Goal: Task Accomplishment & Management: Manage account settings

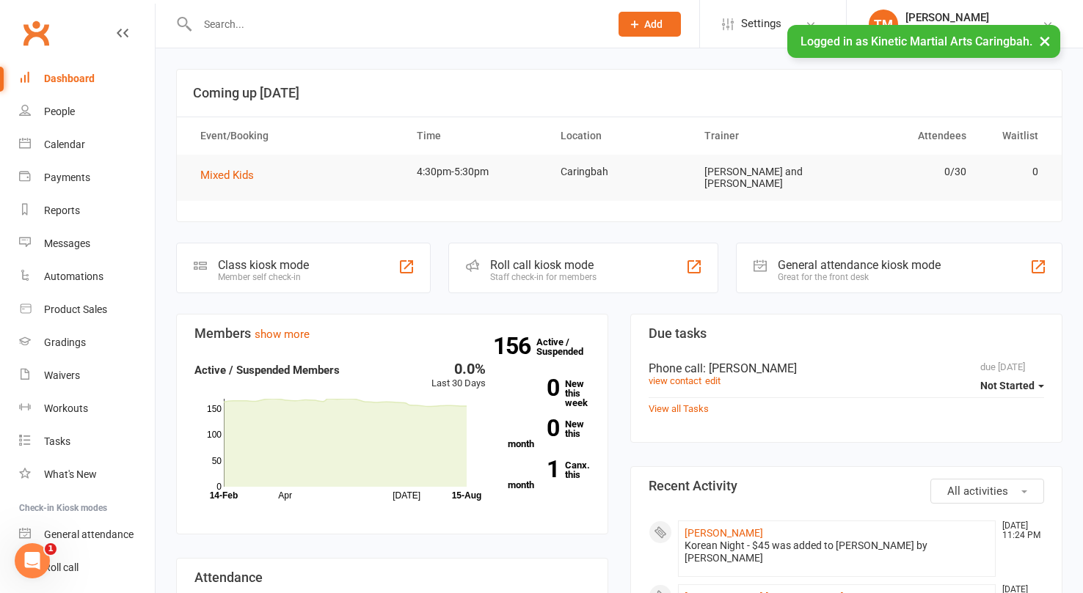
click at [324, 32] on input "text" at bounding box center [396, 24] width 406 height 21
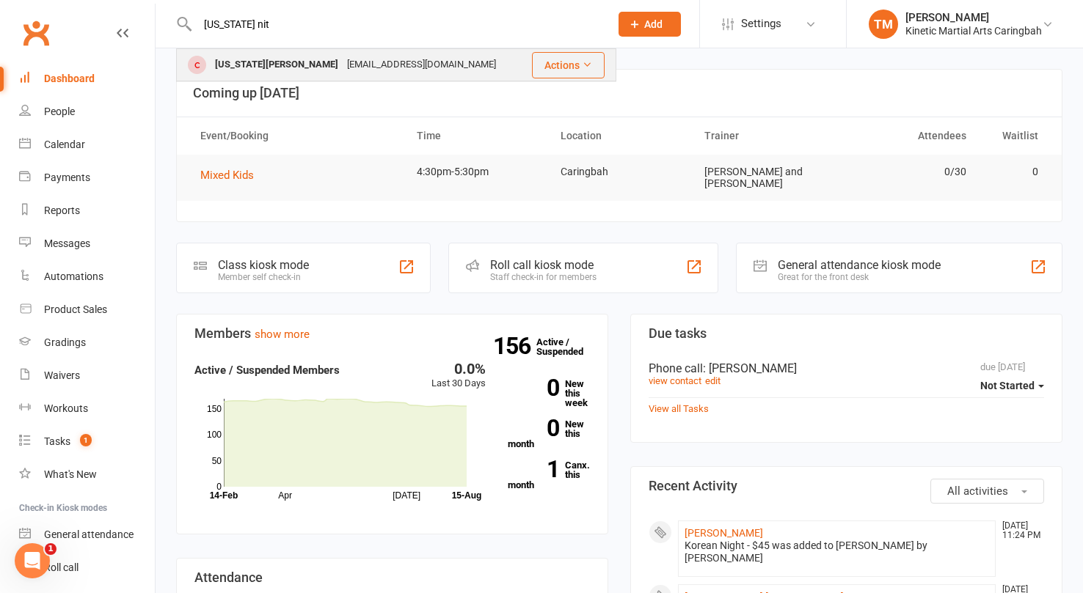
type input "[US_STATE] nit"
click at [268, 67] on div "[US_STATE][PERSON_NAME]" at bounding box center [276, 64] width 132 height 21
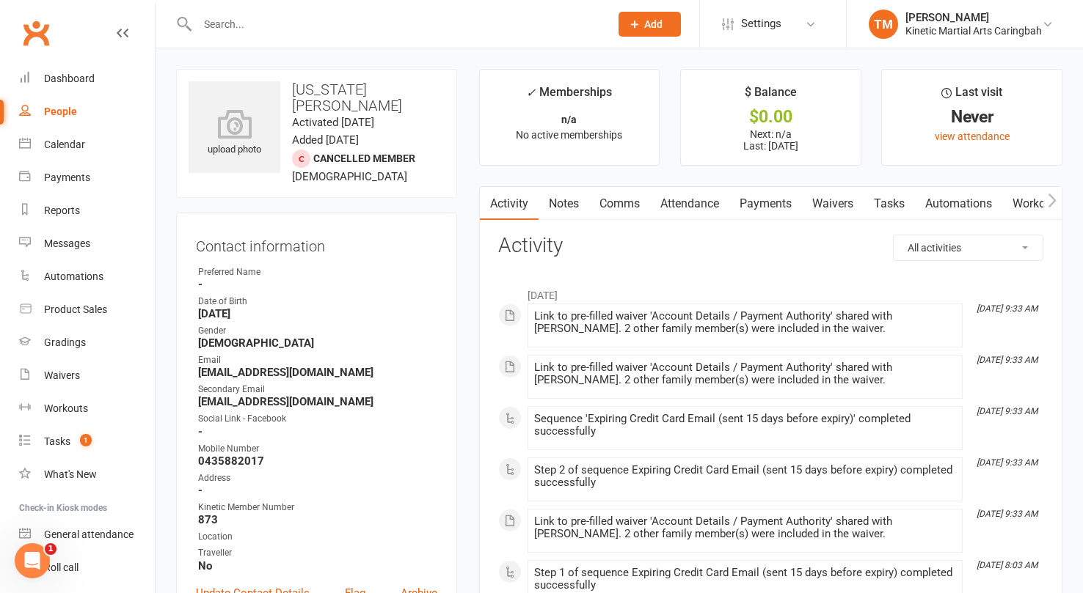
click at [1056, 199] on icon "button" at bounding box center [1051, 200] width 9 height 15
click at [1047, 199] on icon "button" at bounding box center [1051, 200] width 9 height 15
click at [1052, 201] on icon "button" at bounding box center [1051, 200] width 9 height 15
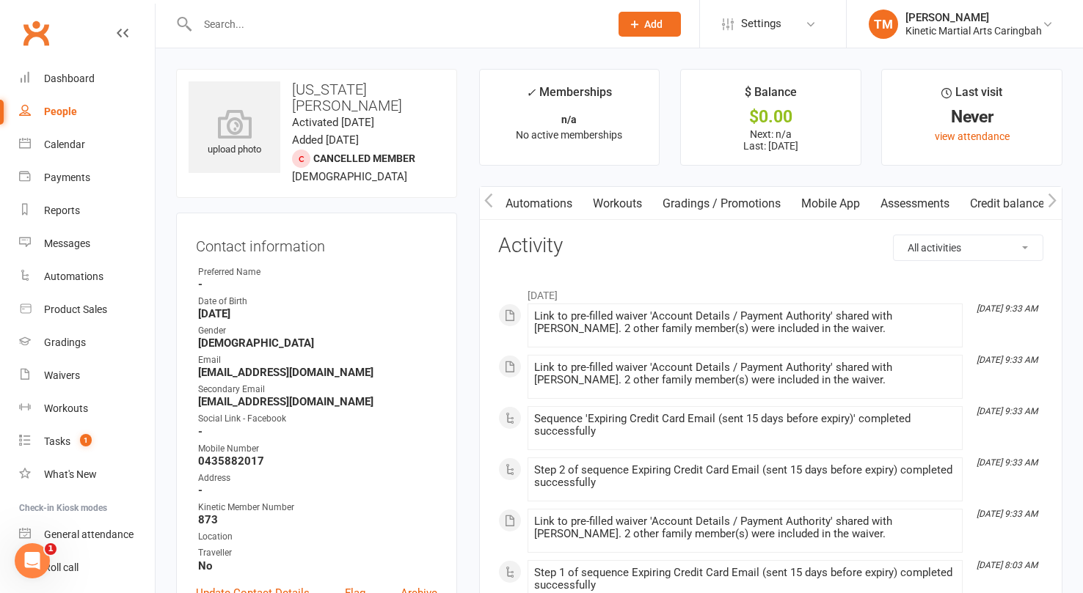
scroll to position [0, 420]
click at [1052, 201] on icon "button" at bounding box center [1051, 200] width 9 height 15
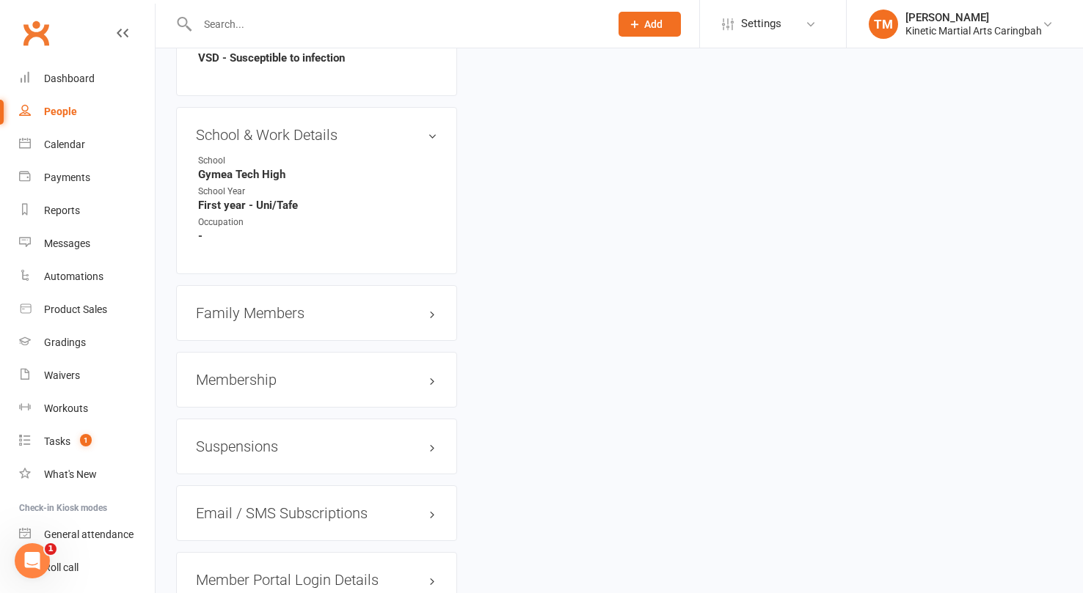
scroll to position [1561, 0]
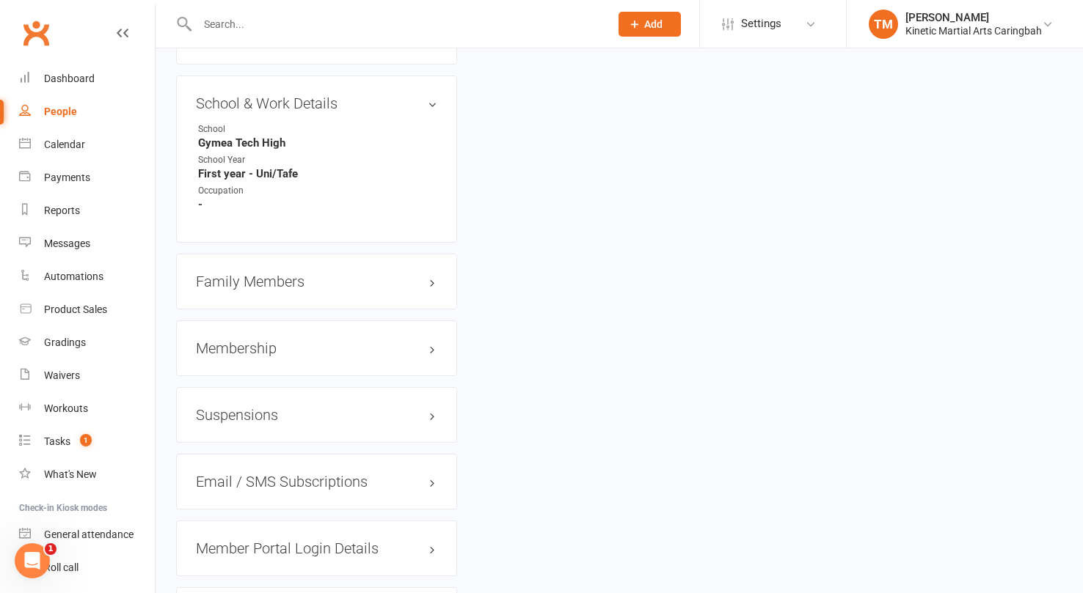
click at [438, 321] on div "Membership" at bounding box center [316, 349] width 281 height 56
click at [430, 340] on h3 "Membership" at bounding box center [316, 348] width 241 height 16
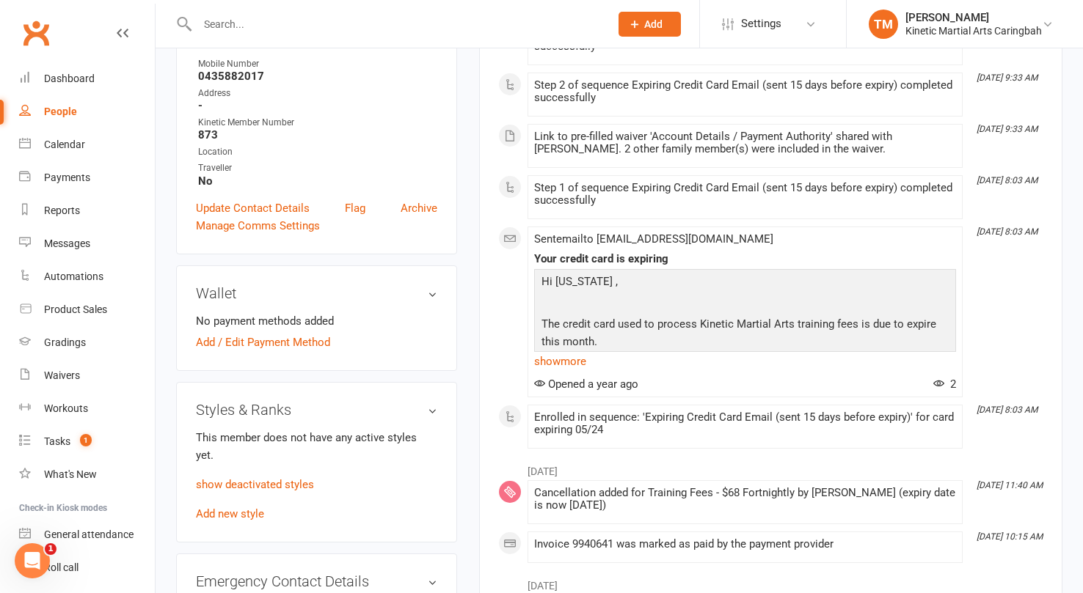
scroll to position [321, 0]
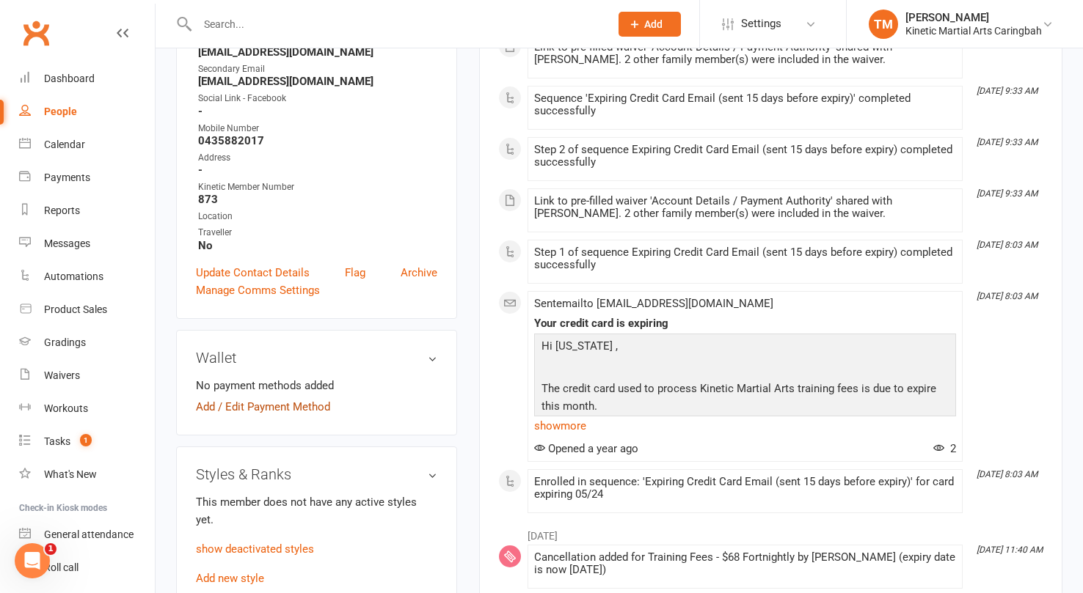
click at [257, 398] on link "Add / Edit Payment Method" at bounding box center [263, 407] width 134 height 18
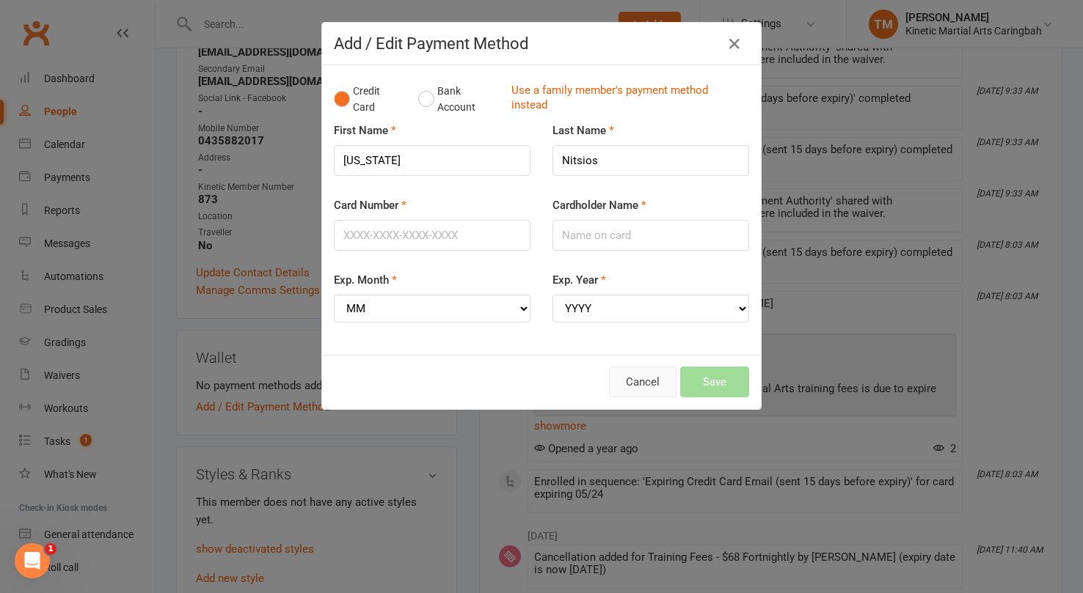
click at [648, 381] on button "Cancel" at bounding box center [642, 382] width 67 height 31
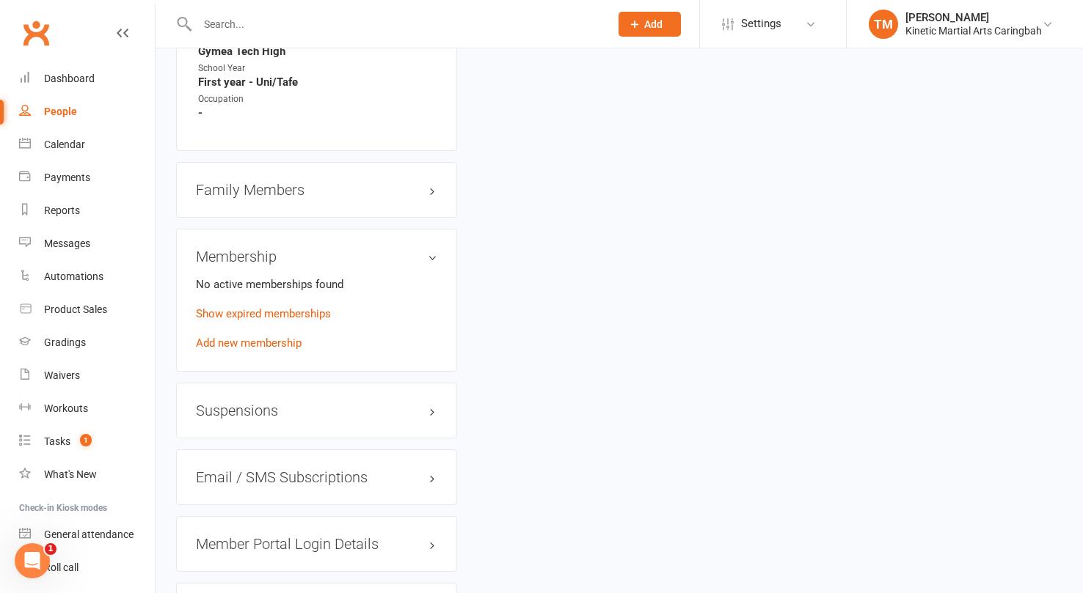
scroll to position [1631, 0]
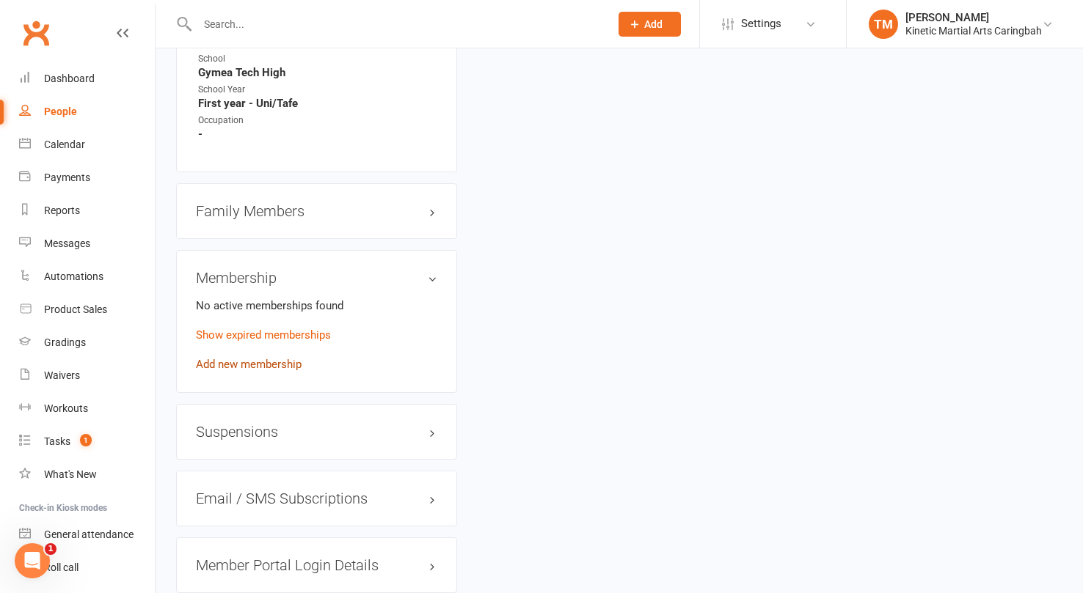
click at [259, 358] on link "Add new membership" at bounding box center [249, 364] width 106 height 13
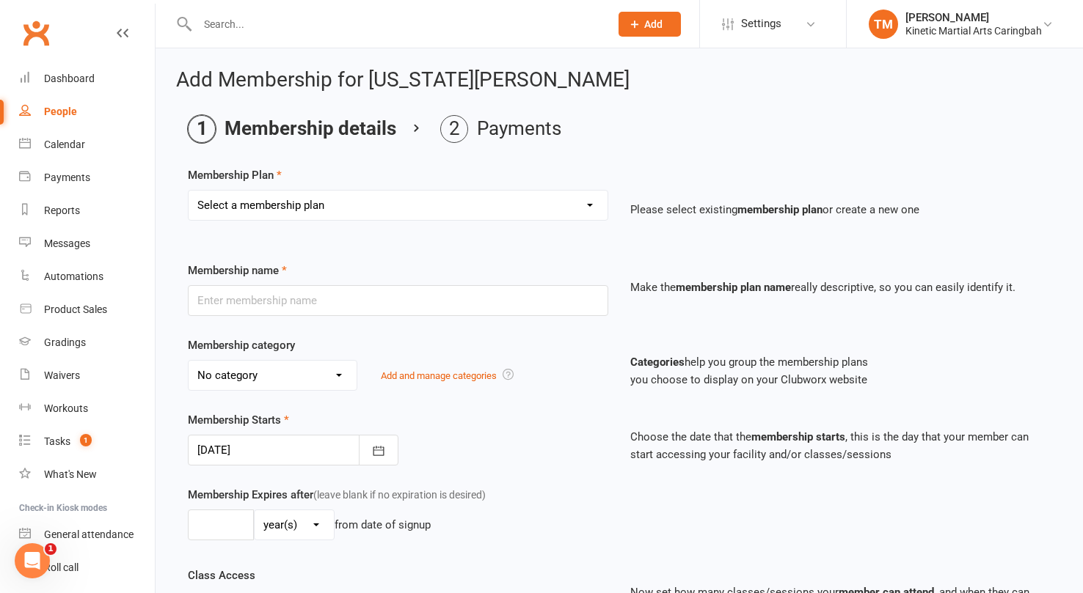
click at [528, 204] on select "Select a membership plan Create new Membership Plan Training Fees - $68 Fortnig…" at bounding box center [397, 205] width 419 height 29
select select "1"
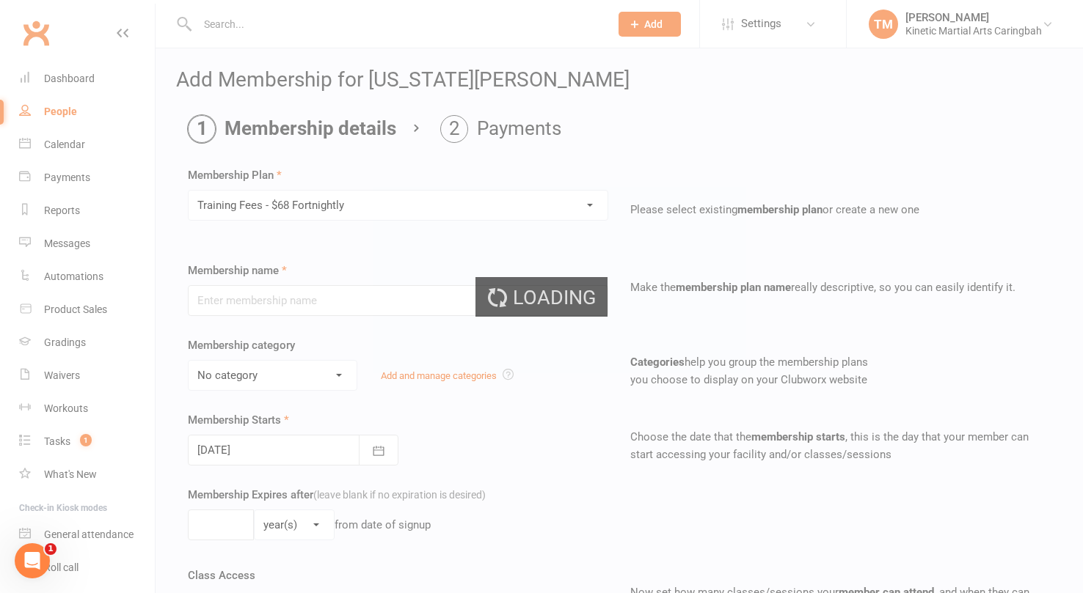
type input "Training Fees - $68 Fortnightly"
select select "7"
type input "0"
type input "8"
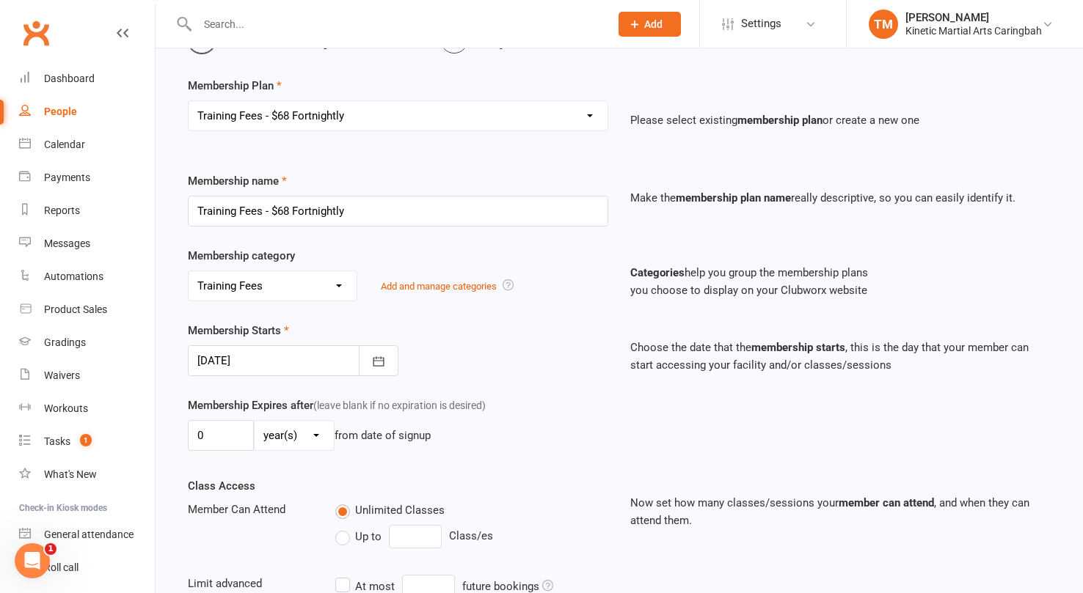
scroll to position [141, 0]
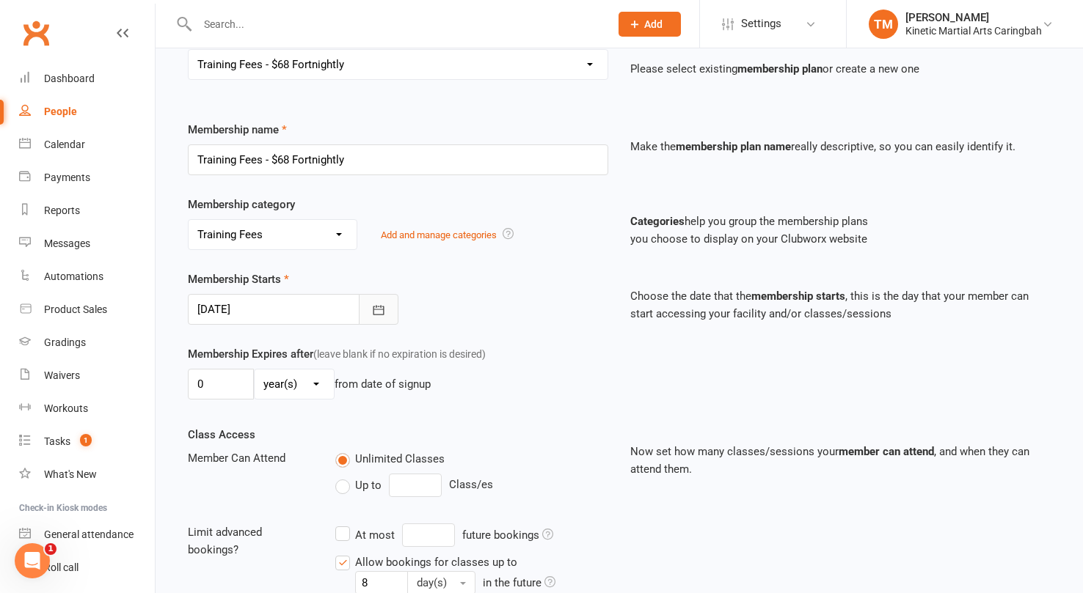
click at [379, 314] on icon "button" at bounding box center [378, 310] width 11 height 10
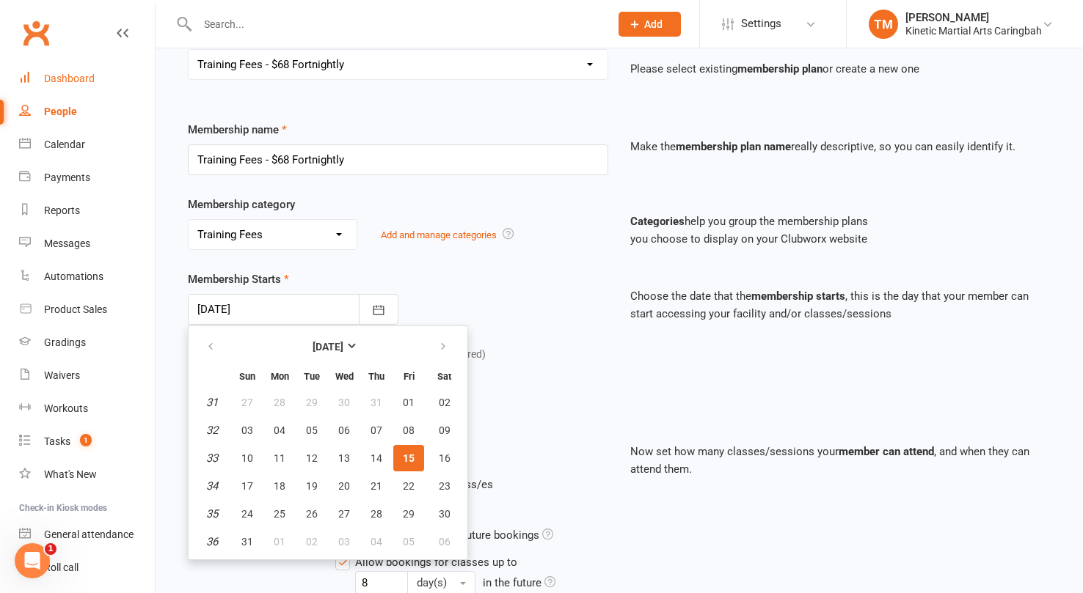
click at [71, 83] on div "Dashboard" at bounding box center [69, 79] width 51 height 12
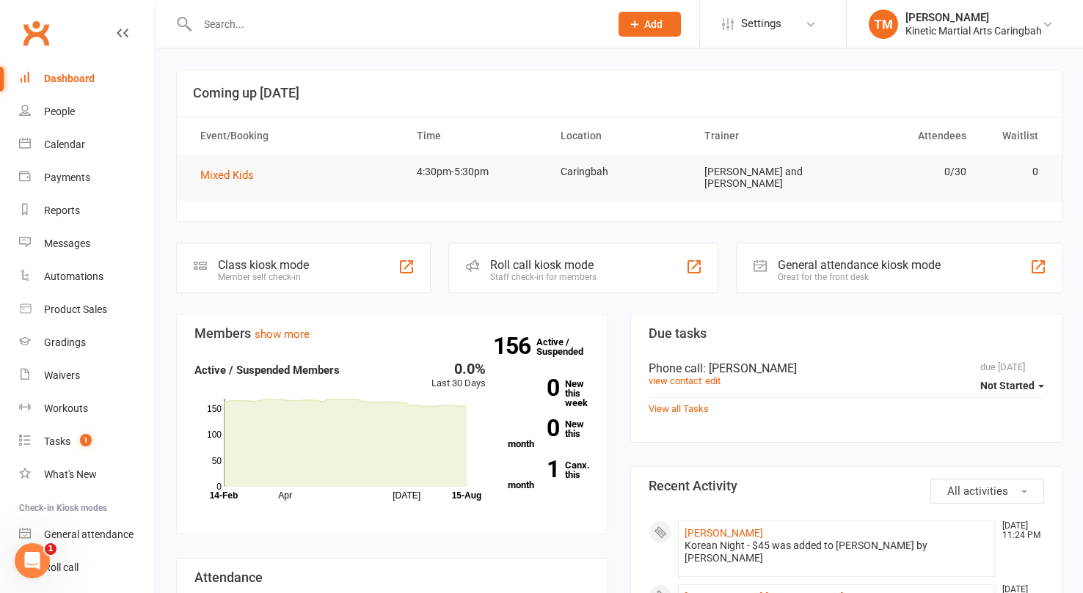
scroll to position [1, 0]
click at [318, 20] on input "text" at bounding box center [396, 24] width 406 height 21
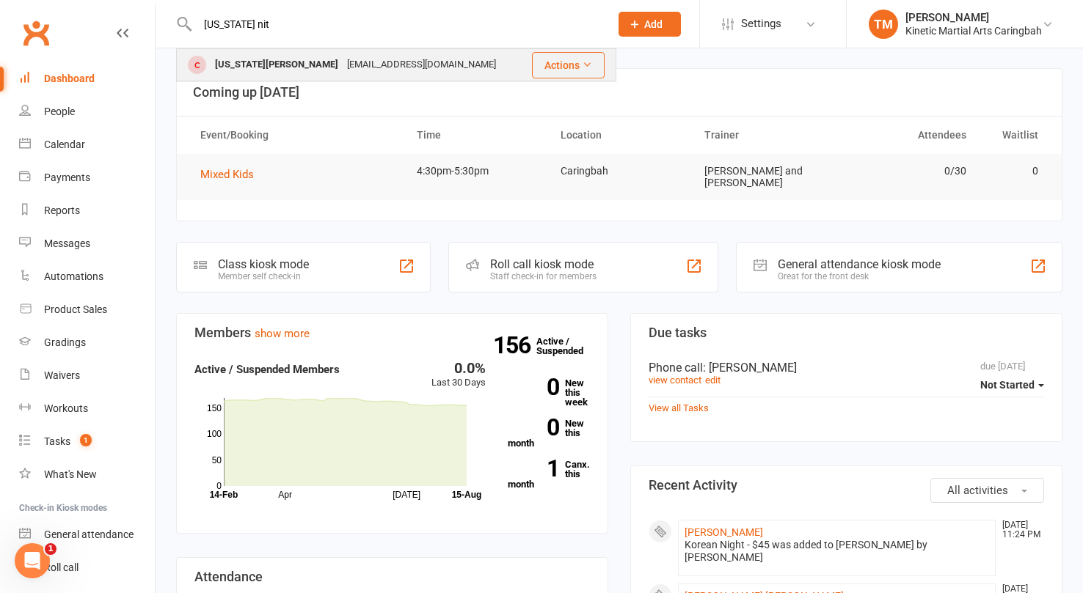
type input "georgia nit"
click at [343, 70] on div "Georgianitsios7@gmail.com" at bounding box center [422, 64] width 158 height 21
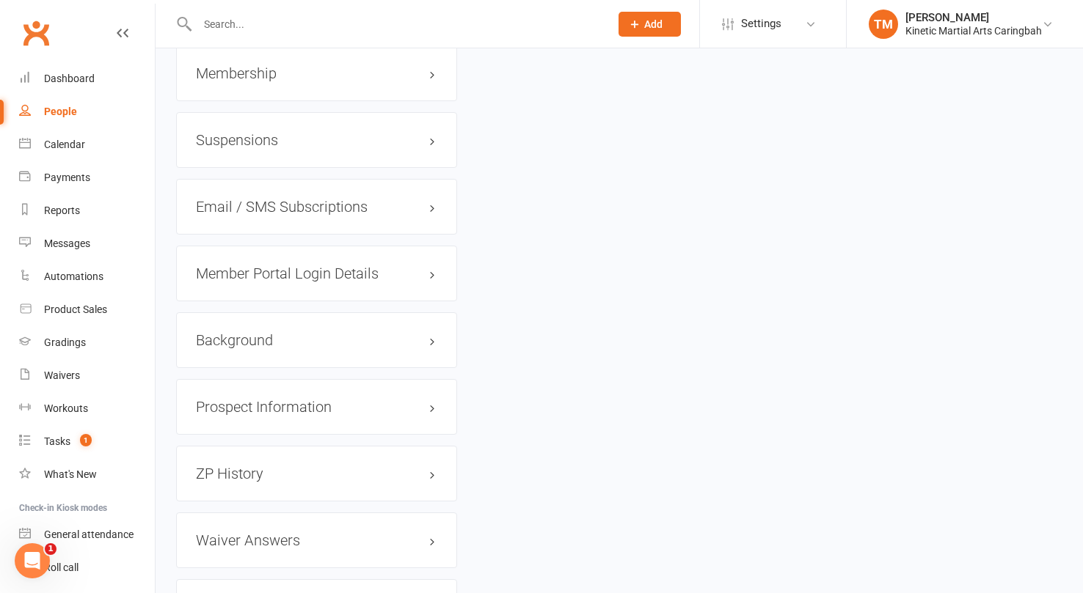
scroll to position [1880, 0]
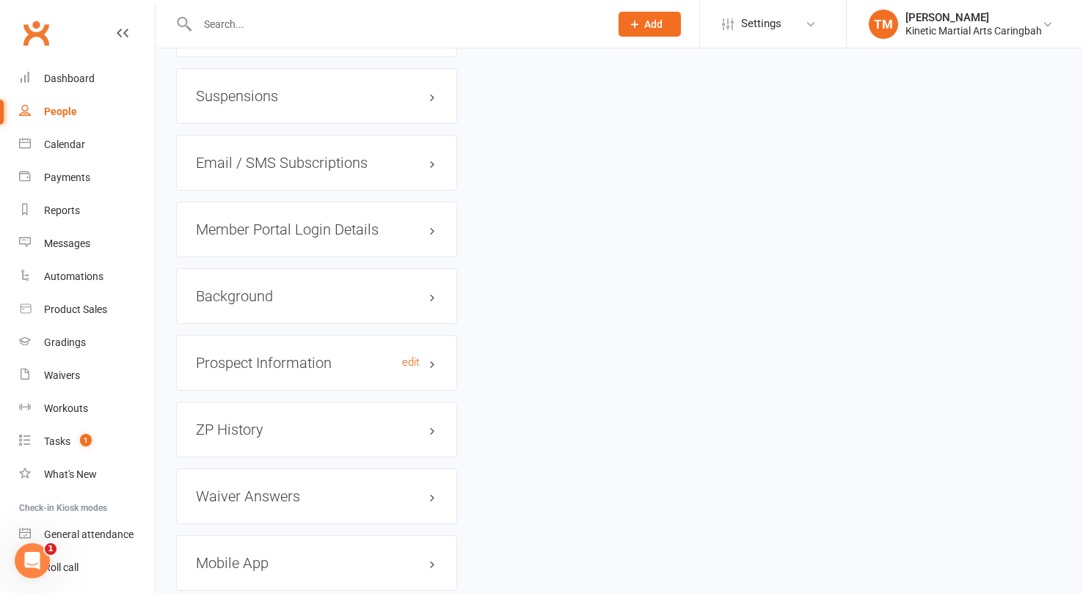
click at [428, 355] on h3 "Prospect Information edit" at bounding box center [316, 363] width 241 height 16
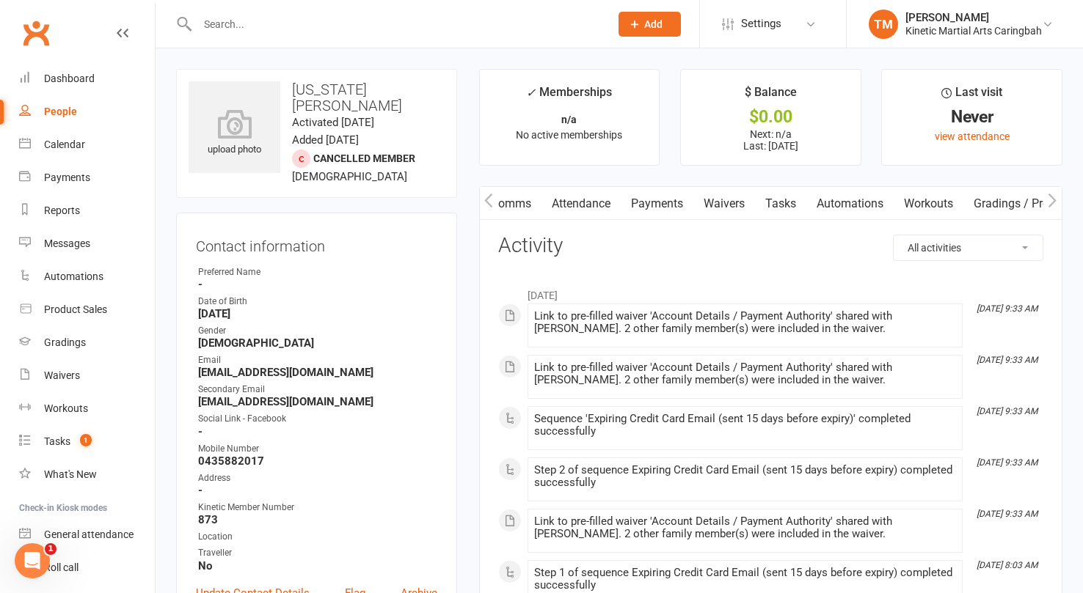
scroll to position [0, 0]
click at [843, 205] on link "Waivers" at bounding box center [833, 204] width 62 height 34
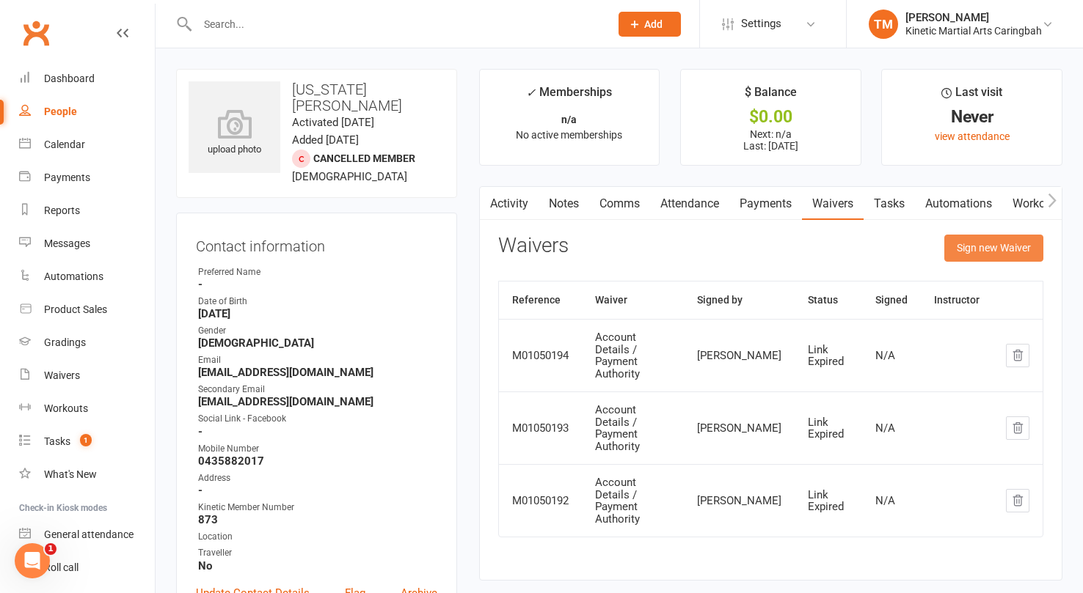
click at [962, 247] on button "Sign new Waiver" at bounding box center [993, 248] width 99 height 26
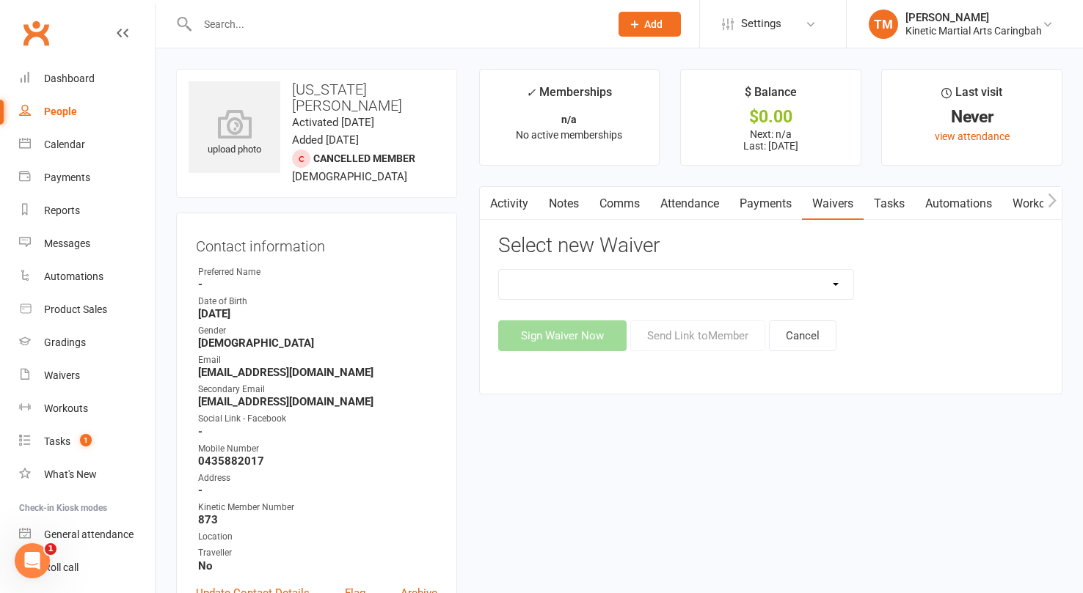
click at [739, 277] on select "Account Details / Payment Authority Free Trial Class Kinetic Martial Arts Membe…" at bounding box center [676, 284] width 355 height 29
select select "8520"
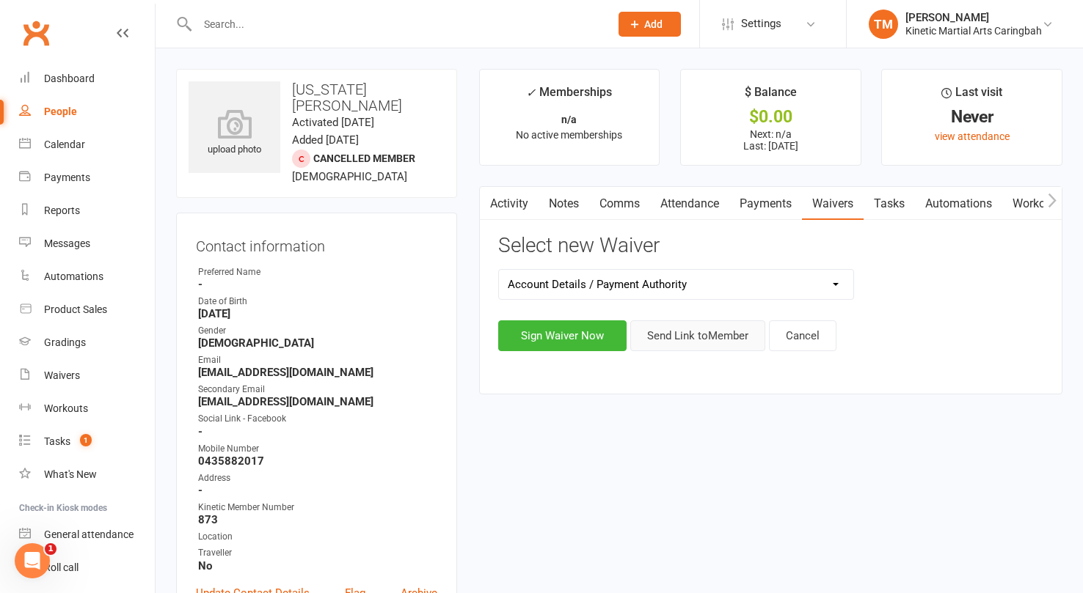
click at [713, 334] on button "Send Link to Member" at bounding box center [697, 336] width 135 height 31
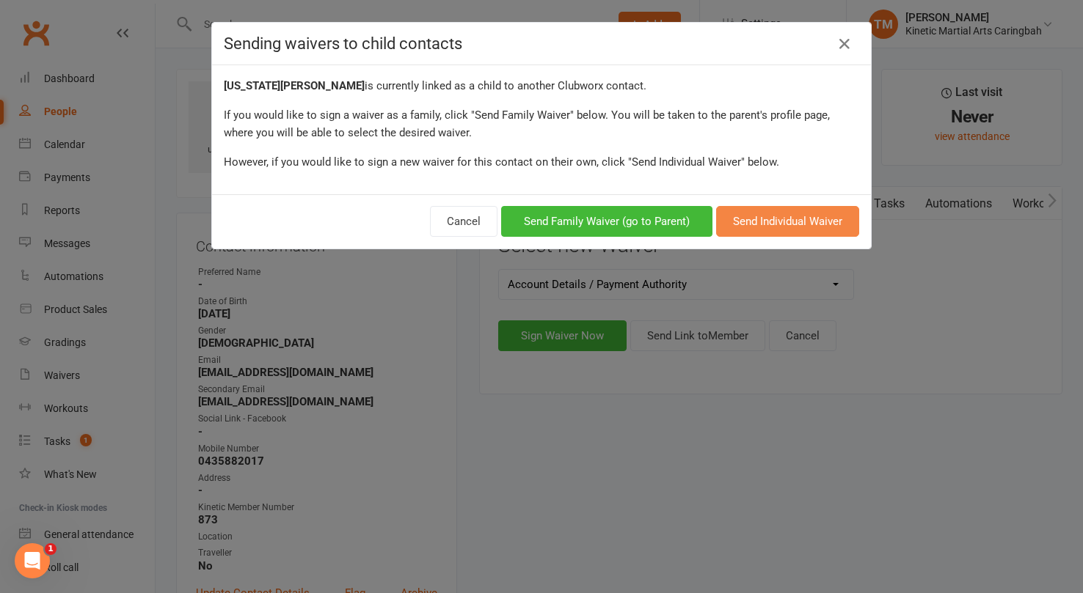
click at [795, 228] on button "Send Individual Waiver" at bounding box center [787, 221] width 143 height 31
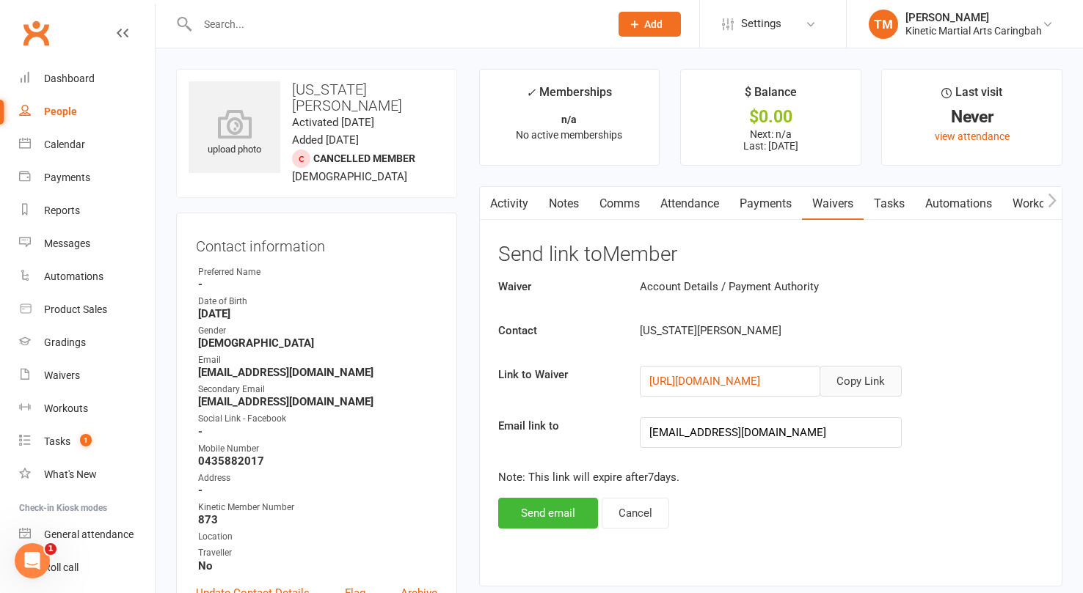
click at [864, 374] on button "Copy Link" at bounding box center [860, 381] width 82 height 31
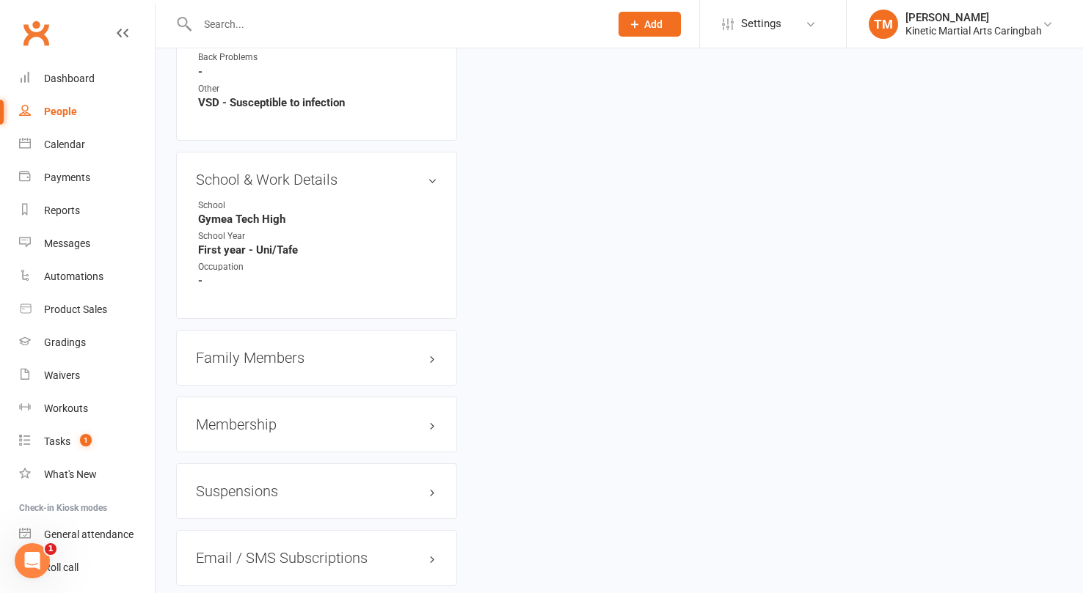
scroll to position [1493, 0]
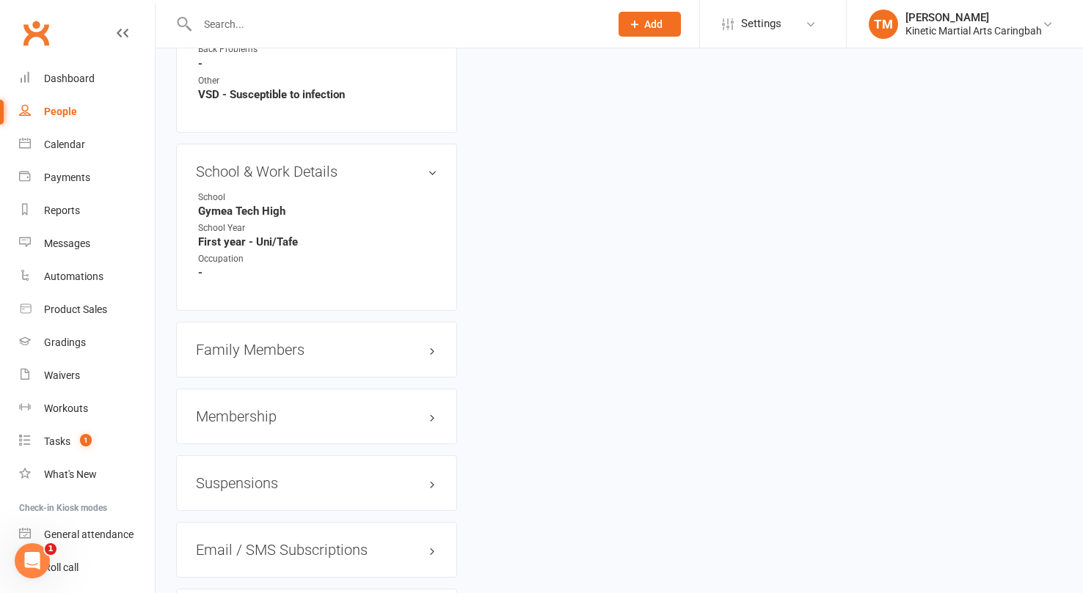
click at [285, 342] on h3 "Family Members" at bounding box center [316, 350] width 241 height 16
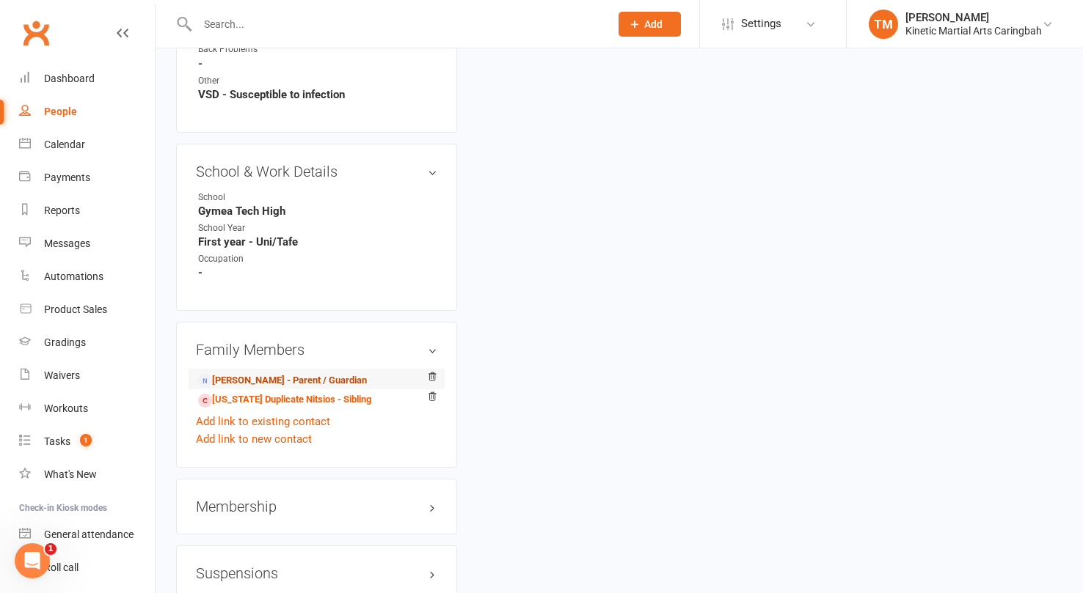
click at [255, 373] on link "James Nitsios - Parent / Guardian" at bounding box center [282, 380] width 169 height 15
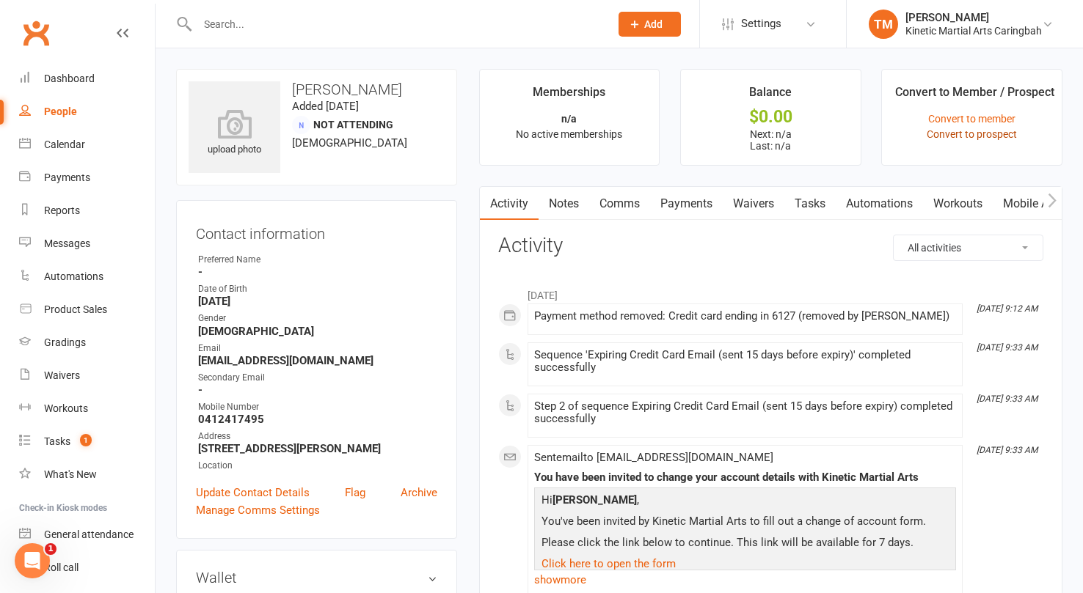
click at [965, 133] on link "Convert to prospect" at bounding box center [971, 134] width 90 height 12
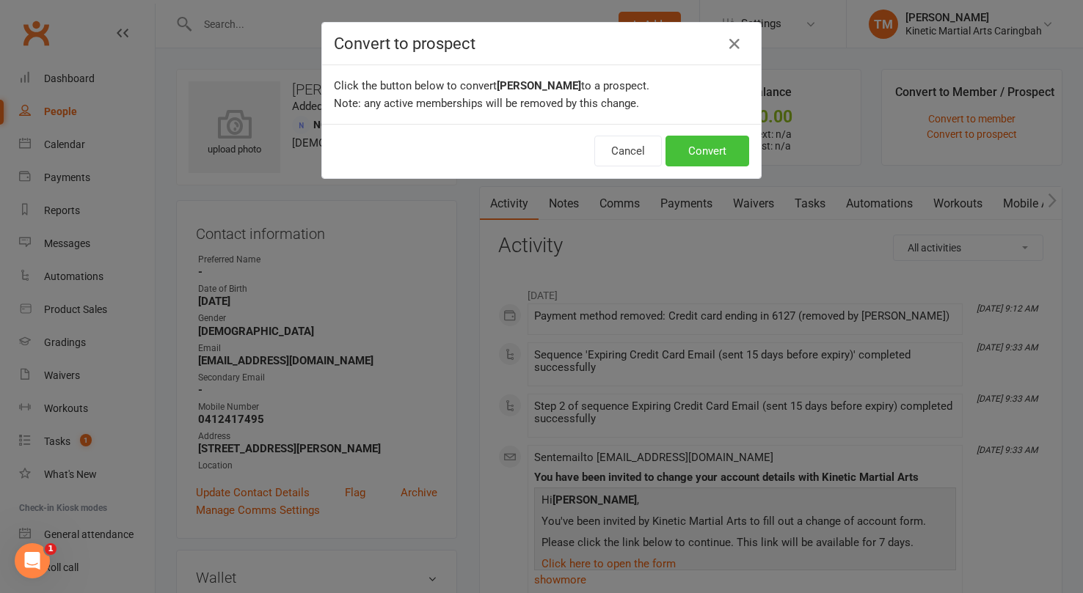
click at [724, 153] on button "Convert" at bounding box center [707, 151] width 84 height 31
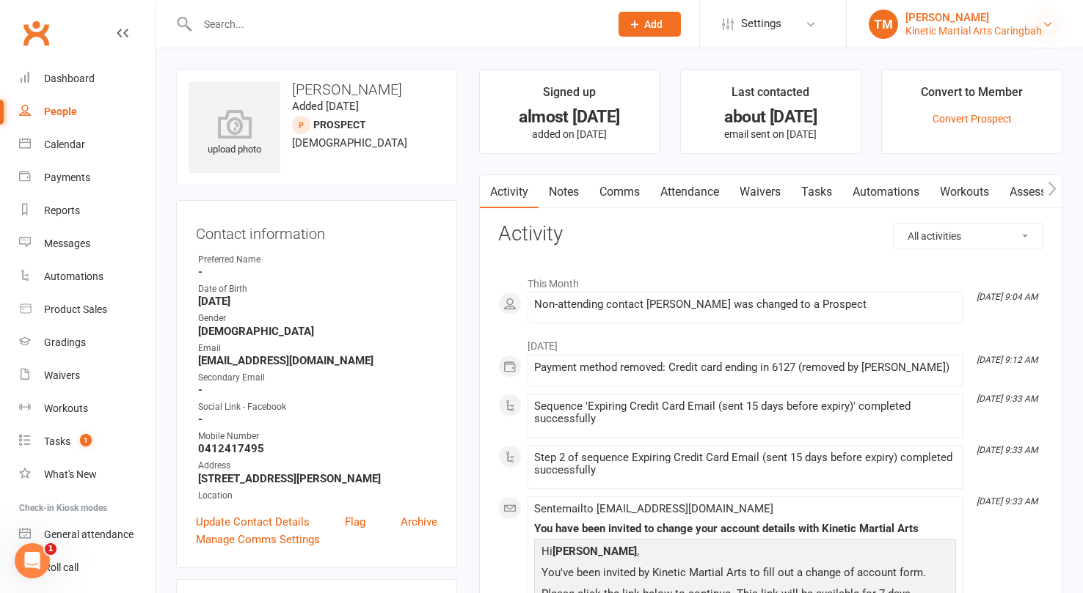
click at [1050, 26] on icon at bounding box center [1047, 24] width 12 height 12
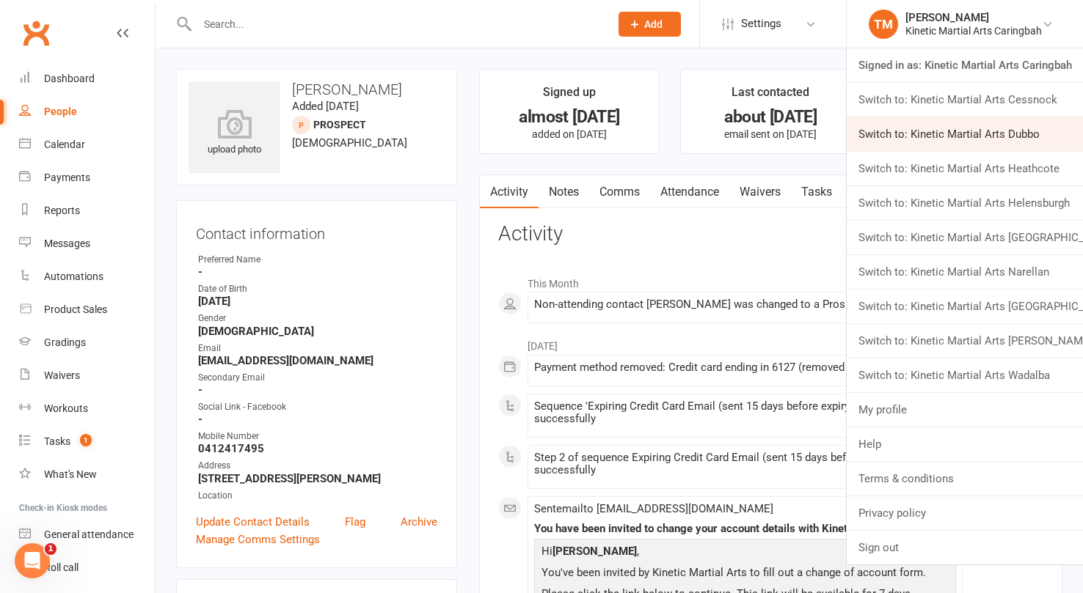
click at [1028, 144] on link "Switch to: Kinetic Martial Arts Dubbo" at bounding box center [964, 134] width 236 height 34
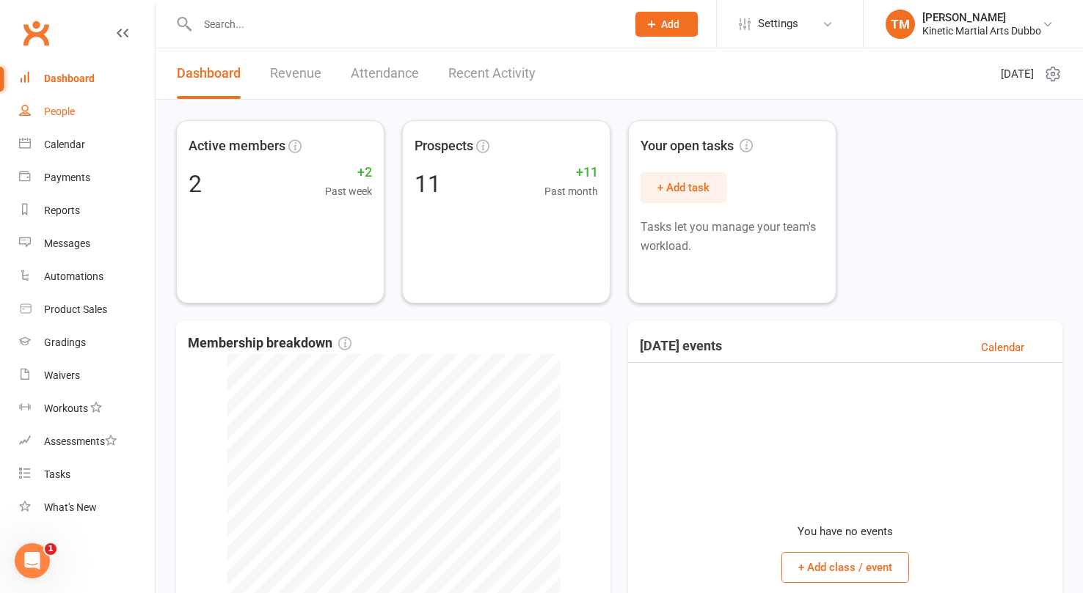
click at [59, 114] on div "People" at bounding box center [59, 112] width 31 height 12
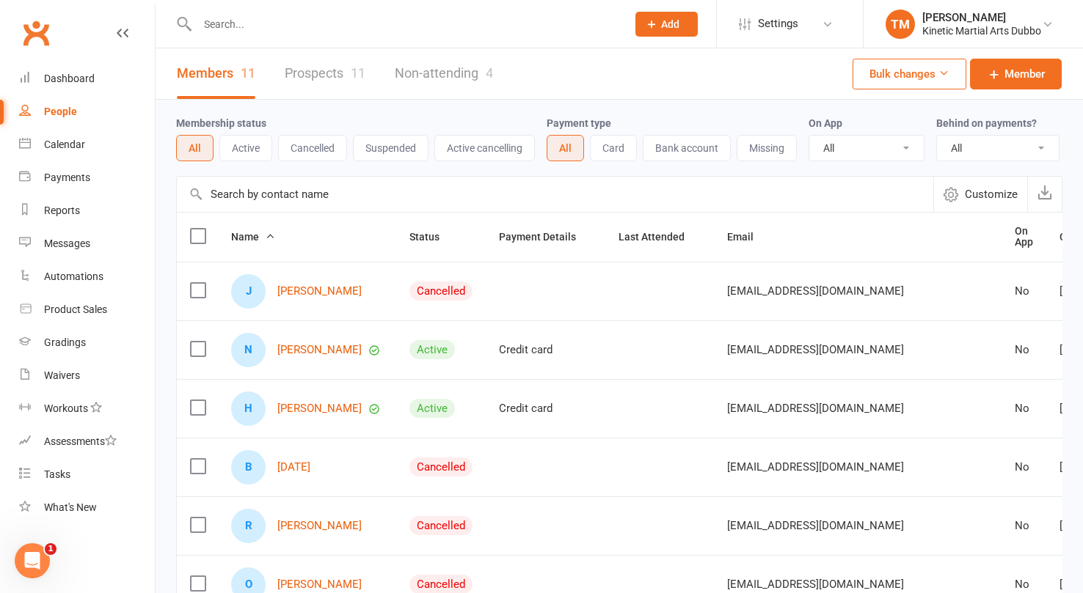
click at [251, 145] on button "Active" at bounding box center [245, 148] width 53 height 26
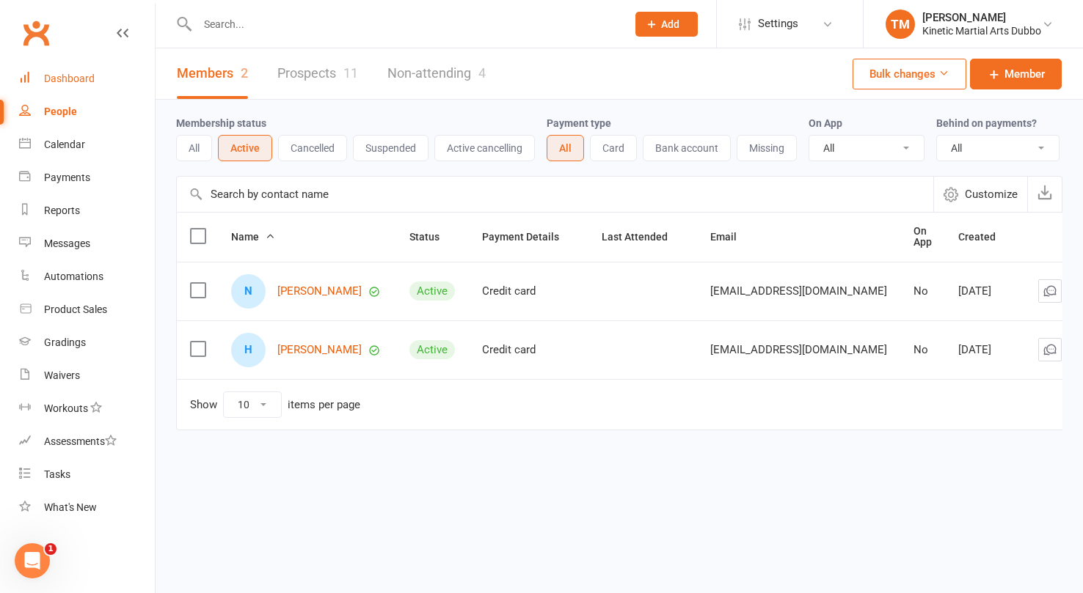
click at [62, 72] on link "Dashboard" at bounding box center [87, 78] width 136 height 33
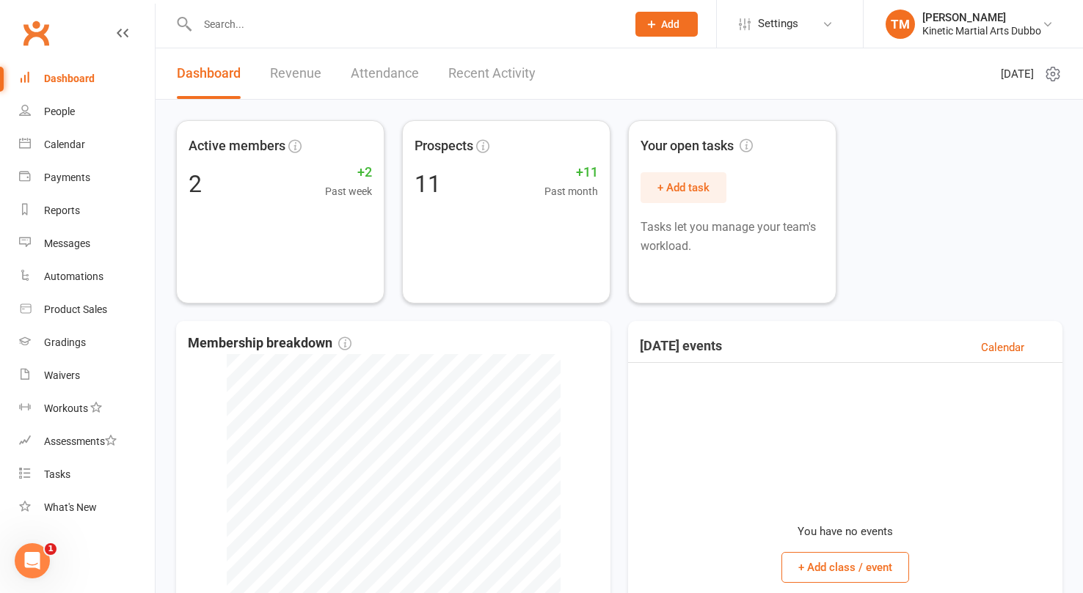
click at [268, 24] on input "text" at bounding box center [404, 24] width 423 height 21
click at [1054, 23] on link "TM Trent Madsen Kinetic Martial Arts Dubbo" at bounding box center [972, 24] width 175 height 29
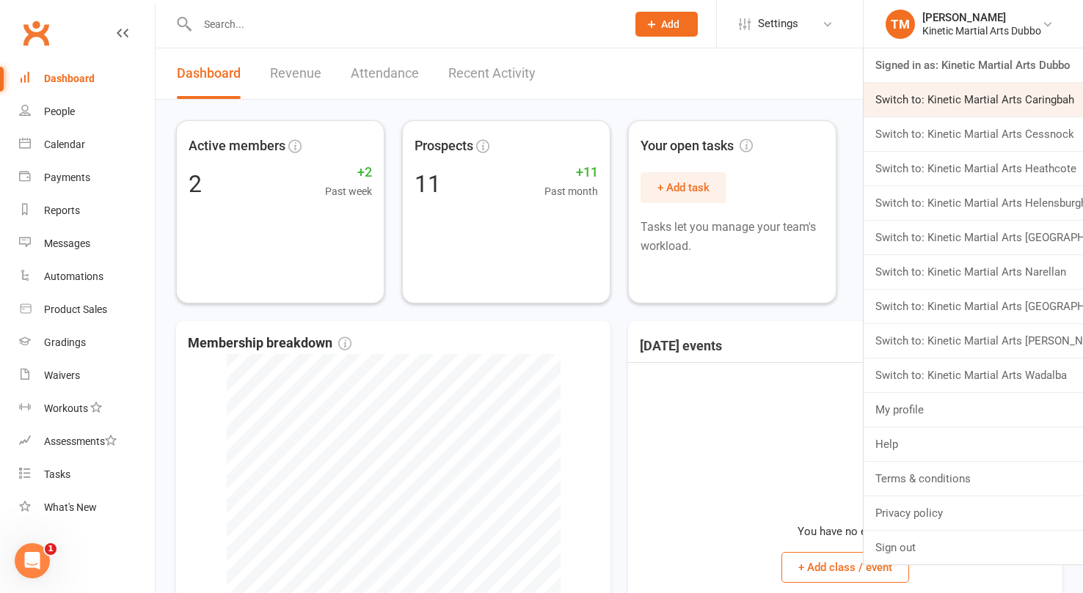
click at [965, 97] on link "Switch to: Kinetic Martial Arts Caringbah" at bounding box center [972, 100] width 219 height 34
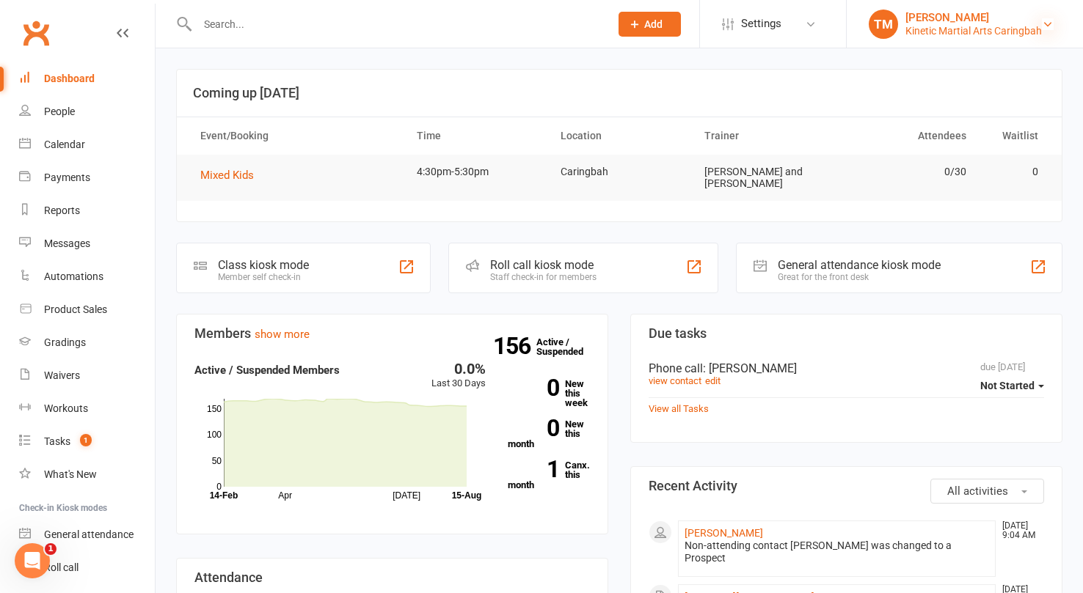
click at [1051, 19] on icon at bounding box center [1047, 24] width 12 height 12
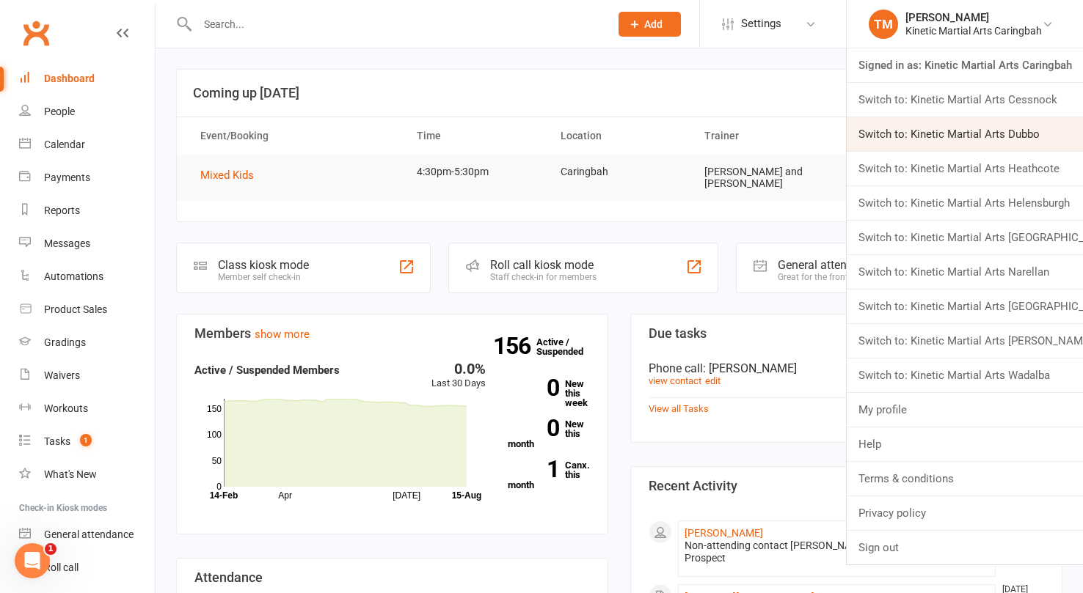
click at [1021, 129] on link "Switch to: Kinetic Martial Arts Dubbo" at bounding box center [964, 134] width 236 height 34
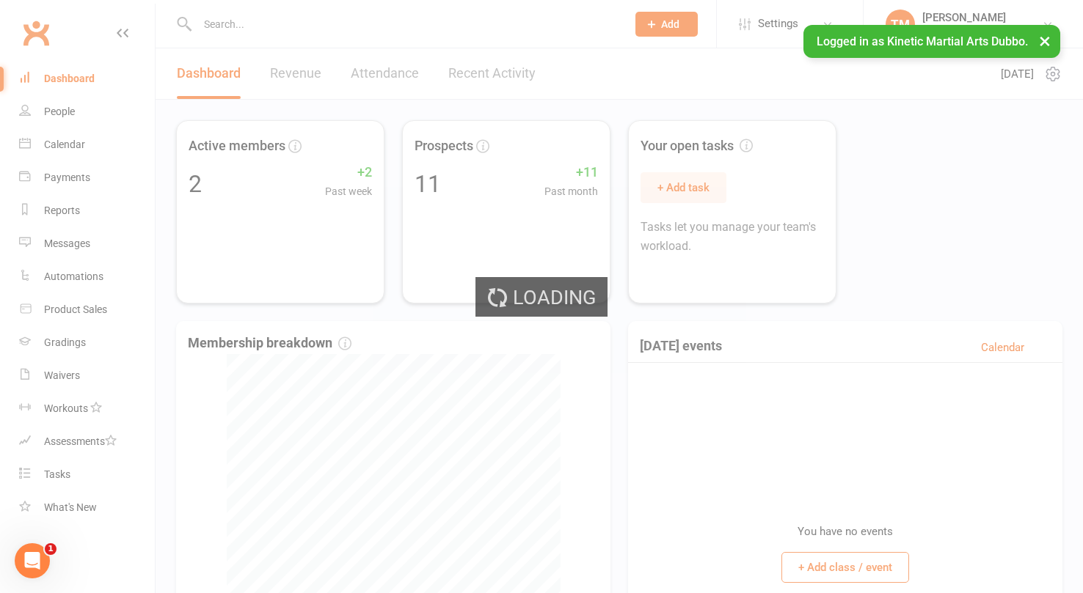
select select "no_trial"
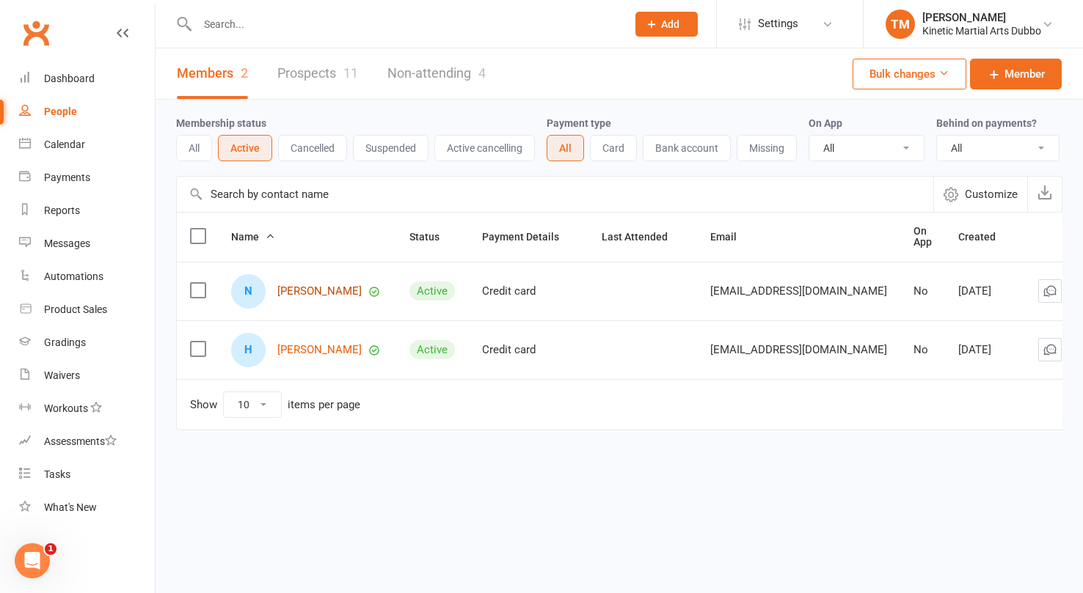
click at [311, 286] on link "[PERSON_NAME]" at bounding box center [319, 291] width 84 height 12
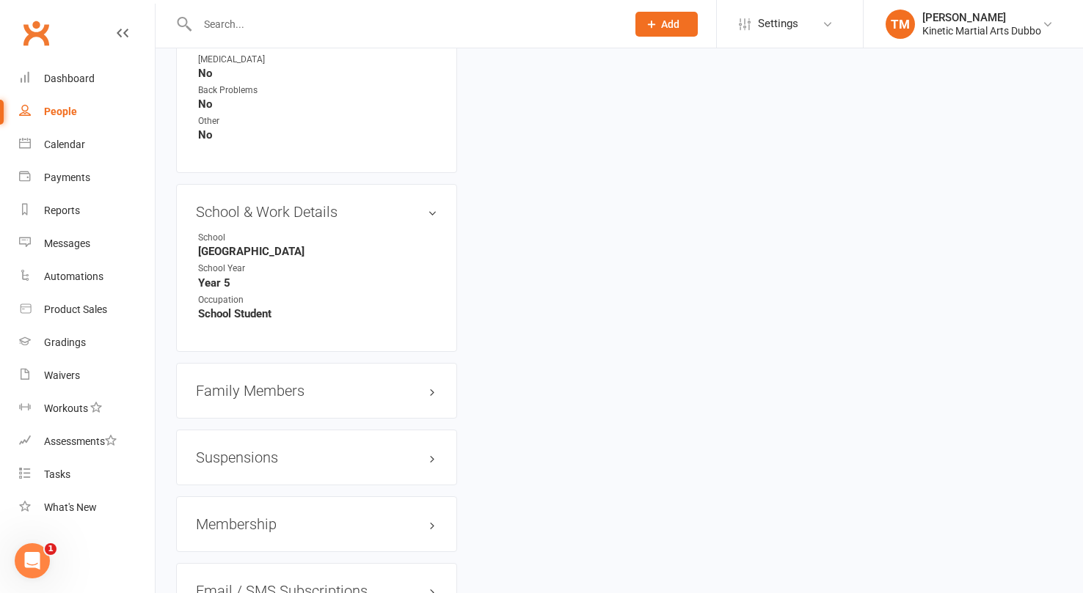
scroll to position [1573, 0]
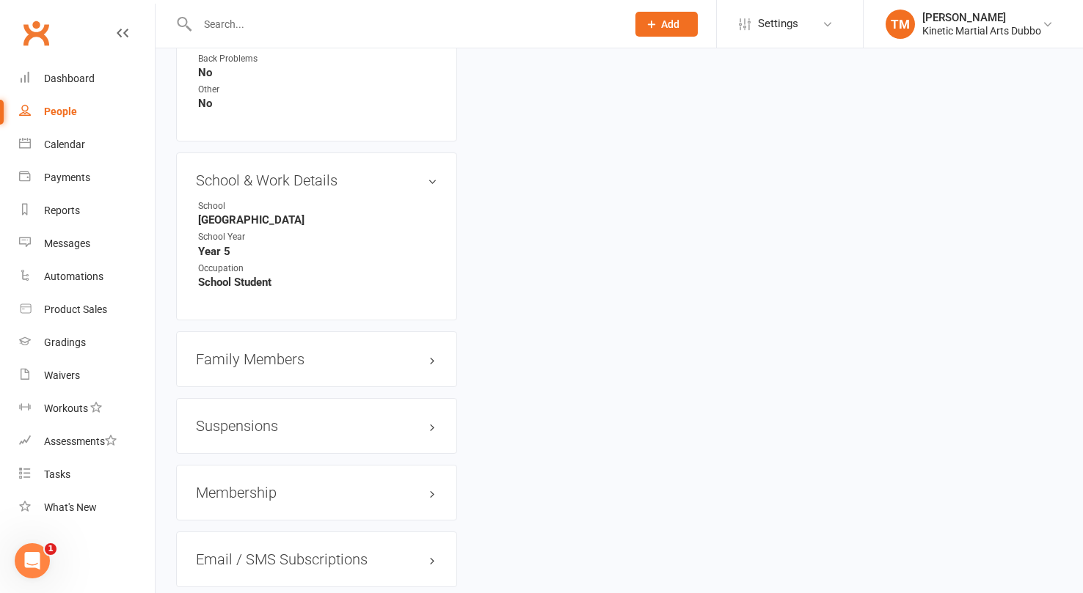
click at [286, 351] on h3 "Family Members" at bounding box center [316, 359] width 241 height 16
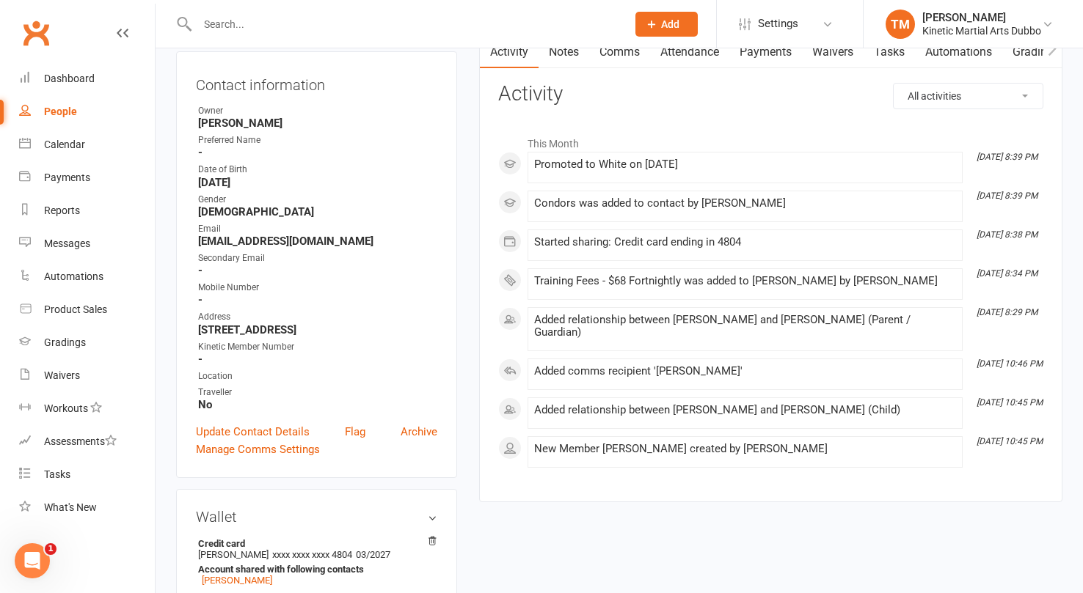
scroll to position [165, 0]
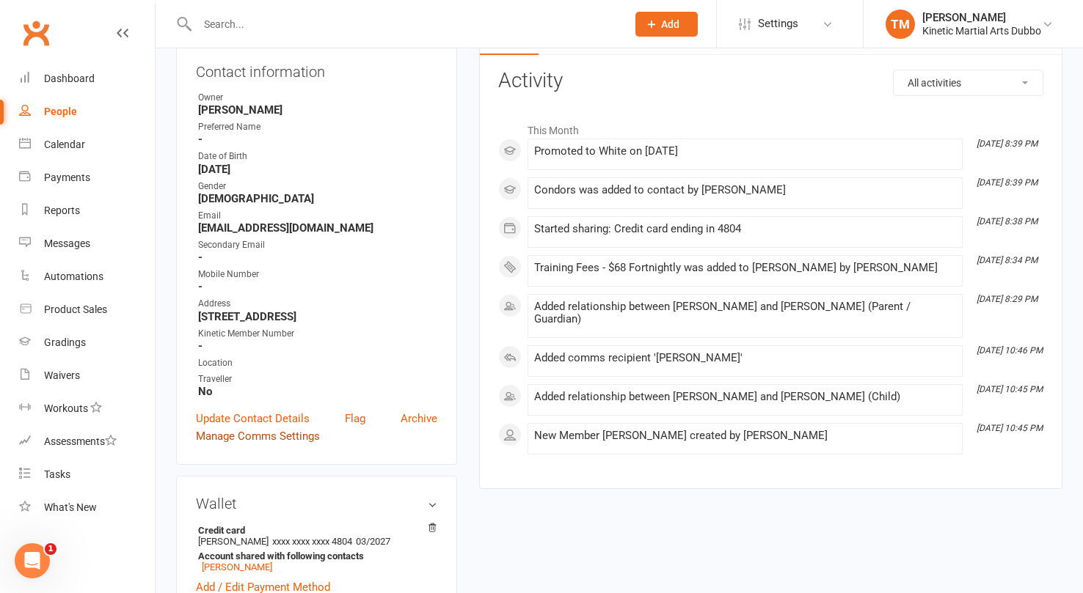
click at [252, 436] on link "Manage Comms Settings" at bounding box center [258, 437] width 124 height 18
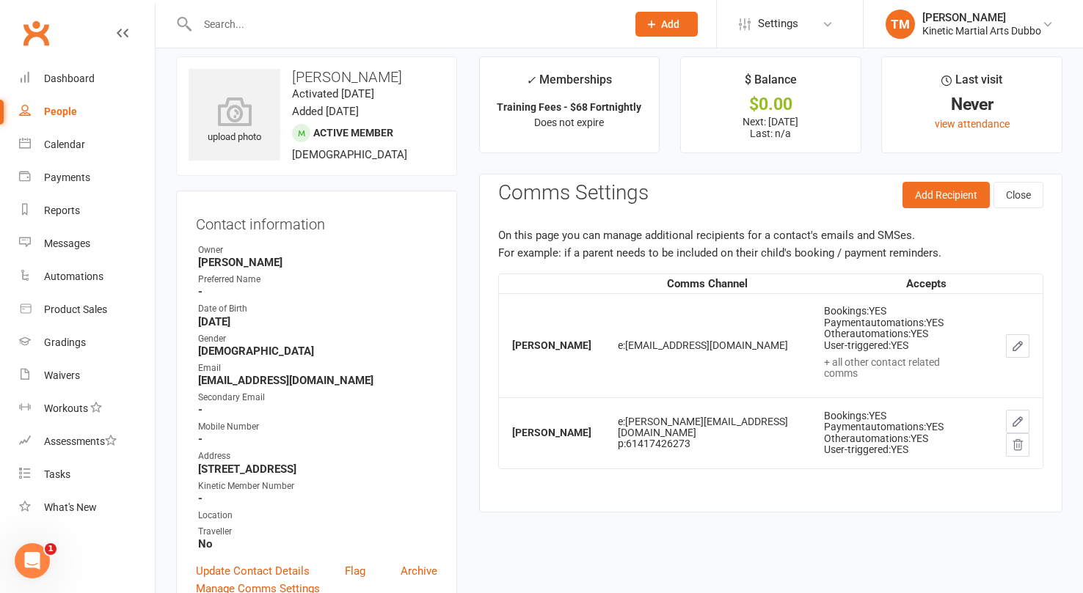
scroll to position [0, 0]
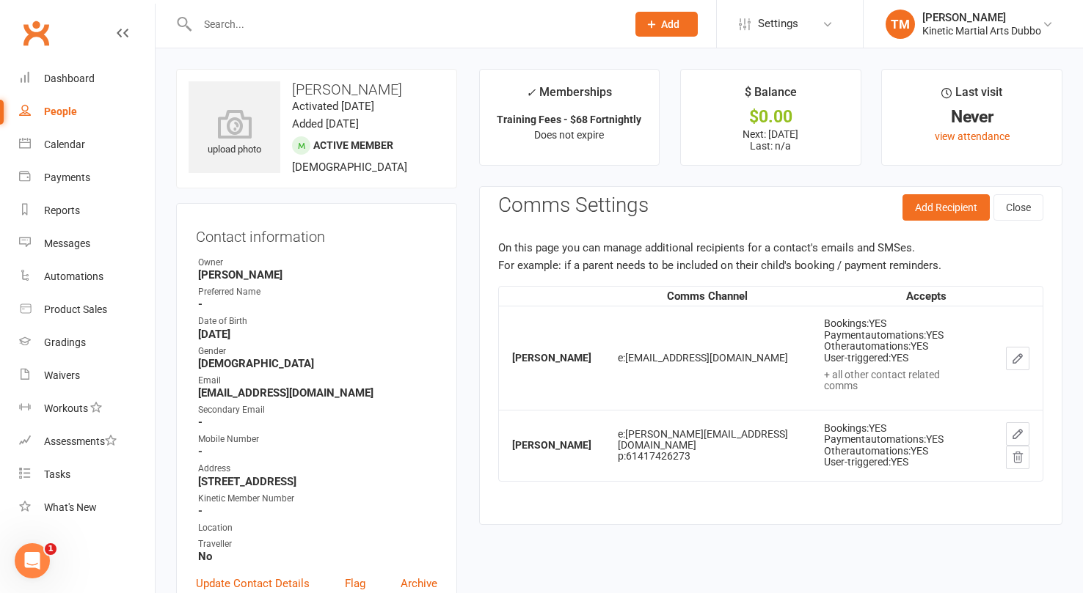
drag, startPoint x: 510, startPoint y: 351, endPoint x: 596, endPoint y: 357, distance: 85.3
click at [596, 357] on td "Noah Bedingfield" at bounding box center [552, 357] width 106 height 103
copy strong "Noah Bedingfield"
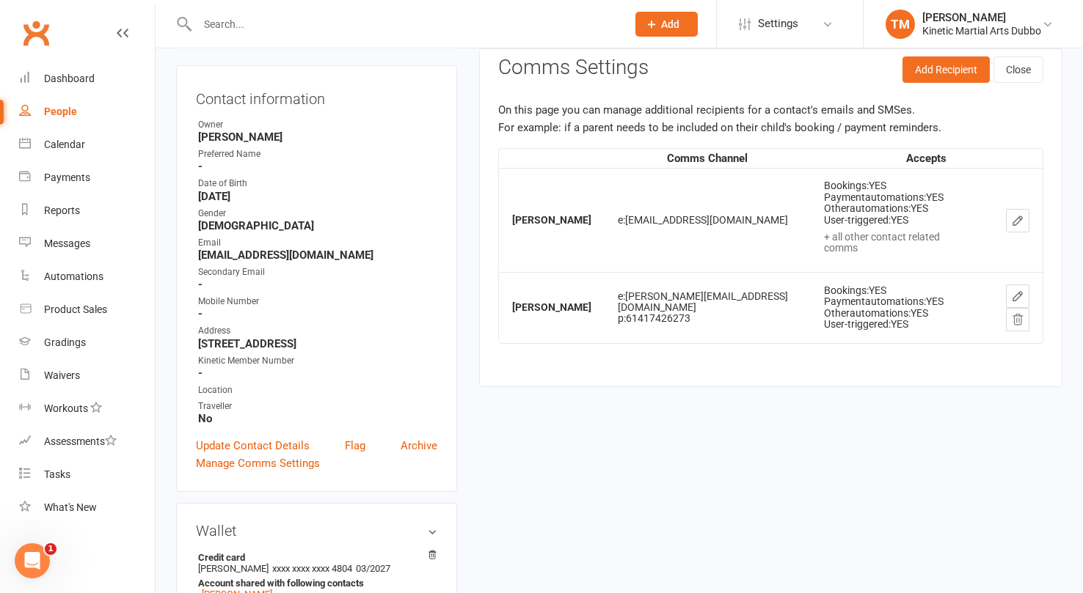
scroll to position [34, 0]
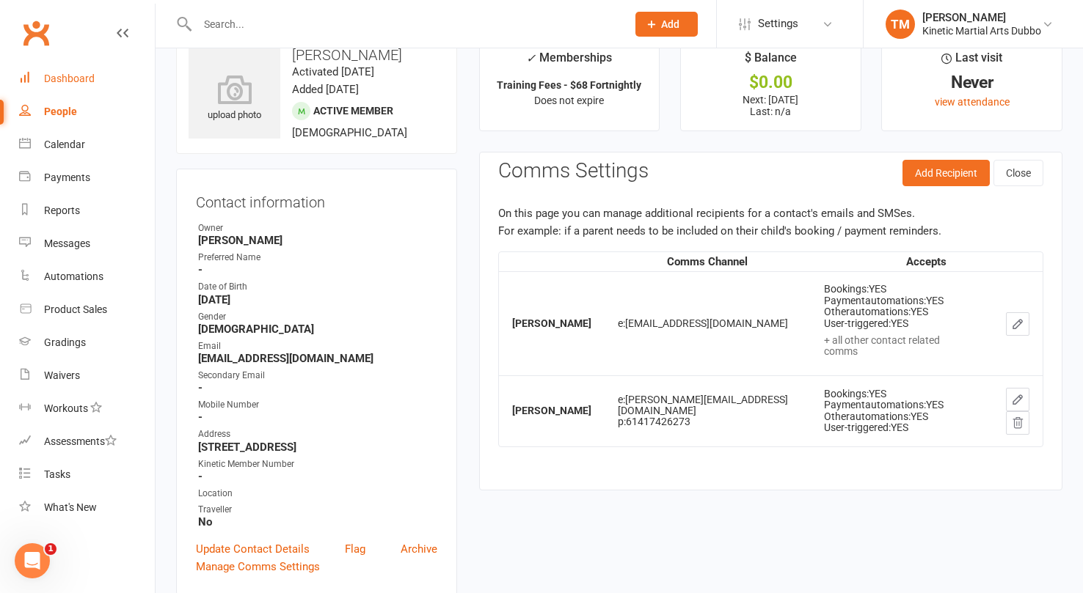
click at [70, 67] on link "Dashboard" at bounding box center [87, 78] width 136 height 33
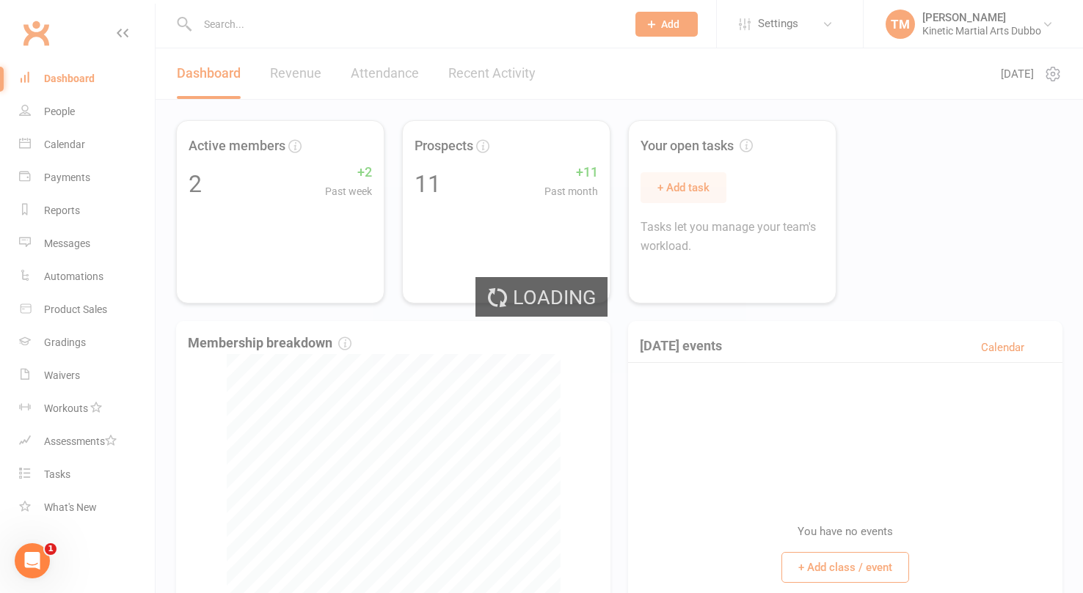
select select "no_trial"
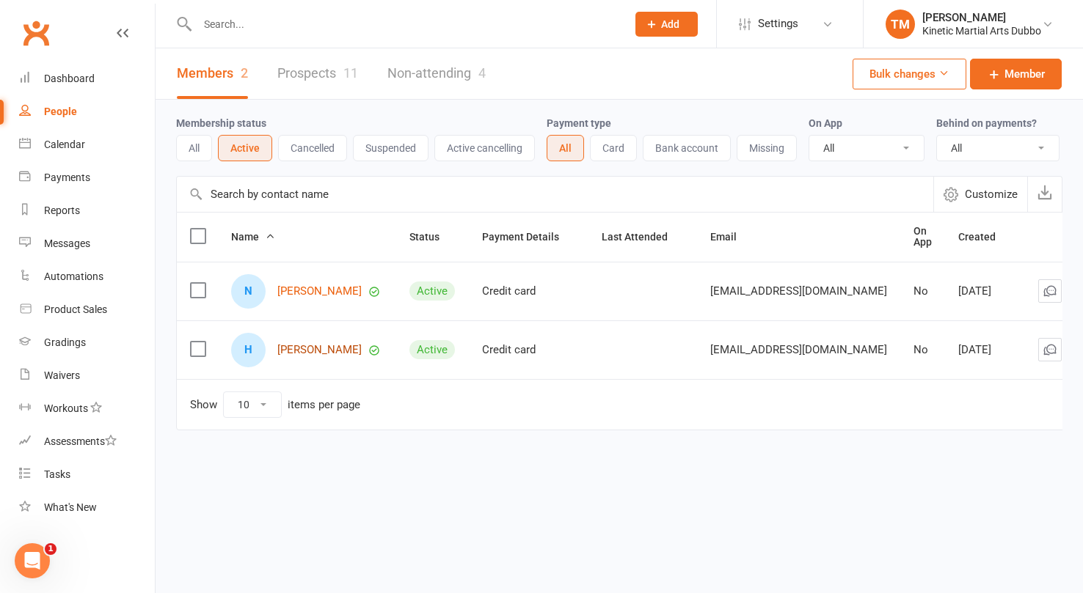
click at [302, 350] on link "Harrison Bywater" at bounding box center [319, 350] width 84 height 12
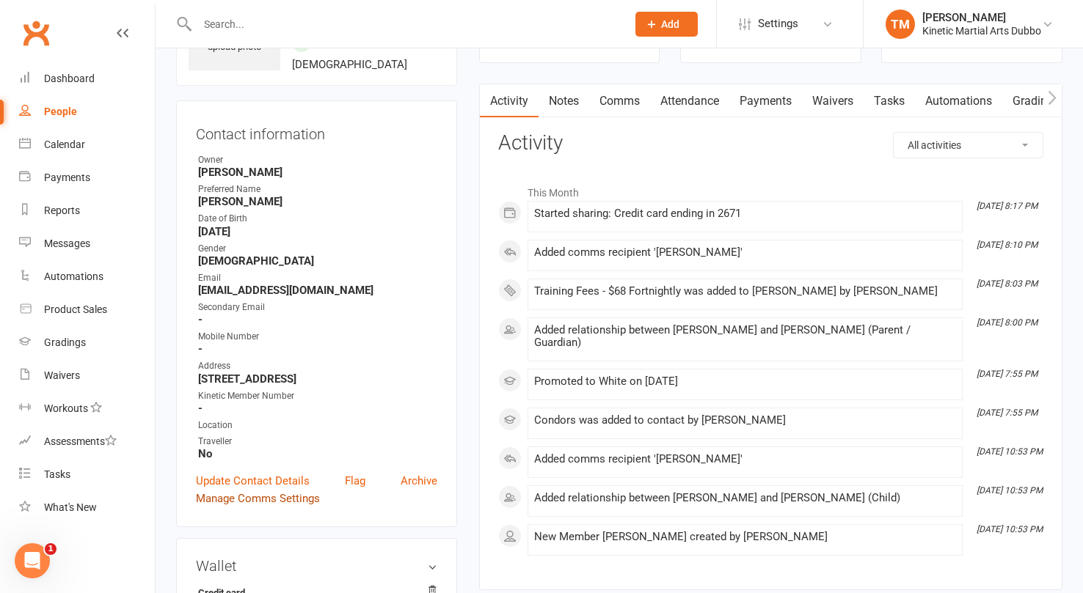
click at [285, 501] on link "Manage Comms Settings" at bounding box center [258, 499] width 124 height 18
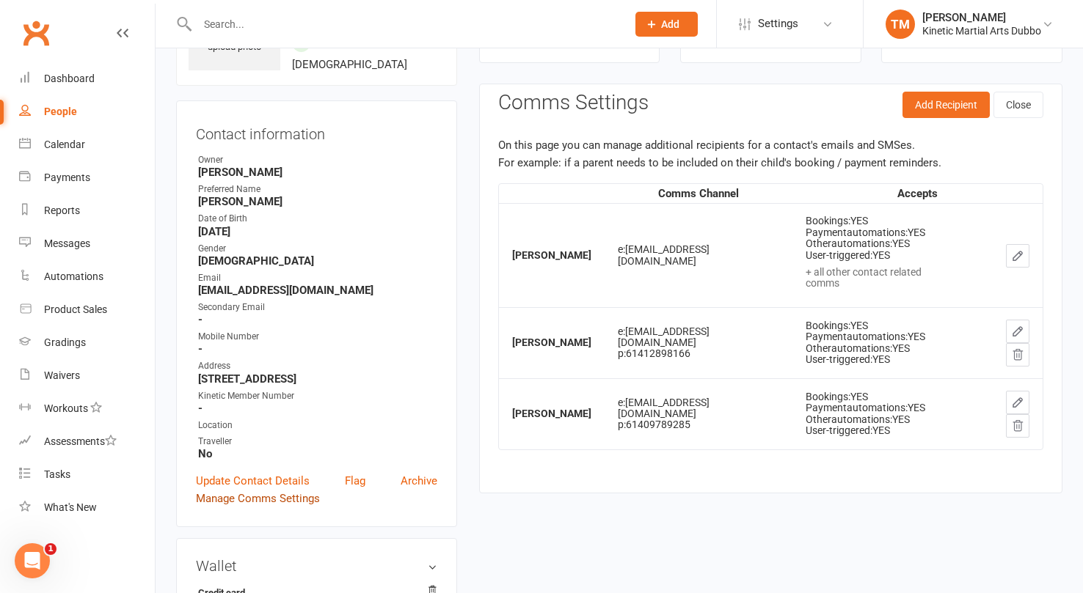
scroll to position [112, 0]
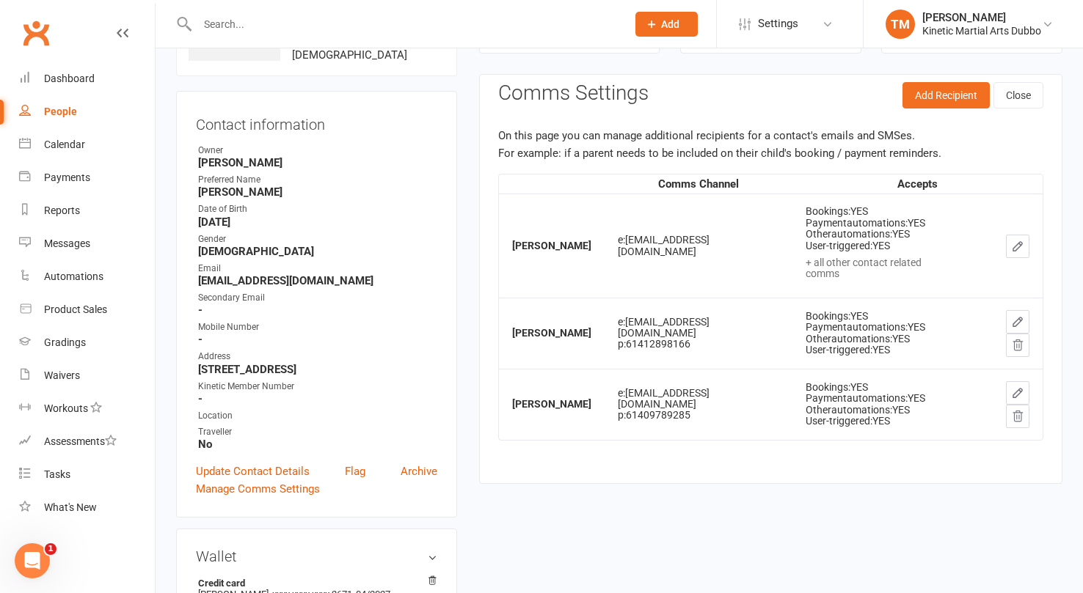
click at [329, 249] on strong "[DEMOGRAPHIC_DATA]" at bounding box center [317, 251] width 239 height 13
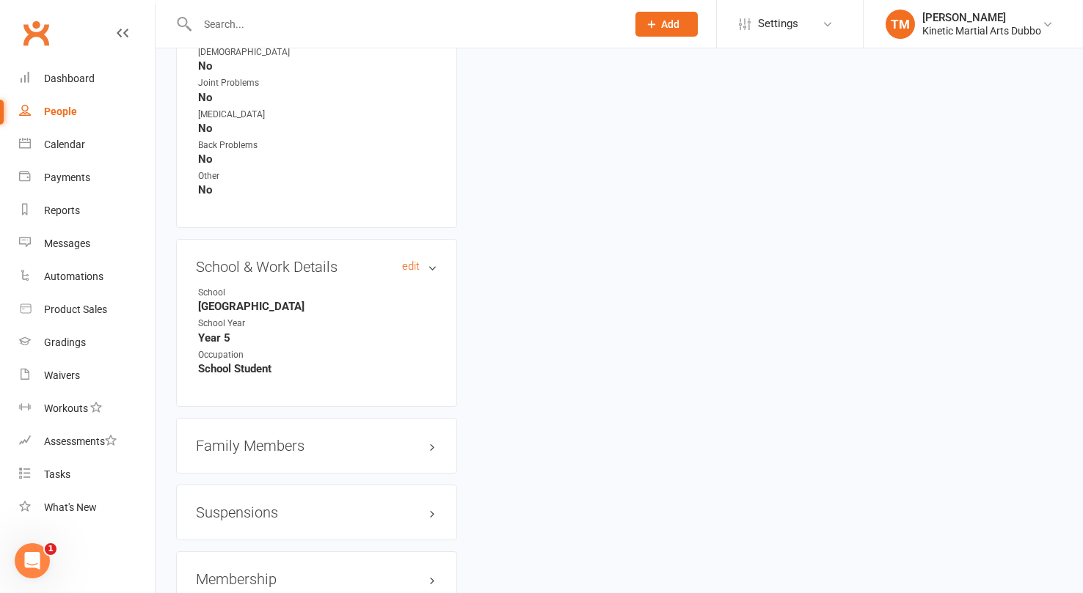
scroll to position [1482, 0]
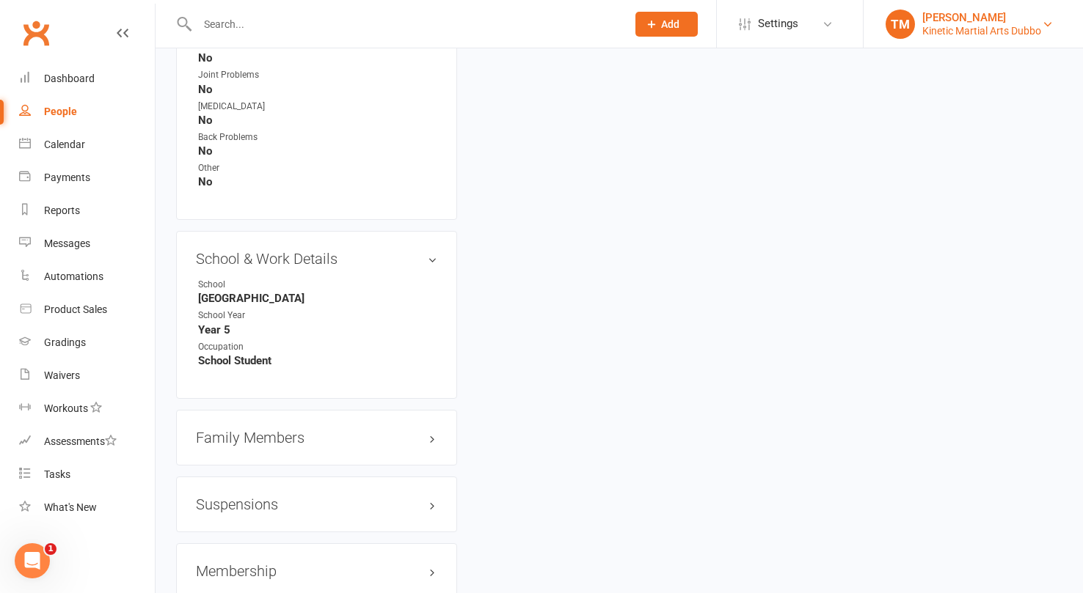
click at [1040, 26] on div "Kinetic Martial Arts Dubbo" at bounding box center [981, 30] width 119 height 13
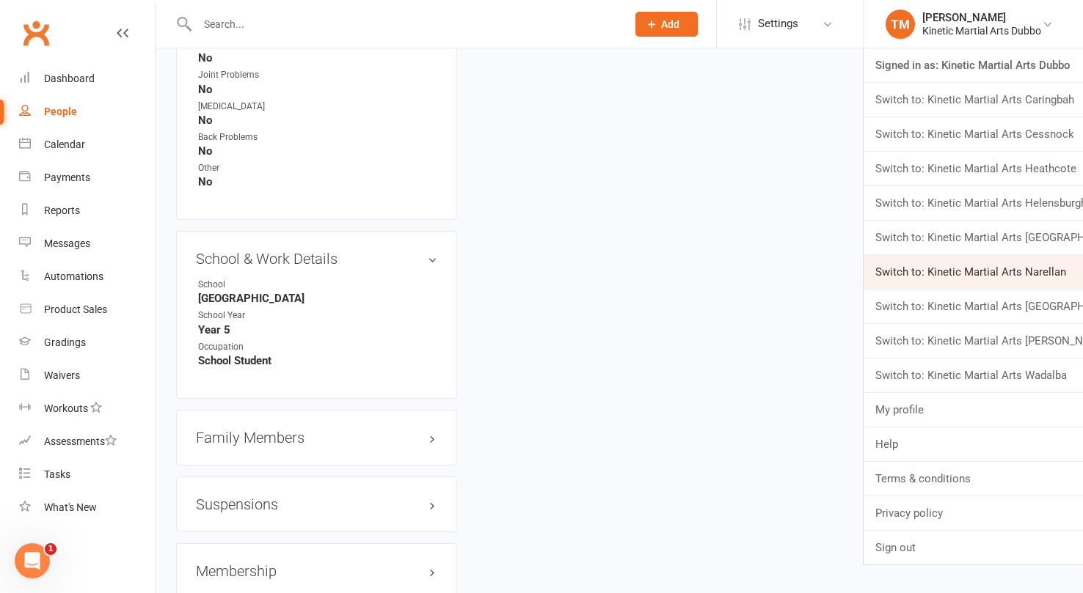
click at [985, 267] on link "Switch to: Kinetic Martial Arts Narellan" at bounding box center [972, 272] width 219 height 34
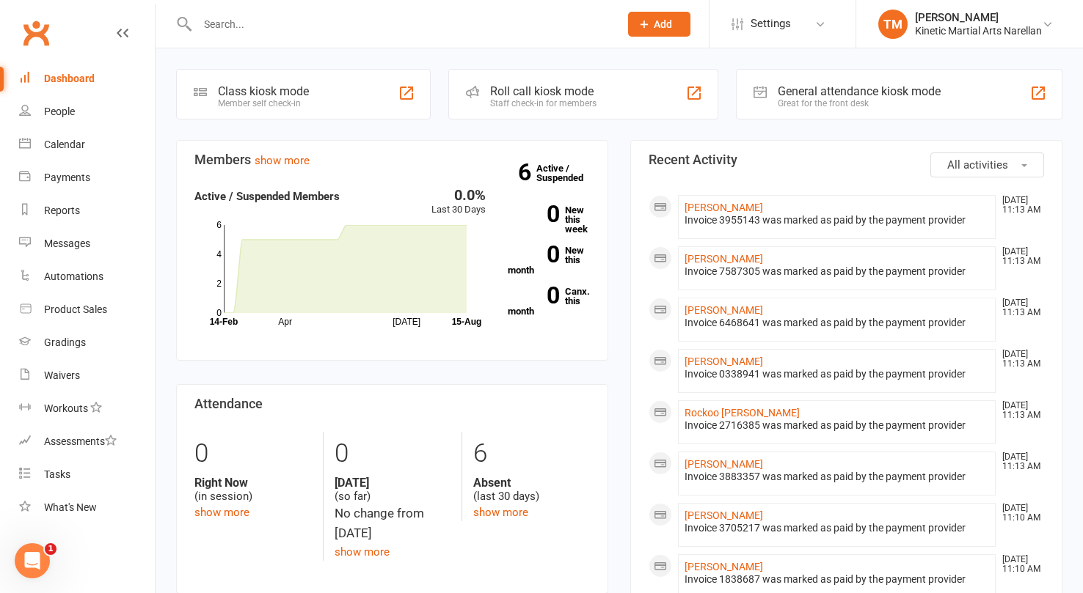
click at [53, 73] on div "Dashboard" at bounding box center [69, 79] width 51 height 12
click at [574, 228] on link "0 New this week" at bounding box center [549, 219] width 82 height 29
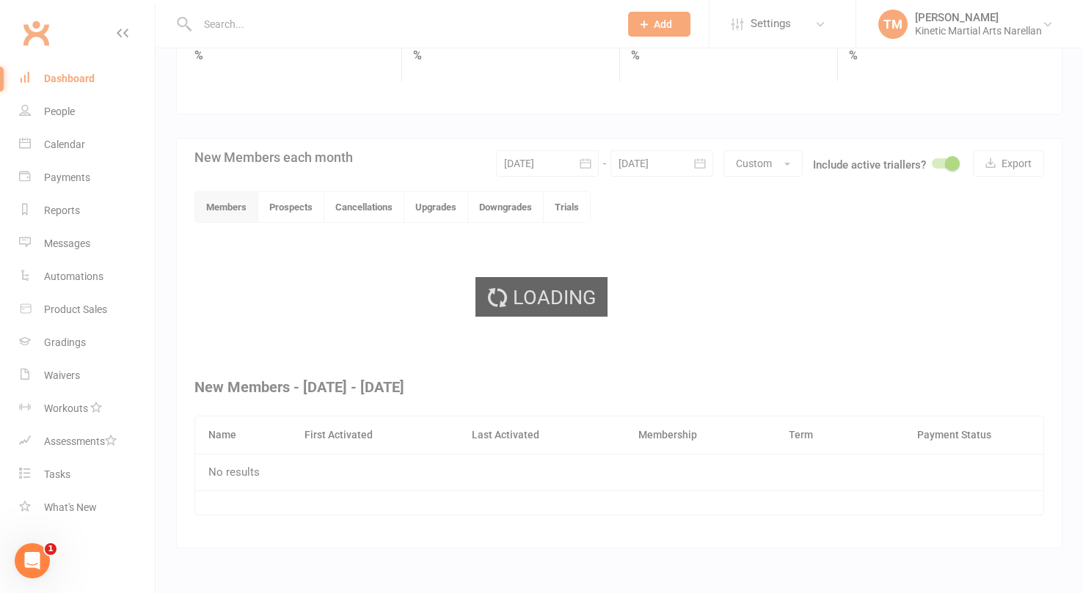
scroll to position [238, 0]
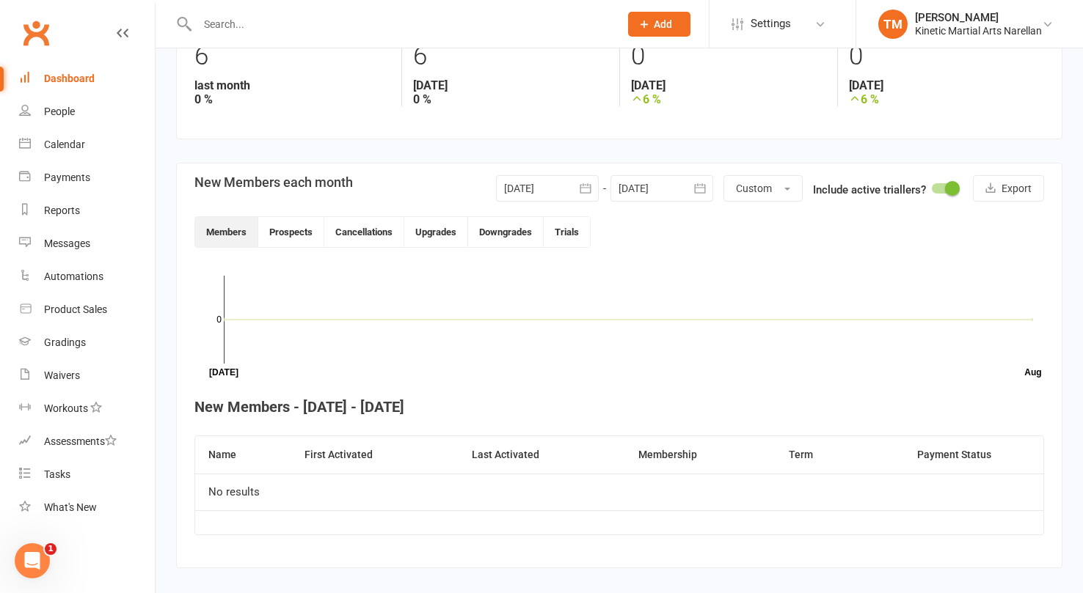
click at [584, 182] on icon "button" at bounding box center [585, 188] width 15 height 15
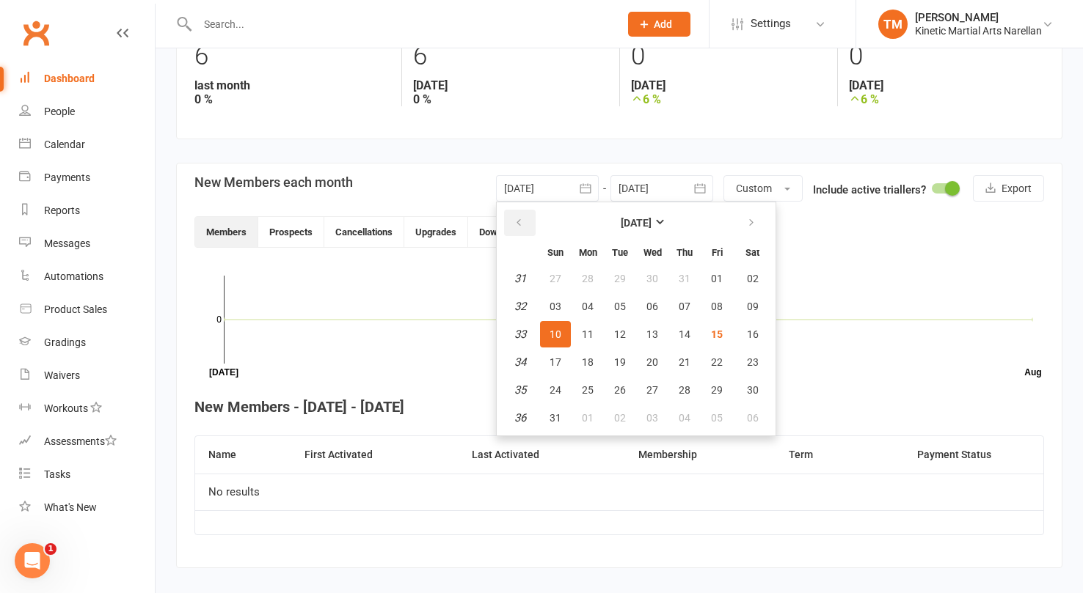
click at [516, 214] on button "button" at bounding box center [520, 223] width 32 height 26
click at [555, 279] on span "01" at bounding box center [555, 279] width 12 height 12
type input "[DATE]"
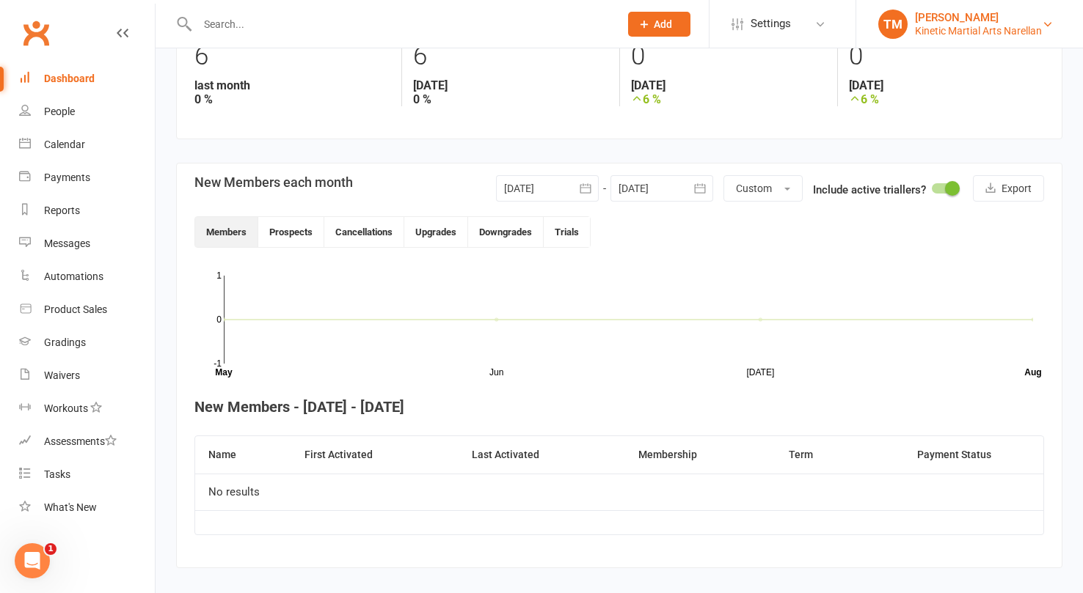
click at [1042, 15] on link "TM [PERSON_NAME] Kinetic Martial Arts Narellan" at bounding box center [969, 24] width 183 height 29
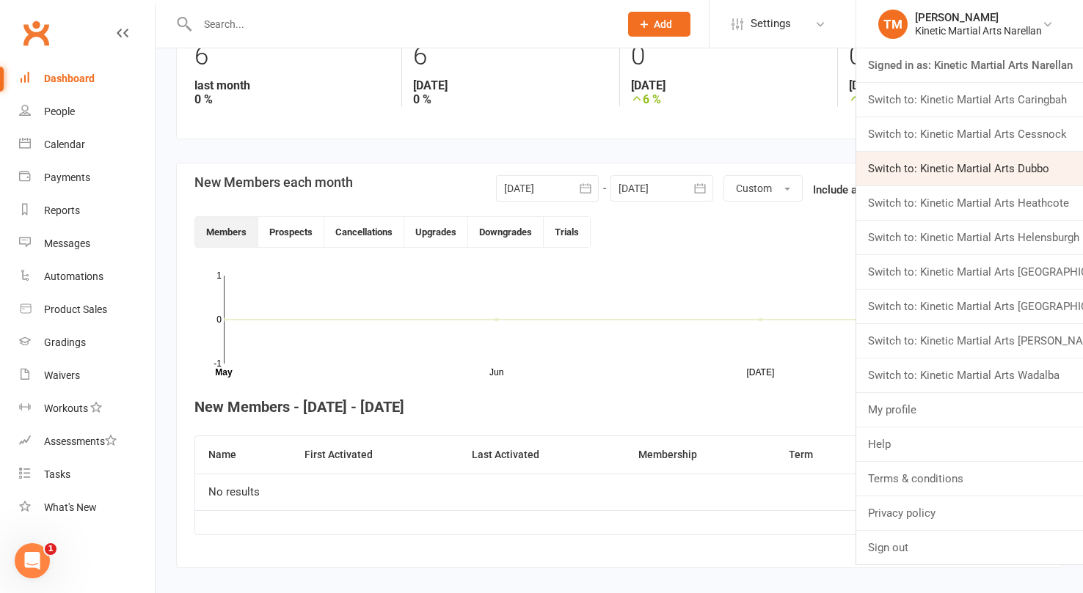
click at [989, 169] on link "Switch to: Kinetic Martial Arts Dubbo" at bounding box center [969, 169] width 227 height 34
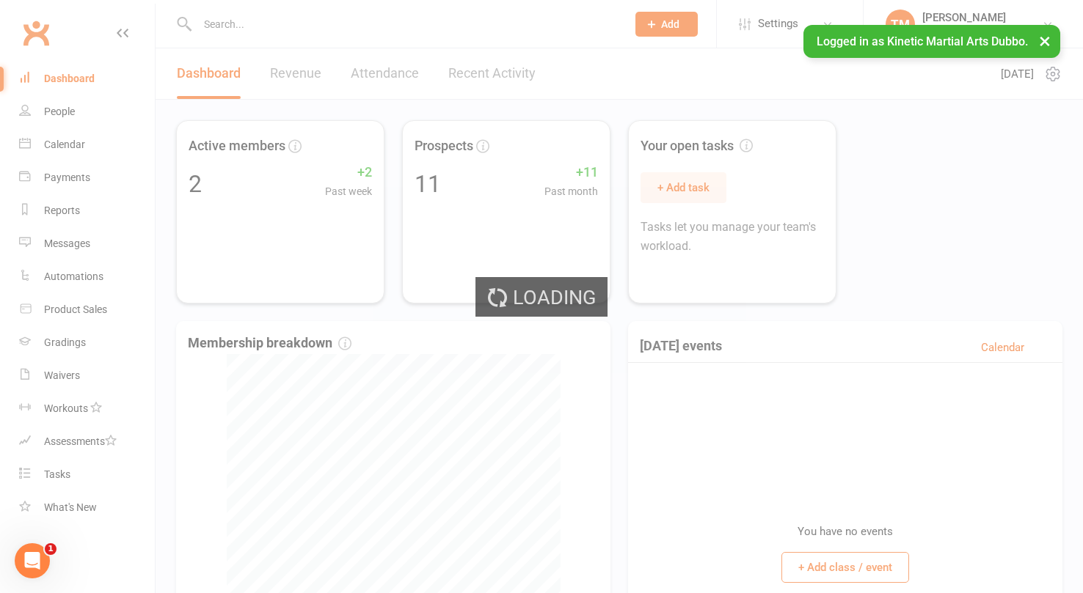
select select "no_trial"
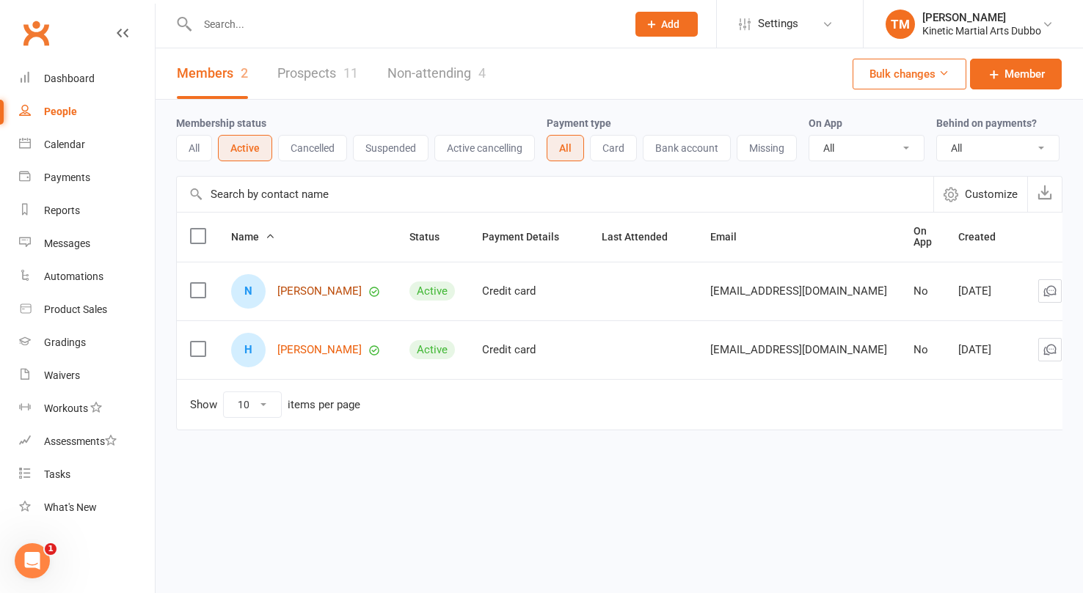
click at [329, 287] on link "[PERSON_NAME]" at bounding box center [319, 291] width 84 height 12
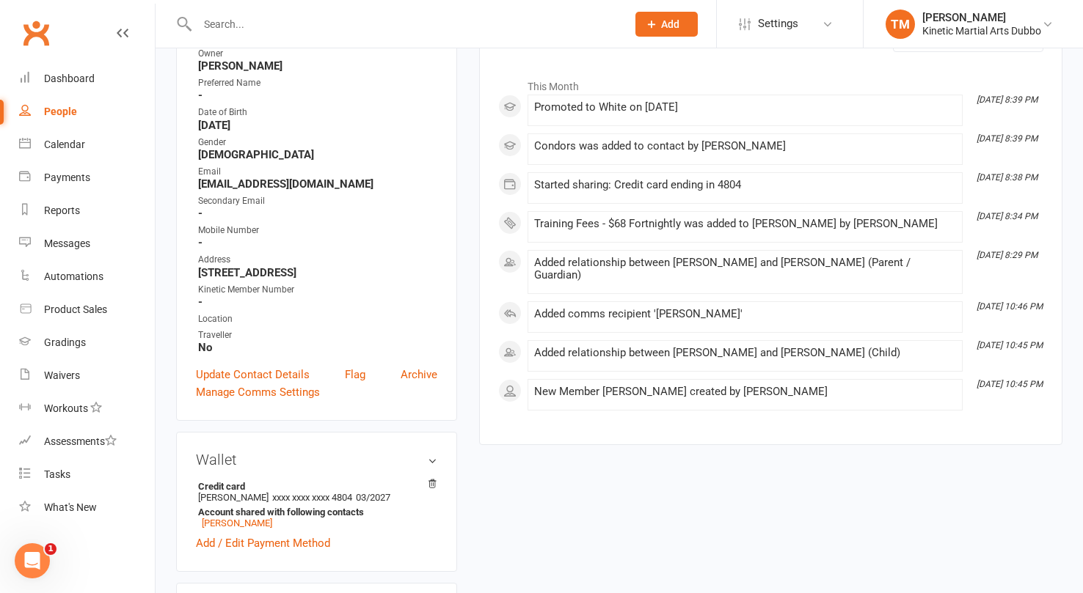
scroll to position [199, 0]
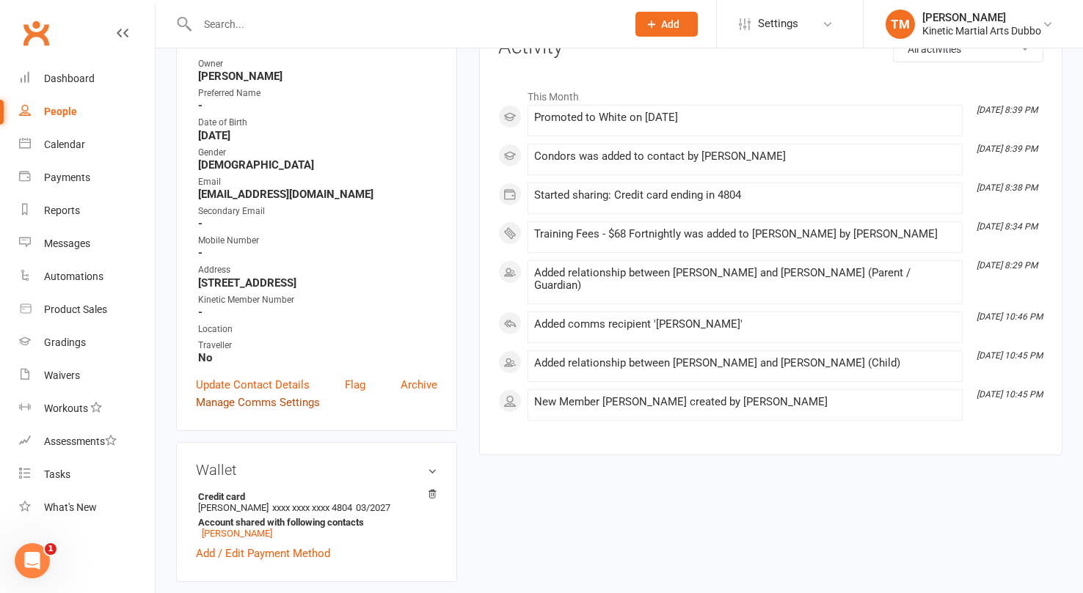
click at [274, 403] on link "Manage Comms Settings" at bounding box center [258, 403] width 124 height 18
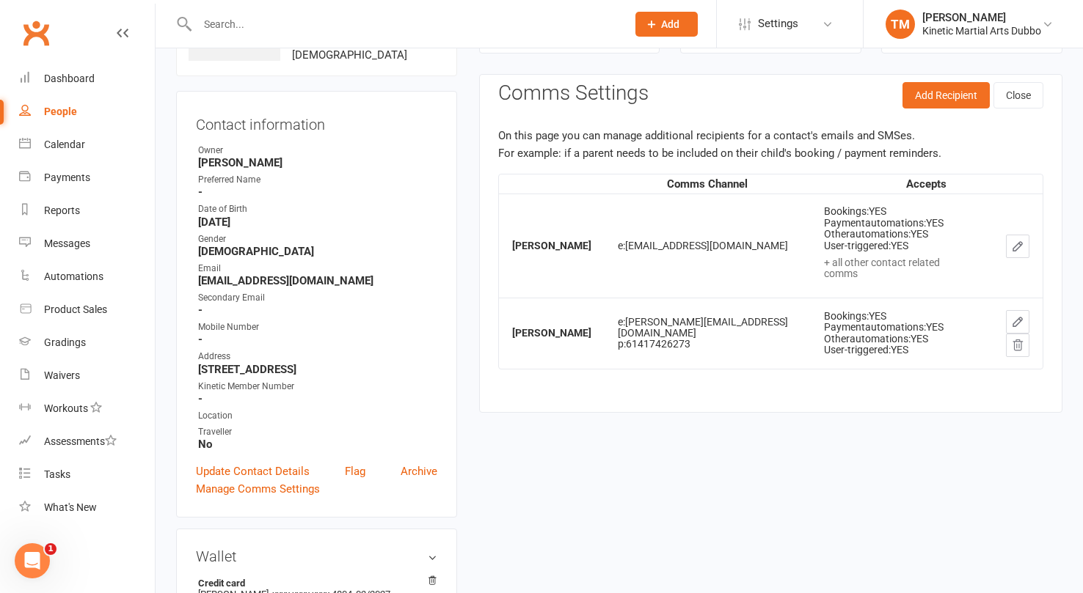
scroll to position [0, 0]
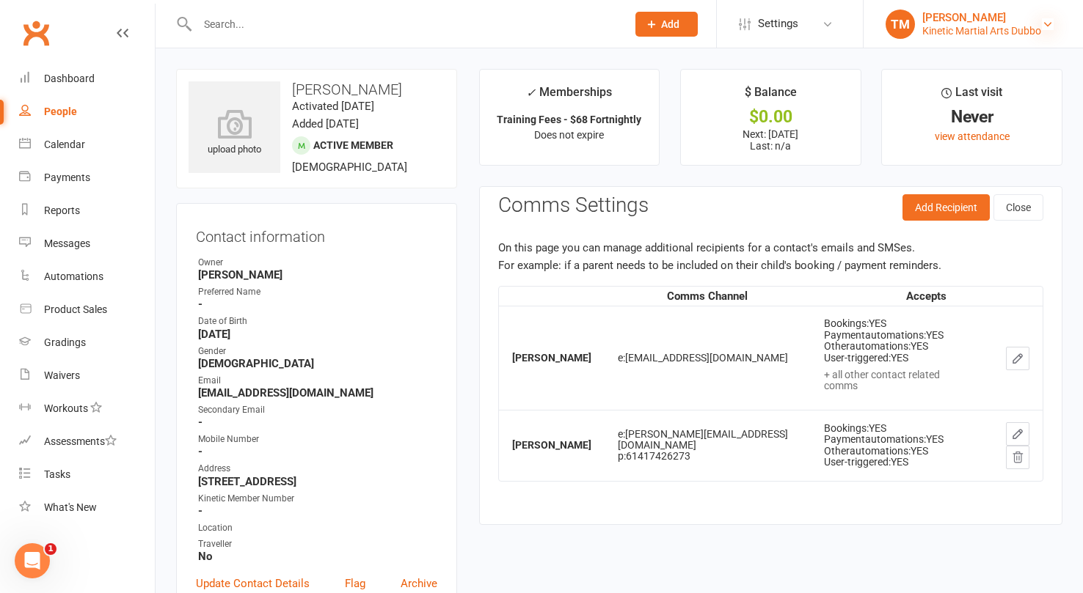
click at [1044, 23] on icon at bounding box center [1047, 24] width 12 height 12
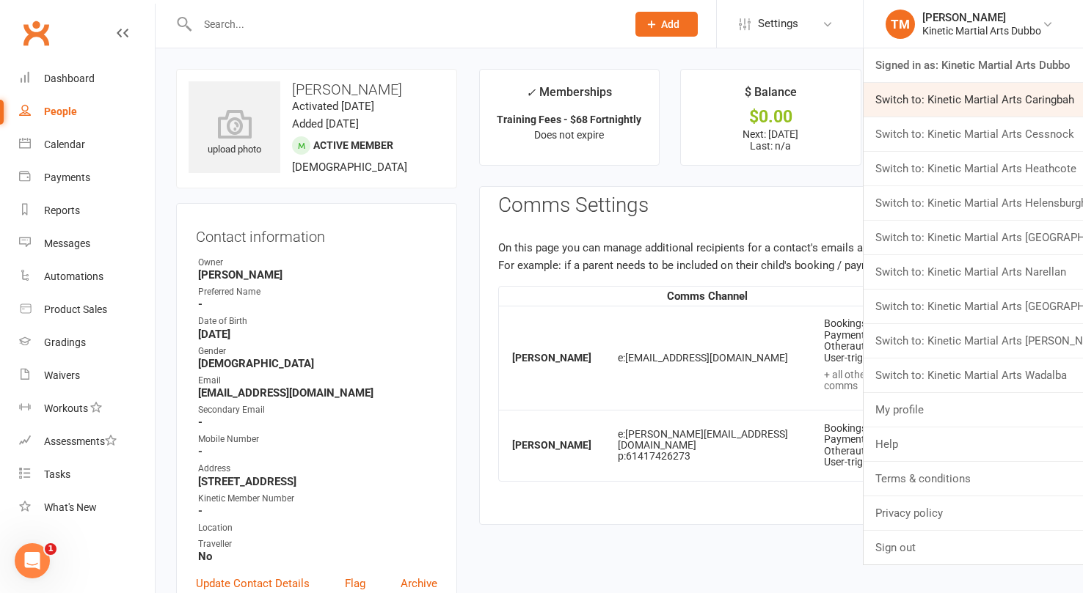
click at [1016, 93] on link "Switch to: Kinetic Martial Arts Caringbah" at bounding box center [972, 100] width 219 height 34
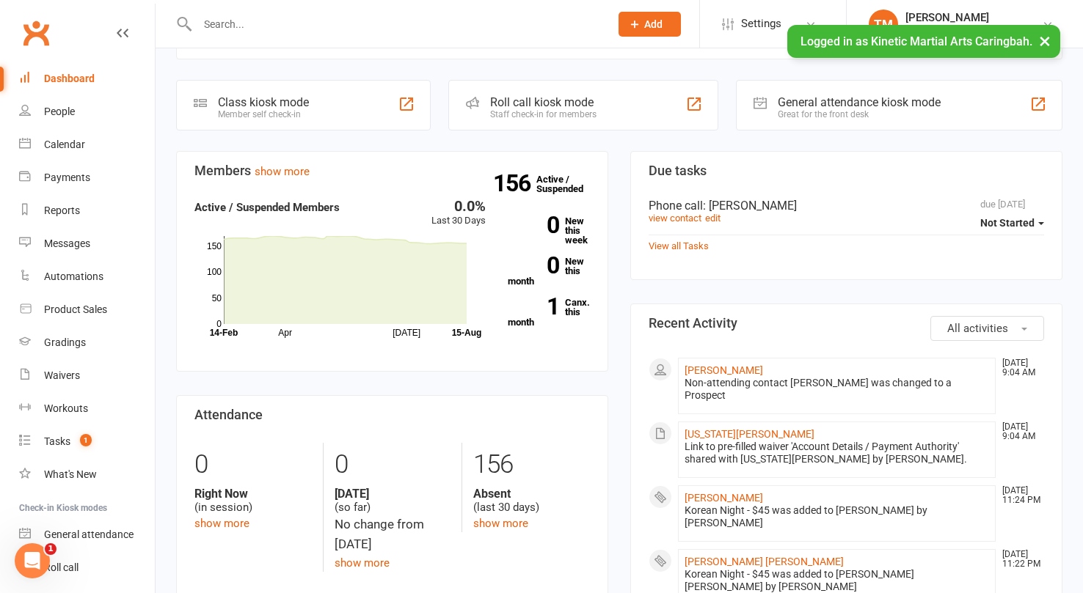
scroll to position [175, 0]
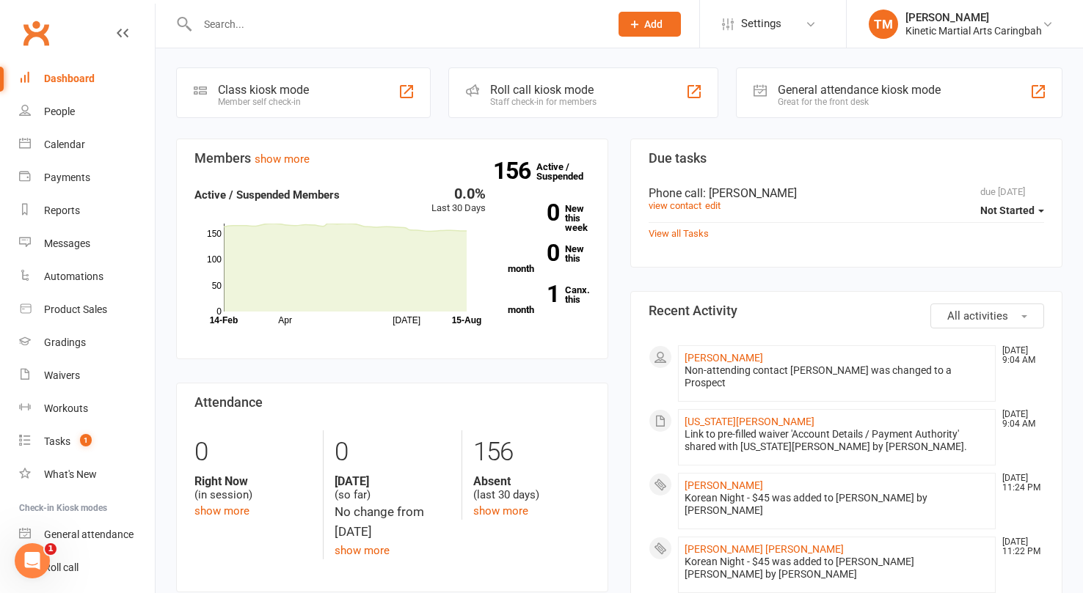
click at [337, 32] on input "text" at bounding box center [396, 24] width 406 height 21
paste input "[PERSON_NAME]"
type input "[PERSON_NAME]"
click at [637, 12] on button "Add" at bounding box center [649, 24] width 62 height 25
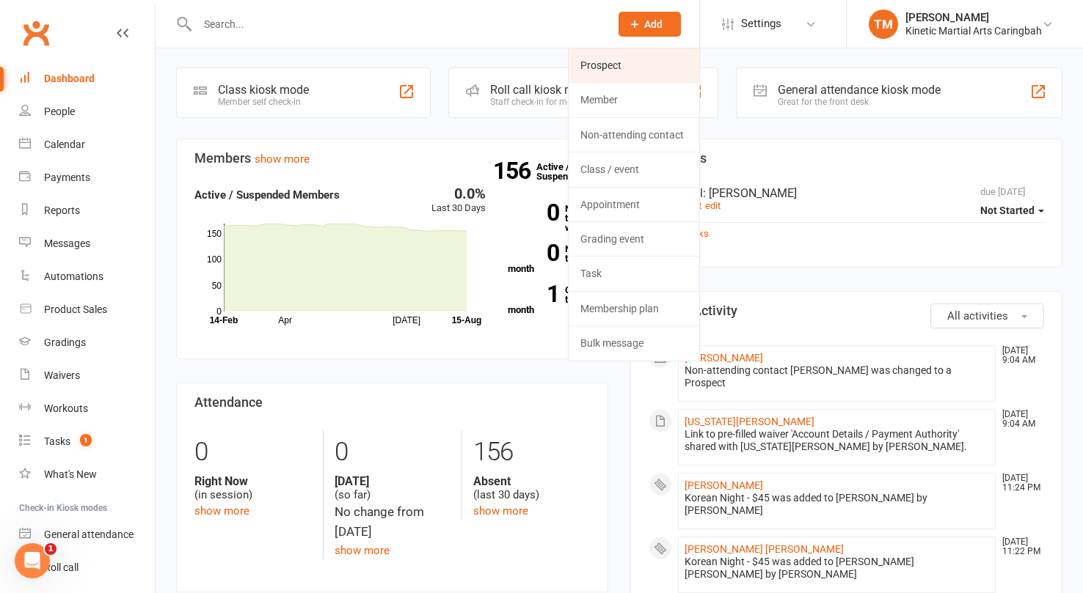
click at [622, 67] on link "Prospect" at bounding box center [633, 65] width 131 height 34
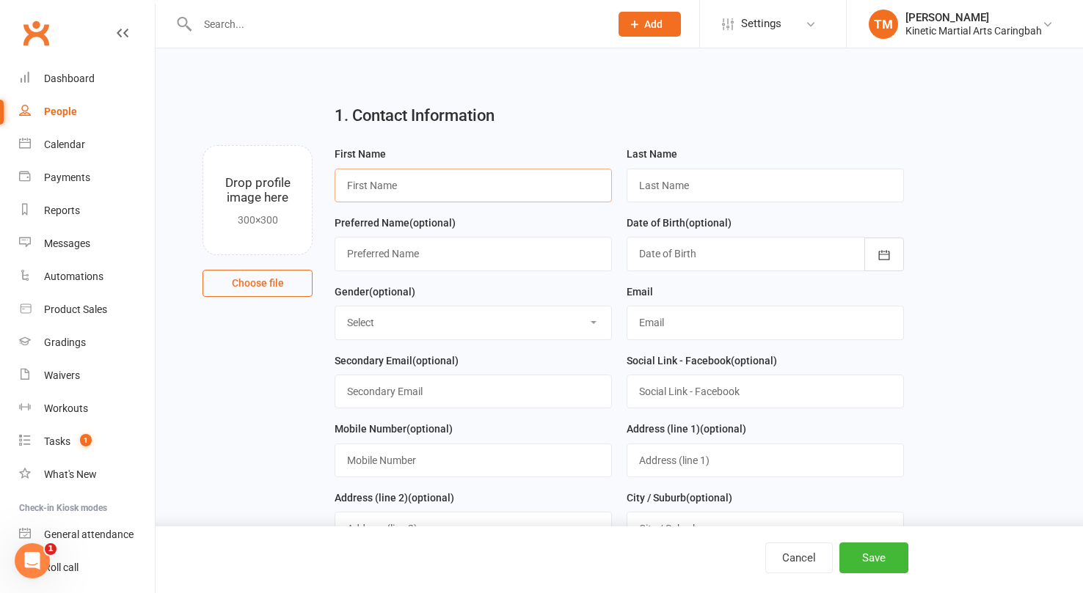
click at [486, 190] on input "text" at bounding box center [472, 186] width 277 height 34
type input "[PERSON_NAME]"
type input "Grant"
click at [455, 252] on input "text" at bounding box center [472, 254] width 277 height 34
select select "[DEMOGRAPHIC_DATA]"
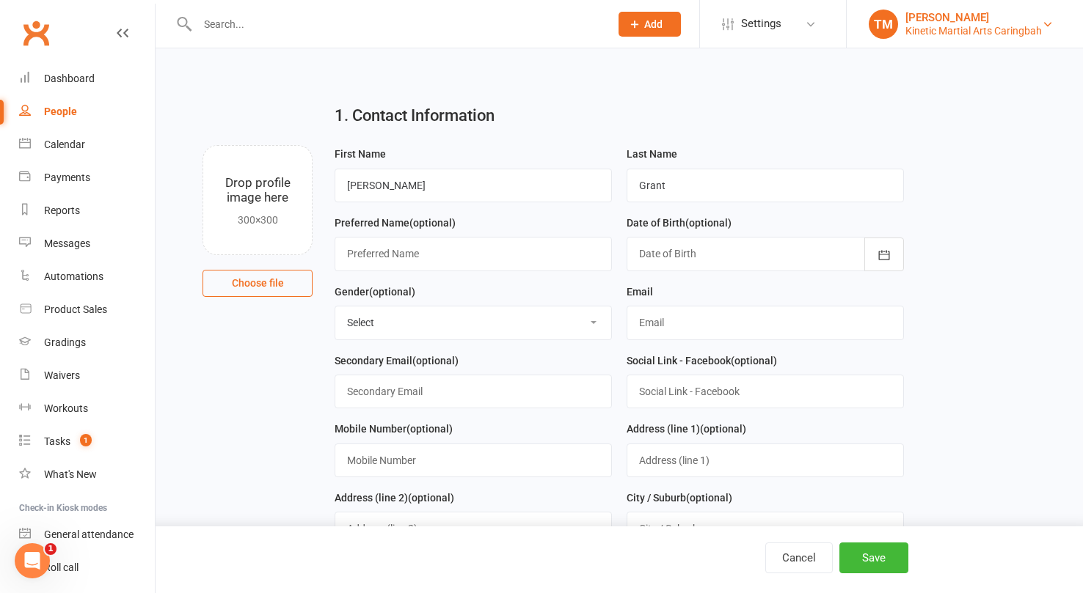
click at [1054, 21] on link "TM [PERSON_NAME] Kinetic Martial Arts Caringbah" at bounding box center [964, 24] width 192 height 29
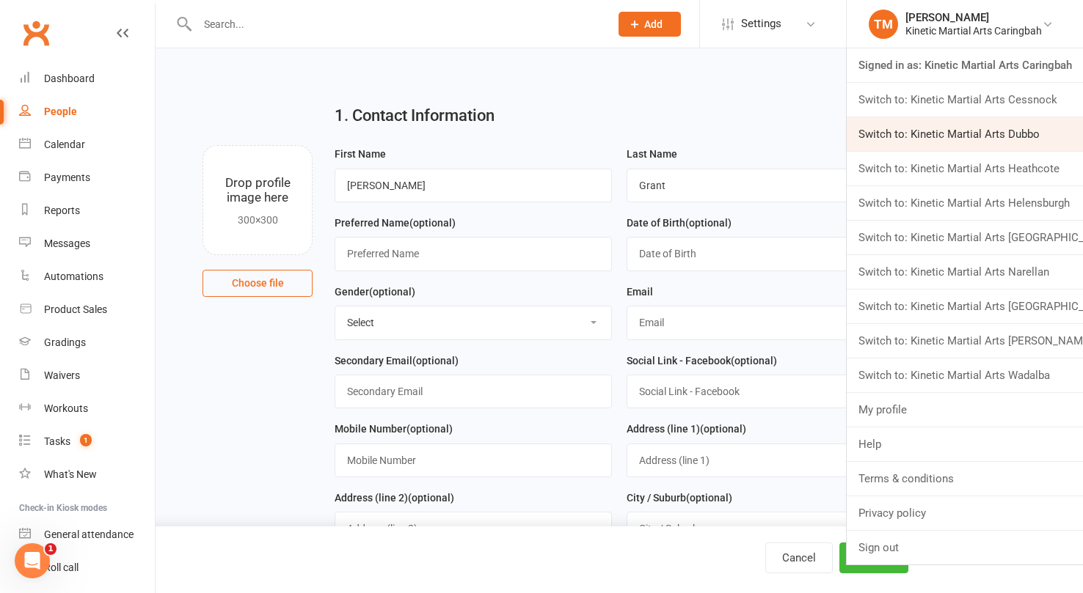
click at [1006, 132] on link "Switch to: Kinetic Martial Arts Dubbo" at bounding box center [964, 134] width 236 height 34
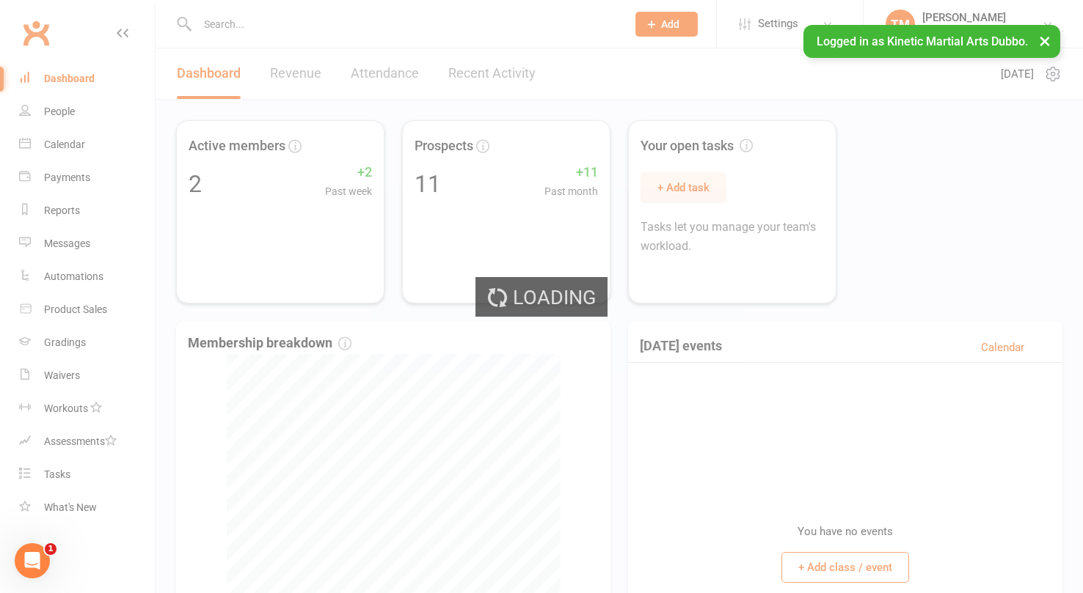
select select "no_trial"
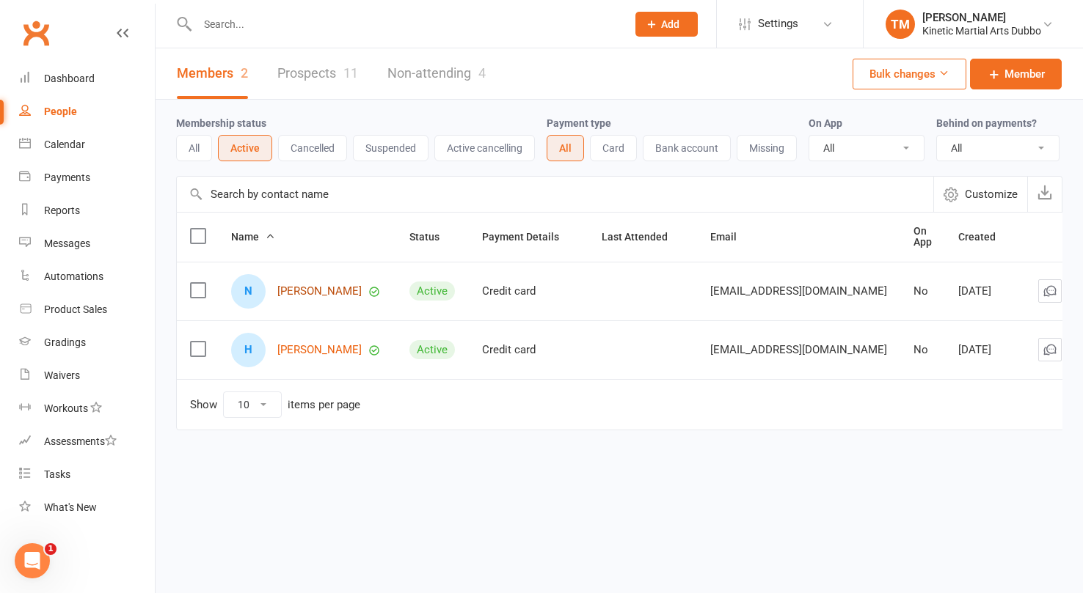
click at [304, 292] on link "Noah Bedingfield" at bounding box center [319, 291] width 84 height 12
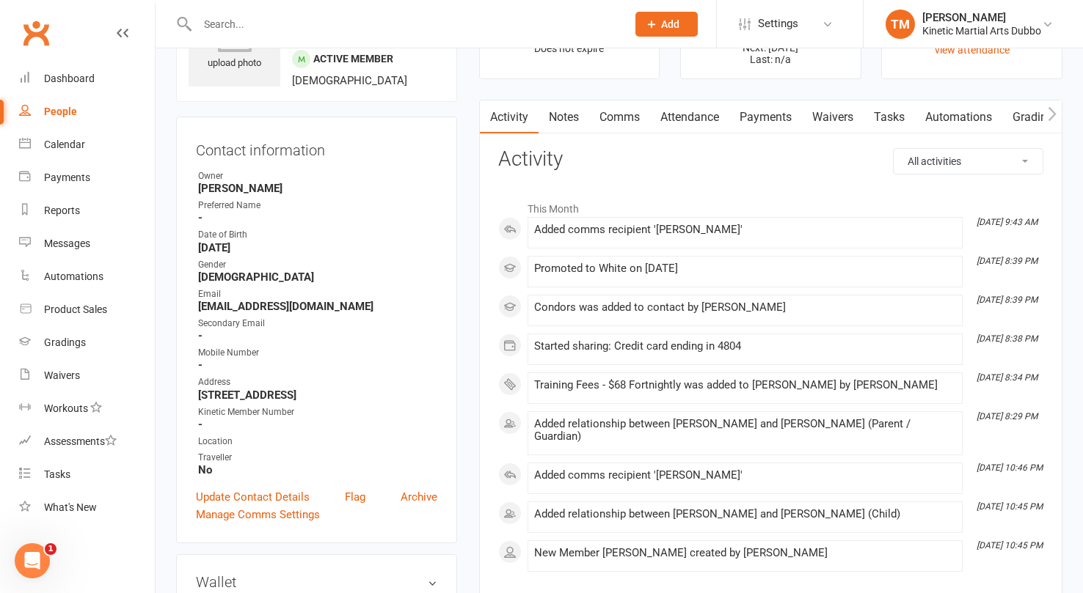
scroll to position [217, 0]
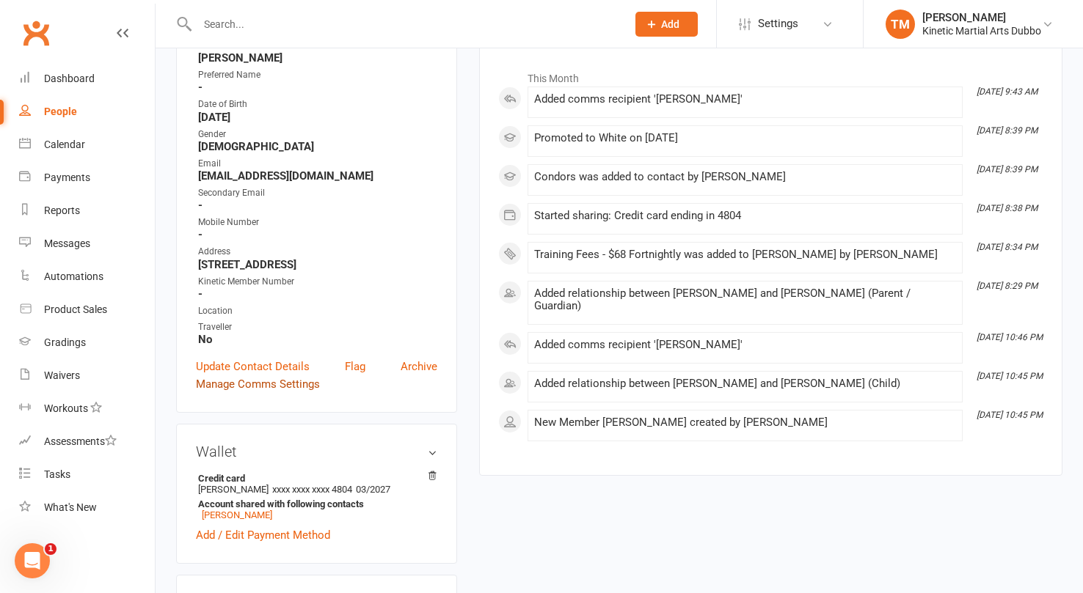
click at [266, 378] on link "Manage Comms Settings" at bounding box center [258, 385] width 124 height 18
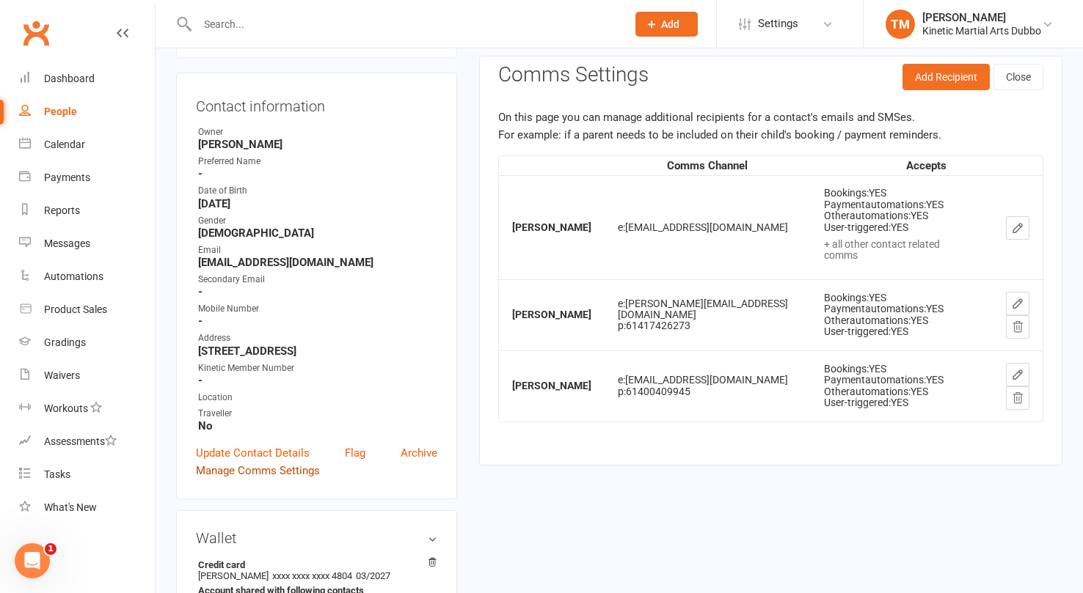
scroll to position [112, 0]
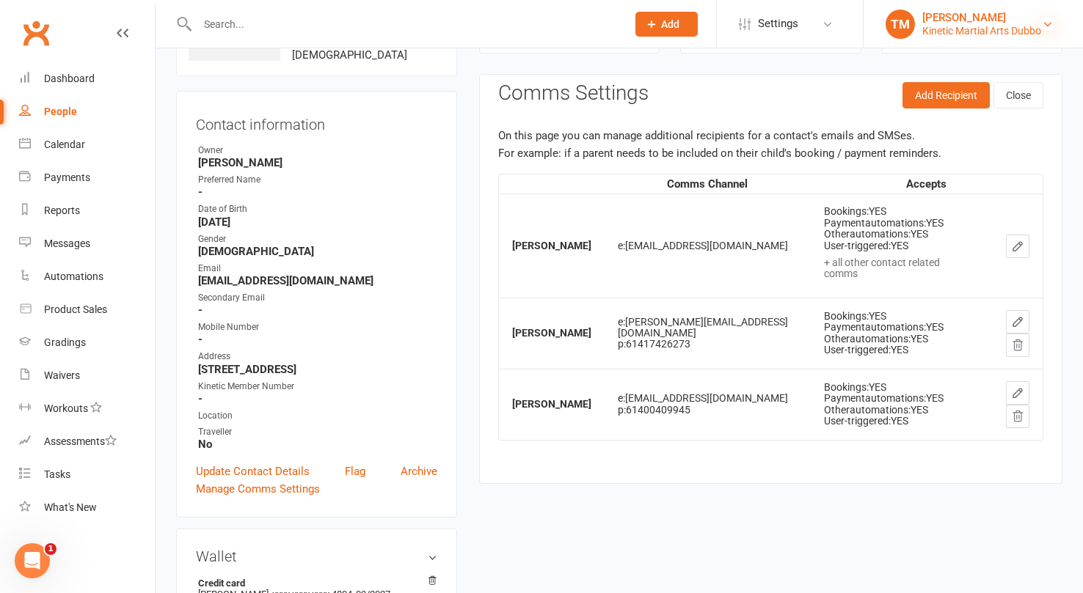
click at [1052, 24] on icon at bounding box center [1047, 24] width 12 height 12
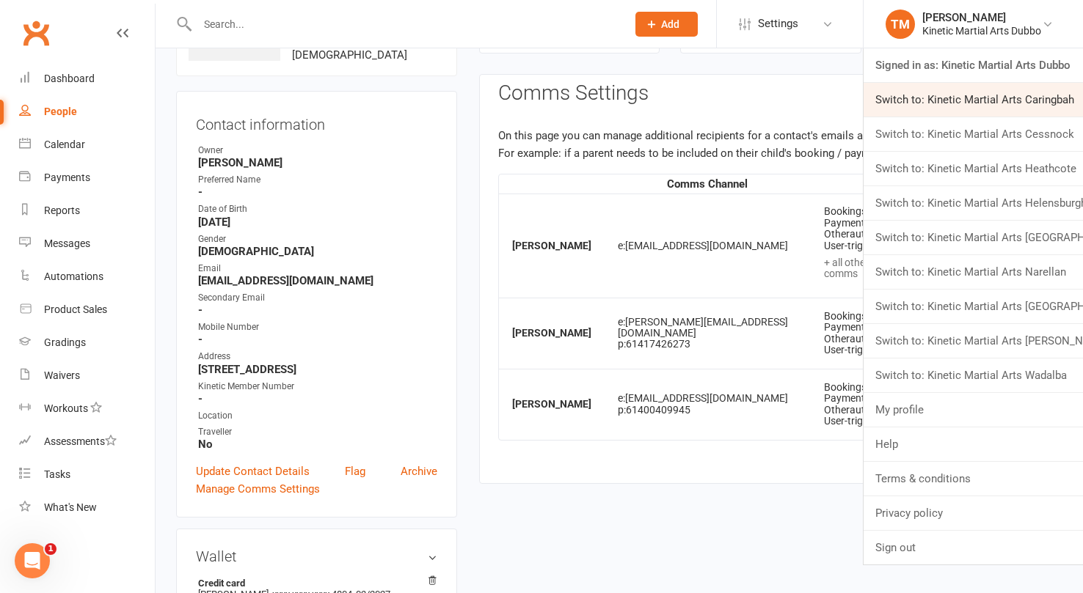
click at [1037, 98] on link "Switch to: Kinetic Martial Arts Caringbah" at bounding box center [972, 100] width 219 height 34
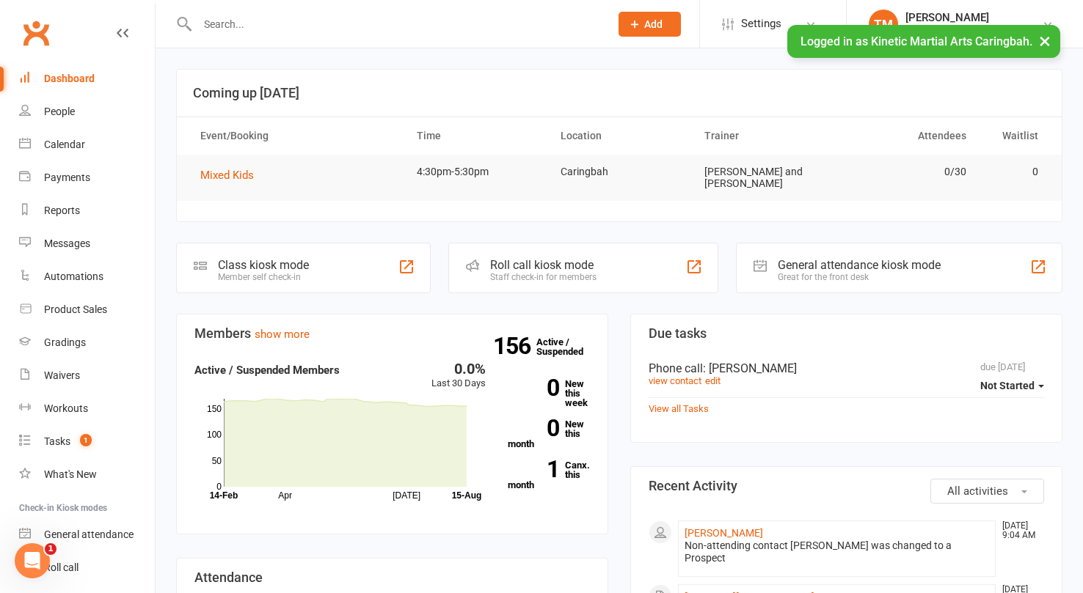
click at [343, 32] on input "text" at bounding box center [396, 24] width 406 height 21
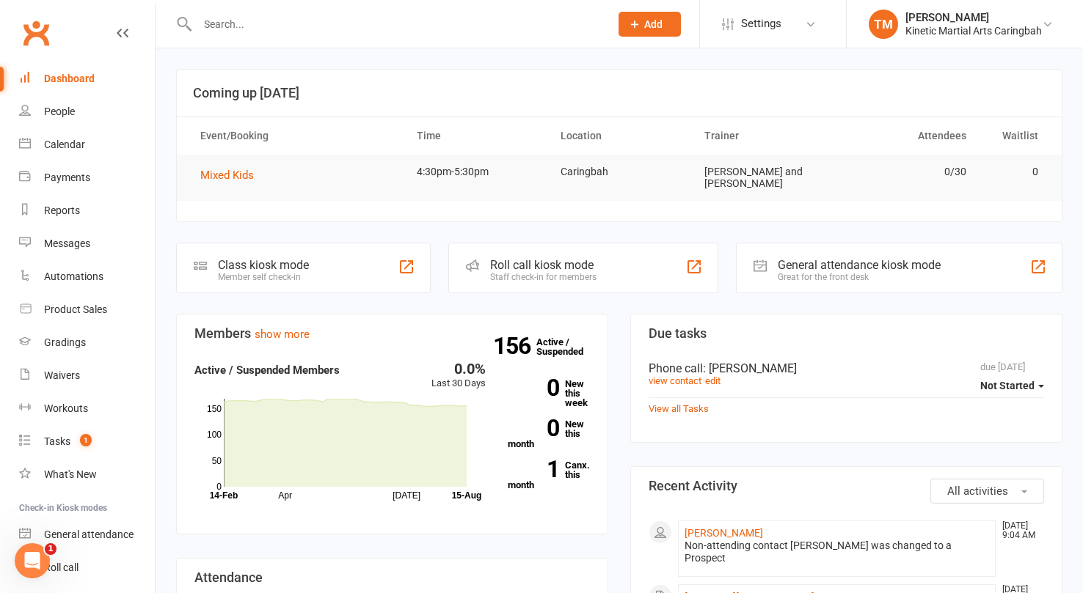
paste input "0423471153"
click at [338, 23] on input "0423471153" at bounding box center [396, 24] width 406 height 21
type input "0"
type input "[PERSON_NAME]"
click at [640, 19] on button "Add" at bounding box center [649, 24] width 62 height 25
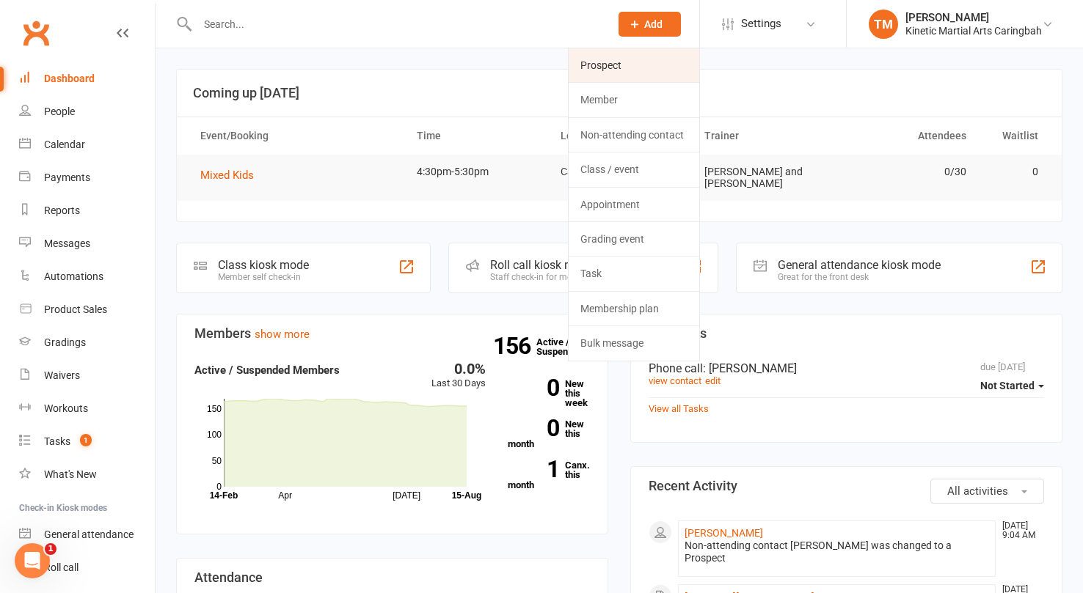
click at [604, 64] on link "Prospect" at bounding box center [633, 65] width 131 height 34
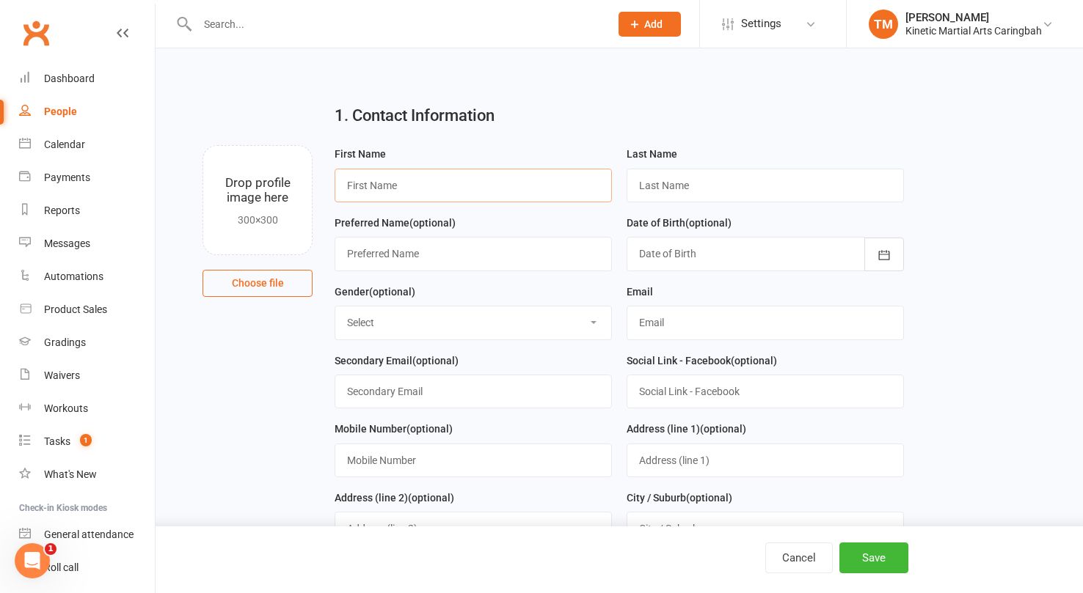
click at [464, 193] on input "text" at bounding box center [472, 186] width 277 height 34
paste input "[PERSON_NAME]"
type input "Grant"
type input "[PERSON_NAME]"
select select "[DEMOGRAPHIC_DATA]"
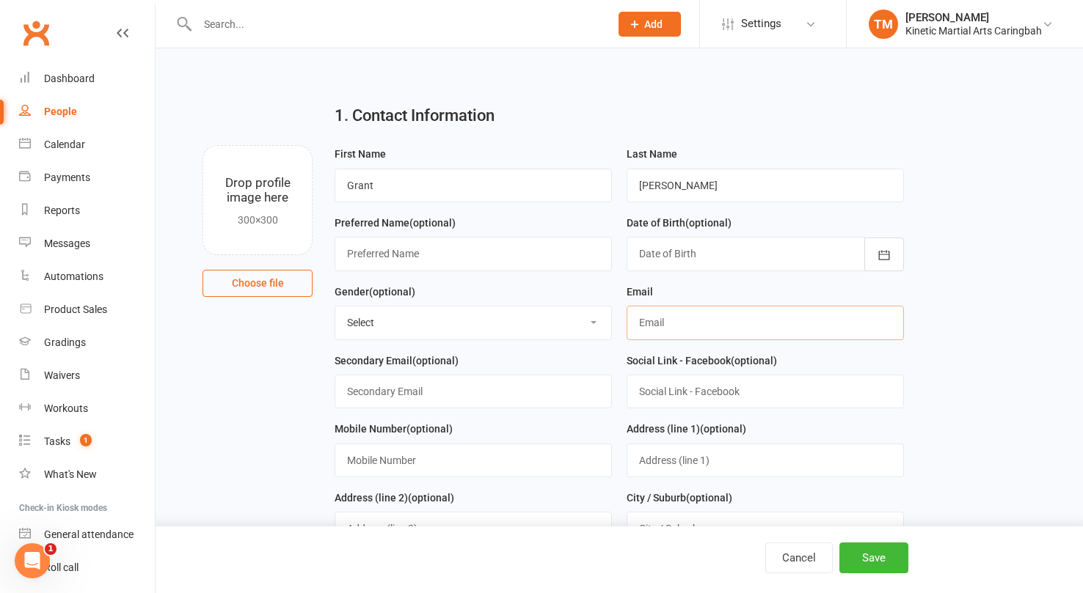
paste input "0423471153 Email [EMAIL_ADDRESS][DOMAIN_NAME]"
click at [744, 323] on input "0423471153 Email [EMAIL_ADDRESS][DOMAIN_NAME]" at bounding box center [764, 323] width 277 height 34
type input "[EMAIL_ADDRESS][DOMAIN_NAME]"
paste input "0423471153 Email [EMAIL_ADDRESS][DOMAIN_NAME]"
click at [406, 461] on input "0423471153 Email [EMAIL_ADDRESS][DOMAIN_NAME]" at bounding box center [472, 461] width 277 height 34
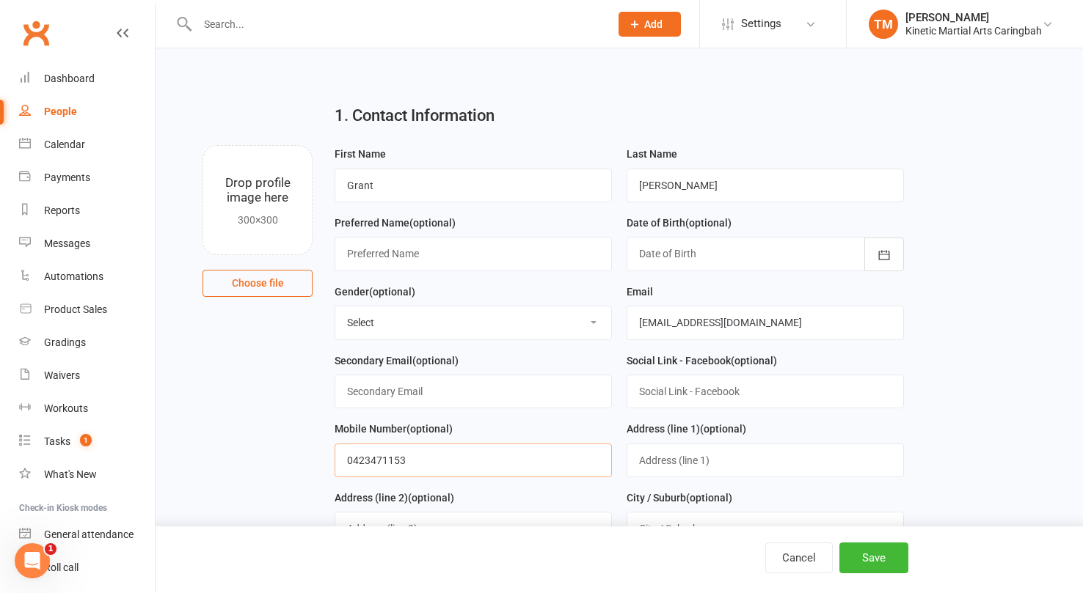
type input "0423471153"
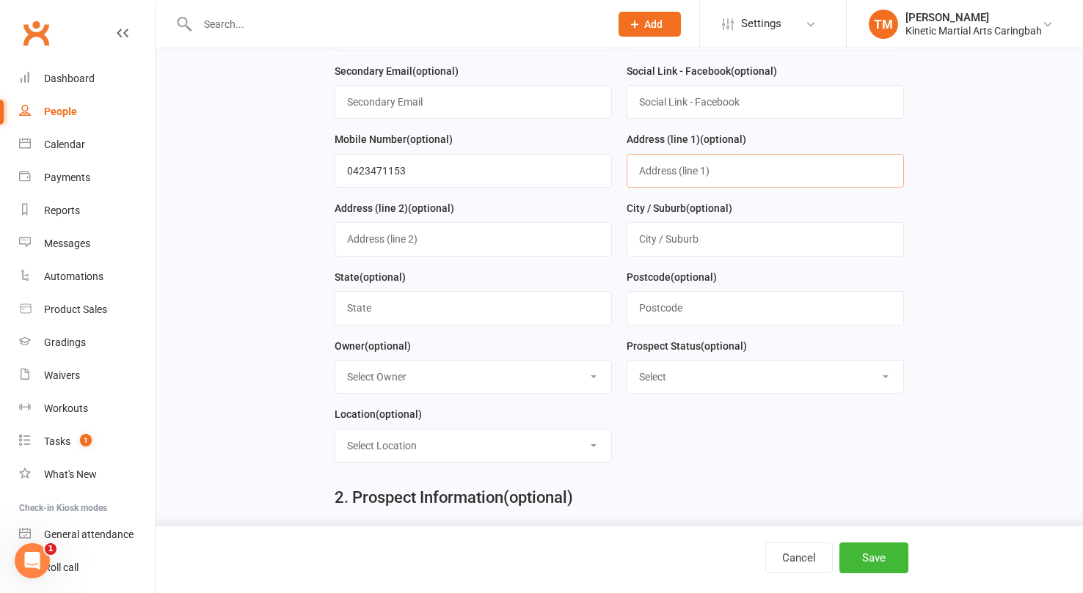
scroll to position [521, 0]
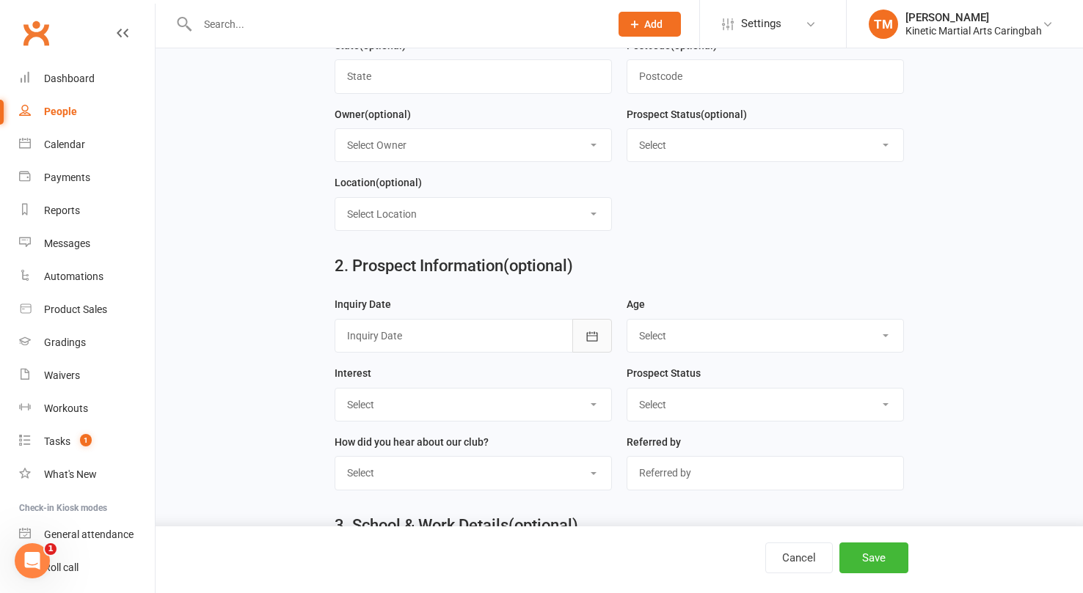
click at [582, 337] on button "button" at bounding box center [592, 336] width 40 height 34
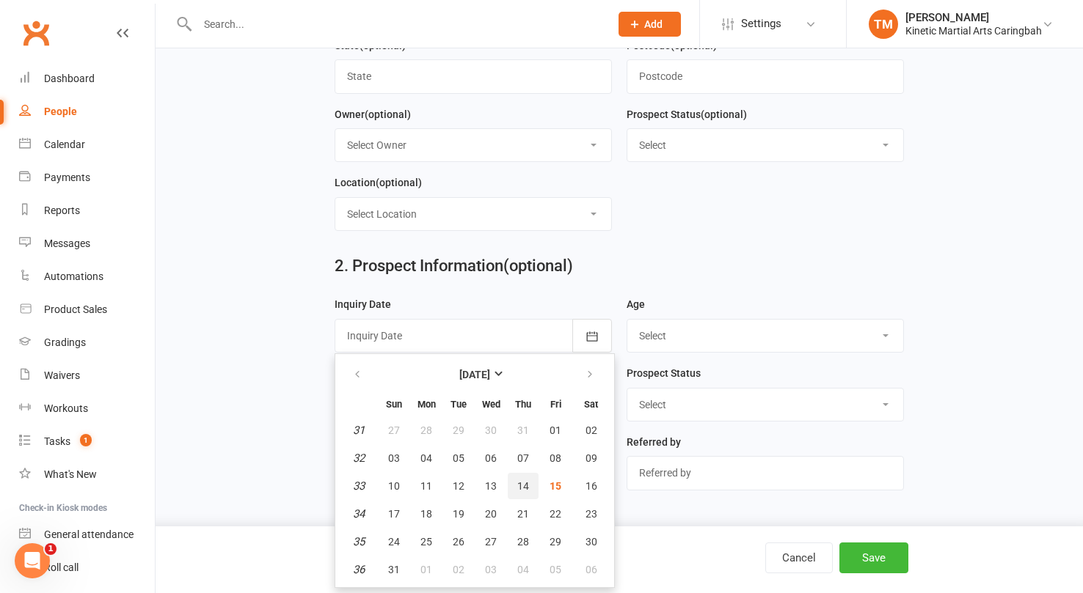
click at [524, 486] on span "14" at bounding box center [523, 486] width 12 height 12
type input "[DATE]"
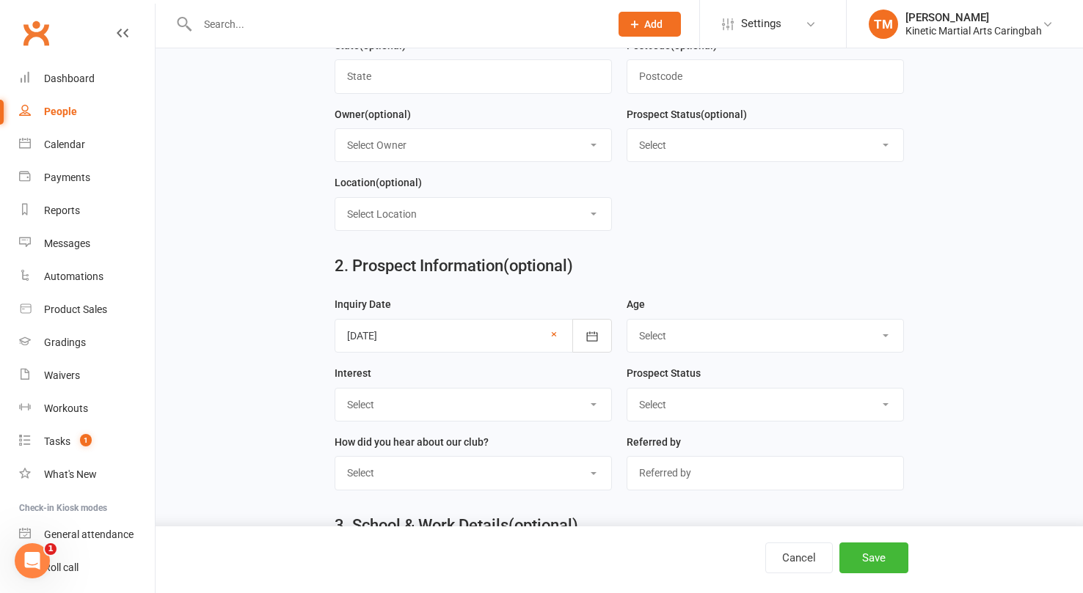
click at [703, 339] on select "Select 3-5 yrs 6-8 yrs 9-12 yrs 13-16 yrs 17-24 yrs 25-39 yrs 40 yrs + Family g…" at bounding box center [765, 336] width 276 height 32
click at [703, 340] on select "Select 3-5 yrs 6-8 yrs 9-12 yrs 13-16 yrs 17-24 yrs 25-39 yrs 40 yrs + Family g…" at bounding box center [765, 336] width 276 height 32
select select "25-39 yrs"
select select "New Prospect"
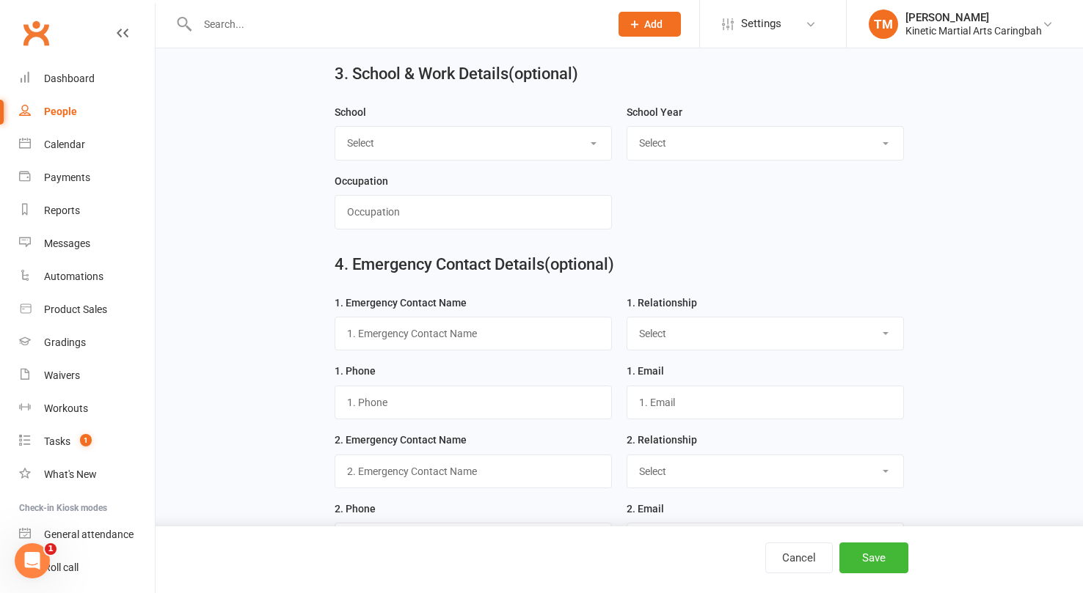
scroll to position [1175, 0]
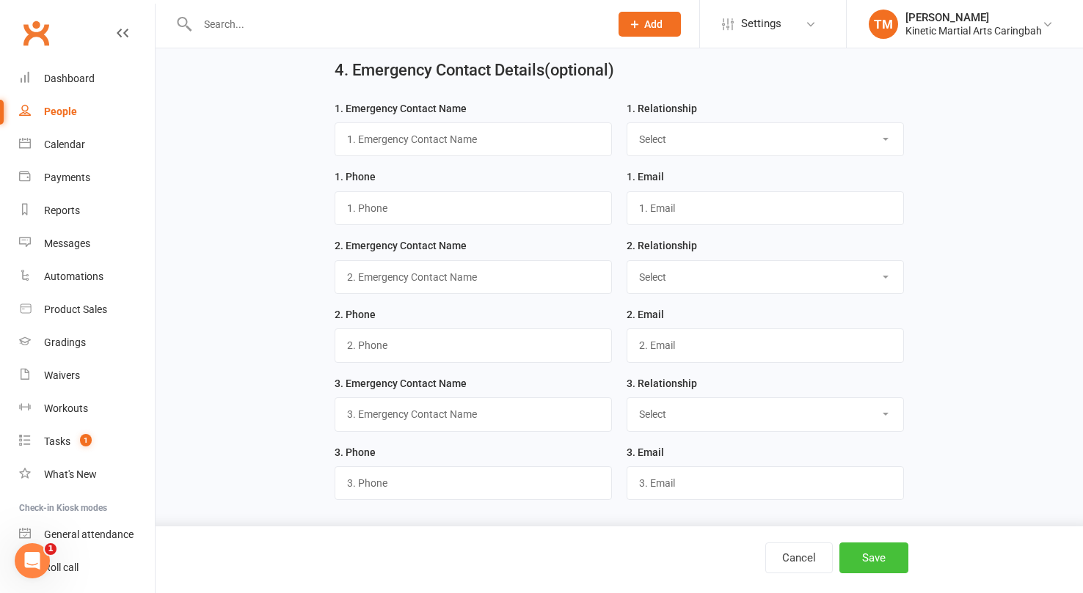
click at [880, 558] on button "Save" at bounding box center [873, 558] width 69 height 31
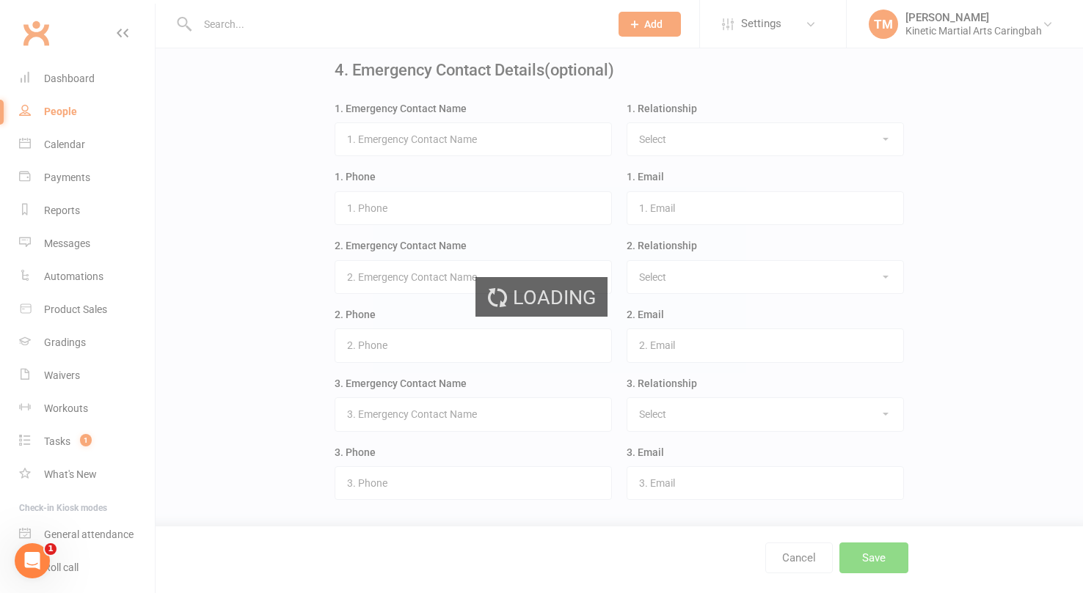
scroll to position [0, 0]
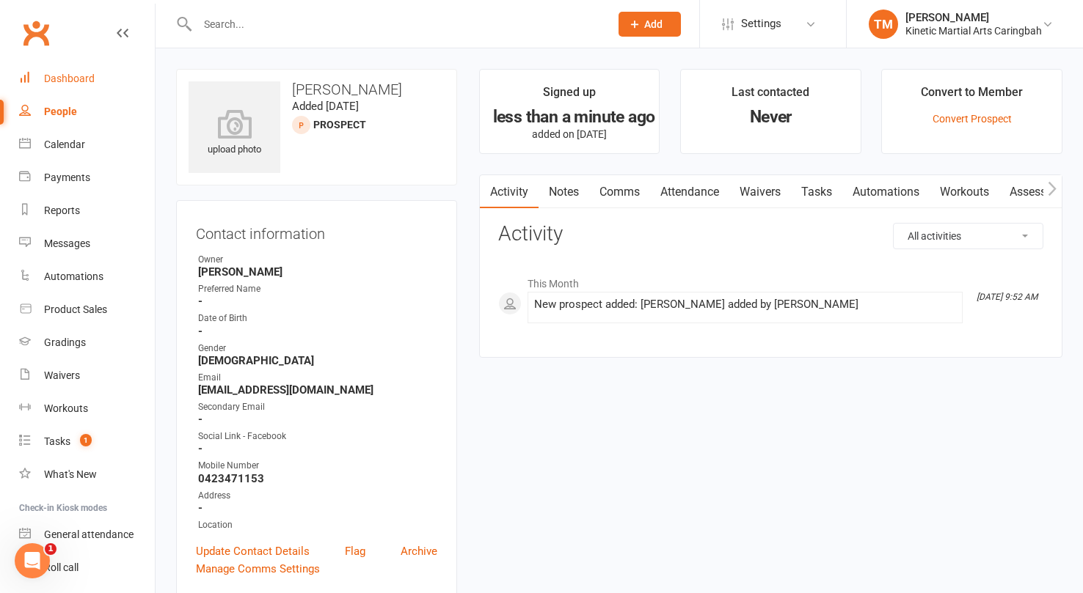
click at [82, 73] on div "Dashboard" at bounding box center [69, 79] width 51 height 12
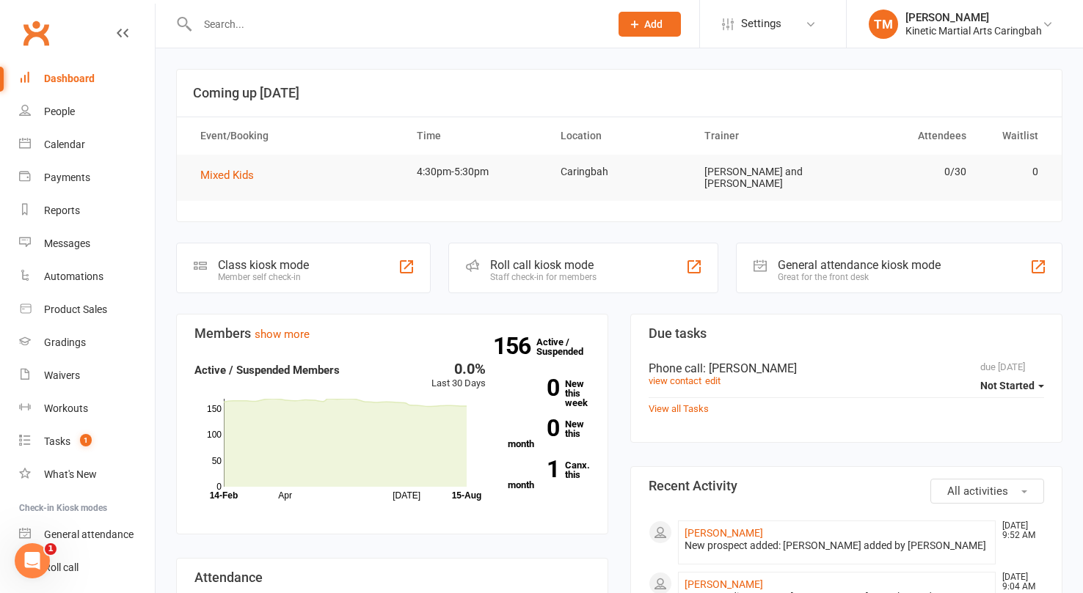
click at [644, 23] on span "Add" at bounding box center [653, 24] width 18 height 12
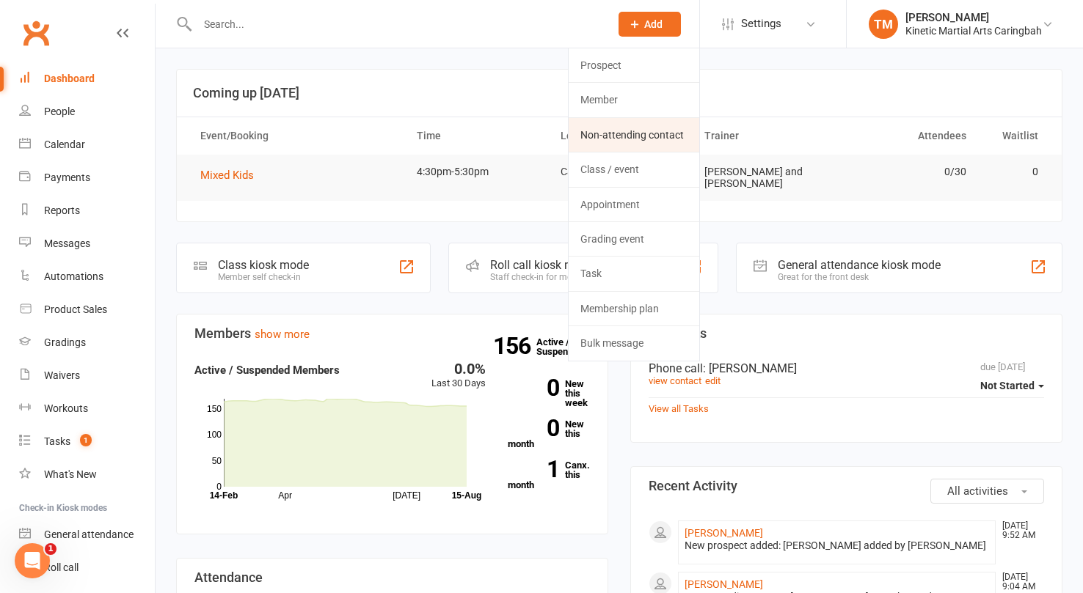
click at [612, 134] on link "Non-attending contact" at bounding box center [633, 135] width 131 height 34
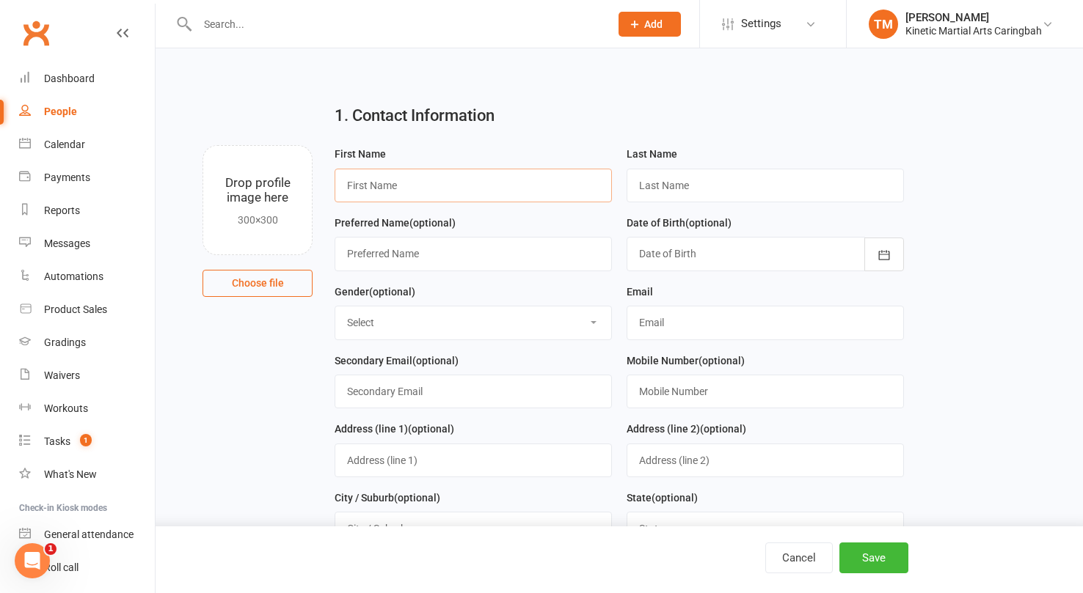
click at [435, 190] on input "text" at bounding box center [472, 186] width 277 height 34
type input "[PERSON_NAME]"
click at [384, 318] on select "Select [DEMOGRAPHIC_DATA] [DEMOGRAPHIC_DATA] Other" at bounding box center [473, 323] width 276 height 32
select select "[DEMOGRAPHIC_DATA]"
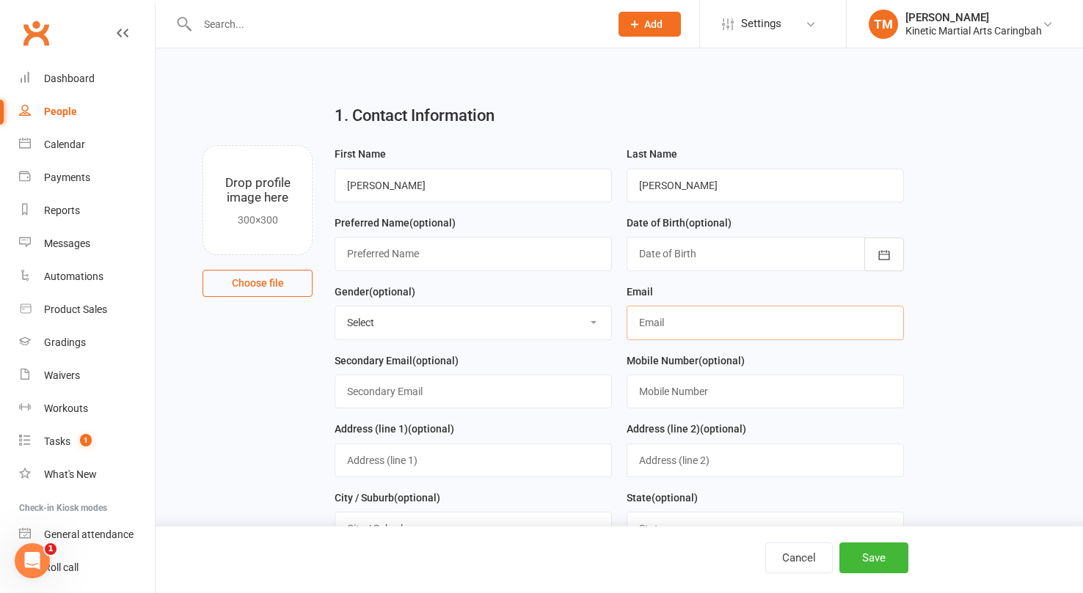
click at [664, 326] on input "text" at bounding box center [764, 323] width 277 height 34
paste input "[PERSON_NAME] Phone [PHONE_NUMBER] Email [EMAIL_ADDRESS][DOMAIN_NAME]"
type input "[EMAIL_ADDRESS][DOMAIN_NAME]"
paste input "[PERSON_NAME] Phone [PHONE_NUMBER] Email [EMAIL_ADDRESS][DOMAIN_NAME]"
type input "0411128928"
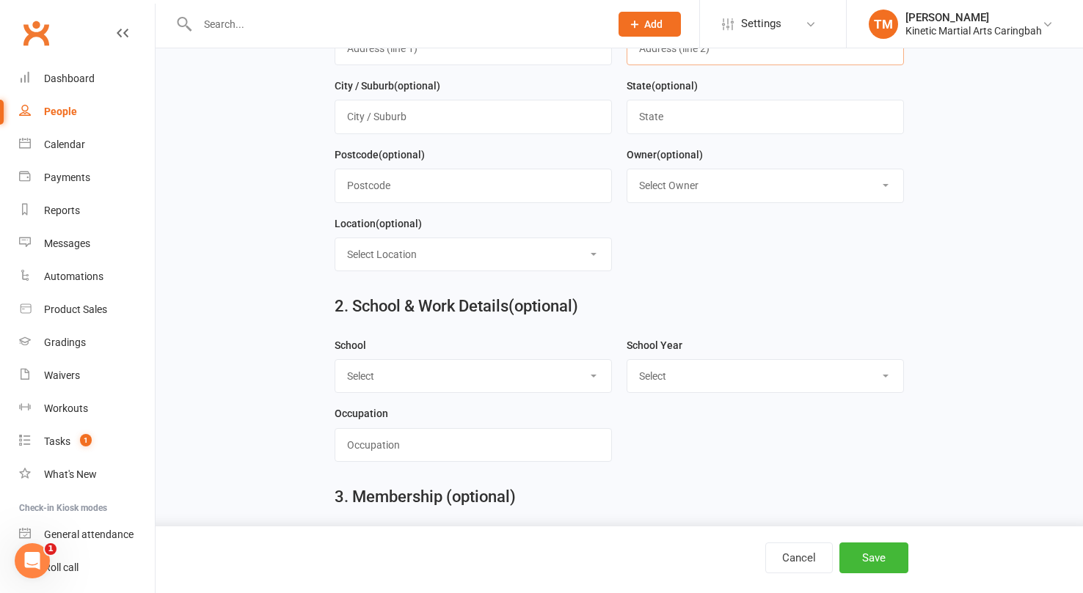
scroll to position [605, 0]
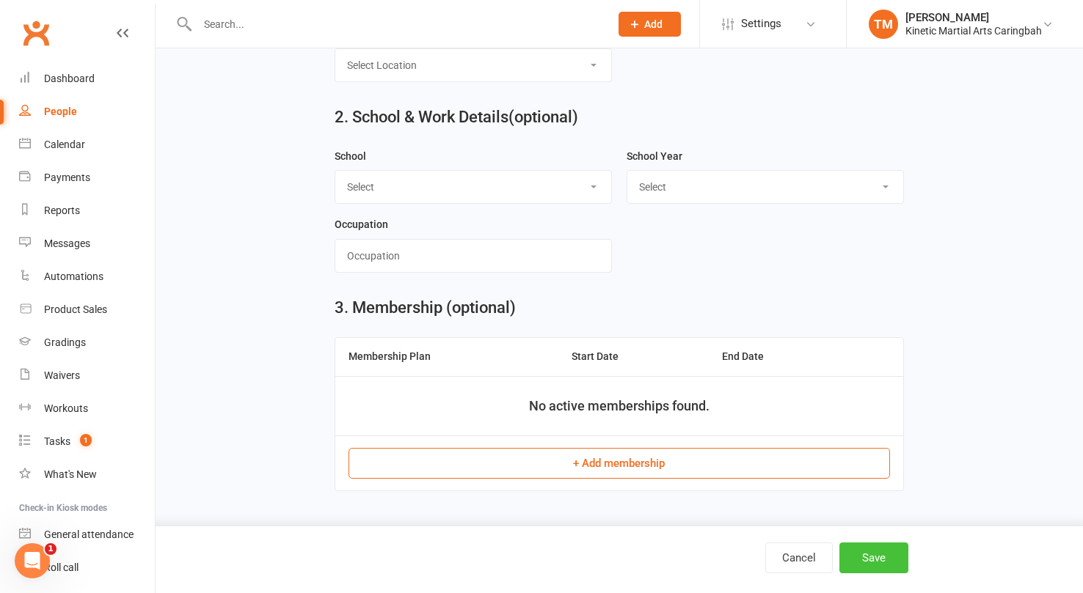
click at [879, 548] on button "Save" at bounding box center [873, 558] width 69 height 31
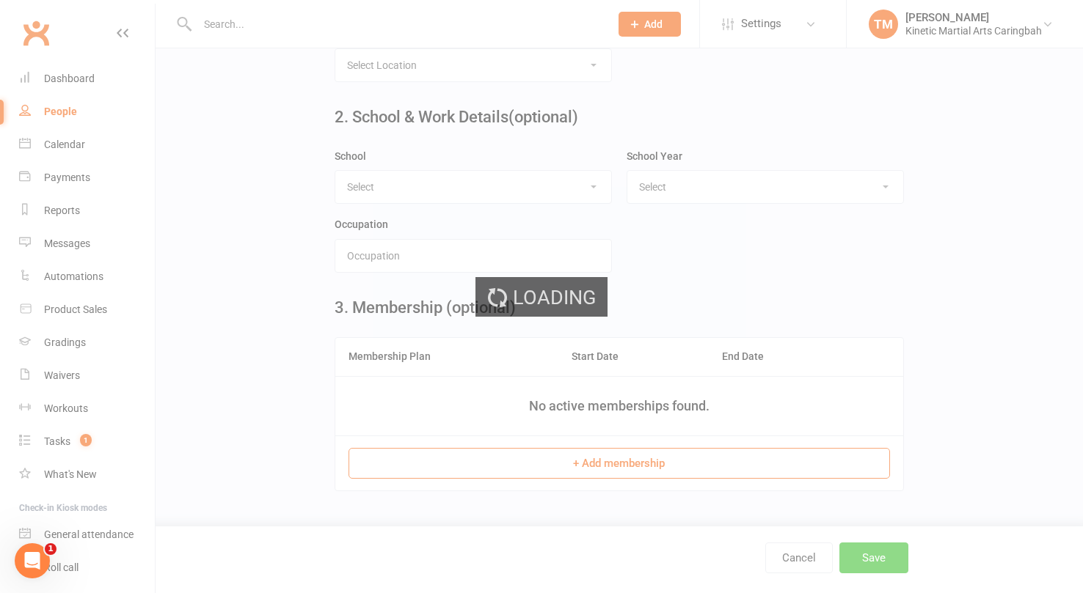
scroll to position [0, 0]
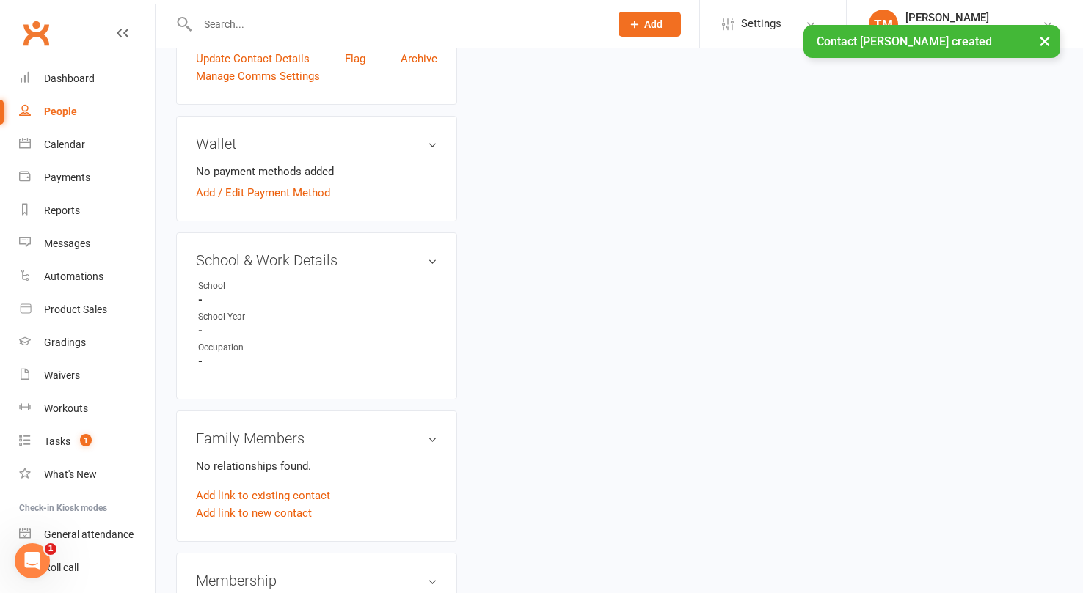
scroll to position [513, 0]
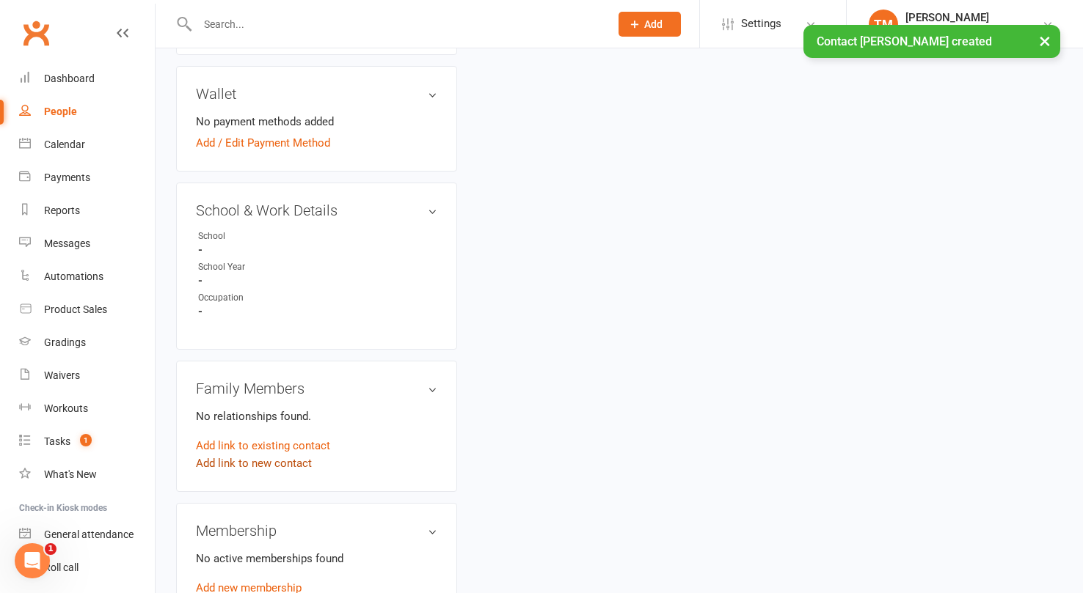
click at [266, 464] on link "Add link to new contact" at bounding box center [254, 464] width 116 height 18
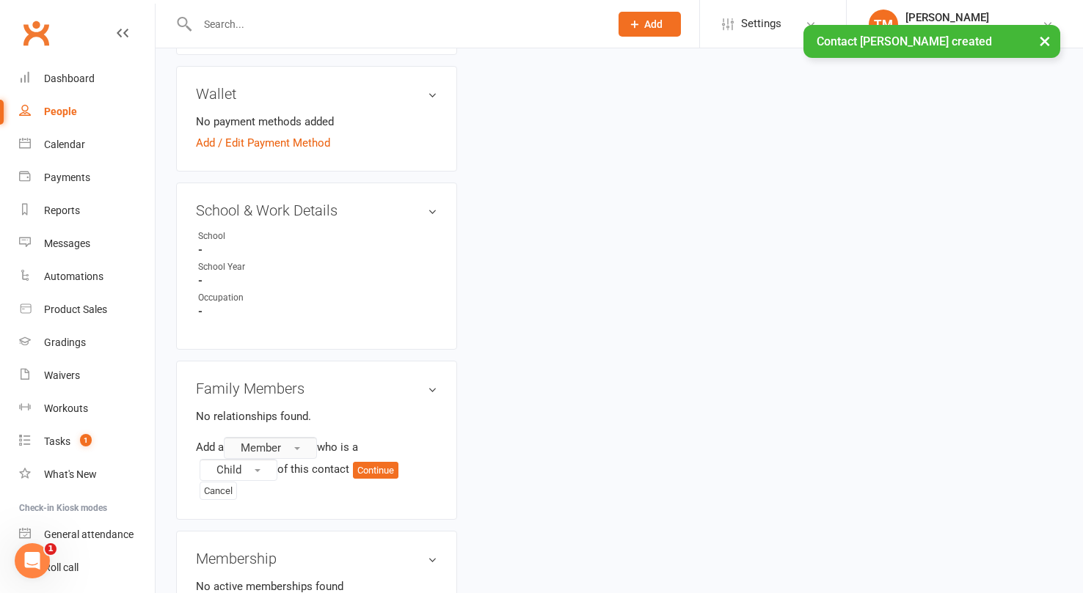
click at [294, 447] on button "Member" at bounding box center [270, 448] width 93 height 22
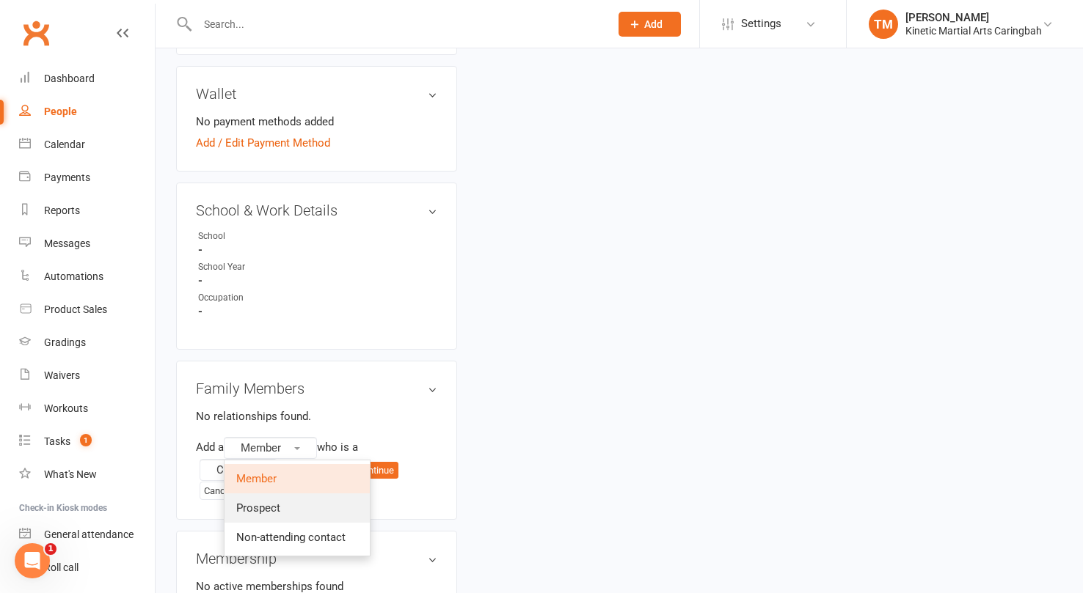
click at [279, 507] on span "Prospect" at bounding box center [258, 508] width 44 height 13
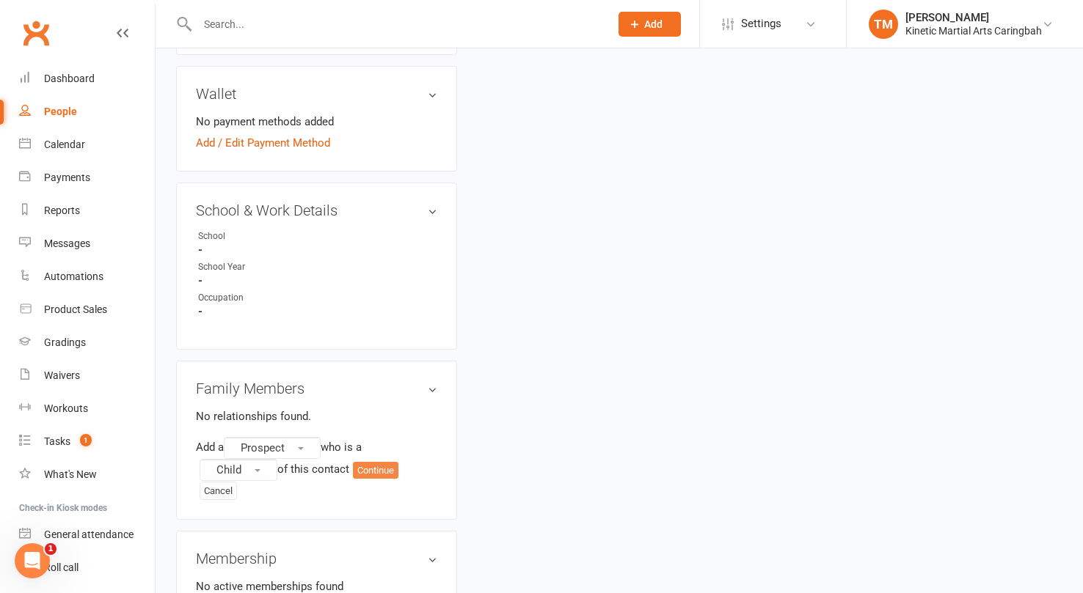
click at [373, 466] on button "Continue" at bounding box center [375, 471] width 45 height 18
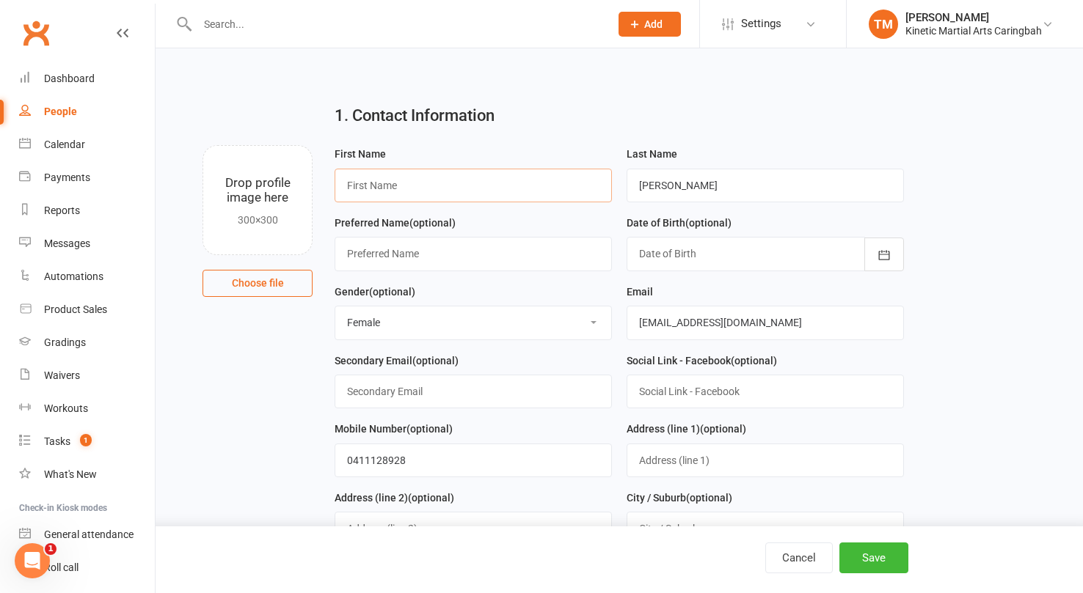
click at [444, 176] on input "text" at bounding box center [472, 186] width 277 height 34
type input "[PERSON_NAME]"
click at [893, 246] on button "button" at bounding box center [884, 255] width 40 height 34
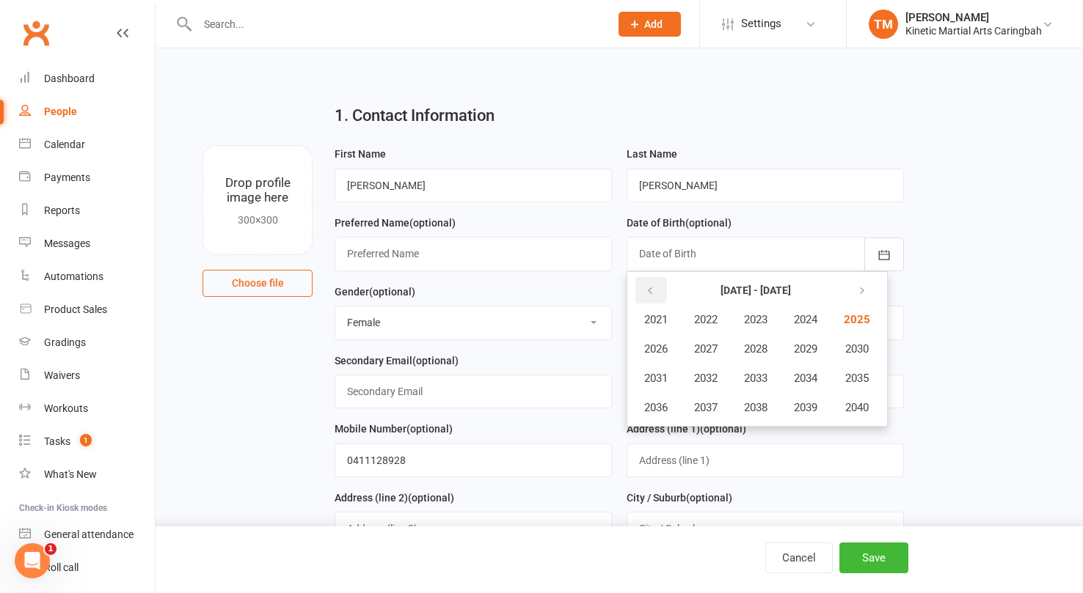
click at [655, 291] on button "button" at bounding box center [651, 290] width 32 height 26
click at [808, 409] on span "2019" at bounding box center [805, 407] width 23 height 13
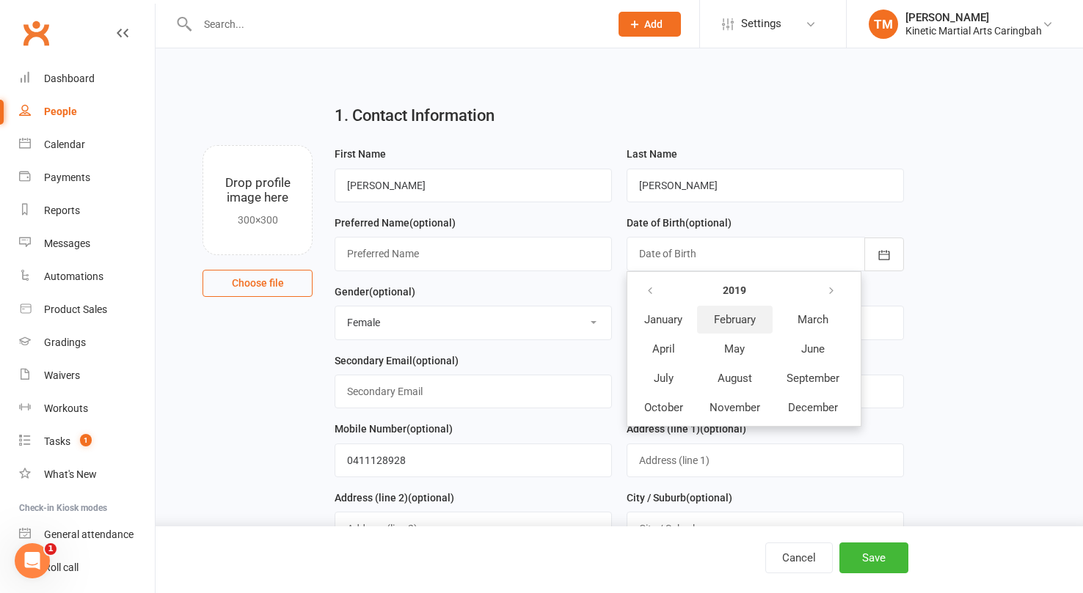
click at [739, 318] on span "February" at bounding box center [735, 319] width 42 height 13
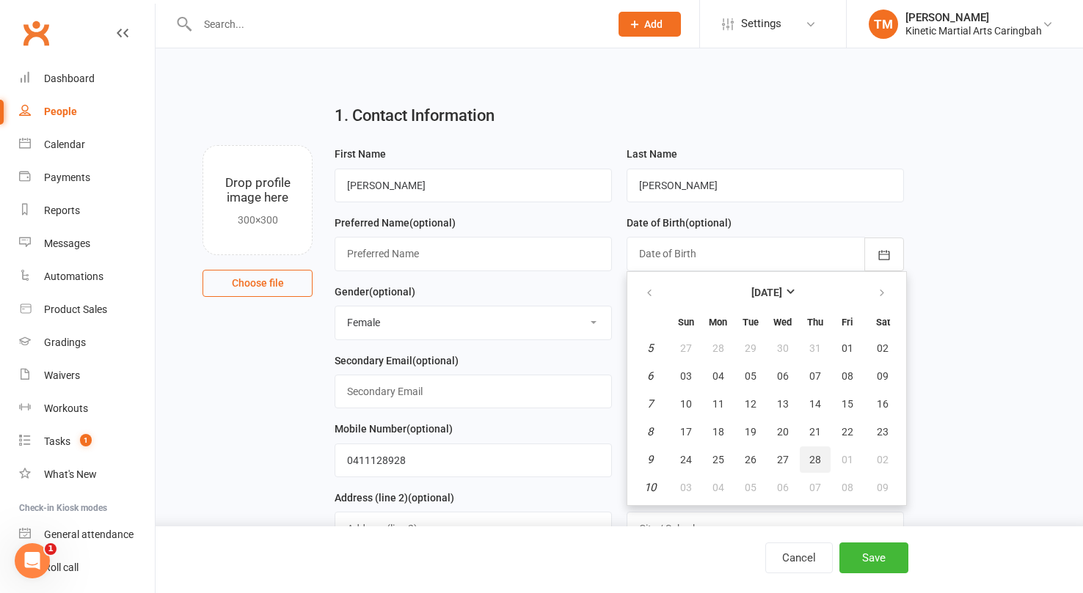
click at [814, 462] on span "28" at bounding box center [815, 460] width 12 height 12
type input "[DATE]"
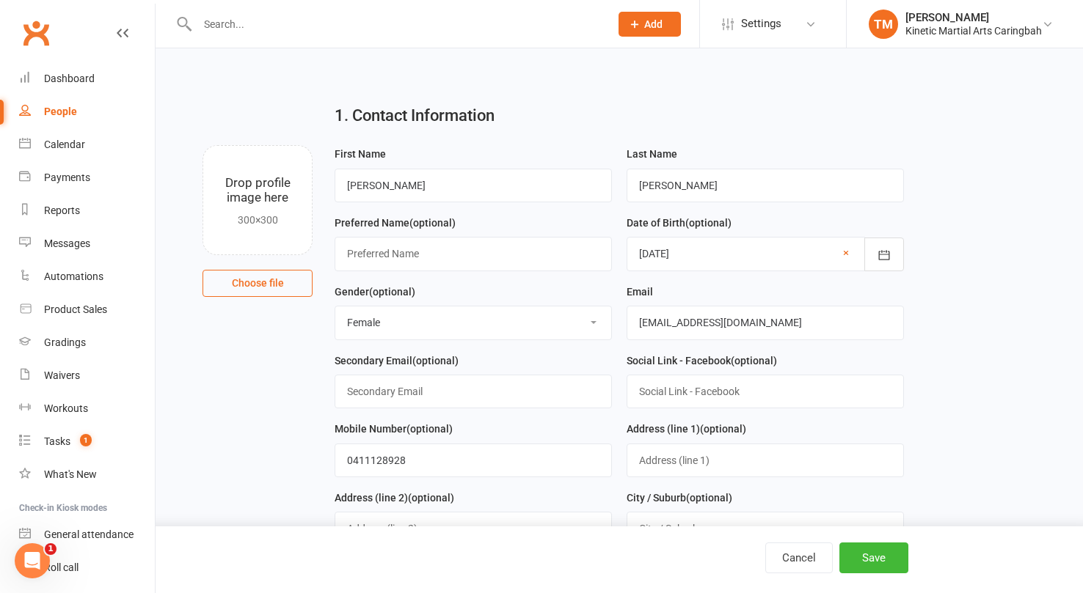
click at [446, 330] on select "Select [DEMOGRAPHIC_DATA] [DEMOGRAPHIC_DATA] Other" at bounding box center [473, 323] width 276 height 32
select select "[DEMOGRAPHIC_DATA]"
paste input "[EMAIL_ADDRESS][DOMAIN_NAME]"
type input "[EMAIL_ADDRESS][DOMAIN_NAME]"
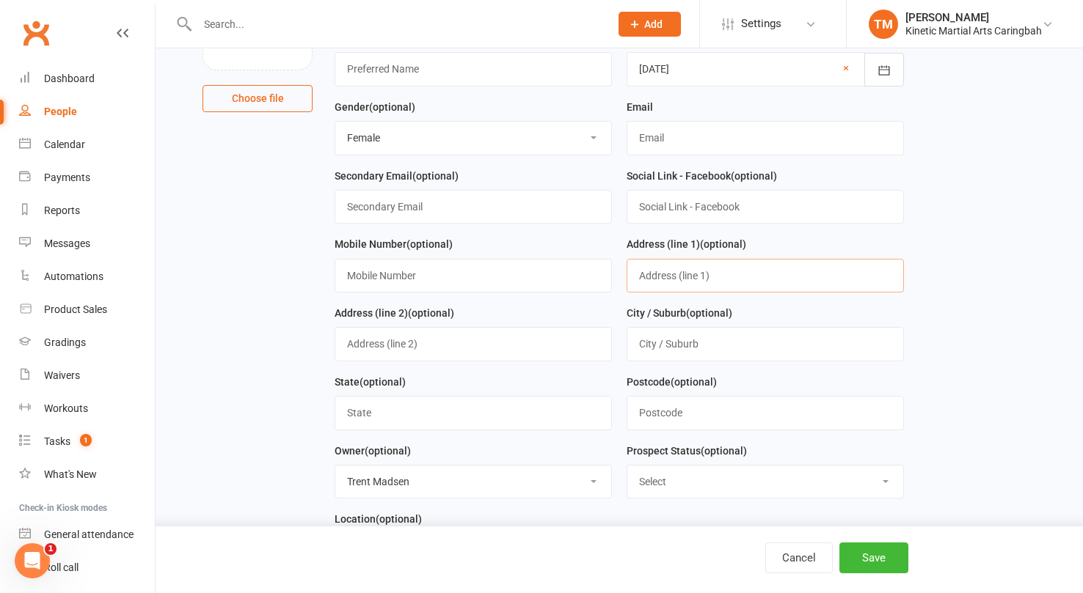
scroll to position [176, 0]
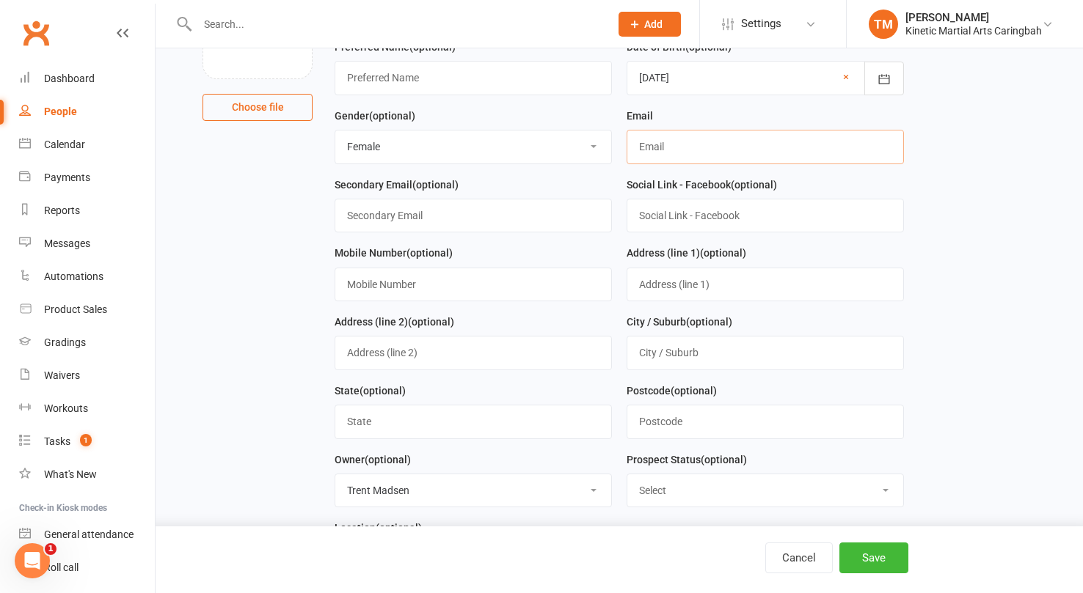
click at [655, 148] on input "text" at bounding box center [764, 147] width 277 height 34
type input "[EMAIL_ADDRESS][DOMAIN_NAME]"
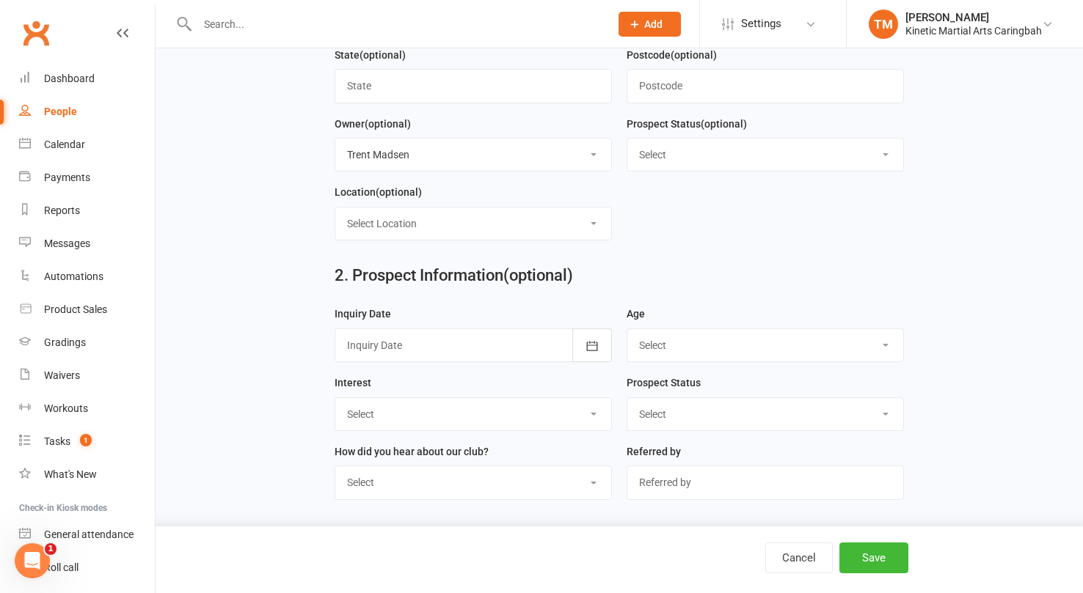
scroll to position [654, 0]
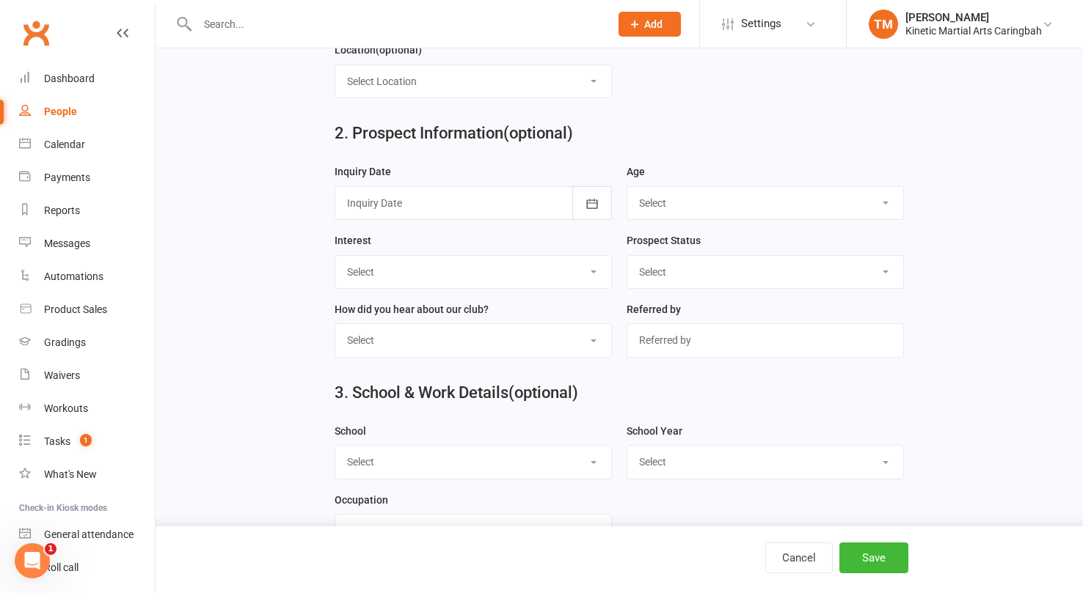
click at [675, 194] on select "Select 3-5 yrs 6-8 yrs 9-12 yrs 13-16 yrs 17-24 yrs 25-39 yrs 40 yrs + Family g…" at bounding box center [765, 203] width 276 height 32
click at [679, 210] on select "Select 3-5 yrs 6-8 yrs 9-12 yrs 13-16 yrs 17-24 yrs 25-39 yrs 40 yrs + Family g…" at bounding box center [765, 203] width 276 height 32
select select "6-8 yrs"
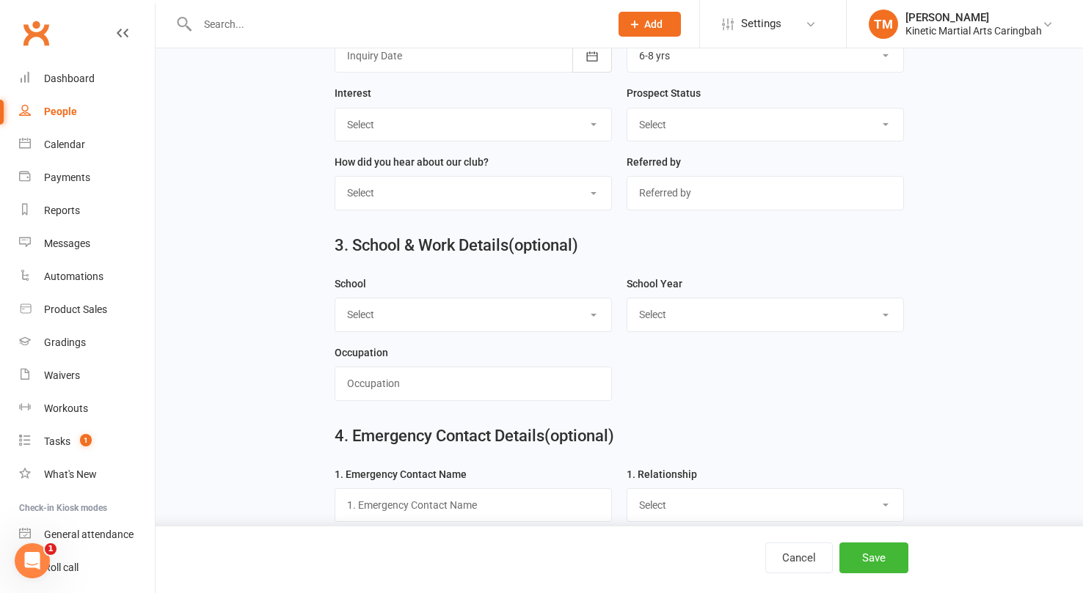
scroll to position [926, 0]
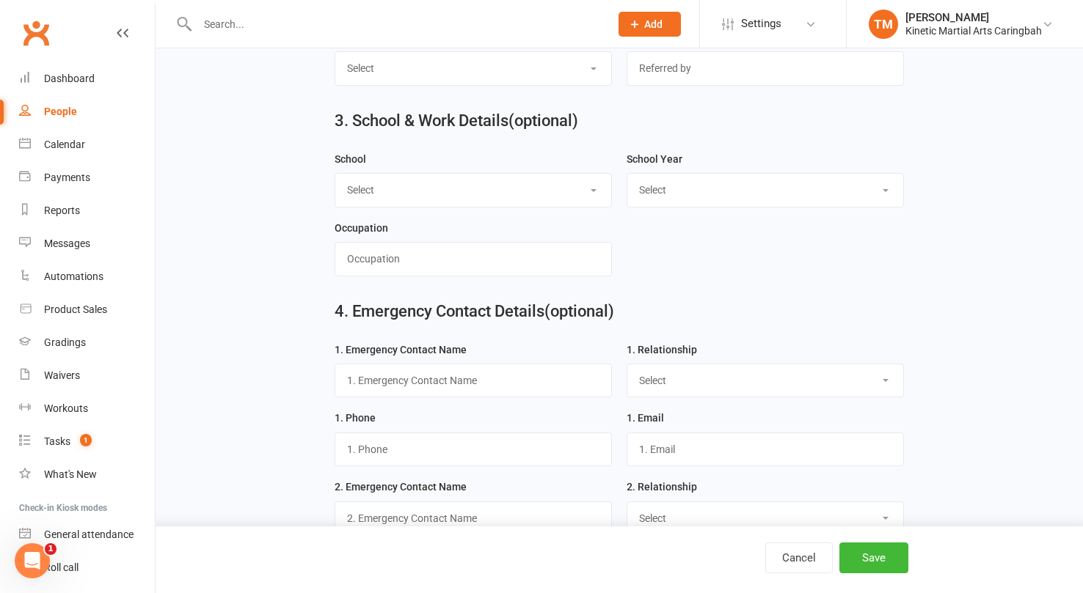
click at [680, 188] on select "Select Pre-school/Day care Kindergarten - two years before Kindergarten - one y…" at bounding box center [765, 190] width 276 height 32
select select "Year 1"
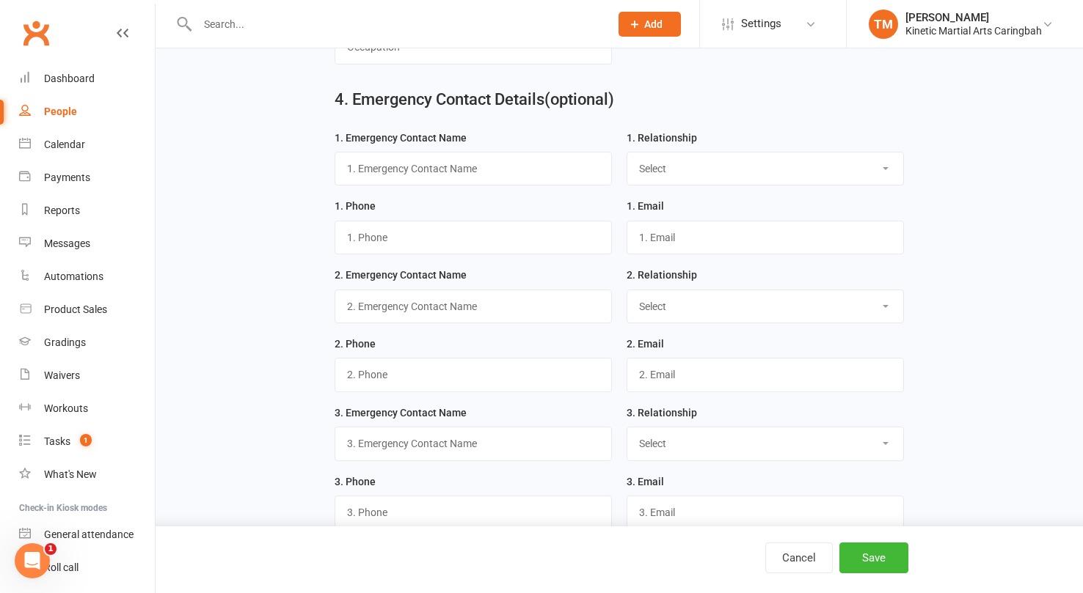
scroll to position [1175, 0]
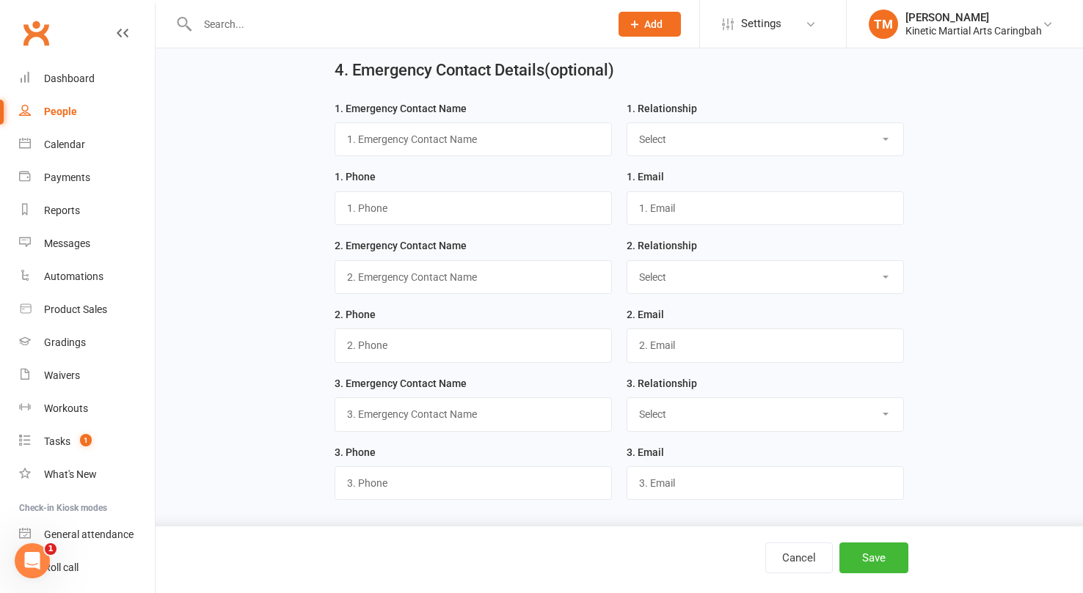
click at [400, 119] on div "1. Emergency Contact Name" at bounding box center [472, 128] width 277 height 57
click at [397, 131] on input "text" at bounding box center [472, 139] width 277 height 34
type input "[PERSON_NAME]"
click at [683, 144] on select "Select Mother Father Wife / Girlfriend Husband / Boyfriend Grandmother / Aunt G…" at bounding box center [765, 139] width 276 height 32
select select "Mother"
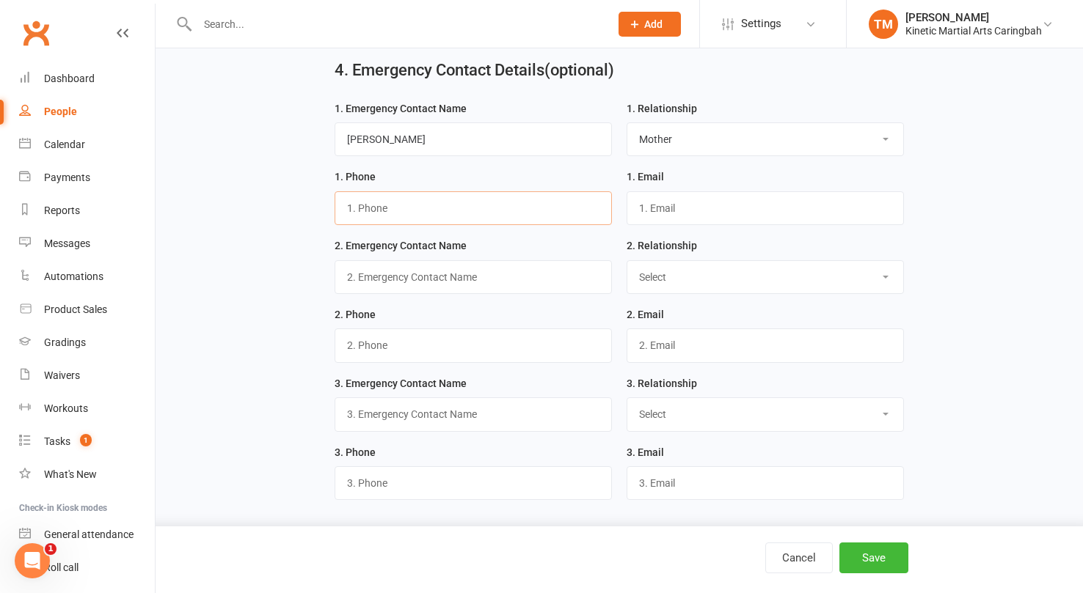
click at [491, 205] on input "text" at bounding box center [472, 208] width 277 height 34
paste input "[EMAIL_ADDRESS][DOMAIN_NAME]"
type input "0411128928"
paste input "[EMAIL_ADDRESS][DOMAIN_NAME]"
type input "[EMAIL_ADDRESS][DOMAIN_NAME]"
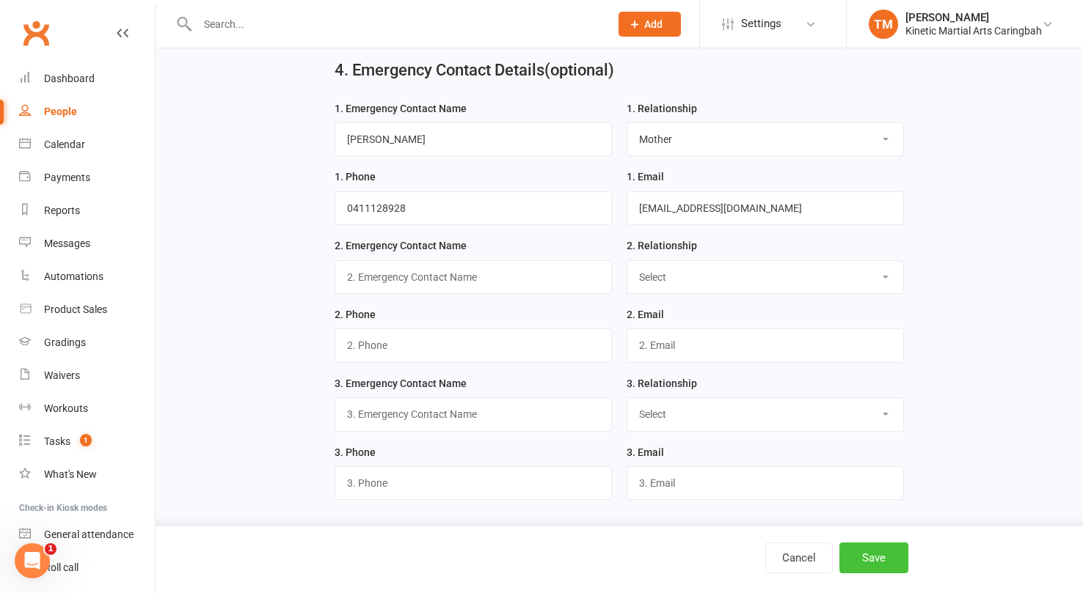
click at [859, 559] on button "Save" at bounding box center [873, 558] width 69 height 31
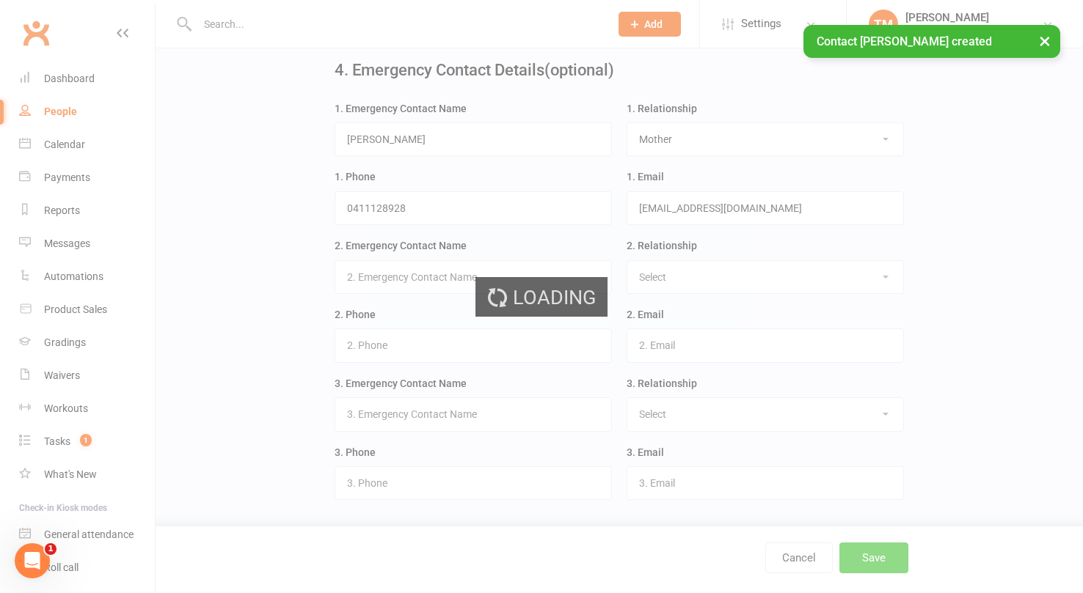
scroll to position [0, 0]
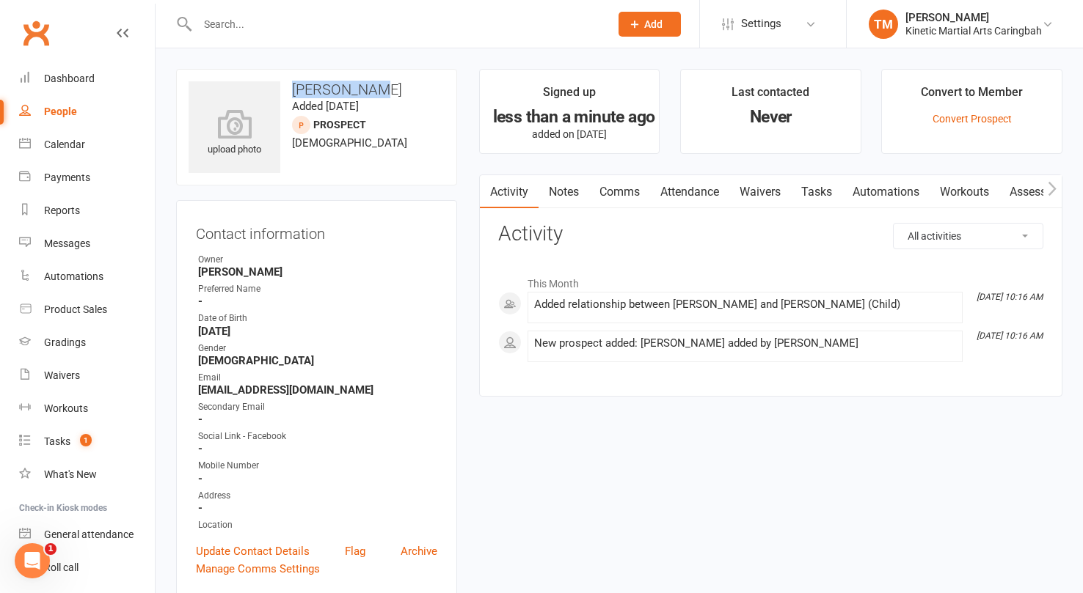
drag, startPoint x: 398, startPoint y: 95, endPoint x: 293, endPoint y: 89, distance: 105.0
click at [293, 89] on h3 "[PERSON_NAME]" at bounding box center [316, 89] width 256 height 16
copy h3 "[PERSON_NAME]"
click at [78, 144] on div "Calendar" at bounding box center [64, 145] width 41 height 12
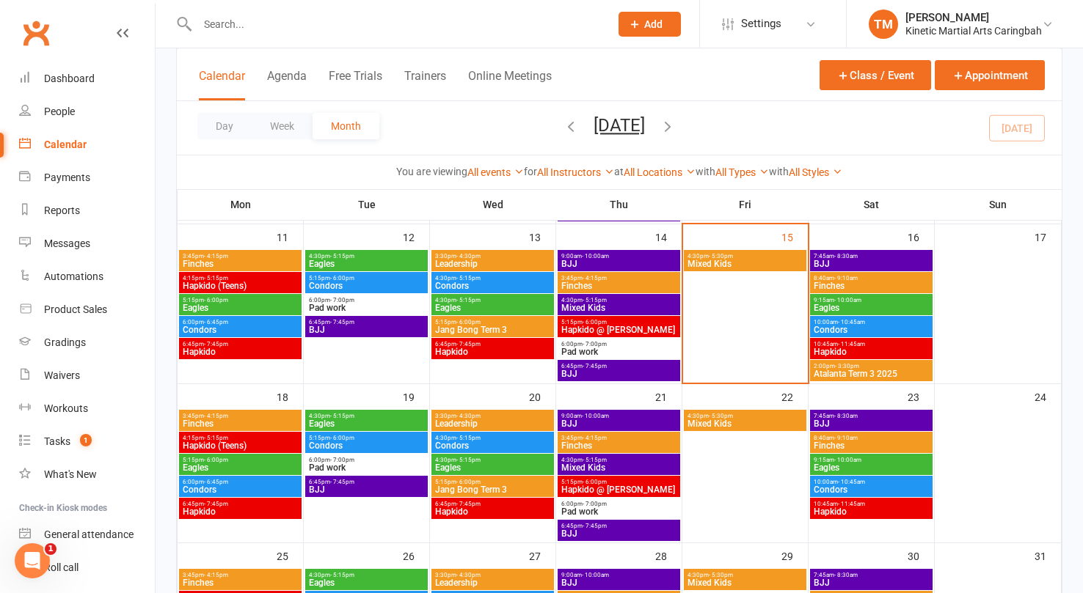
scroll to position [430, 0]
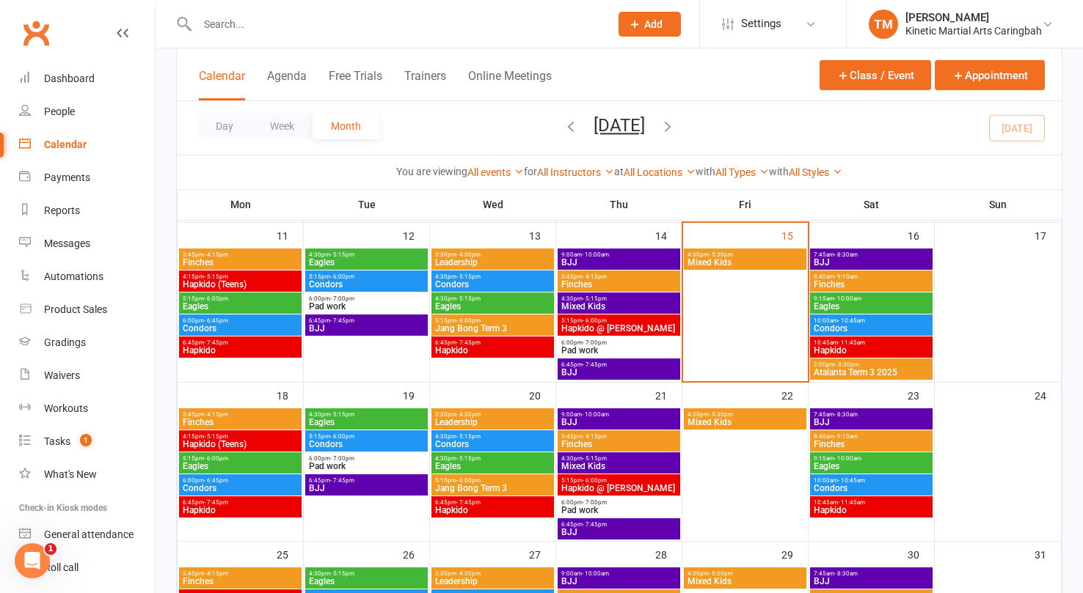
click at [351, 417] on span "- 5:15pm" at bounding box center [342, 414] width 24 height 7
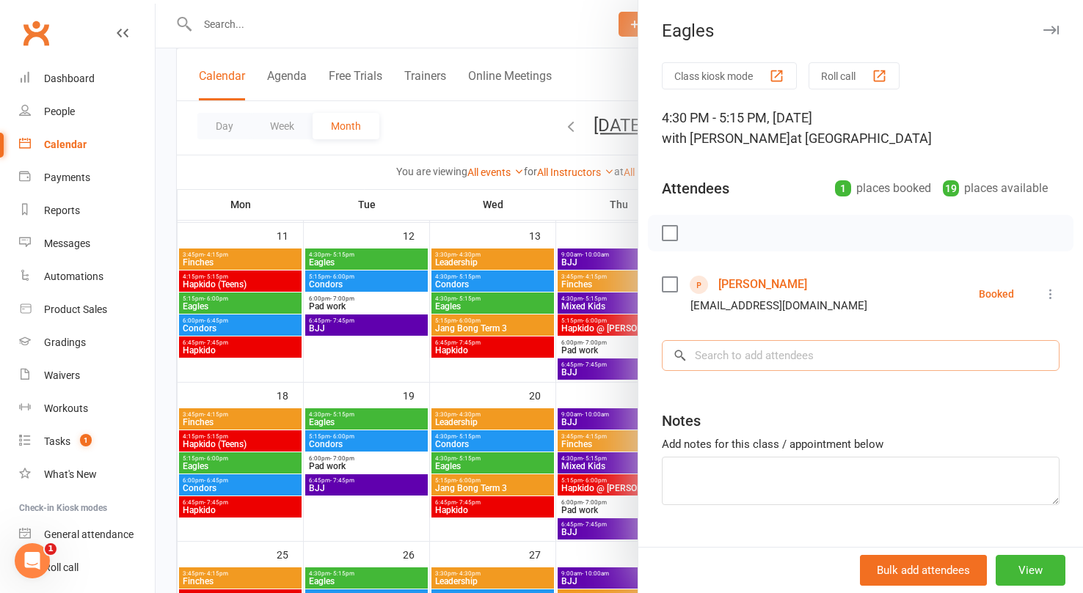
click at [725, 361] on input "search" at bounding box center [861, 355] width 398 height 31
paste input "[PERSON_NAME]"
type input "[PERSON_NAME]"
click at [754, 360] on input "search" at bounding box center [861, 355] width 398 height 31
paste input "[PERSON_NAME]"
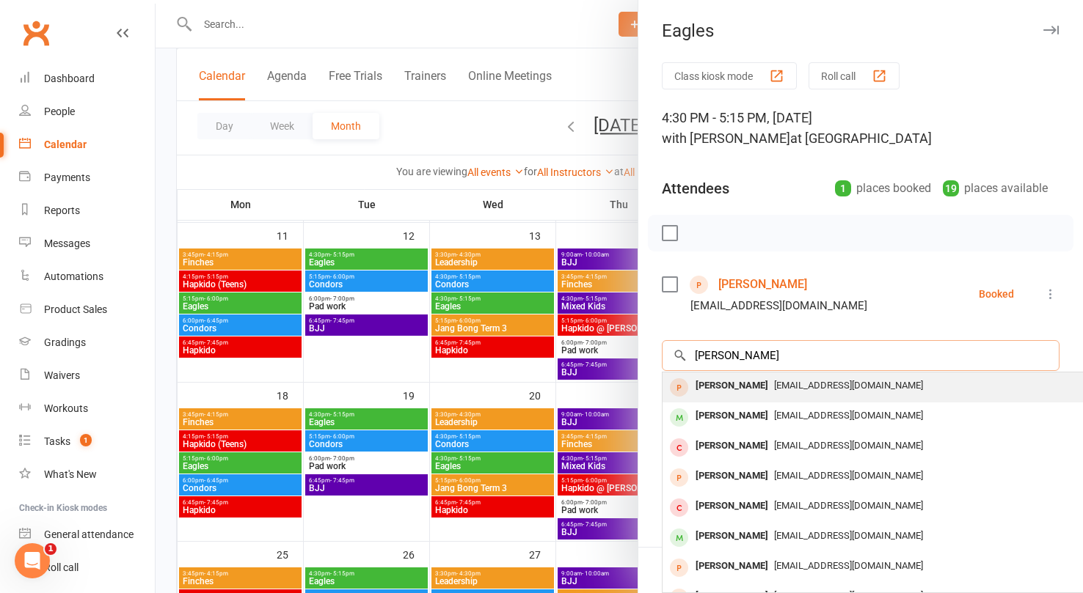
type input "[PERSON_NAME]"
click at [719, 377] on div "[PERSON_NAME]" at bounding box center [731, 386] width 84 height 21
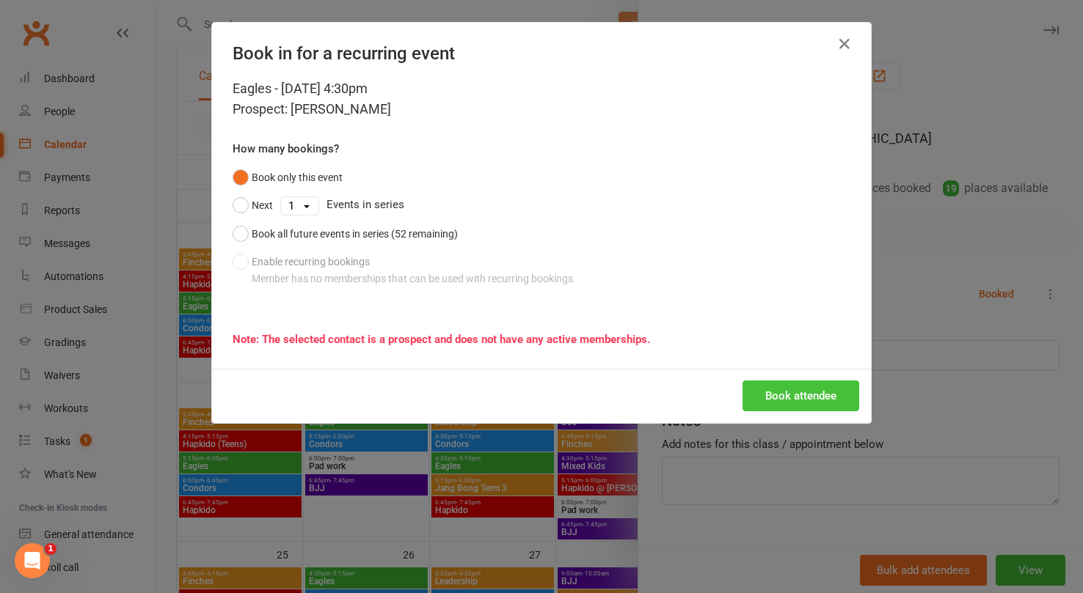
click at [792, 390] on button "Book attendee" at bounding box center [800, 396] width 117 height 31
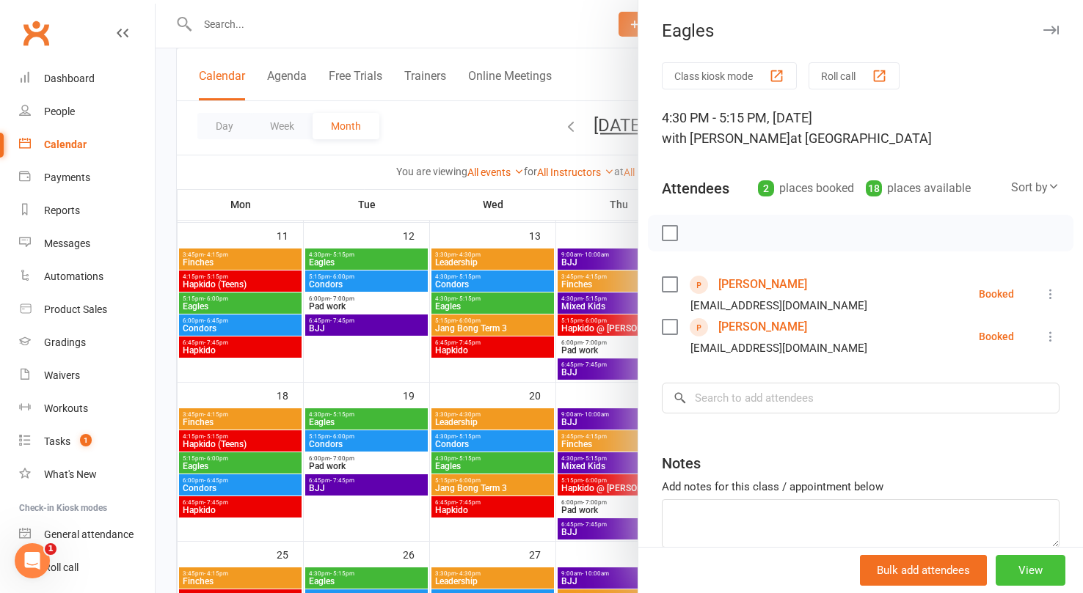
click at [1033, 577] on button "View" at bounding box center [1030, 570] width 70 height 31
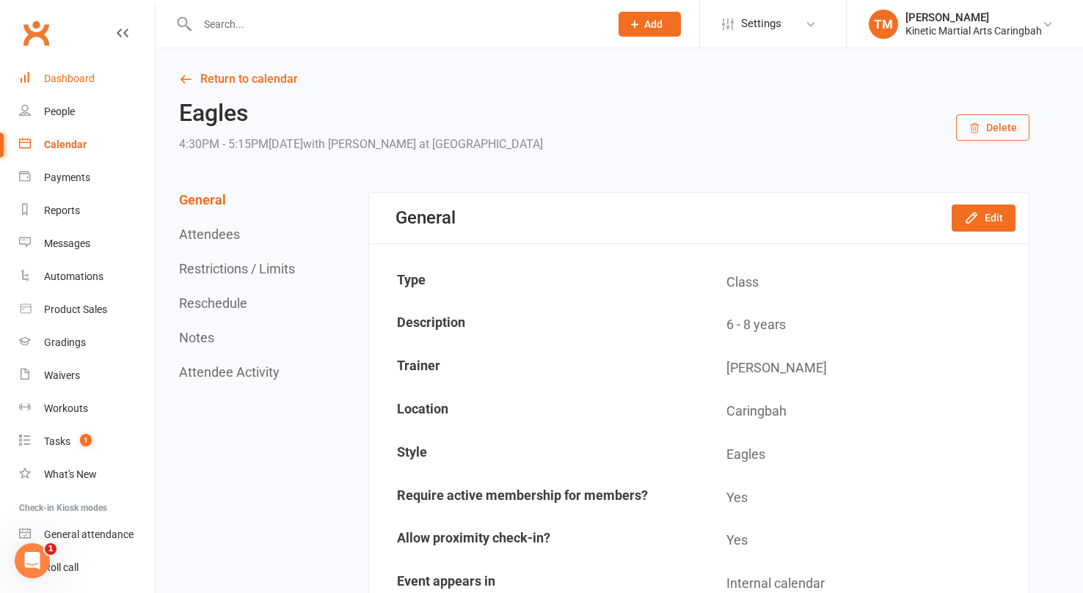
click at [69, 76] on div "Dashboard" at bounding box center [69, 79] width 51 height 12
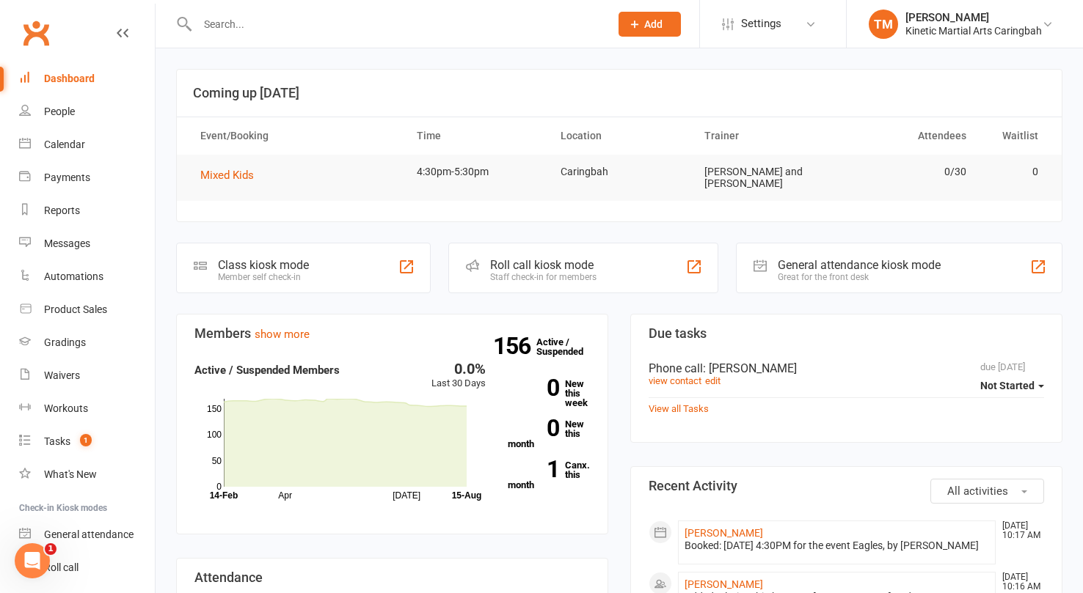
click at [345, 27] on input "text" at bounding box center [396, 24] width 406 height 21
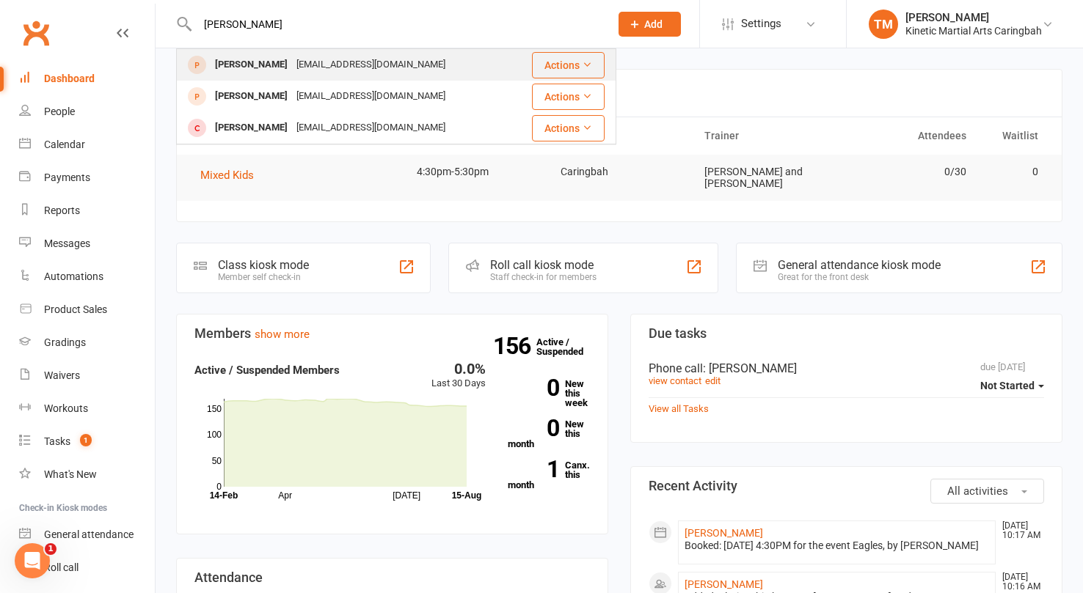
type input "[PERSON_NAME]"
click at [216, 59] on div "[PERSON_NAME]" at bounding box center [250, 64] width 81 height 21
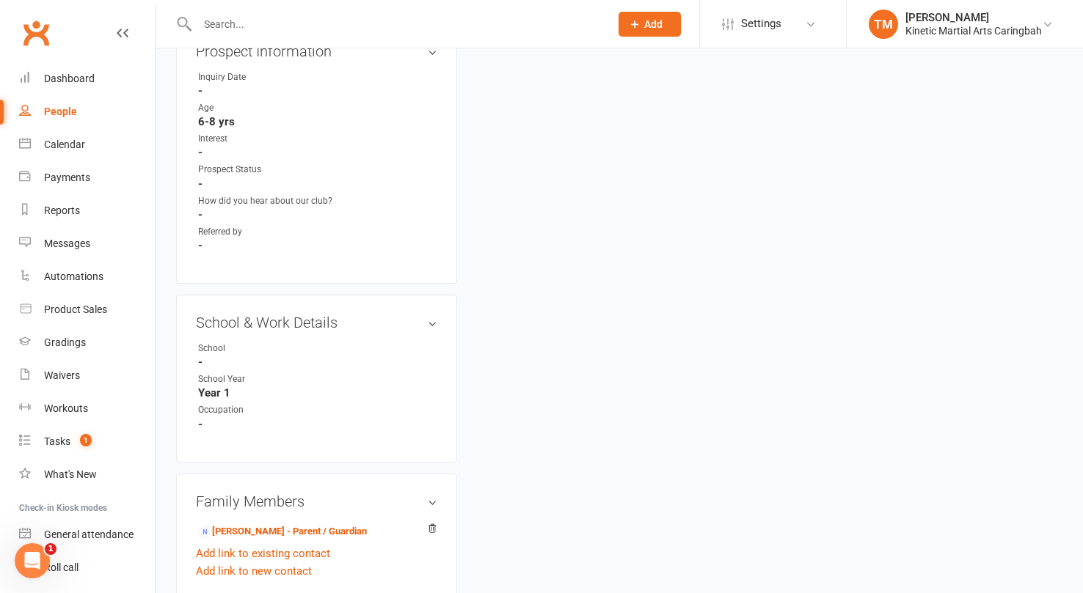
scroll to position [590, 0]
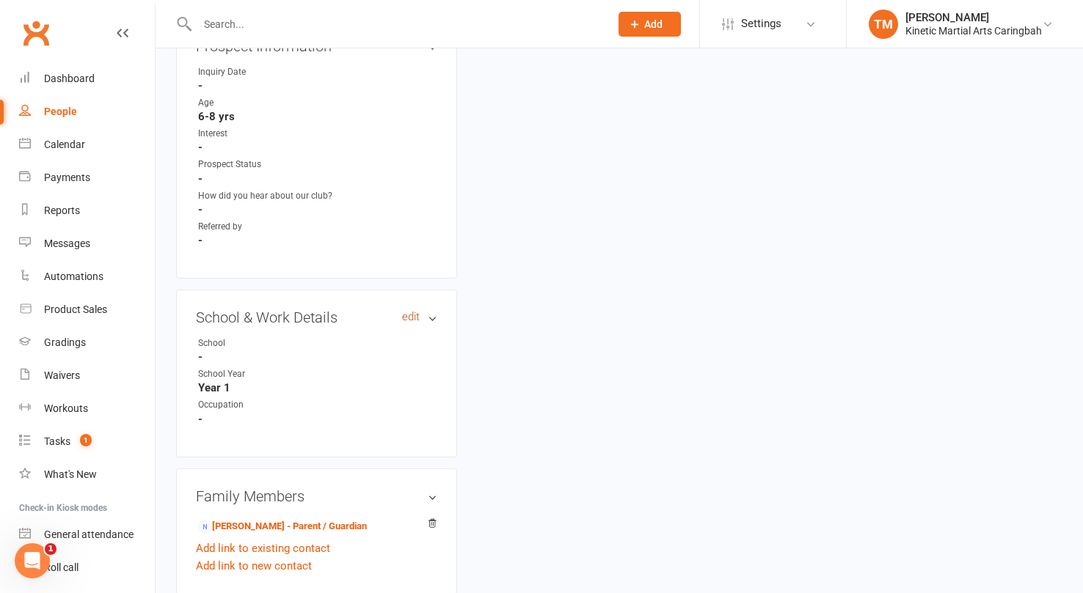
click at [409, 311] on link "edit" at bounding box center [411, 317] width 18 height 12
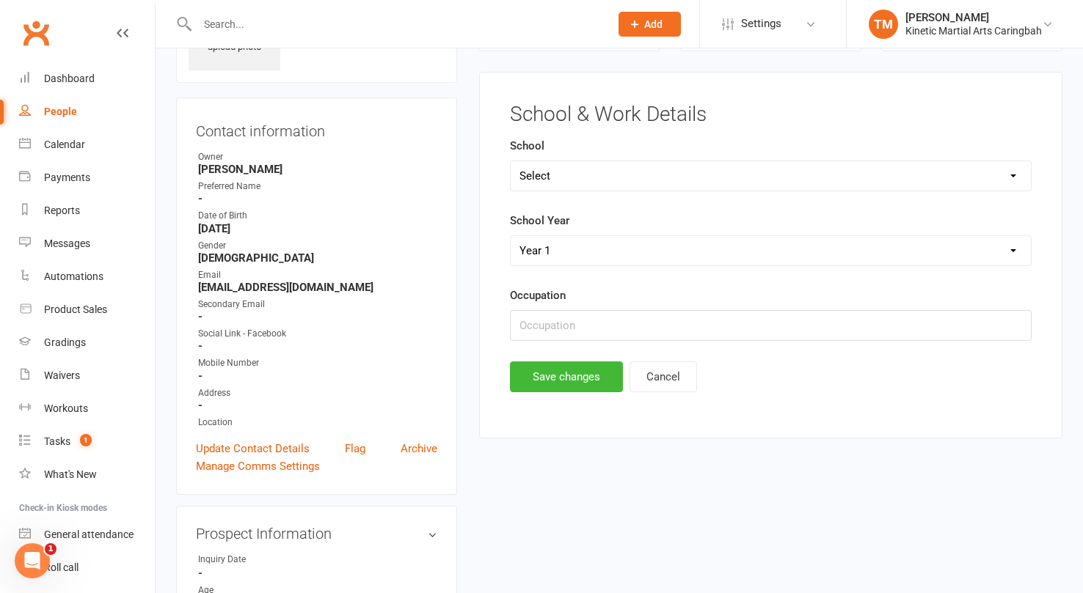
scroll to position [100, 0]
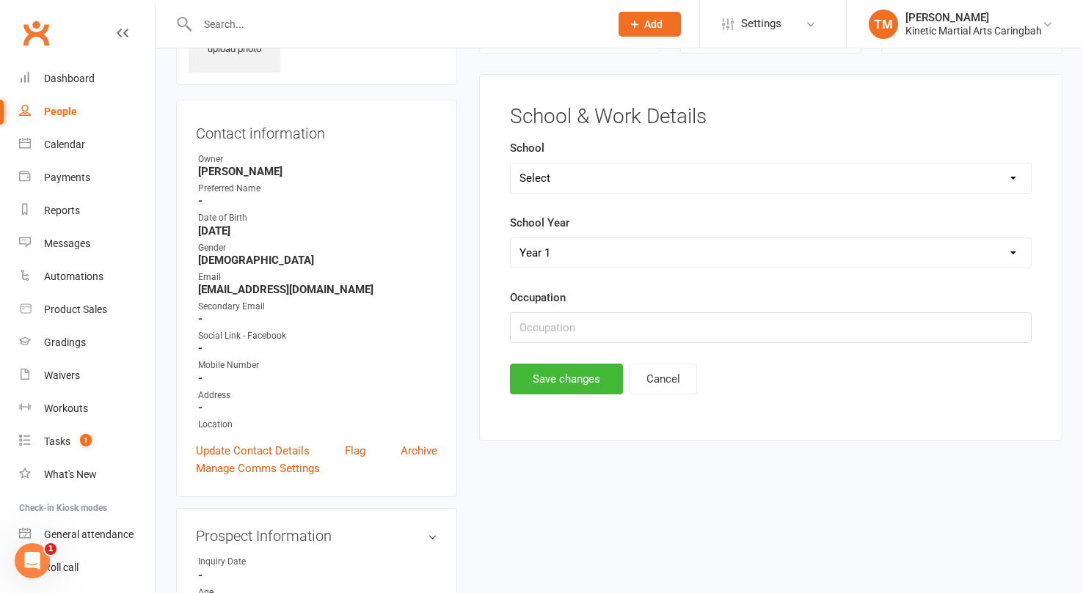
click at [557, 182] on select "Select [PERSON_NAME][GEOGRAPHIC_DATA] [GEOGRAPHIC_DATA] [GEOGRAPHIC_DATA] [GEOG…" at bounding box center [770, 178] width 520 height 29
select select "[GEOGRAPHIC_DATA]"
click at [563, 385] on button "Save changes" at bounding box center [566, 379] width 113 height 31
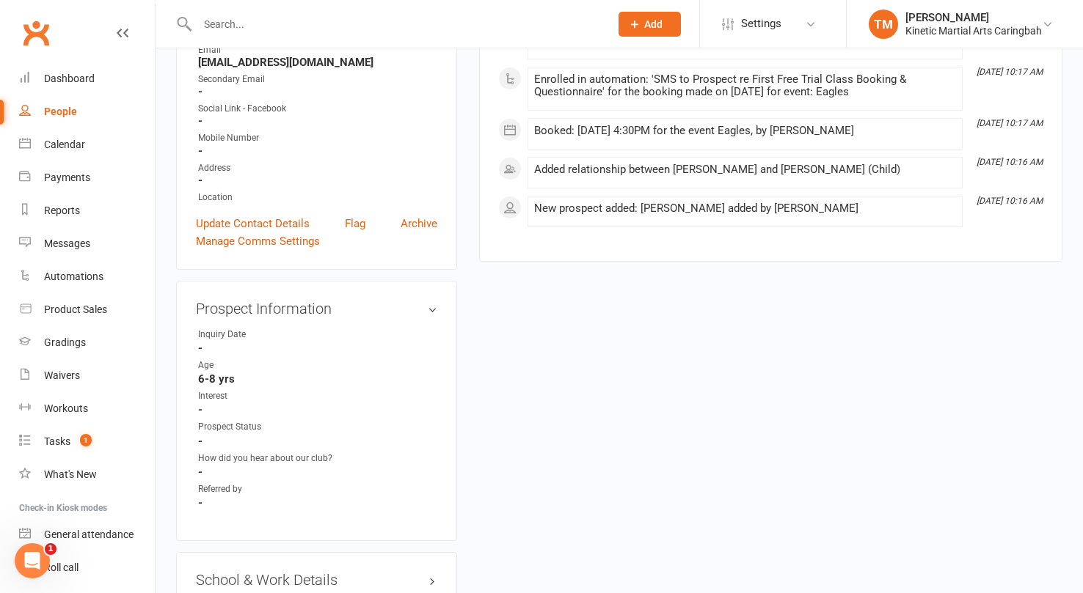
scroll to position [0, 0]
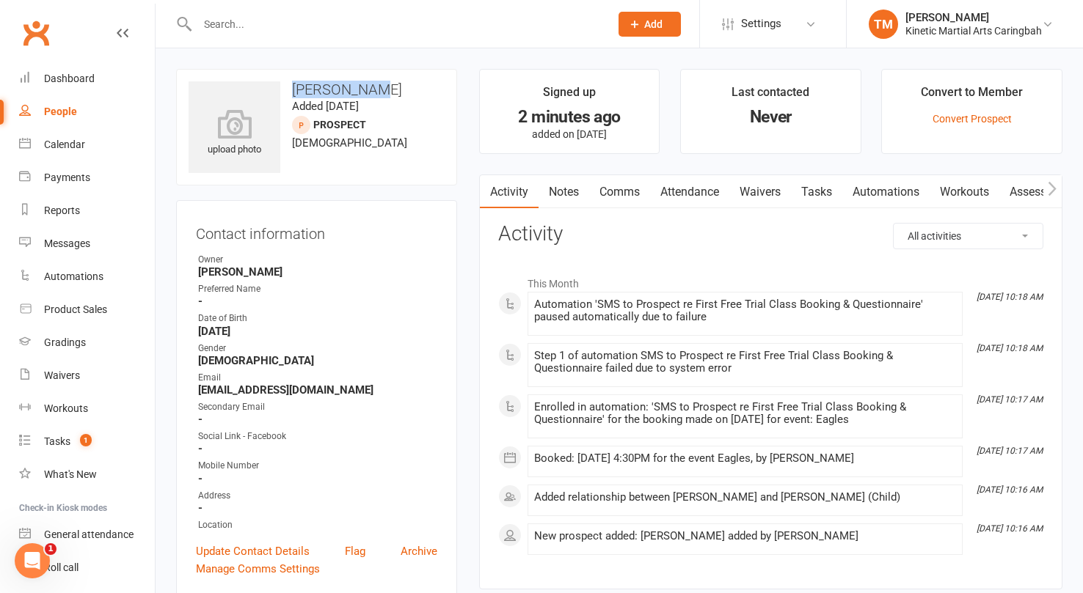
drag, startPoint x: 384, startPoint y: 88, endPoint x: 294, endPoint y: 85, distance: 90.3
click at [294, 85] on h3 "[PERSON_NAME]" at bounding box center [316, 89] width 256 height 16
copy h3 "[PERSON_NAME]"
click at [84, 142] on div "Calendar" at bounding box center [64, 145] width 41 height 12
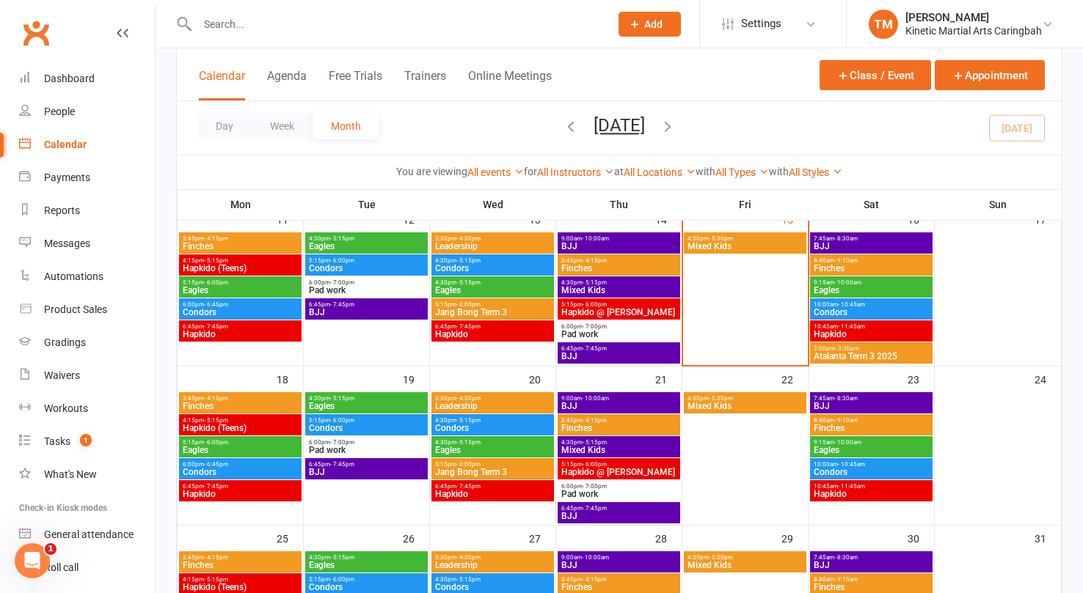
scroll to position [428, 0]
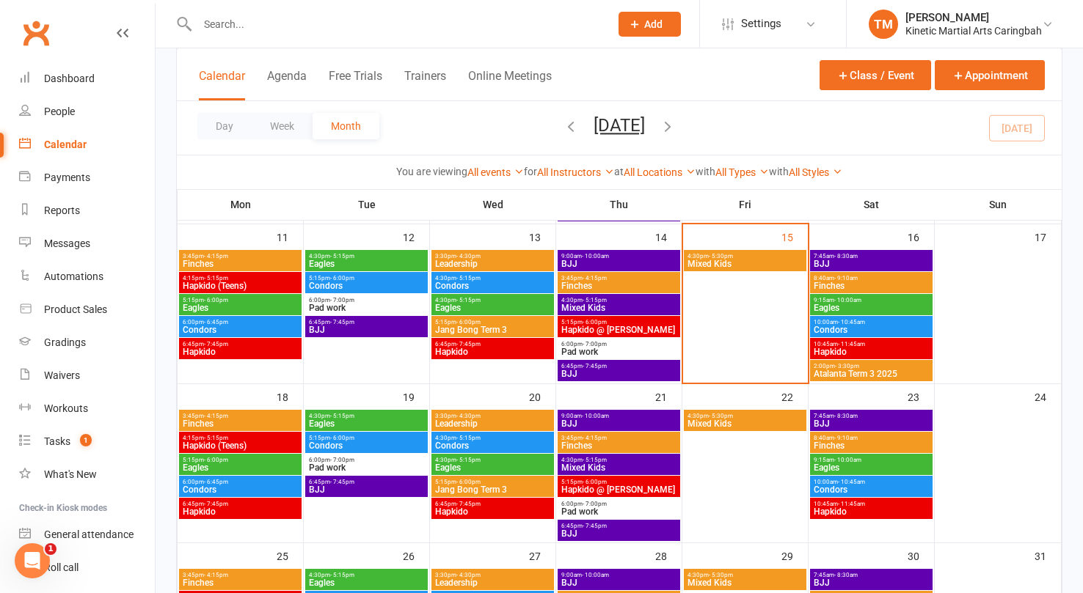
click at [364, 424] on span "Eagles" at bounding box center [366, 424] width 117 height 9
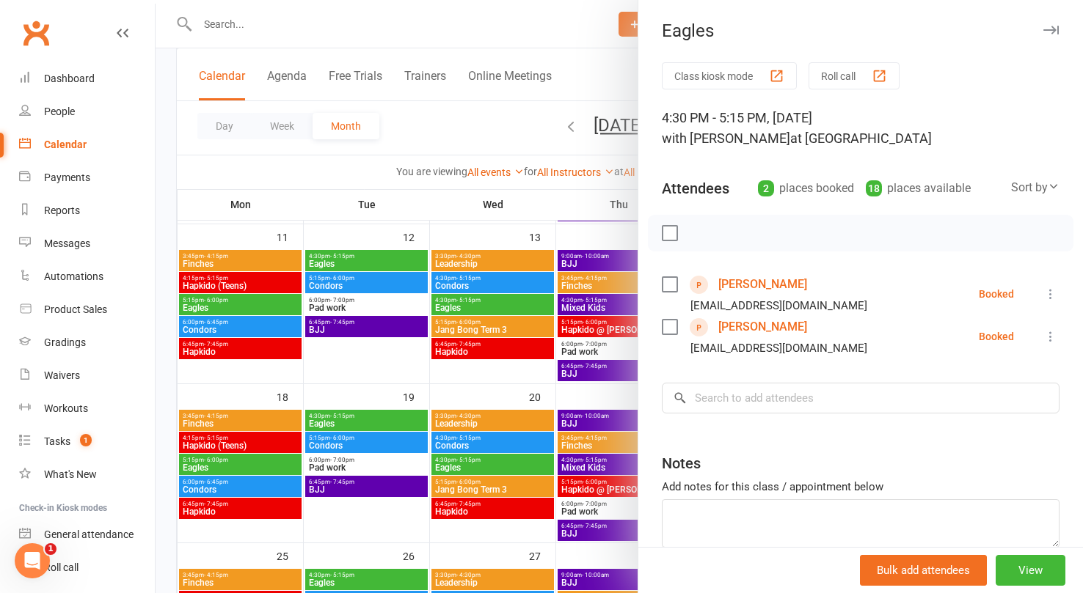
click at [732, 329] on link "[PERSON_NAME]" at bounding box center [762, 326] width 89 height 23
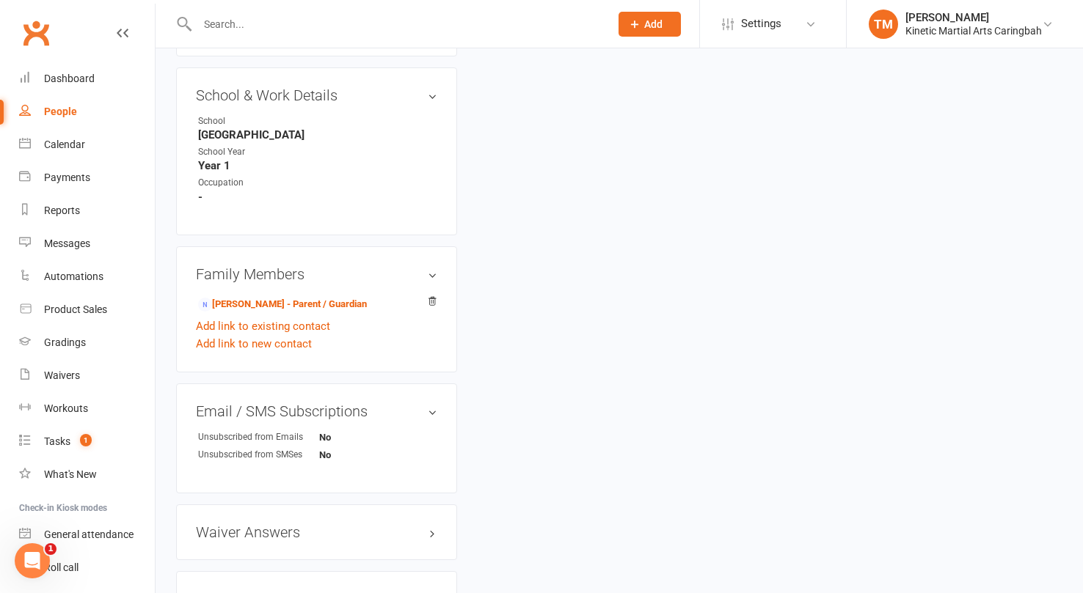
scroll to position [944, 0]
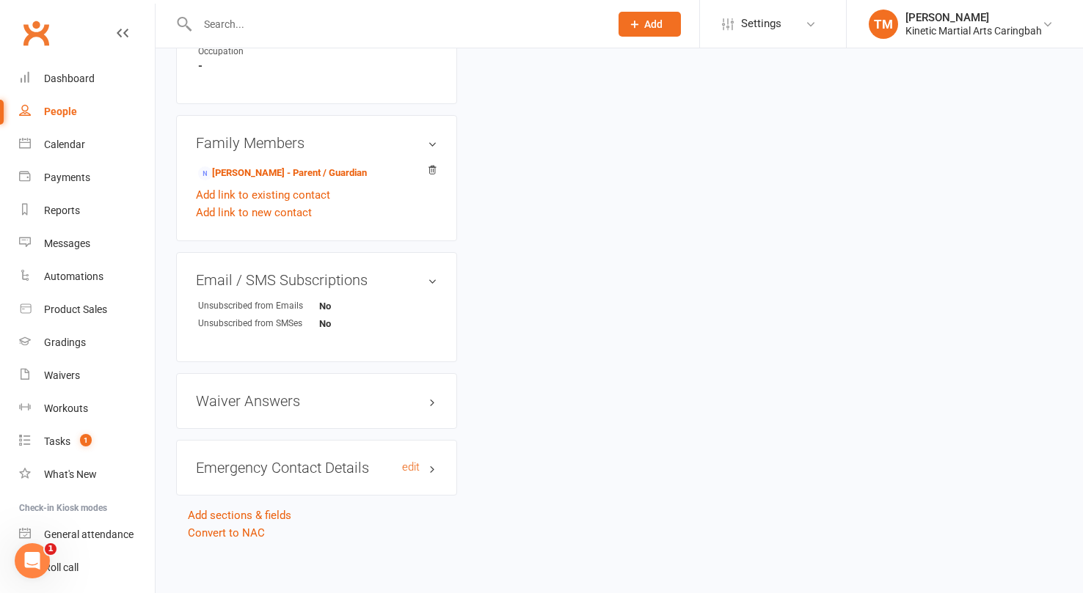
click at [309, 461] on h3 "Emergency Contact Details edit" at bounding box center [316, 468] width 241 height 16
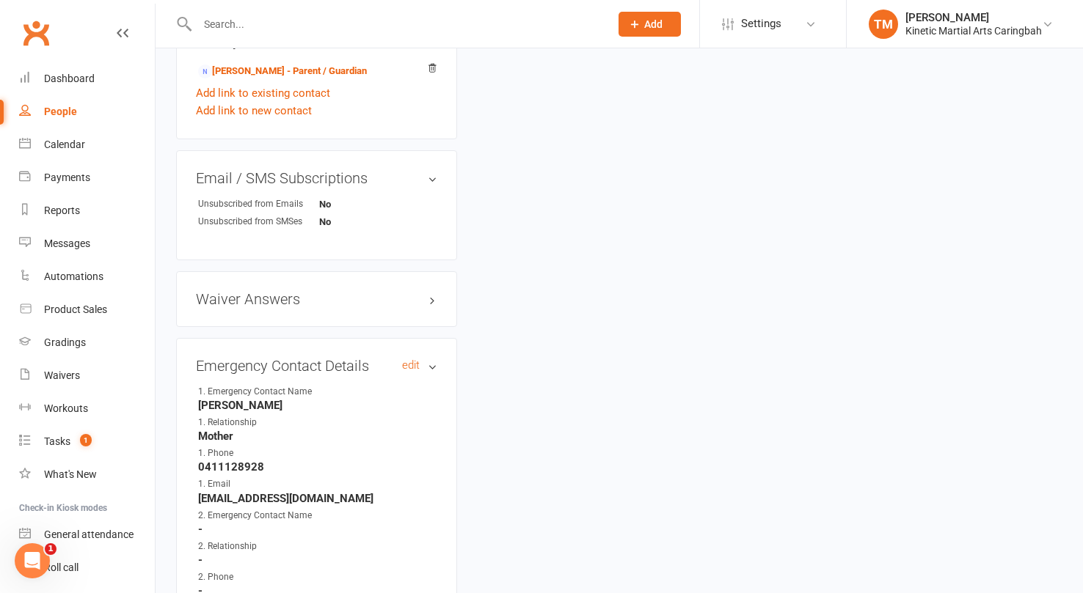
scroll to position [1058, 0]
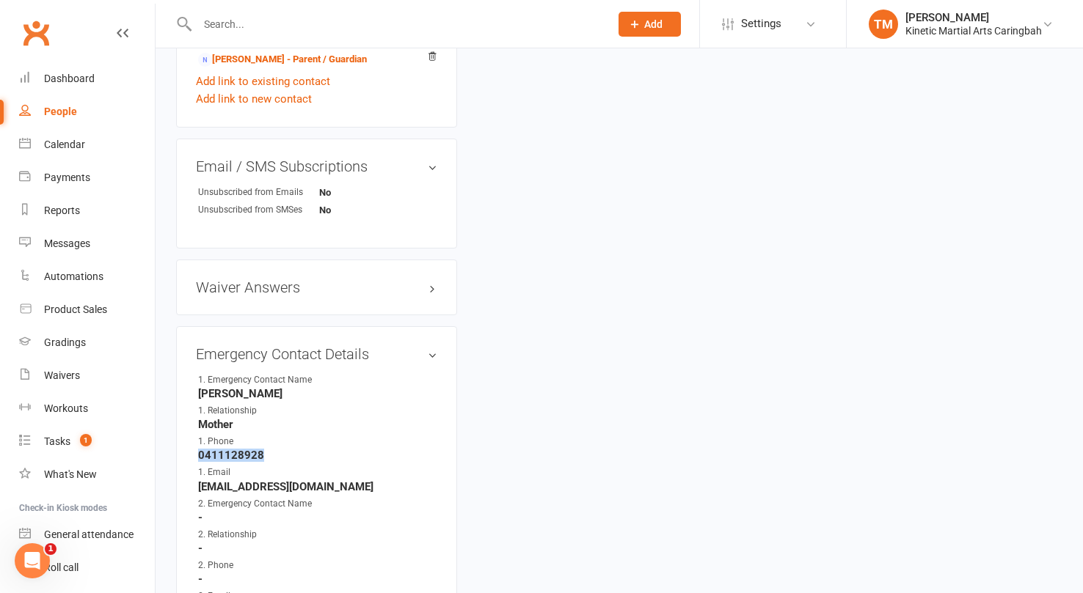
drag, startPoint x: 277, startPoint y: 442, endPoint x: 197, endPoint y: 444, distance: 79.2
click at [198, 449] on strong "0411128928" at bounding box center [317, 455] width 239 height 13
copy strong "0411128928"
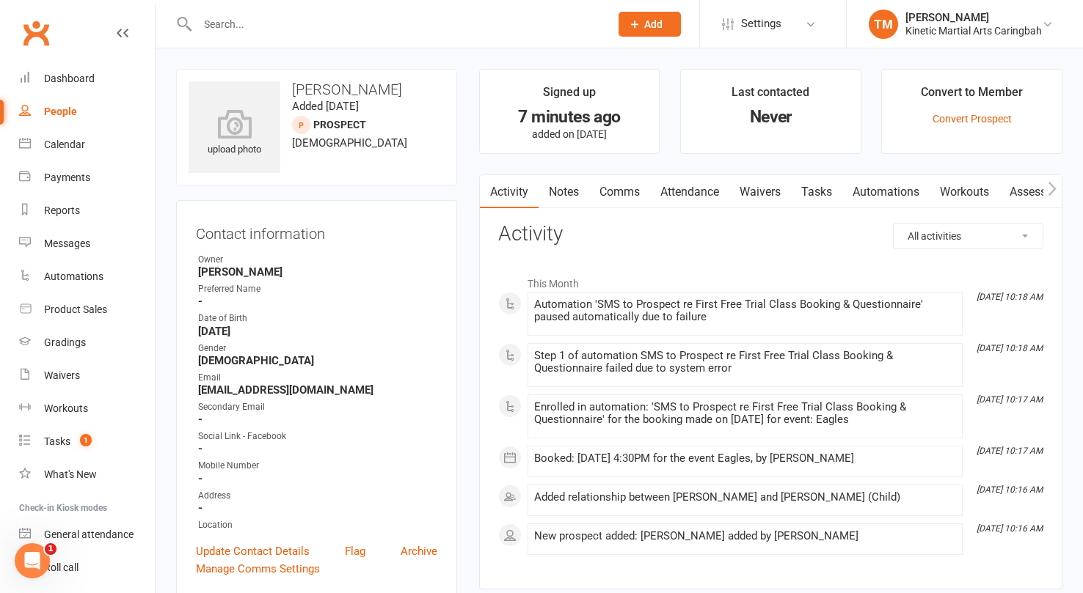
scroll to position [184, 0]
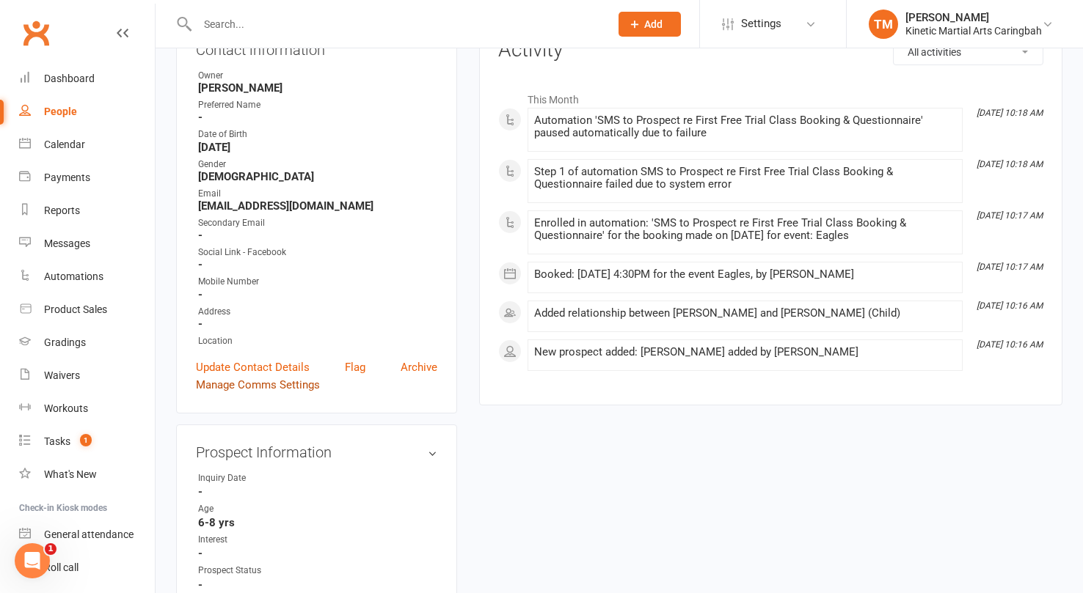
click at [261, 378] on link "Manage Comms Settings" at bounding box center [258, 385] width 124 height 18
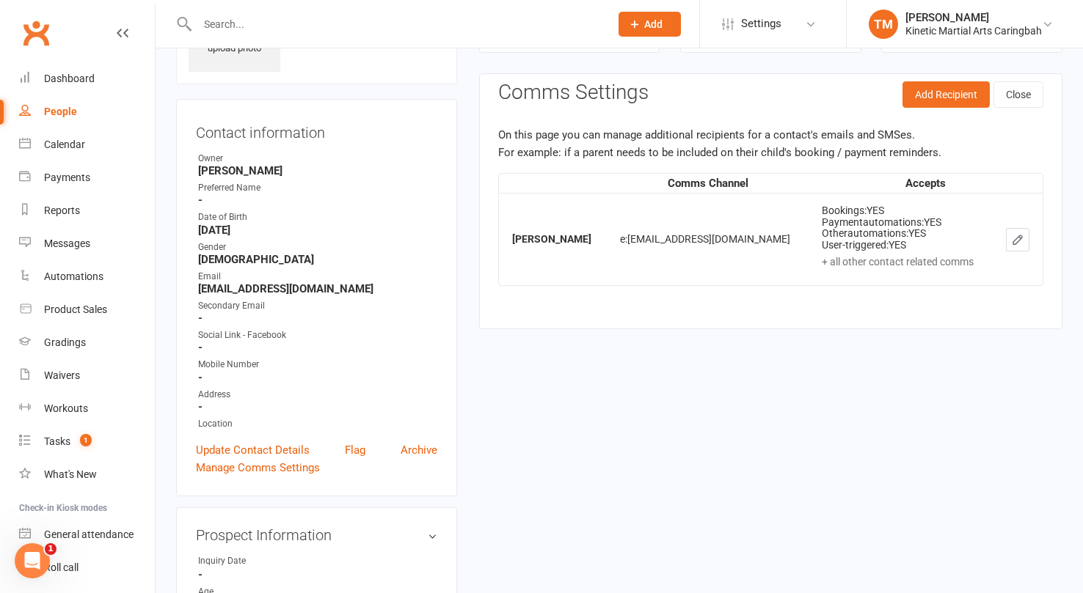
scroll to position [100, 0]
click at [923, 100] on button "Add Recipient" at bounding box center [945, 95] width 87 height 26
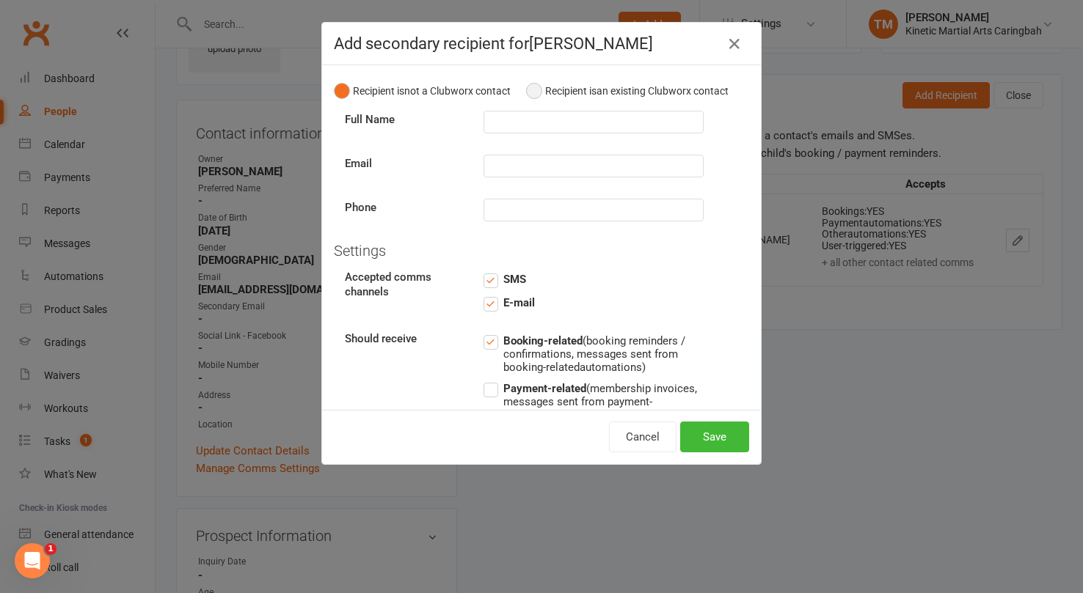
click at [538, 85] on button "Recipient is an existing Clubworx contact" at bounding box center [627, 91] width 202 height 28
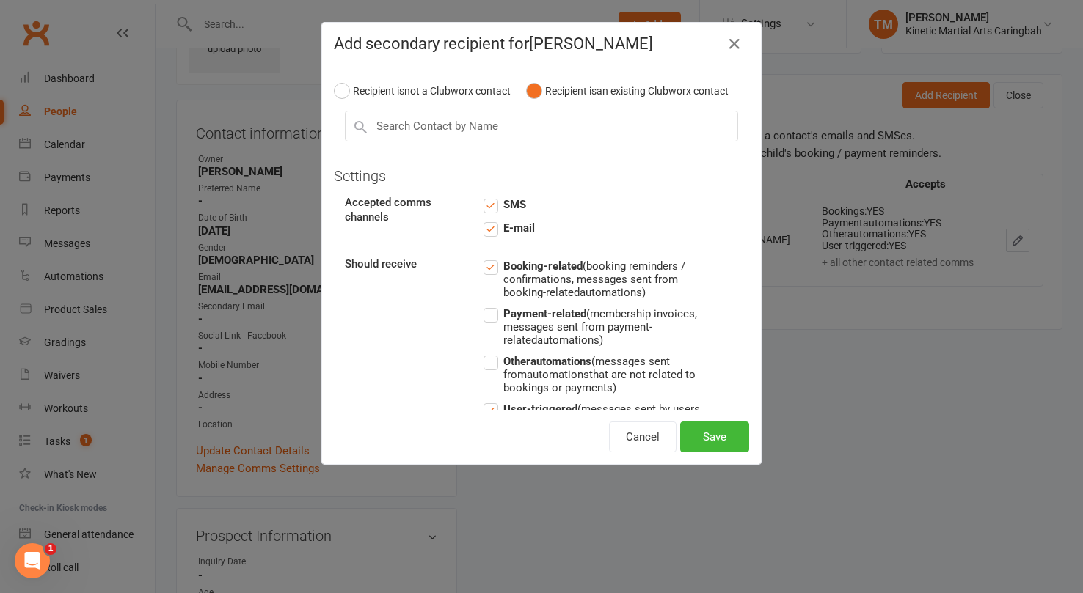
click at [494, 320] on label "Payment-related (membership invoices, messages sent from payment-related automa…" at bounding box center [593, 326] width 220 height 42
click at [494, 305] on input "Payment-related (membership invoices, messages sent from payment-related automa…" at bounding box center [593, 305] width 220 height 0
click at [494, 365] on label "Other automations (messages sent from automations that are not related to booki…" at bounding box center [593, 374] width 220 height 42
click at [494, 353] on input "Other automations (messages sent from automations that are not related to booki…" at bounding box center [593, 353] width 220 height 0
click at [502, 137] on input "text" at bounding box center [541, 126] width 393 height 31
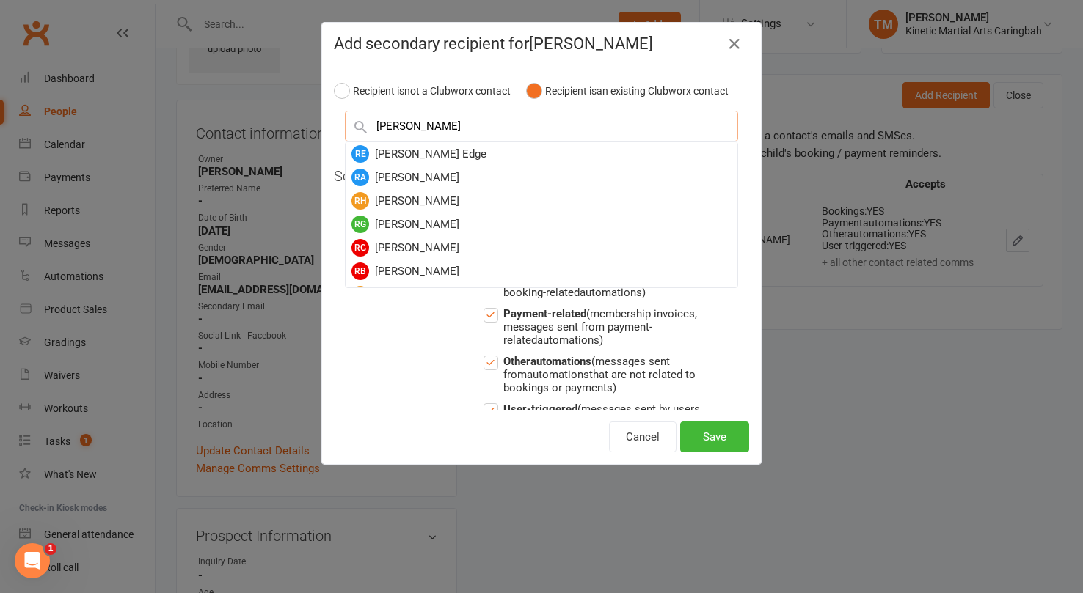
type input "[PERSON_NAME]"
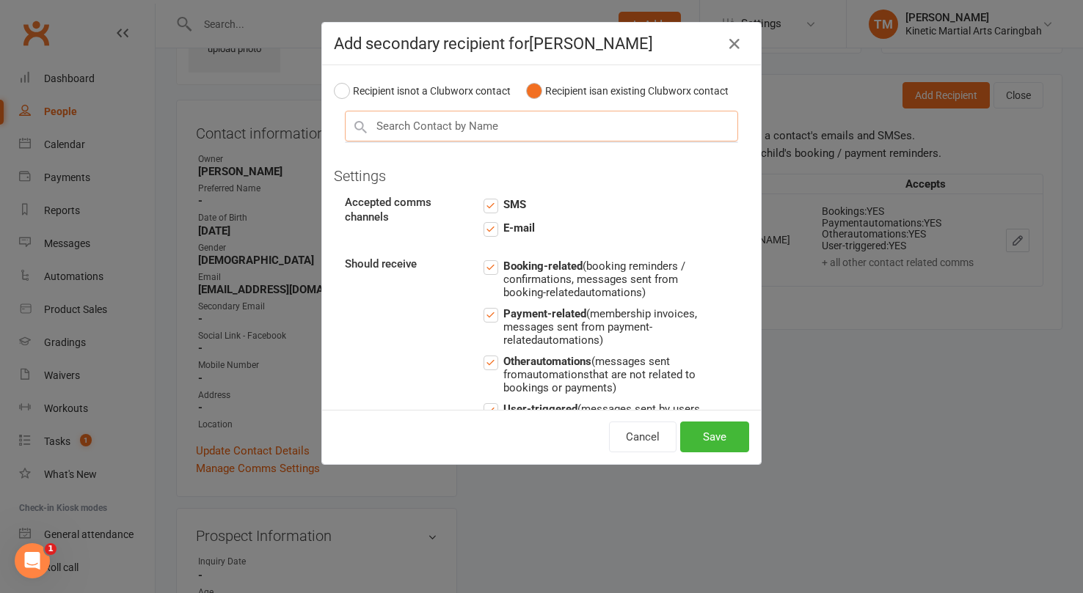
click at [464, 125] on input "text" at bounding box center [541, 126] width 393 height 31
type input "O"
type input "[PERSON_NAME]"
click at [480, 131] on input "text" at bounding box center [541, 126] width 393 height 31
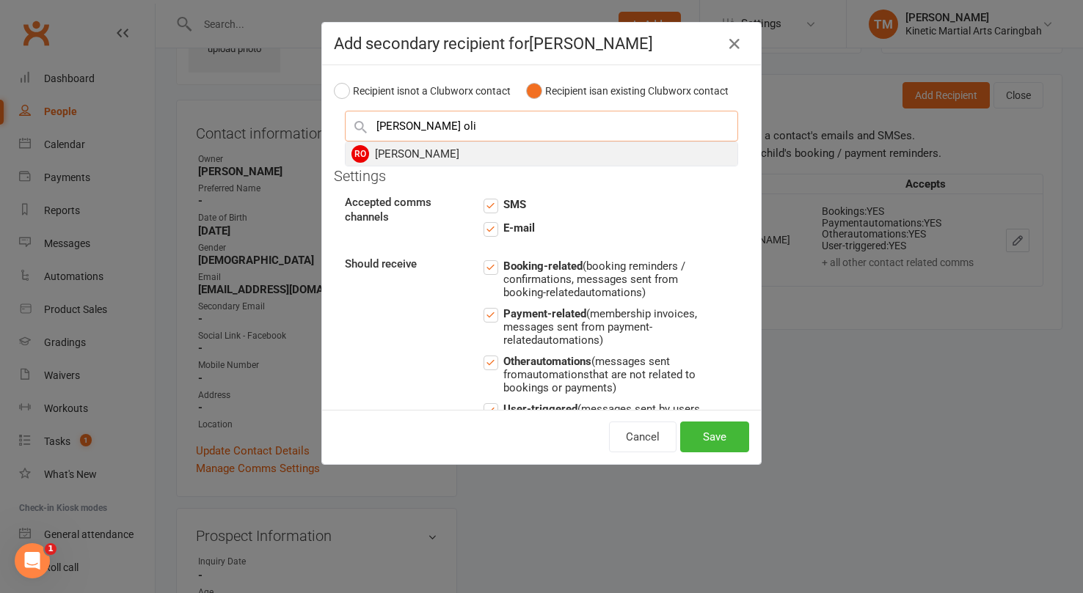
type input "[PERSON_NAME] oli"
click at [405, 154] on div "RO [PERSON_NAME]" at bounding box center [541, 153] width 392 height 23
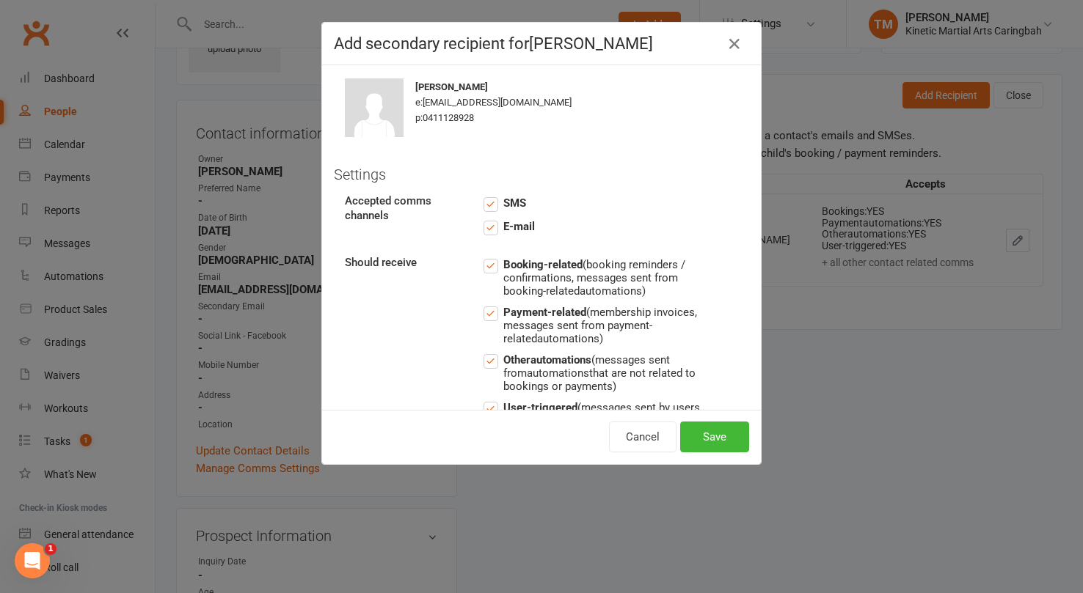
scroll to position [89, 0]
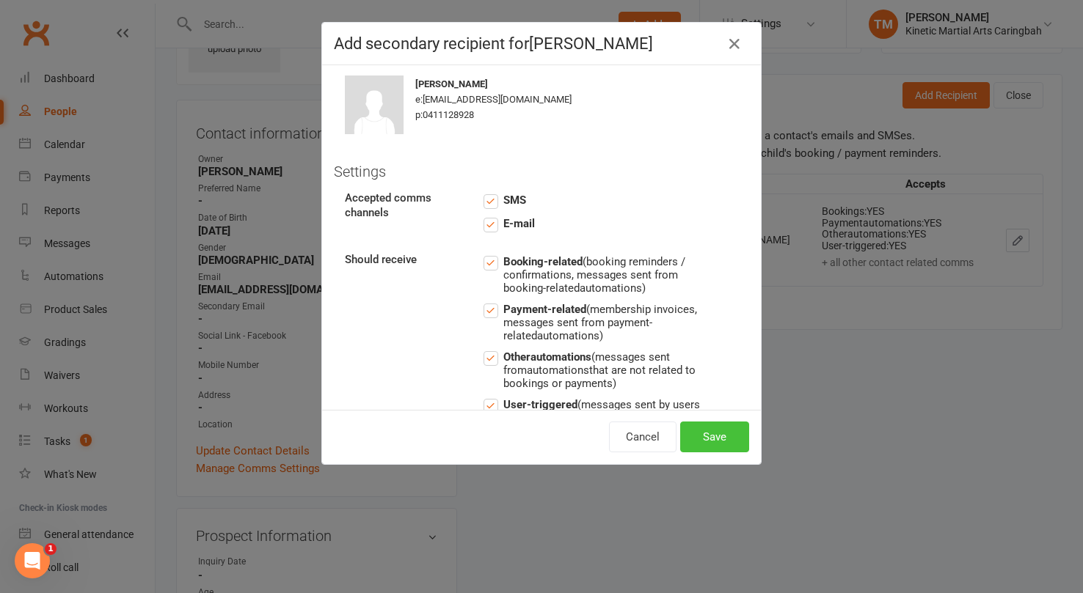
click at [719, 425] on button "Save" at bounding box center [714, 437] width 69 height 31
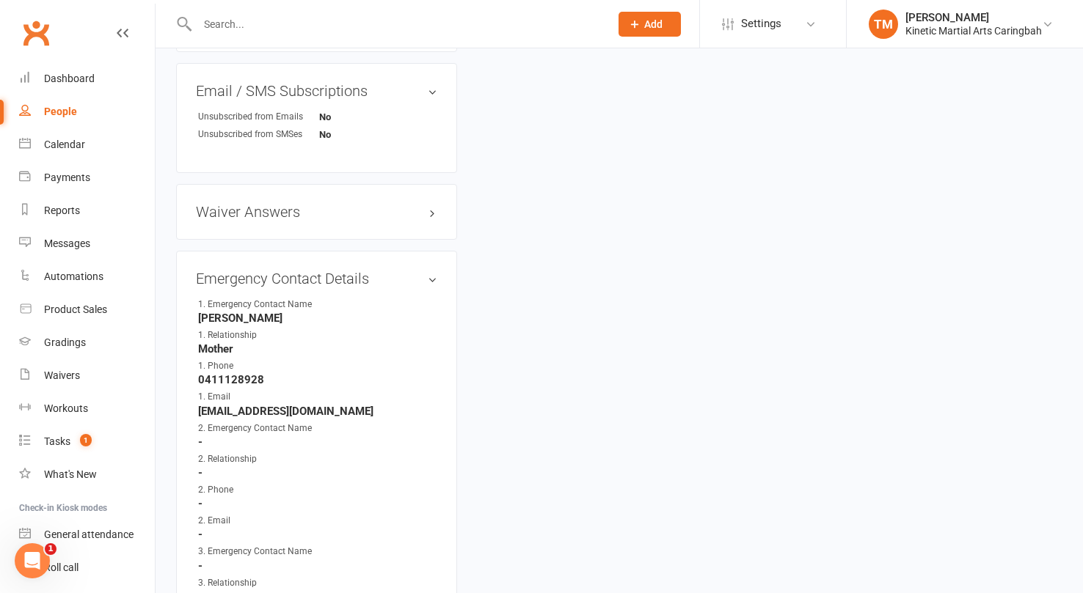
scroll to position [737, 0]
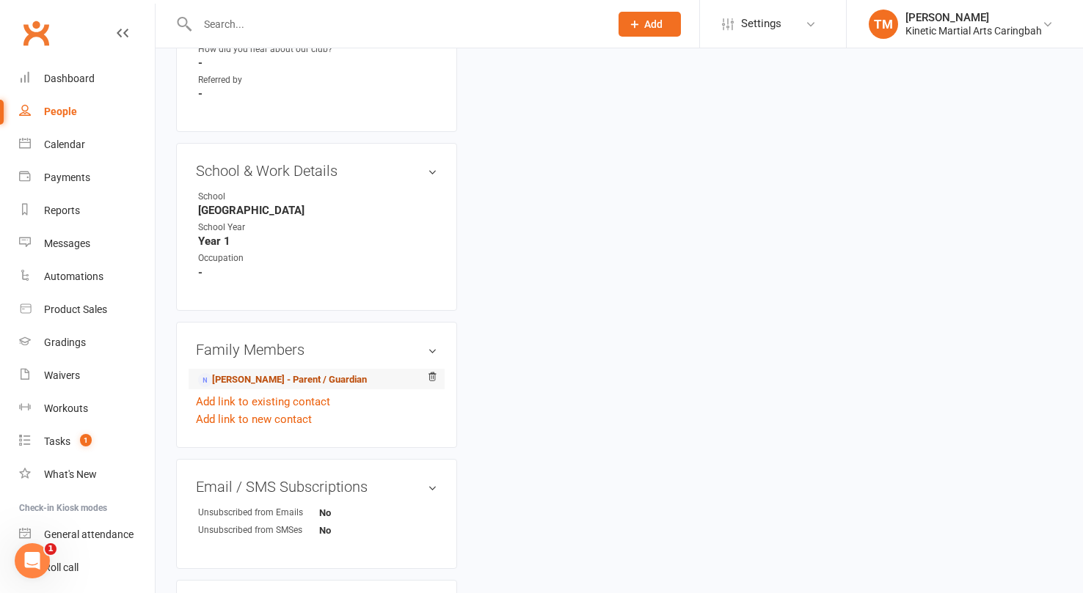
click at [242, 374] on link "[PERSON_NAME] - Parent / Guardian" at bounding box center [282, 380] width 169 height 15
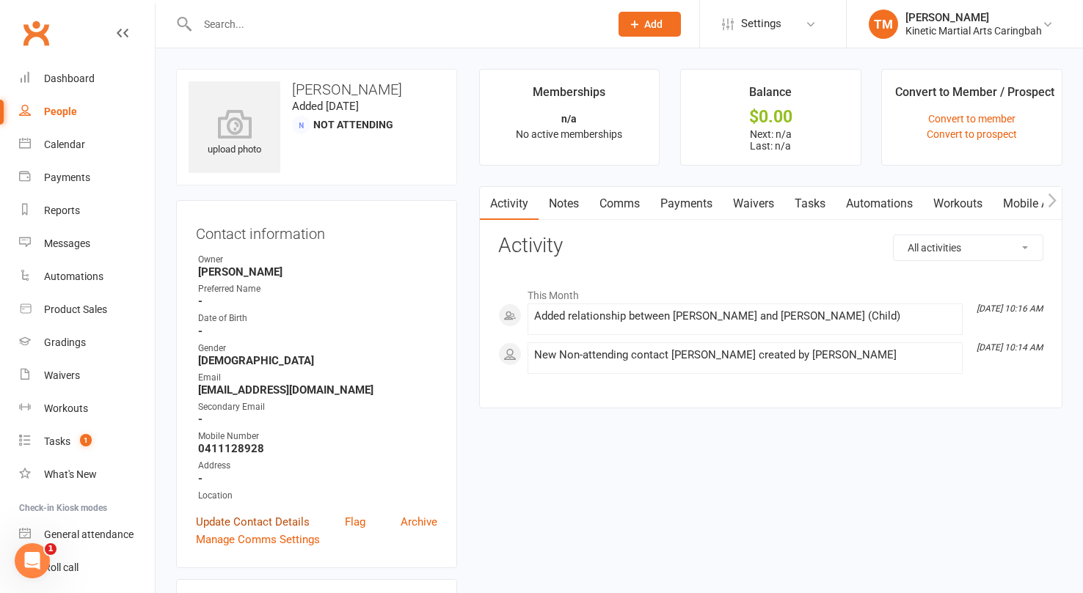
click at [227, 519] on link "Update Contact Details" at bounding box center [253, 522] width 114 height 18
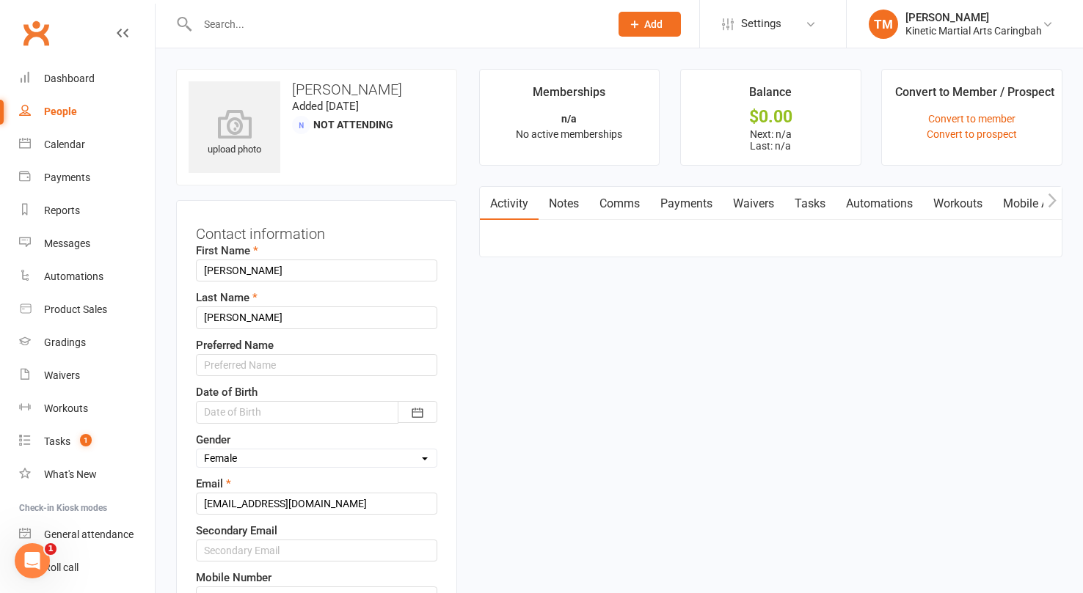
scroll to position [69, 0]
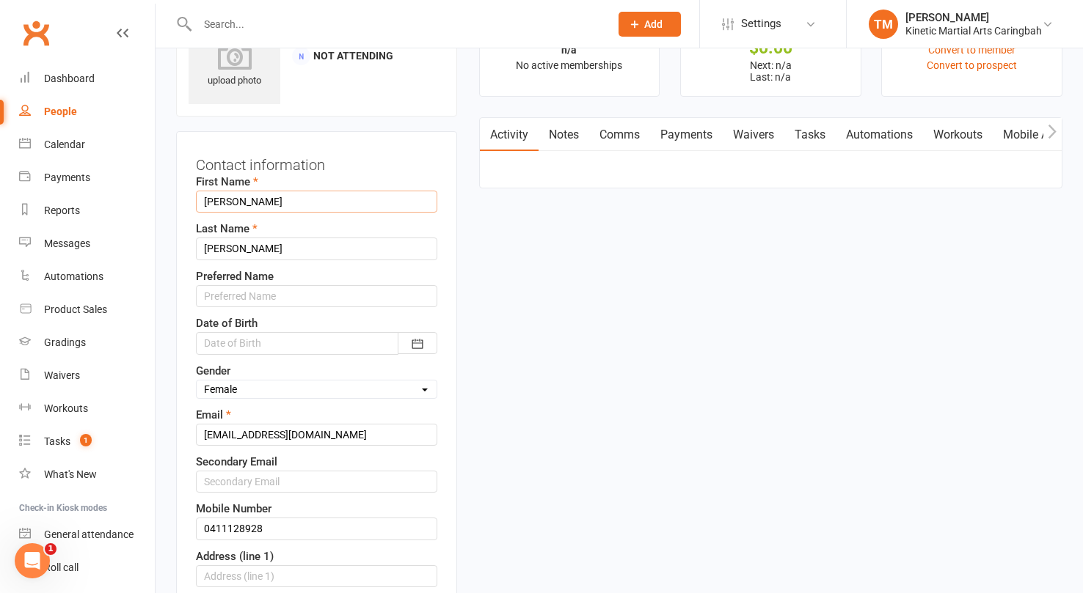
click at [225, 202] on input "[PERSON_NAME]" at bounding box center [316, 202] width 241 height 22
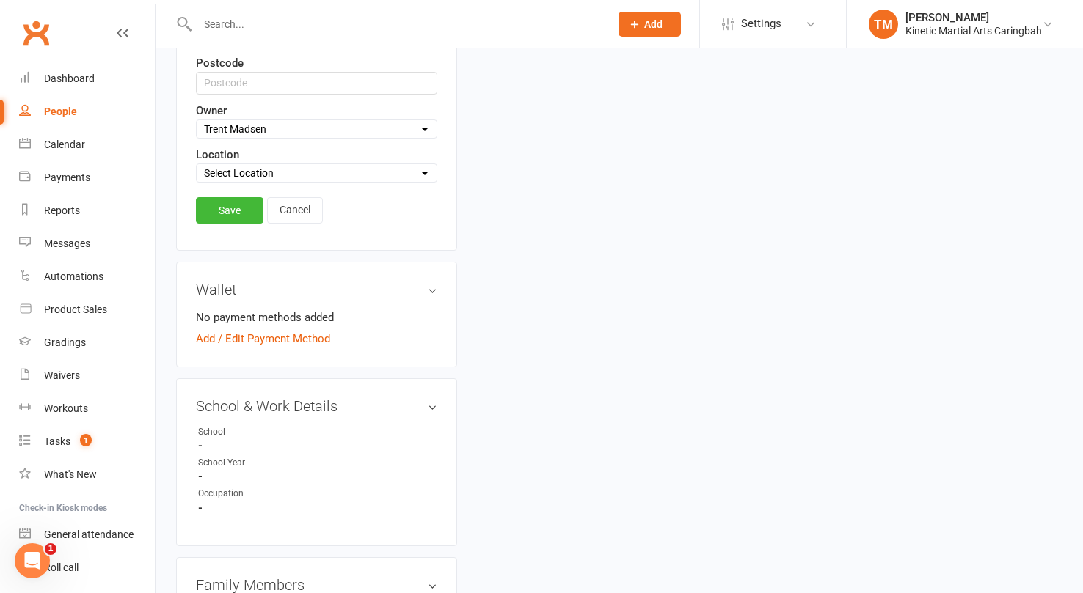
scroll to position [647, 0]
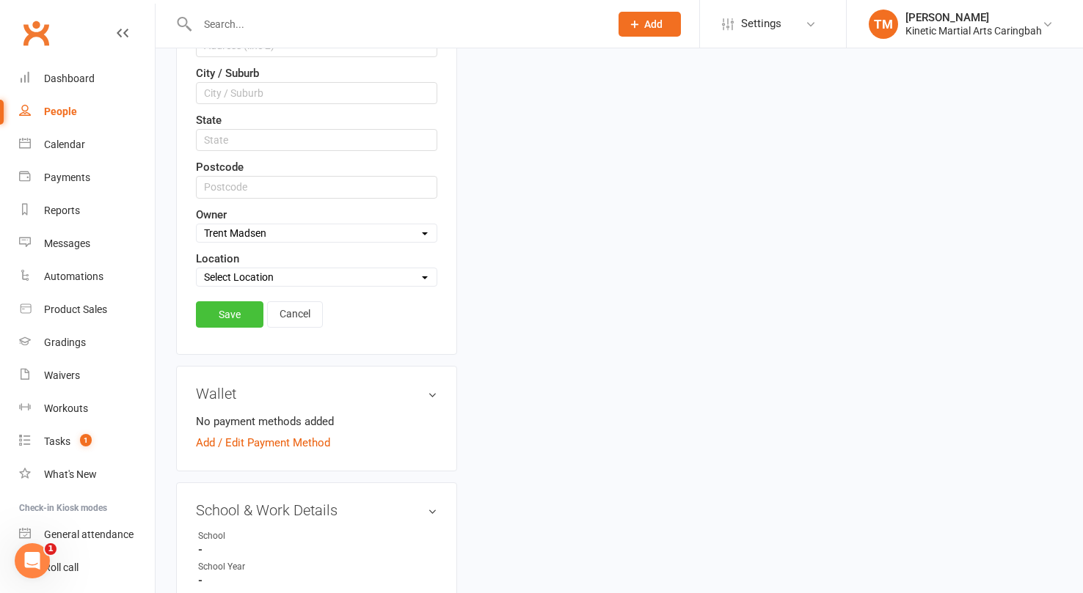
type input "[PERSON_NAME]"
click at [224, 318] on link "Save" at bounding box center [229, 314] width 67 height 26
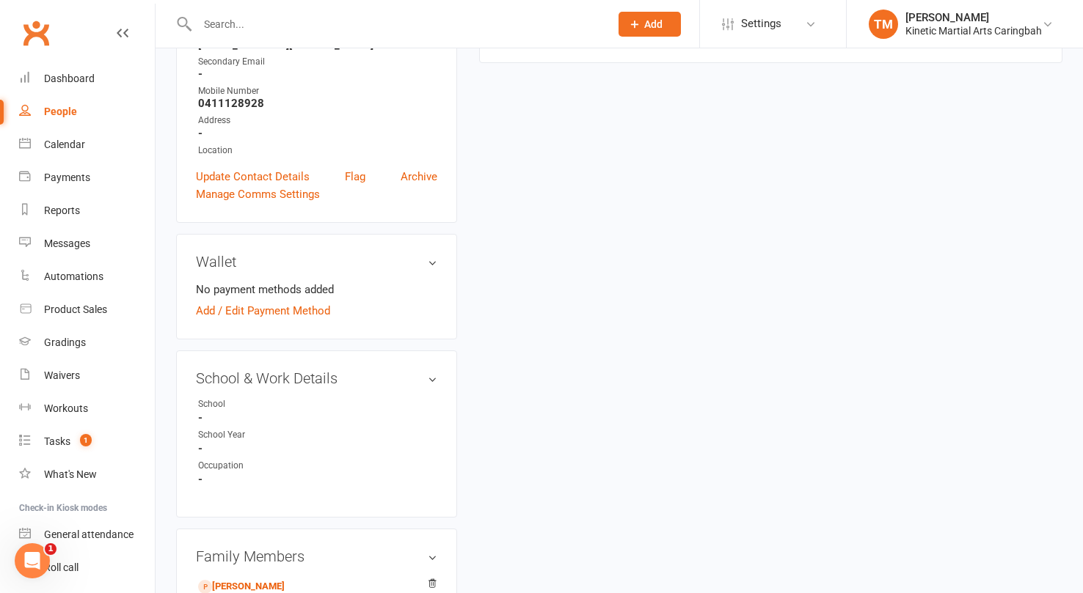
scroll to position [0, 0]
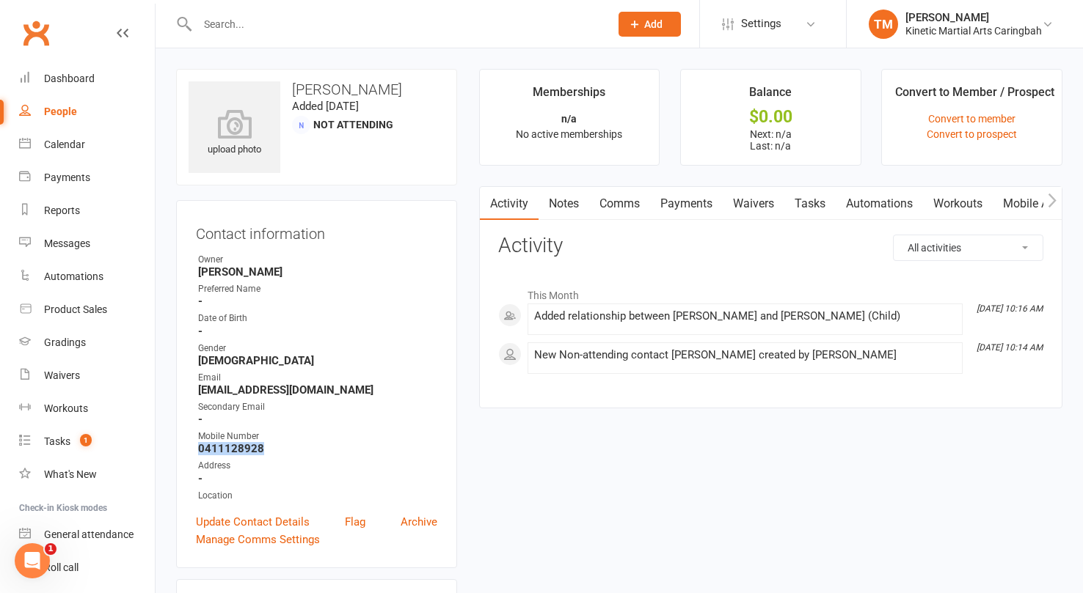
drag, startPoint x: 271, startPoint y: 449, endPoint x: 199, endPoint y: 445, distance: 72.0
click at [199, 445] on strong "0411128928" at bounding box center [317, 448] width 239 height 13
copy strong "0411128928"
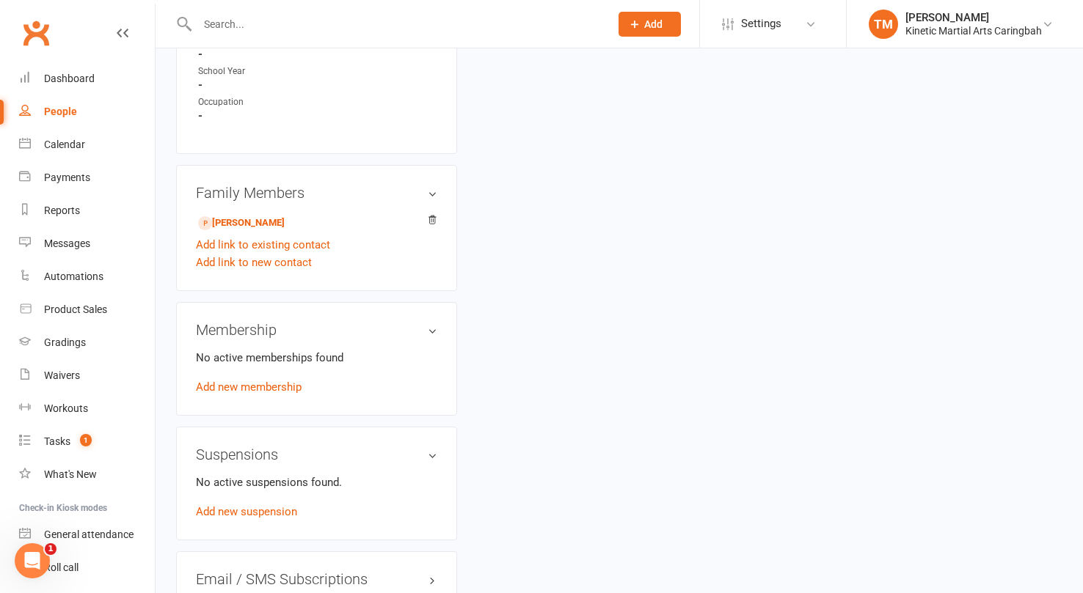
scroll to position [681, 0]
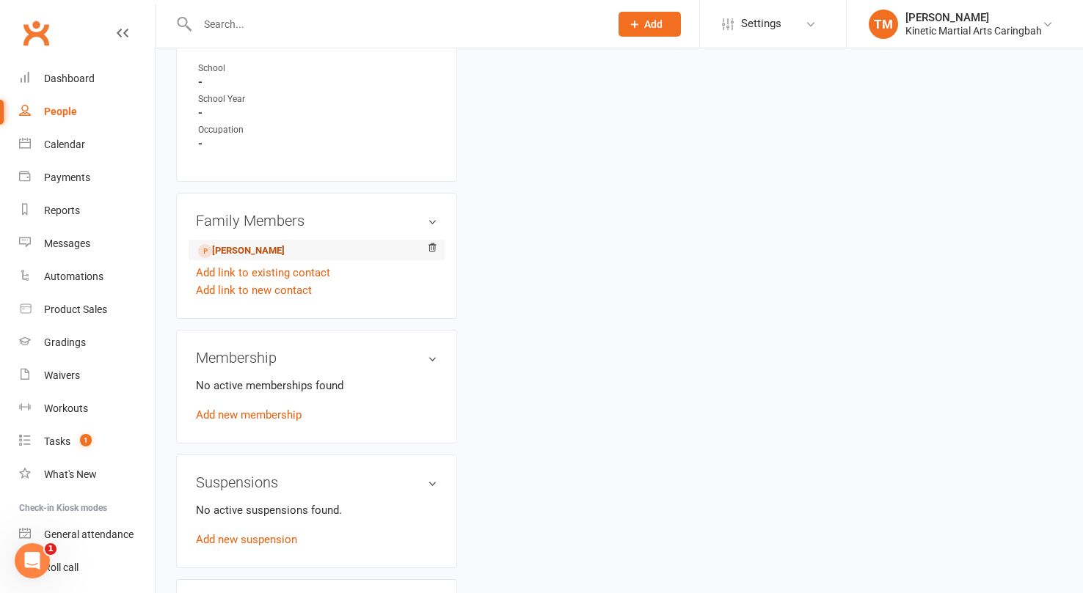
click at [241, 247] on link "[PERSON_NAME]" at bounding box center [241, 250] width 87 height 15
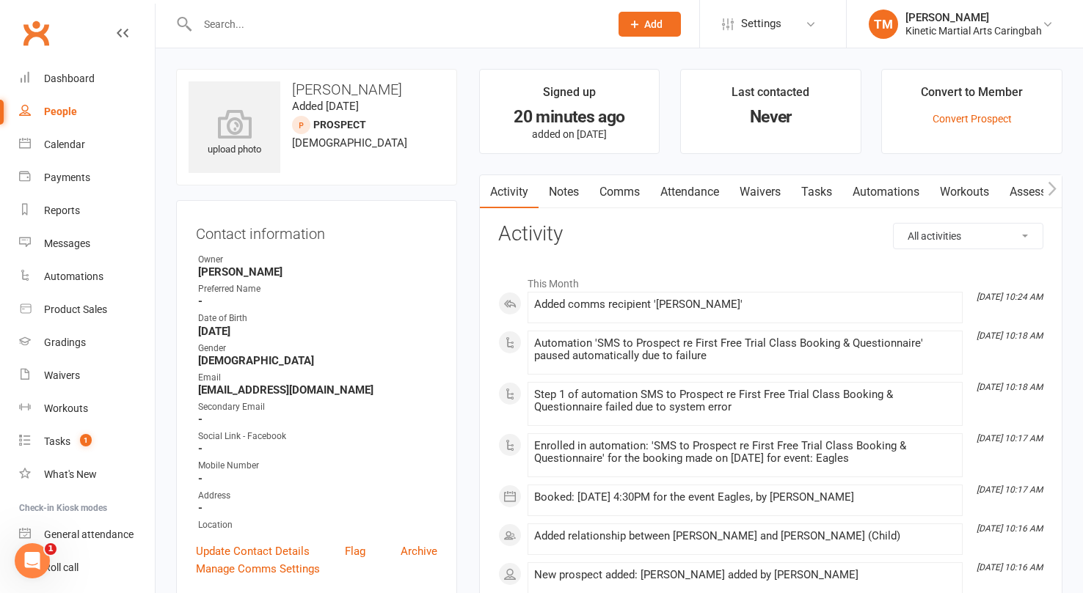
click at [335, 34] on div at bounding box center [387, 24] width 423 height 48
click at [304, 23] on input "text" at bounding box center [396, 24] width 406 height 21
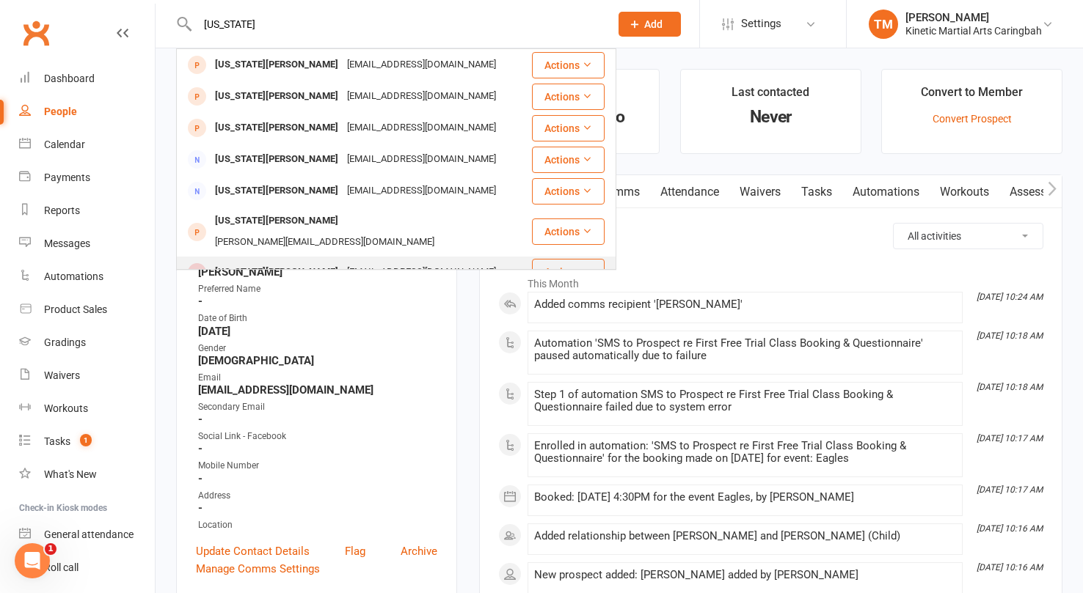
type input "[US_STATE]"
click at [233, 262] on div "[US_STATE][PERSON_NAME]" at bounding box center [276, 272] width 132 height 21
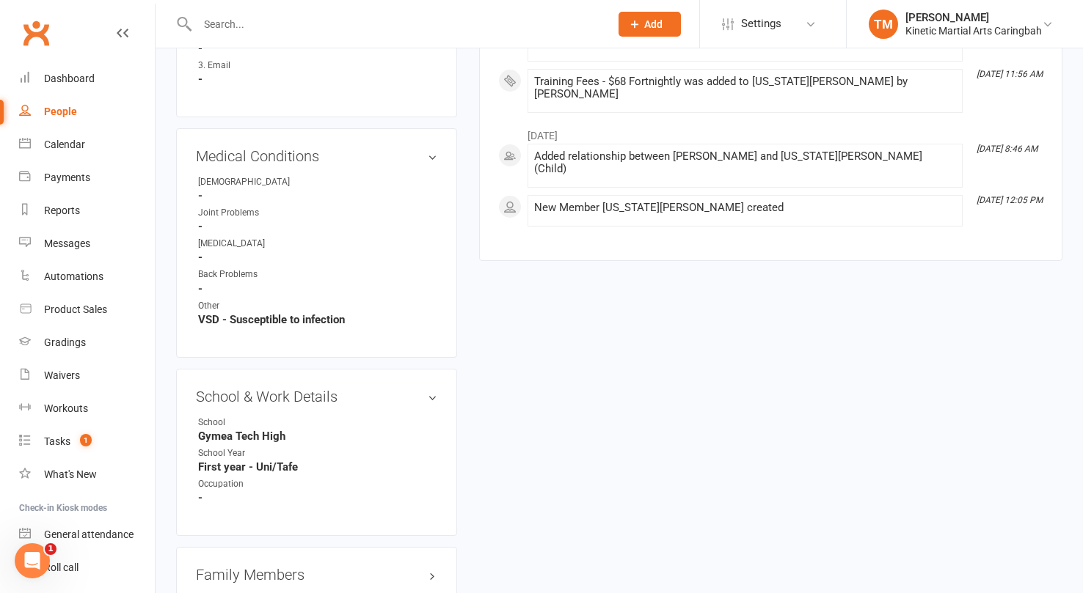
scroll to position [1407, 0]
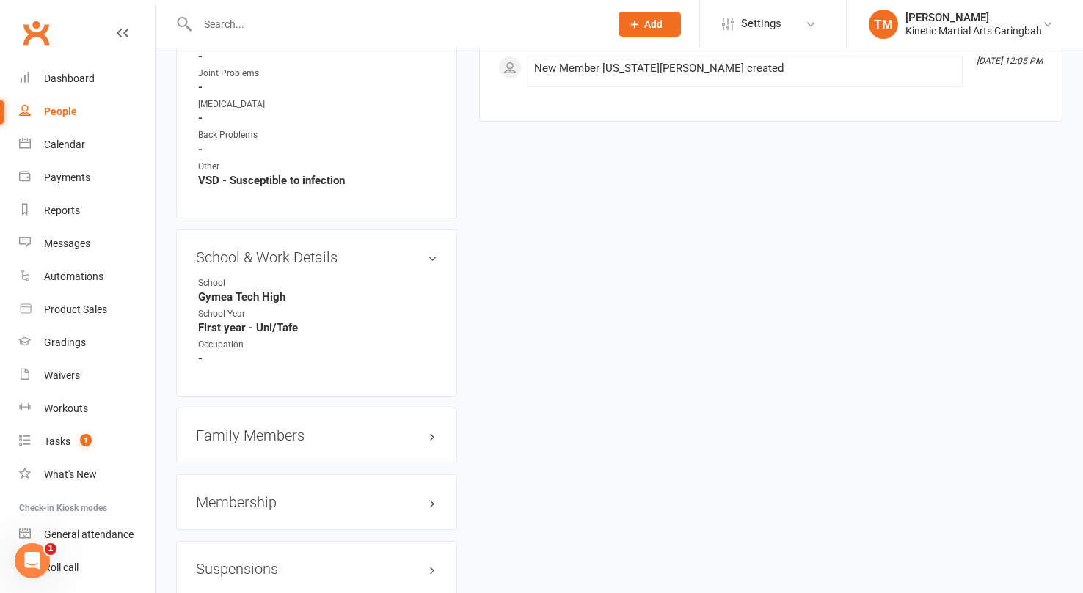
click at [241, 494] on h3 "Membership" at bounding box center [316, 502] width 241 height 16
click at [252, 582] on link "Add new membership" at bounding box center [249, 588] width 106 height 13
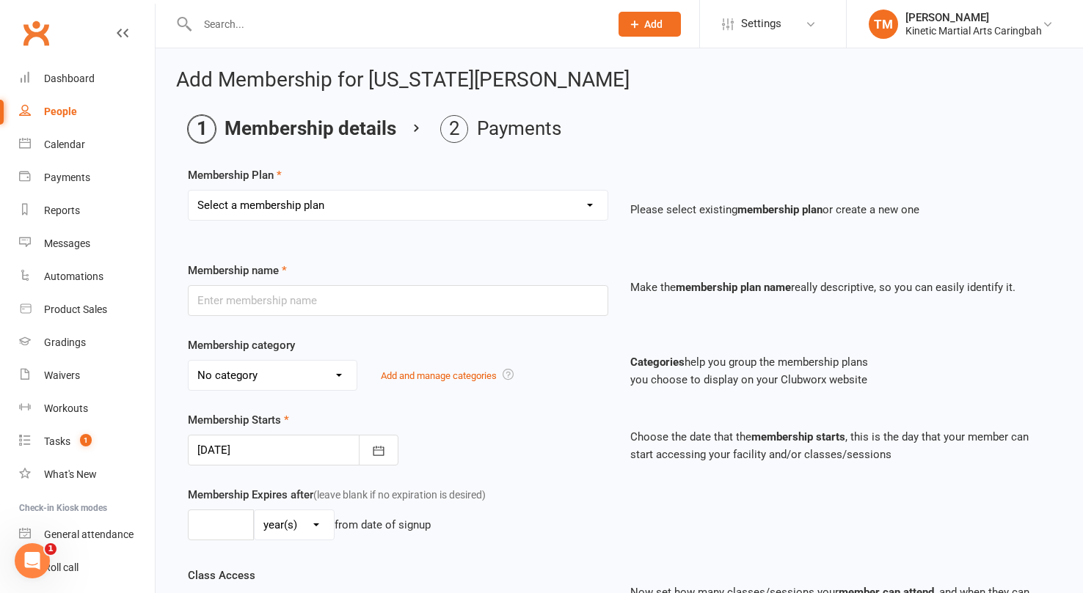
click at [582, 205] on select "Select a membership plan Create new Membership Plan Training Fees - $68 Fortnig…" at bounding box center [397, 205] width 419 height 29
select select "1"
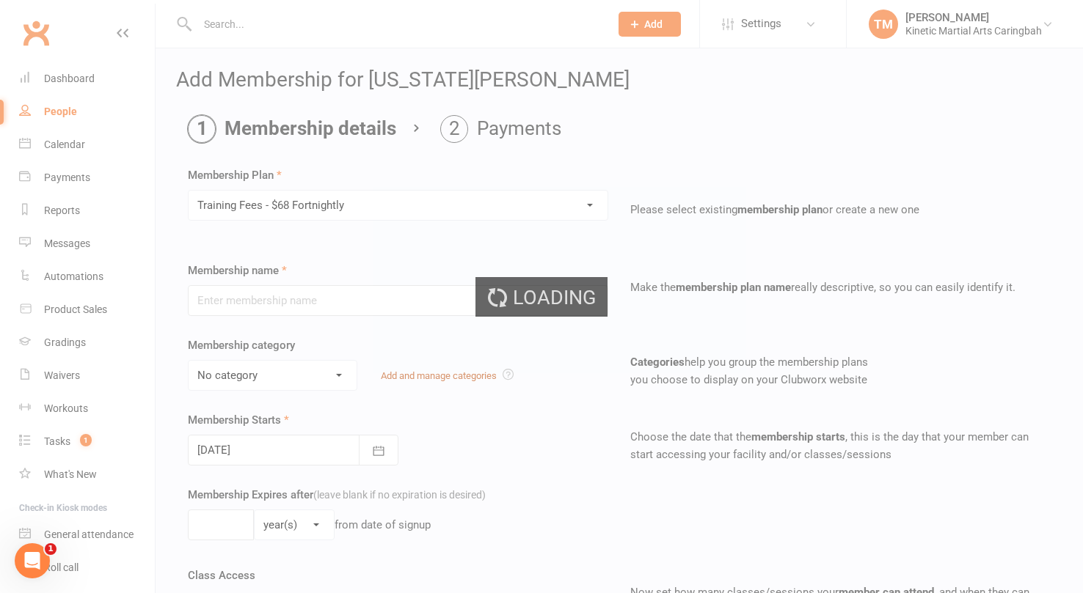
type input "Training Fees - $68 Fortnightly"
select select "7"
type input "0"
type input "8"
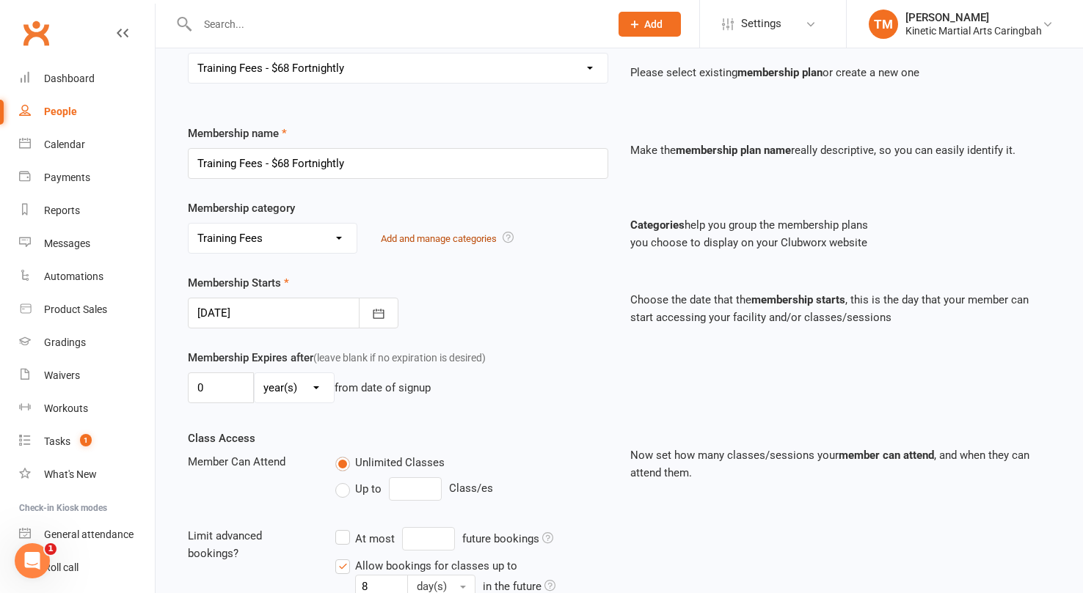
scroll to position [166, 0]
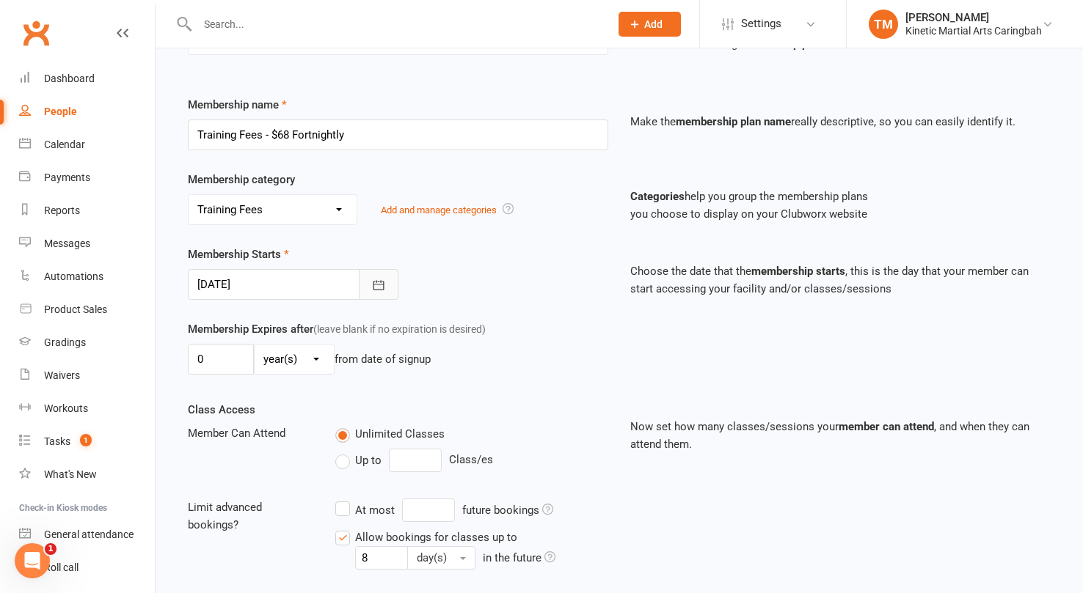
click at [388, 285] on button "button" at bounding box center [379, 284] width 40 height 31
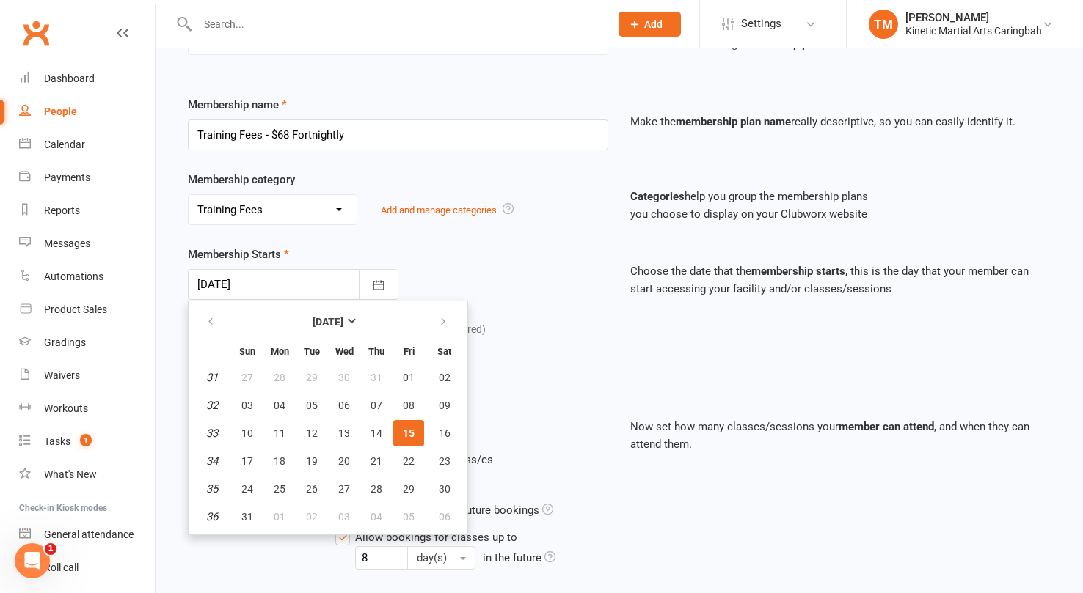
click at [583, 363] on div "0 day(s) week(s) month(s) year(s) from date of signup" at bounding box center [398, 359] width 420 height 31
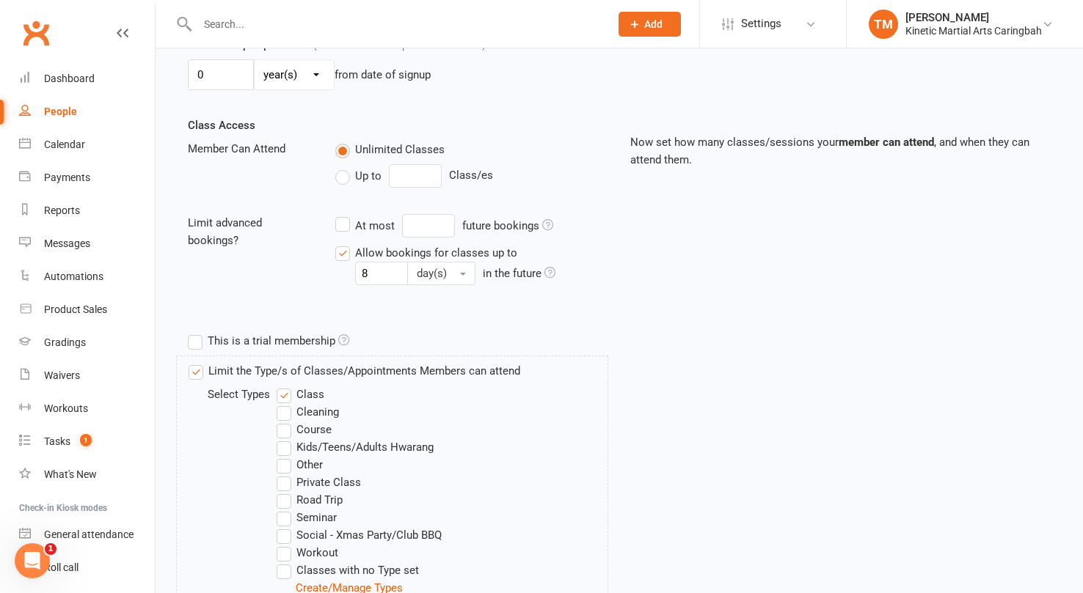
scroll to position [504, 0]
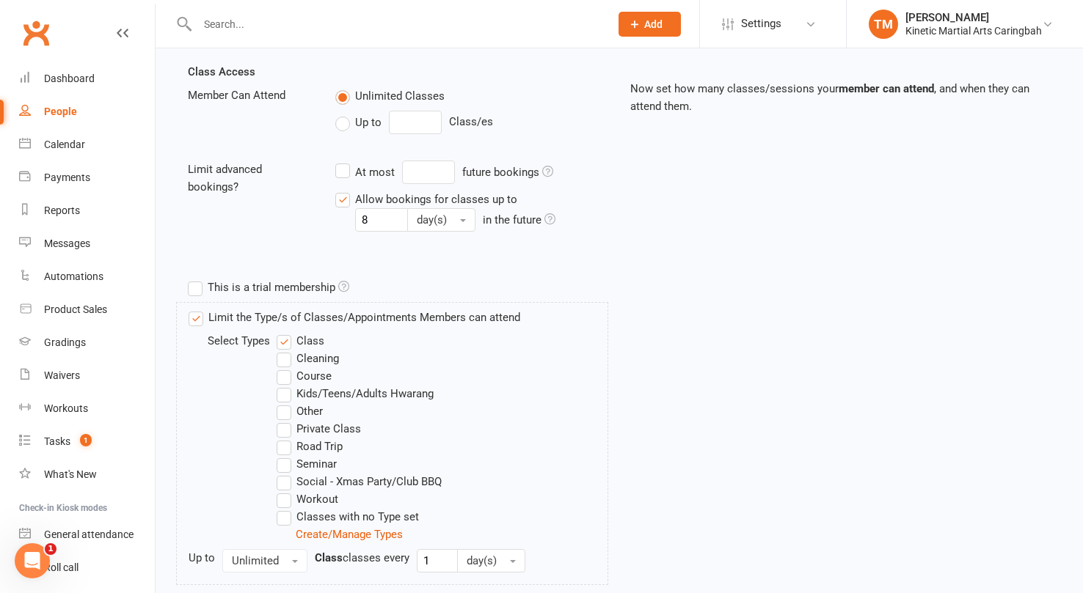
click at [201, 316] on label "Limit the Type/s of Classes/Appointments Members can attend" at bounding box center [354, 318] width 332 height 18
click at [198, 309] on input "Limit the Type/s of Classes/Appointments Members can attend" at bounding box center [193, 309] width 10 height 0
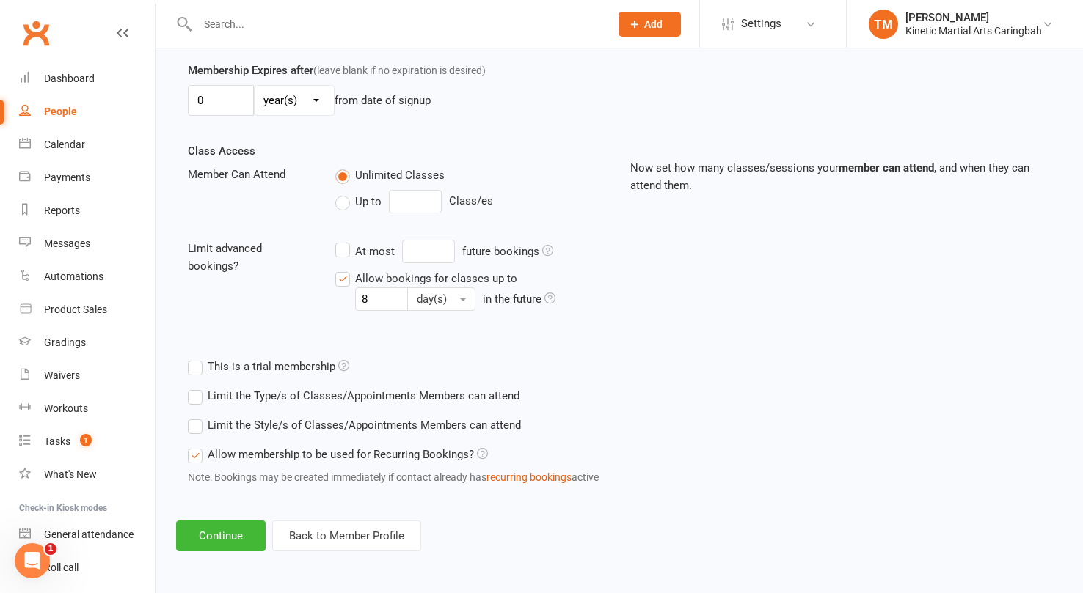
scroll to position [425, 0]
click at [236, 527] on button "Continue" at bounding box center [220, 536] width 89 height 31
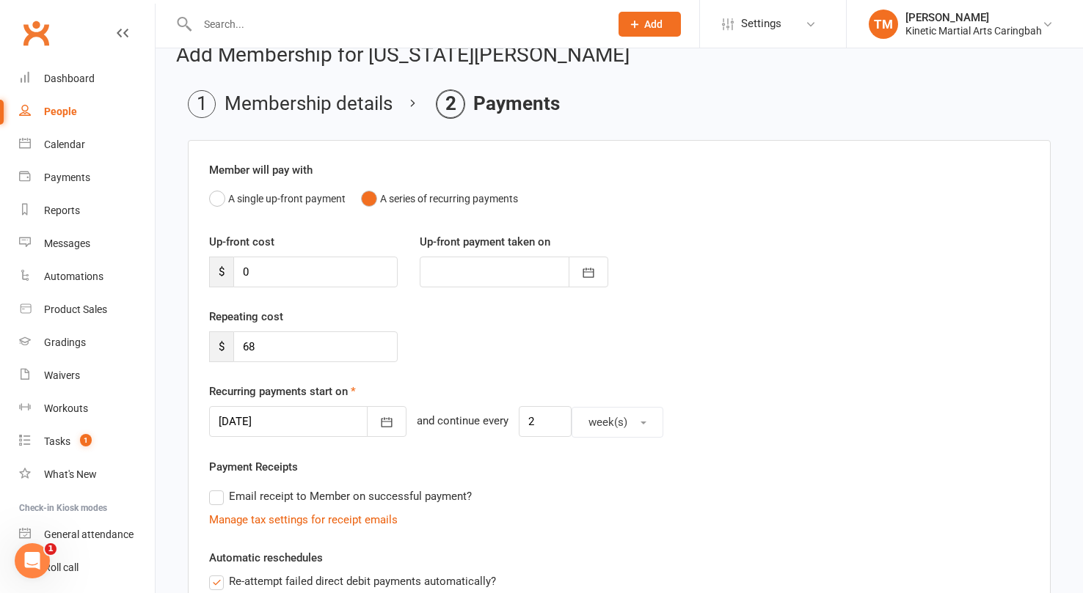
scroll to position [34, 0]
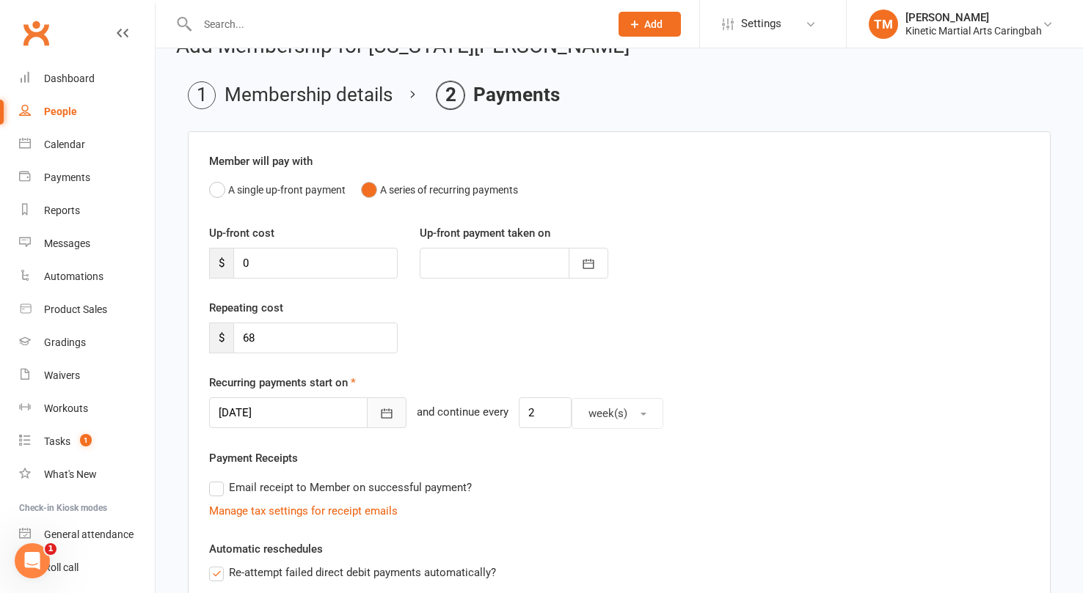
click at [379, 415] on icon "button" at bounding box center [386, 413] width 15 height 15
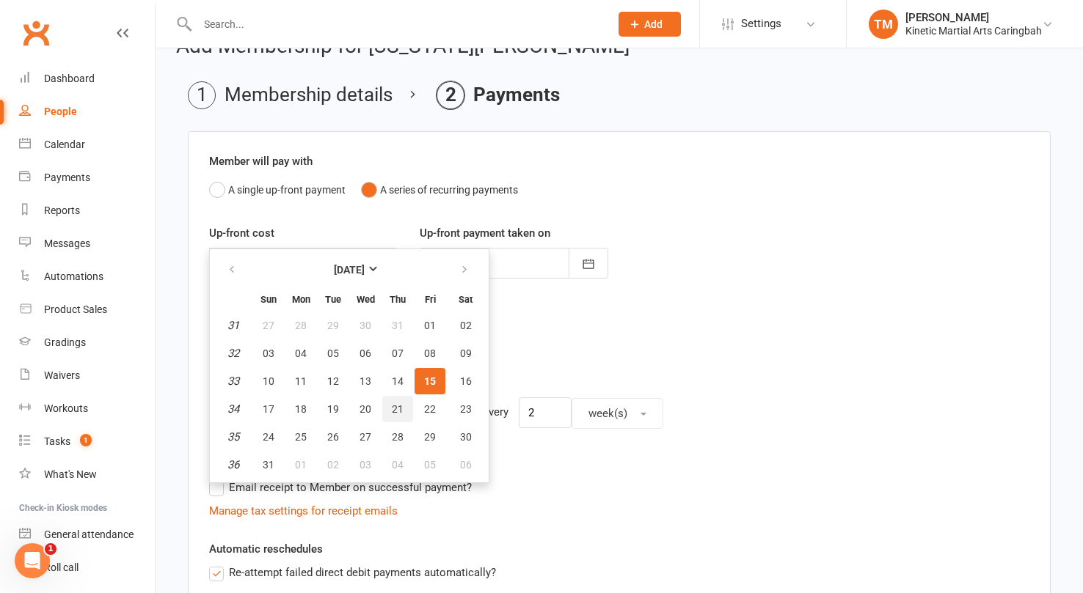
click at [398, 411] on span "21" at bounding box center [398, 409] width 12 height 12
type input "[DATE]"
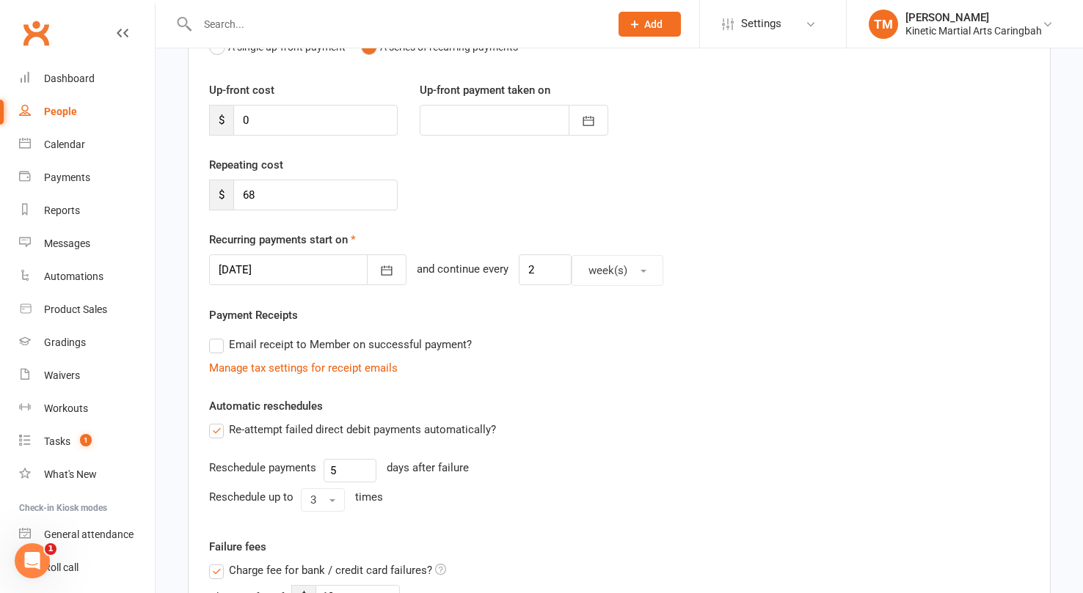
scroll to position [703, 0]
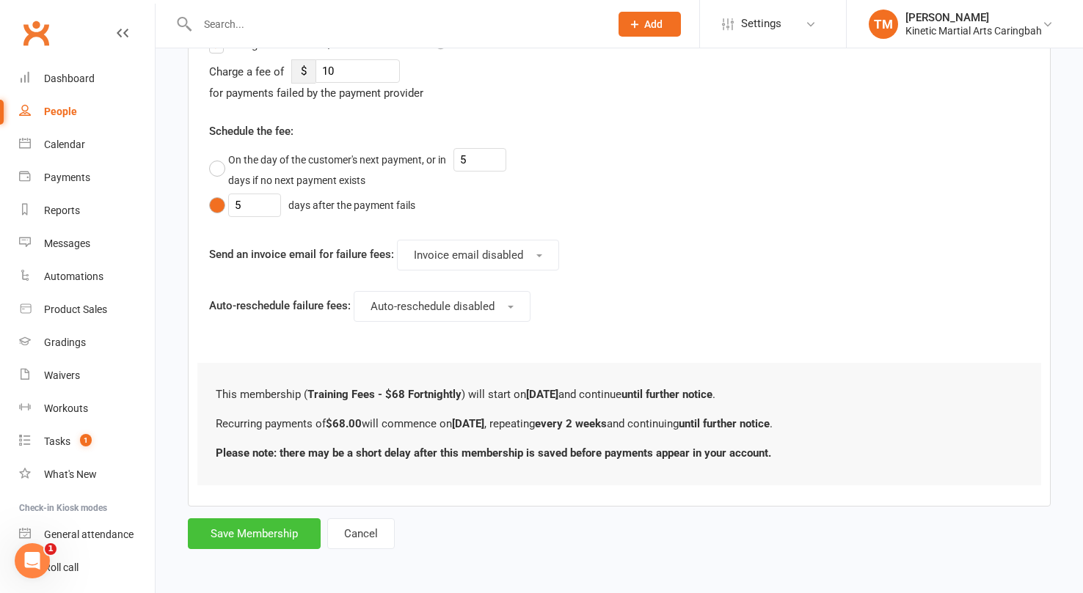
click at [246, 532] on button "Save Membership" at bounding box center [254, 534] width 133 height 31
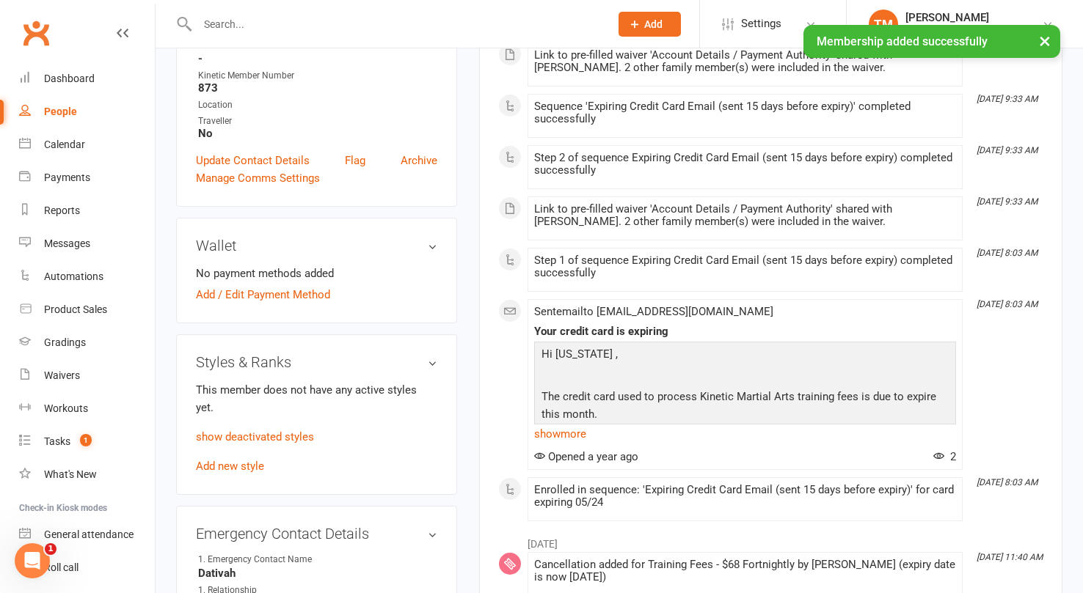
scroll to position [499, 0]
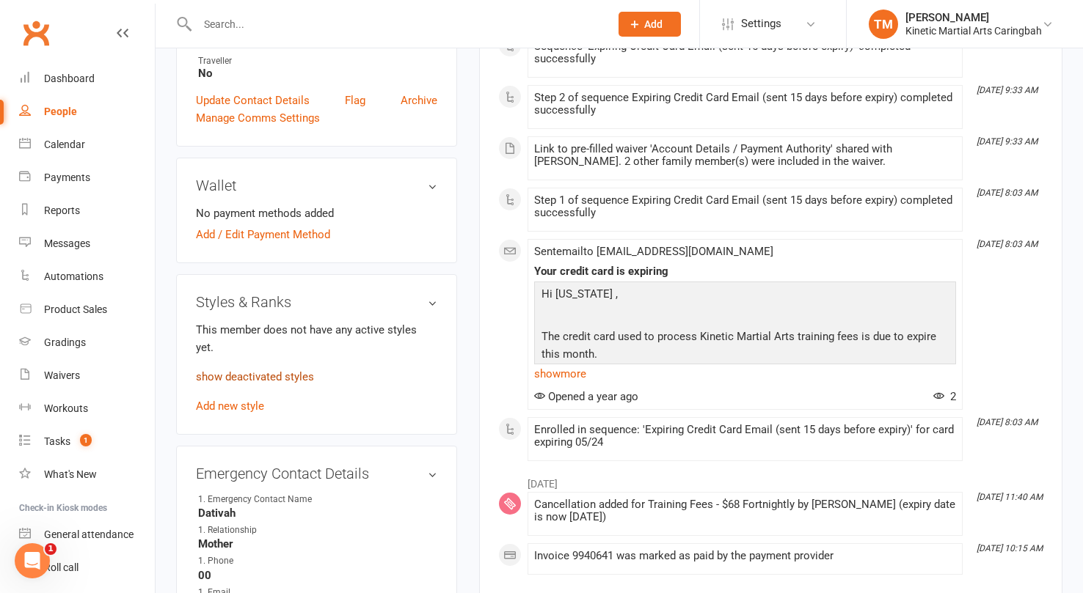
click at [267, 370] on link "show deactivated styles" at bounding box center [255, 376] width 118 height 13
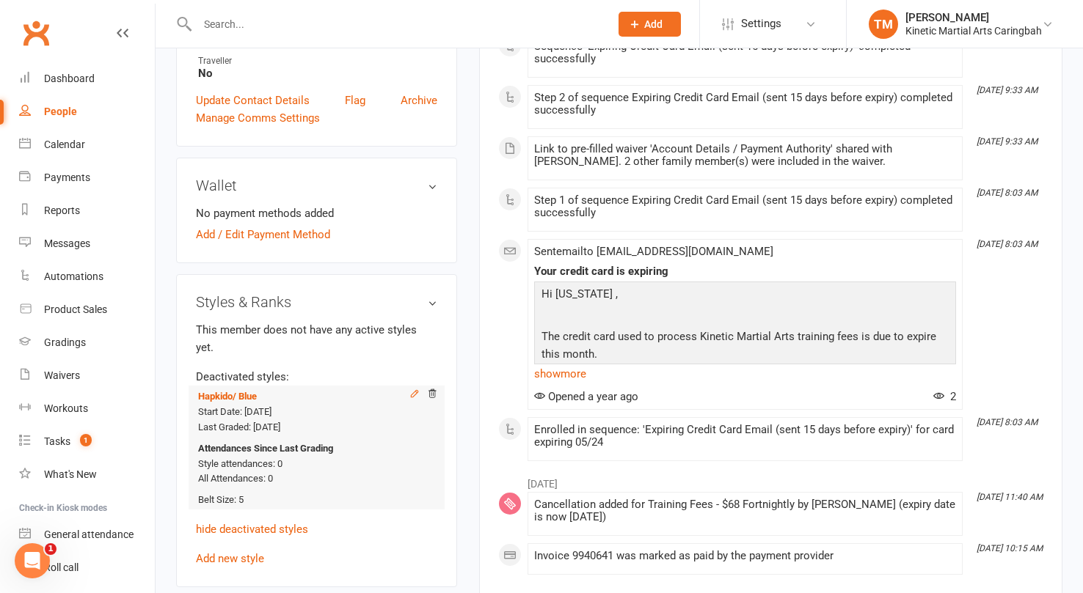
click at [414, 389] on icon at bounding box center [414, 394] width 10 height 10
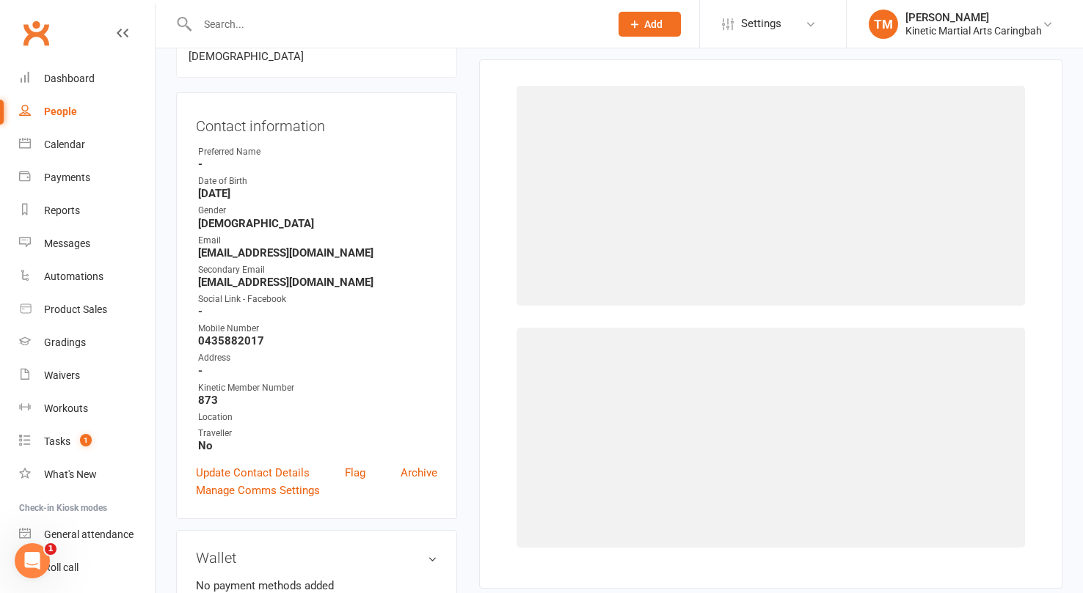
scroll to position [112, 0]
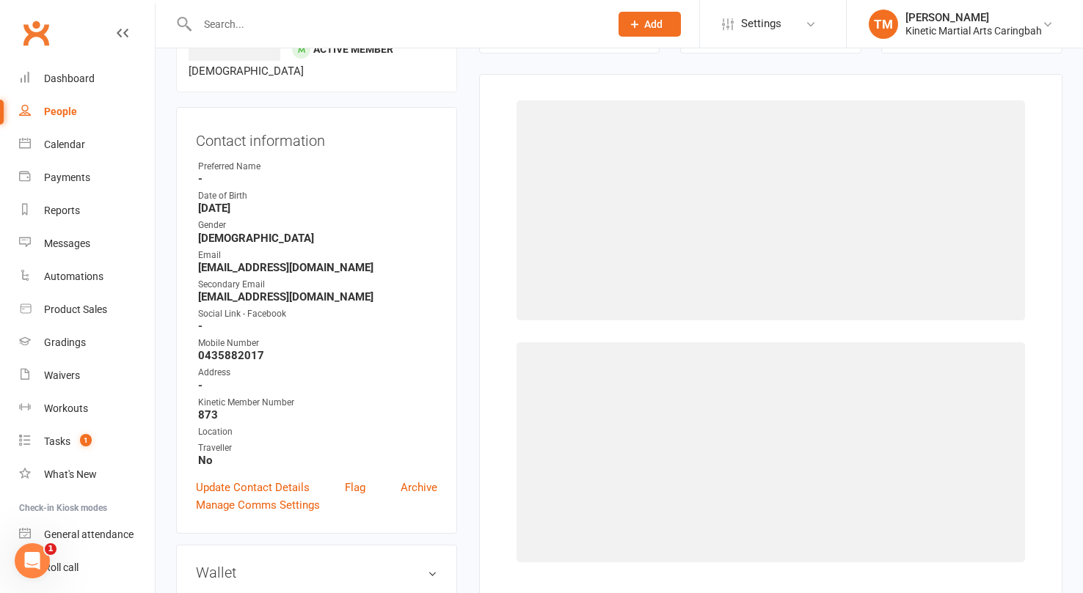
select select "2519"
select select "25822"
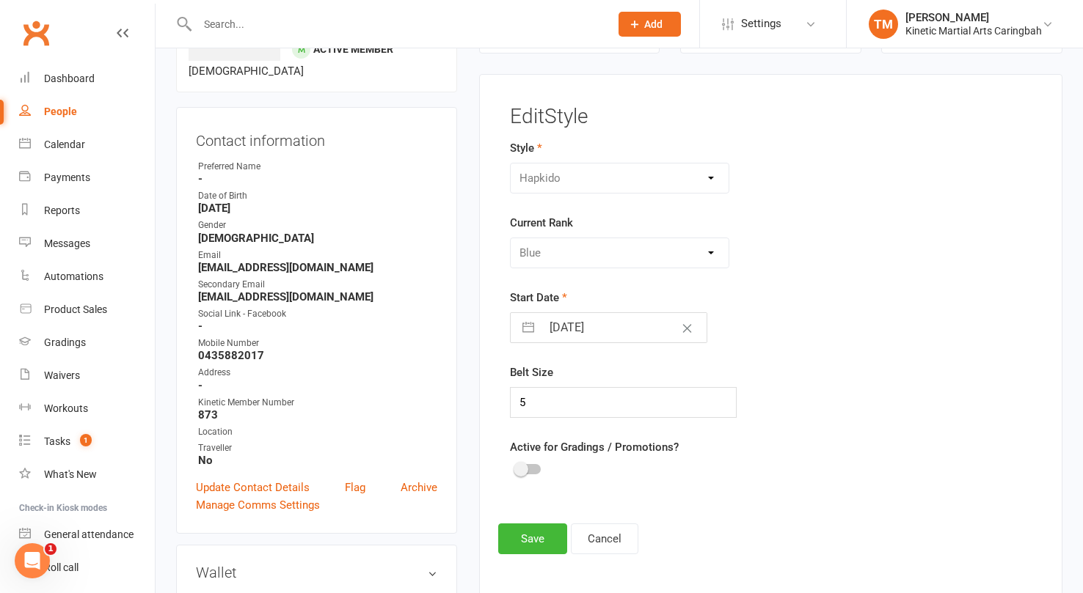
click at [531, 466] on div at bounding box center [528, 469] width 25 height 10
click at [516, 467] on input "checkbox" at bounding box center [516, 467] width 0 height 0
click at [538, 538] on button "Save" at bounding box center [532, 539] width 69 height 31
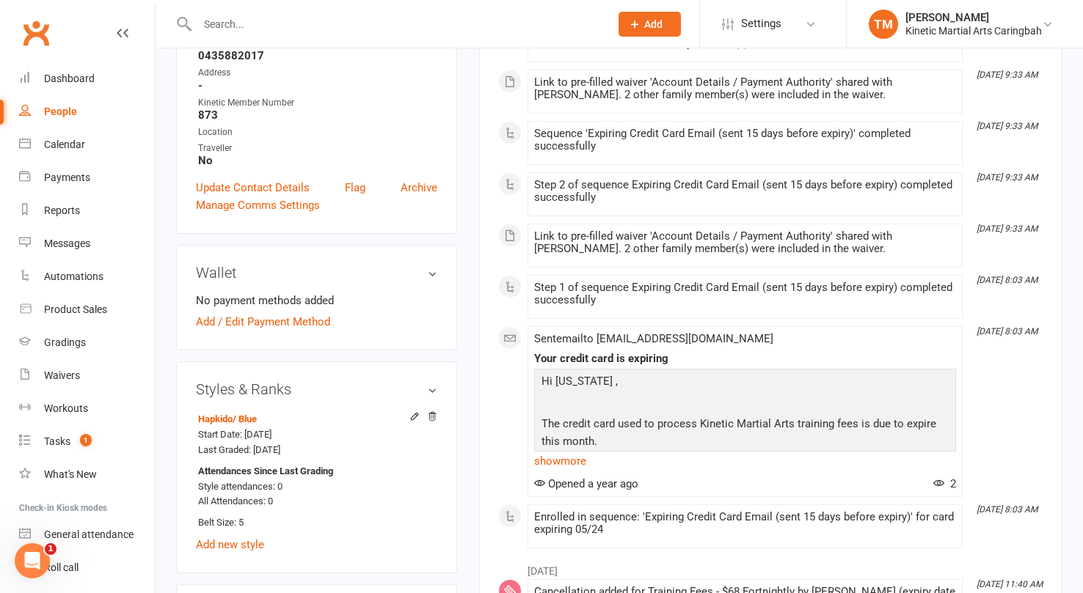
scroll to position [0, 0]
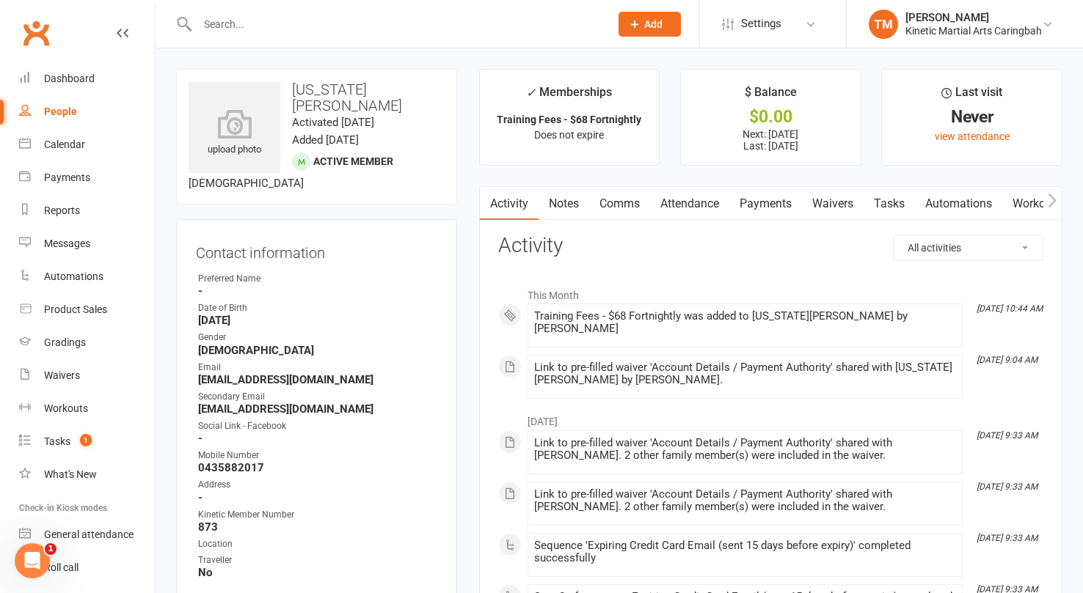
click at [285, 26] on input "text" at bounding box center [396, 24] width 406 height 21
paste input "[PERSON_NAME] Phone [PHONE_NUMBER] Email [PERSON_NAME][EMAIL_ADDRESS][DOMAIN_NA…"
type input "[PERSON_NAME]"
click at [644, 27] on span "Add" at bounding box center [653, 24] width 18 height 12
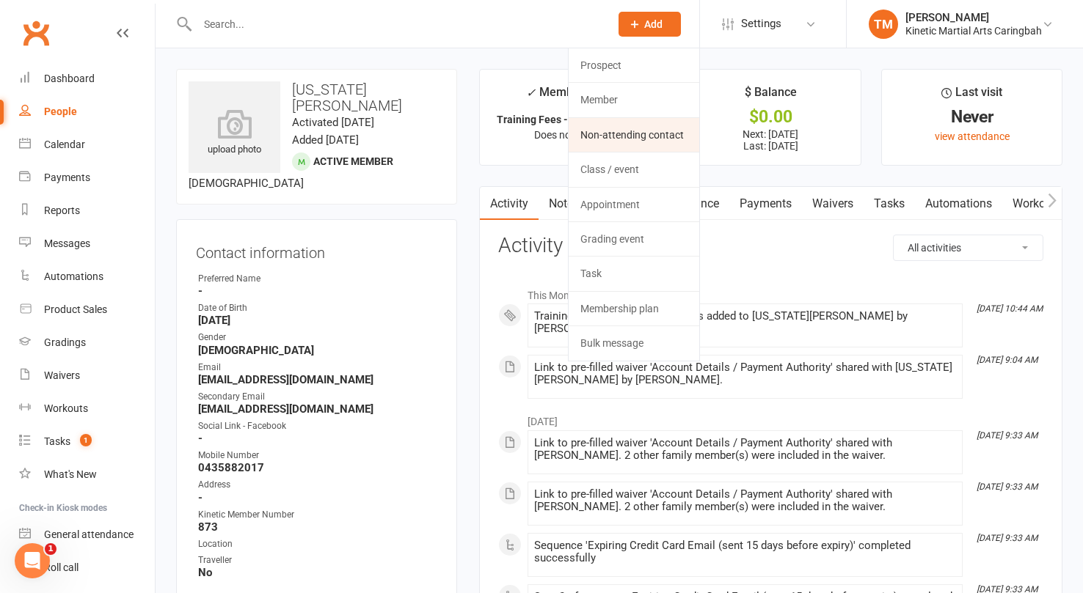
click at [612, 129] on link "Non-attending contact" at bounding box center [633, 135] width 131 height 34
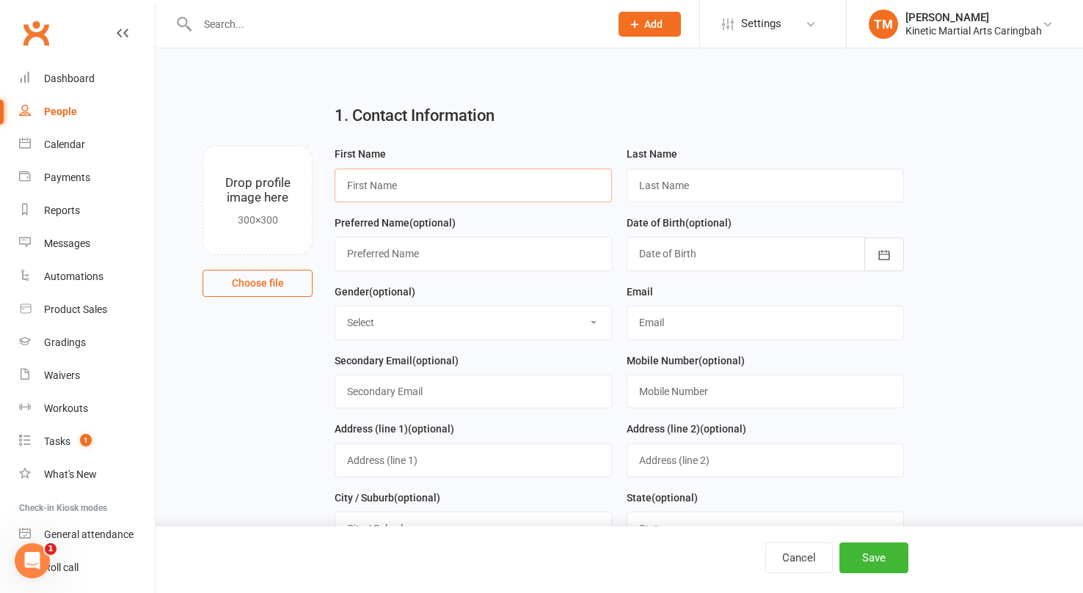
click at [479, 189] on input "text" at bounding box center [472, 186] width 277 height 34
paste input "[PERSON_NAME] Phone [PHONE_NUMBER] Email [PERSON_NAME][EMAIL_ADDRESS][DOMAIN_NA…"
type input "[PERSON_NAME]"
paste input "[PERSON_NAME] Phone [PHONE_NUMBER] Email [PERSON_NAME][EMAIL_ADDRESS][DOMAIN_NA…"
type input "[PERSON_NAME]"
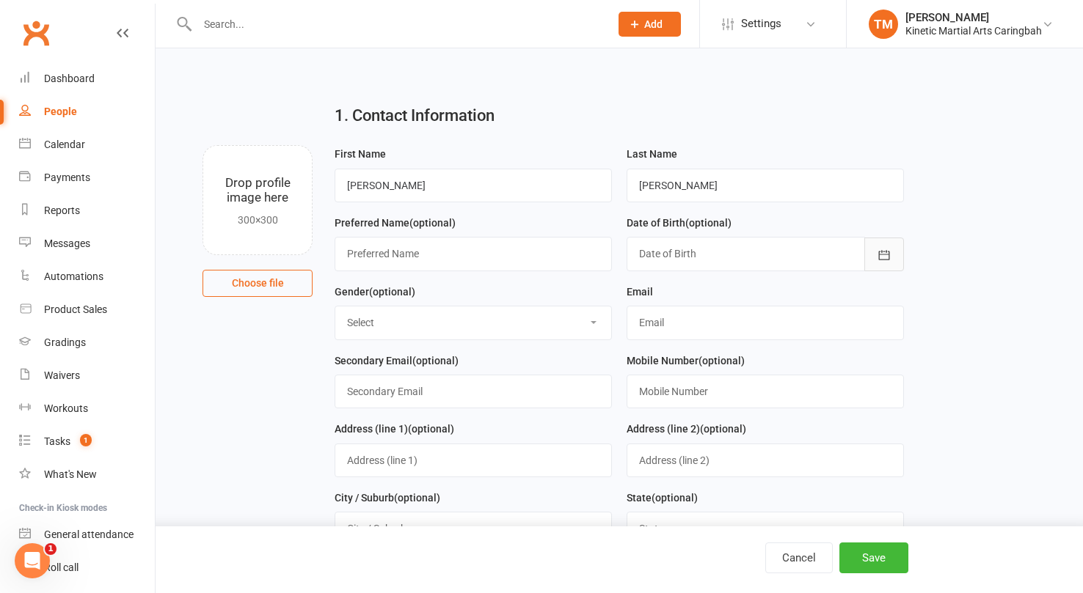
scroll to position [29, 0]
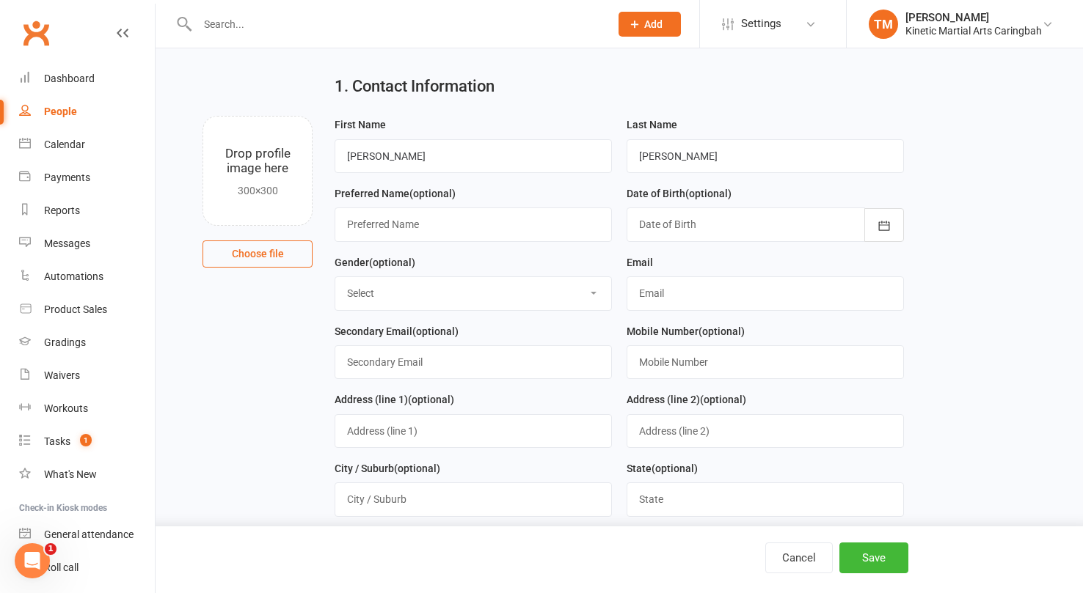
select select "[DEMOGRAPHIC_DATA]"
paste input "[PERSON_NAME] Phone [PHONE_NUMBER] Email [PERSON_NAME][EMAIL_ADDRESS][DOMAIN_NA…"
type input "[PERSON_NAME][EMAIL_ADDRESS][DOMAIN_NAME]"
paste input "[PERSON_NAME] Phone [PHONE_NUMBER] Email [PERSON_NAME][EMAIL_ADDRESS][DOMAIN_NA…"
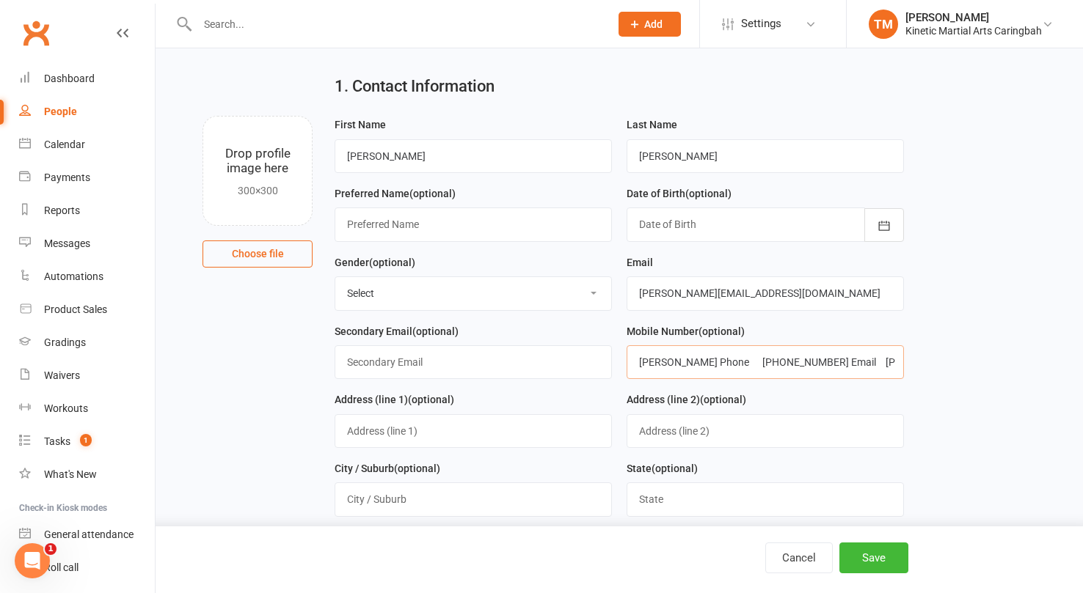
scroll to position [0, 81]
drag, startPoint x: 758, startPoint y: 362, endPoint x: 758, endPoint y: 411, distance: 49.1
click at [758, 362] on input "[PERSON_NAME] Phone [PHONE_NUMBER] Email [PERSON_NAME][EMAIL_ADDRESS][DOMAIN_NA…" at bounding box center [764, 362] width 277 height 34
type input "0435964493"
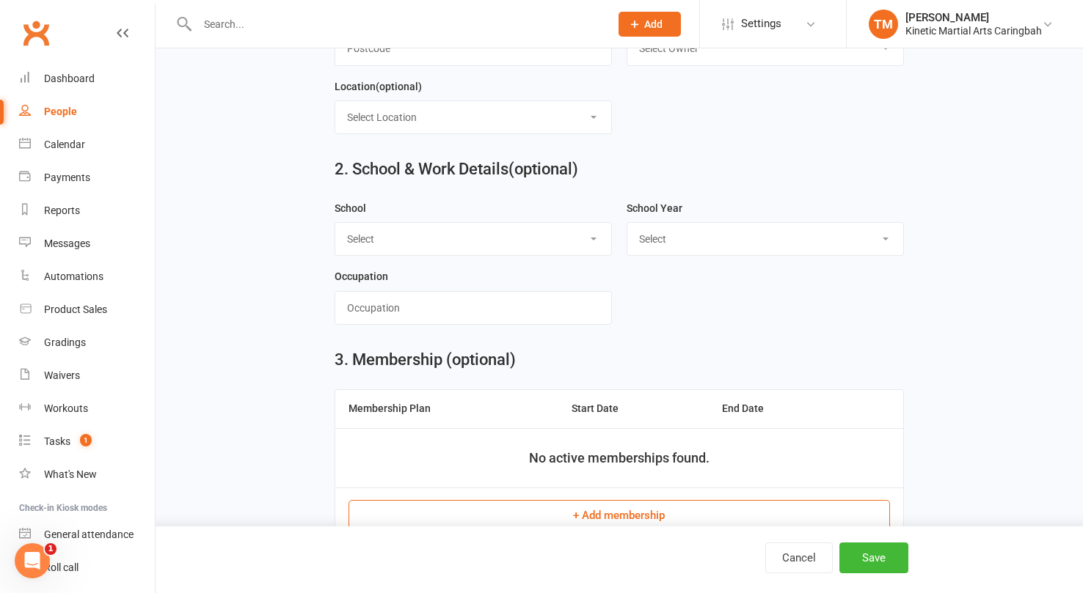
scroll to position [605, 0]
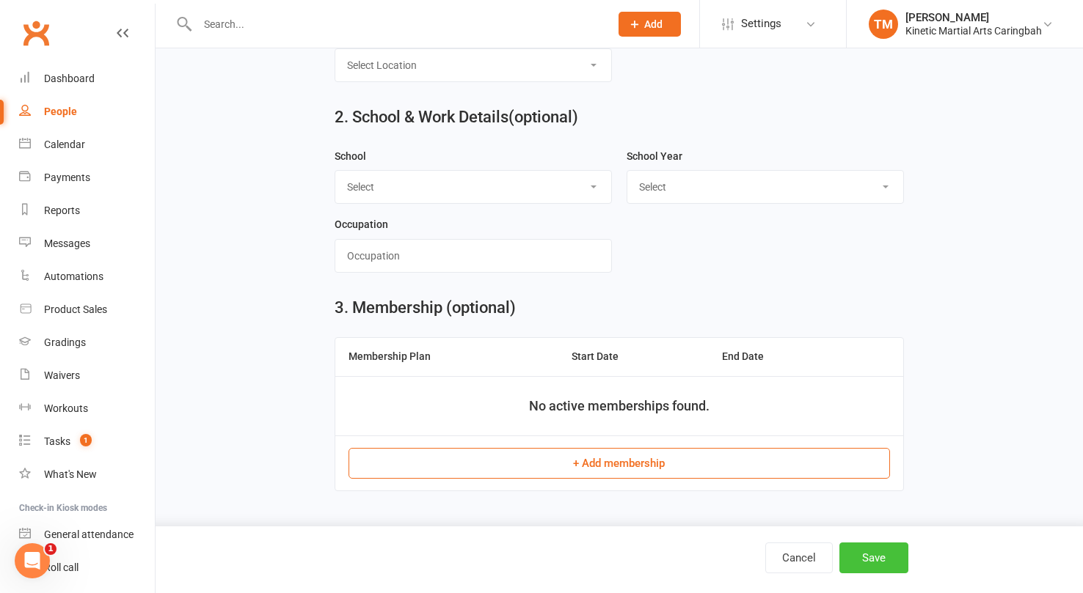
click at [863, 549] on button "Save" at bounding box center [873, 558] width 69 height 31
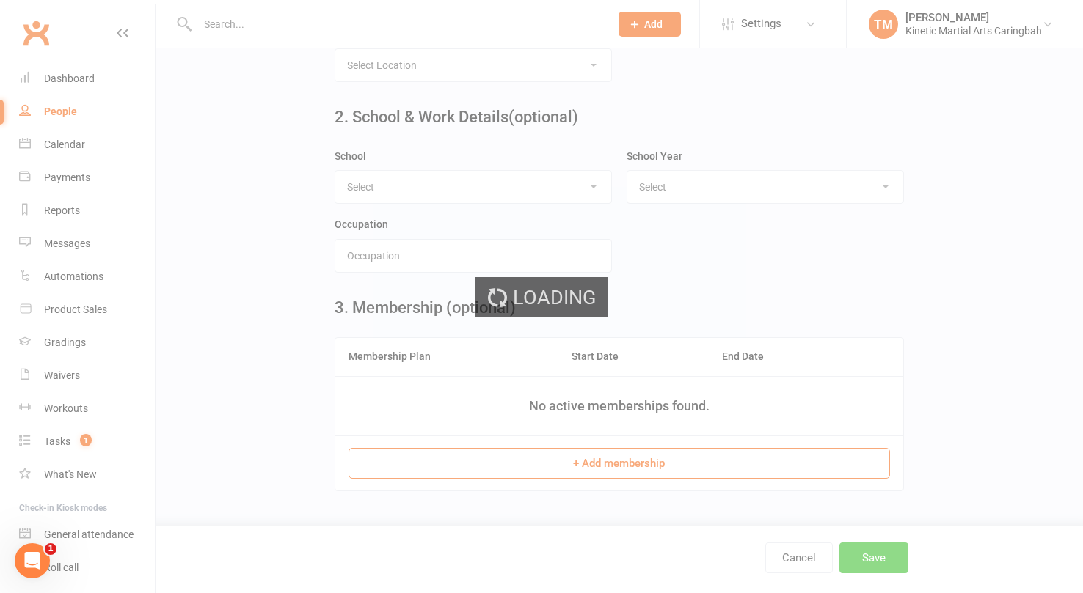
scroll to position [0, 0]
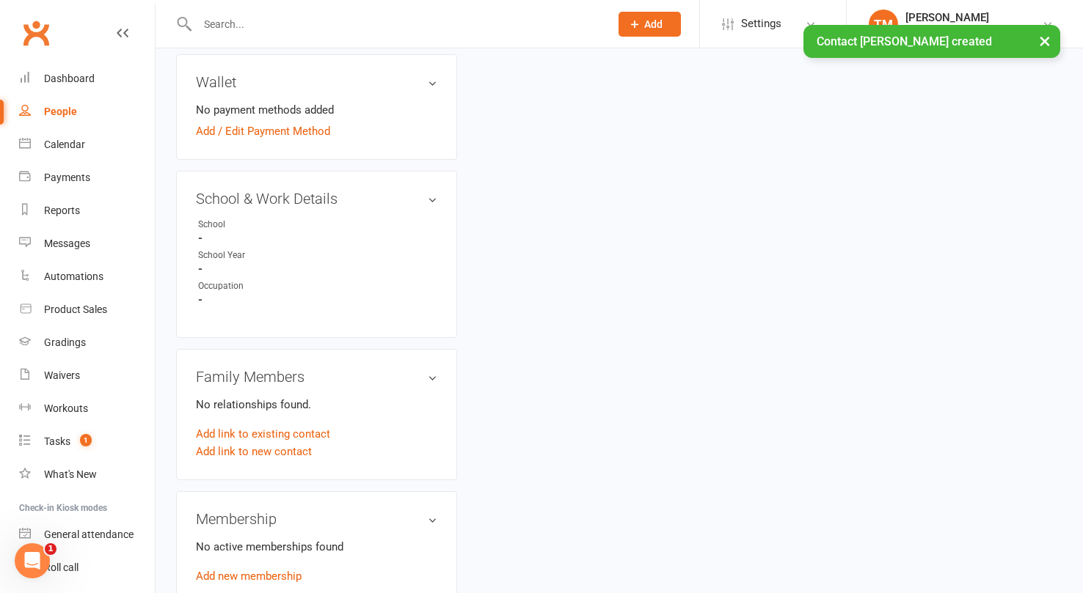
scroll to position [587, 0]
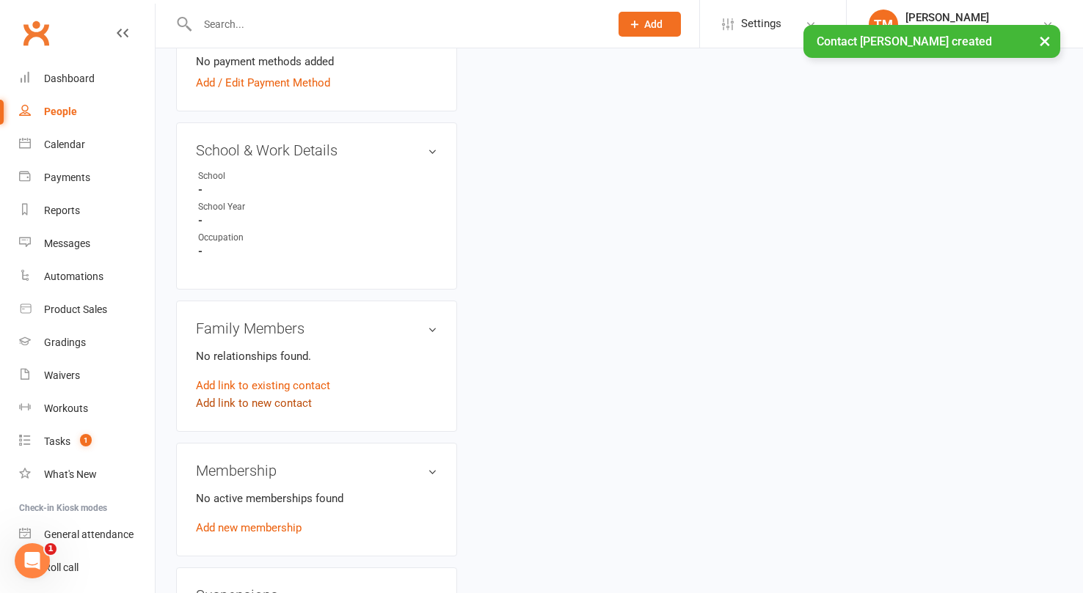
click at [266, 395] on link "Add link to new contact" at bounding box center [254, 404] width 116 height 18
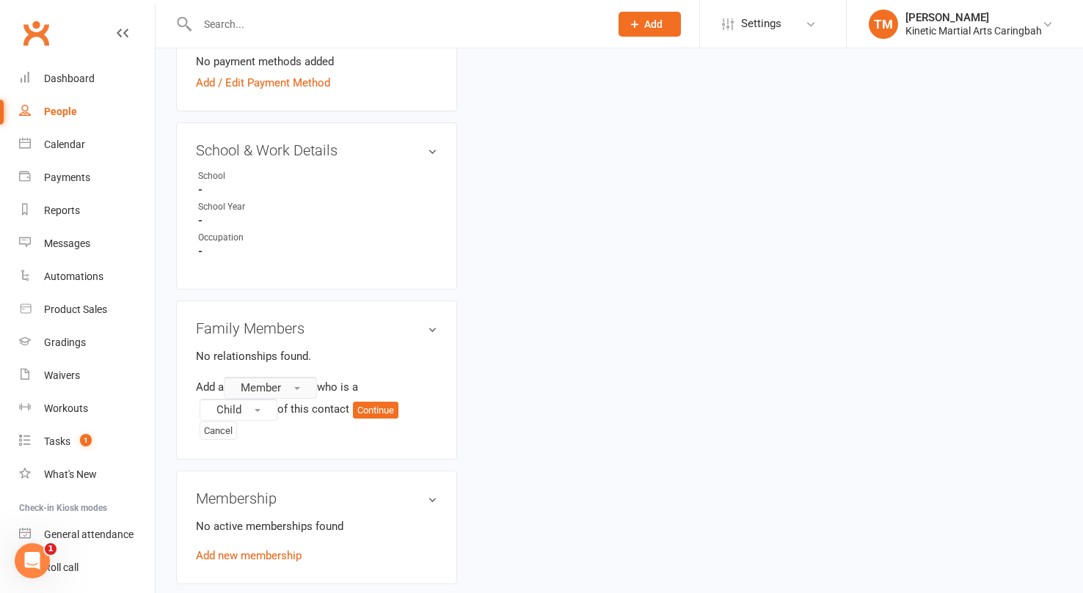
click at [312, 377] on button "Member" at bounding box center [270, 388] width 93 height 22
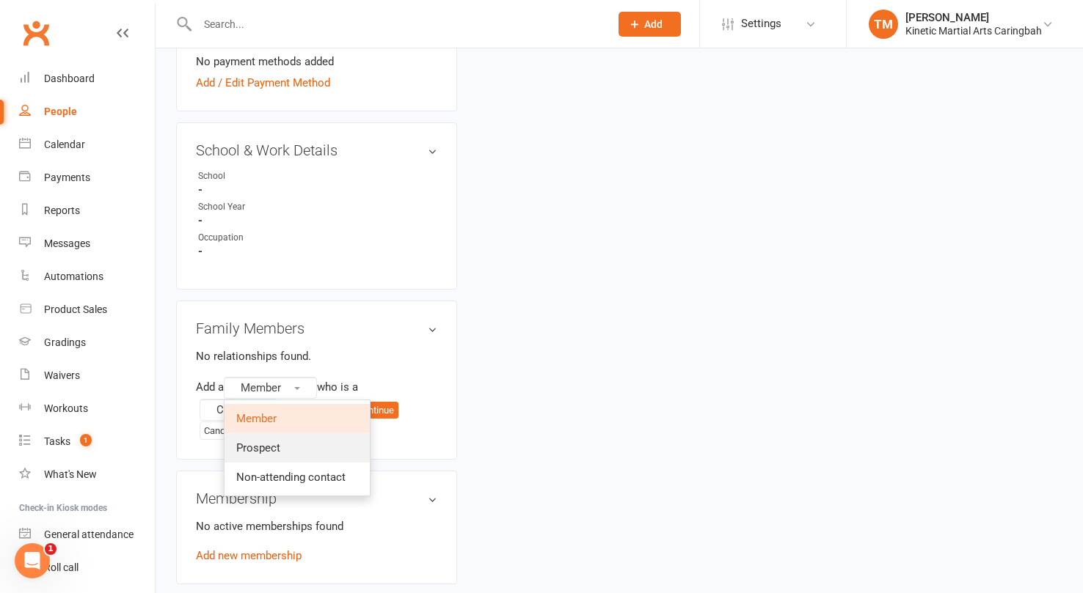
click at [280, 442] on span "Prospect" at bounding box center [258, 448] width 44 height 13
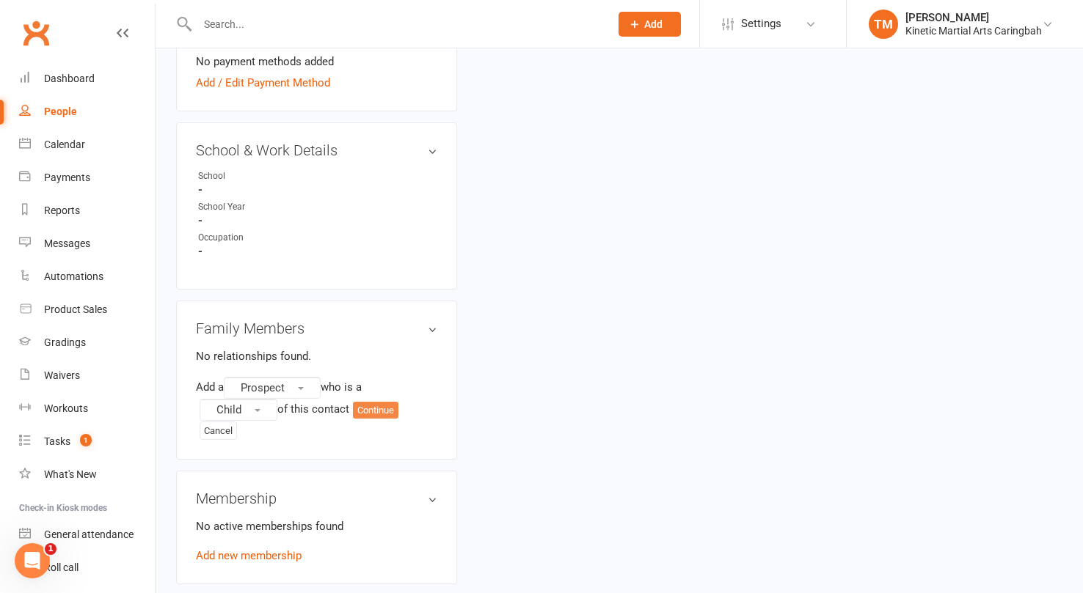
click at [370, 402] on button "Continue" at bounding box center [375, 411] width 45 height 18
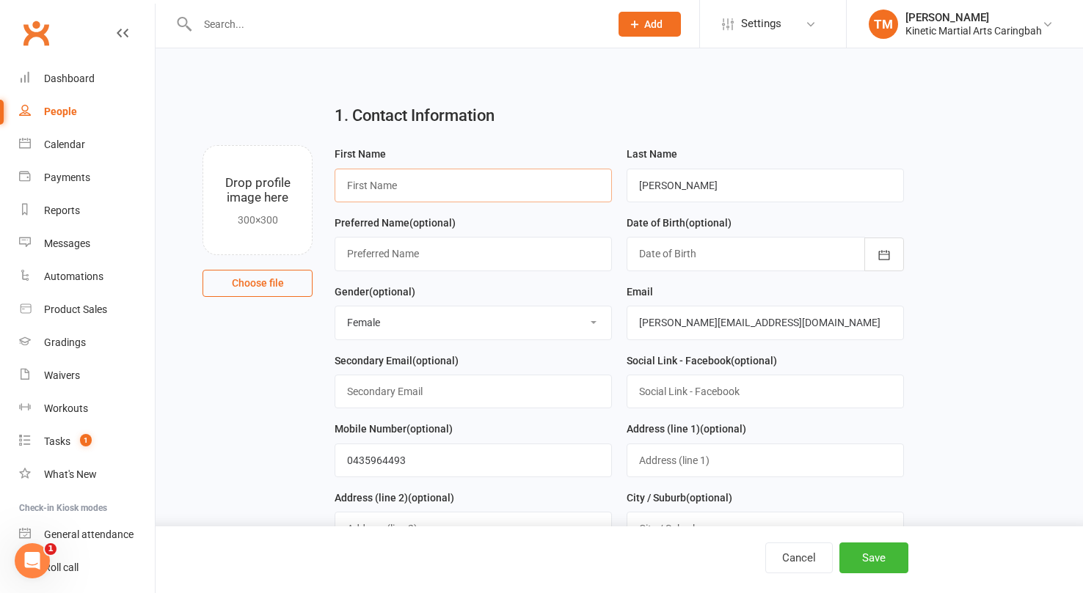
click at [527, 175] on input "text" at bounding box center [472, 186] width 277 height 34
type input "LouiseCHILD"
type input "[EMAIL_ADDRESS][DOMAIN_NAME]"
paste input "[PERSON_NAME][EMAIL_ADDRESS][DOMAIN_NAME]"
type input "[EMAIL_ADDRESS][PERSON_NAME][DOMAIN_NAME]"
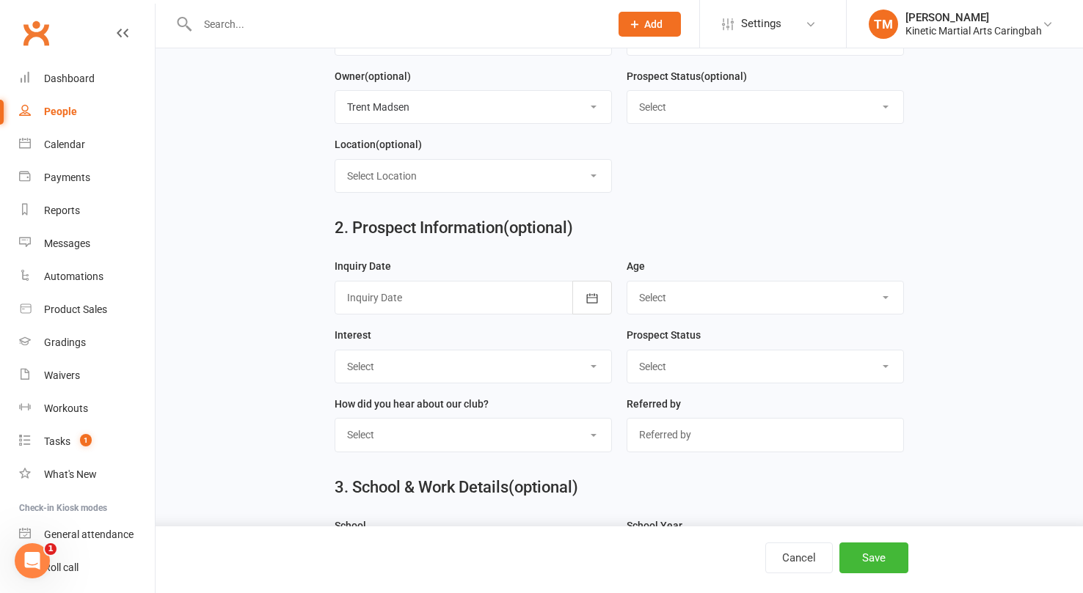
scroll to position [571, 0]
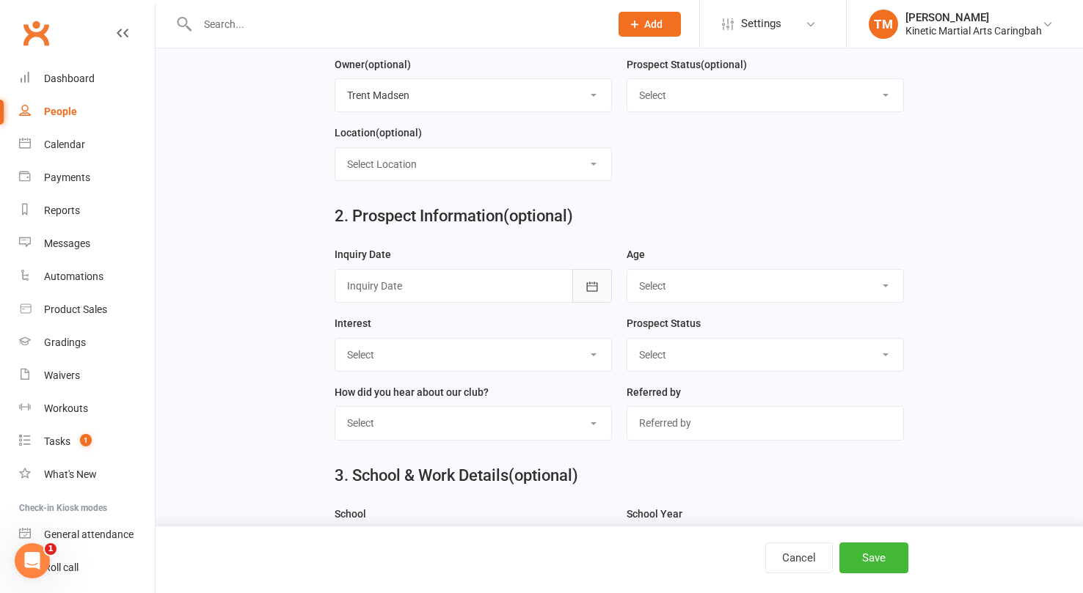
click at [592, 291] on icon "button" at bounding box center [591, 287] width 11 height 10
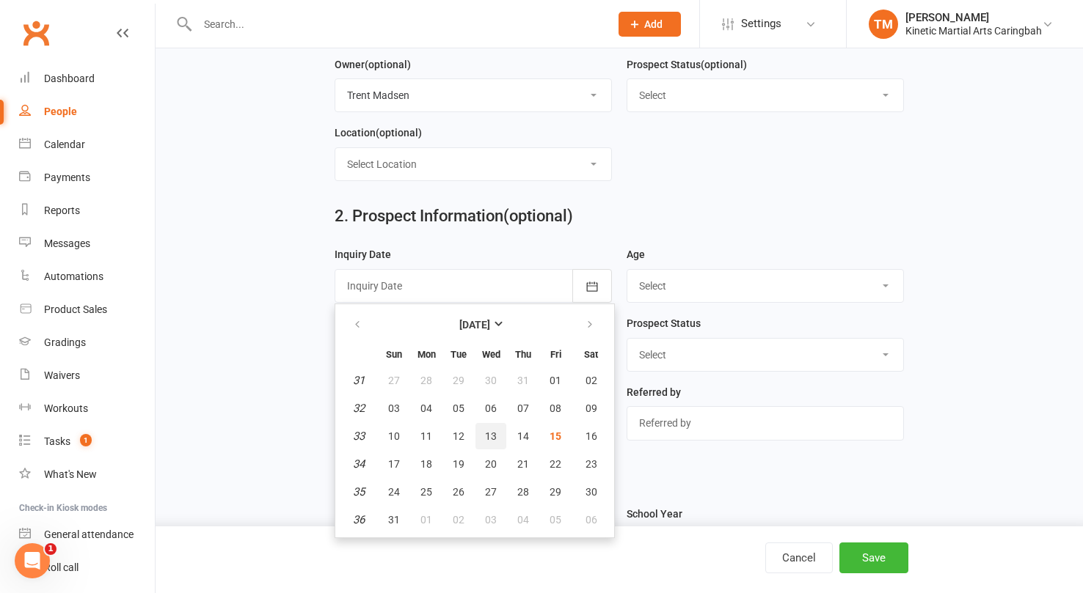
click at [487, 437] on span "13" at bounding box center [491, 437] width 12 height 12
type input "[DATE]"
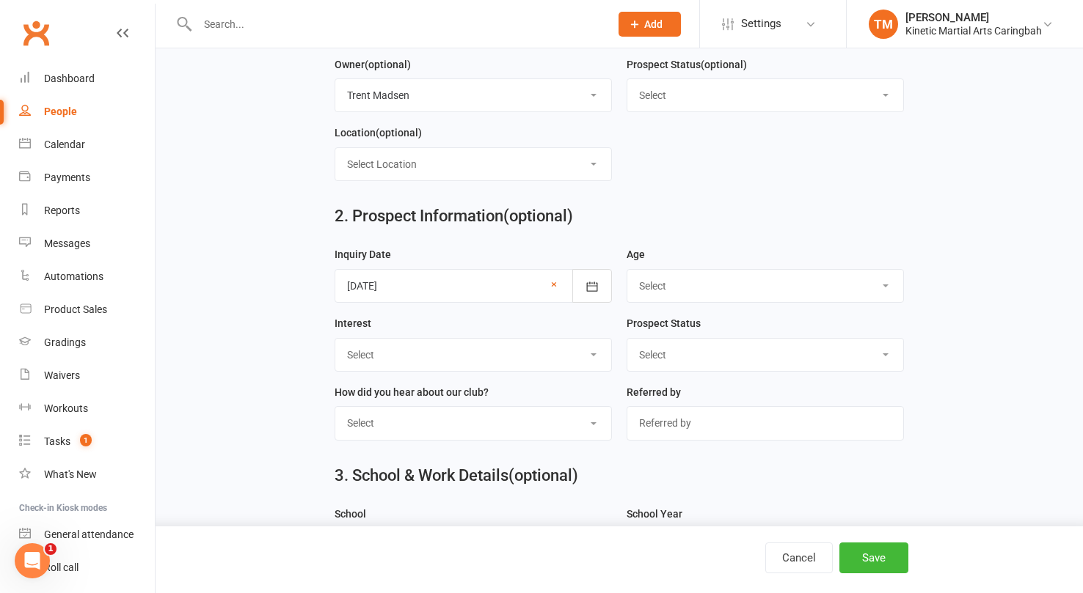
click at [656, 307] on div "Age Select 3-5 yrs 6-8 yrs 9-12 yrs 13-16 yrs 17-24 yrs 25-39 yrs 40 yrs + Fami…" at bounding box center [765, 280] width 292 height 69
click at [656, 293] on select "Select 3-5 yrs 6-8 yrs 9-12 yrs 13-16 yrs 17-24 yrs 25-39 yrs 40 yrs + Family g…" at bounding box center [765, 286] width 276 height 32
select select "3-5 yrs"
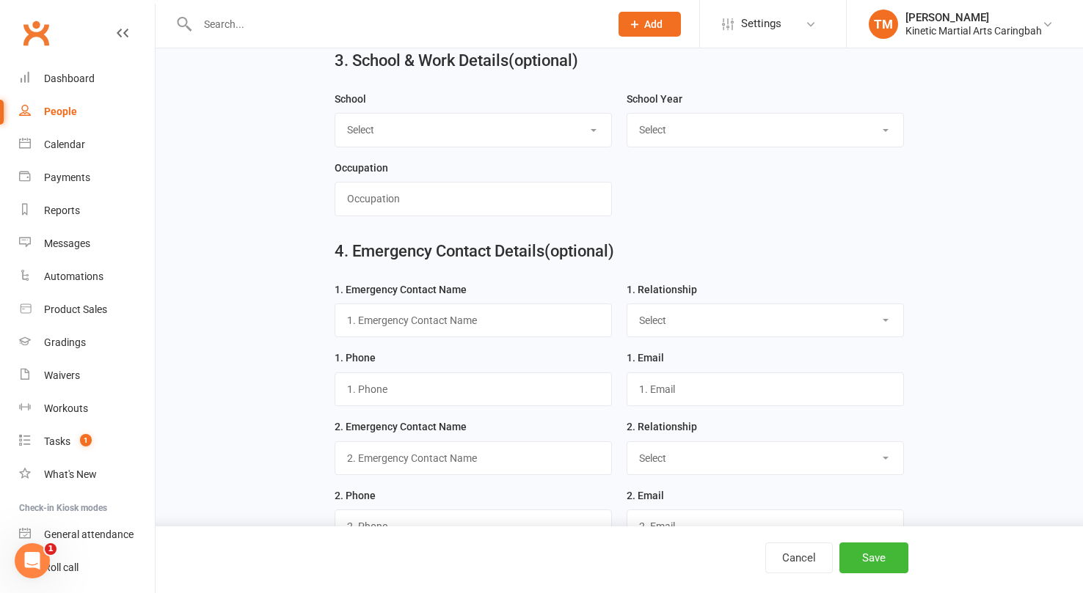
scroll to position [1139, 0]
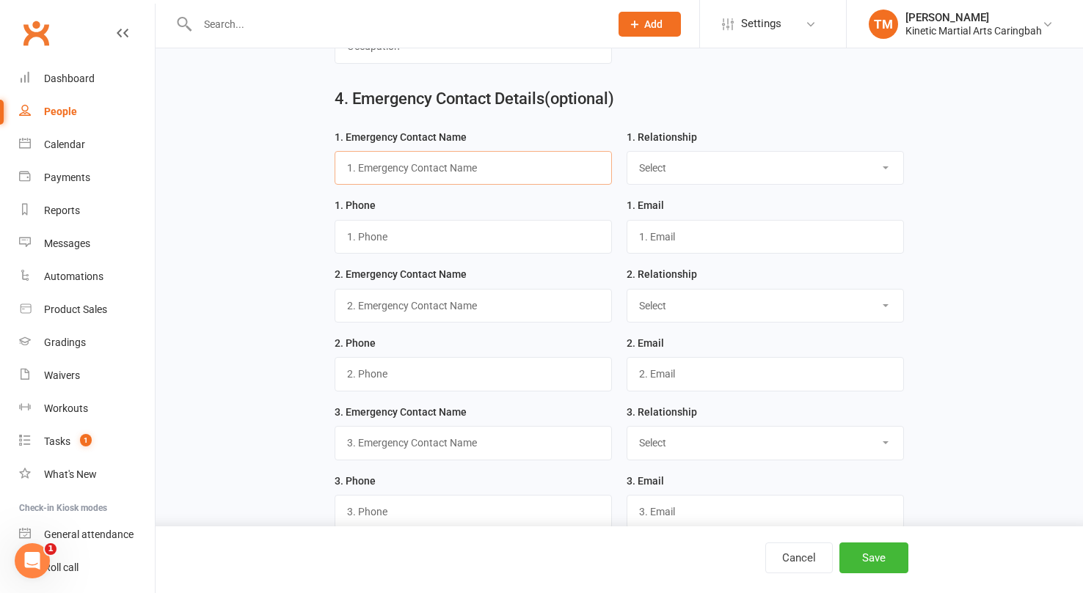
click at [495, 175] on input "text" at bounding box center [472, 168] width 277 height 34
paste input "[EMAIL_ADDRESS][PERSON_NAME][DOMAIN_NAME]"
type input "[PERSON_NAME]"
select select "Mother"
paste input "[EMAIL_ADDRESS][PERSON_NAME][DOMAIN_NAME]"
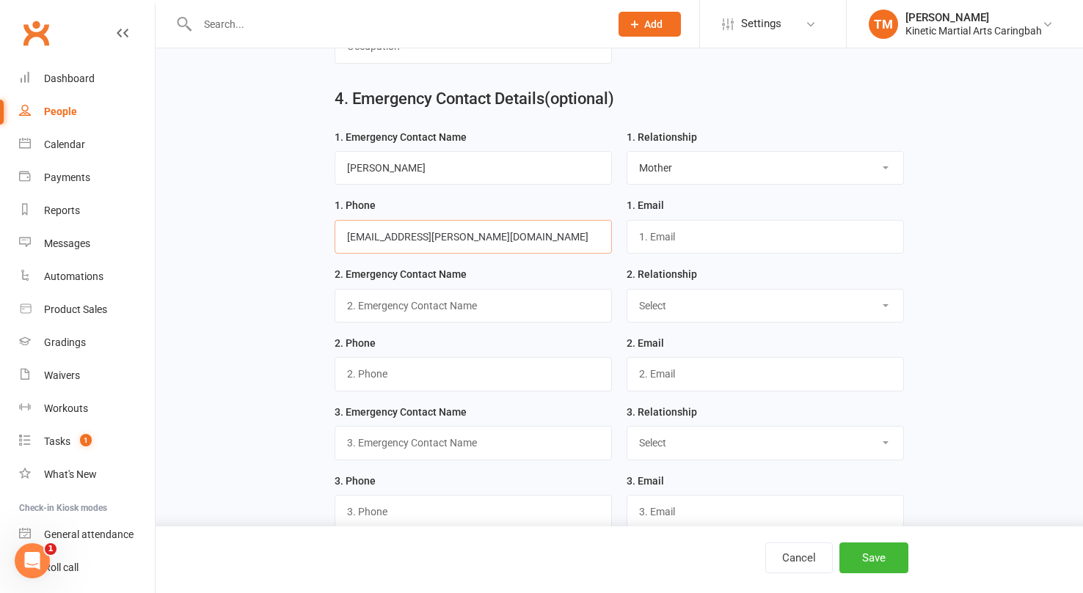
drag, startPoint x: 406, startPoint y: 243, endPoint x: 421, endPoint y: 315, distance: 73.5
click at [406, 243] on input "[EMAIL_ADDRESS][PERSON_NAME][DOMAIN_NAME]" at bounding box center [472, 237] width 277 height 34
type input "0435964493"
paste input "[EMAIL_ADDRESS][PERSON_NAME][DOMAIN_NAME]"
click at [692, 243] on input "[EMAIL_ADDRESS][PERSON_NAME][DOMAIN_NAME]" at bounding box center [764, 237] width 277 height 34
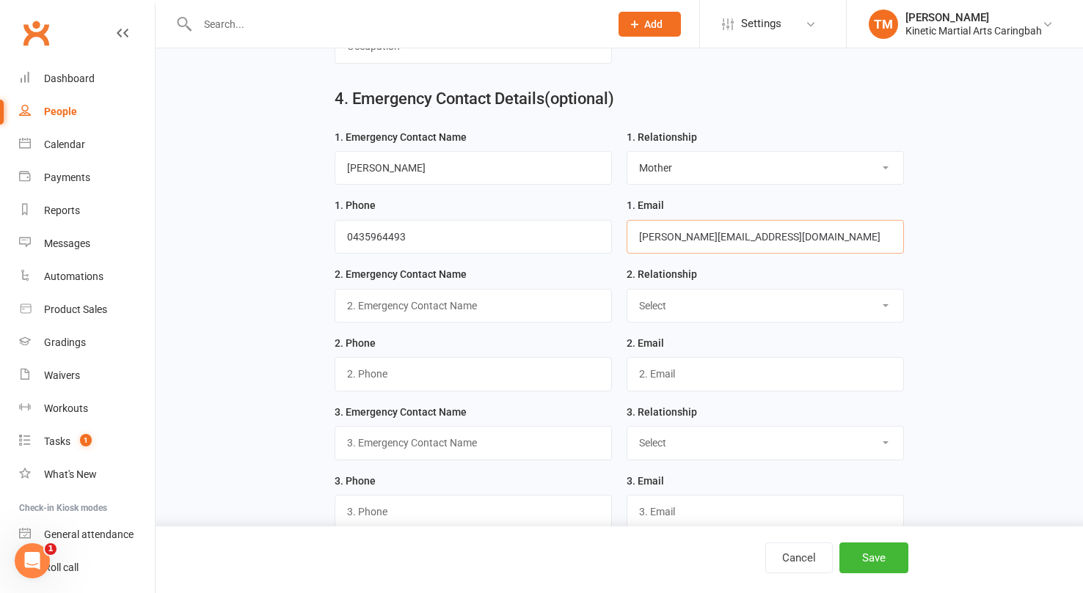
type input "[PERSON_NAME][EMAIL_ADDRESS][DOMAIN_NAME]"
click at [874, 558] on button "Save" at bounding box center [873, 558] width 69 height 31
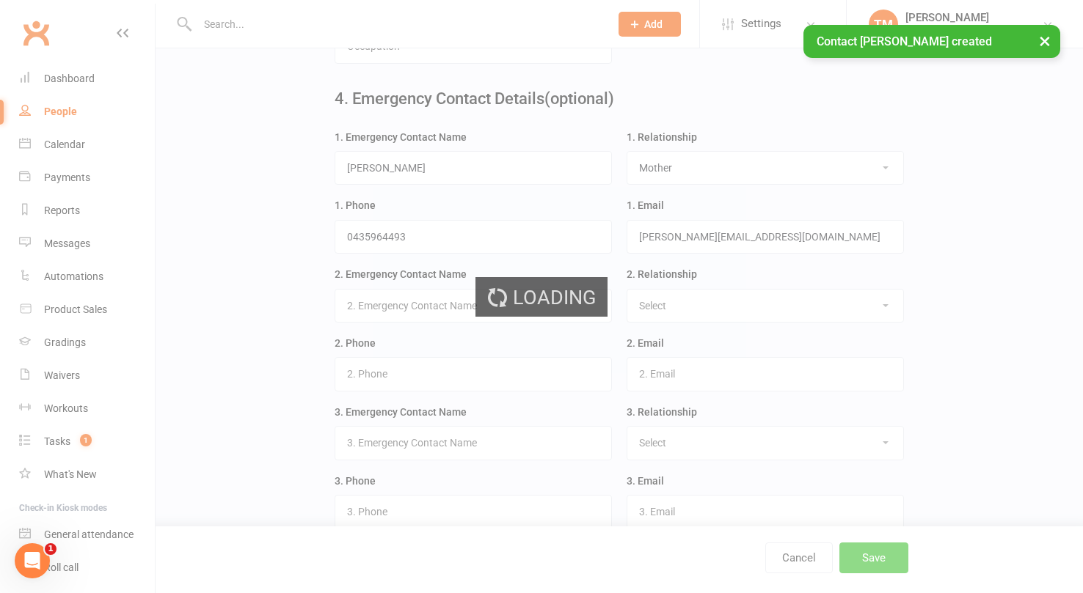
scroll to position [0, 0]
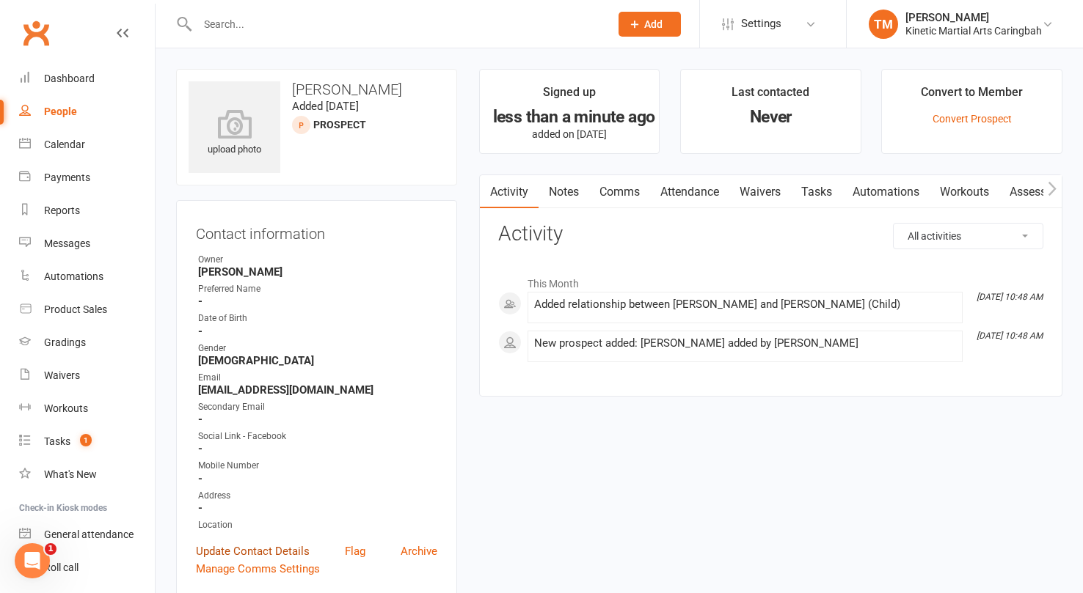
click at [248, 551] on link "Update Contact Details" at bounding box center [253, 552] width 114 height 18
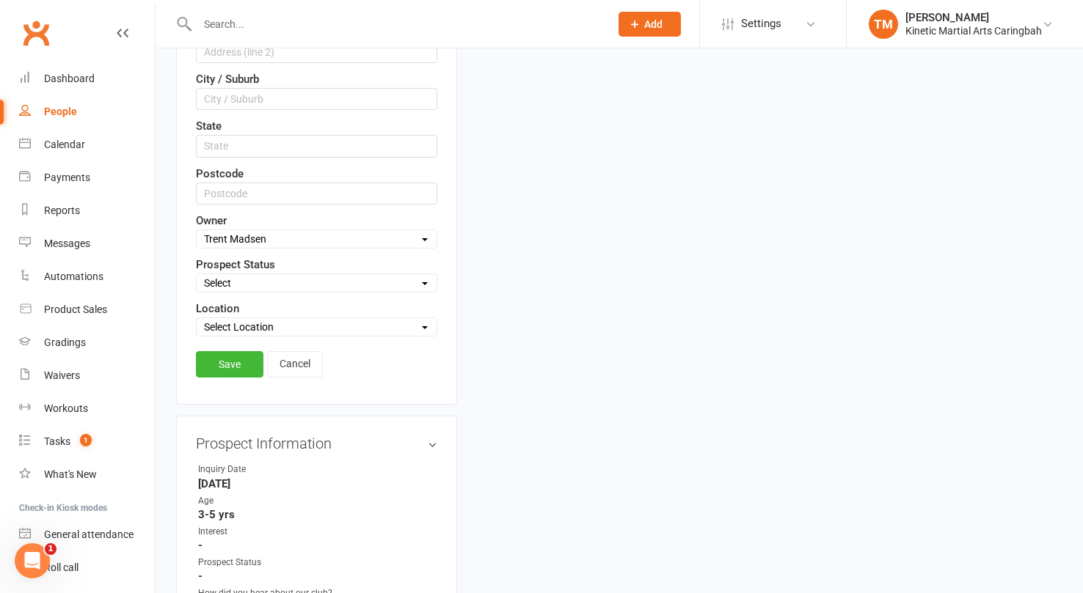
scroll to position [805, 0]
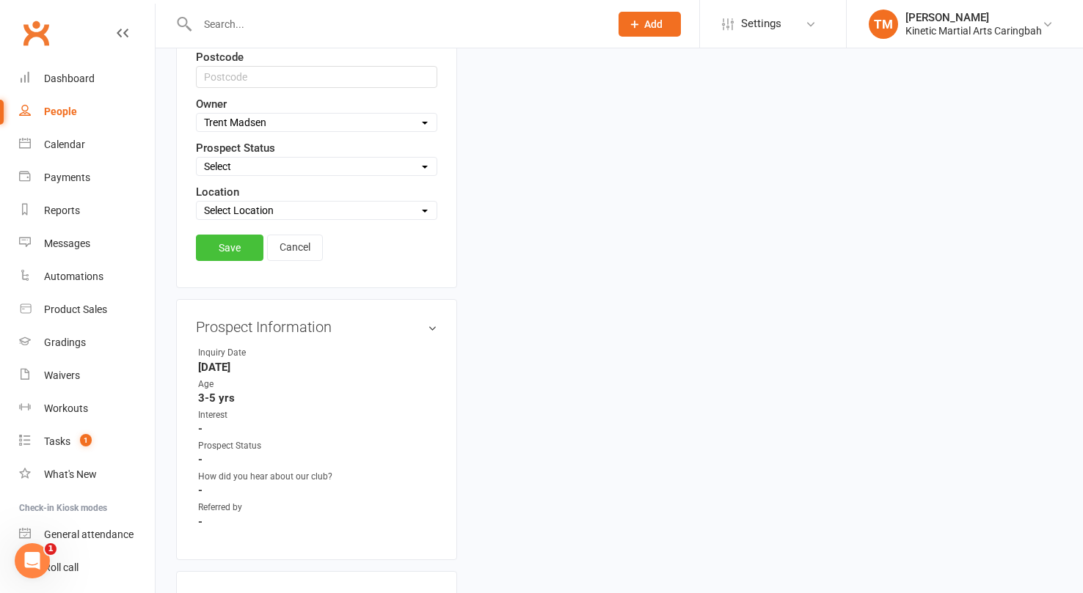
click at [242, 257] on link "Save" at bounding box center [229, 248] width 67 height 26
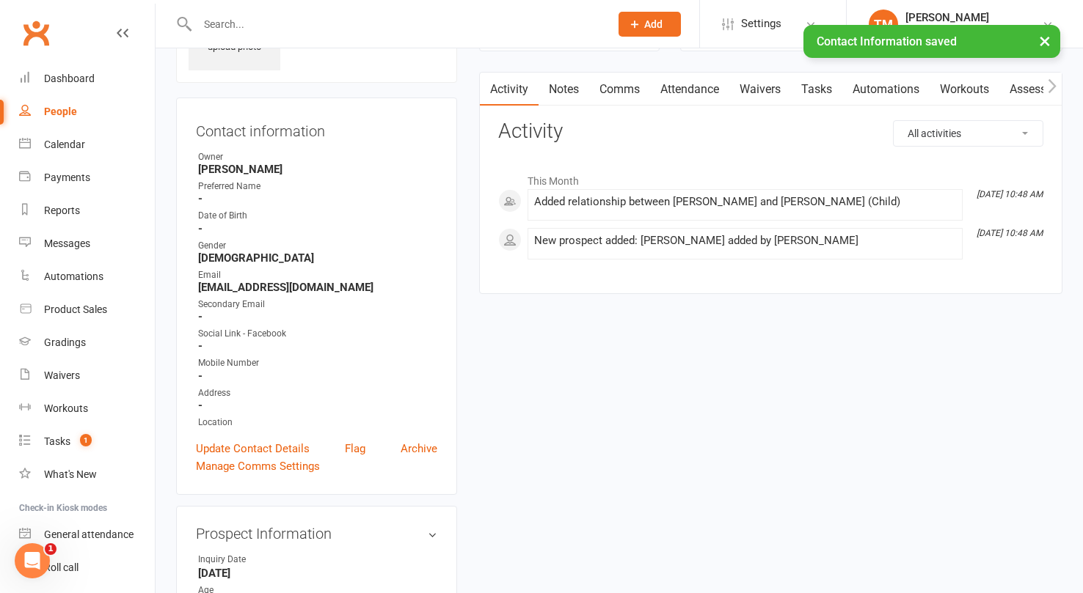
scroll to position [183, 0]
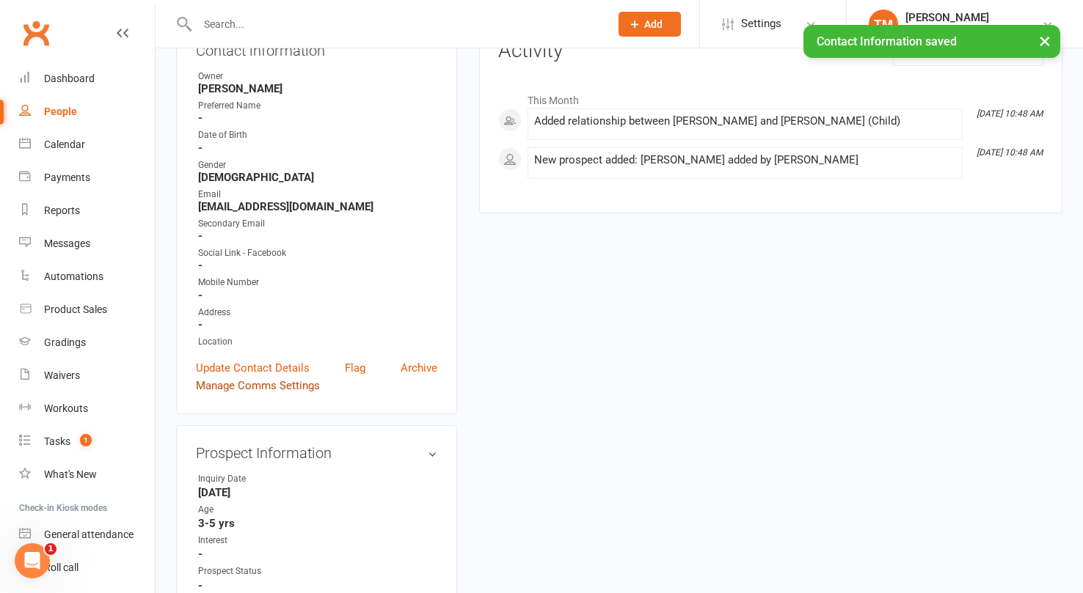
click at [246, 382] on link "Manage Comms Settings" at bounding box center [258, 386] width 124 height 18
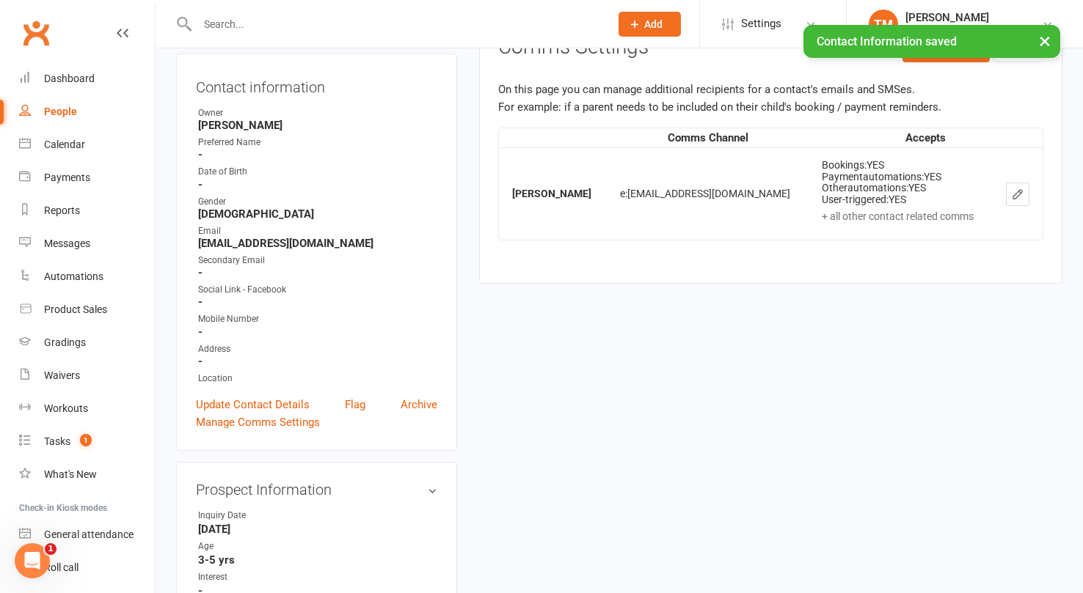
scroll to position [100, 0]
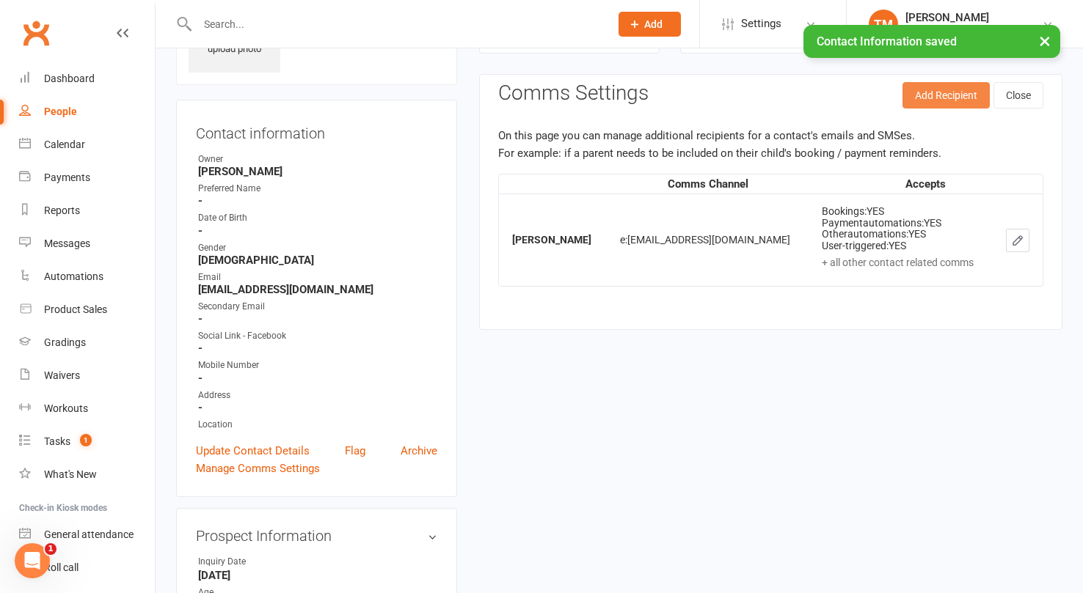
click at [959, 87] on button "Add Recipient" at bounding box center [945, 95] width 87 height 26
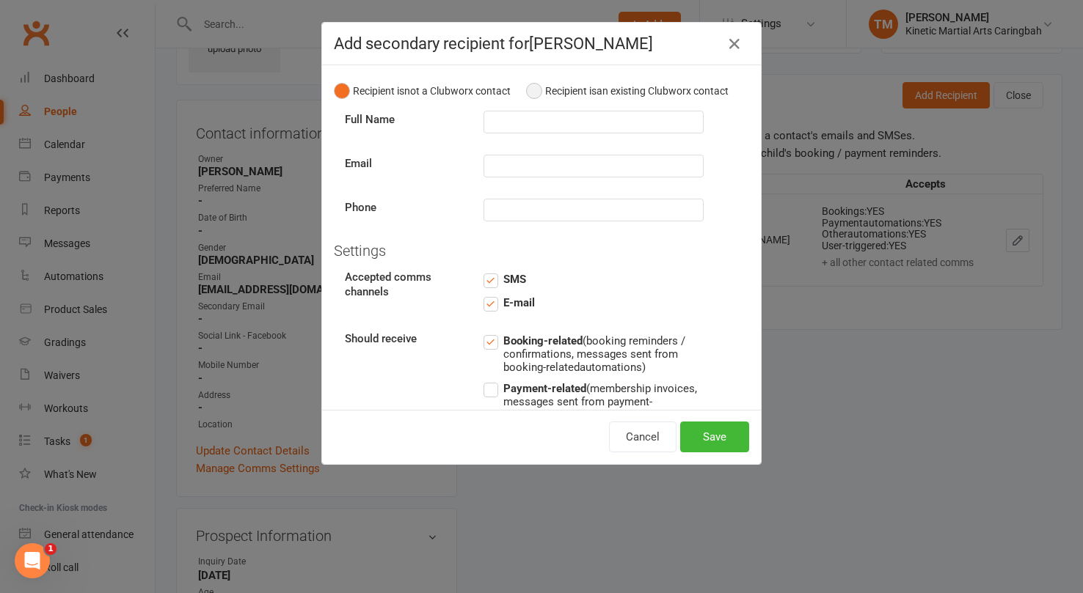
click at [536, 95] on button "Recipient is an existing Clubworx contact" at bounding box center [627, 91] width 202 height 28
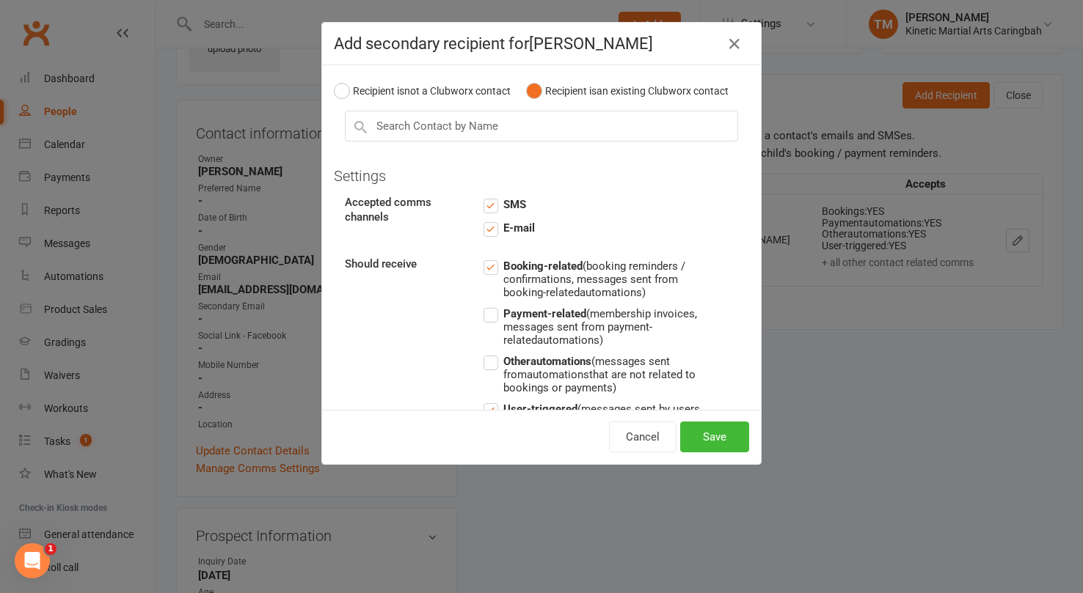
click at [493, 316] on label "Payment-related (membership invoices, messages sent from payment-related automa…" at bounding box center [593, 326] width 220 height 42
click at [493, 305] on input "Payment-related (membership invoices, messages sent from payment-related automa…" at bounding box center [593, 305] width 220 height 0
click at [494, 368] on label "Other automations (messages sent from automations that are not related to booki…" at bounding box center [593, 374] width 220 height 42
click at [494, 353] on input "Other automations (messages sent from automations that are not related to booki…" at bounding box center [593, 353] width 220 height 0
click at [518, 127] on input "text" at bounding box center [541, 126] width 393 height 31
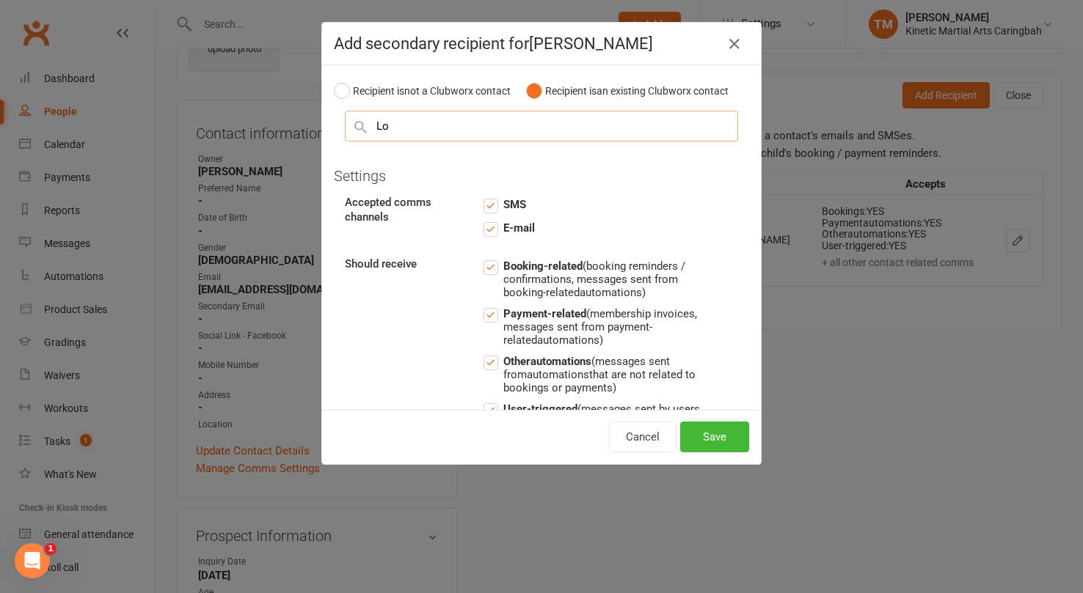
type input "L"
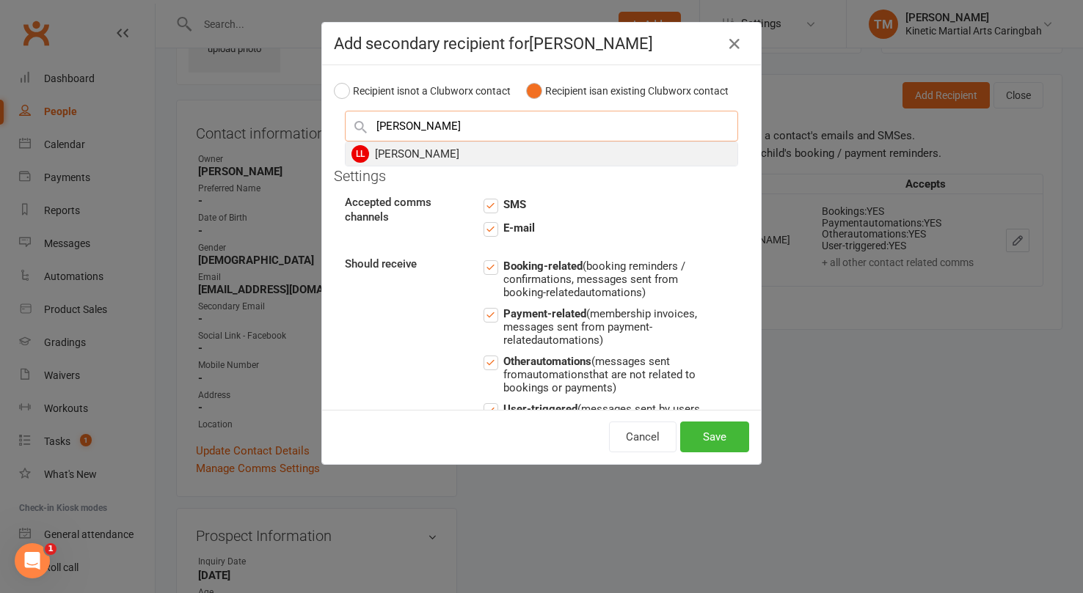
type input "[PERSON_NAME]"
click at [445, 153] on div "[PERSON_NAME]" at bounding box center [541, 153] width 392 height 23
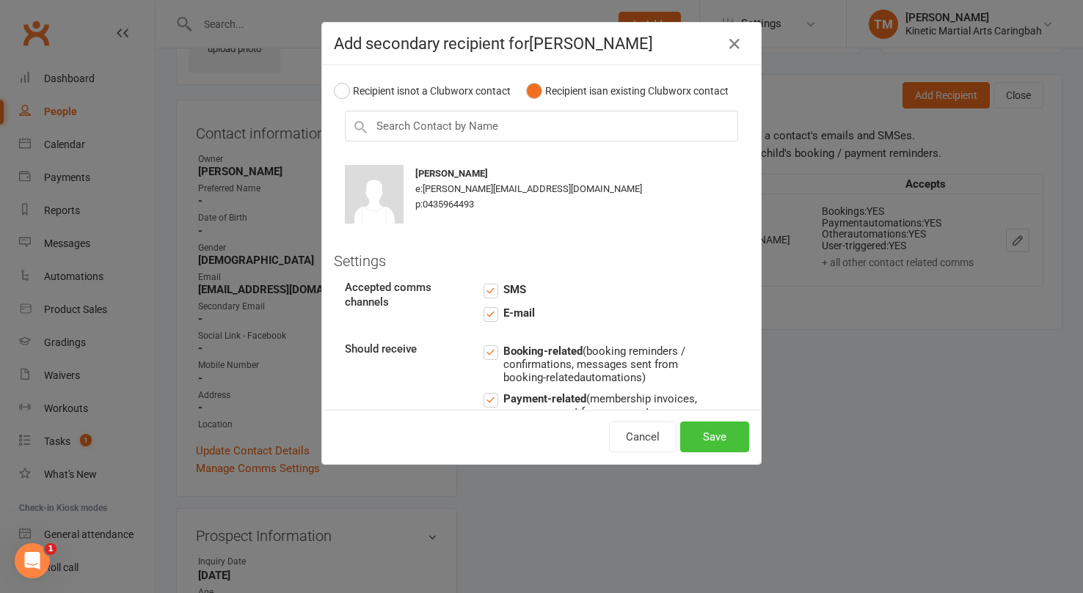
click at [706, 426] on button "Save" at bounding box center [714, 437] width 69 height 31
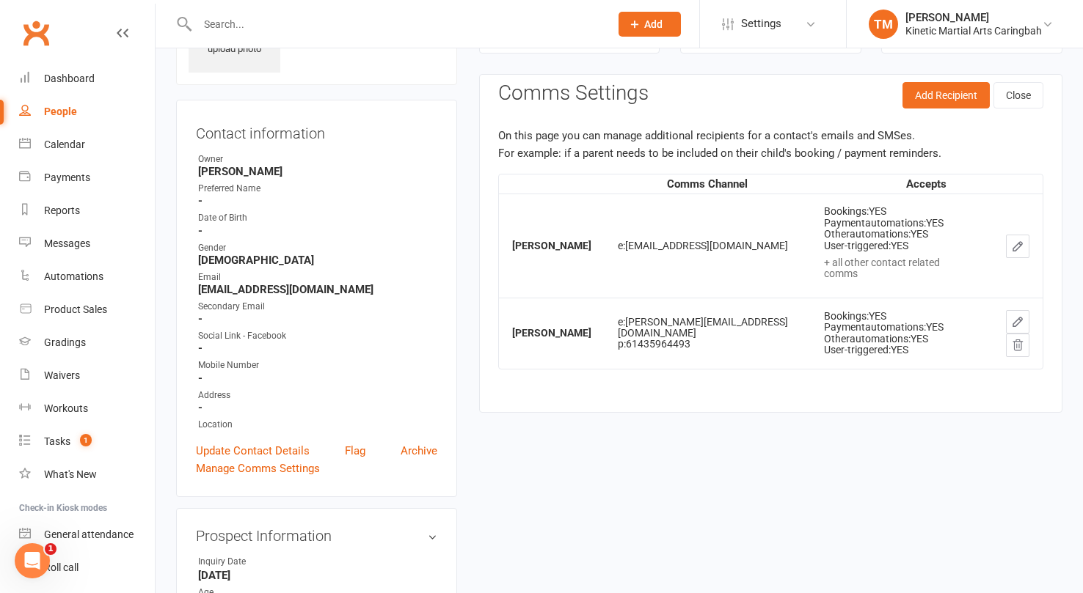
scroll to position [0, 0]
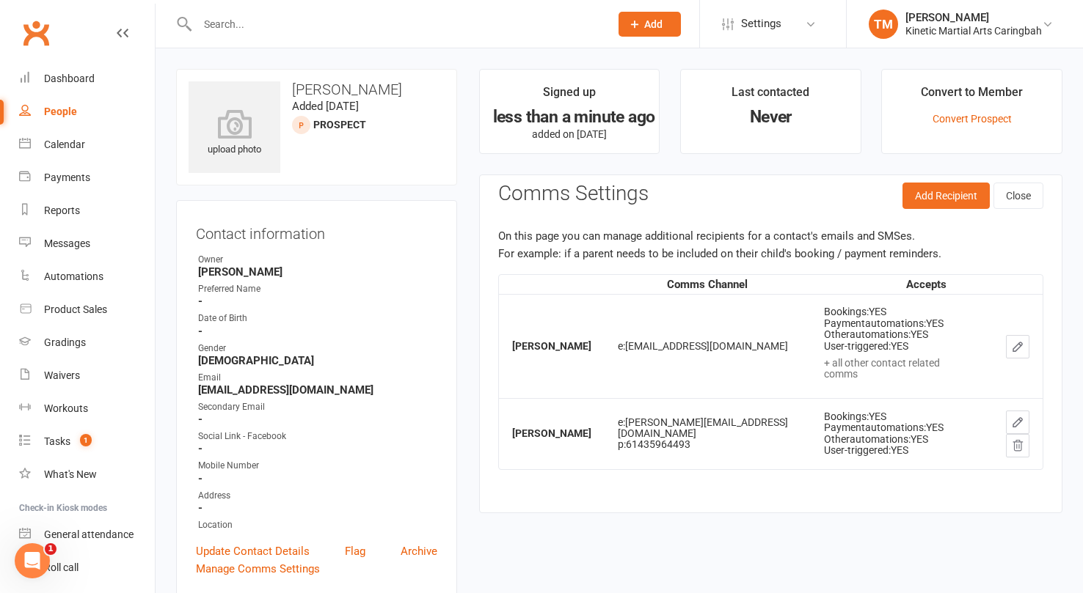
click at [628, 18] on icon at bounding box center [634, 24] width 13 height 13
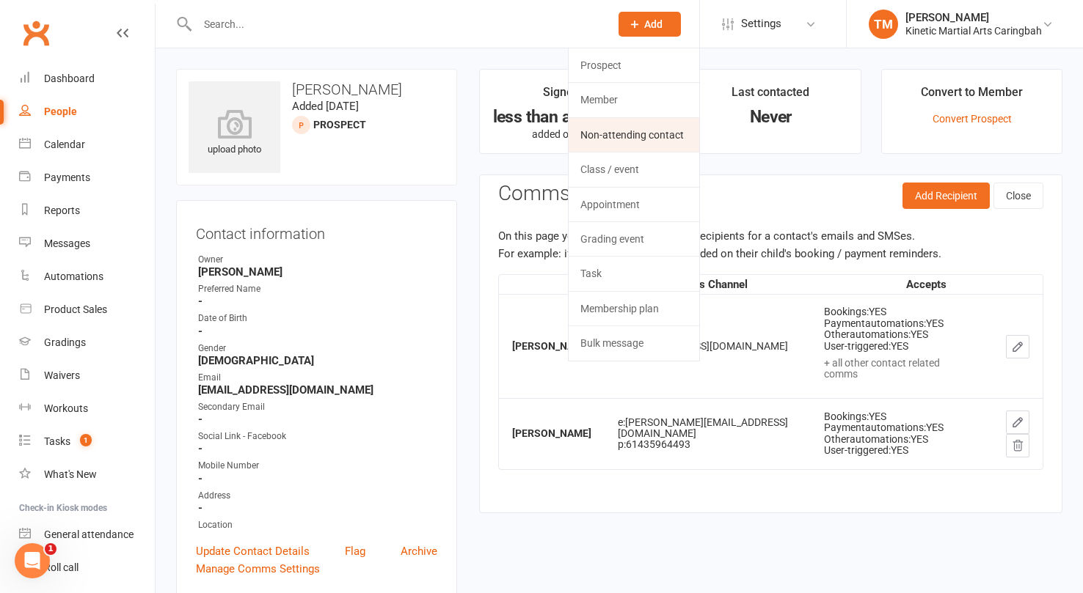
click at [607, 125] on link "Non-attending contact" at bounding box center [633, 135] width 131 height 34
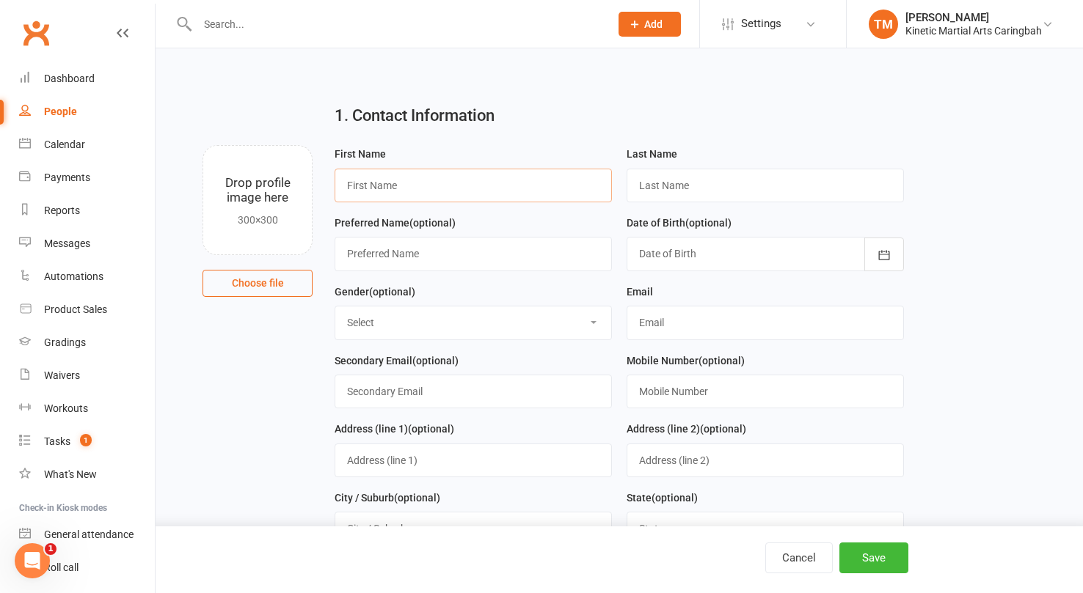
click at [379, 175] on input "text" at bounding box center [472, 186] width 277 height 34
type input "[PERSON_NAME]"
type input "b"
paste input "0436015719 Email [PERSON_NAME][EMAIL_ADDRESS][PERSON_NAME][DOMAIN_NAME]"
click at [766, 186] on input "0436015719 Email [PERSON_NAME][EMAIL_ADDRESS][PERSON_NAME][DOMAIN_NAME]" at bounding box center [764, 186] width 277 height 34
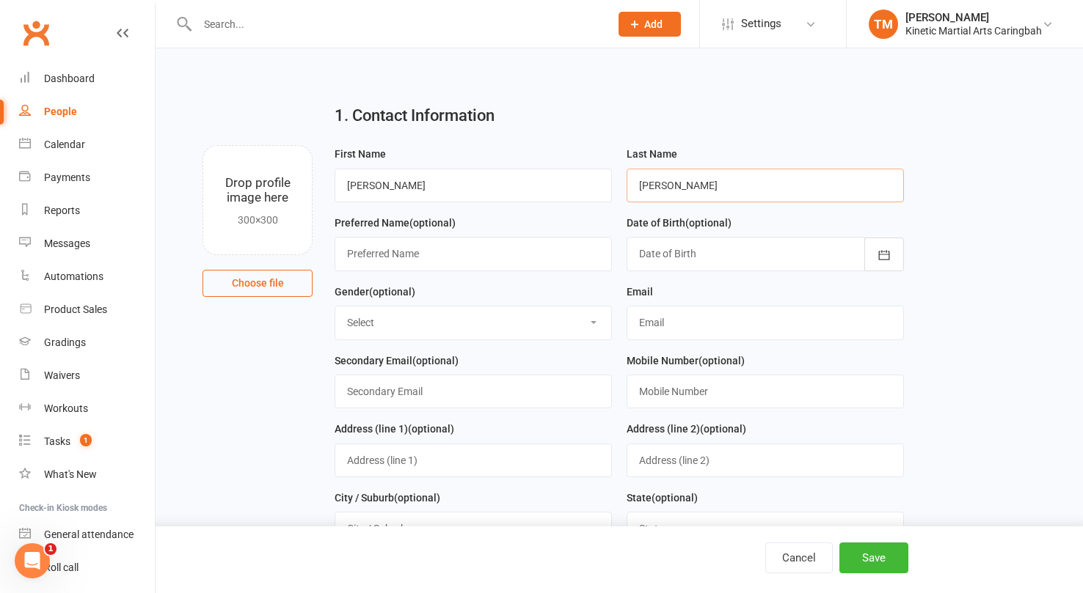
type input "[PERSON_NAME]"
select select "[DEMOGRAPHIC_DATA]"
paste input "0436015719 Email [PERSON_NAME][EMAIL_ADDRESS][PERSON_NAME][DOMAIN_NAME]"
click at [743, 327] on input "0436015719 Email [PERSON_NAME][EMAIL_ADDRESS][PERSON_NAME][DOMAIN_NAME]" at bounding box center [764, 323] width 277 height 34
type input "[PERSON_NAME][EMAIL_ADDRESS][PERSON_NAME][DOMAIN_NAME]"
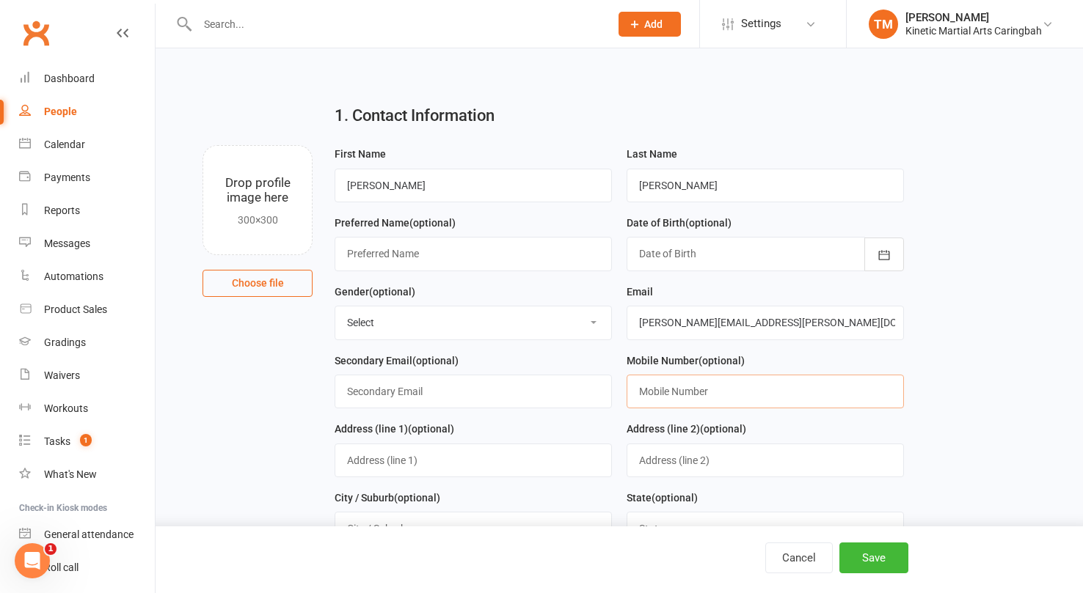
paste input "0436015719 Email [PERSON_NAME][EMAIL_ADDRESS][PERSON_NAME][DOMAIN_NAME]"
click at [693, 392] on input "0436015719 Email [PERSON_NAME][EMAIL_ADDRESS][PERSON_NAME][DOMAIN_NAME]" at bounding box center [764, 392] width 277 height 34
type input "0436015719"
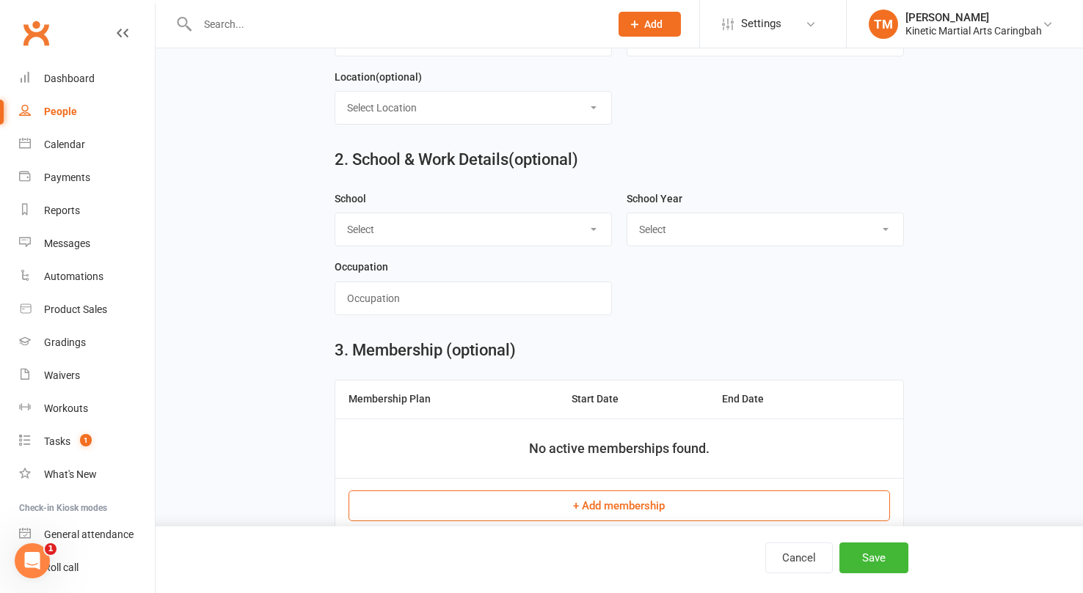
scroll to position [605, 0]
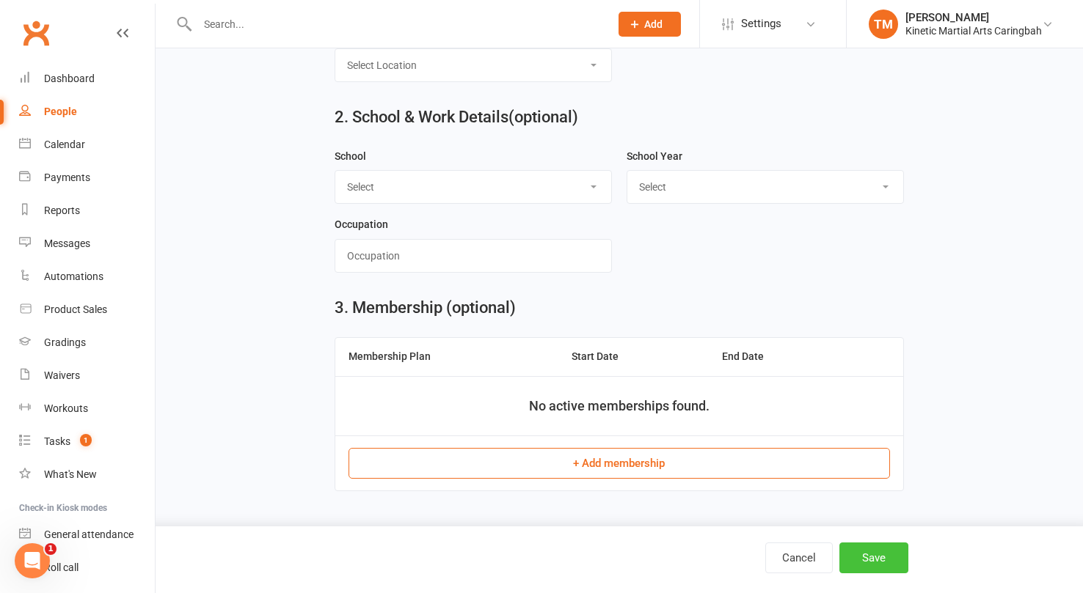
click at [895, 563] on button "Save" at bounding box center [873, 558] width 69 height 31
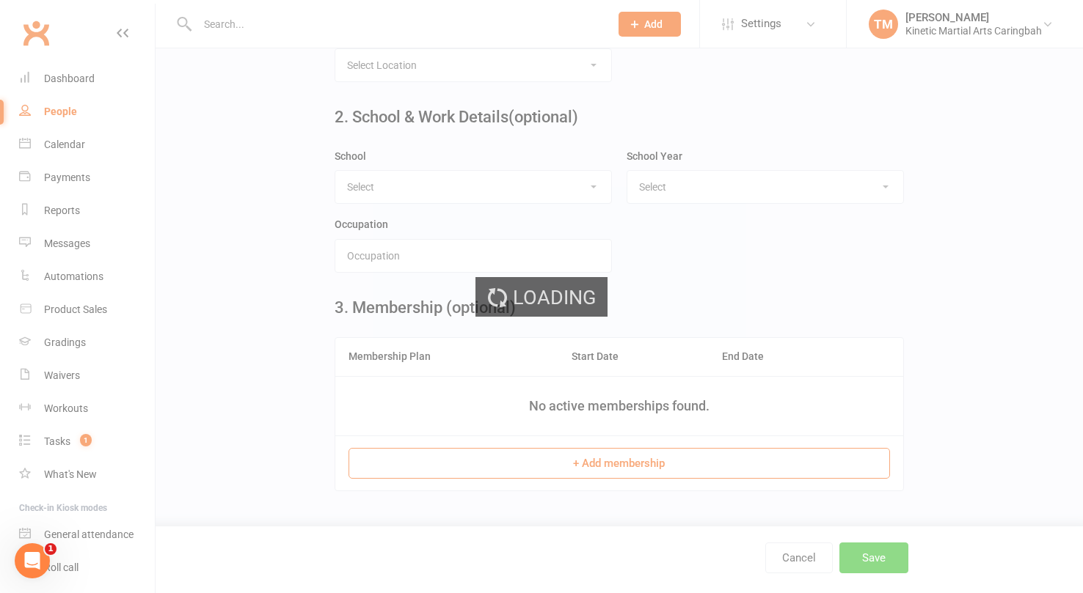
scroll to position [0, 0]
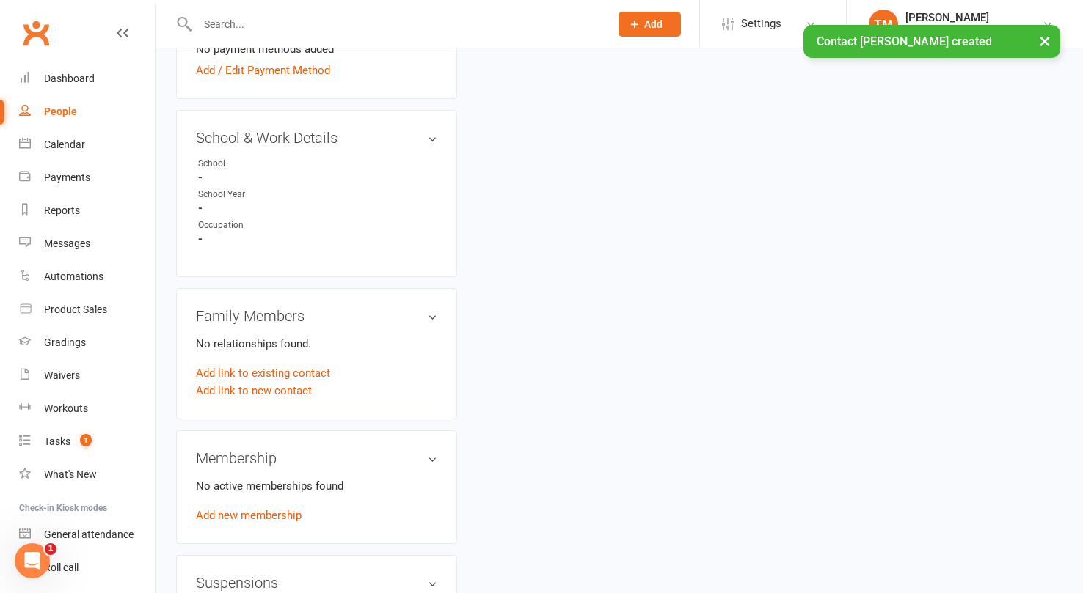
scroll to position [652, 0]
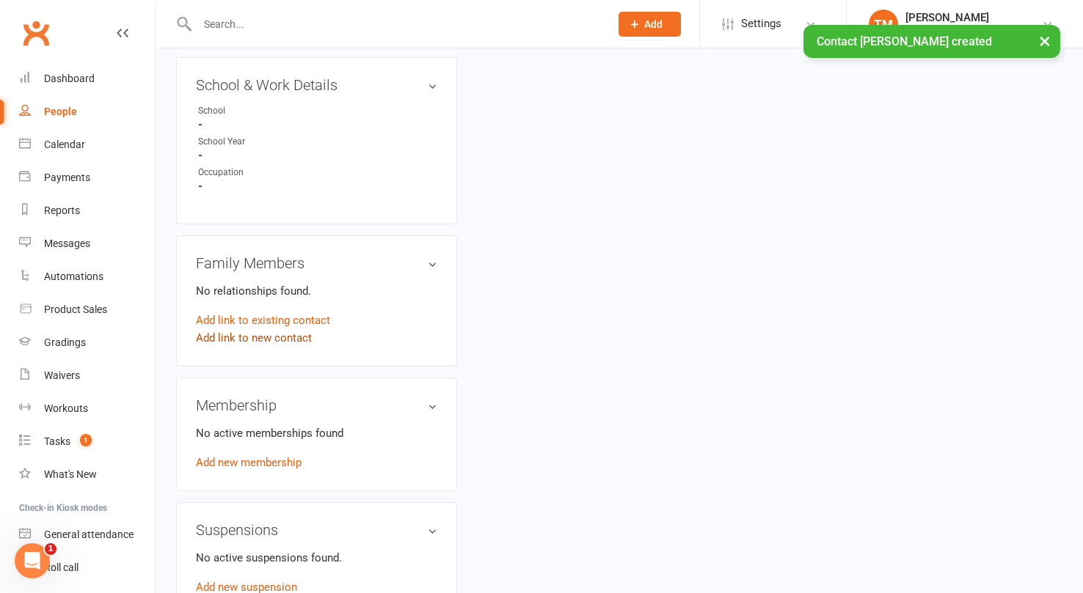
click at [266, 329] on link "Add link to new contact" at bounding box center [254, 338] width 116 height 18
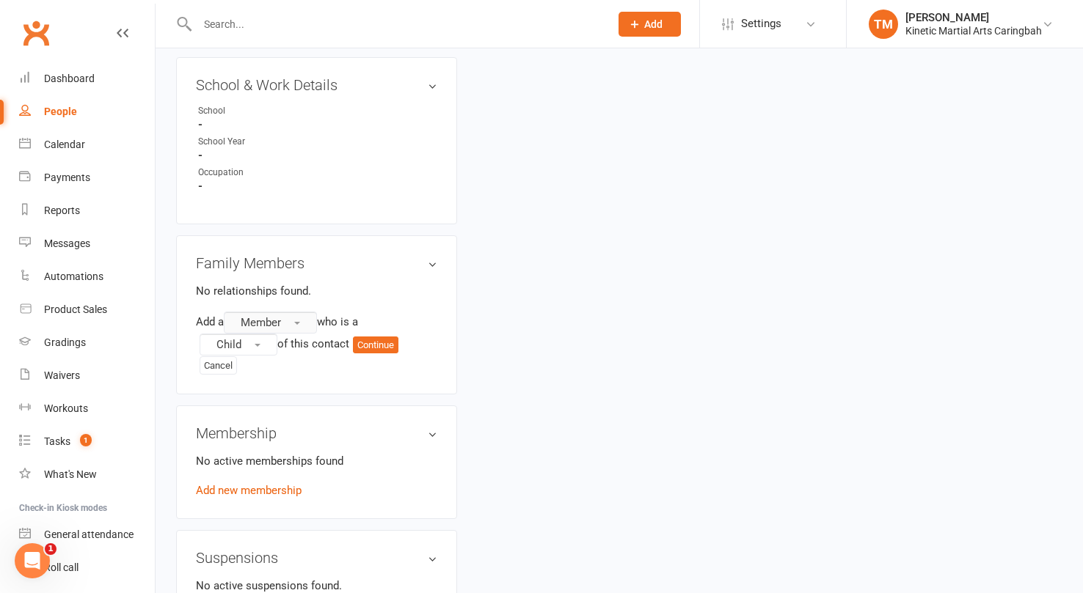
click at [281, 316] on span "Member" at bounding box center [261, 322] width 40 height 13
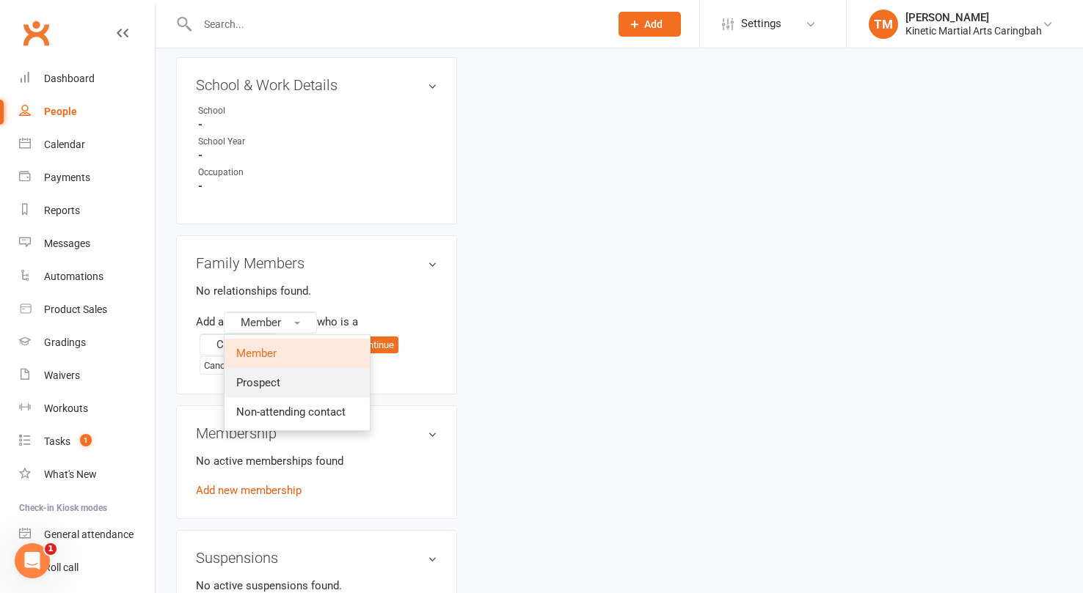
click at [266, 376] on span "Prospect" at bounding box center [258, 382] width 44 height 13
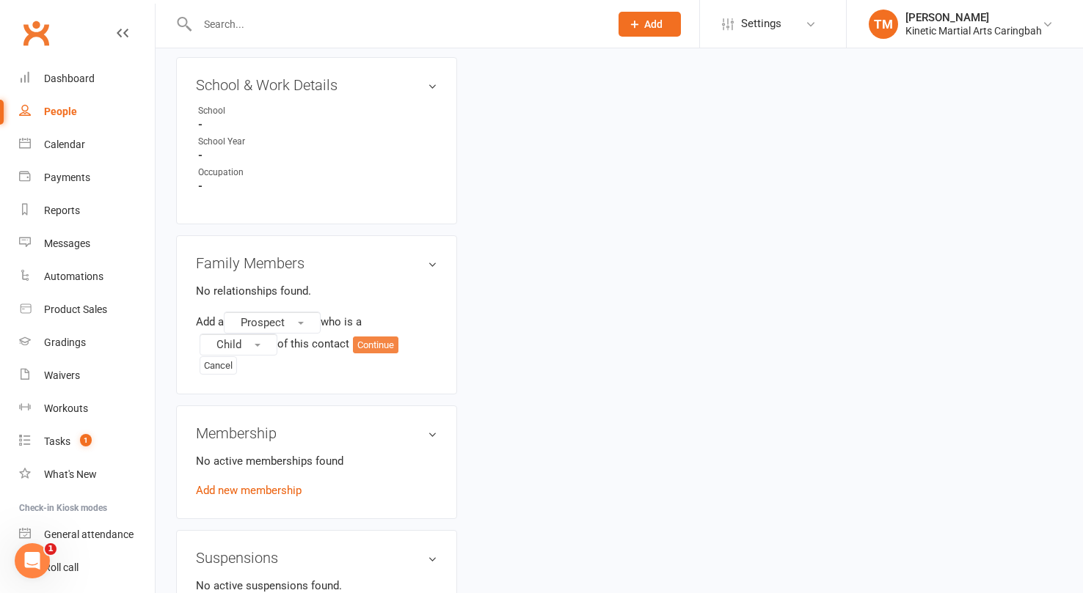
click at [369, 337] on button "Continue" at bounding box center [375, 346] width 45 height 18
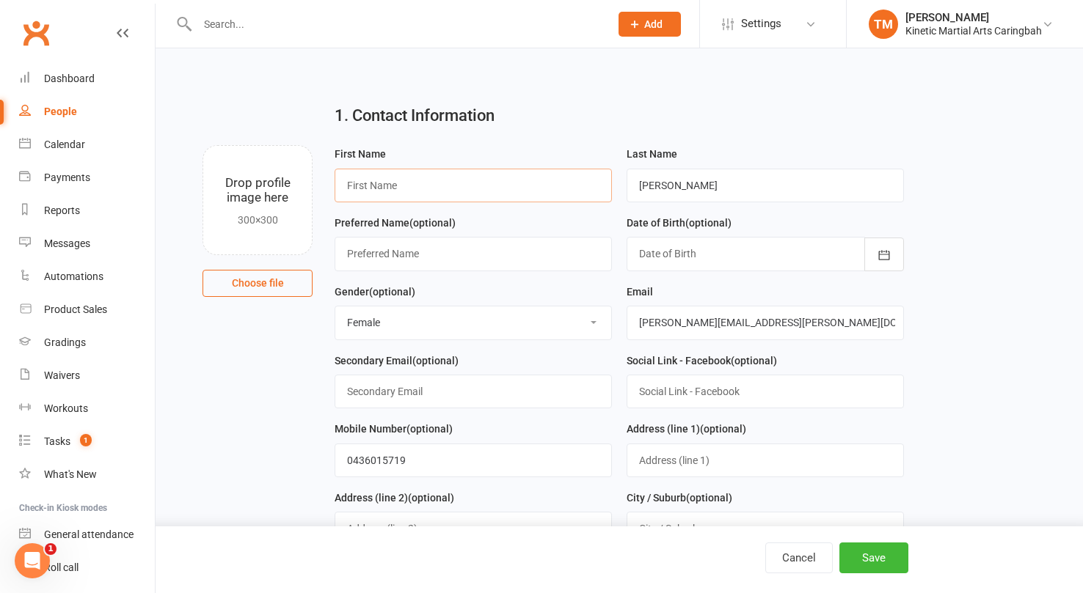
click at [451, 184] on input "text" at bounding box center [472, 186] width 277 height 34
paste input "0436015719 Email [PERSON_NAME][EMAIL_ADDRESS][PERSON_NAME][DOMAIN_NAME]"
type input "Remy"
click at [876, 250] on icon "button" at bounding box center [883, 255] width 15 height 15
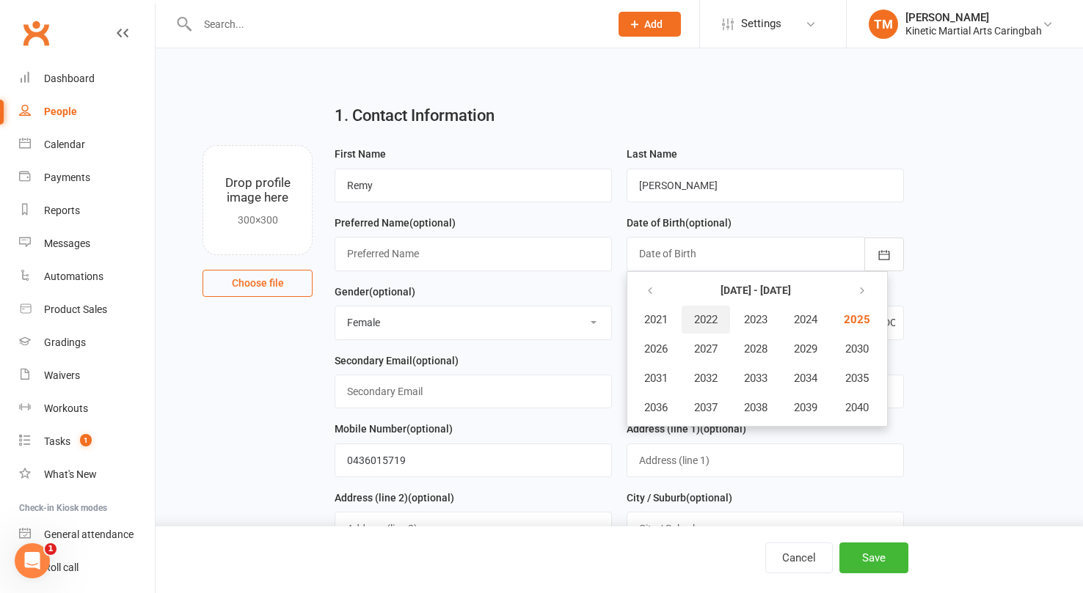
click at [713, 314] on span "2022" at bounding box center [705, 319] width 23 height 13
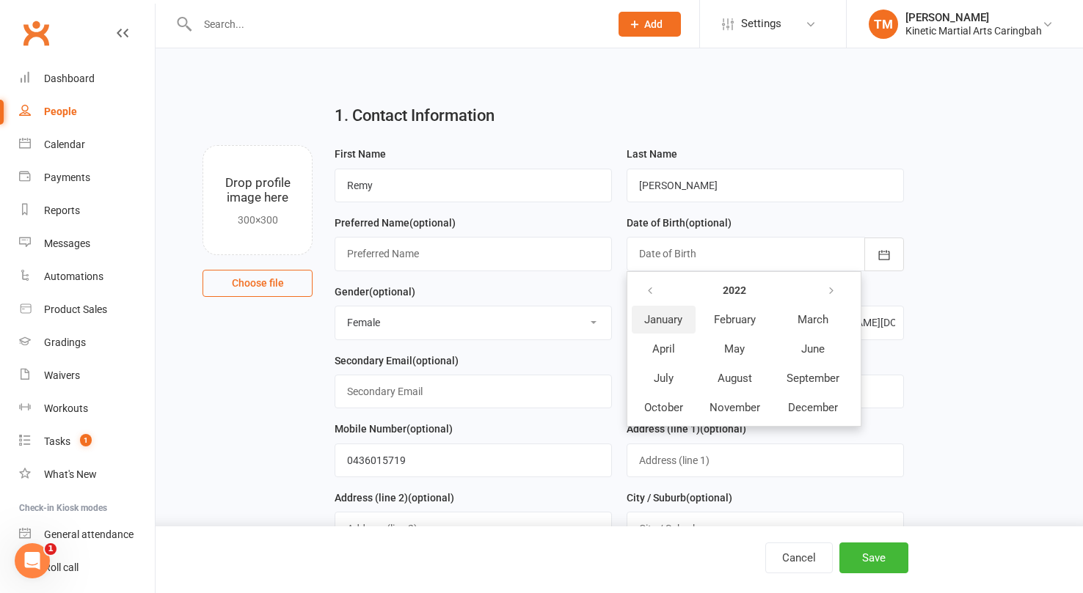
click at [678, 319] on span "January" at bounding box center [663, 319] width 38 height 13
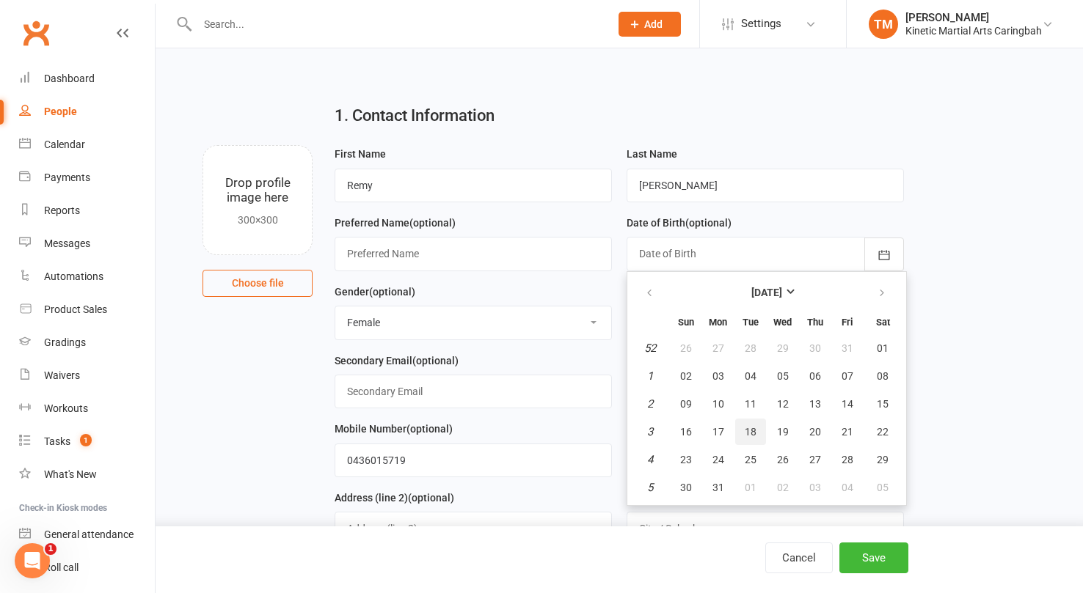
click at [758, 430] on button "18" at bounding box center [750, 432] width 31 height 26
type input "[DATE]"
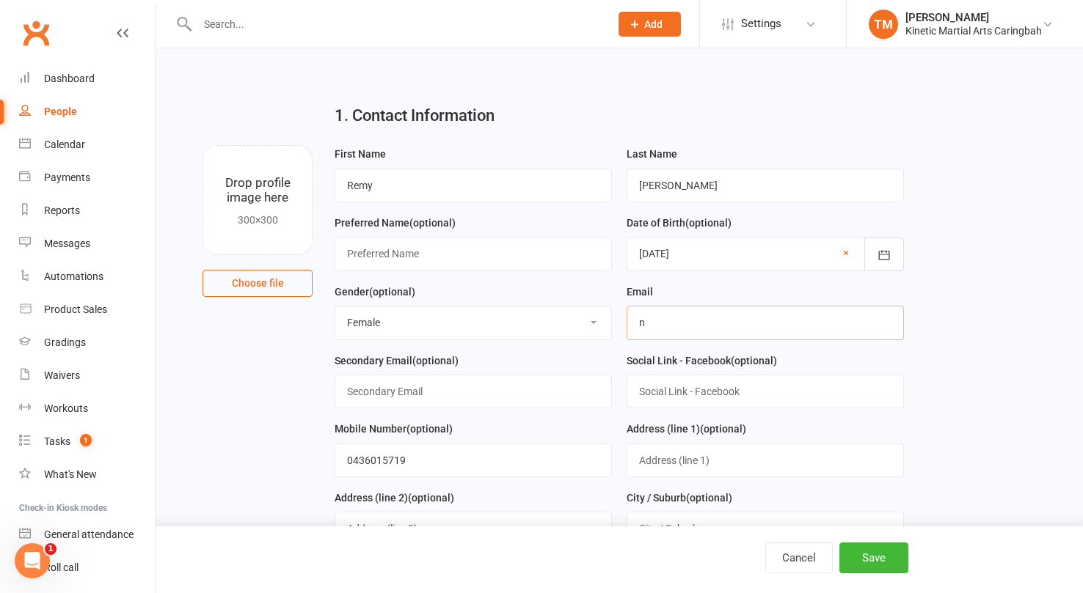
type input "[EMAIL_ADDRESS][DOMAIN_NAME]"
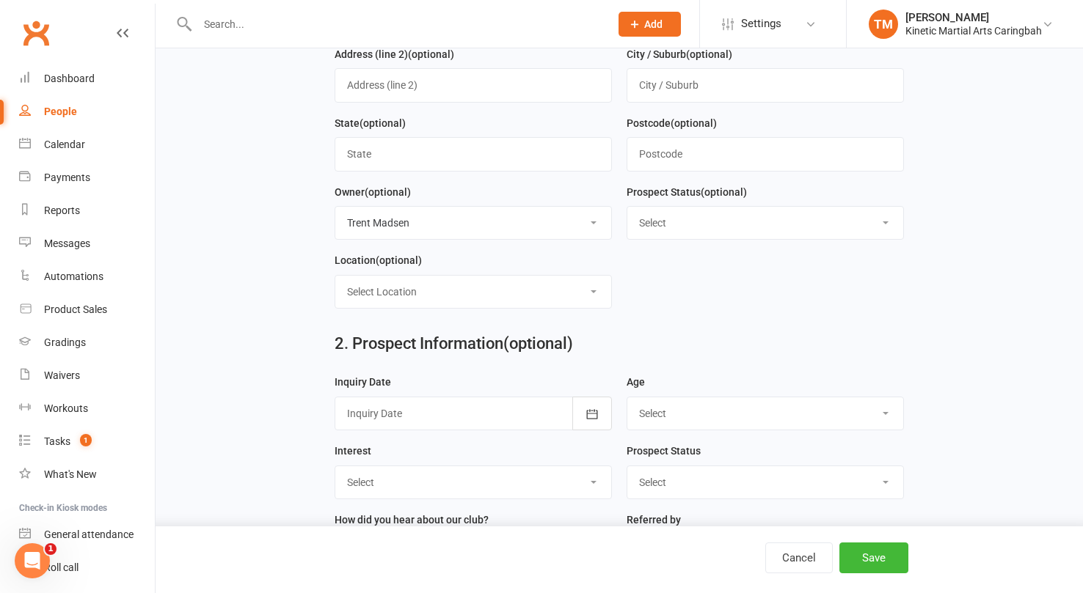
scroll to position [532, 0]
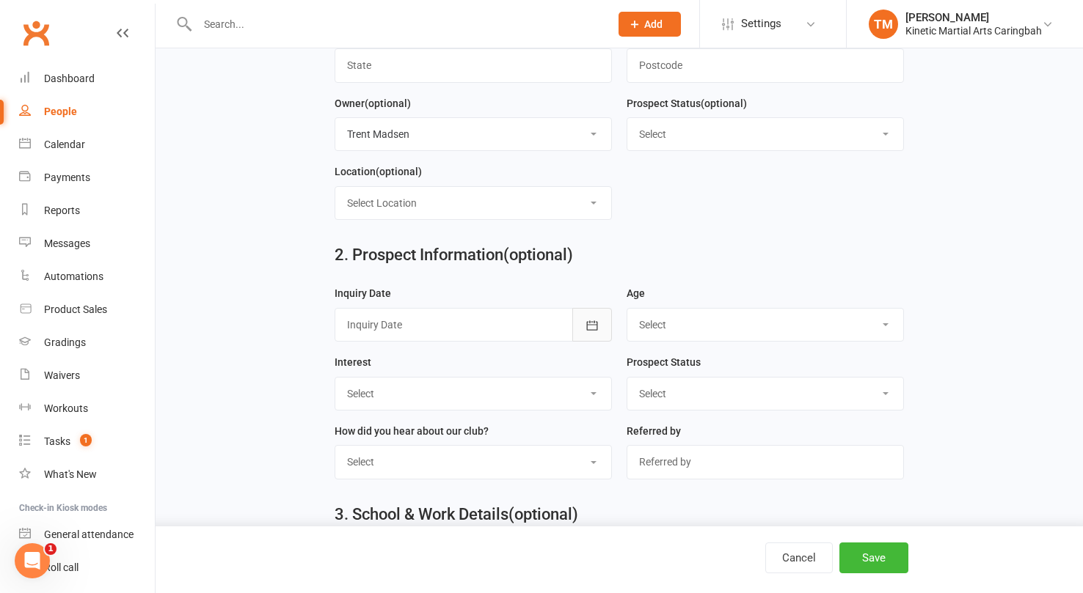
click at [601, 326] on button "button" at bounding box center [592, 325] width 40 height 34
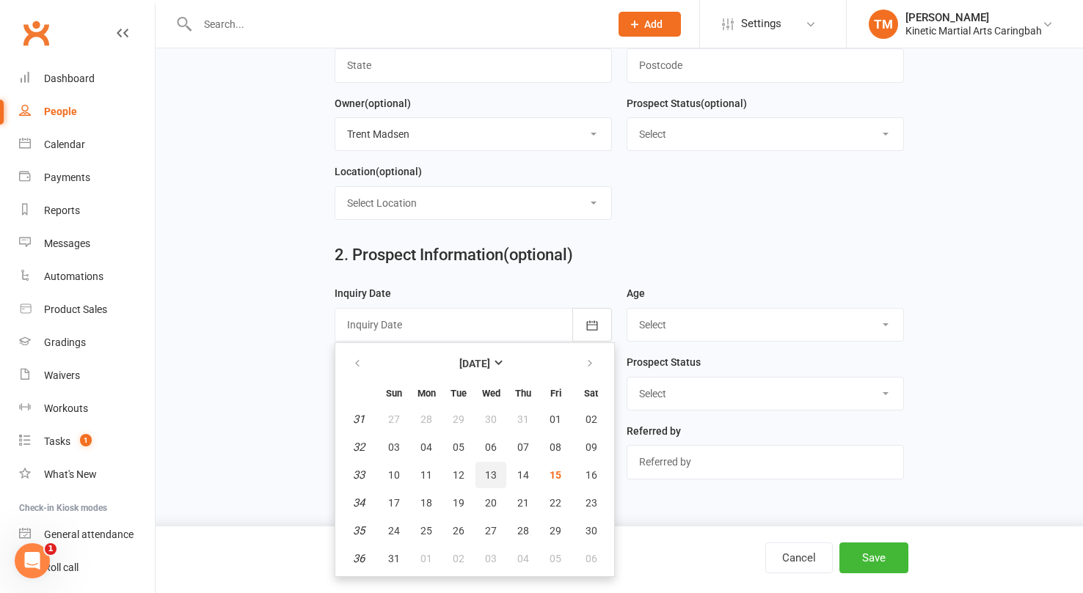
click at [497, 478] on button "13" at bounding box center [490, 475] width 31 height 26
type input "[DATE]"
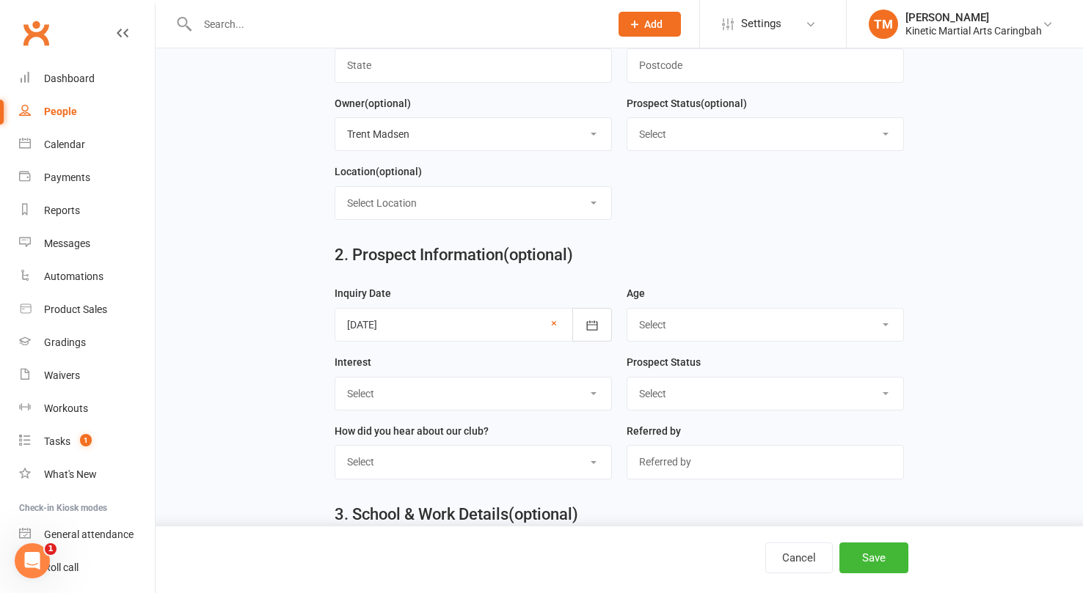
click at [640, 342] on div "Select 3-5 yrs 6-8 yrs 9-12 yrs 13-16 yrs 17-24 yrs 25-39 yrs 40 yrs + Family g…" at bounding box center [764, 325] width 277 height 34
click at [646, 330] on select "Select 3-5 yrs 6-8 yrs 9-12 yrs 13-16 yrs 17-24 yrs 25-39 yrs 40 yrs + Family g…" at bounding box center [765, 325] width 276 height 32
select select "3-5 yrs"
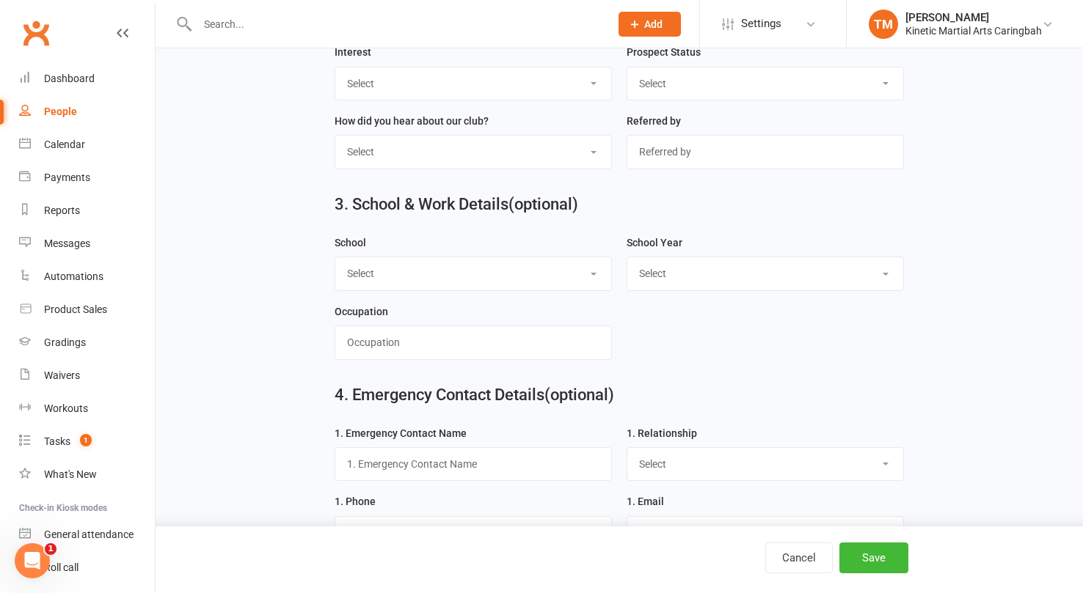
scroll to position [893, 0]
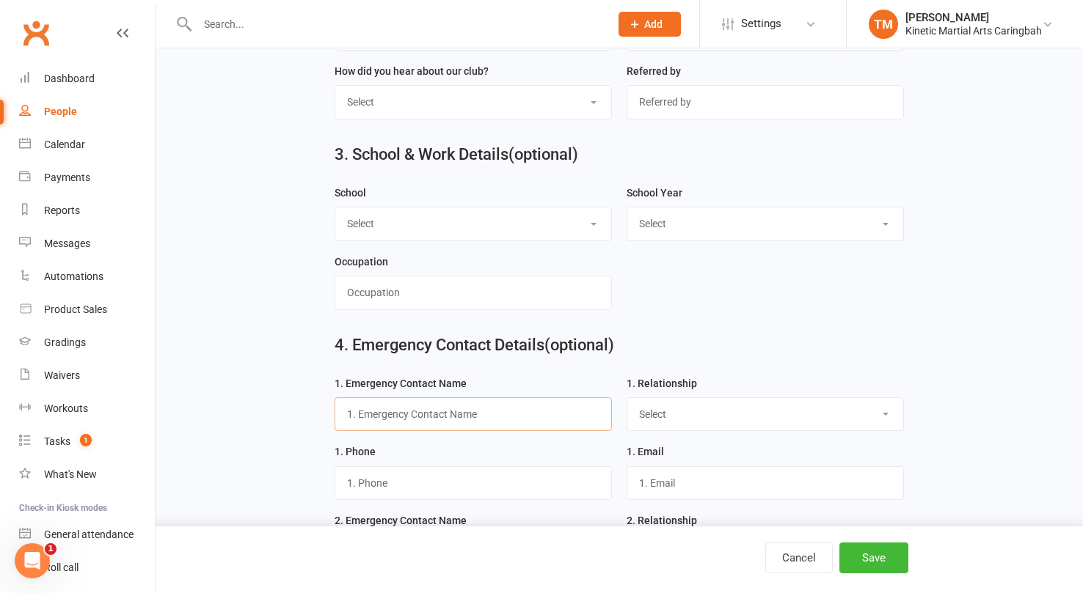
click at [450, 415] on input "text" at bounding box center [472, 415] width 277 height 34
paste input "0436015719 Email [PERSON_NAME][EMAIL_ADDRESS][PERSON_NAME][DOMAIN_NAME]"
click at [450, 419] on input "0436015719 Email [PERSON_NAME][EMAIL_ADDRESS][PERSON_NAME][DOMAIN_NAME]" at bounding box center [472, 415] width 277 height 34
type input "[PERSON_NAME]"
select select "Mother"
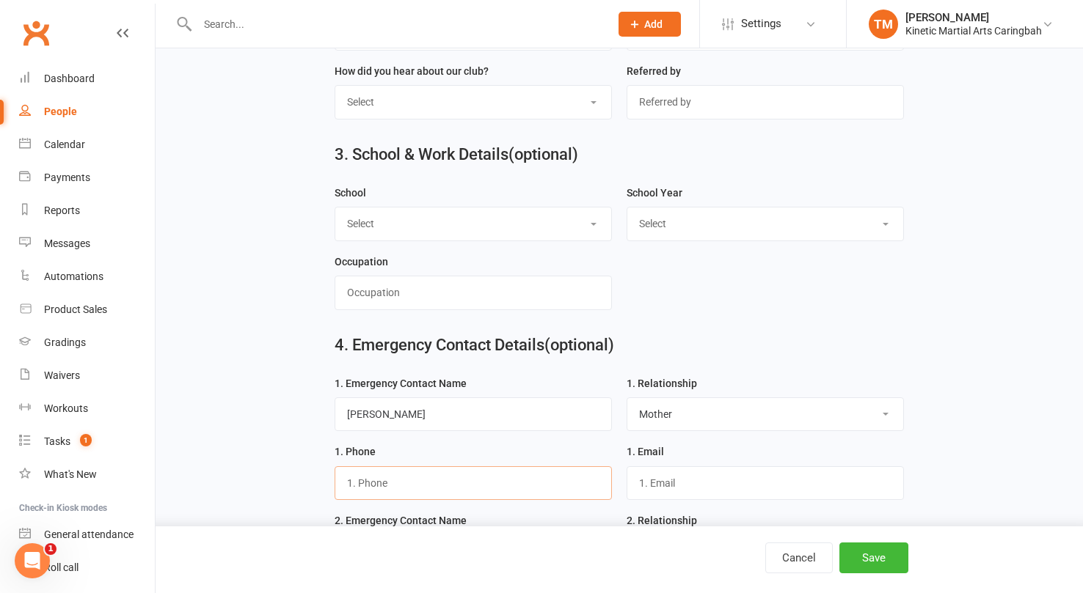
paste input "0436015719 Email [PERSON_NAME][EMAIL_ADDRESS][PERSON_NAME][DOMAIN_NAME]"
click at [410, 486] on input "0436015719 Email [PERSON_NAME][EMAIL_ADDRESS][PERSON_NAME][DOMAIN_NAME]" at bounding box center [472, 483] width 277 height 34
type input "0436015719"
paste input "0436015719 Email [PERSON_NAME][EMAIL_ADDRESS][PERSON_NAME][DOMAIN_NAME]"
click at [739, 486] on input "0436015719 Email [PERSON_NAME][EMAIL_ADDRESS][PERSON_NAME][DOMAIN_NAME]" at bounding box center [764, 483] width 277 height 34
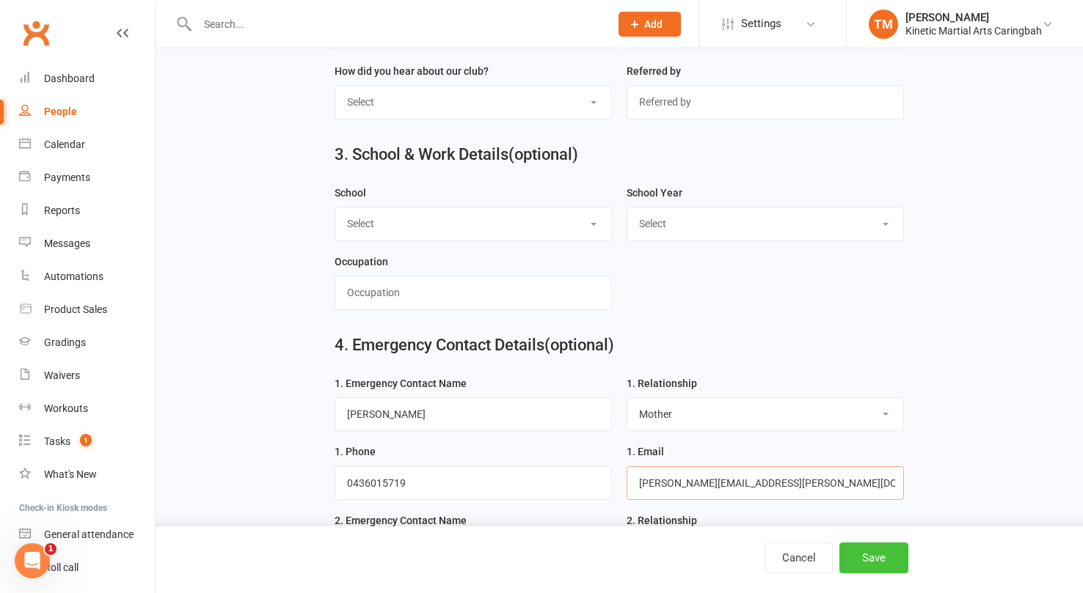
type input "[PERSON_NAME][EMAIL_ADDRESS][PERSON_NAME][DOMAIN_NAME]"
click at [885, 563] on button "Save" at bounding box center [873, 558] width 69 height 31
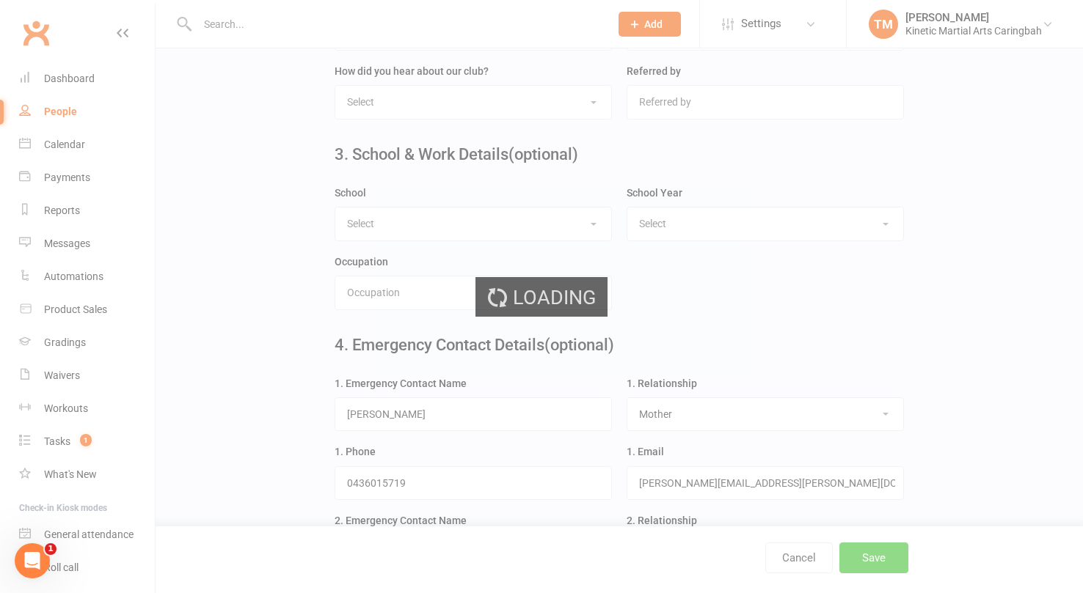
scroll to position [0, 0]
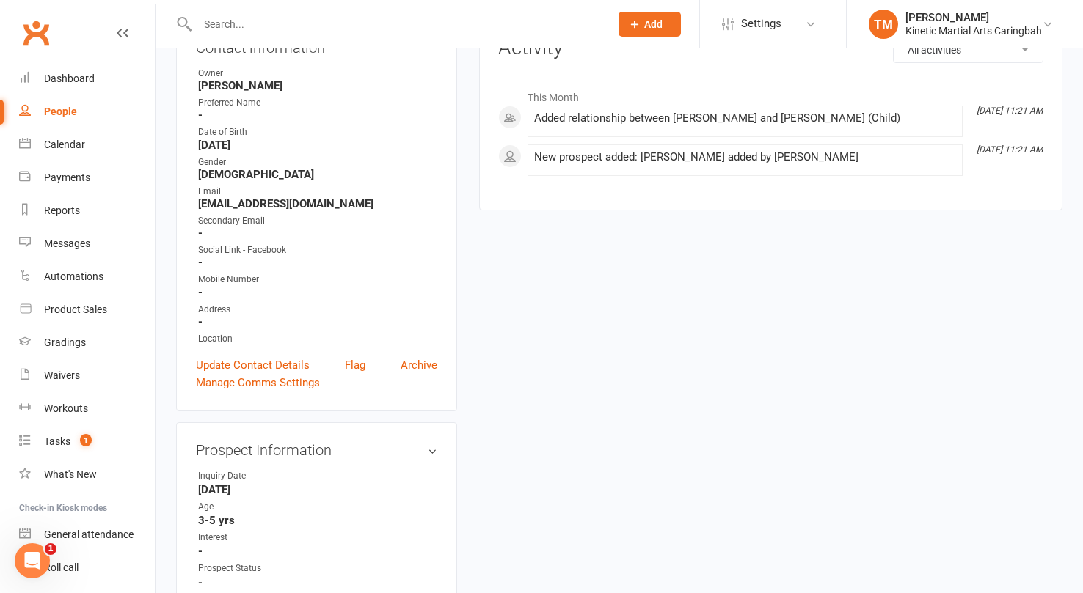
scroll to position [321, 0]
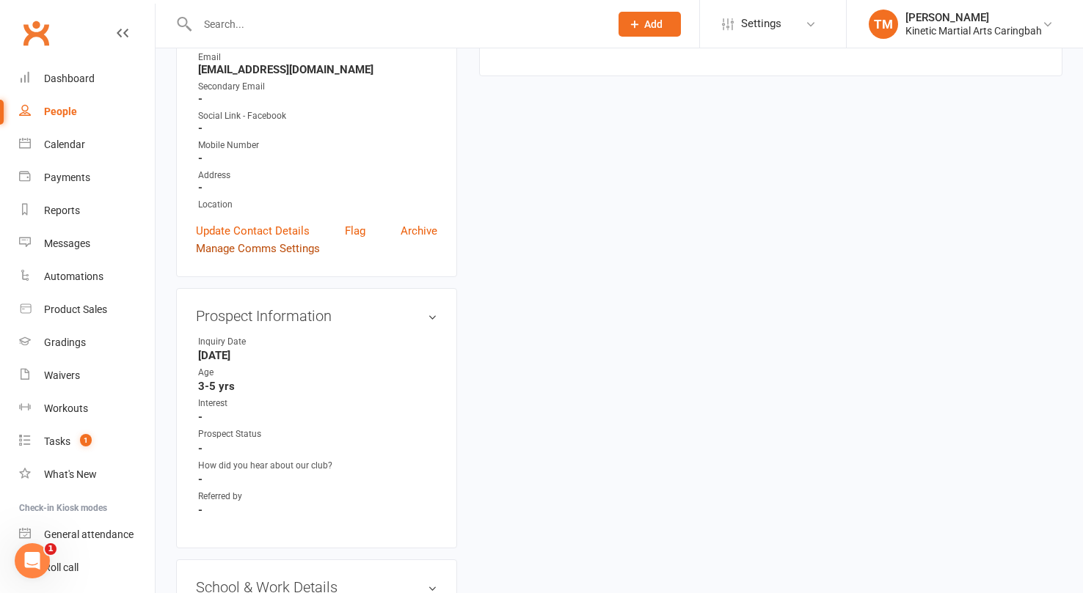
click at [273, 246] on link "Manage Comms Settings" at bounding box center [258, 249] width 124 height 18
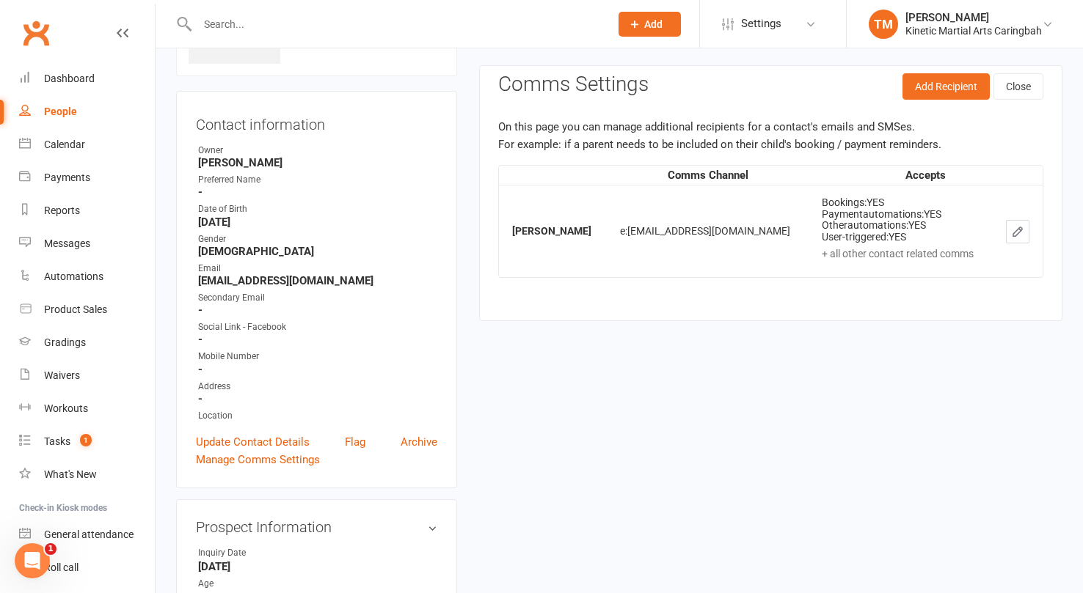
scroll to position [100, 0]
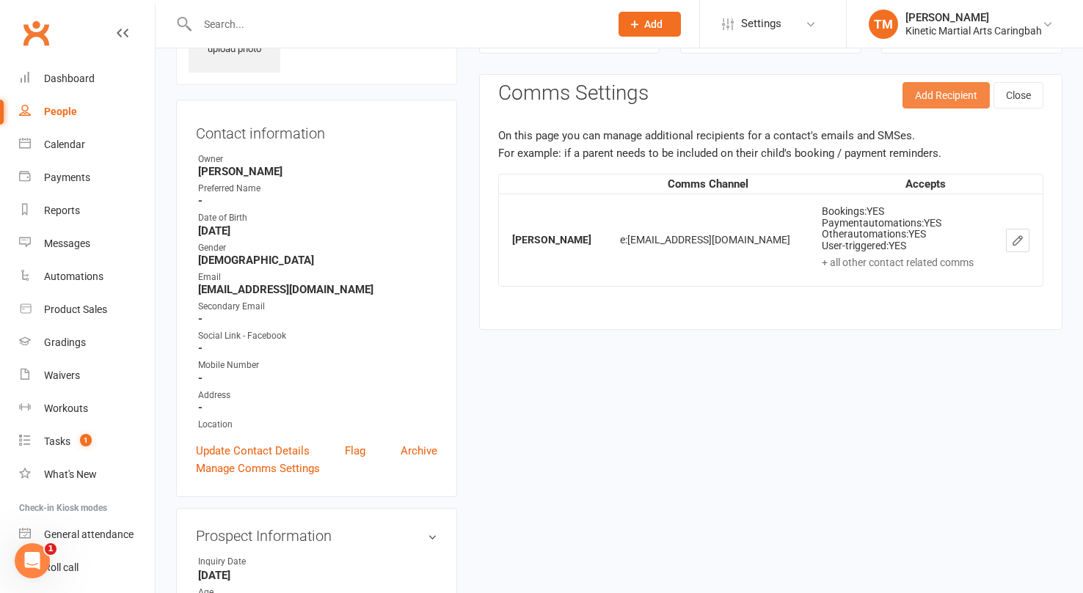
click at [947, 103] on button "Add Recipient" at bounding box center [945, 95] width 87 height 26
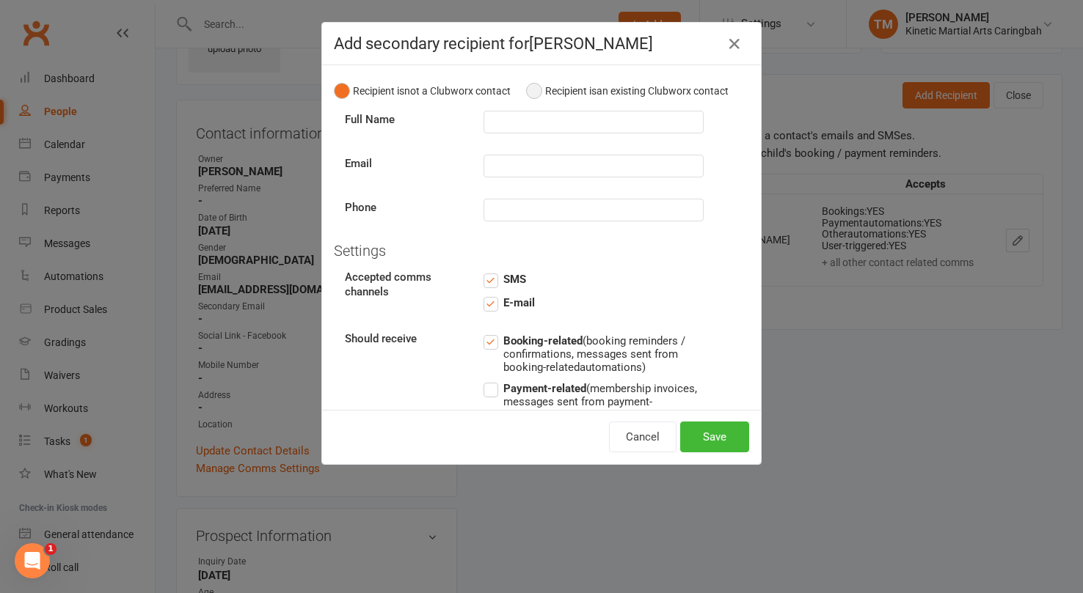
click at [538, 84] on button "Recipient is an existing Clubworx contact" at bounding box center [627, 91] width 202 height 28
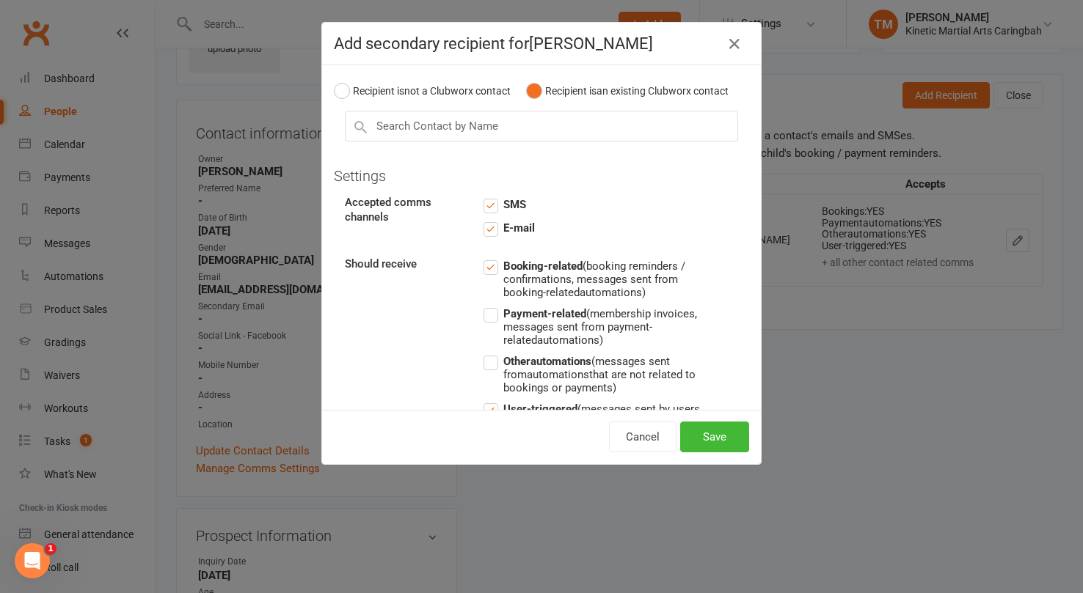
click at [496, 310] on label "Payment-related (membership invoices, messages sent from payment-related automa…" at bounding box center [593, 326] width 220 height 42
click at [496, 305] on input "Payment-related (membership invoices, messages sent from payment-related automa…" at bounding box center [593, 305] width 220 height 0
click at [493, 360] on label "Other automations (messages sent from automations that are not related to booki…" at bounding box center [593, 374] width 220 height 42
click at [493, 353] on input "Other automations (messages sent from automations that are not related to booki…" at bounding box center [593, 353] width 220 height 0
click at [475, 133] on input "text" at bounding box center [541, 126] width 393 height 31
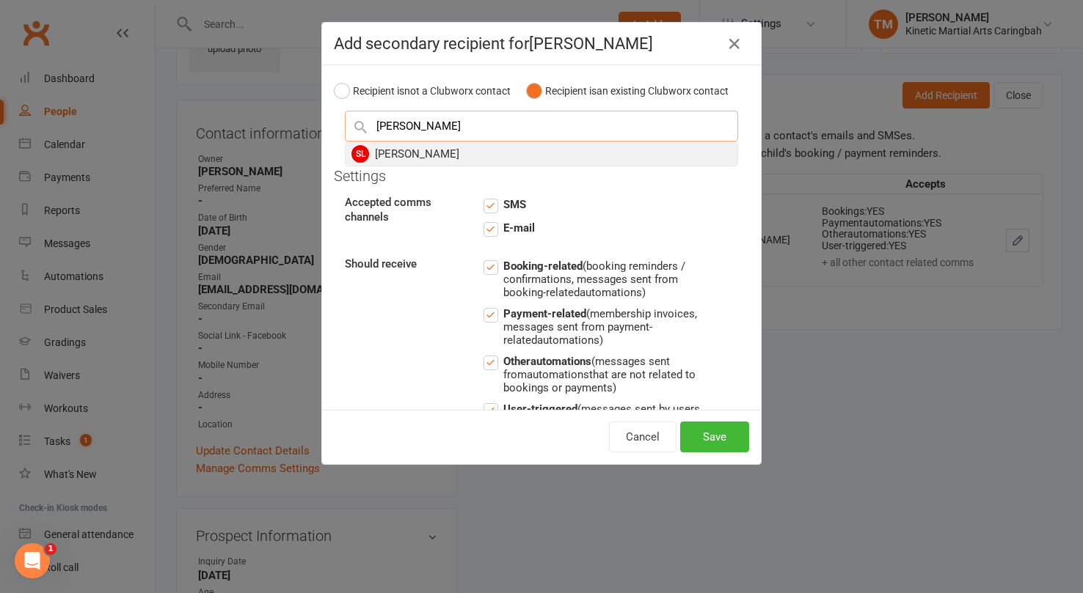
type input "[PERSON_NAME]"
click at [457, 155] on div "SL [PERSON_NAME]" at bounding box center [541, 153] width 392 height 23
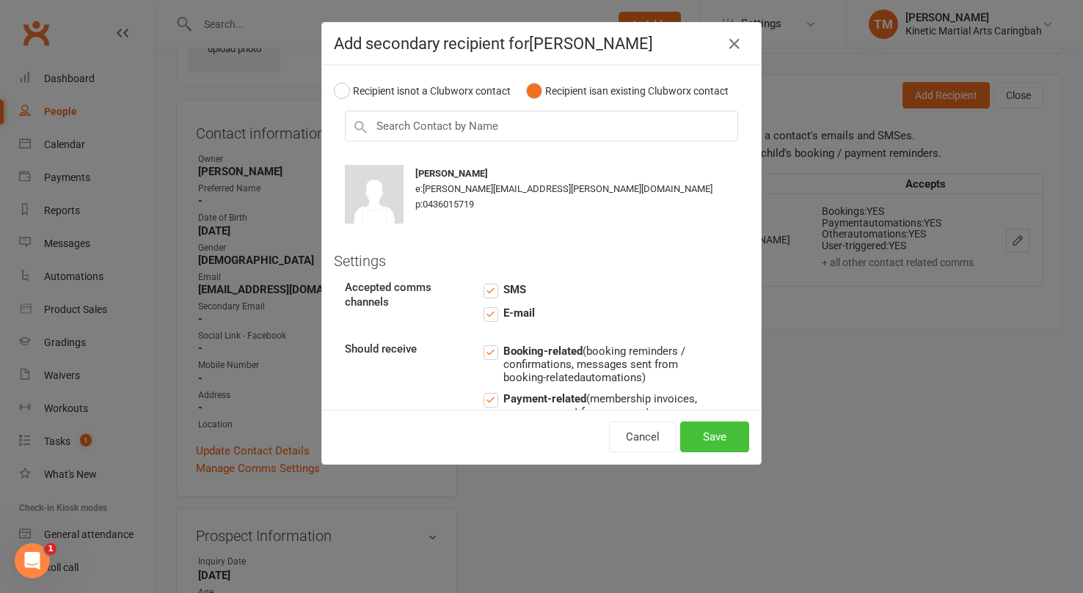
click at [709, 432] on button "Save" at bounding box center [714, 437] width 69 height 31
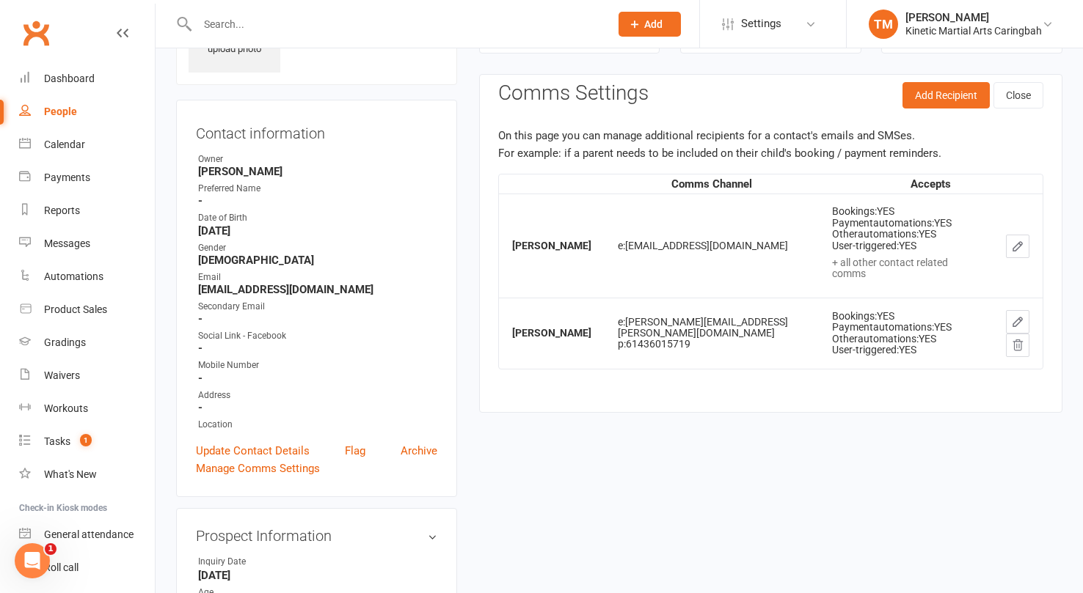
scroll to position [0, 0]
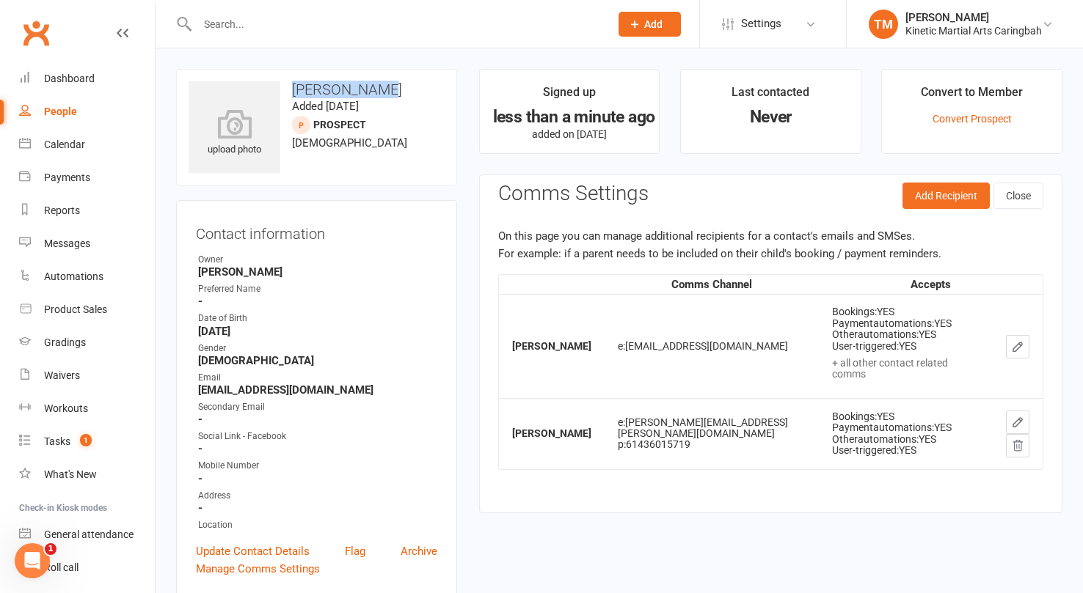
drag, startPoint x: 392, startPoint y: 89, endPoint x: 296, endPoint y: 88, distance: 96.1
click at [296, 88] on h3 "[PERSON_NAME]" at bounding box center [316, 89] width 256 height 16
copy h3 "[PERSON_NAME]"
click at [71, 147] on div "Calendar" at bounding box center [64, 145] width 41 height 12
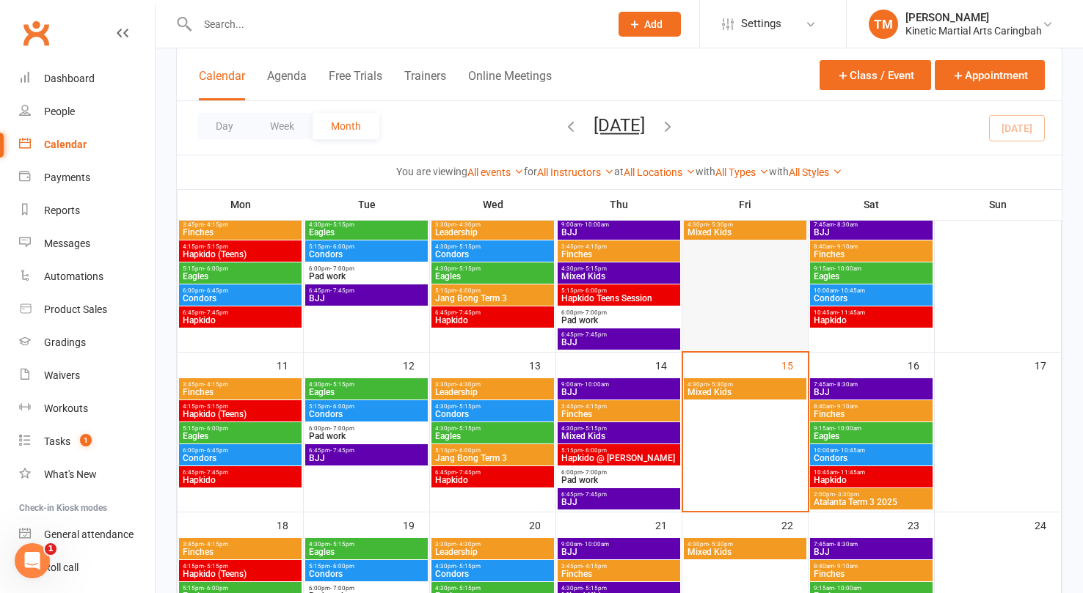
scroll to position [375, 0]
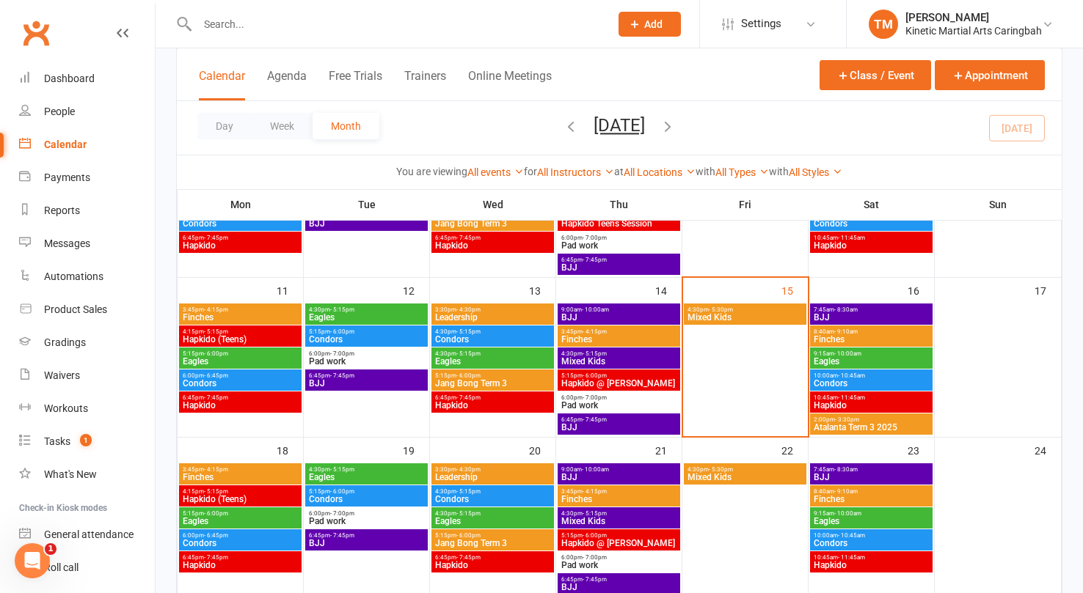
click at [844, 329] on span "- 9:10am" at bounding box center [845, 332] width 23 height 7
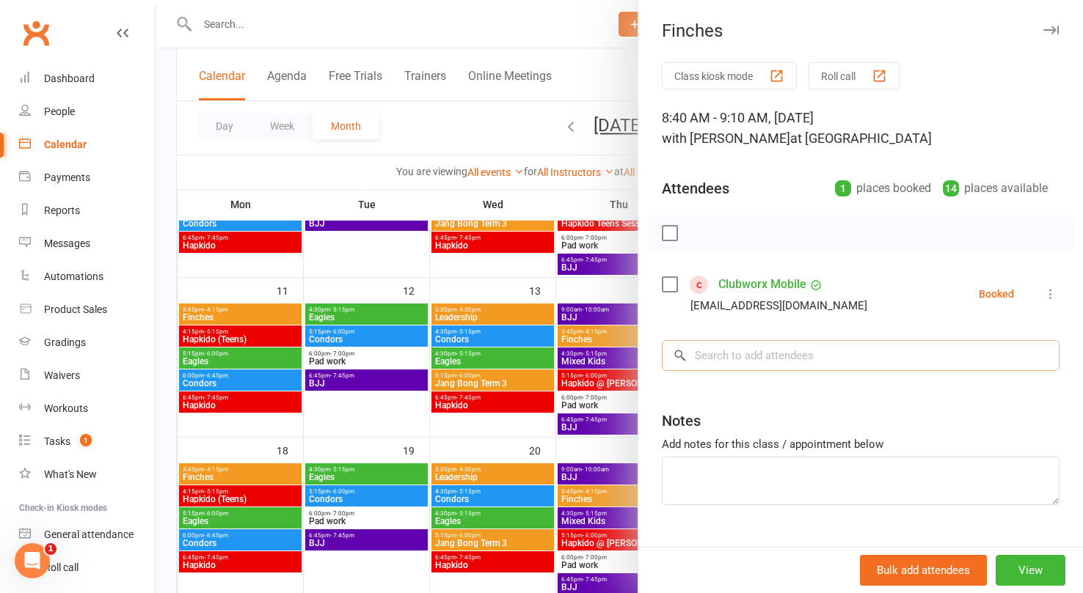
click at [739, 354] on input "search" at bounding box center [861, 355] width 398 height 31
paste input "[PERSON_NAME]"
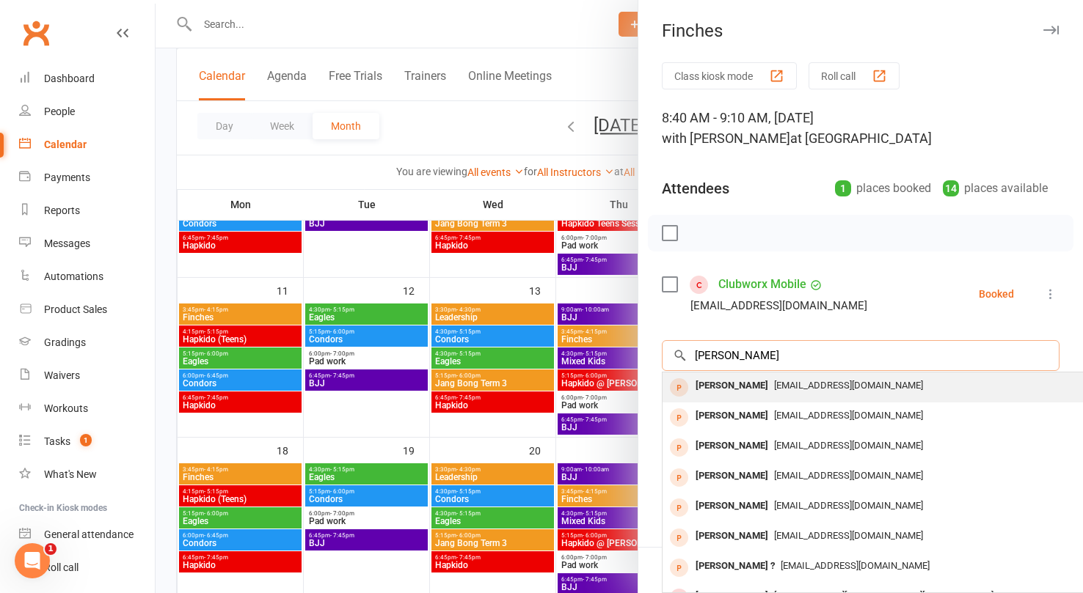
type input "[PERSON_NAME]"
click at [733, 378] on div "[PERSON_NAME]" at bounding box center [731, 386] width 84 height 21
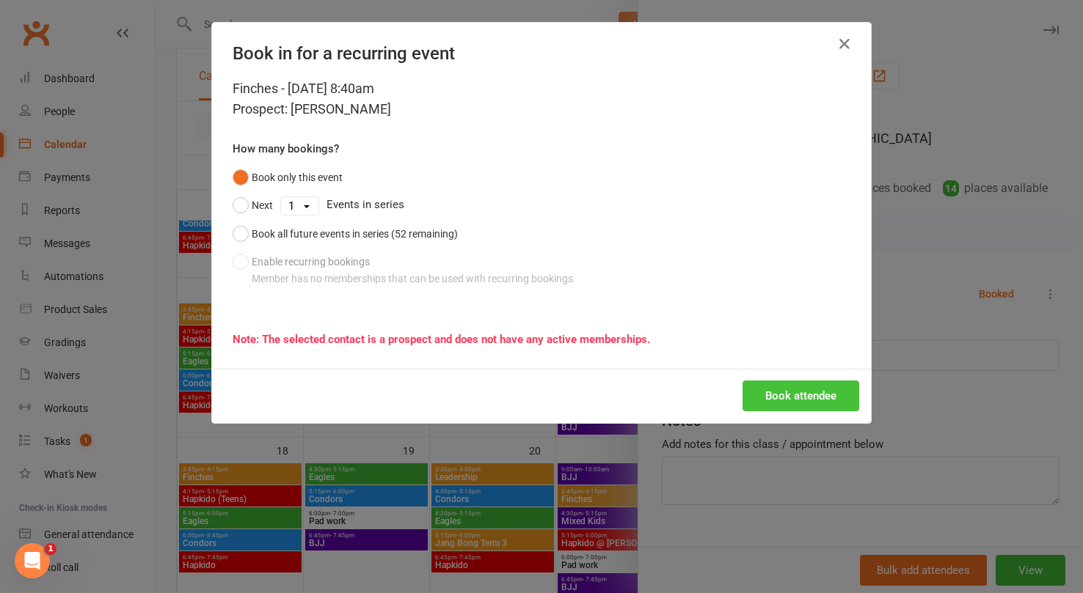
click at [764, 390] on button "Book attendee" at bounding box center [800, 396] width 117 height 31
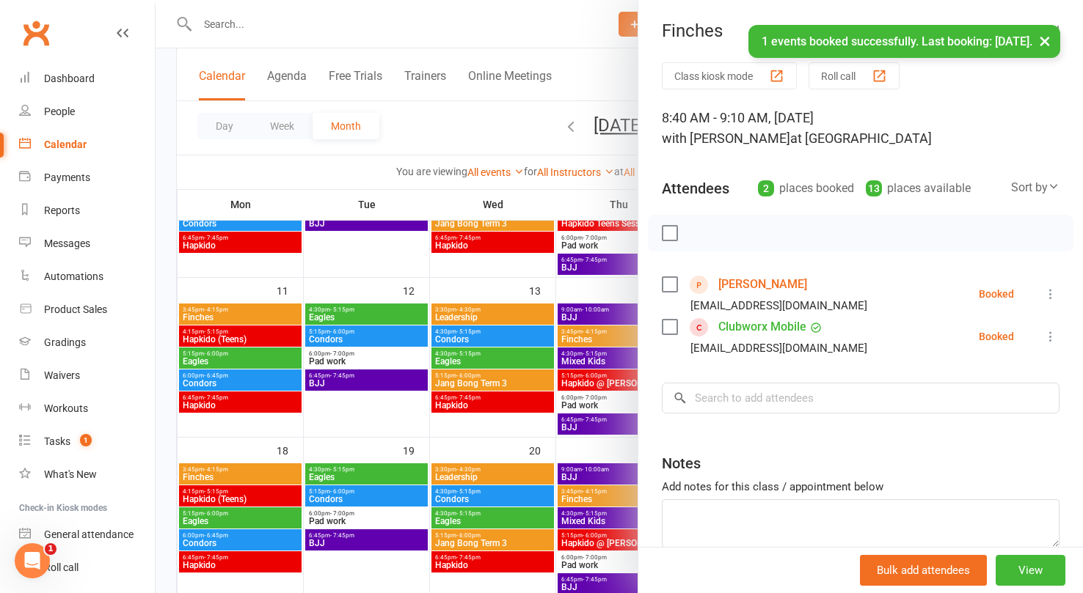
click at [1045, 337] on icon at bounding box center [1050, 336] width 15 height 15
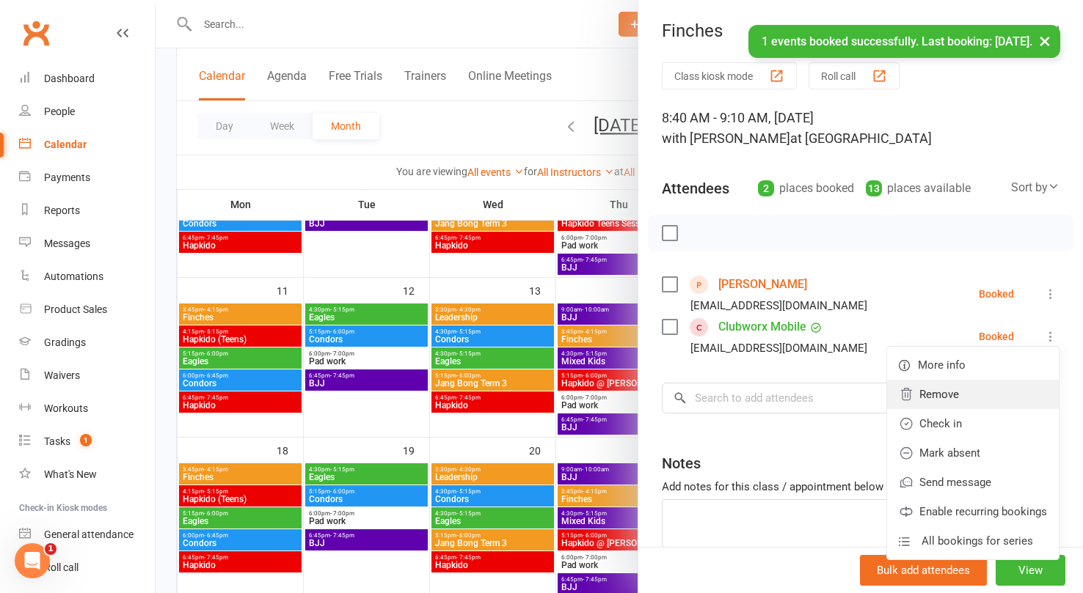
click at [1003, 381] on link "Remove" at bounding box center [973, 394] width 172 height 29
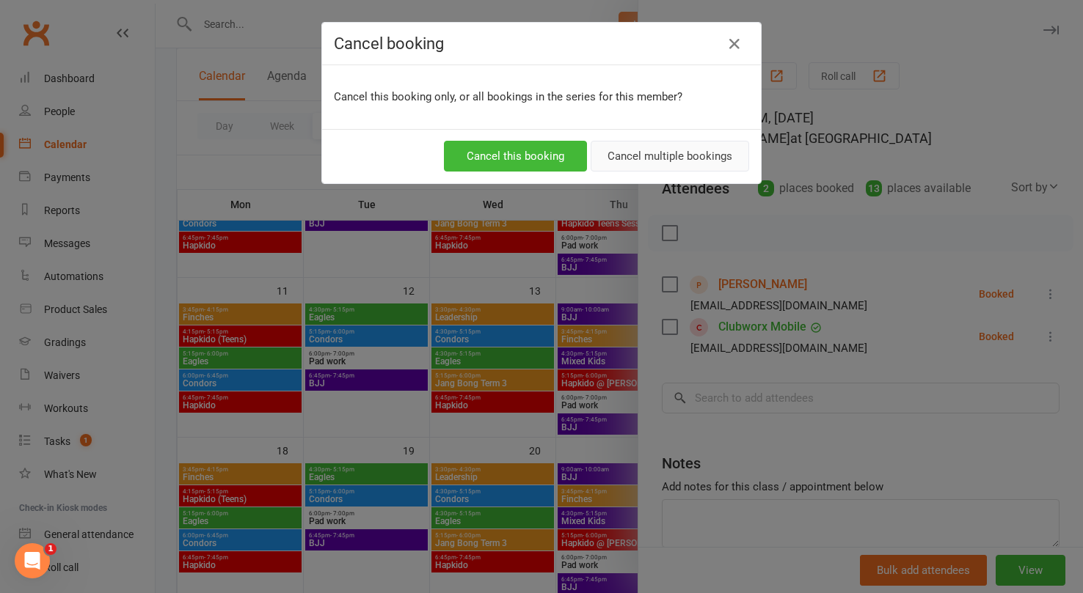
click at [677, 152] on button "Cancel multiple bookings" at bounding box center [669, 156] width 158 height 31
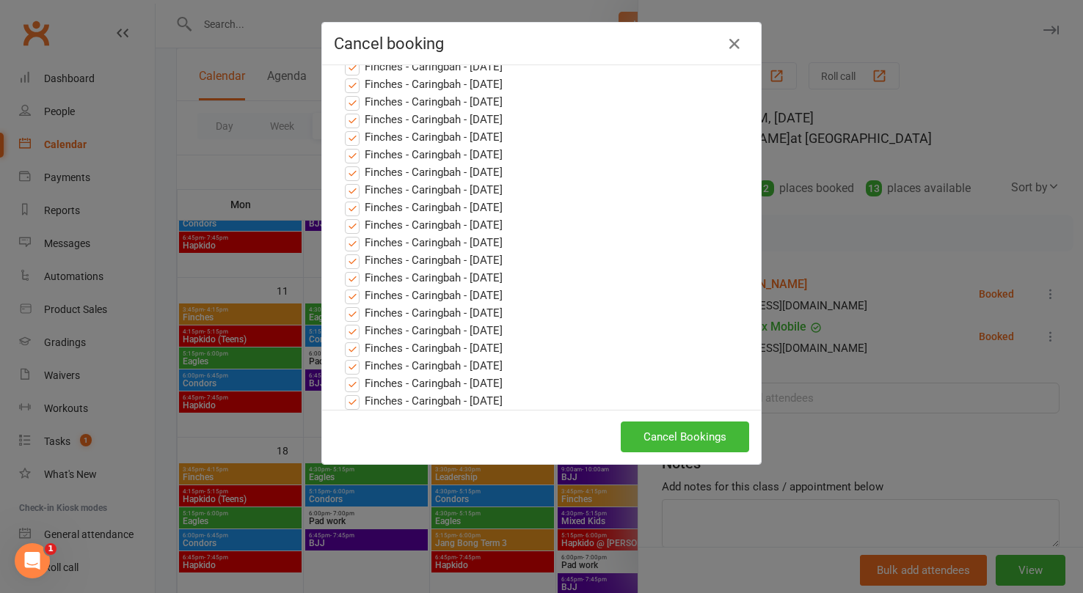
scroll to position [748, 0]
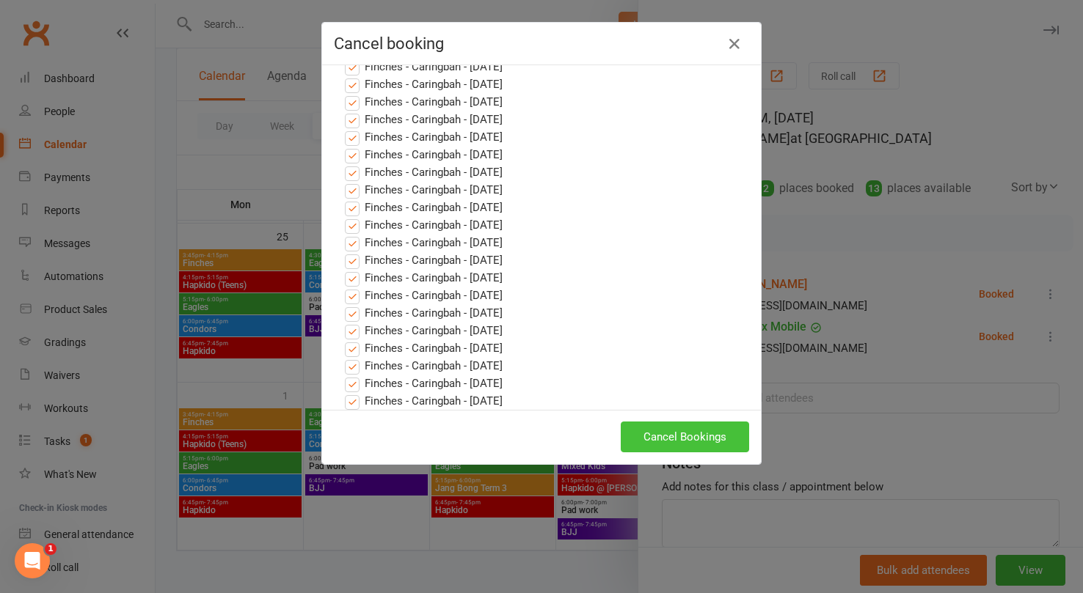
click at [676, 436] on button "Cancel Bookings" at bounding box center [684, 437] width 128 height 31
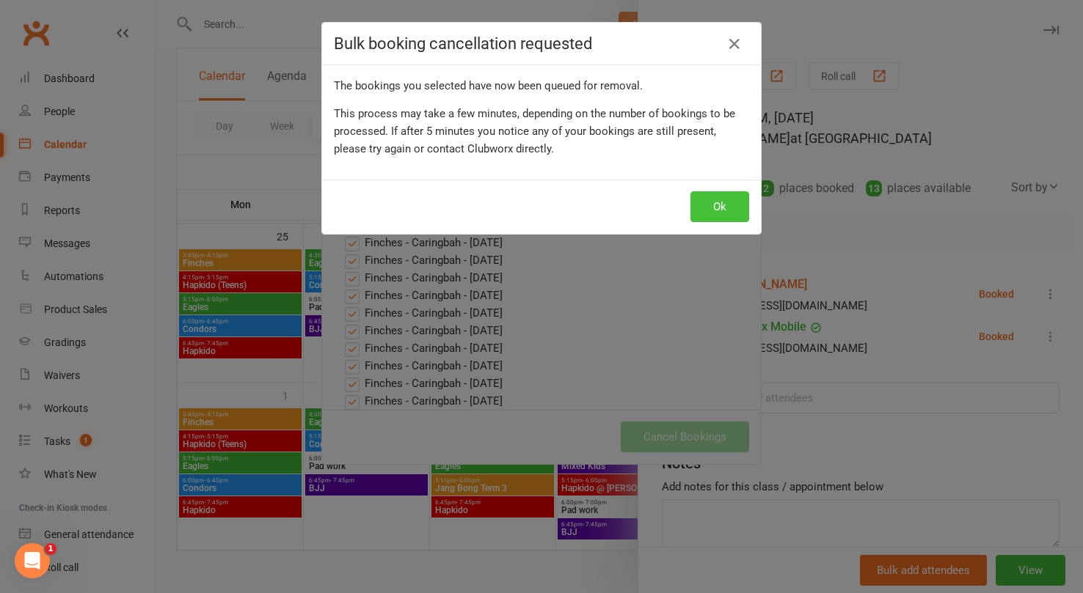
click at [727, 191] on button "Ok" at bounding box center [719, 206] width 59 height 31
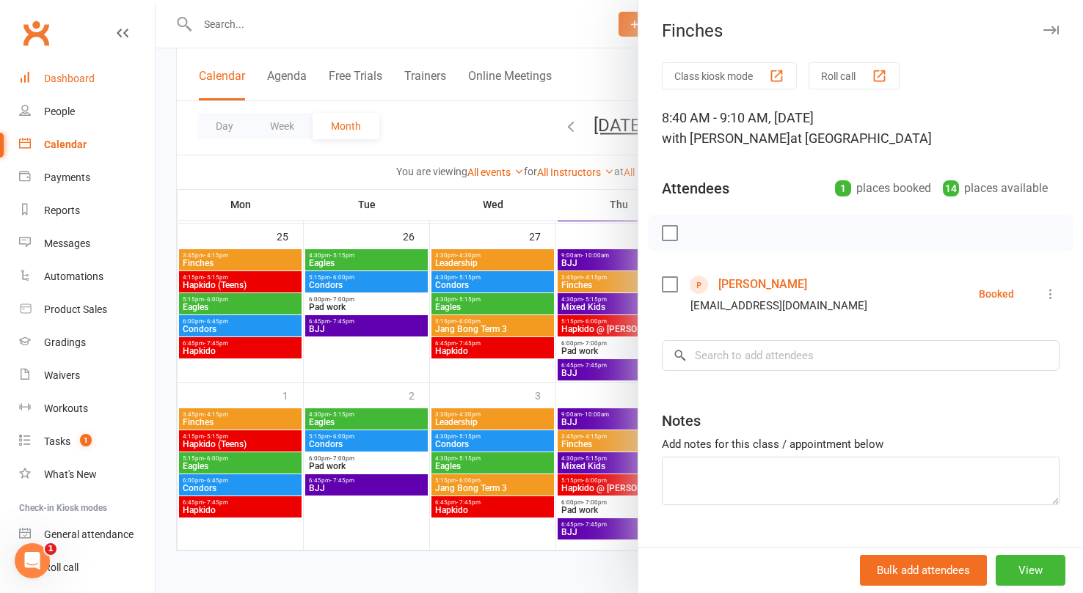
click at [84, 73] on div "Dashboard" at bounding box center [69, 79] width 51 height 12
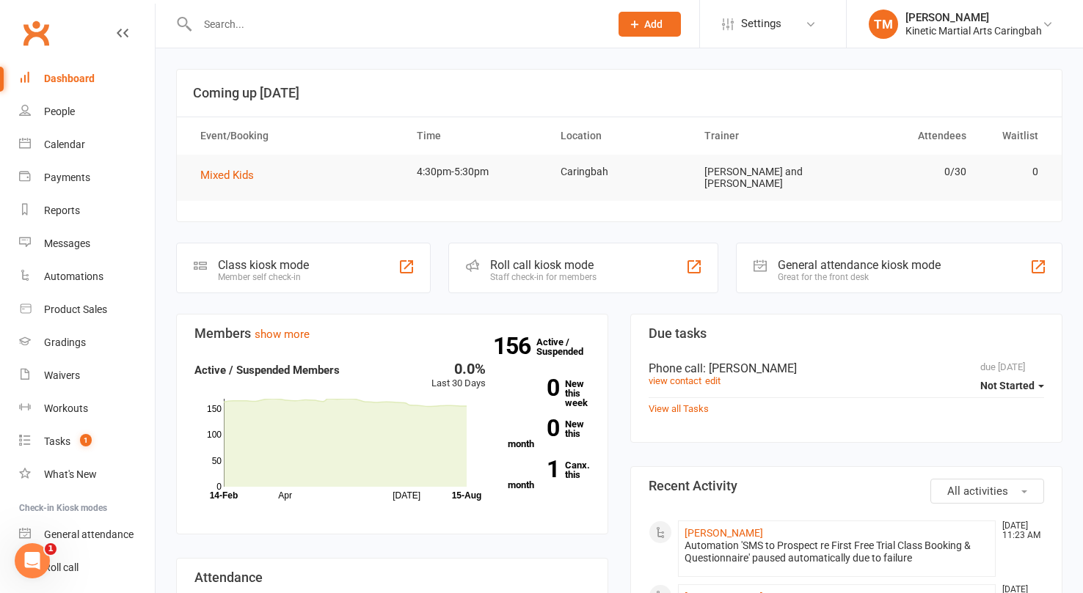
click at [84, 73] on div "Dashboard" at bounding box center [69, 79] width 51 height 12
click at [81, 75] on div "Dashboard" at bounding box center [69, 79] width 51 height 12
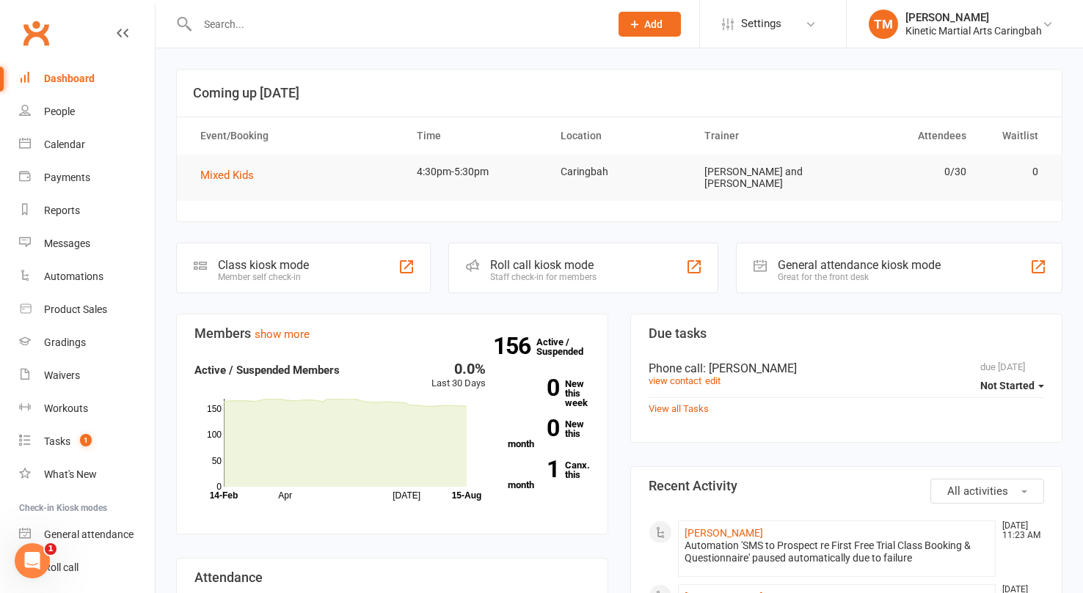
click at [81, 75] on div "Dashboard" at bounding box center [69, 79] width 51 height 12
click at [66, 378] on div "Waivers" at bounding box center [62, 376] width 36 height 12
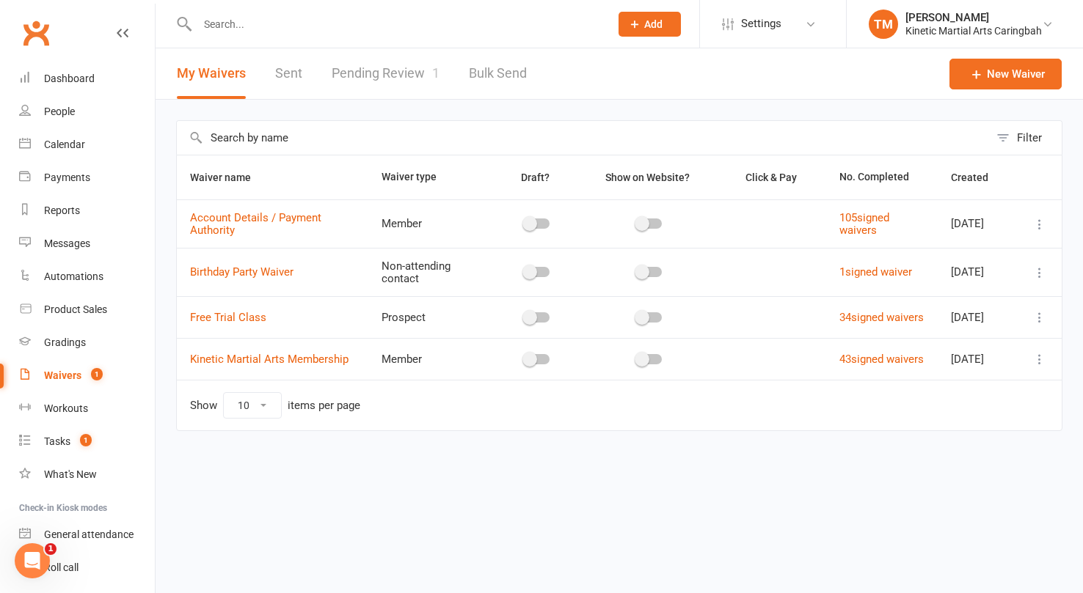
click at [387, 73] on link "Pending Review 1" at bounding box center [386, 73] width 108 height 51
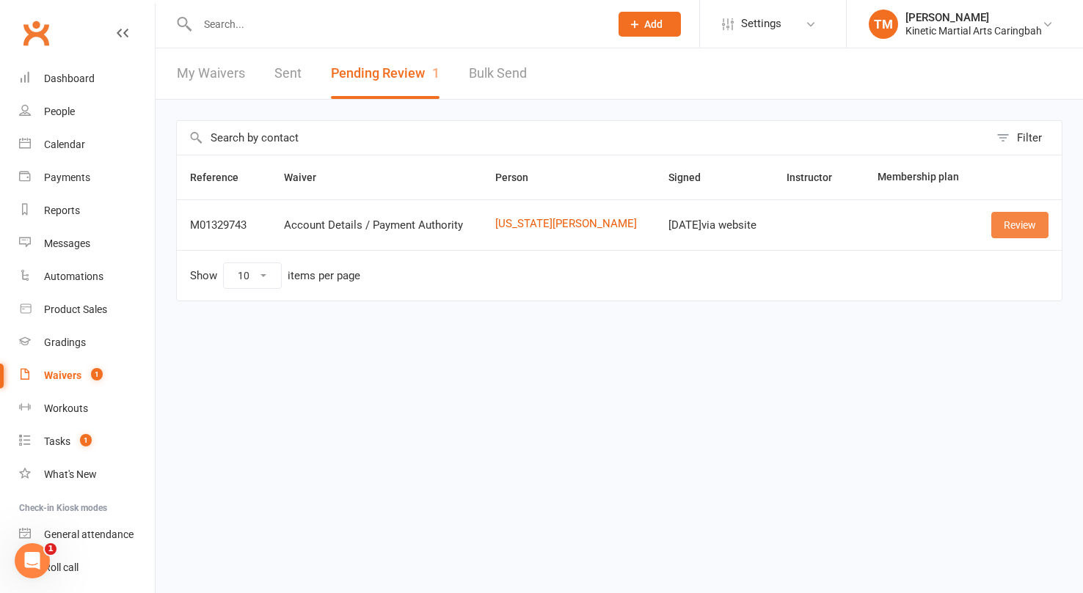
click at [1008, 228] on link "Review" at bounding box center [1019, 225] width 57 height 26
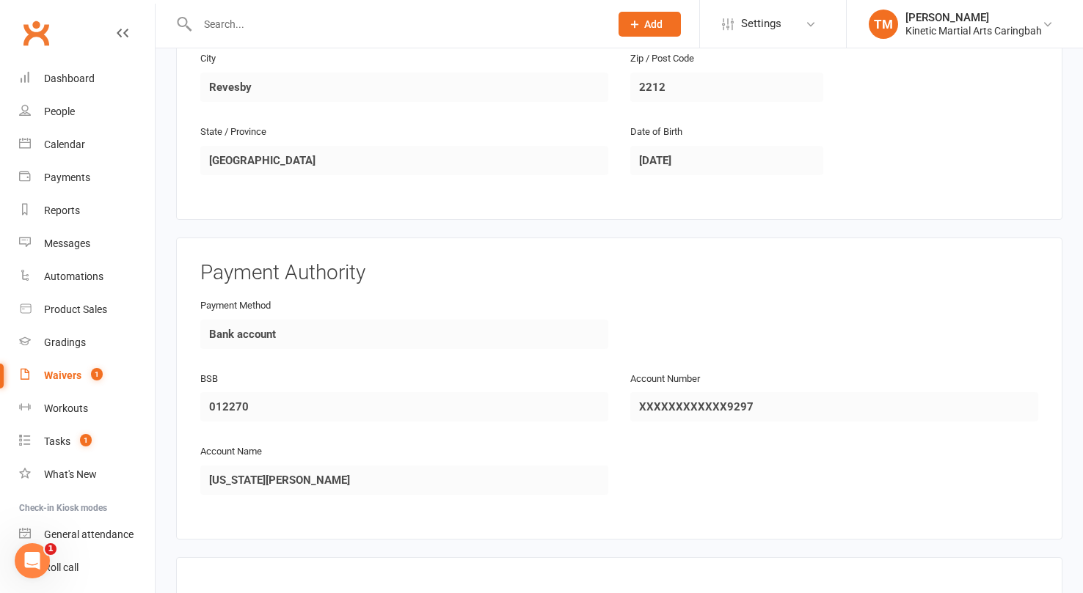
scroll to position [706, 0]
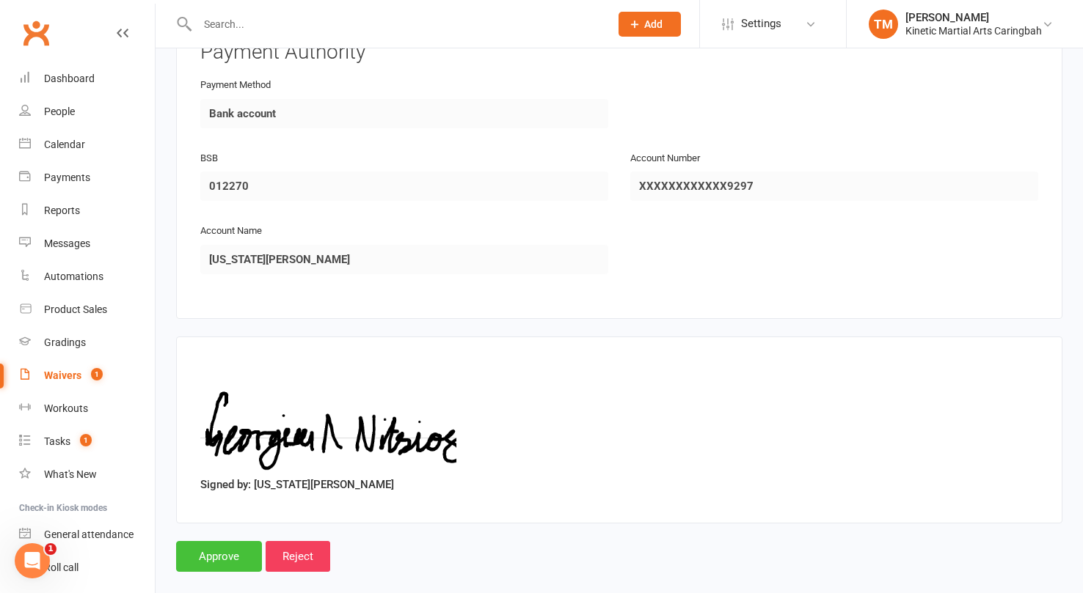
click at [238, 541] on input "Approve" at bounding box center [219, 556] width 86 height 31
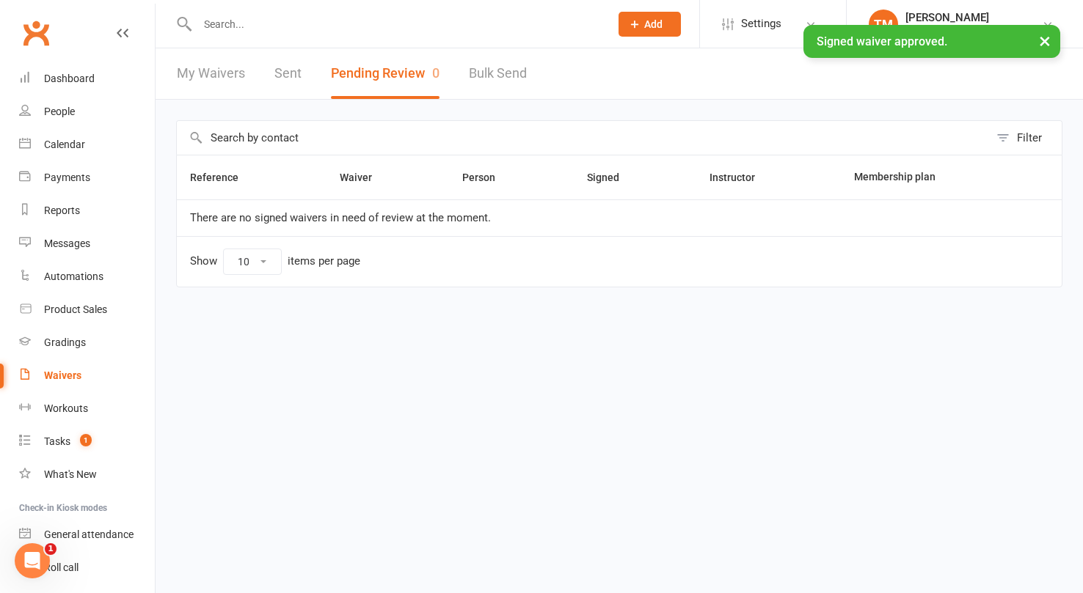
click at [288, 21] on input "text" at bounding box center [396, 24] width 406 height 21
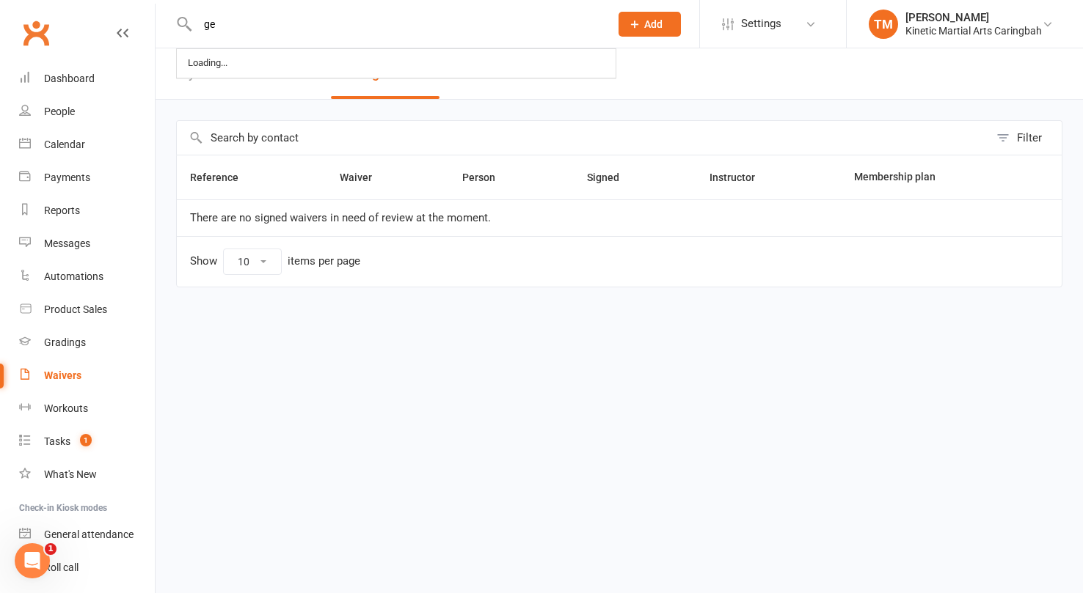
type input "g"
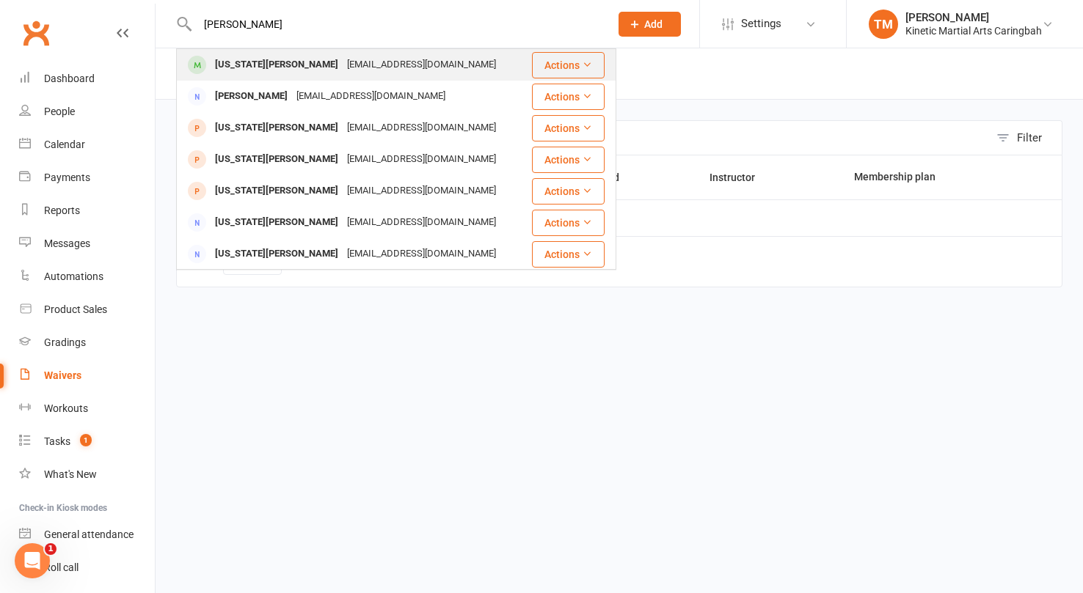
type input "[PERSON_NAME]"
click at [270, 63] on div "[US_STATE][PERSON_NAME]" at bounding box center [276, 64] width 132 height 21
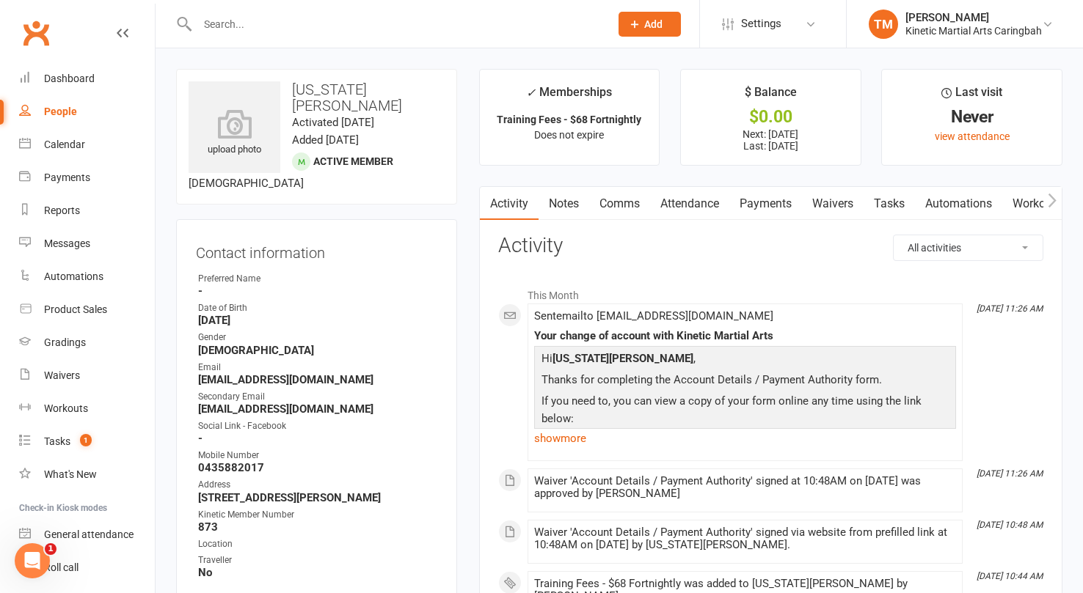
click at [782, 205] on link "Payments" at bounding box center [765, 204] width 73 height 34
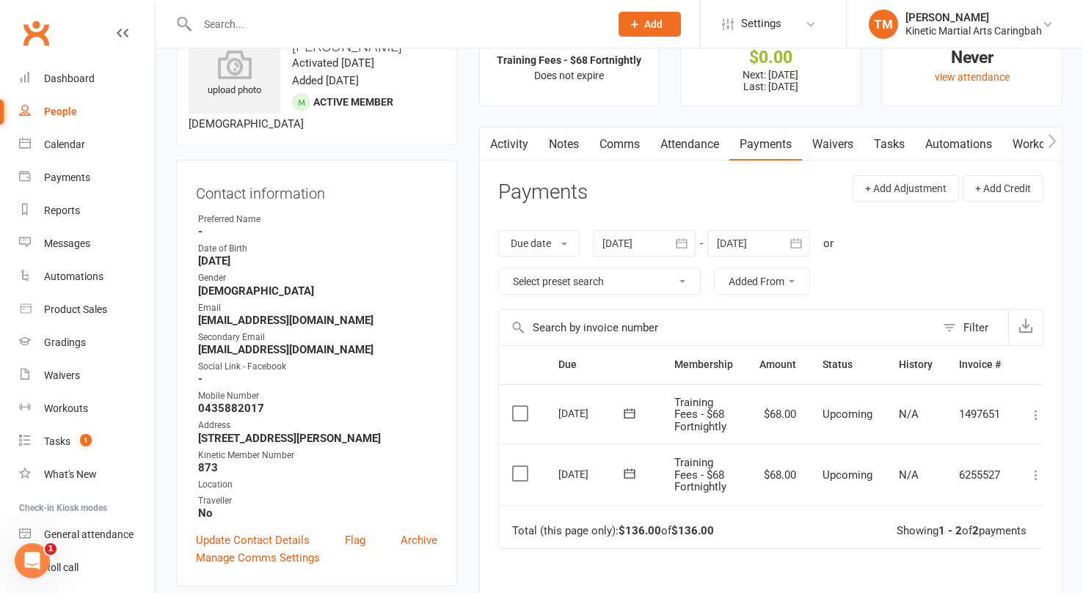
scroll to position [98, 0]
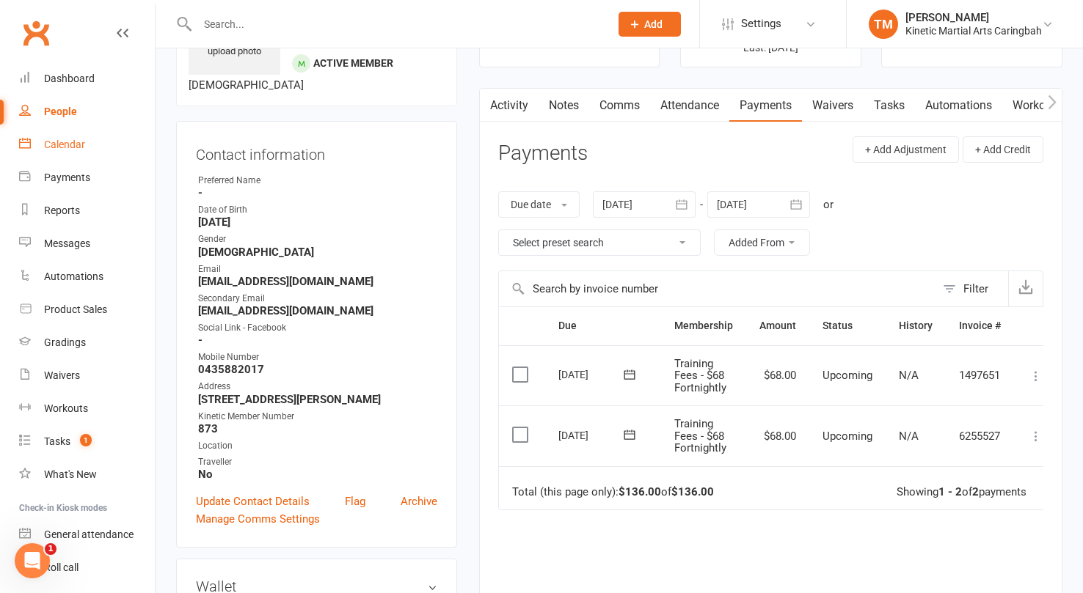
click at [70, 144] on div "Calendar" at bounding box center [64, 145] width 41 height 12
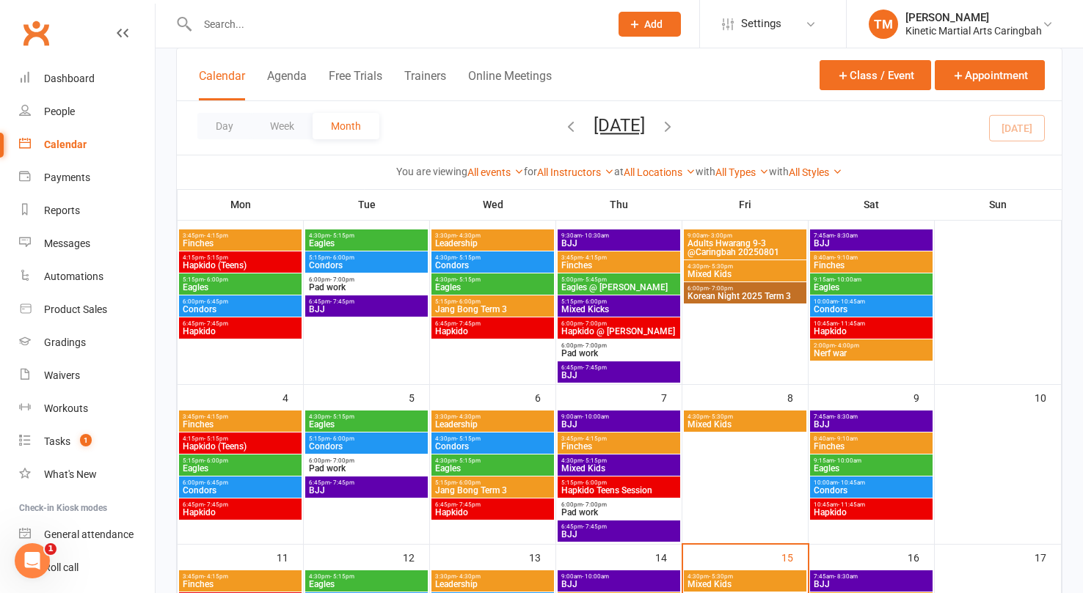
scroll to position [142, 0]
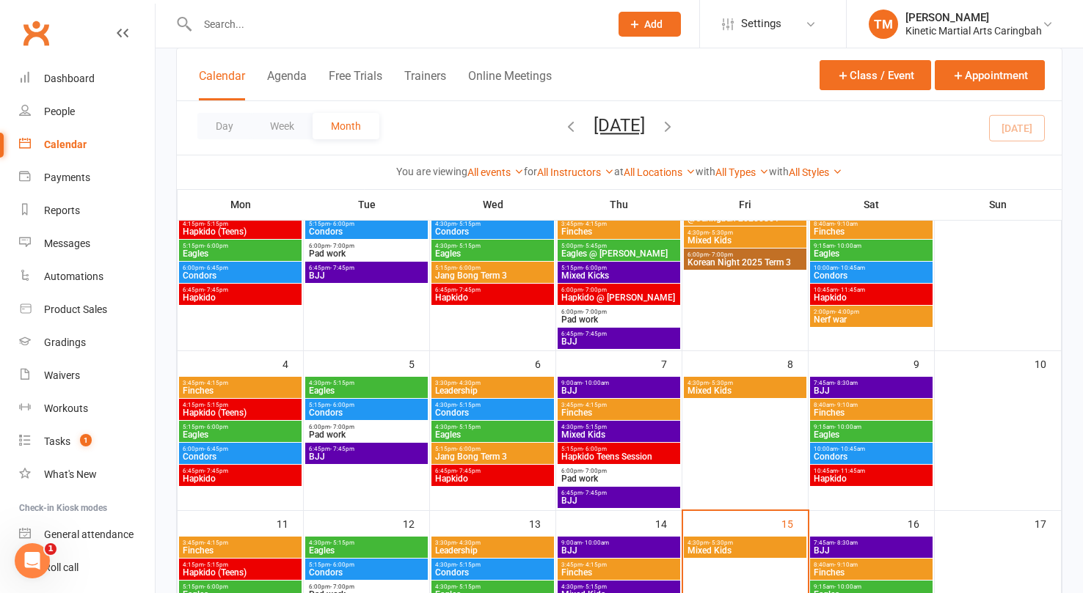
click at [839, 563] on span "- 9:10am" at bounding box center [845, 565] width 23 height 7
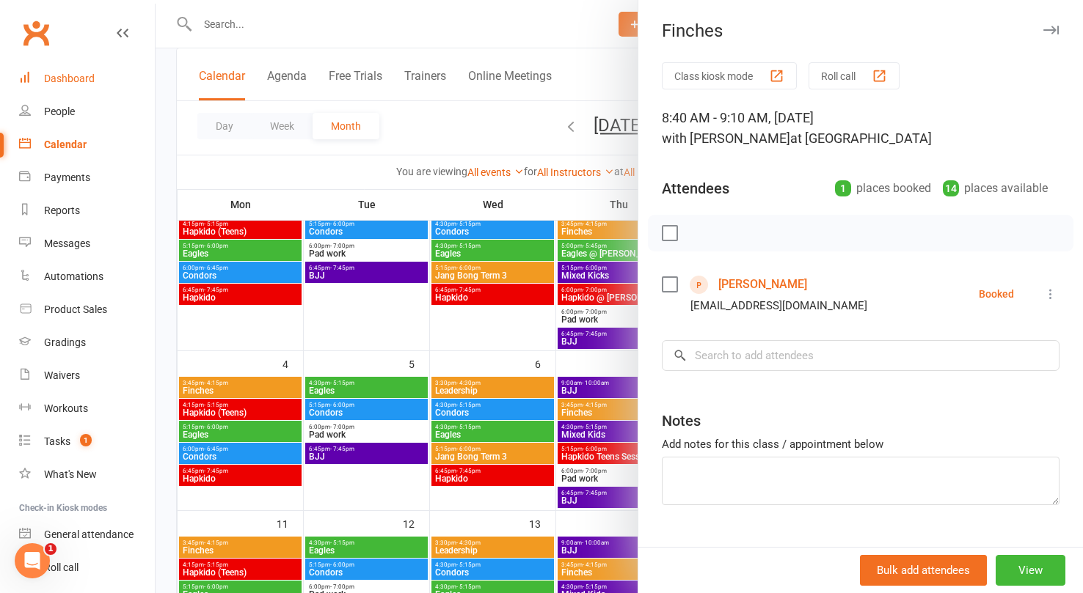
click at [68, 73] on div "Dashboard" at bounding box center [69, 79] width 51 height 12
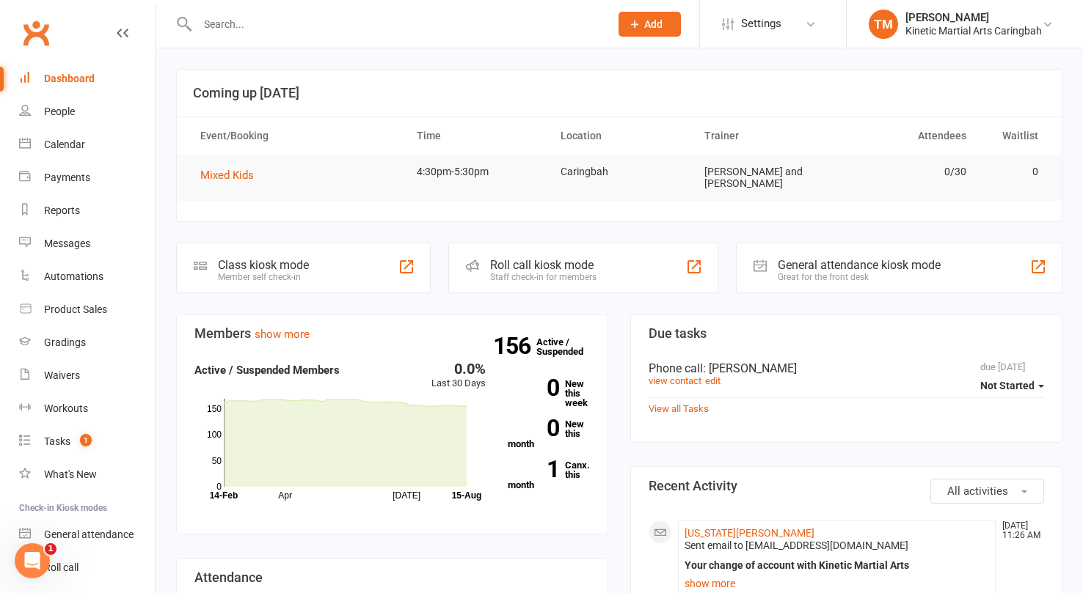
click at [312, 24] on input "text" at bounding box center [396, 24] width 406 height 21
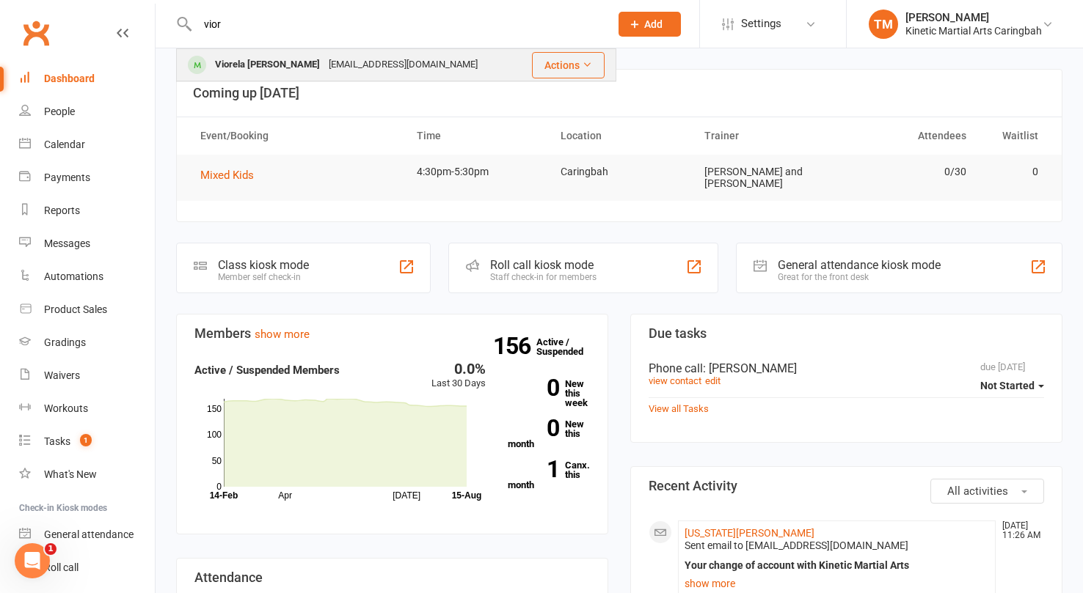
type input "vior"
click at [261, 61] on div "Viorela [PERSON_NAME]" at bounding box center [267, 64] width 114 height 21
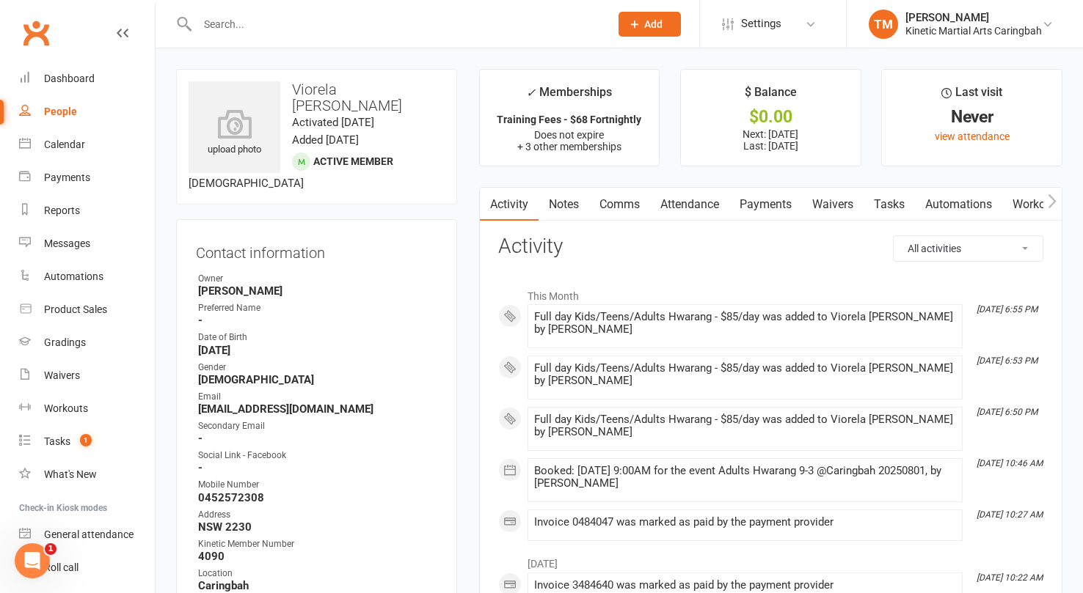
click at [776, 209] on link "Payments" at bounding box center [765, 205] width 73 height 34
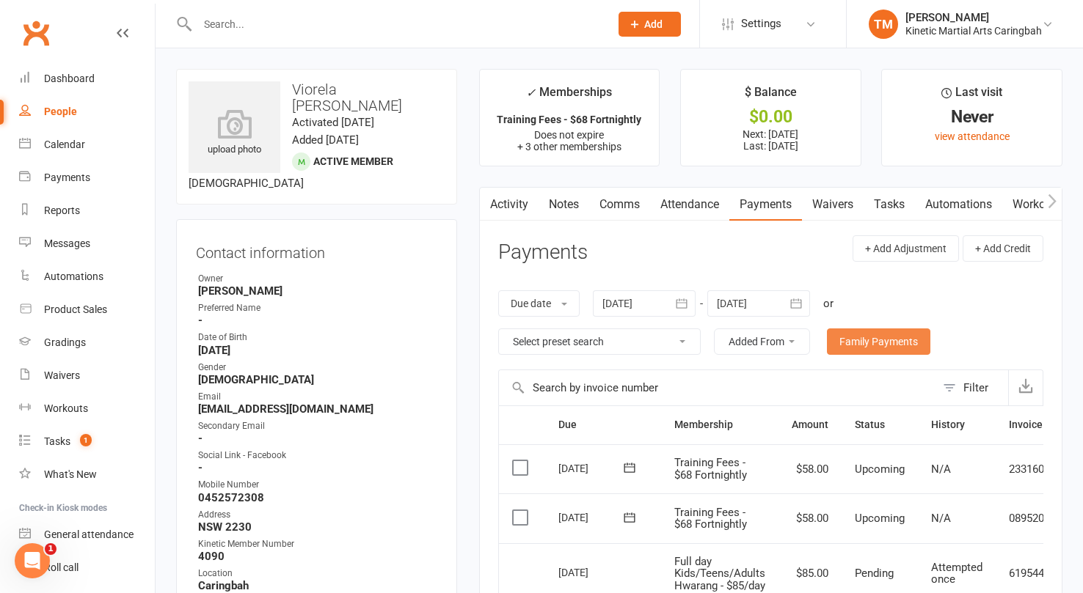
click at [868, 340] on link "Family Payments" at bounding box center [878, 342] width 103 height 26
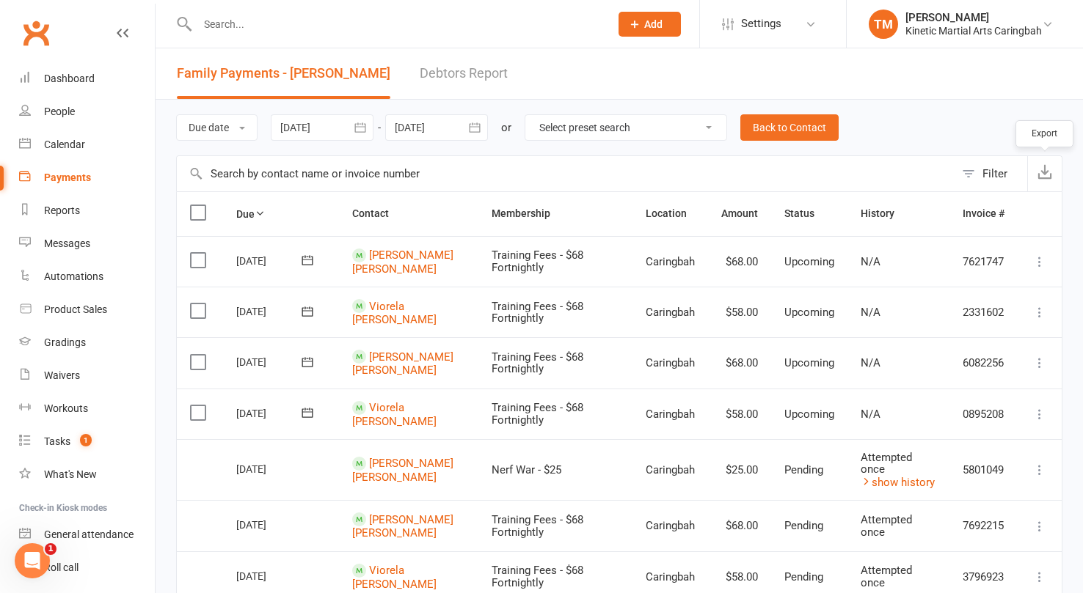
click at [1043, 170] on icon "button" at bounding box center [1044, 171] width 15 height 15
click at [362, 122] on icon "button" at bounding box center [360, 127] width 15 height 15
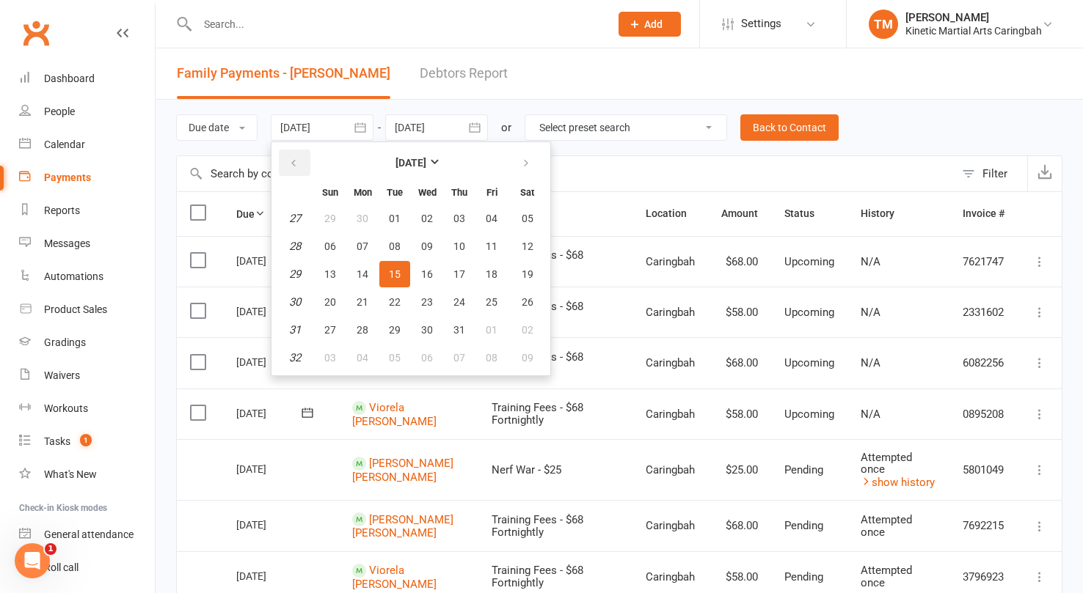
click at [299, 160] on icon "button" at bounding box center [293, 164] width 10 height 12
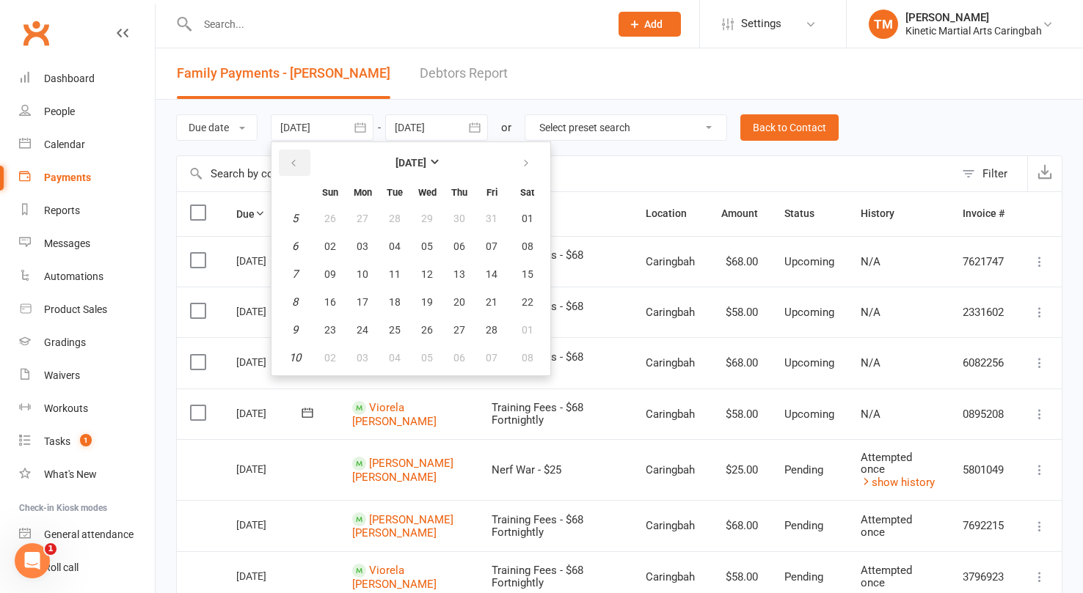
click at [299, 160] on icon "button" at bounding box center [293, 164] width 10 height 12
click at [431, 217] on span "01" at bounding box center [427, 219] width 12 height 12
type input "01 Jan 2025"
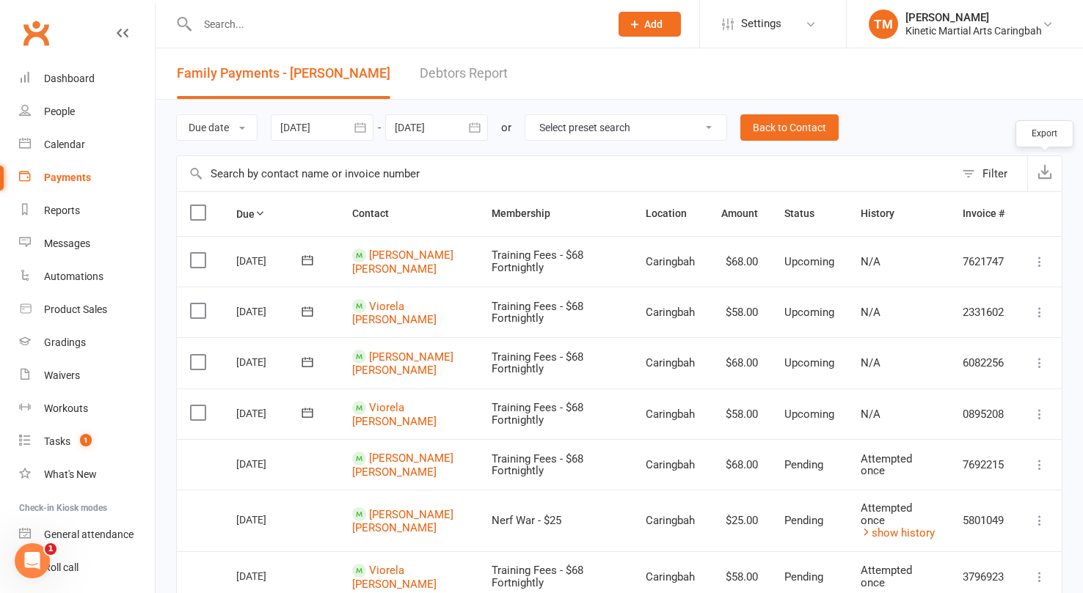
click at [1036, 175] on button "button" at bounding box center [1044, 173] width 34 height 35
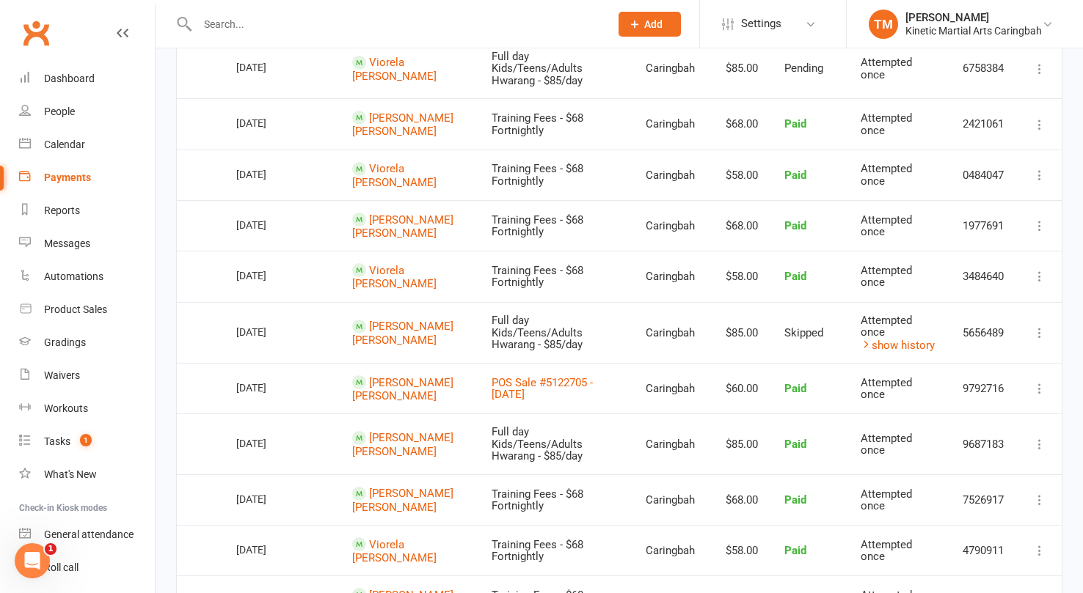
scroll to position [691, 0]
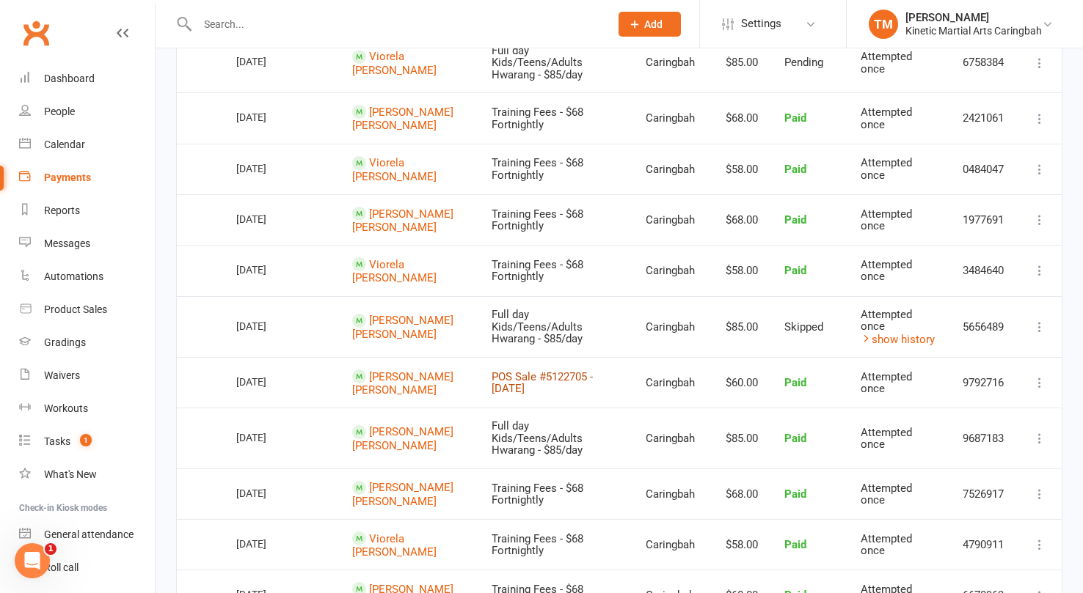
click at [546, 370] on link "POS Sale #5122705 - July 11, 2025" at bounding box center [541, 383] width 101 height 26
click at [491, 370] on link "POS Sale #5122705 - July 11, 2025" at bounding box center [541, 383] width 101 height 26
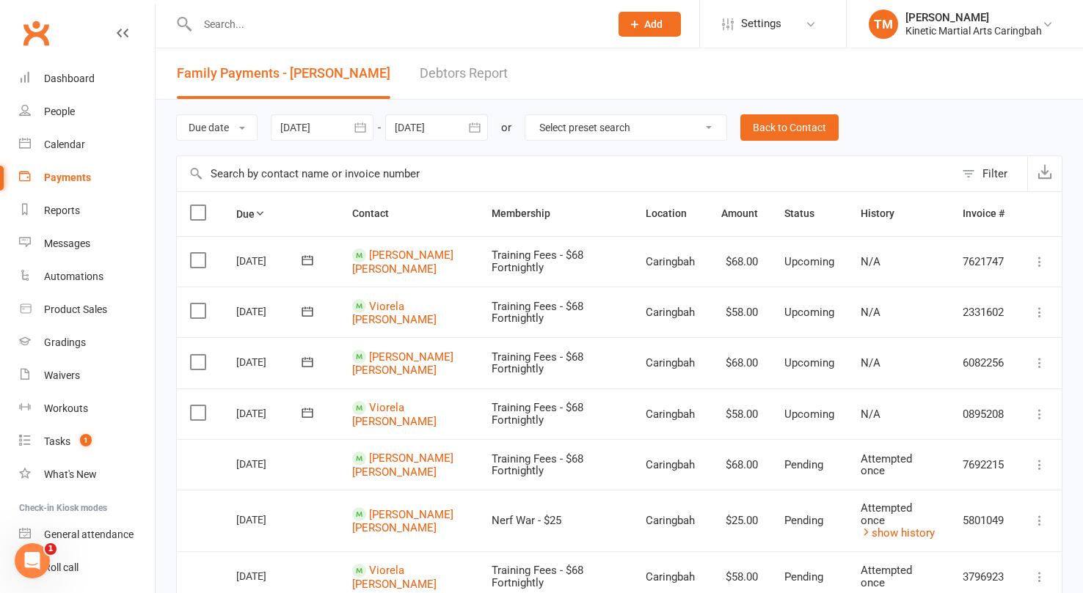
click at [273, 29] on input "text" at bounding box center [396, 24] width 406 height 21
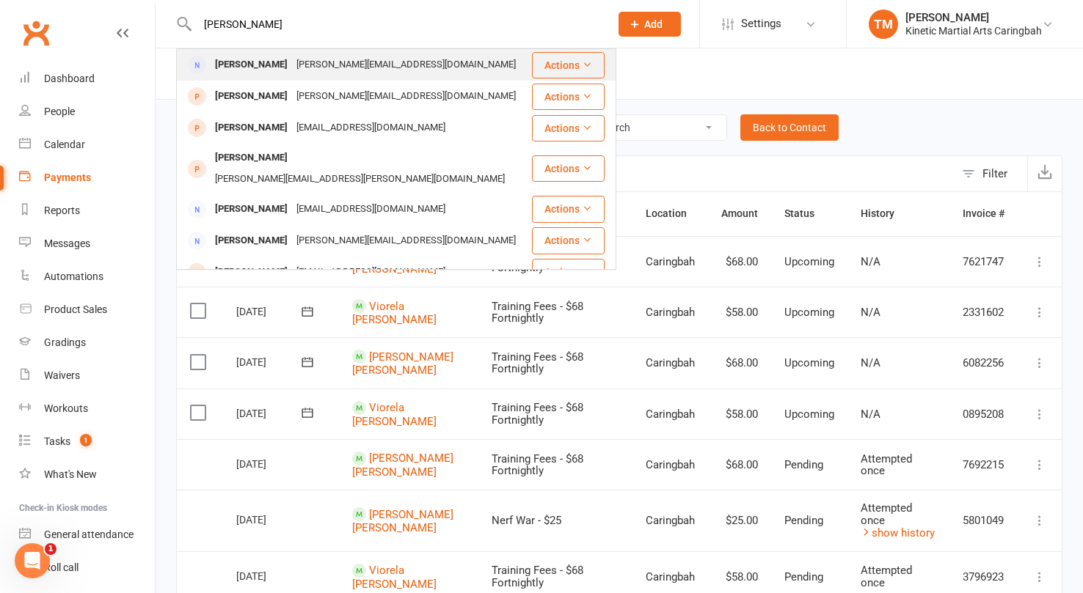
type input "louise"
click at [247, 76] on div "[PERSON_NAME]" at bounding box center [250, 64] width 81 height 21
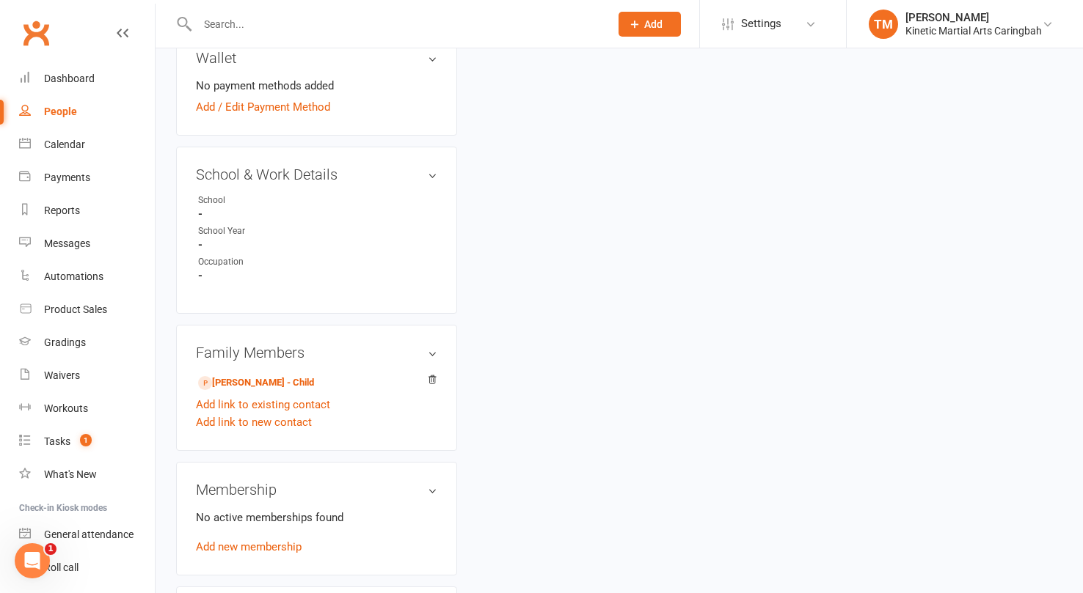
scroll to position [565, 0]
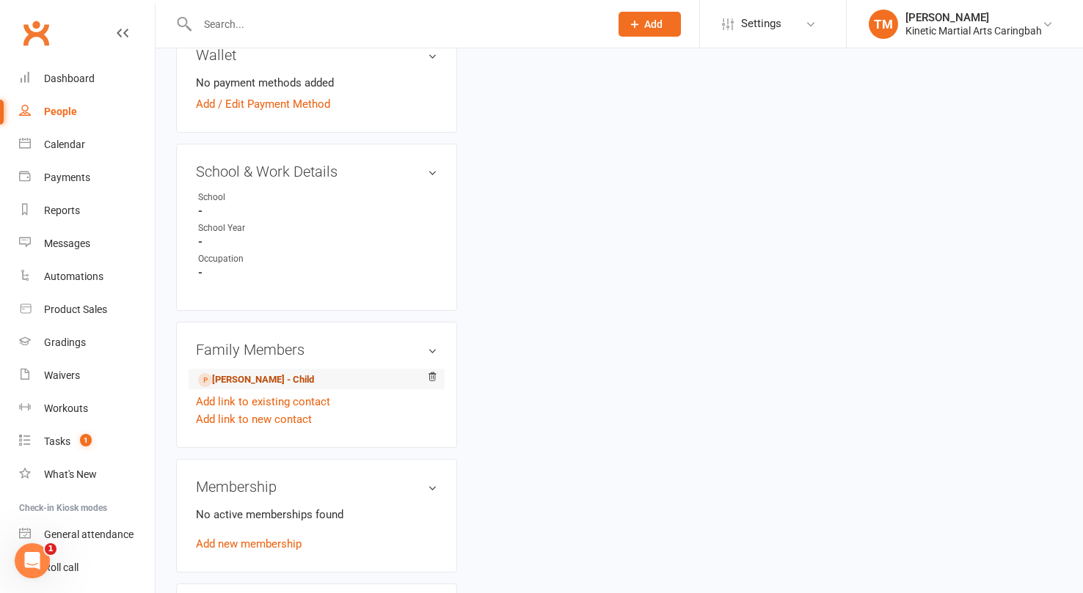
click at [257, 373] on link "LouiseCHILD Lumley - Child" at bounding box center [256, 380] width 116 height 15
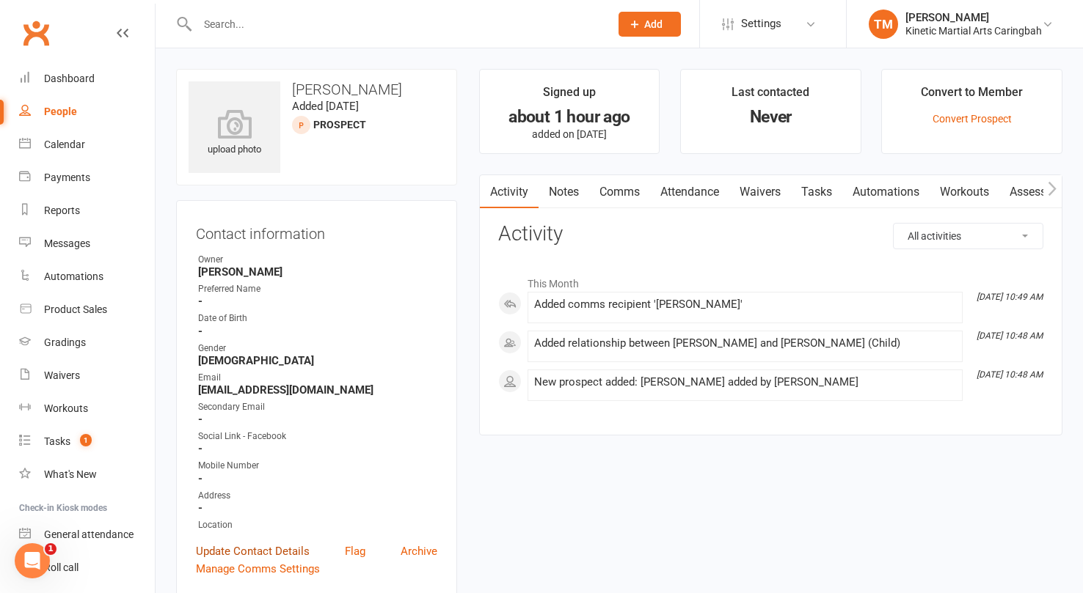
click at [255, 548] on link "Update Contact Details" at bounding box center [253, 552] width 114 height 18
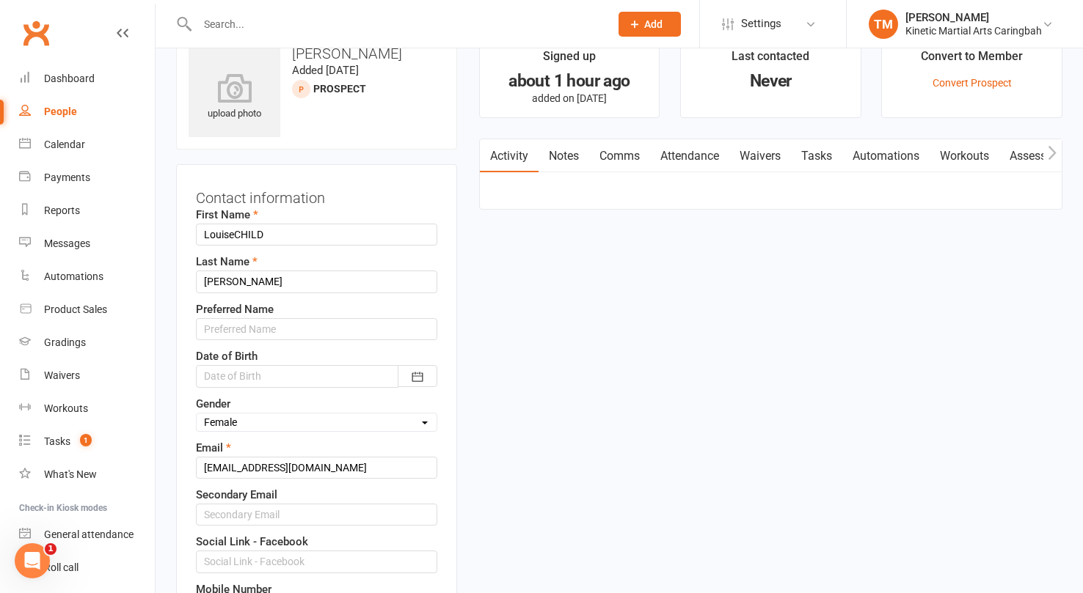
scroll to position [69, 0]
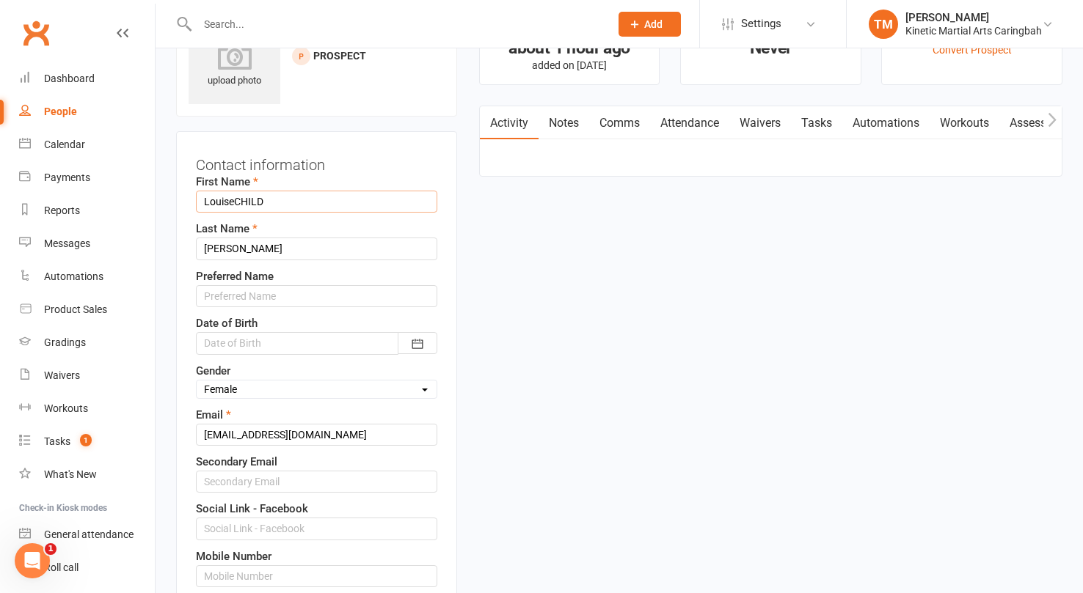
drag, startPoint x: 299, startPoint y: 202, endPoint x: 197, endPoint y: 176, distance: 105.8
click at [197, 177] on div "First Name LouiseCHILD" at bounding box center [316, 193] width 241 height 40
type input "Sebastian"
click at [413, 343] on icon "button" at bounding box center [417, 344] width 15 height 15
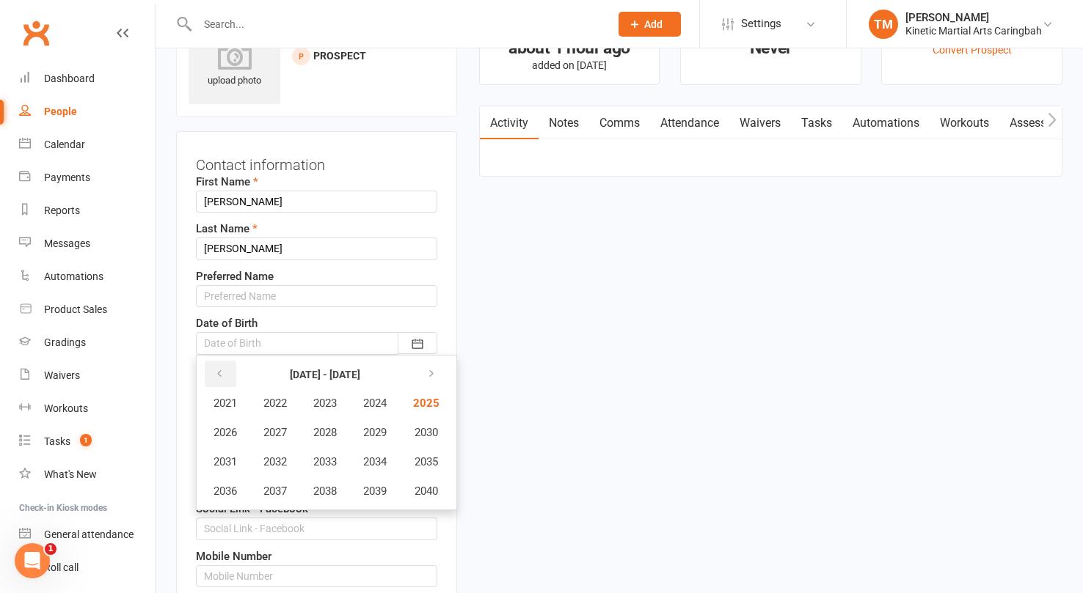
click at [219, 376] on icon "button" at bounding box center [219, 374] width 10 height 12
click at [429, 486] on span "2020" at bounding box center [424, 491] width 23 height 13
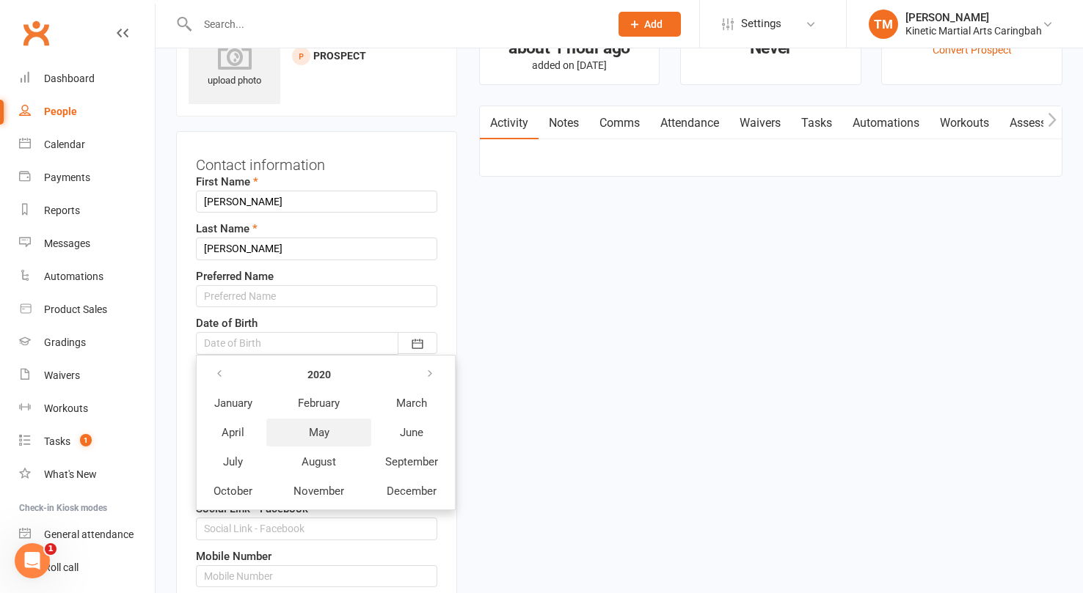
click at [309, 425] on button "May" at bounding box center [318, 433] width 105 height 28
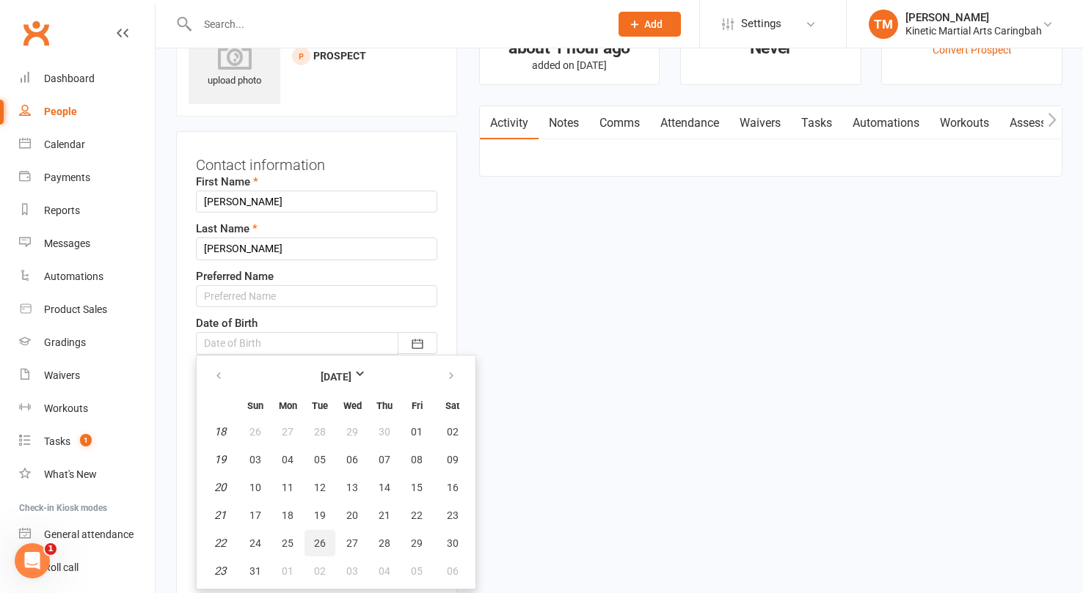
click at [318, 536] on button "26" at bounding box center [319, 543] width 31 height 26
type input "26 May 2020"
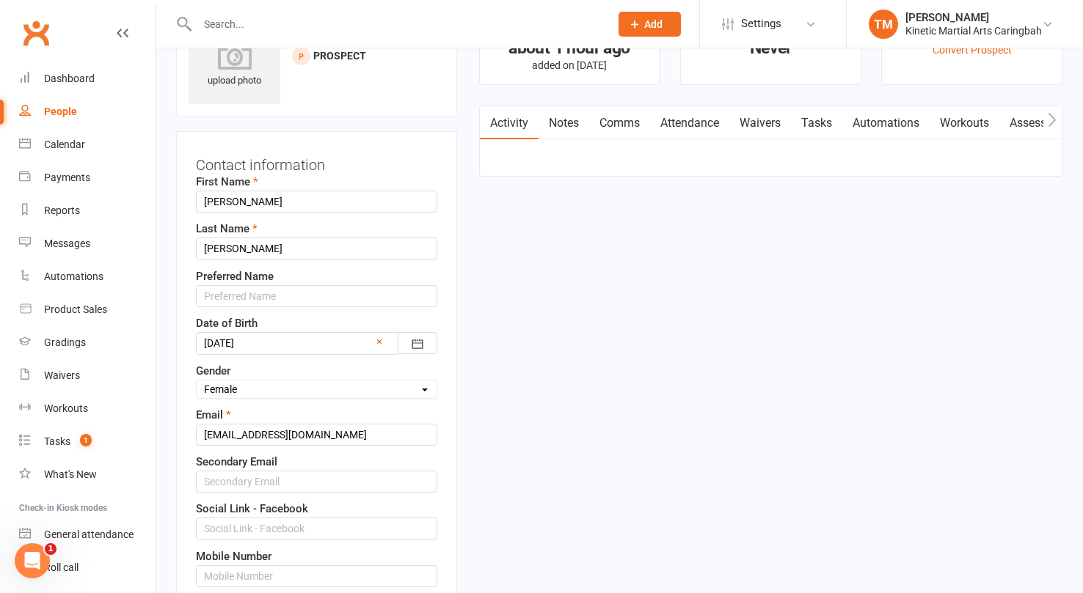
click at [285, 384] on select "Select [DEMOGRAPHIC_DATA] [DEMOGRAPHIC_DATA] Other" at bounding box center [317, 389] width 240 height 16
select select "[DEMOGRAPHIC_DATA]"
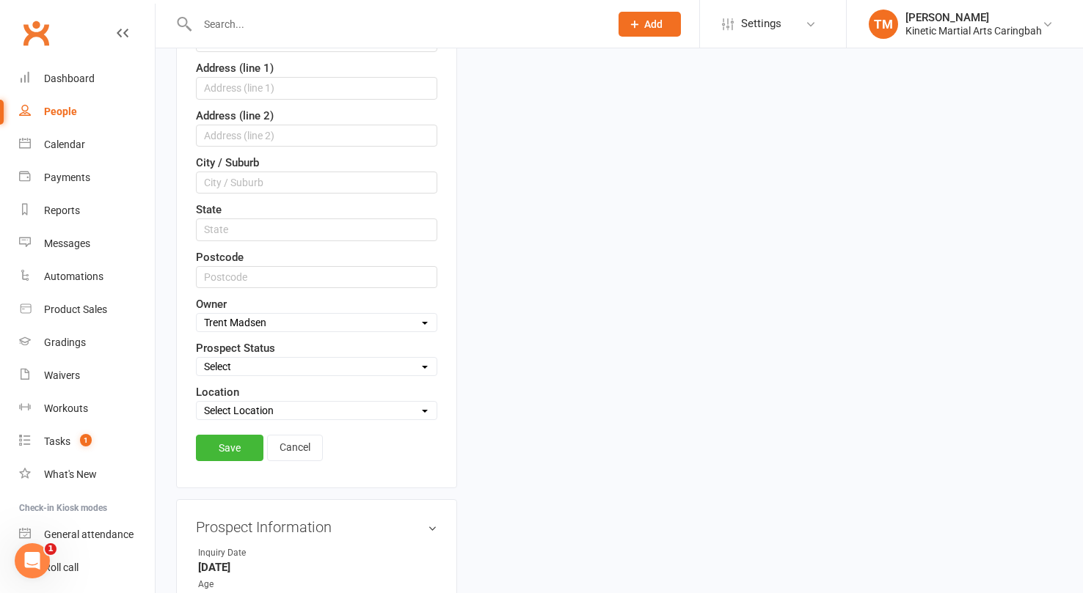
scroll to position [668, 0]
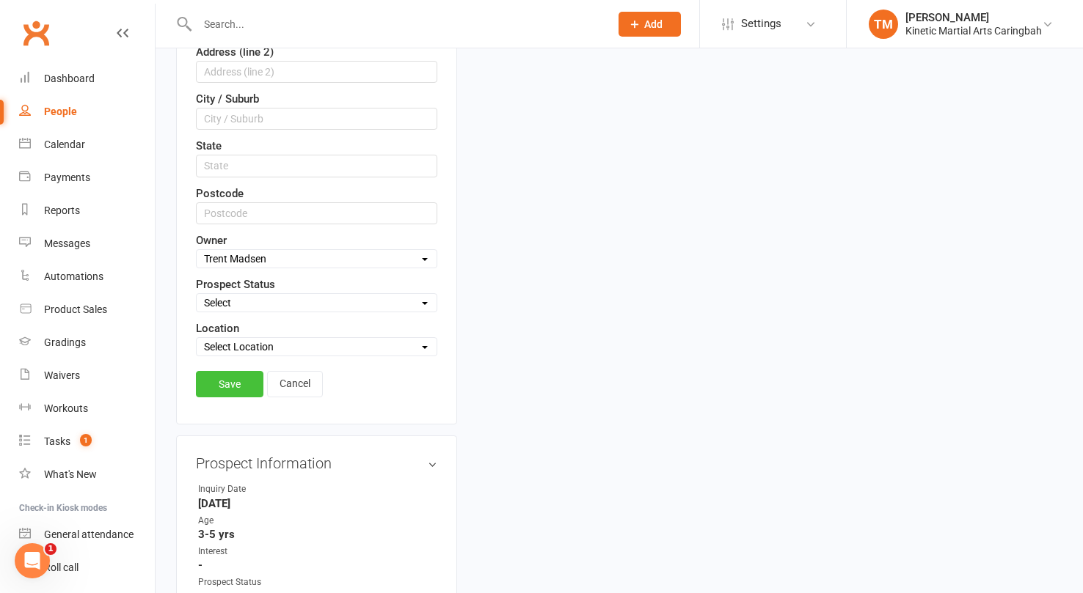
click at [222, 396] on link "Save" at bounding box center [229, 384] width 67 height 26
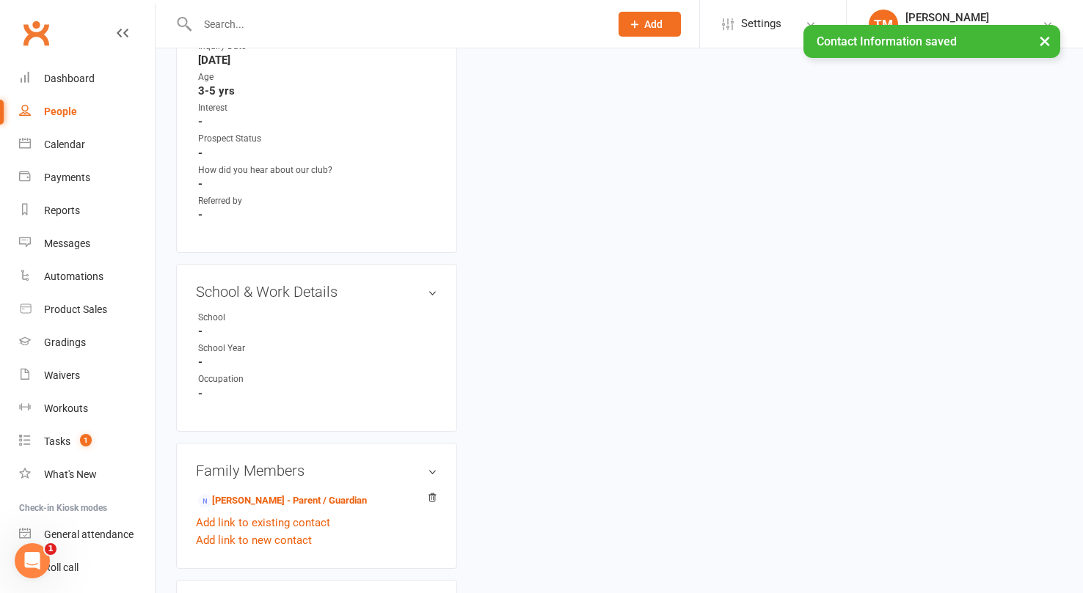
scroll to position [679, 0]
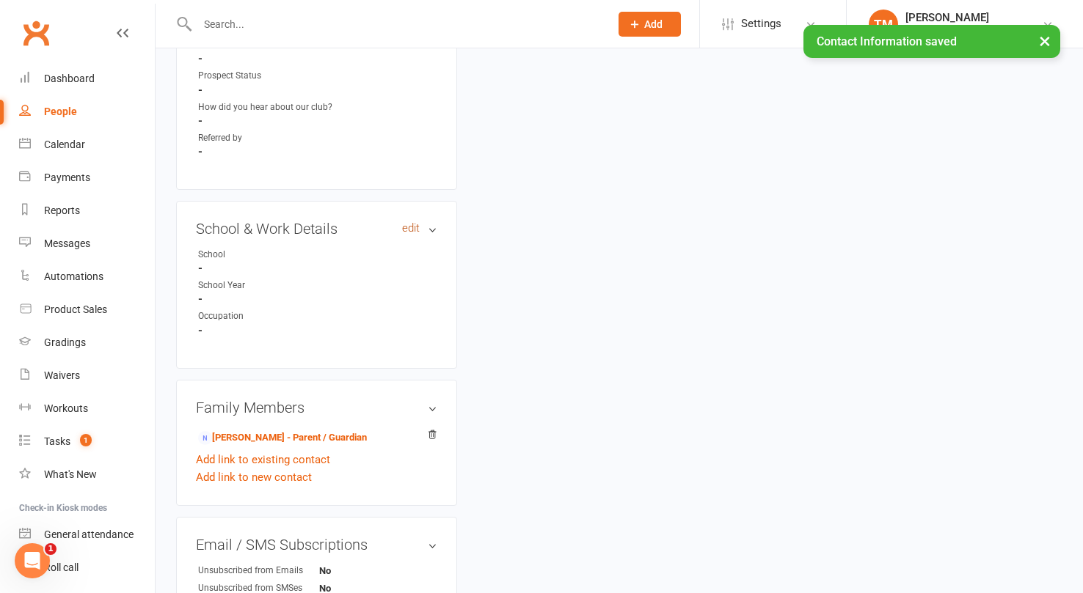
click at [410, 222] on link "edit" at bounding box center [411, 228] width 18 height 12
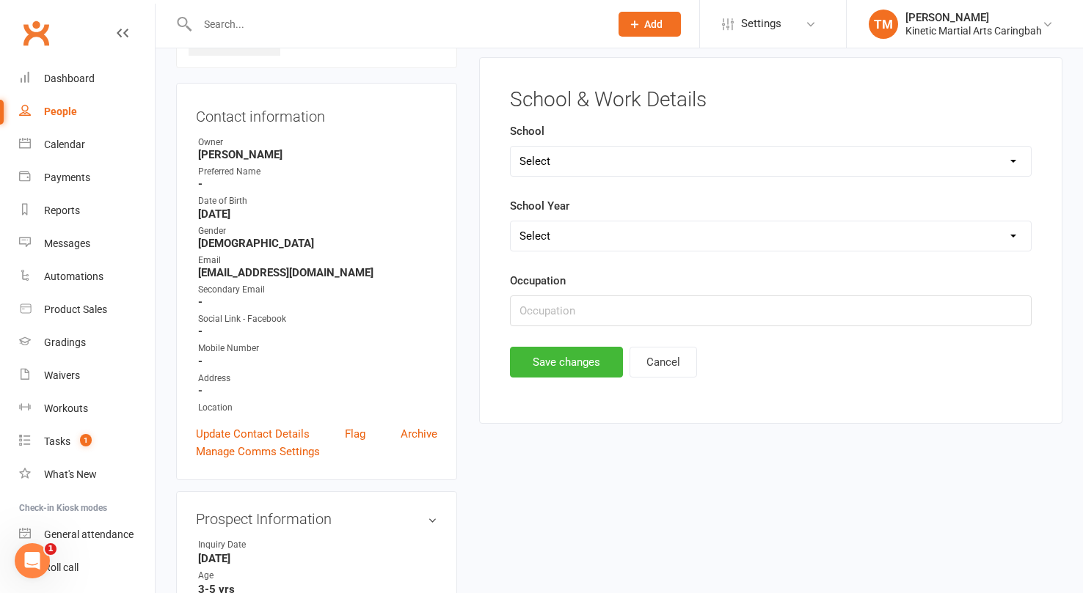
scroll to position [100, 0]
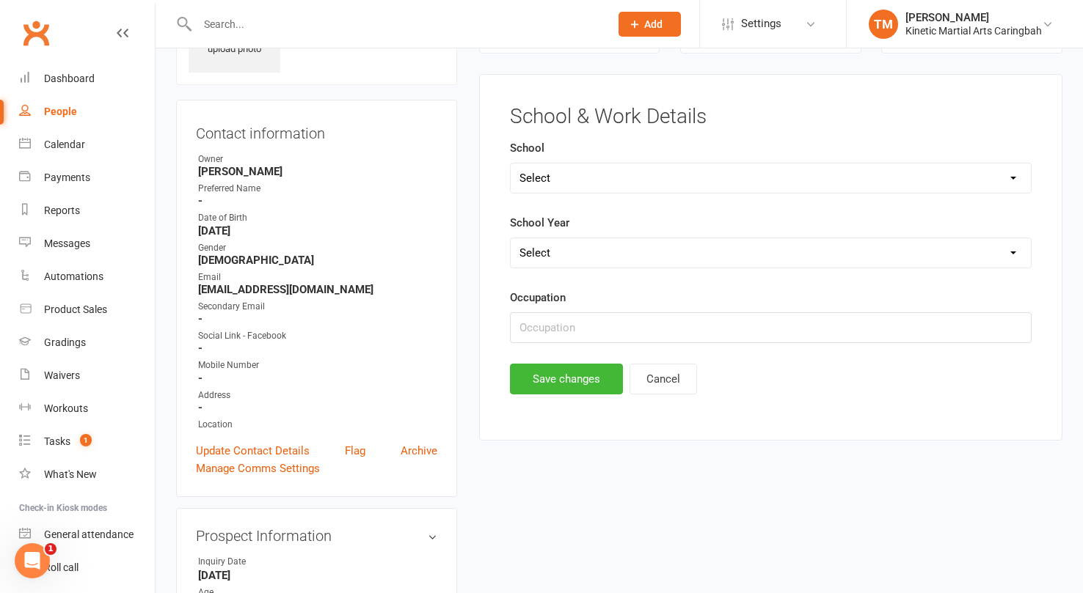
click at [585, 177] on select "Select [PERSON_NAME][GEOGRAPHIC_DATA] [GEOGRAPHIC_DATA] [GEOGRAPHIC_DATA] [GEOG…" at bounding box center [770, 178] width 520 height 29
select select "[GEOGRAPHIC_DATA]"
click at [613, 249] on select "Select Pre-school/Day care Kindergarten - two years before Kindergarten - one y…" at bounding box center [770, 252] width 520 height 29
select select "Kindergarten - one year before"
click at [586, 381] on button "Save changes" at bounding box center [566, 379] width 113 height 31
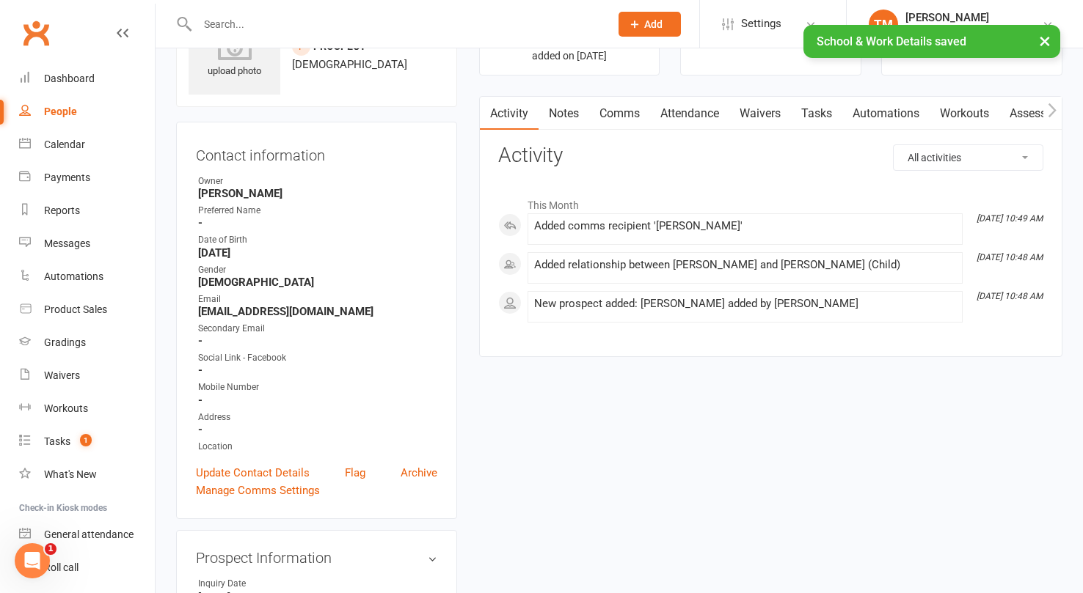
scroll to position [139, 0]
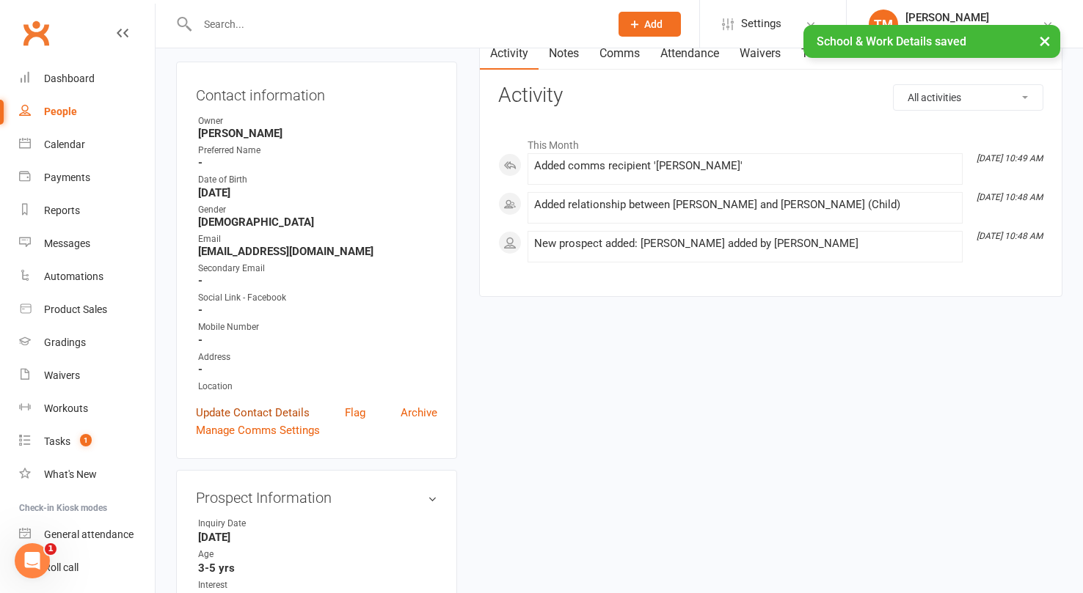
click at [277, 410] on link "Update Contact Details" at bounding box center [253, 413] width 114 height 18
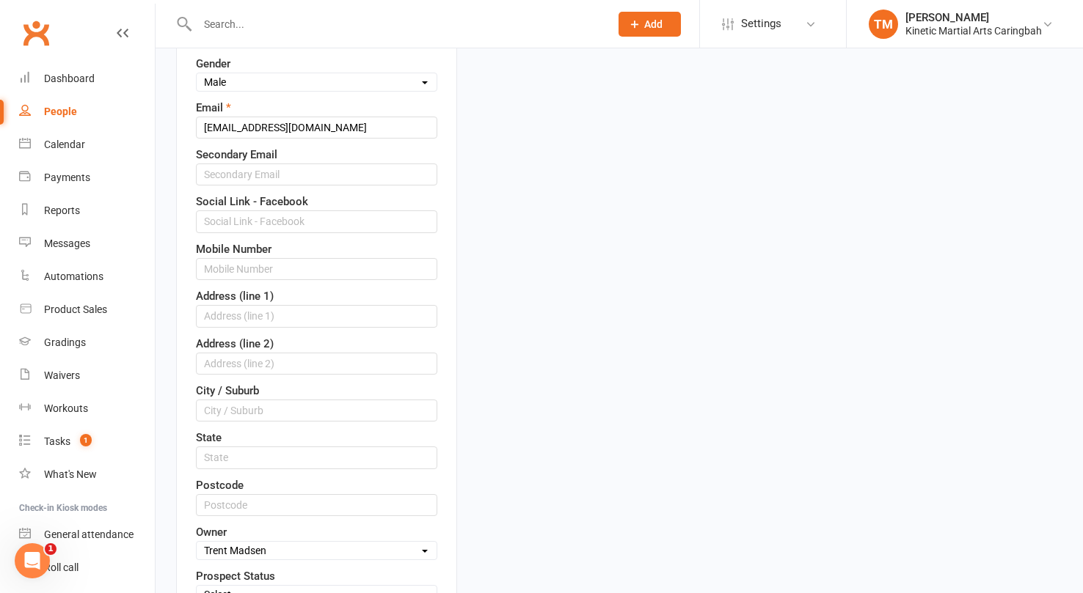
scroll to position [433, 0]
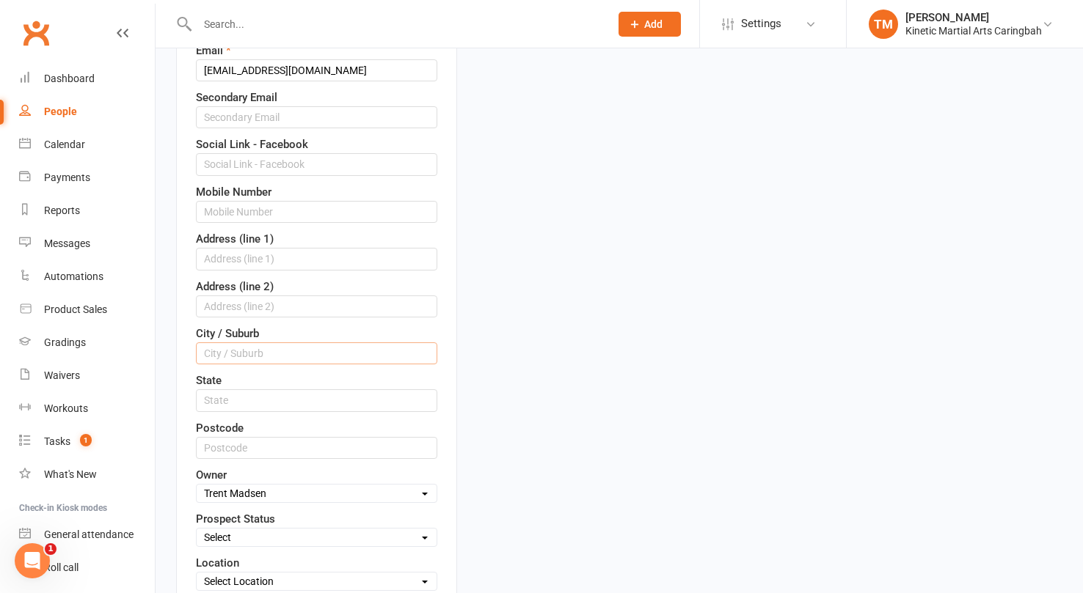
click at [244, 351] on input "text" at bounding box center [316, 354] width 241 height 22
type input "Caringbah"
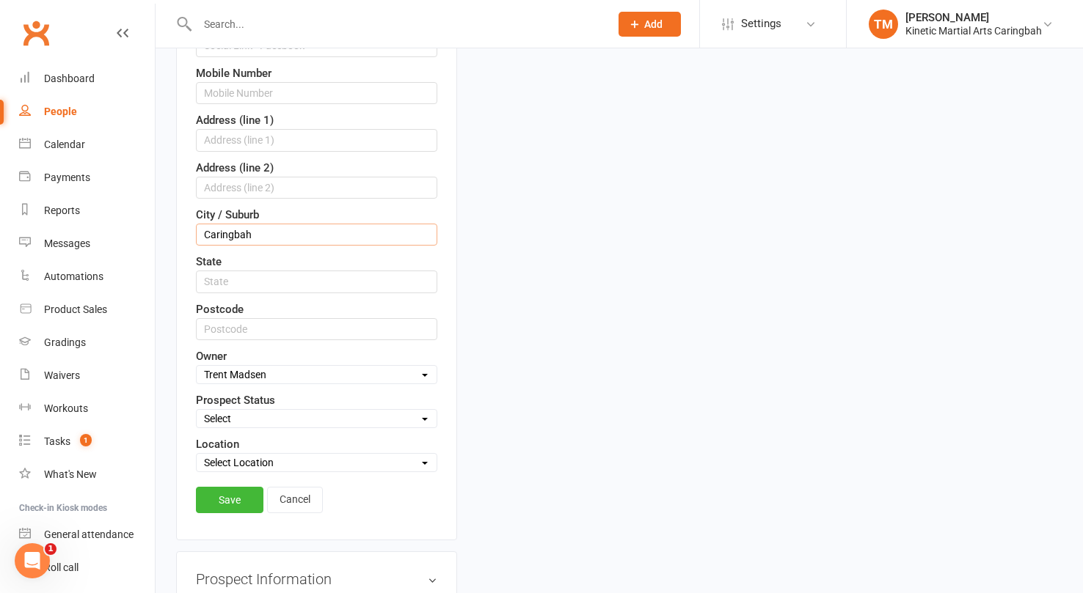
scroll to position [805, 0]
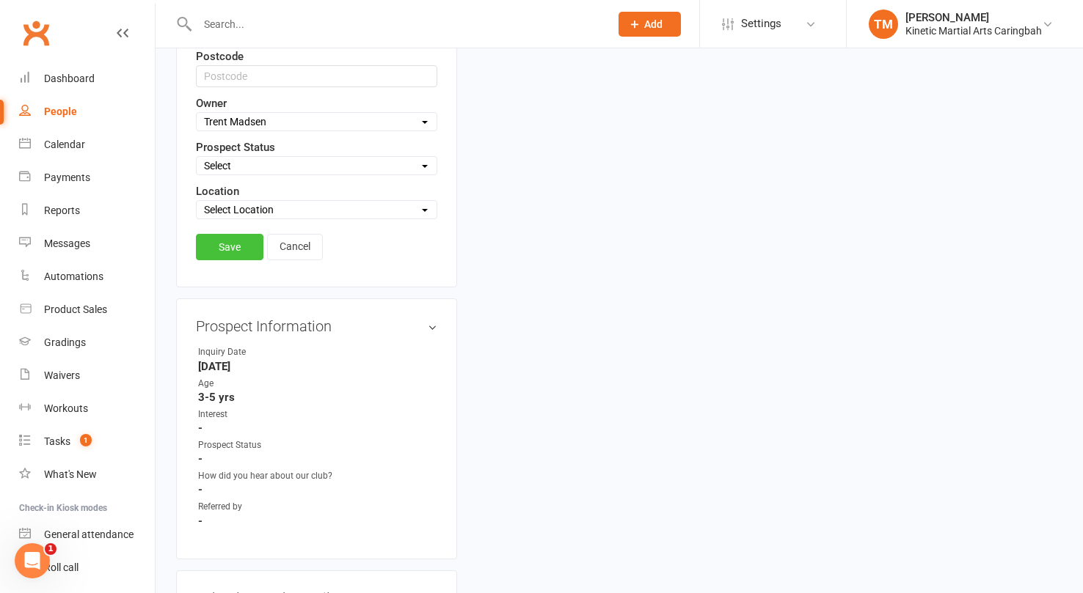
click at [240, 254] on link "Save" at bounding box center [229, 247] width 67 height 26
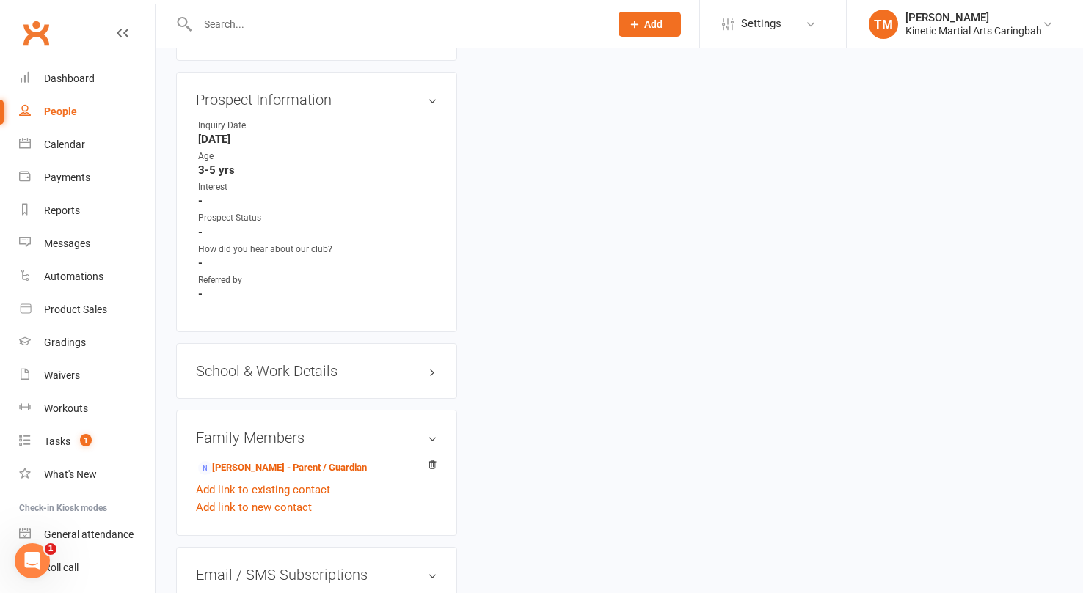
scroll to position [636, 0]
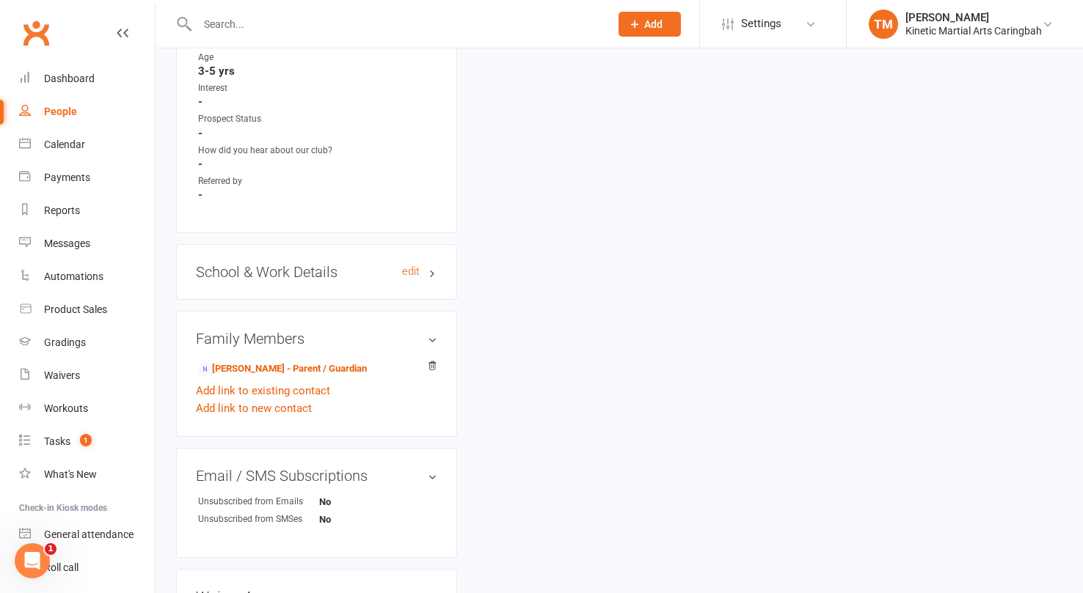
click at [251, 264] on h3 "School & Work Details edit" at bounding box center [316, 272] width 241 height 16
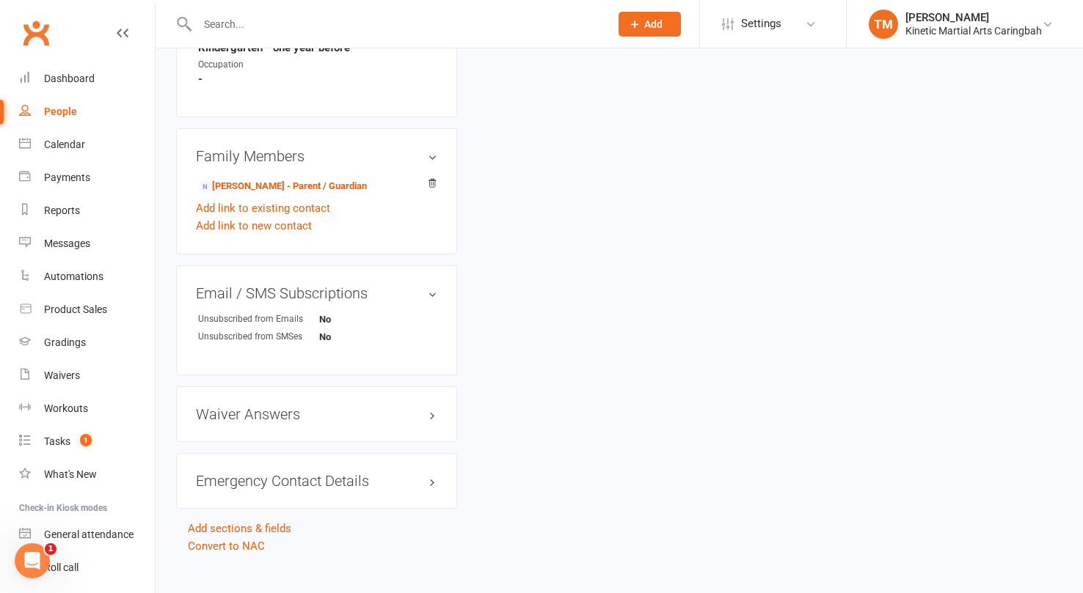
scroll to position [944, 0]
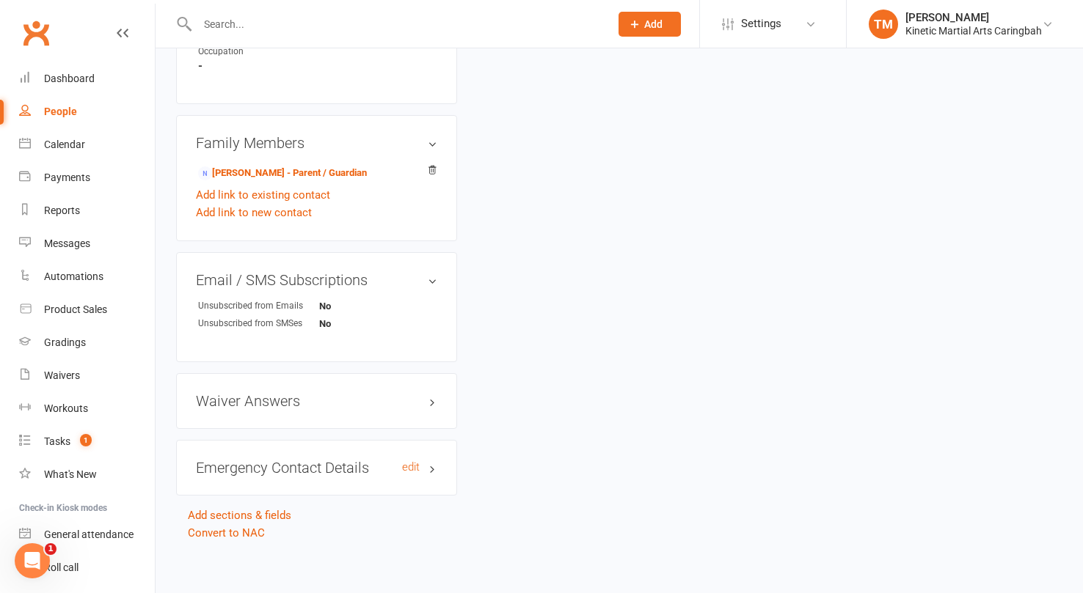
click at [279, 460] on h3 "Emergency Contact Details edit" at bounding box center [316, 468] width 241 height 16
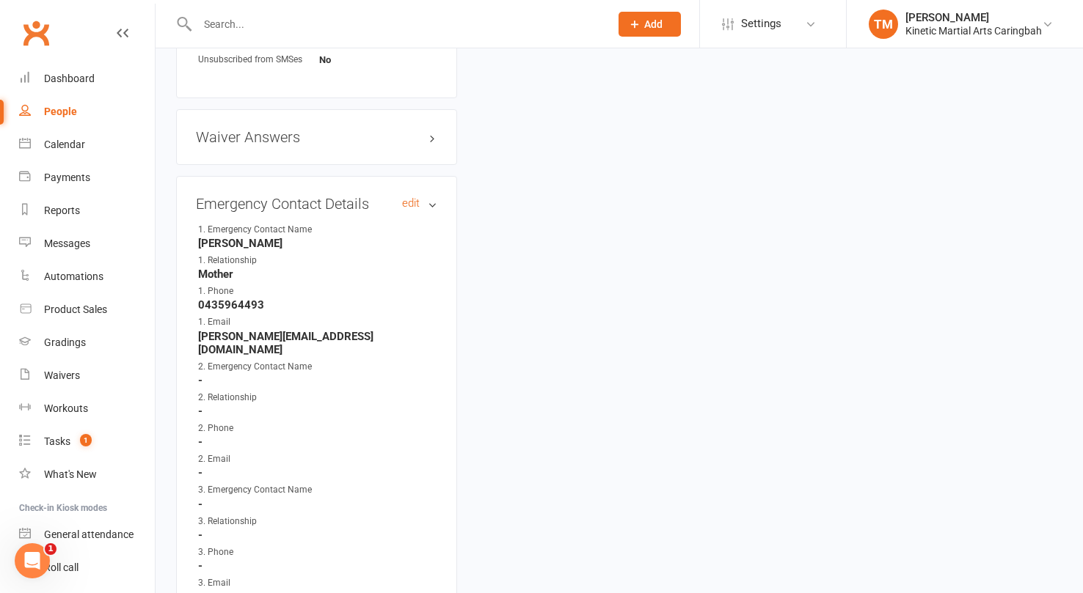
scroll to position [1284, 0]
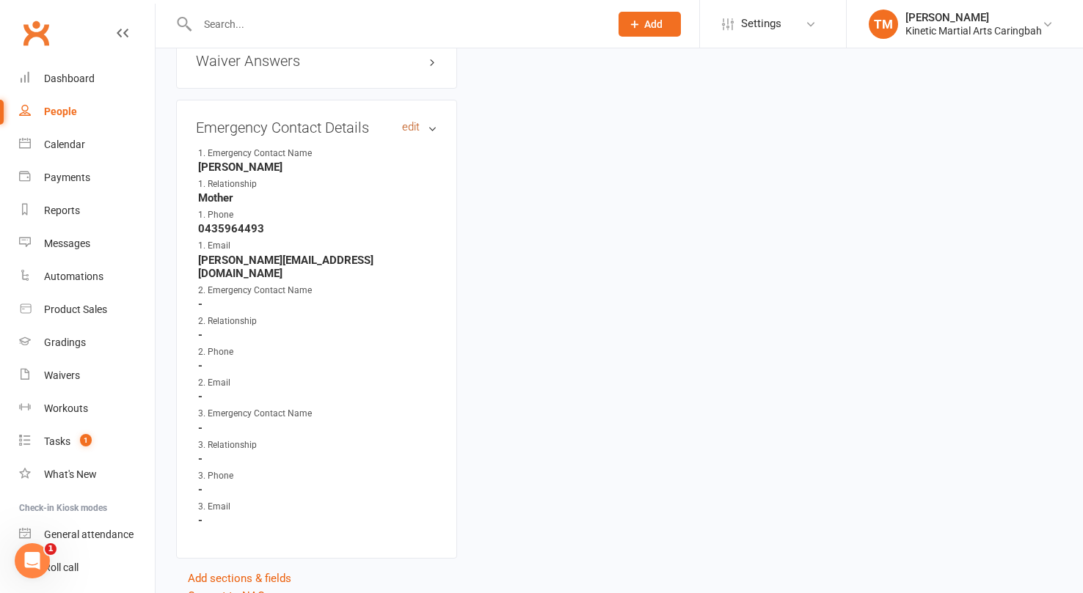
click at [406, 121] on link "edit" at bounding box center [411, 127] width 18 height 12
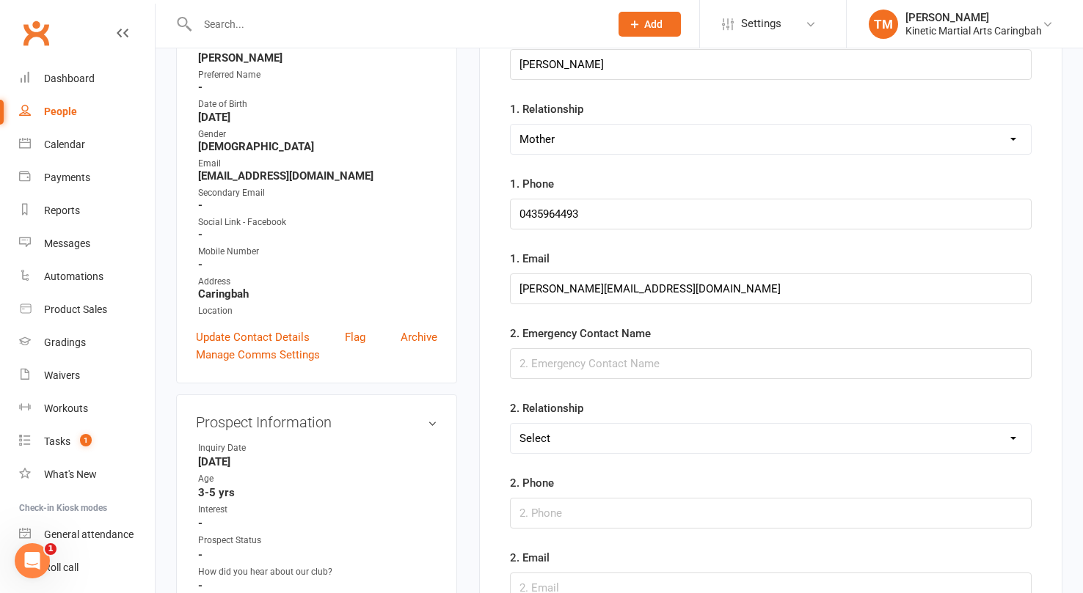
scroll to position [215, 0]
click at [634, 444] on select "Select Mother Father Wife / Girlfriend Husband / Boyfriend Grandmother / Aunt G…" at bounding box center [770, 437] width 520 height 29
select select "Father"
click at [603, 358] on input "text" at bounding box center [770, 363] width 521 height 31
click at [587, 371] on input "text" at bounding box center [770, 363] width 521 height 31
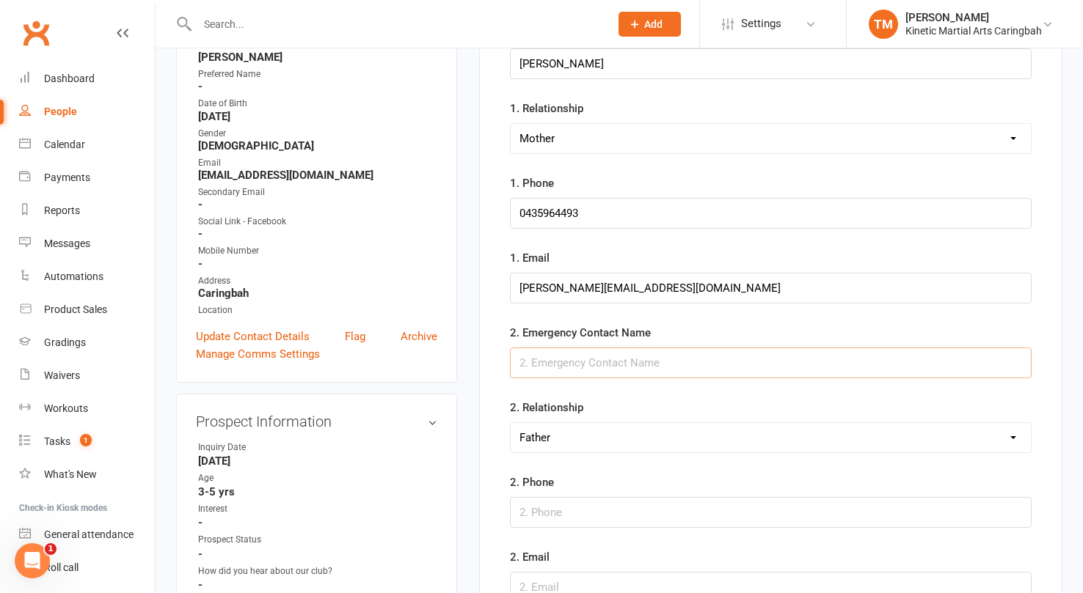
click at [564, 365] on input "text" at bounding box center [770, 363] width 521 height 31
type input "Doug"
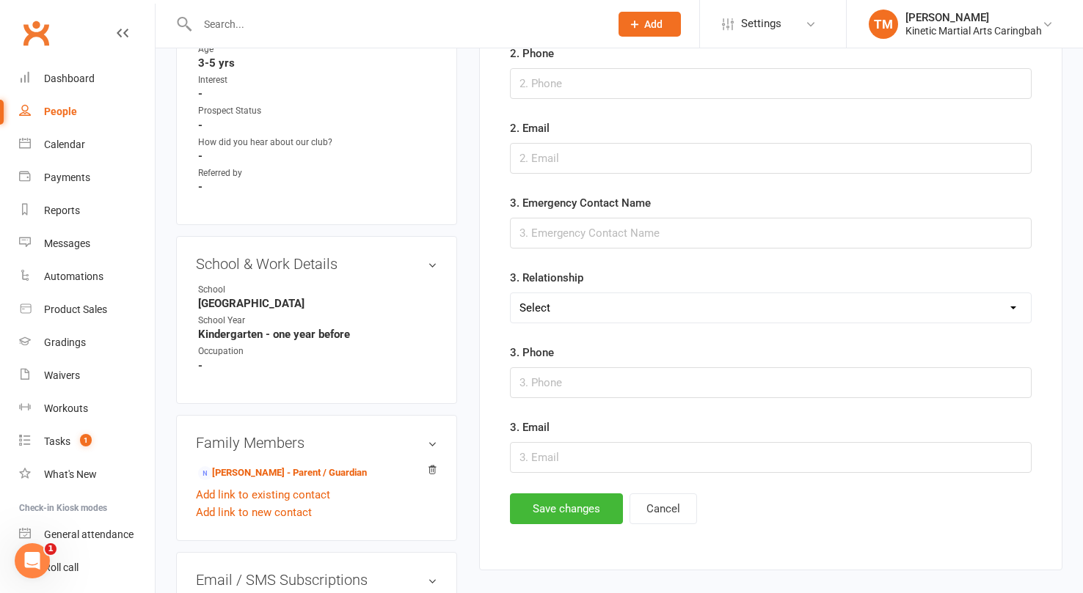
scroll to position [673, 0]
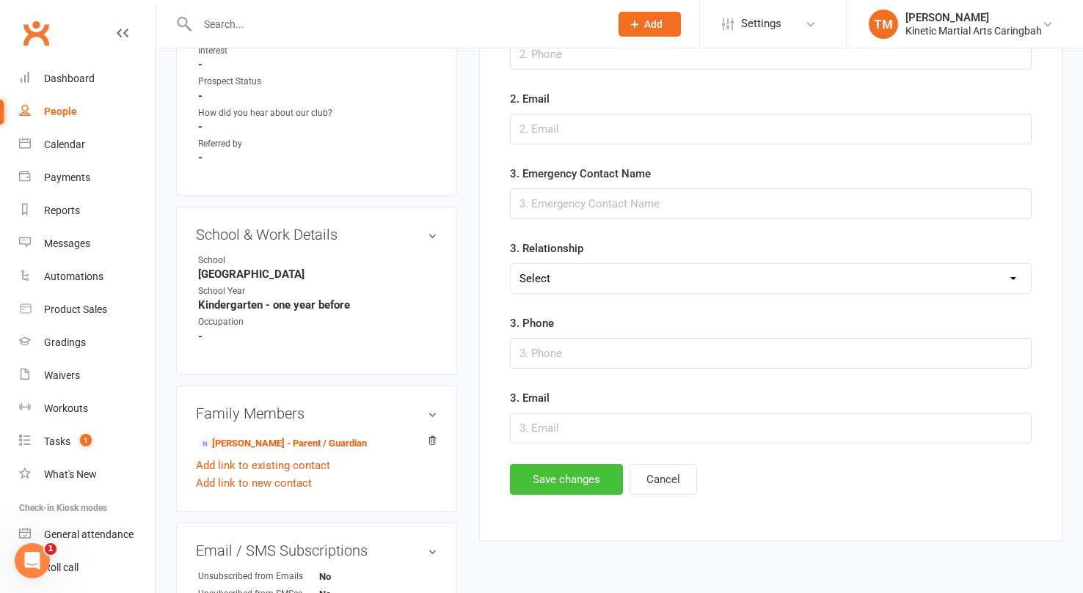
click at [585, 481] on button "Save changes" at bounding box center [566, 479] width 113 height 31
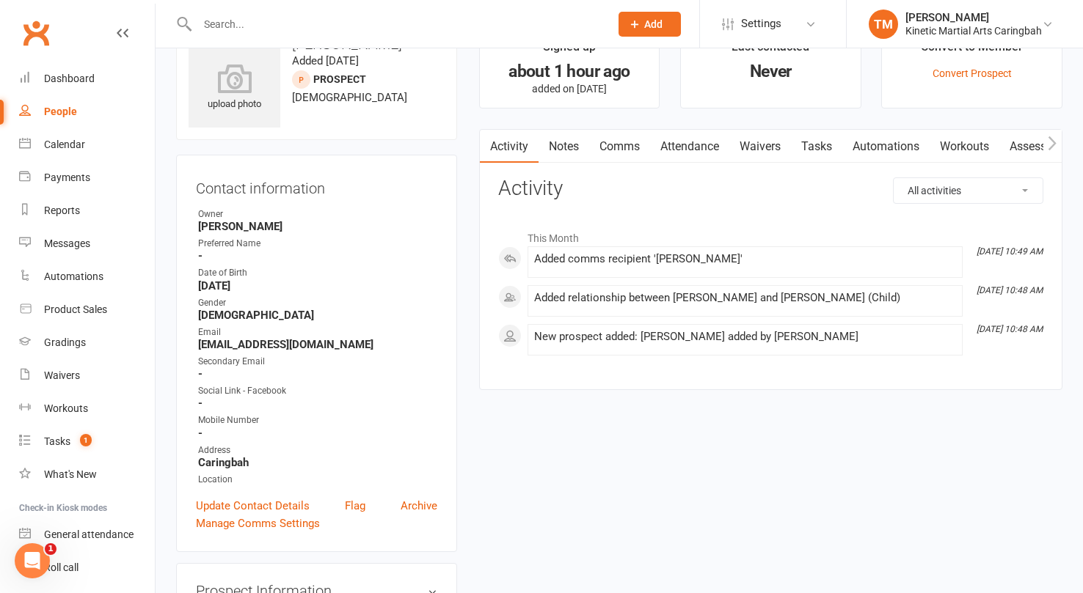
scroll to position [51, 0]
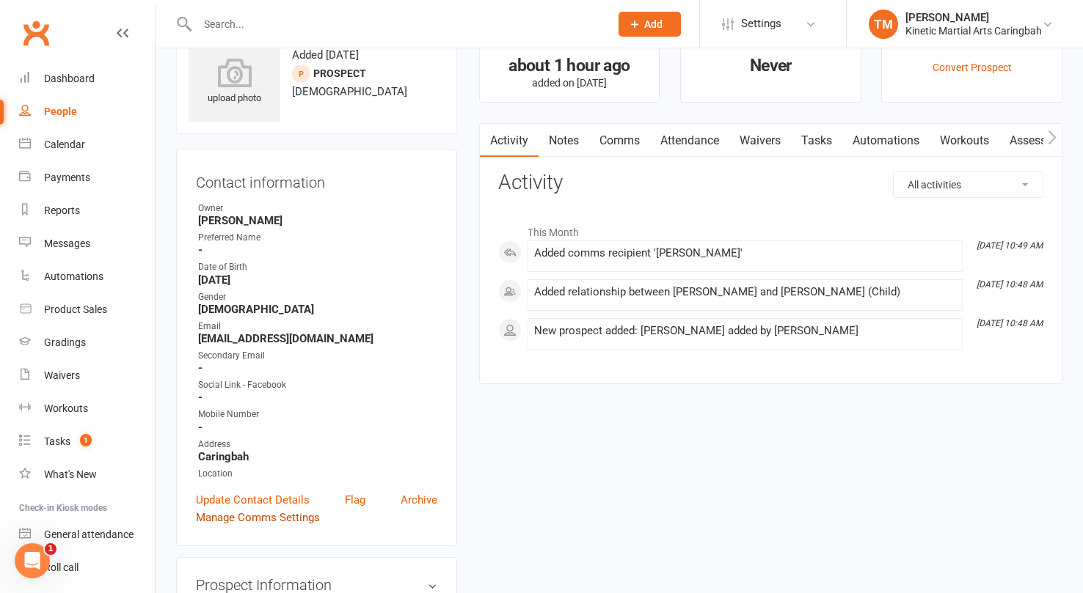
click at [262, 517] on link "Manage Comms Settings" at bounding box center [258, 518] width 124 height 18
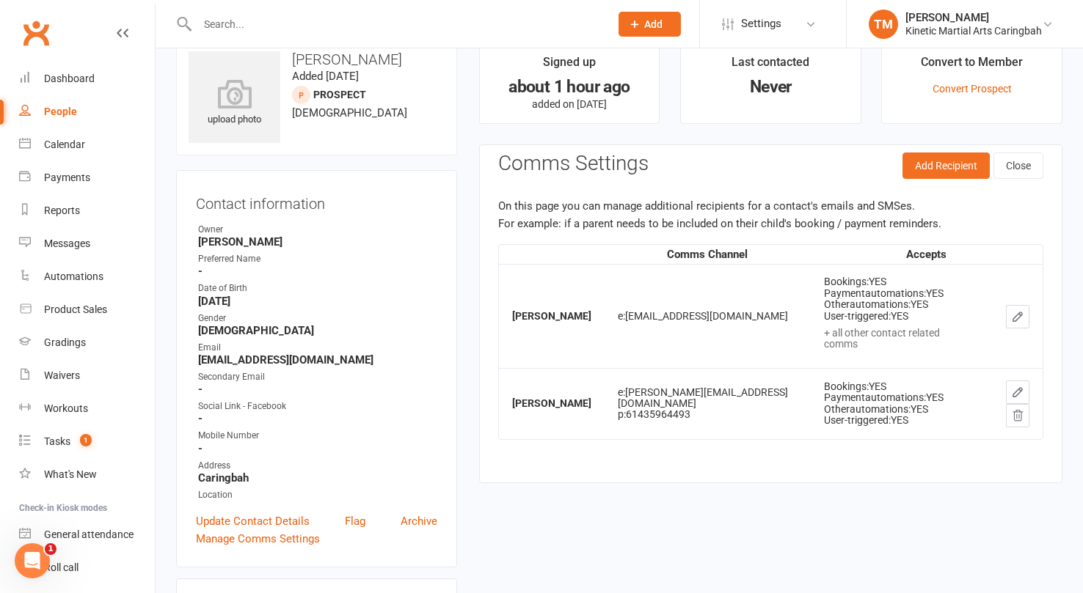
scroll to position [0, 0]
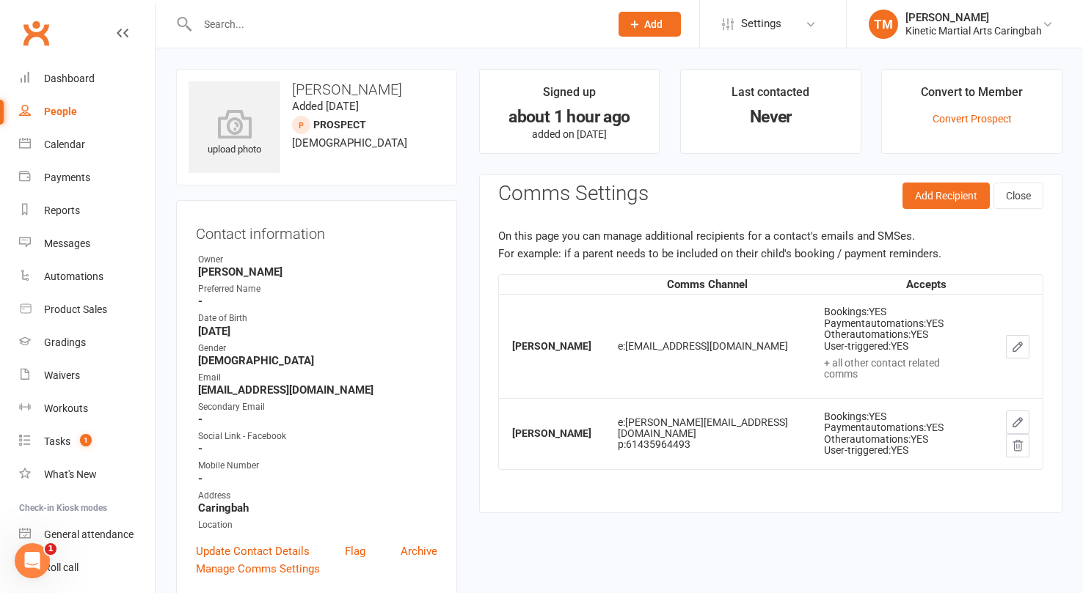
drag, startPoint x: 291, startPoint y: 86, endPoint x: 408, endPoint y: 81, distance: 116.7
click at [408, 81] on h3 "Sebastian Lumley" at bounding box center [316, 89] width 256 height 16
copy h3 "Sebastian Lumley"
click at [34, 143] on link "Calendar" at bounding box center [87, 144] width 136 height 33
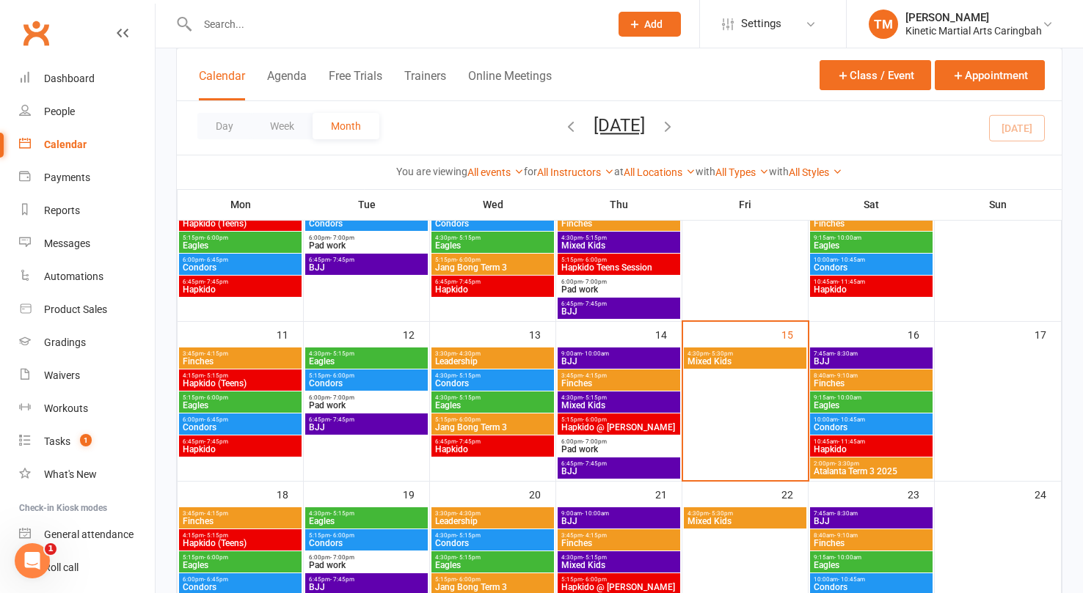
scroll to position [374, 0]
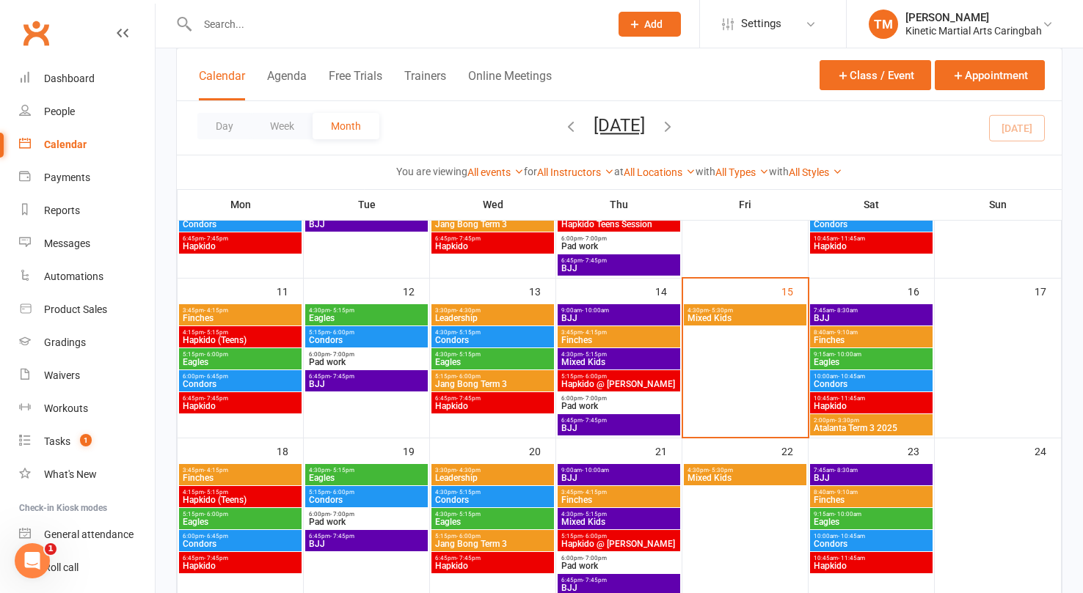
click at [828, 340] on span "Finches" at bounding box center [871, 340] width 117 height 9
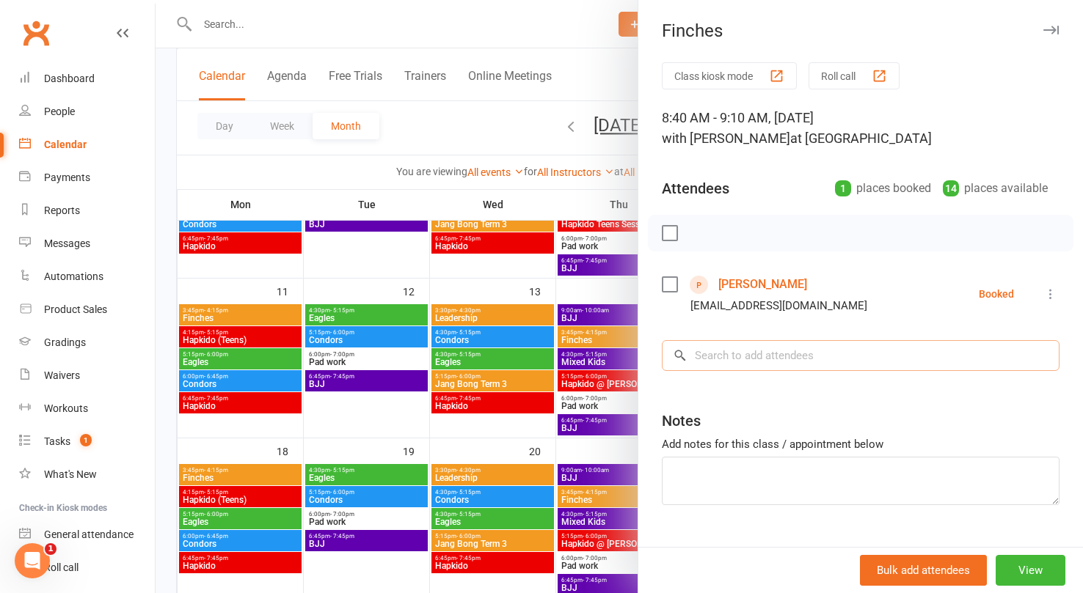
click at [760, 360] on input "search" at bounding box center [861, 355] width 398 height 31
paste input "Sebastian Lumley"
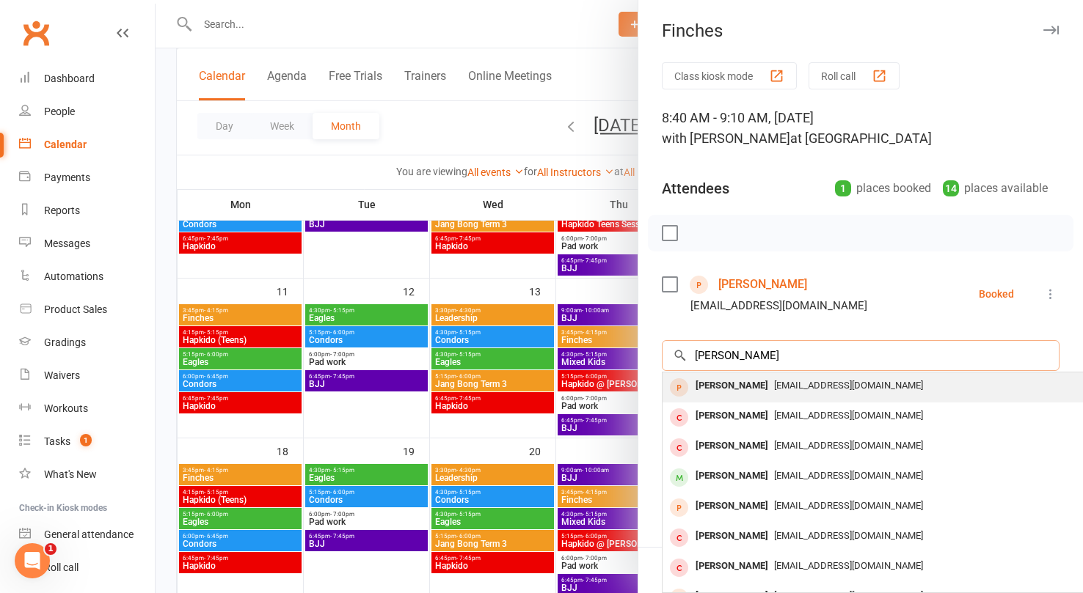
type input "Sebastian Lumley"
click at [755, 387] on div "Sebastian Lumley" at bounding box center [731, 386] width 84 height 21
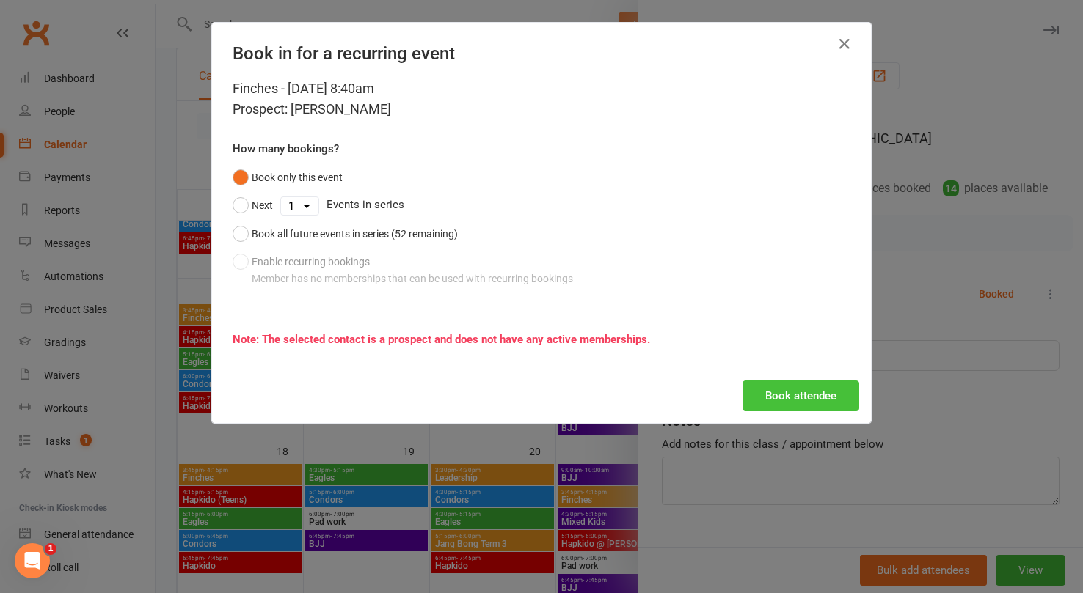
click at [777, 392] on button "Book attendee" at bounding box center [800, 396] width 117 height 31
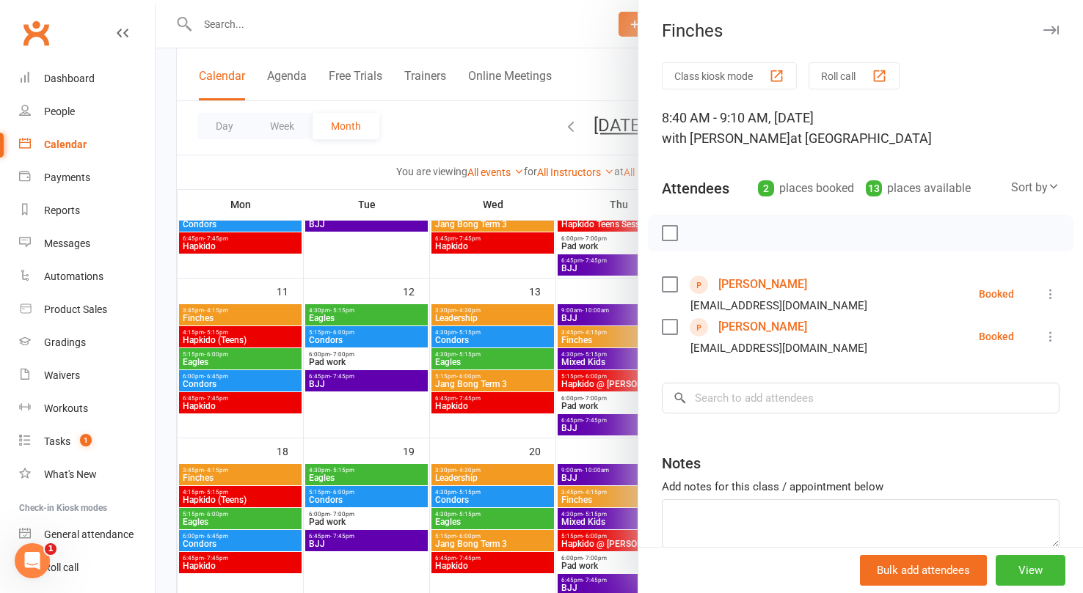
click at [1048, 27] on icon "button" at bounding box center [1050, 30] width 15 height 9
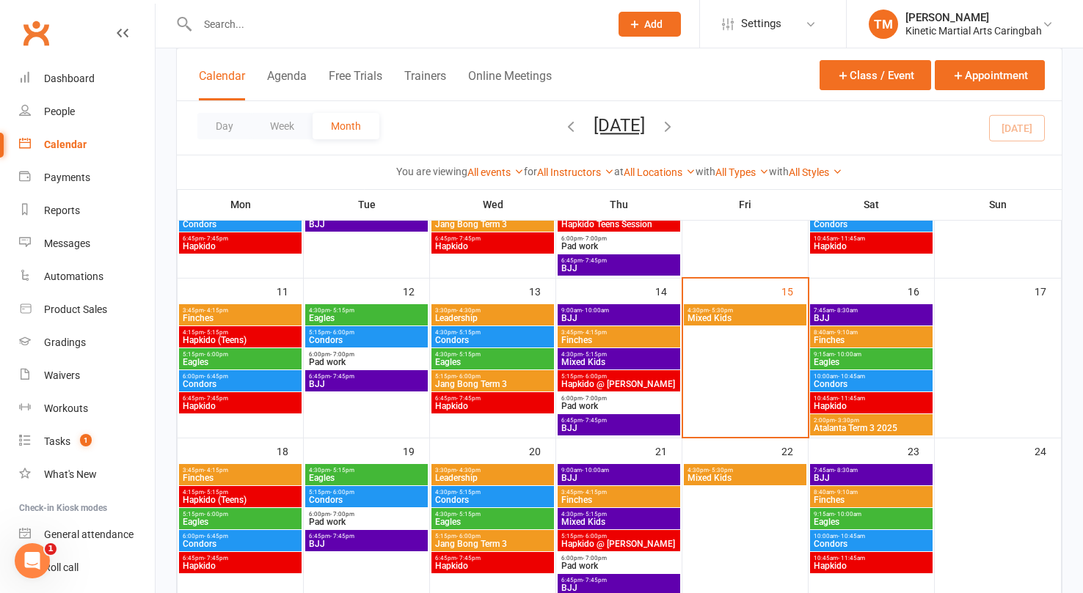
click at [858, 336] on span "Finches" at bounding box center [871, 340] width 117 height 9
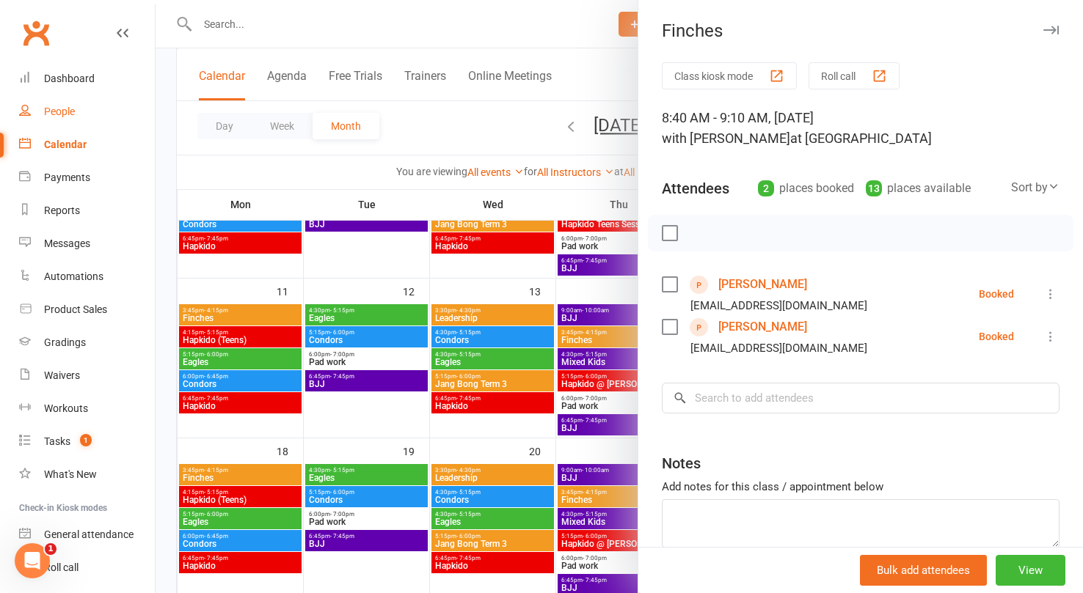
click at [70, 109] on div "People" at bounding box center [59, 112] width 31 height 12
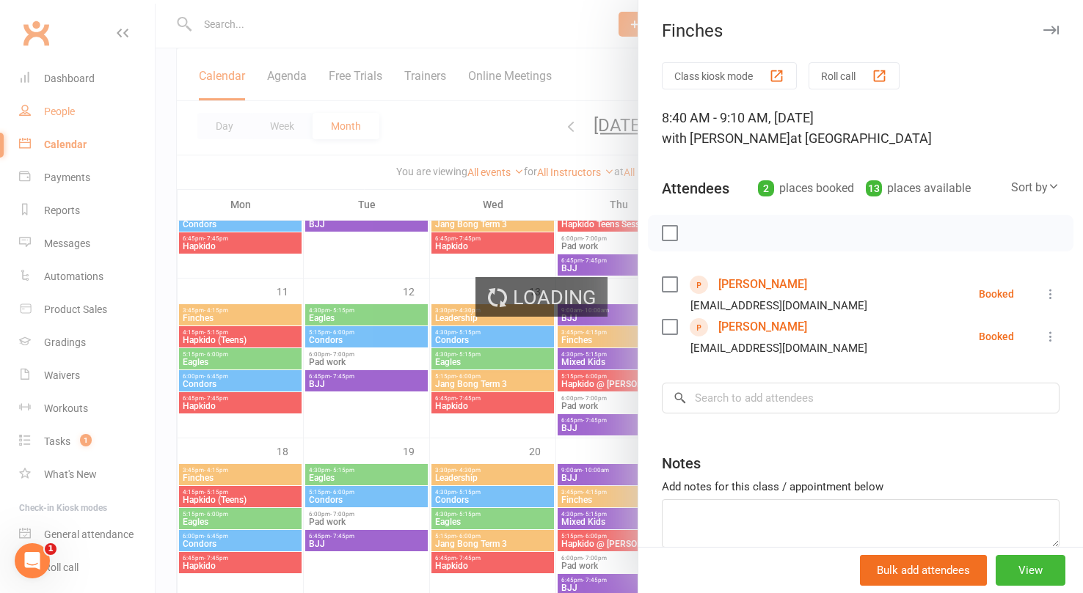
select select "100"
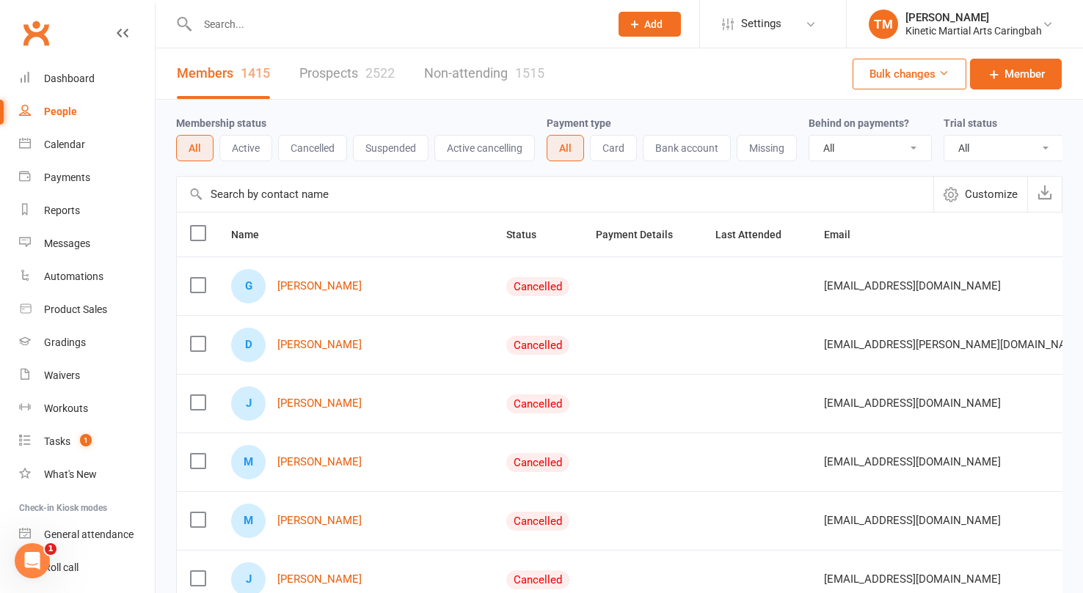
click at [276, 18] on input "text" at bounding box center [396, 24] width 406 height 21
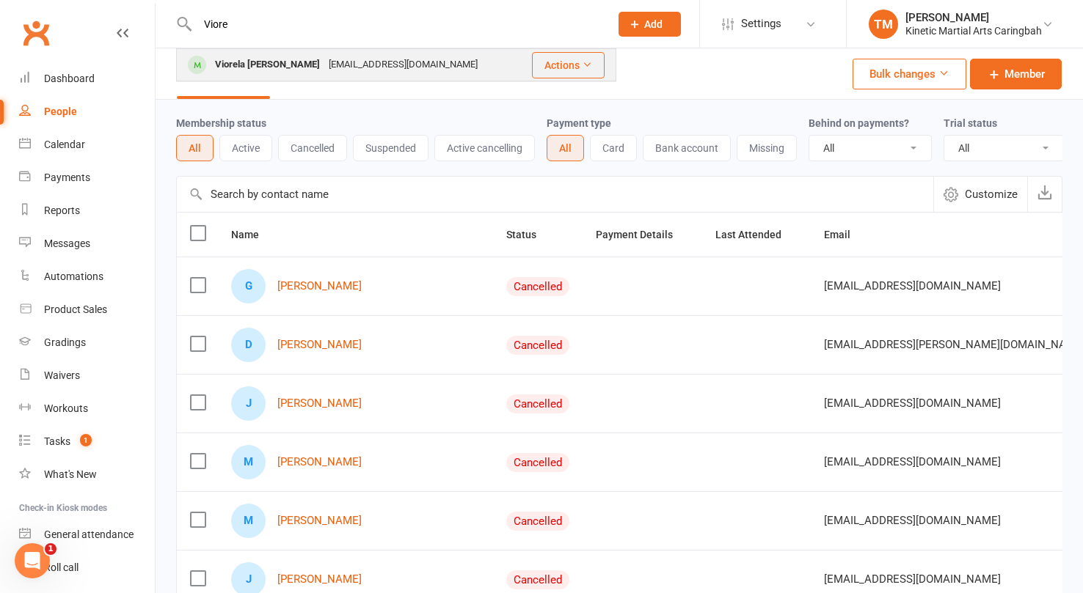
type input "Viore"
click at [260, 54] on div "Viorela Ila iviorela@gmail.com" at bounding box center [349, 65] width 344 height 30
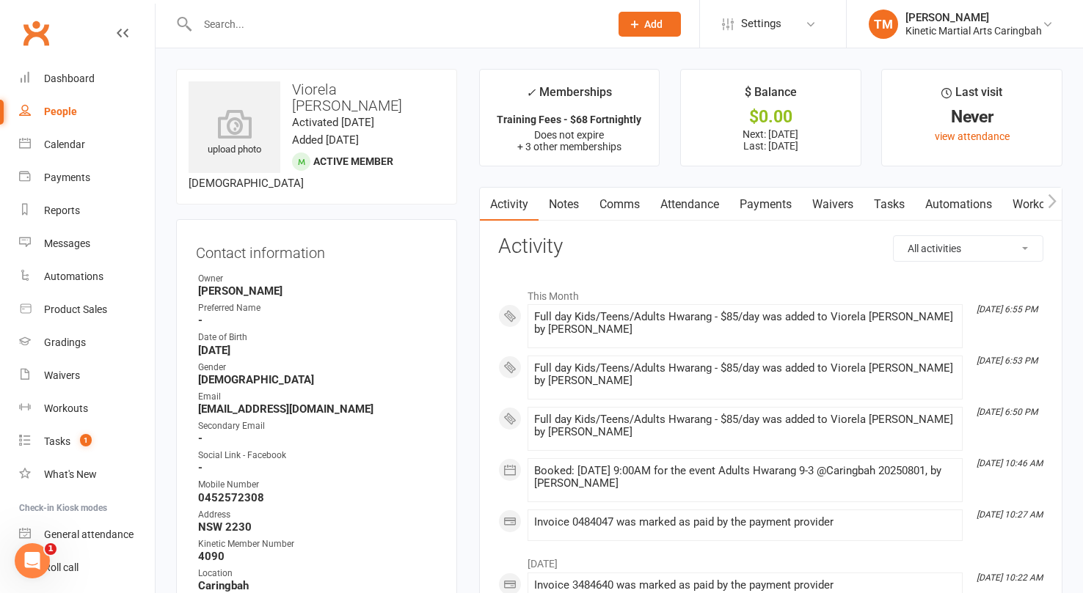
click at [750, 203] on link "Payments" at bounding box center [765, 205] width 73 height 34
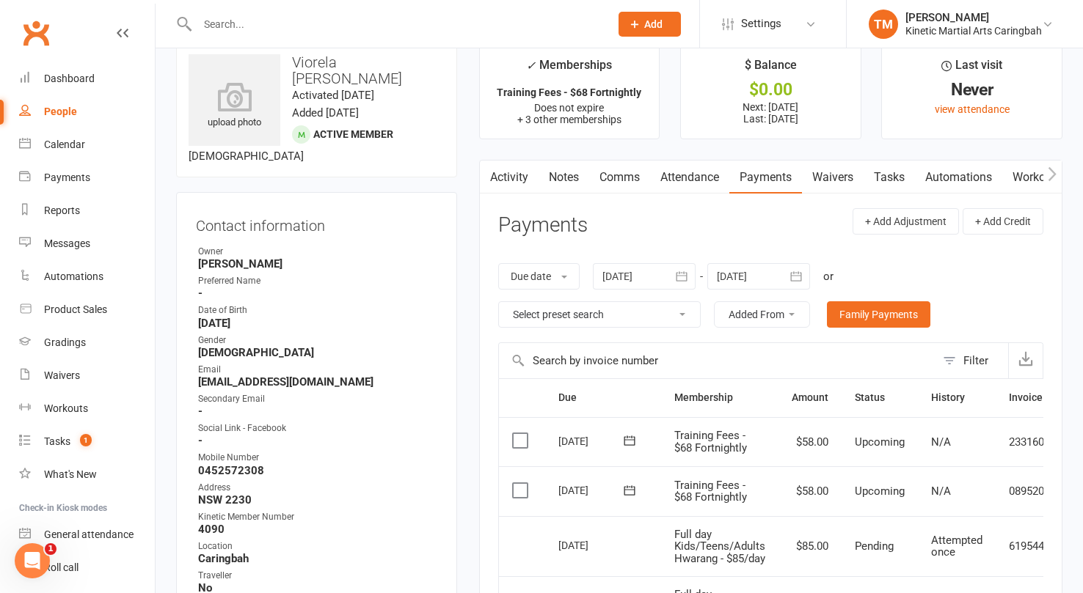
scroll to position [59, 0]
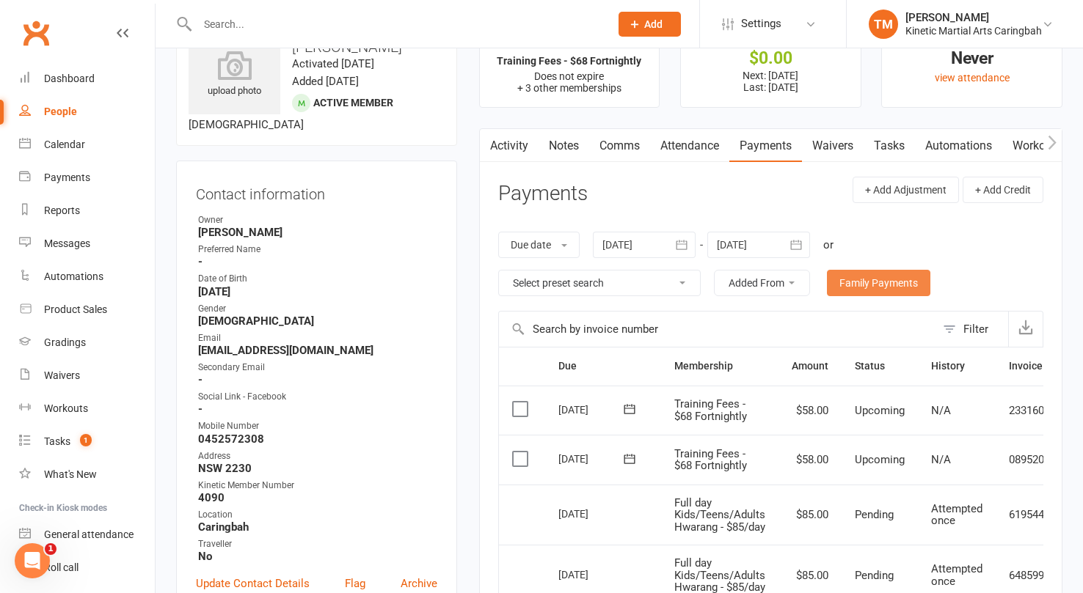
click at [872, 272] on link "Family Payments" at bounding box center [878, 283] width 103 height 26
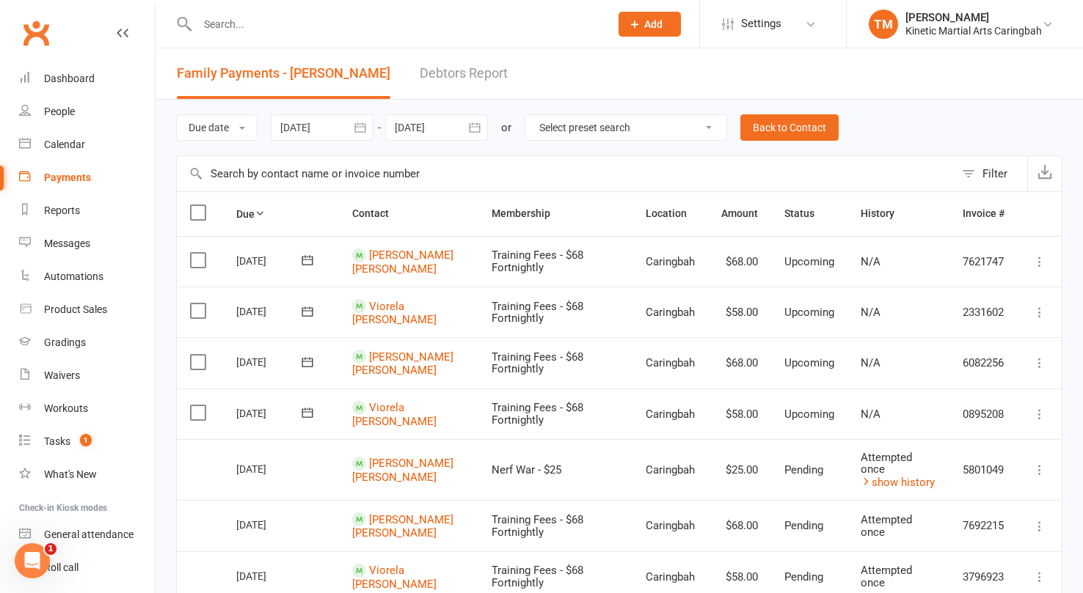
click at [277, 32] on input "text" at bounding box center [396, 24] width 406 height 21
paste input "0435964493"
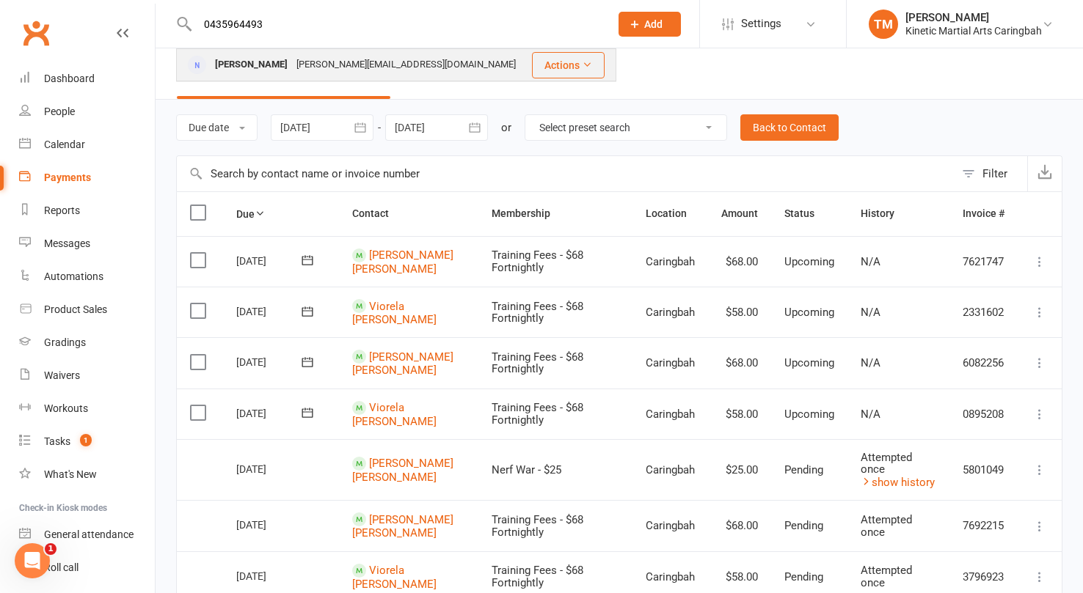
type input "0435964493"
click at [260, 66] on div "[PERSON_NAME]" at bounding box center [250, 64] width 81 height 21
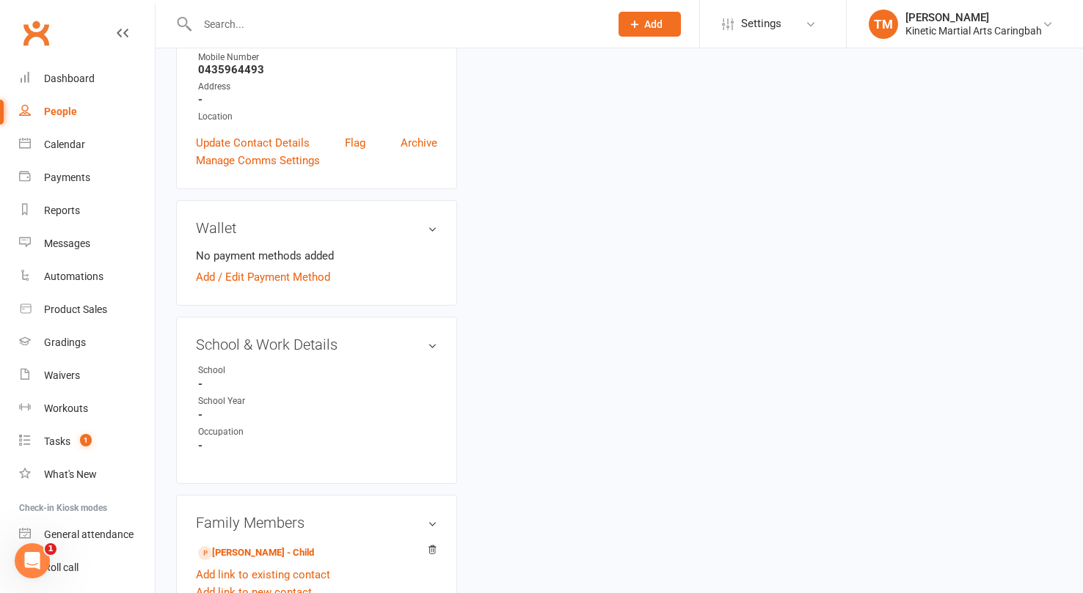
scroll to position [505, 0]
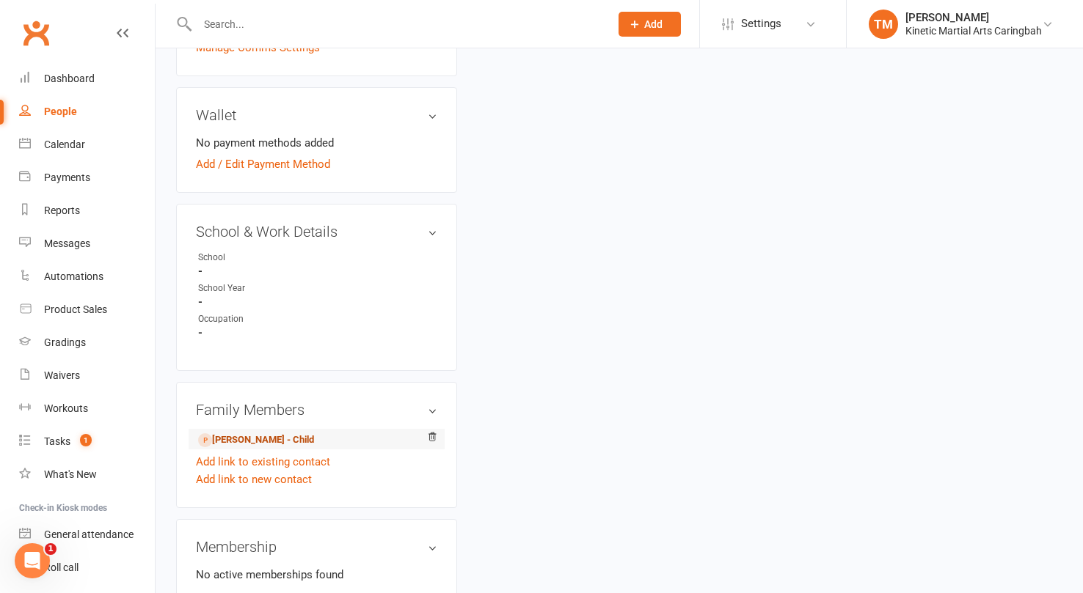
click at [246, 433] on link "Sebastian Lumley - Child" at bounding box center [256, 440] width 116 height 15
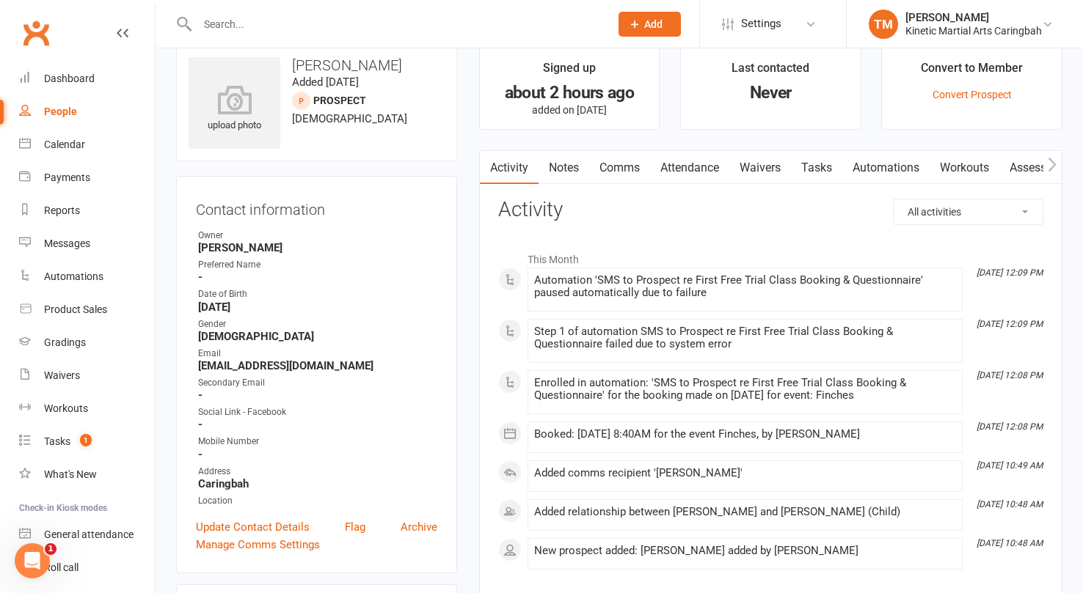
scroll to position [30, 0]
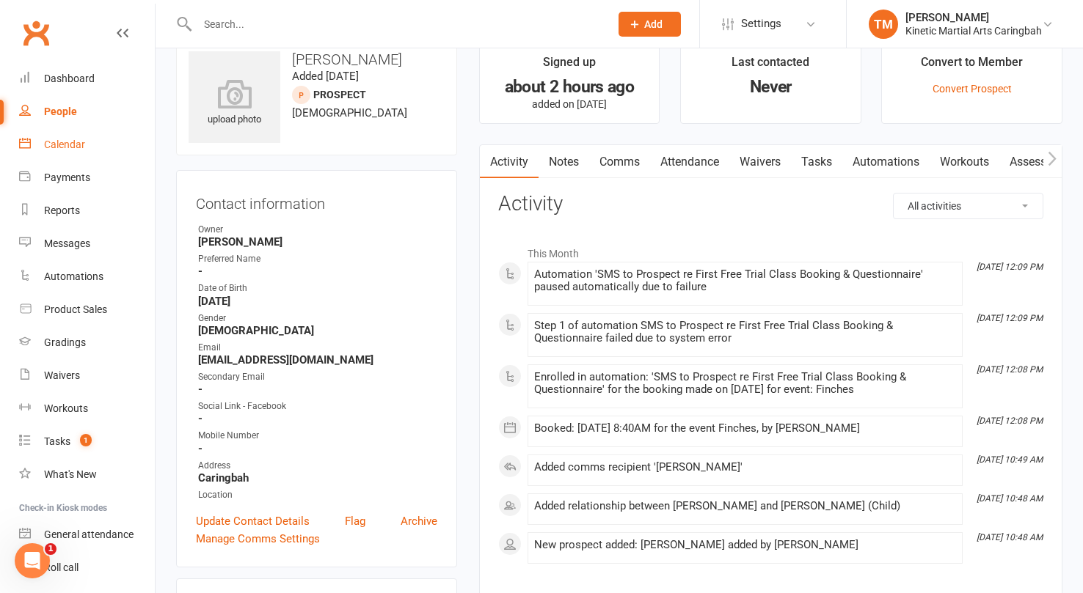
click at [70, 142] on div "Calendar" at bounding box center [64, 145] width 41 height 12
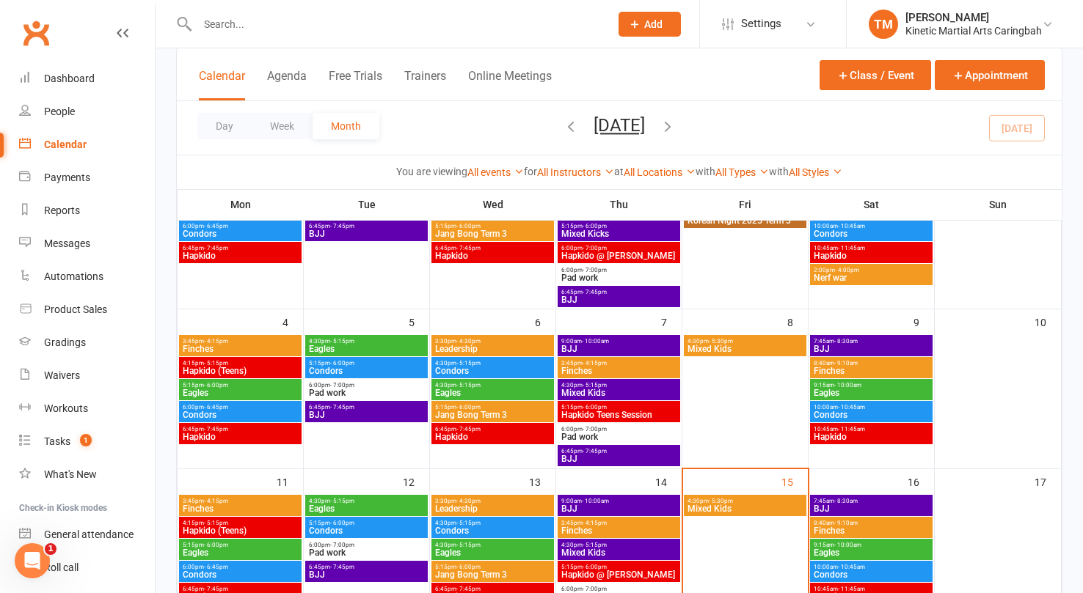
scroll to position [228, 0]
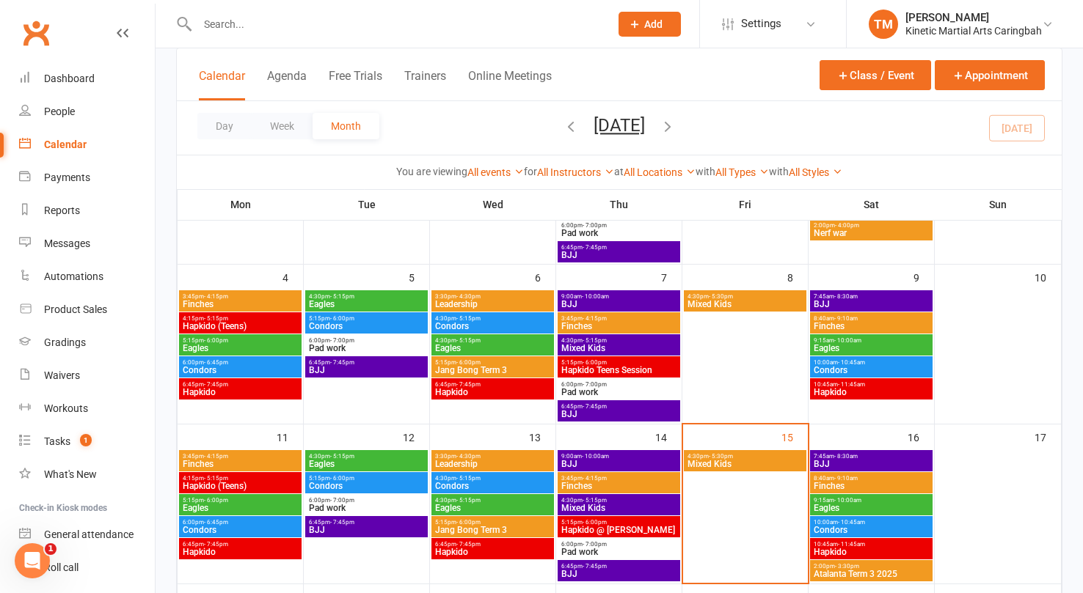
click at [854, 477] on span "- 9:10am" at bounding box center [845, 478] width 23 height 7
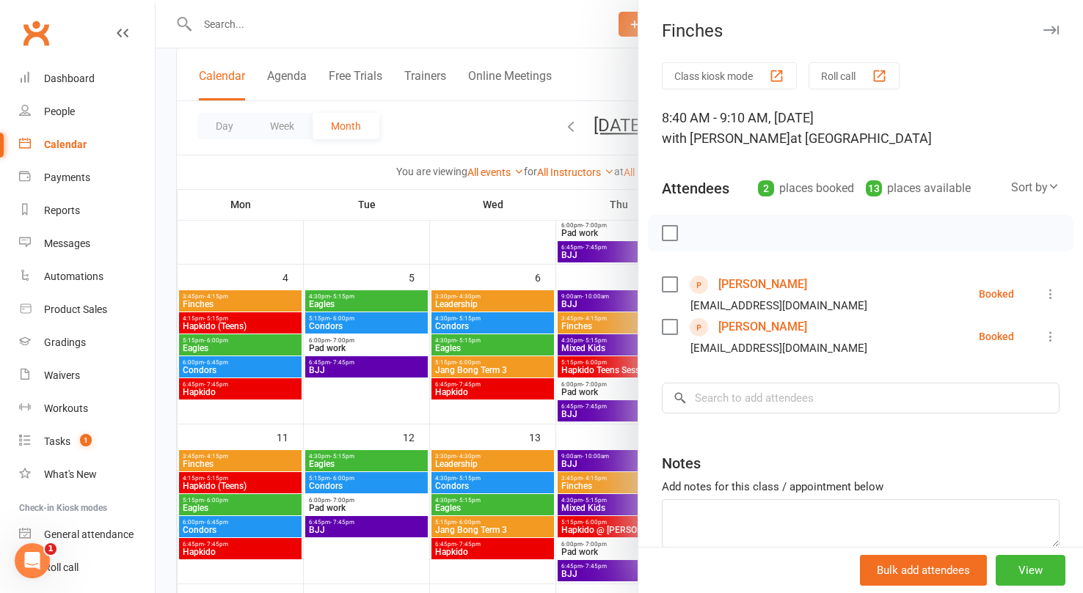
click at [758, 328] on link "Sebastian Lumley" at bounding box center [762, 326] width 89 height 23
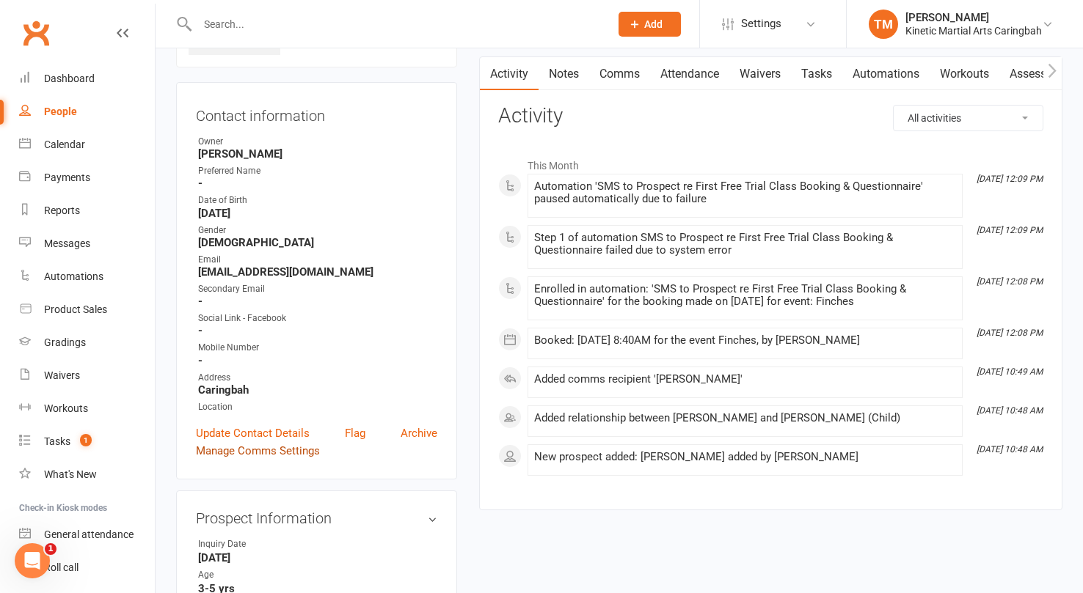
click at [279, 444] on link "Manage Comms Settings" at bounding box center [258, 451] width 124 height 18
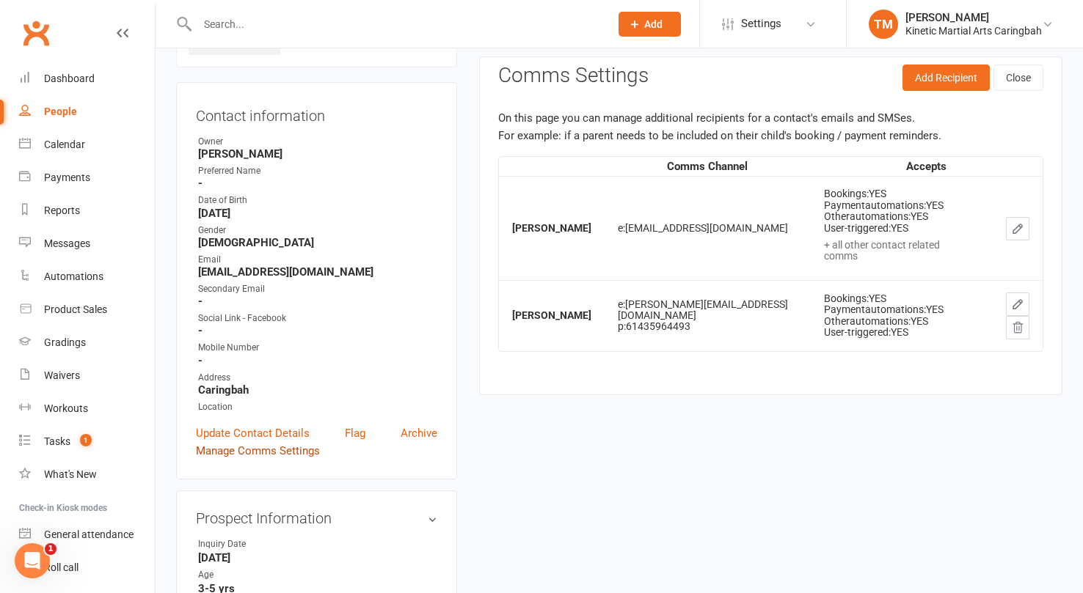
scroll to position [100, 0]
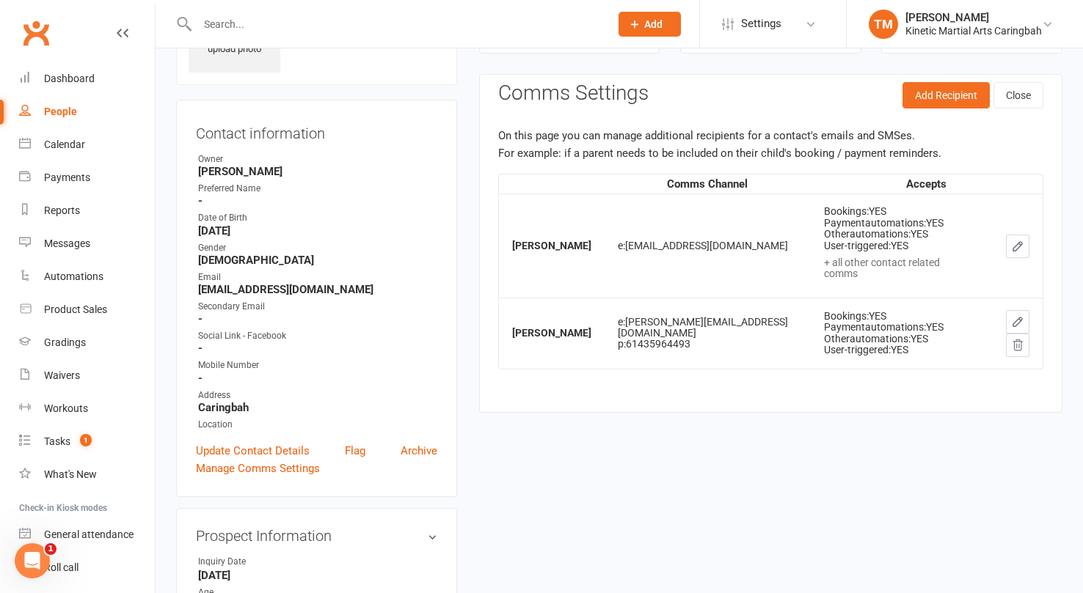
click at [302, 23] on input "text" at bounding box center [396, 24] width 406 height 21
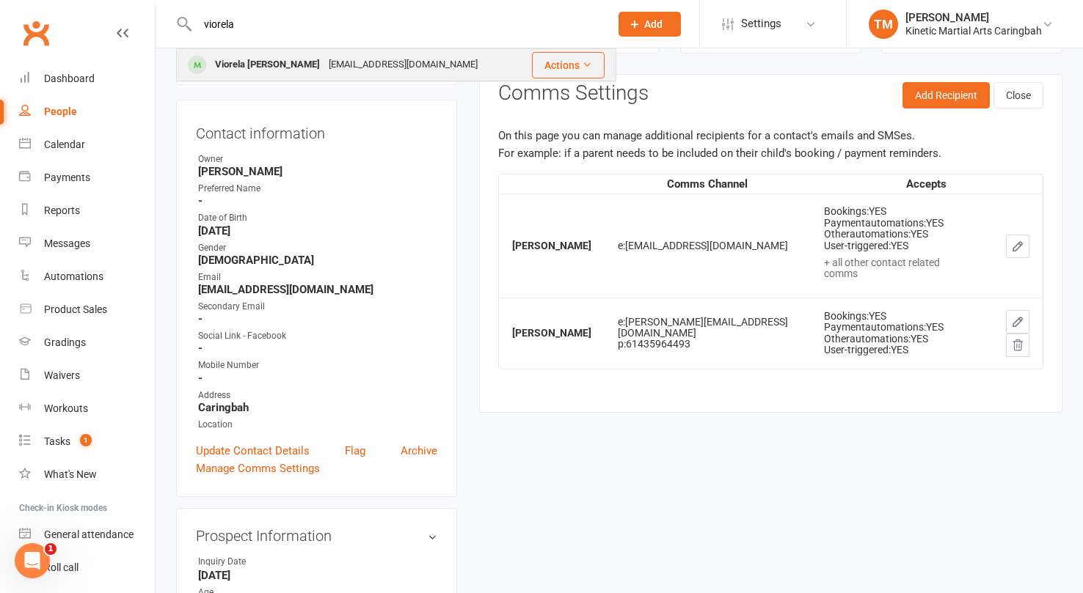
type input "viorela"
click at [324, 70] on div "iviorela@gmail.com" at bounding box center [403, 64] width 158 height 21
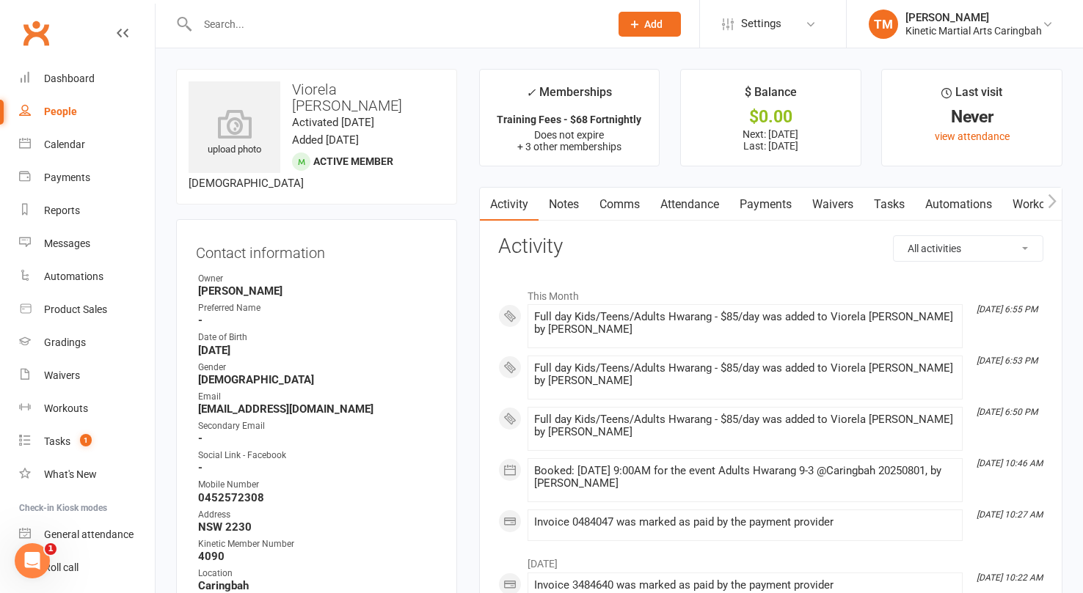
click at [775, 205] on link "Payments" at bounding box center [765, 205] width 73 height 34
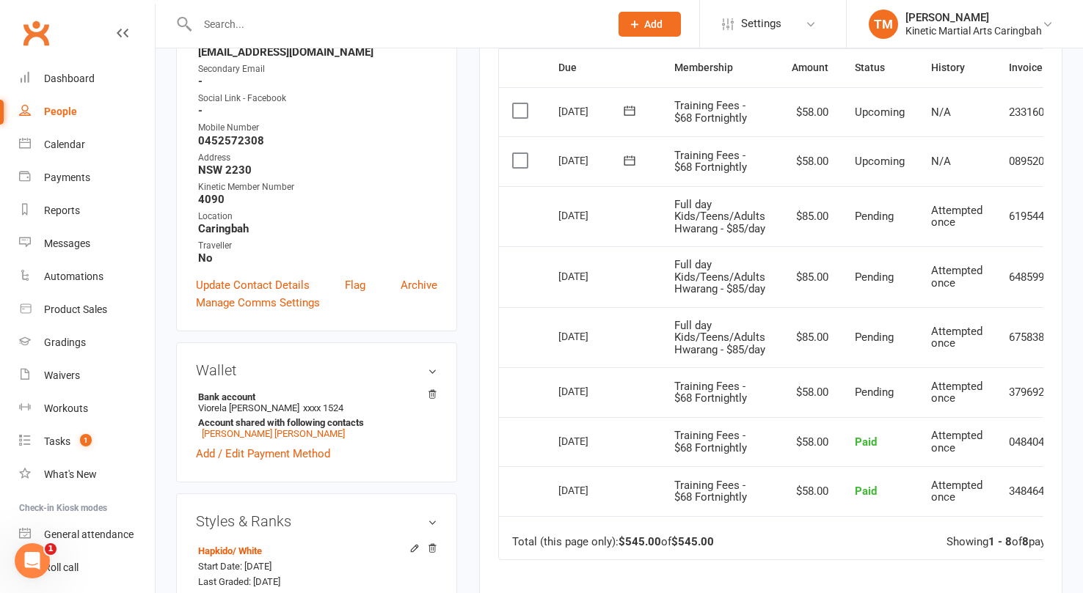
scroll to position [420, 0]
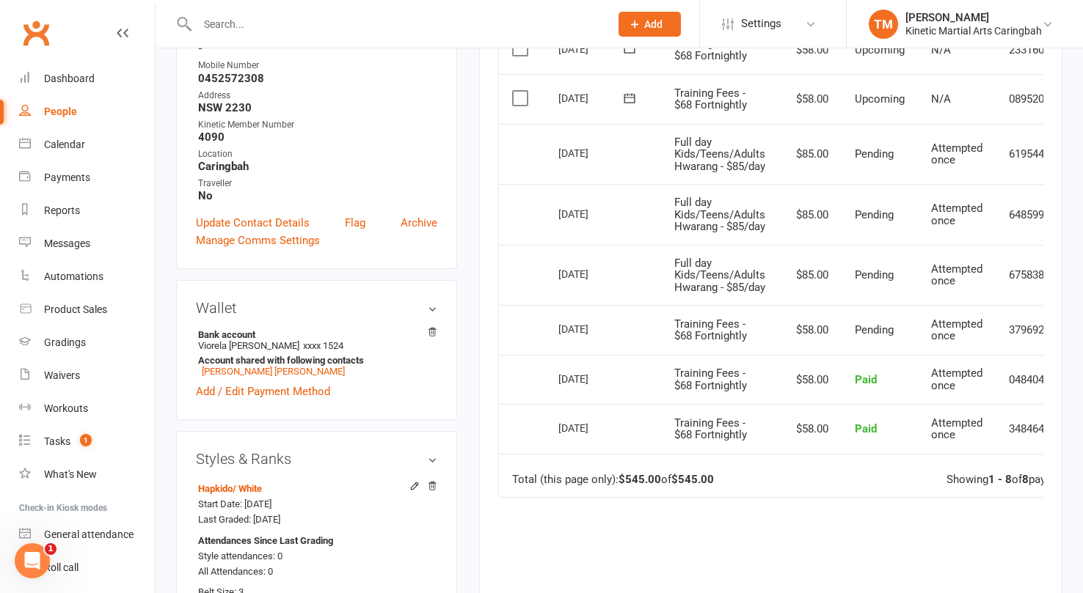
click at [290, 26] on input "text" at bounding box center [396, 24] width 406 height 21
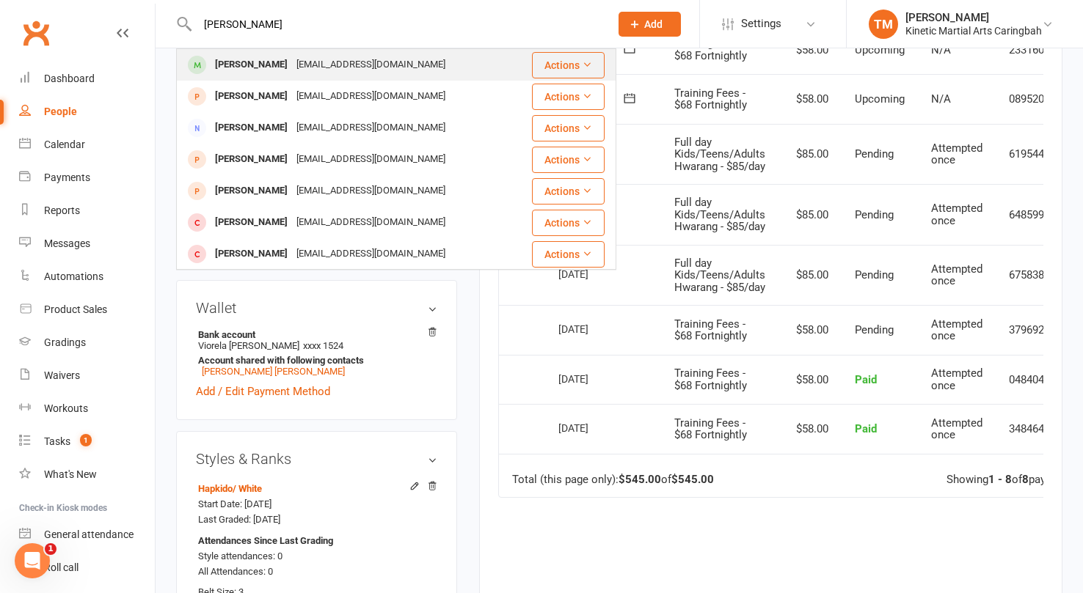
type input "jim"
click at [243, 62] on div "[PERSON_NAME]" at bounding box center [250, 64] width 81 height 21
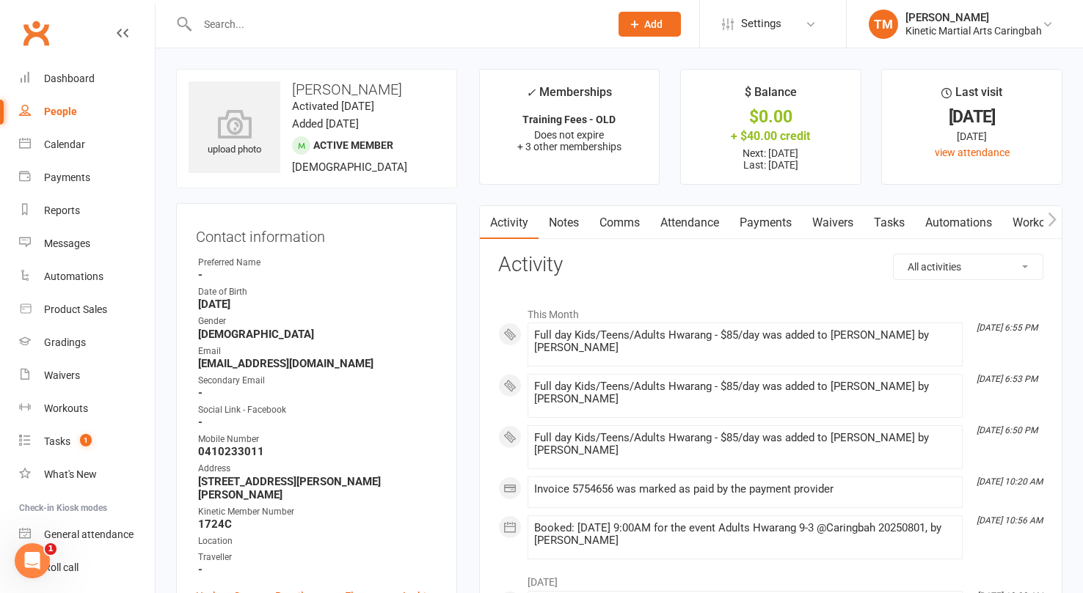
click at [771, 224] on link "Payments" at bounding box center [765, 223] width 73 height 34
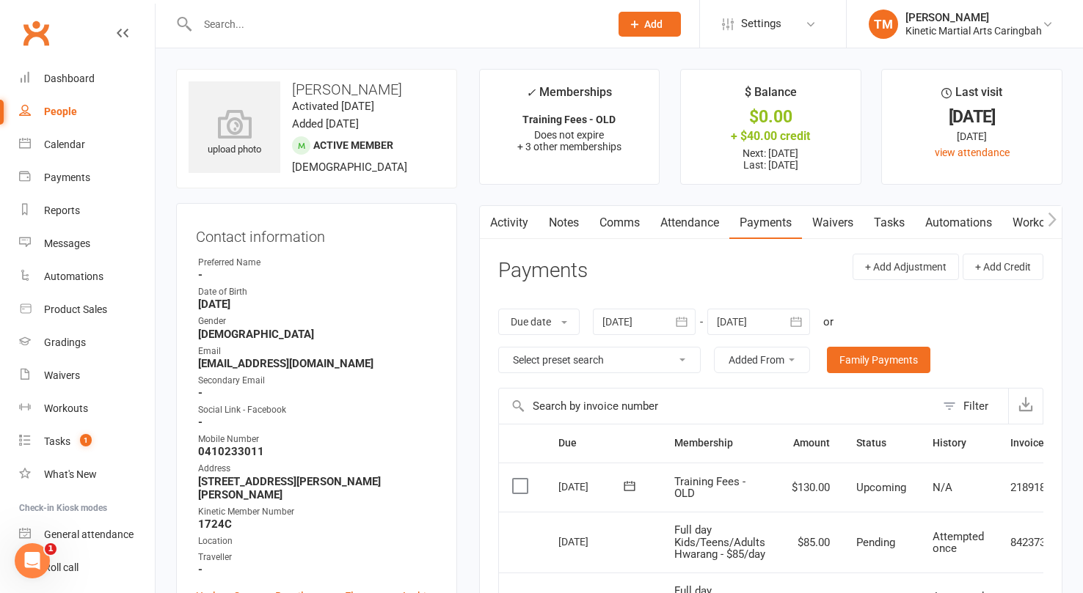
click at [286, 25] on input "text" at bounding box center [396, 24] width 406 height 21
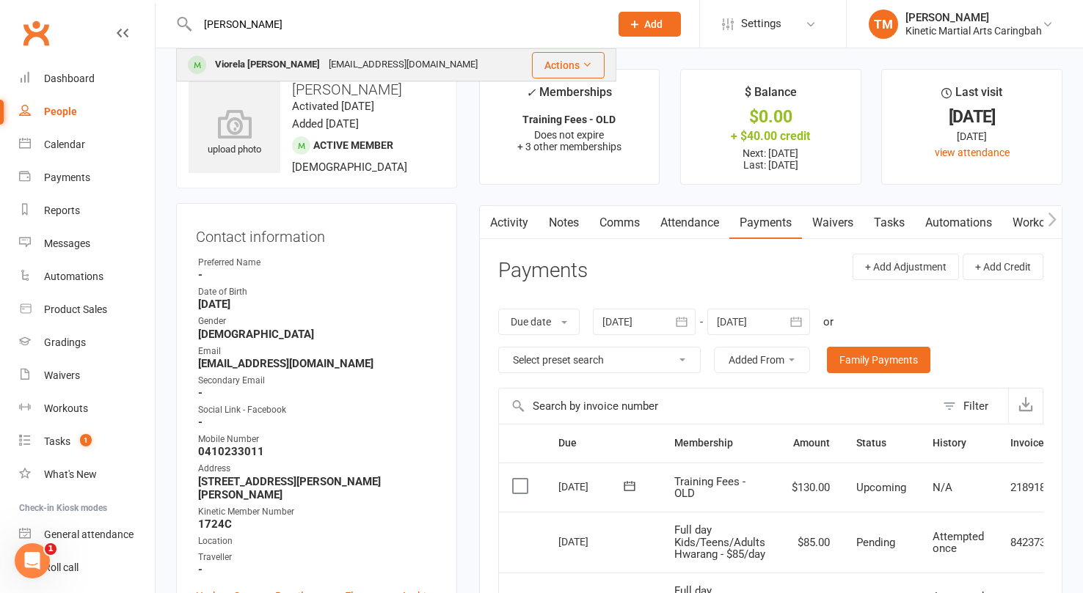
type input "viorel"
click at [324, 64] on div "iviorela@gmail.com" at bounding box center [403, 64] width 158 height 21
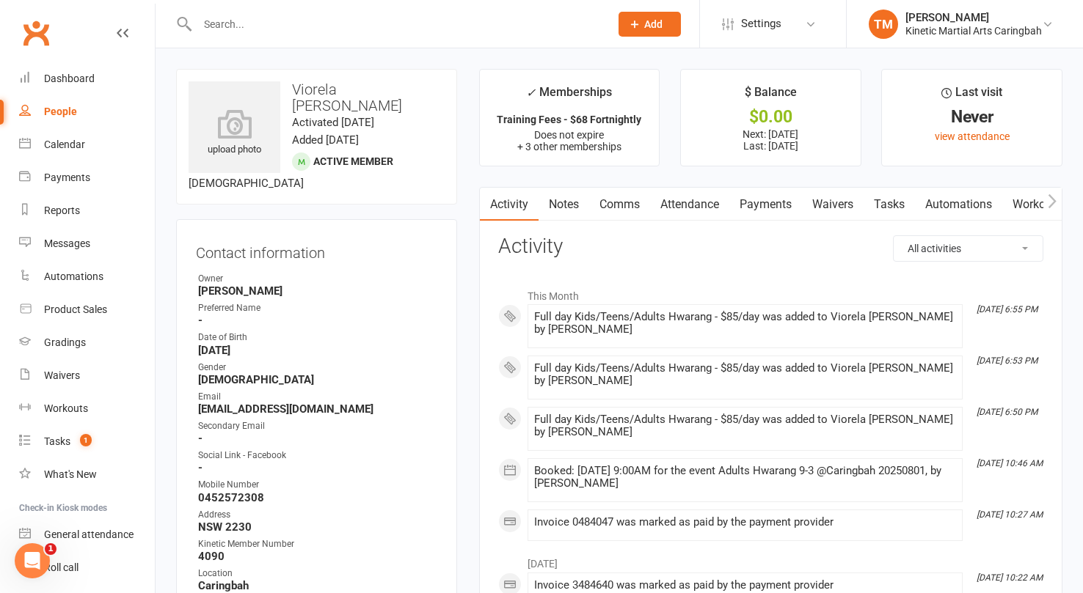
click at [779, 199] on link "Payments" at bounding box center [765, 205] width 73 height 34
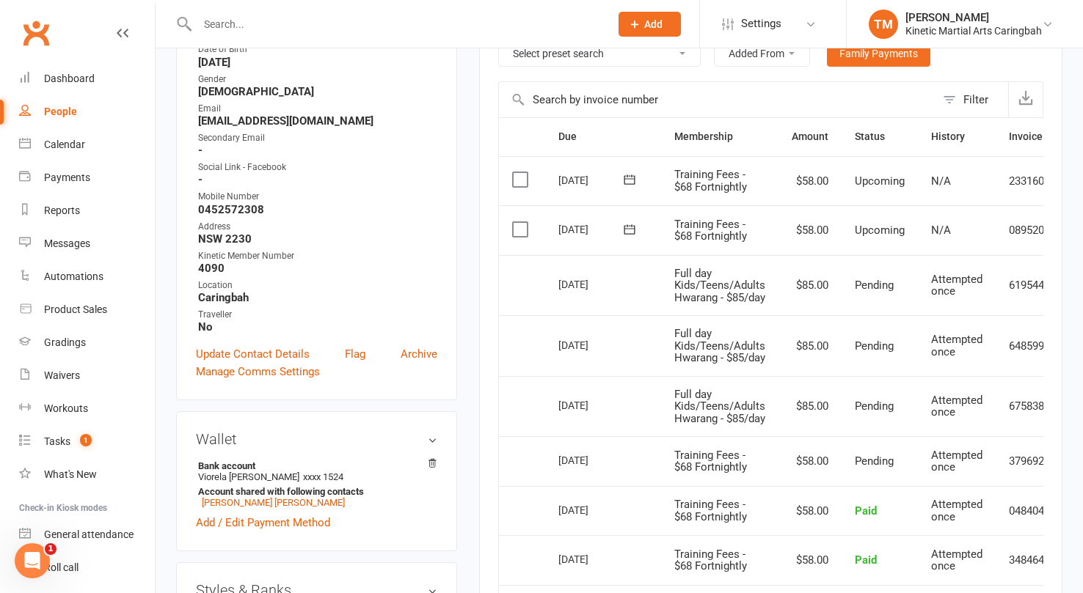
scroll to position [141, 0]
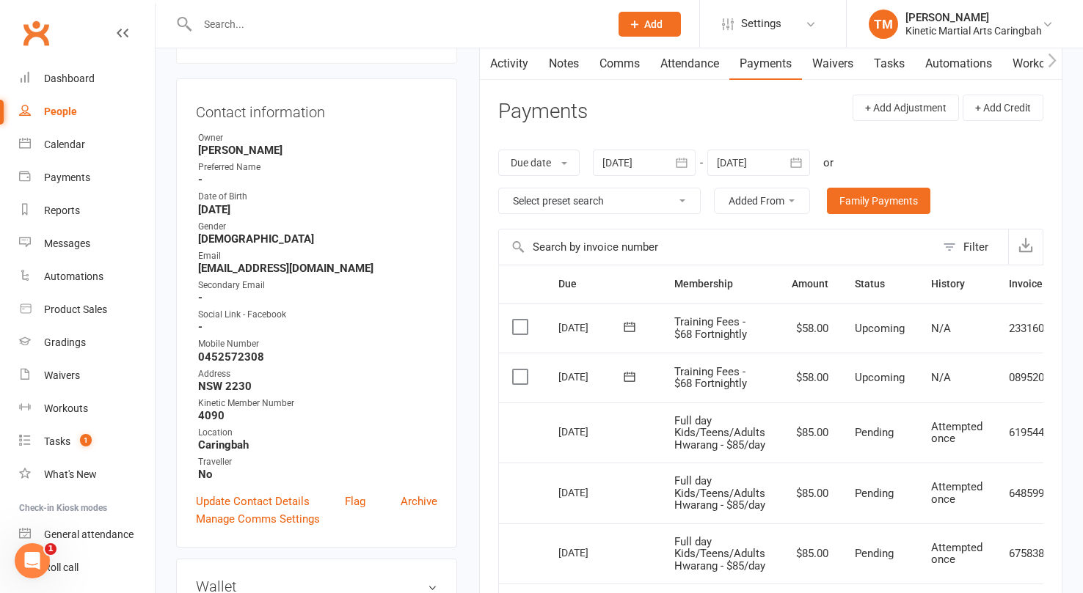
click at [682, 162] on icon "button" at bounding box center [681, 163] width 11 height 10
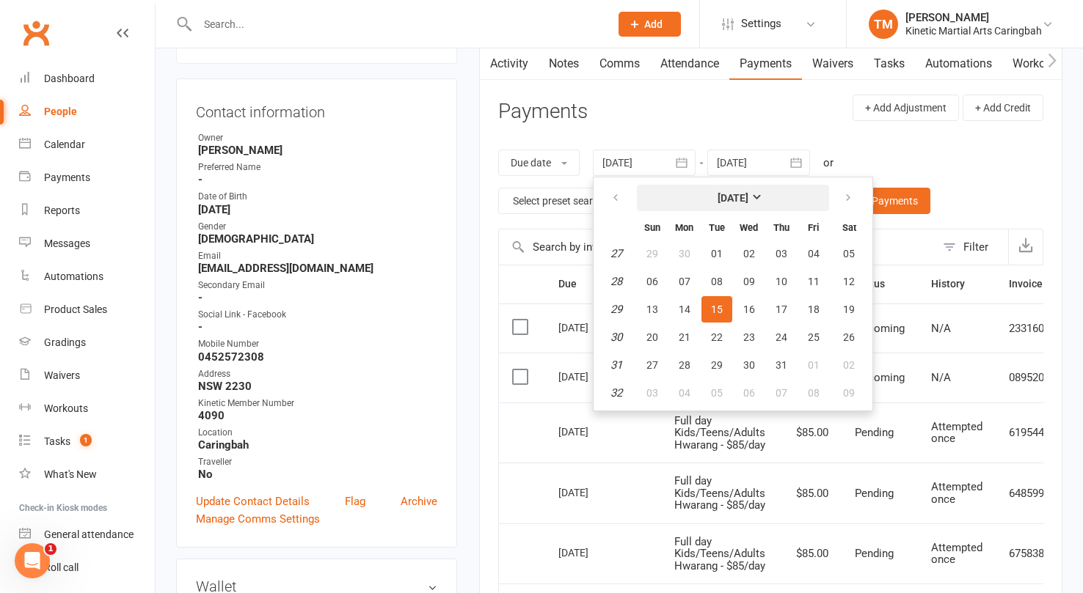
click at [722, 203] on strong "July 2025" at bounding box center [732, 198] width 31 height 12
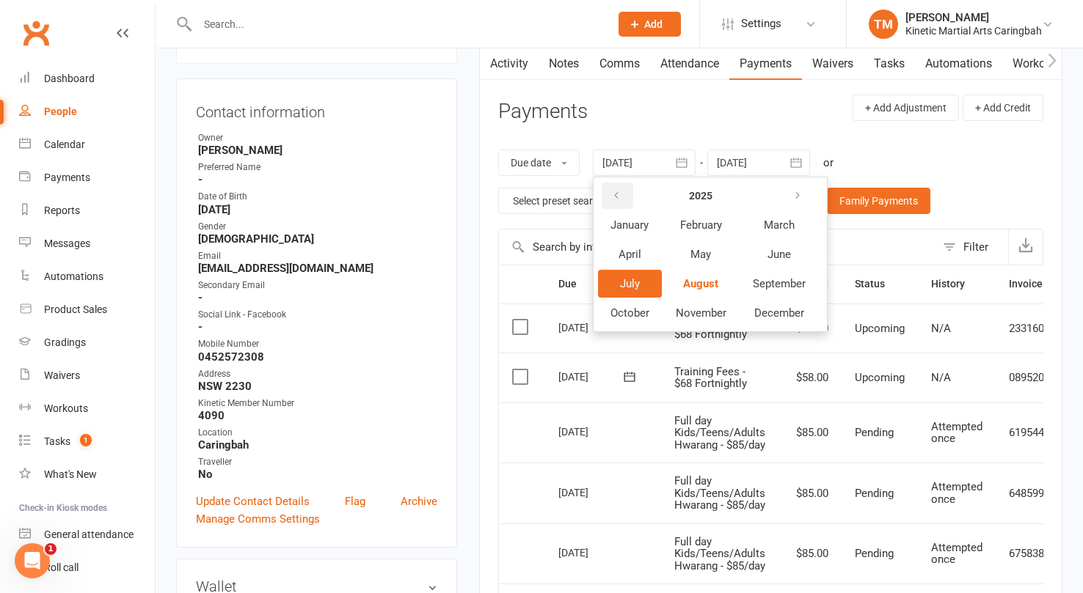
click at [621, 197] on icon "button" at bounding box center [616, 196] width 10 height 12
click at [626, 218] on button "January" at bounding box center [630, 225] width 64 height 28
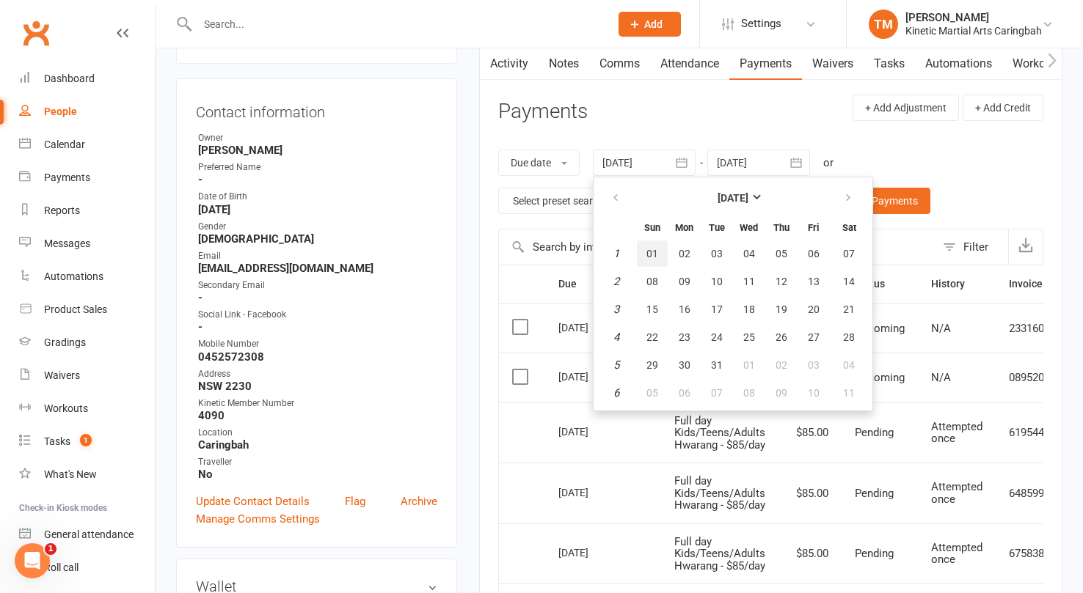
click at [657, 251] on span "01" at bounding box center [652, 254] width 12 height 12
type input "01 Jan 2023"
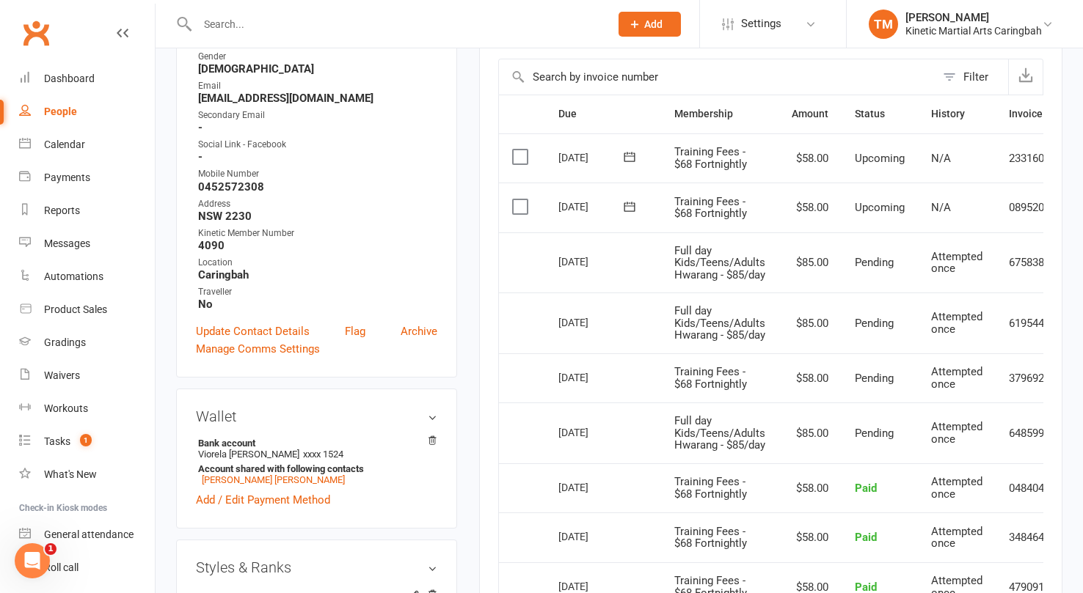
scroll to position [0, 0]
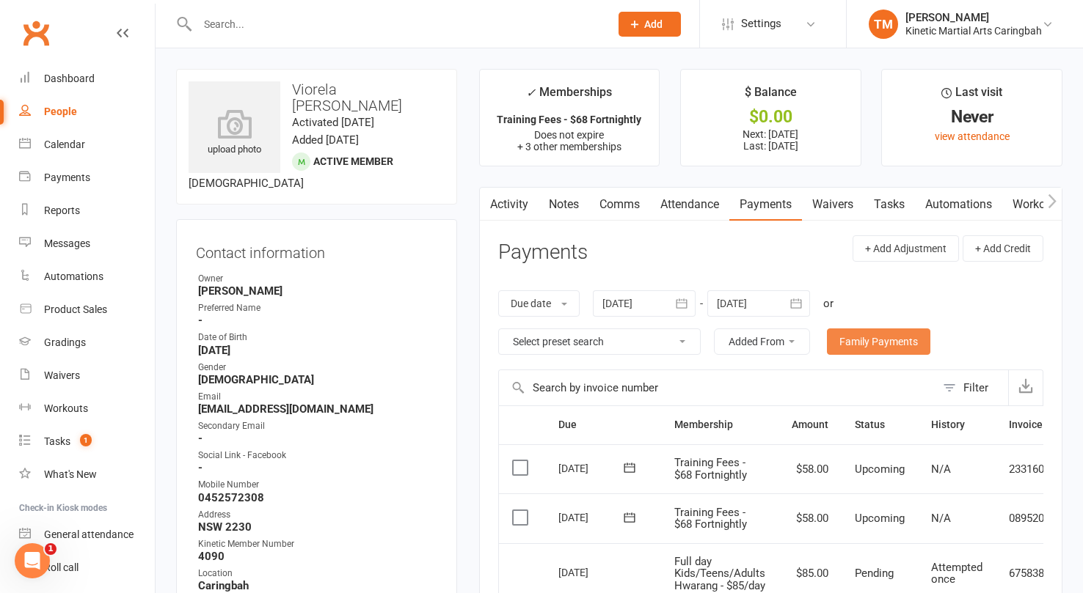
click at [849, 334] on link "Family Payments" at bounding box center [878, 342] width 103 height 26
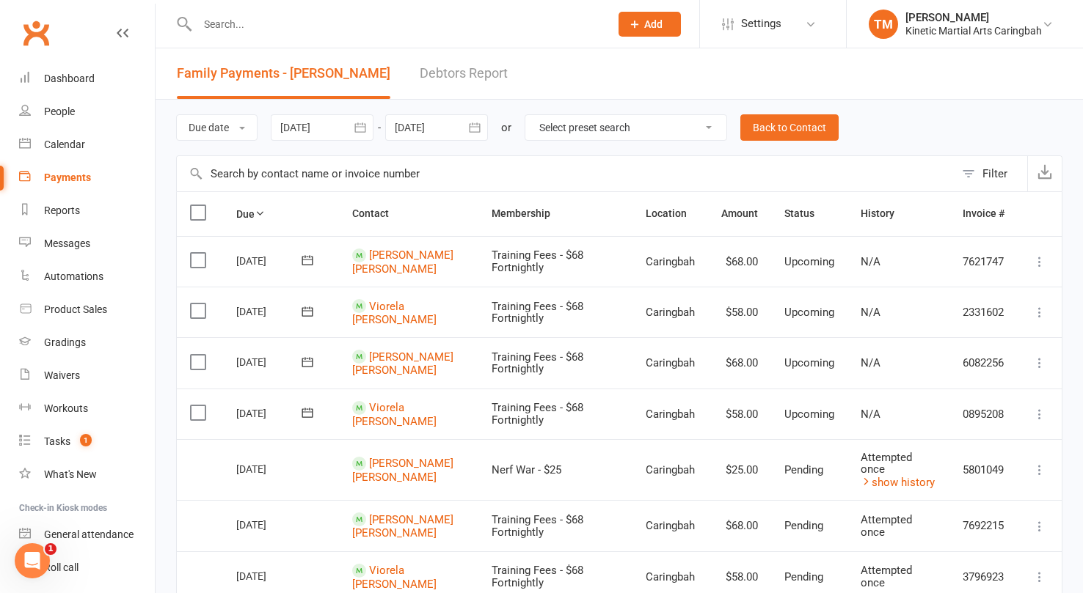
click at [359, 125] on icon "button" at bounding box center [360, 127] width 15 height 15
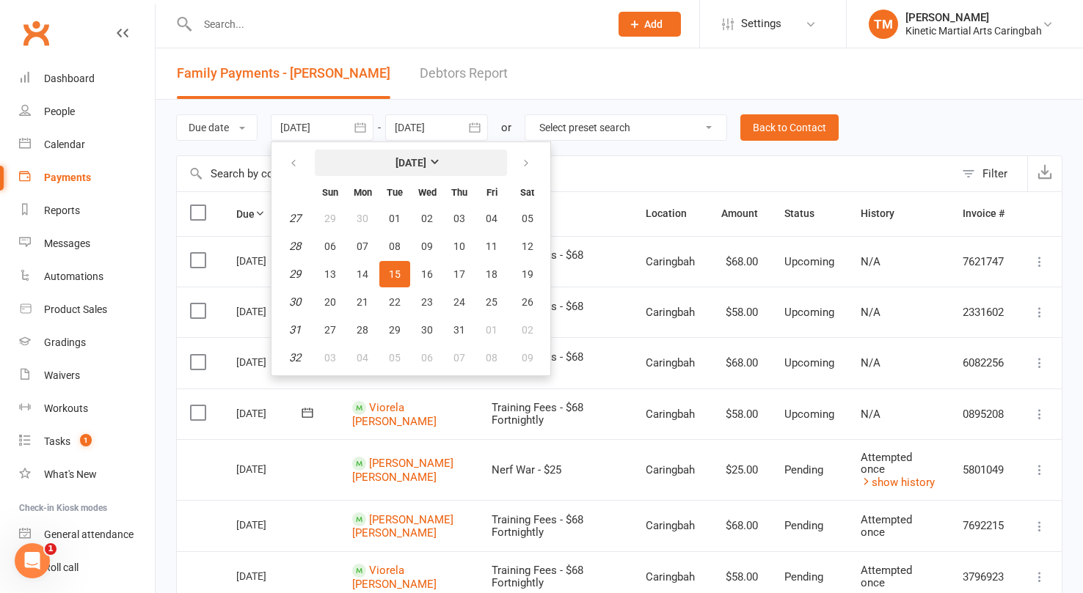
click at [395, 166] on strong "July 2025" at bounding box center [410, 163] width 31 height 12
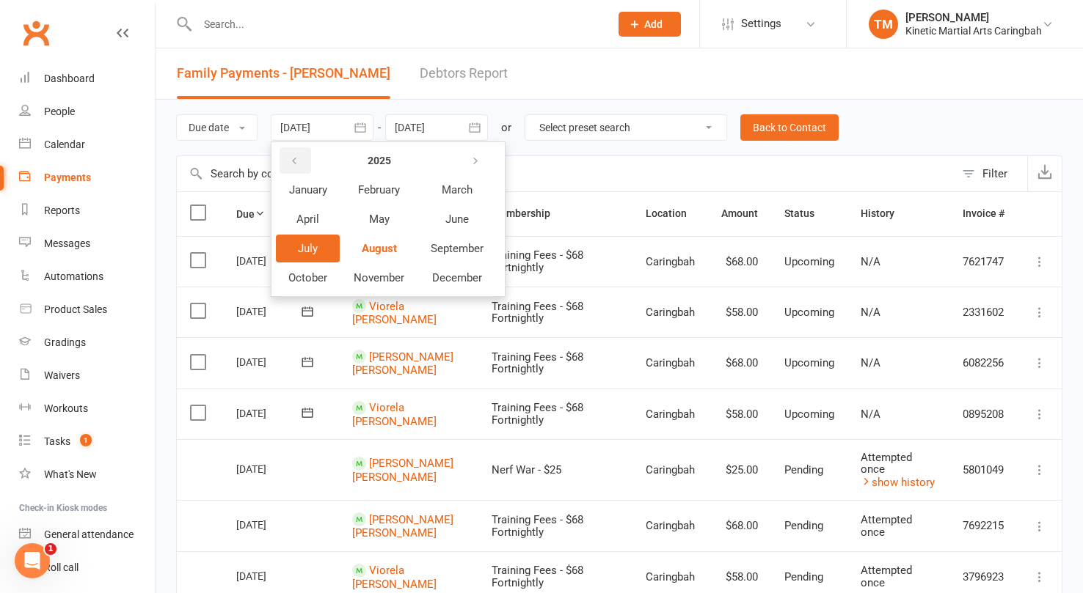
click at [304, 161] on button "button" at bounding box center [295, 160] width 32 height 26
click at [321, 191] on span "January" at bounding box center [308, 189] width 38 height 13
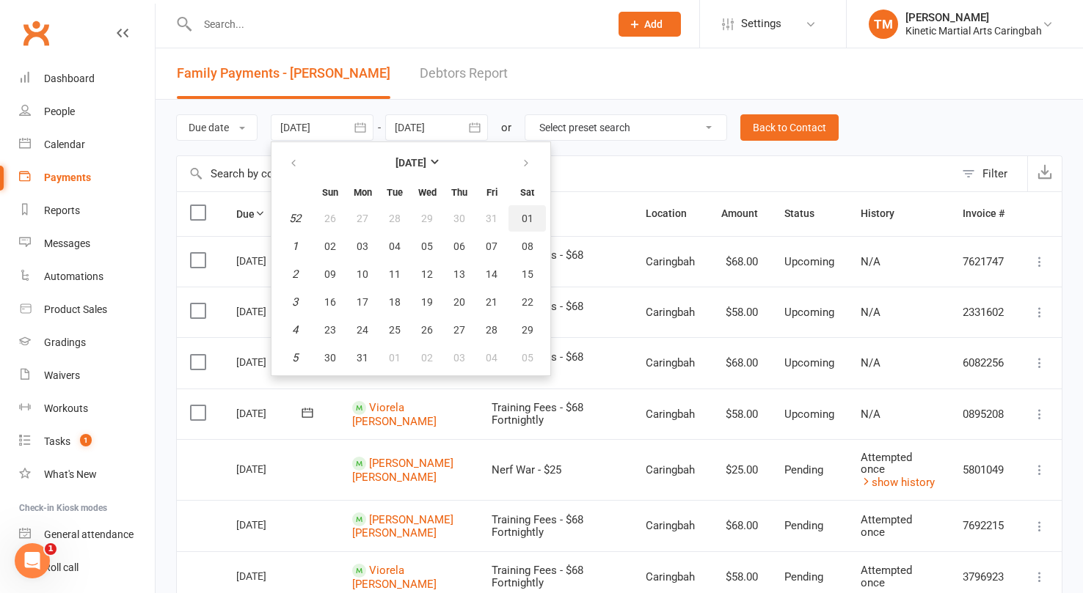
click at [523, 216] on span "01" at bounding box center [527, 219] width 12 height 12
type input "01 Jan 2022"
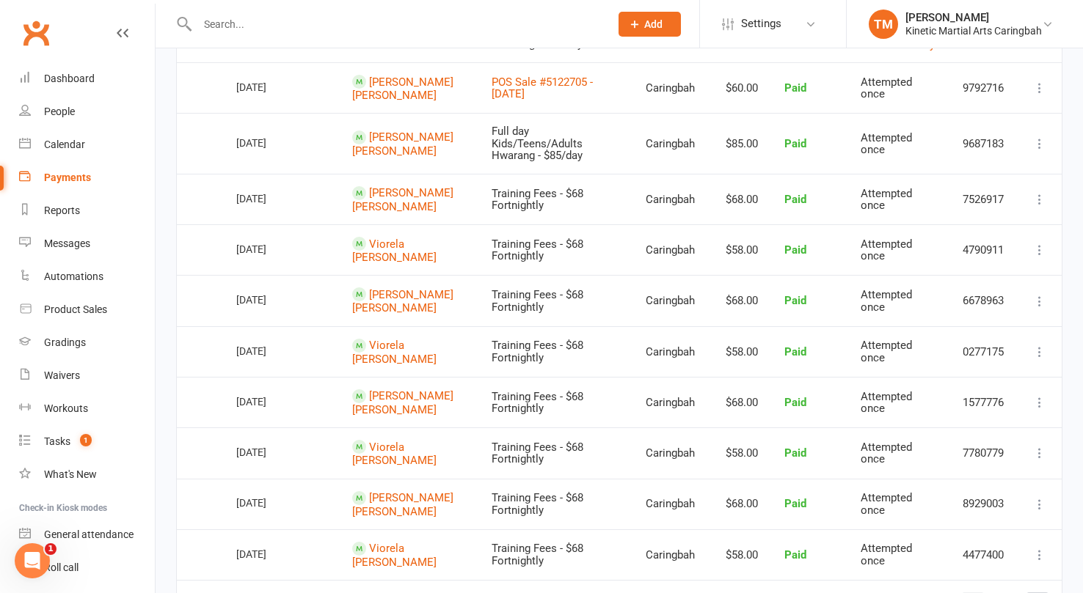
scroll to position [1199, 0]
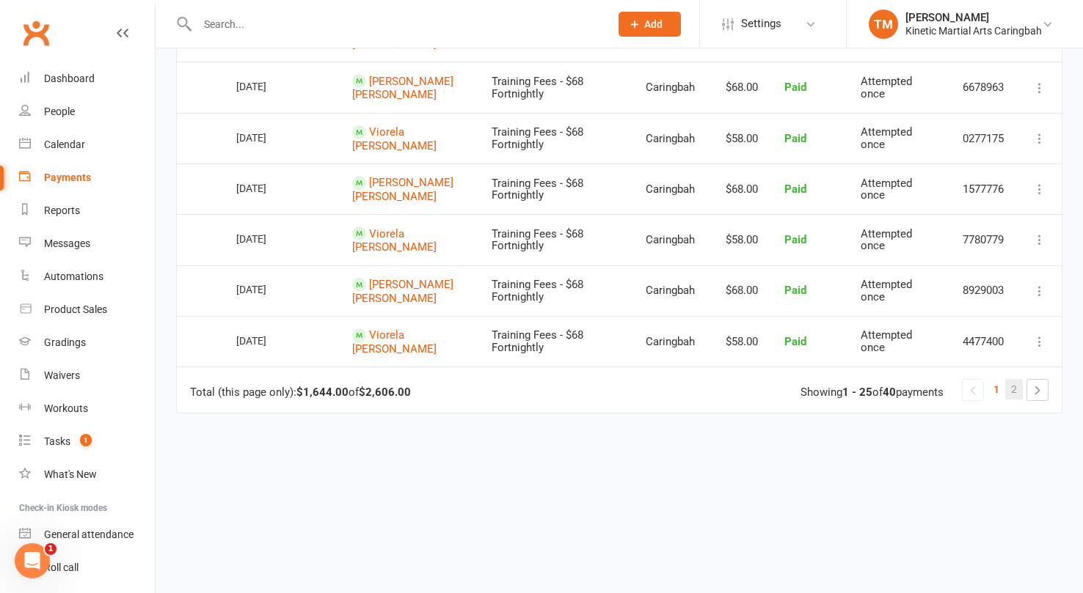
click at [1012, 379] on span "2" at bounding box center [1014, 389] width 6 height 21
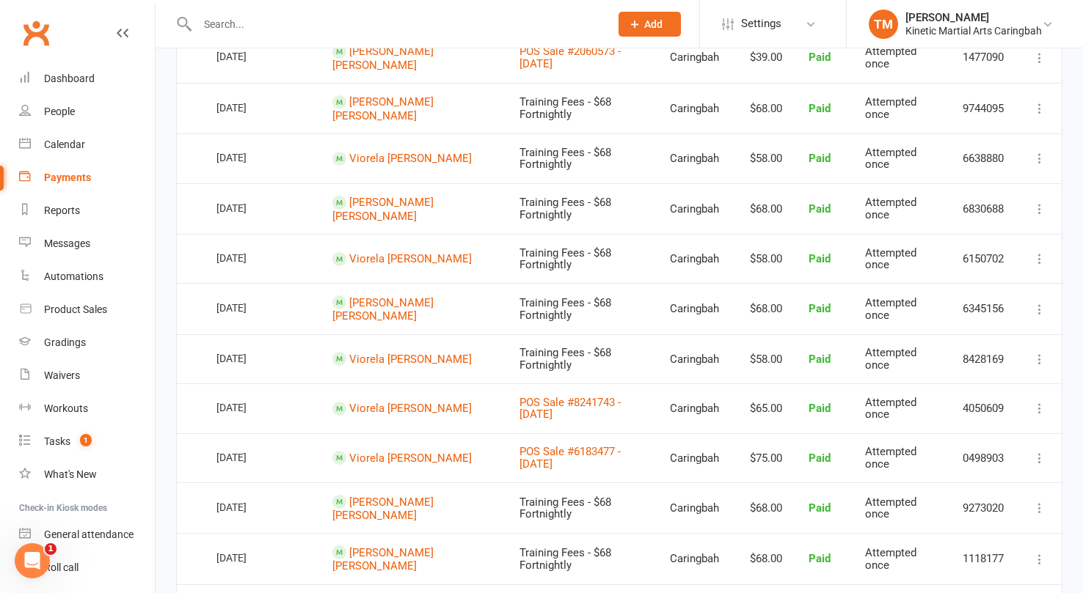
scroll to position [197, 0]
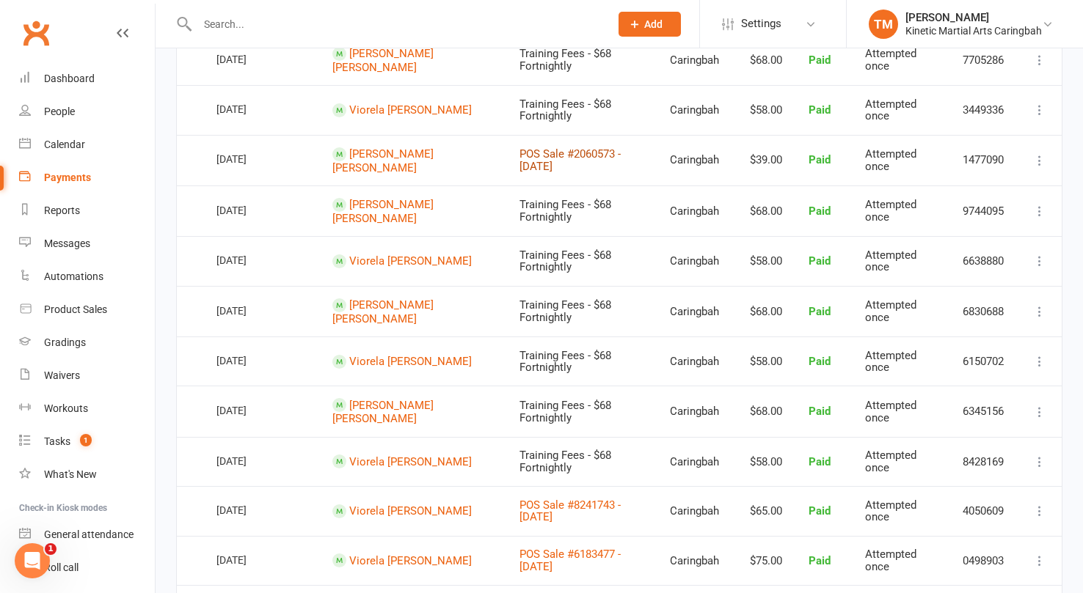
click at [519, 160] on link "POS Sale #2060573 - May 05, 2025" at bounding box center [569, 160] width 101 height 26
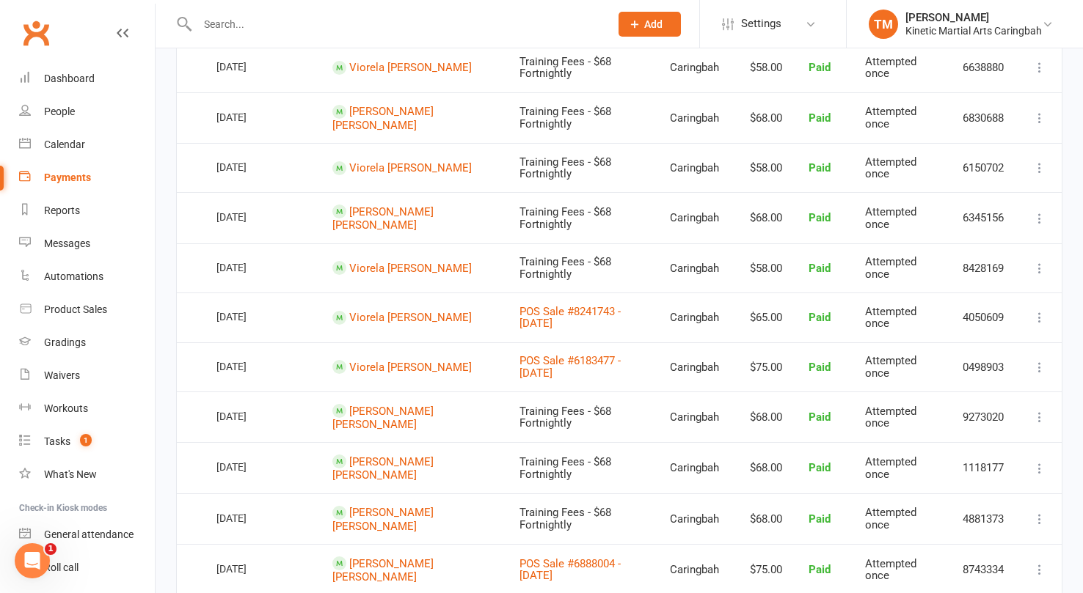
scroll to position [631, 0]
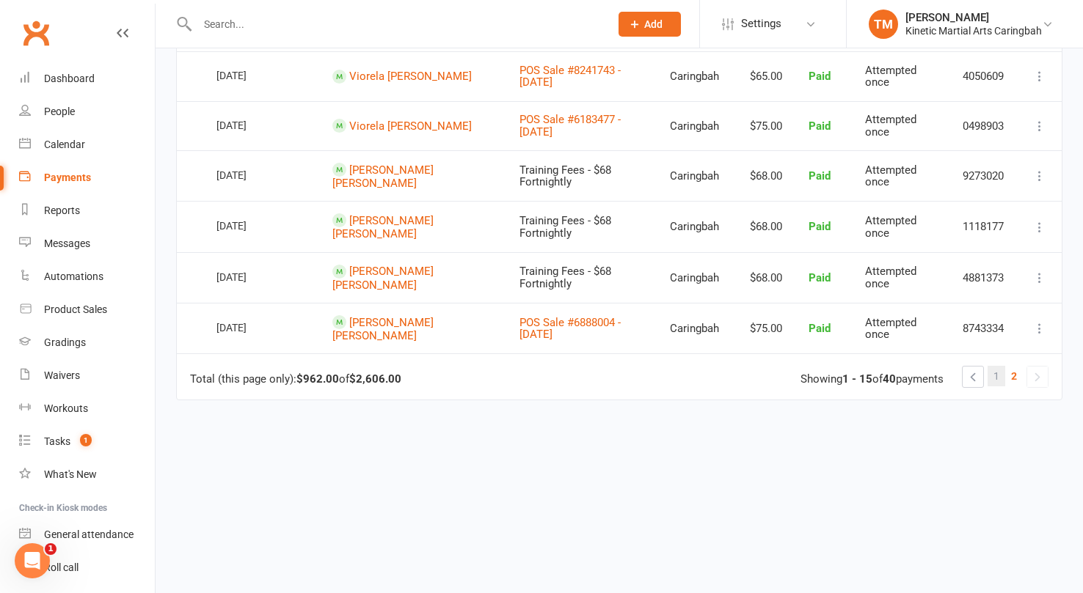
click at [995, 366] on span "1" at bounding box center [996, 376] width 6 height 21
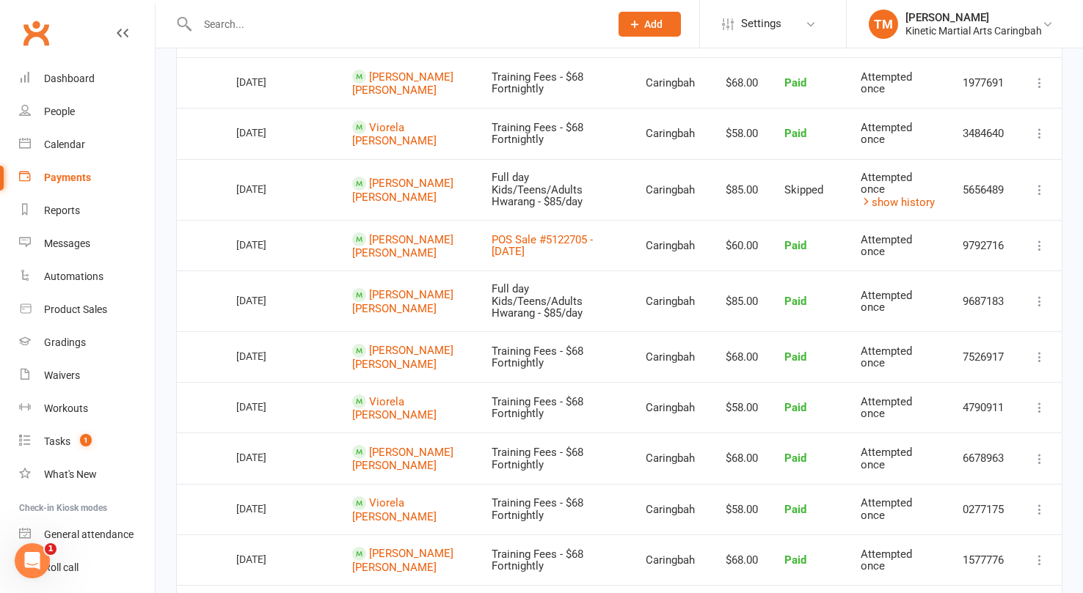
scroll to position [816, 0]
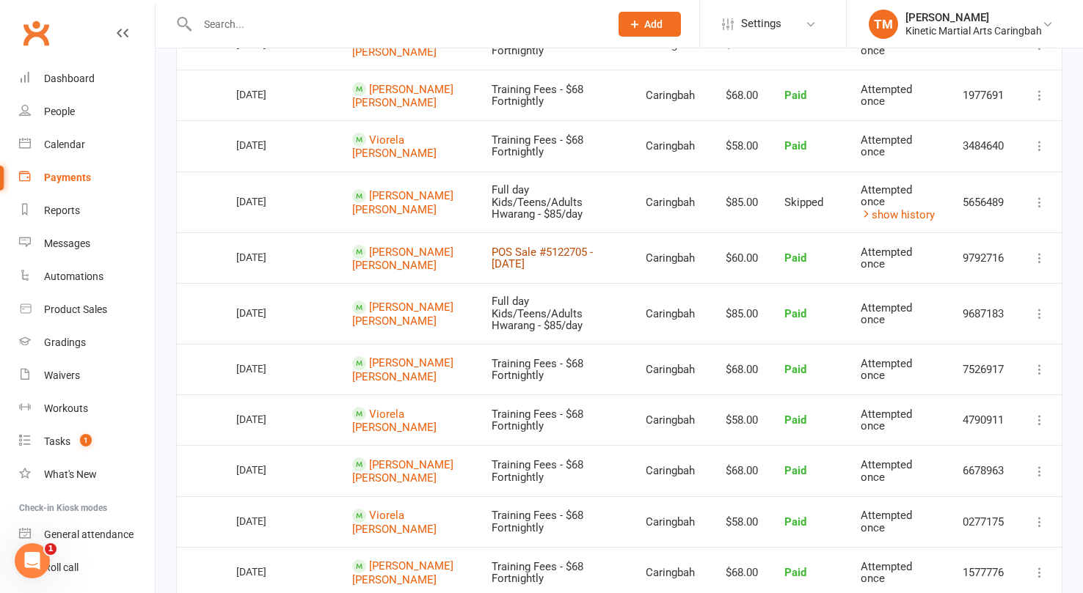
click at [494, 246] on link "POS Sale #5122705 - July 11, 2025" at bounding box center [541, 259] width 101 height 26
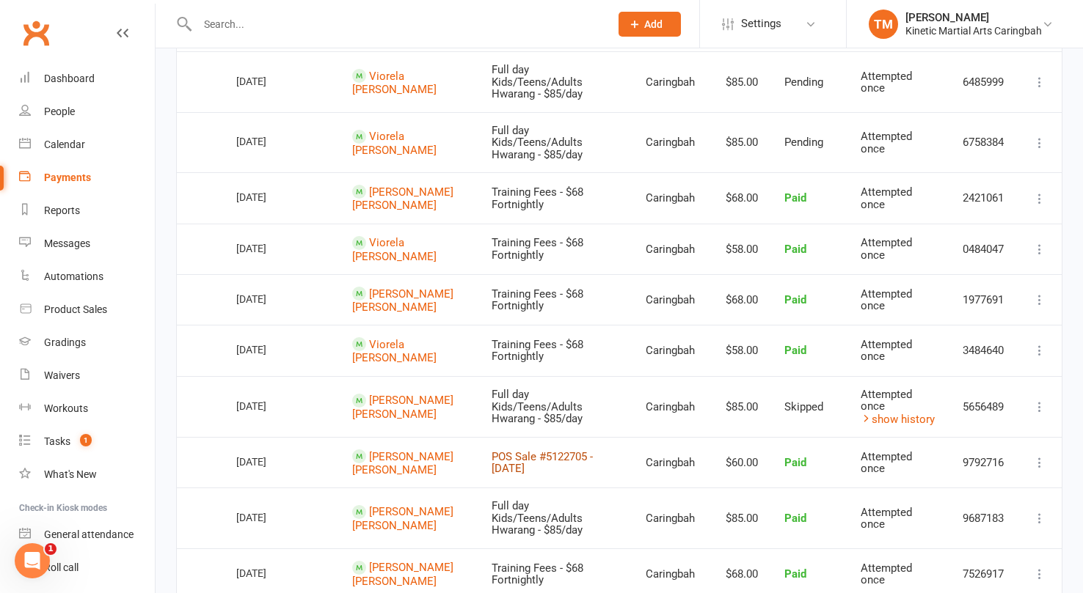
scroll to position [593, 0]
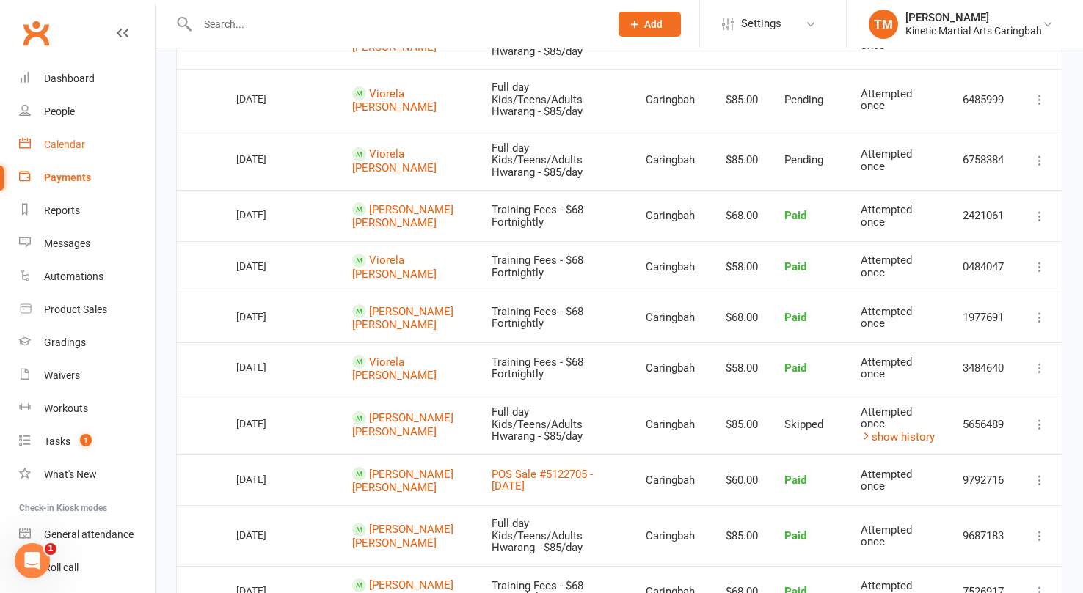
click at [72, 136] on link "Calendar" at bounding box center [87, 144] width 136 height 33
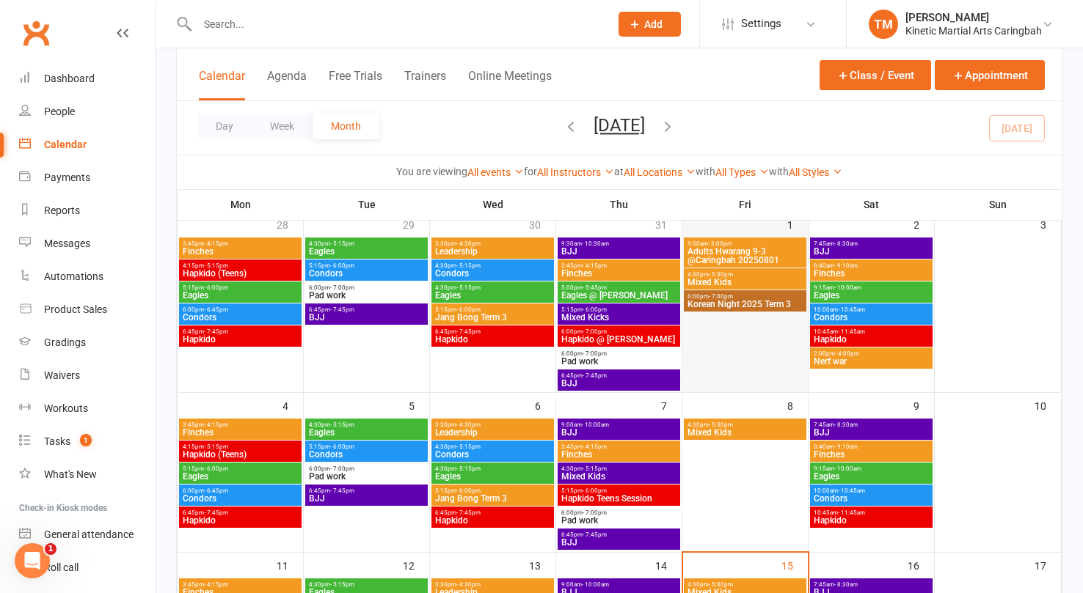
scroll to position [83, 0]
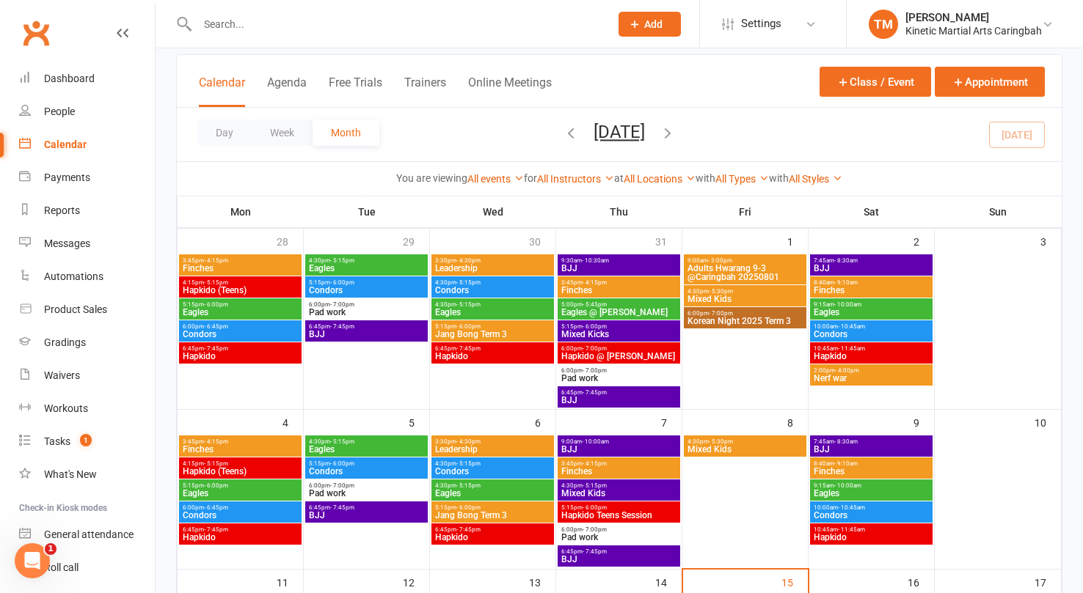
click at [757, 266] on span "Adults Hwarang 9-3 @Caringbah 20250801" at bounding box center [744, 273] width 117 height 18
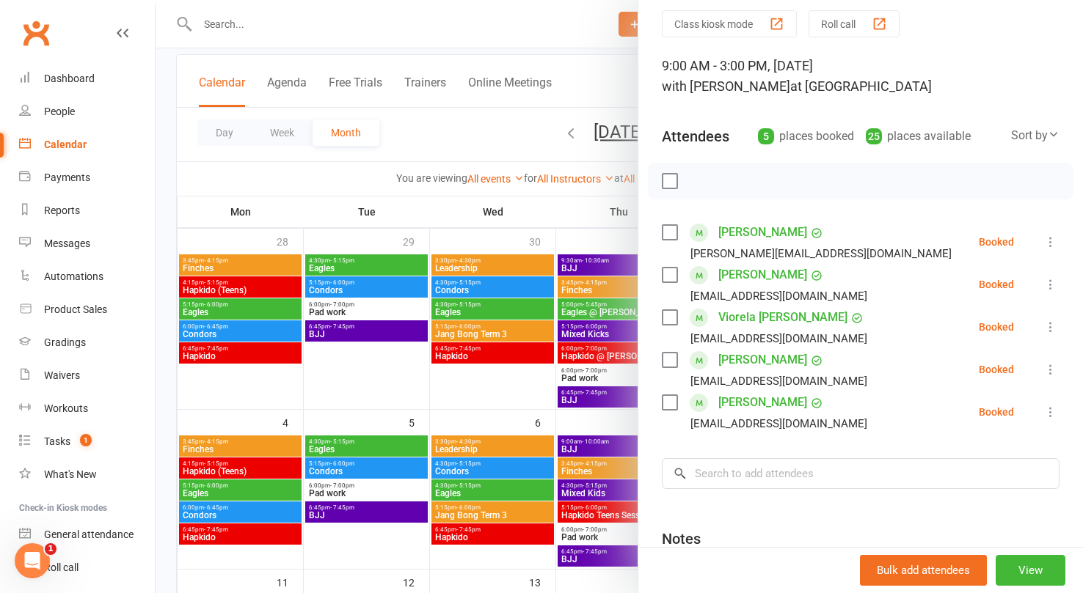
scroll to position [48, 0]
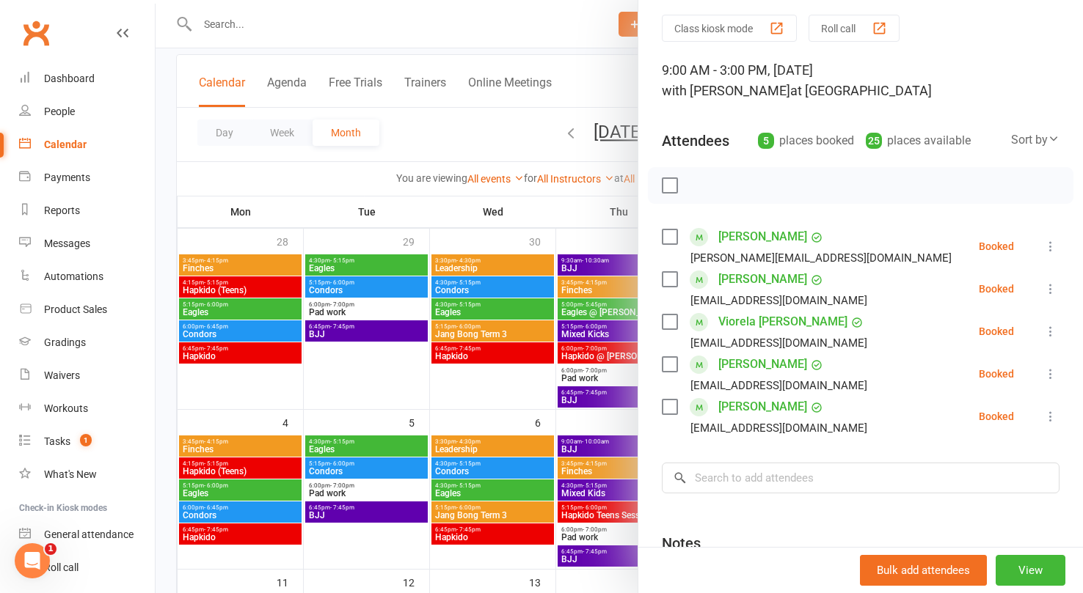
click at [750, 324] on link "Viorela [PERSON_NAME]" at bounding box center [782, 321] width 129 height 23
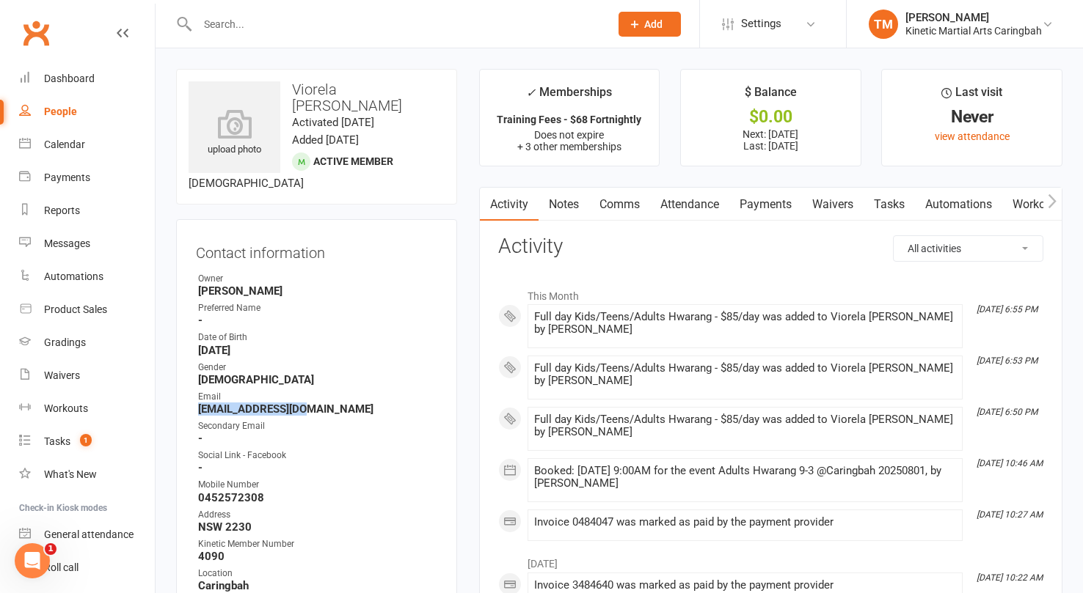
drag, startPoint x: 304, startPoint y: 393, endPoint x: 190, endPoint y: 395, distance: 113.7
click at [190, 395] on div "Contact information Owner Trent Madsen Preferred Name - Date of Birth August 23…" at bounding box center [316, 453] width 281 height 469
copy strong "iviorela@gmail.com"
click at [315, 24] on input "text" at bounding box center [396, 24] width 406 height 21
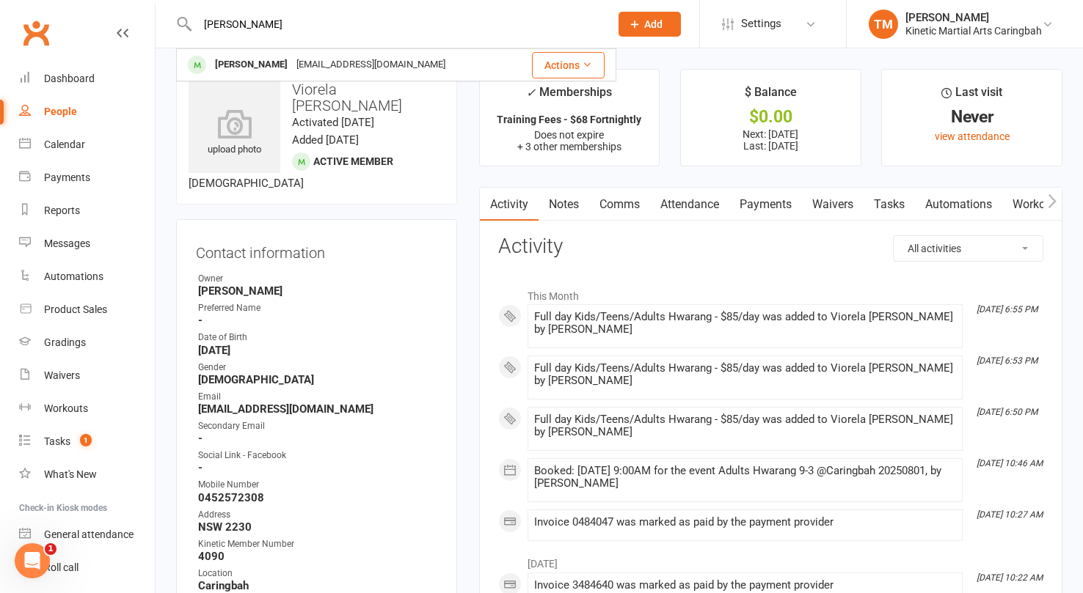
type input "Dionne"
click at [252, 62] on div "Dionne Lister" at bounding box center [250, 64] width 81 height 21
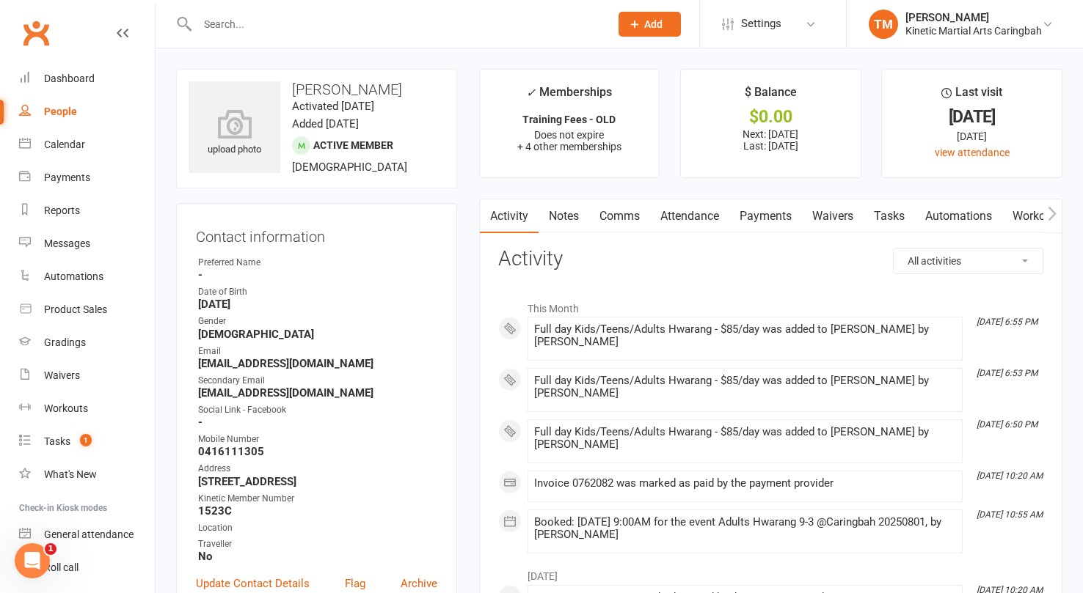
click at [762, 217] on link "Payments" at bounding box center [765, 216] width 73 height 34
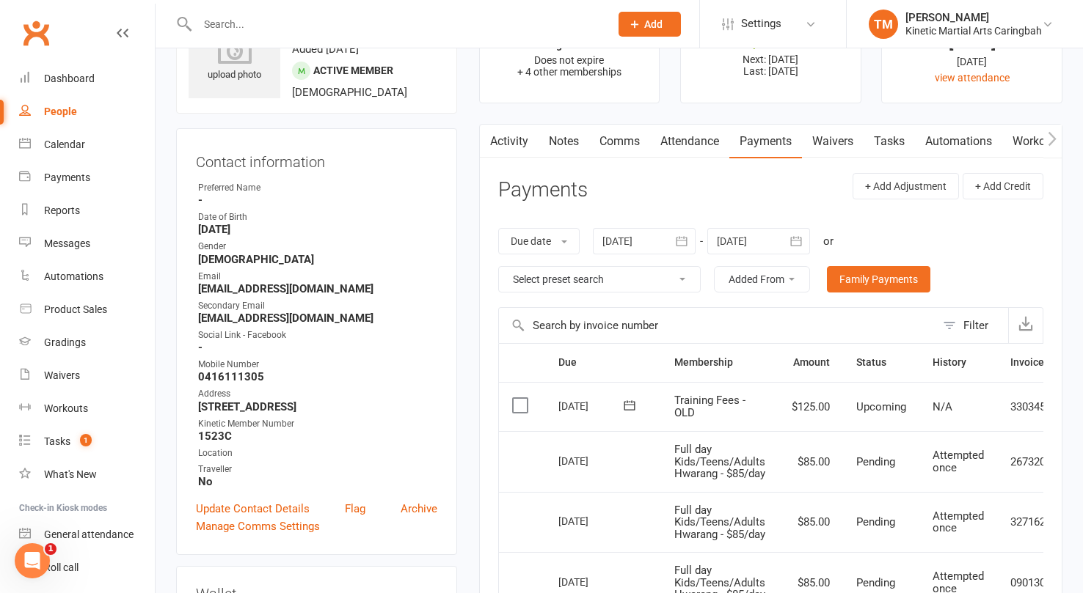
scroll to position [239, 0]
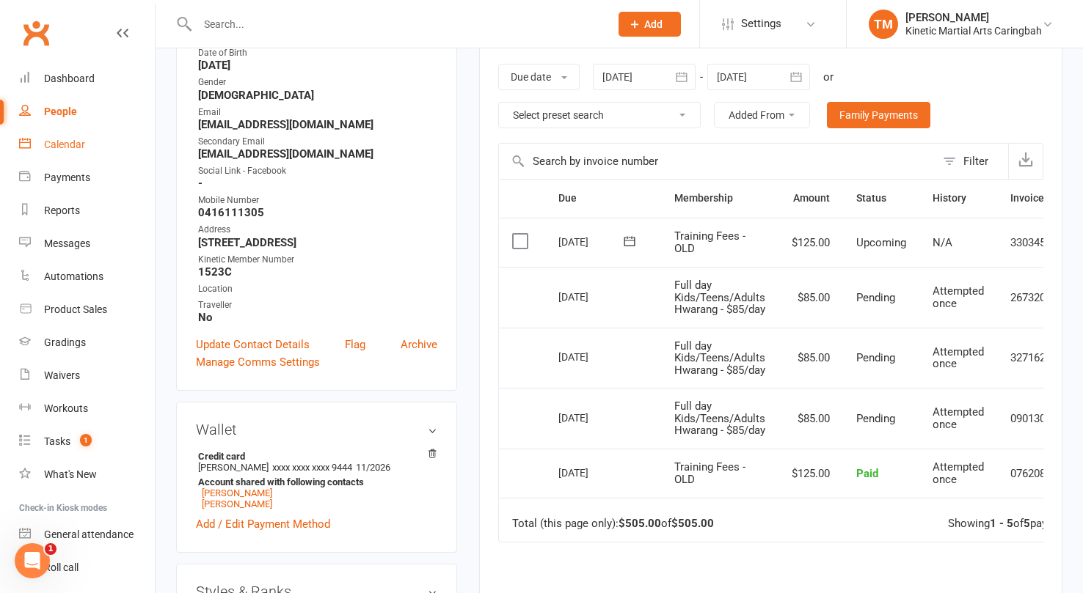
click at [65, 146] on div "Calendar" at bounding box center [64, 145] width 41 height 12
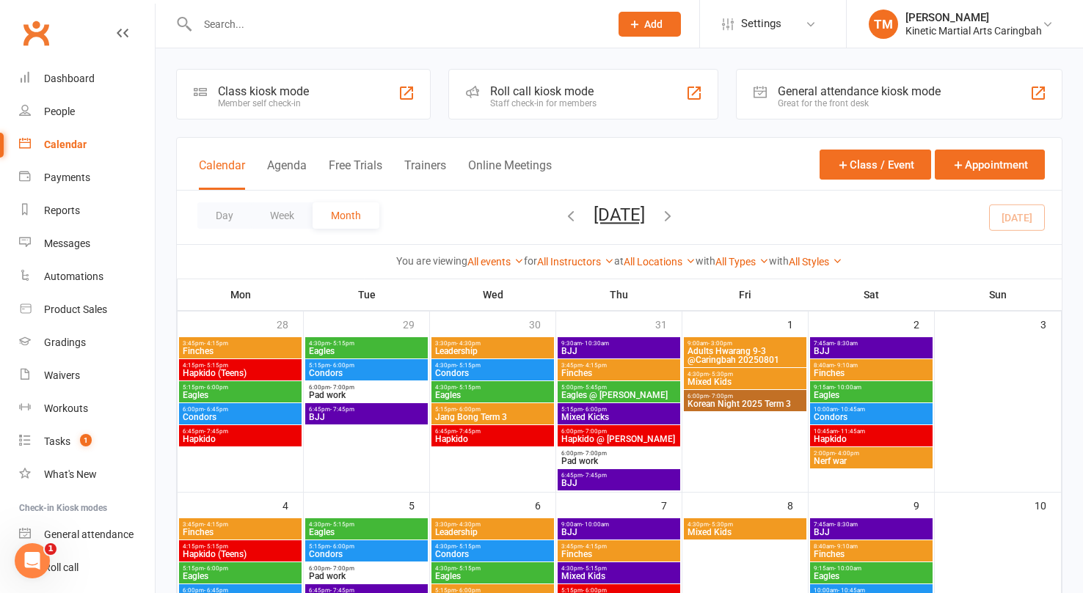
click at [761, 356] on span "Adults Hwarang 9-3 @Caringbah 20250801" at bounding box center [744, 356] width 117 height 18
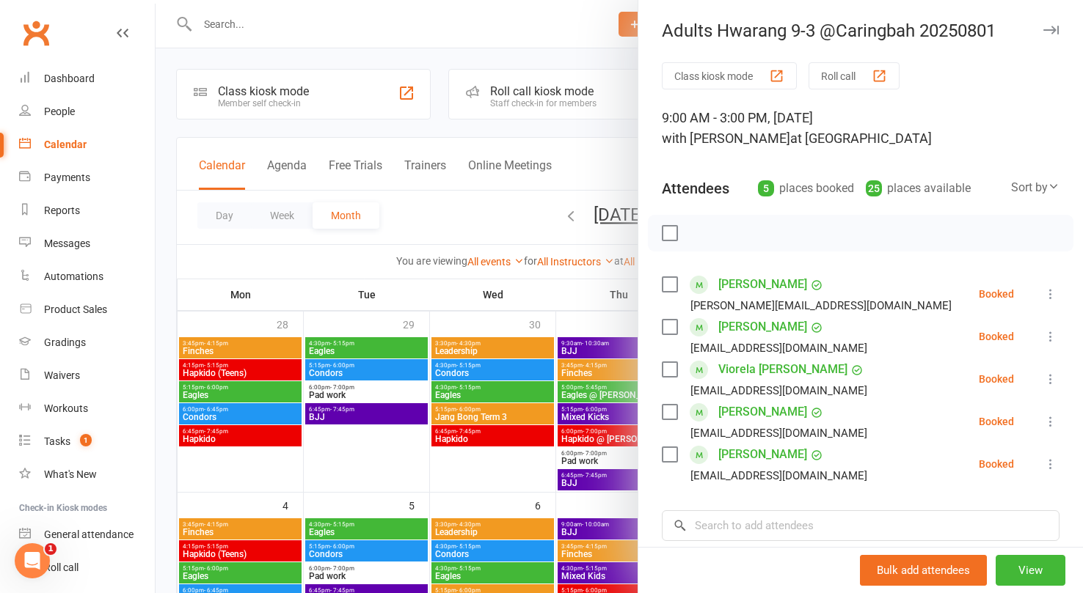
click at [758, 290] on link "Chris Bournelis" at bounding box center [762, 284] width 89 height 23
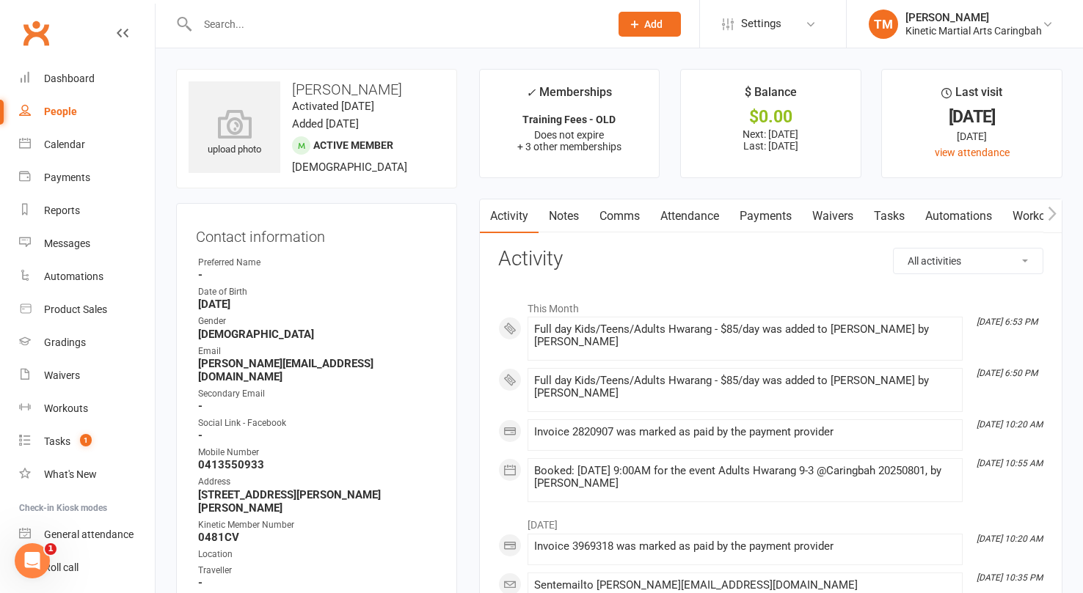
click at [758, 218] on link "Payments" at bounding box center [765, 216] width 73 height 34
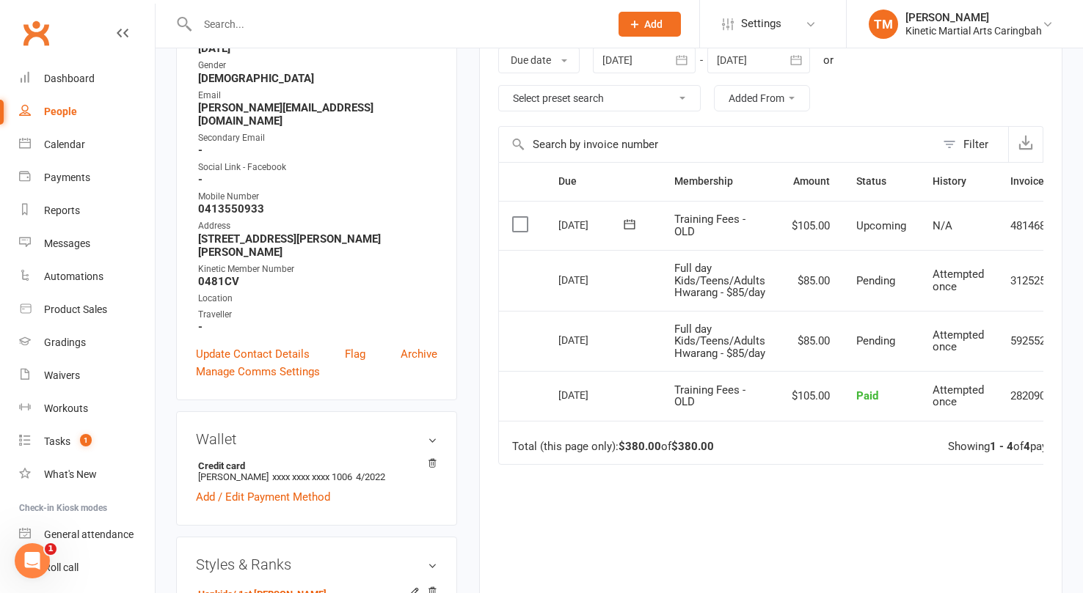
scroll to position [270, 0]
